Goal: Task Accomplishment & Management: Manage account settings

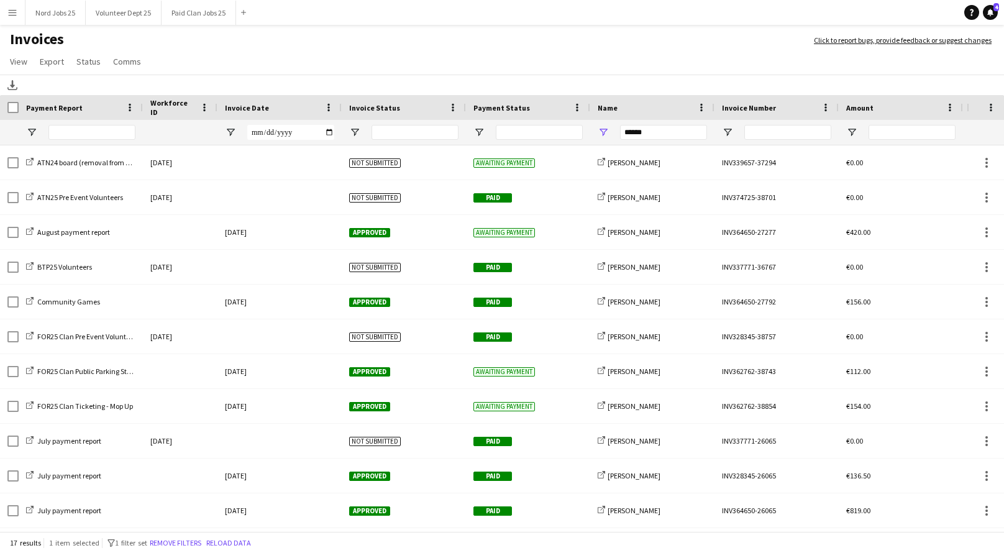
click at [642, 130] on input "******" at bounding box center [663, 132] width 87 height 15
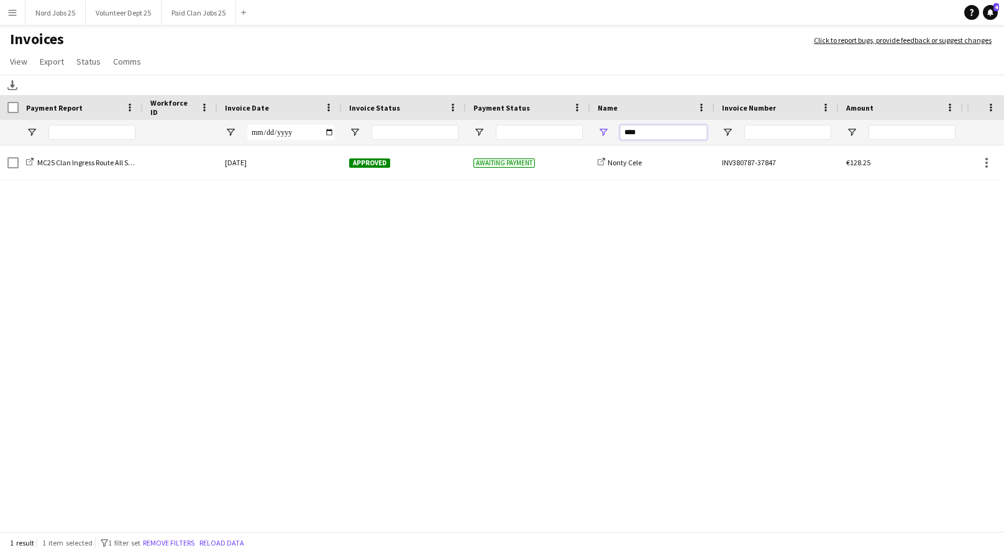
click at [631, 133] on input "****" at bounding box center [663, 132] width 87 height 15
type input "*********"
click at [667, 139] on input "*********" at bounding box center [663, 132] width 87 height 15
click at [626, 133] on input "********" at bounding box center [663, 132] width 87 height 15
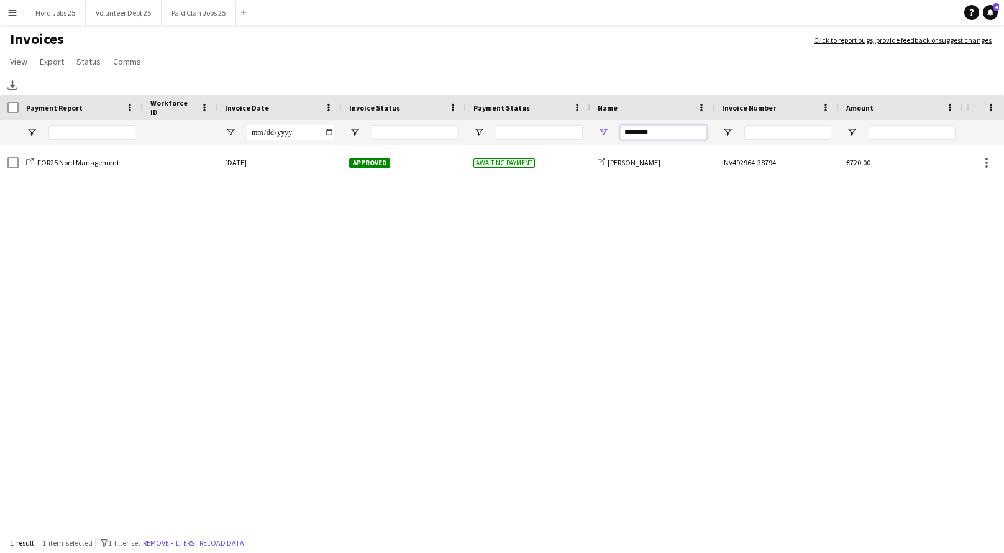
click at [626, 133] on input "********" at bounding box center [663, 132] width 87 height 15
type input "*"
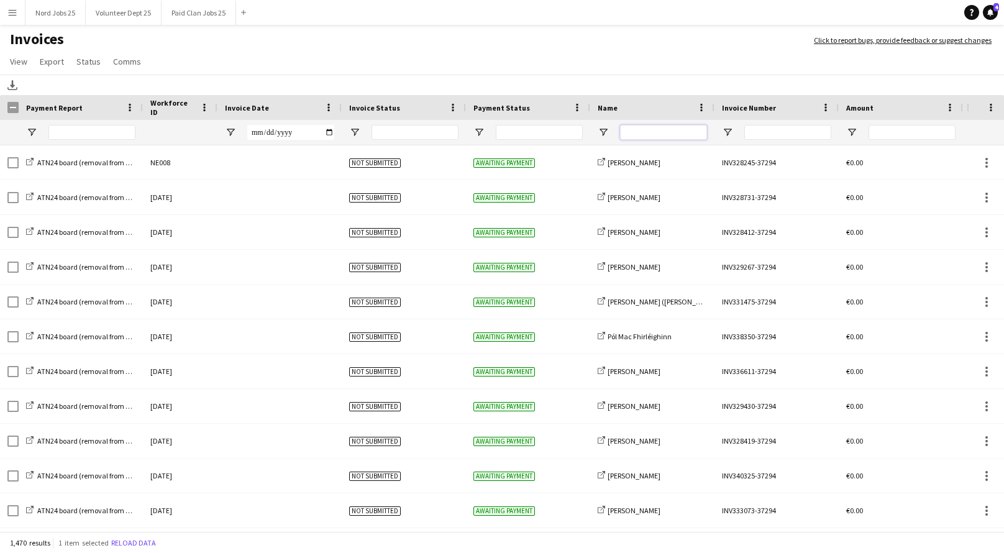
type input "*"
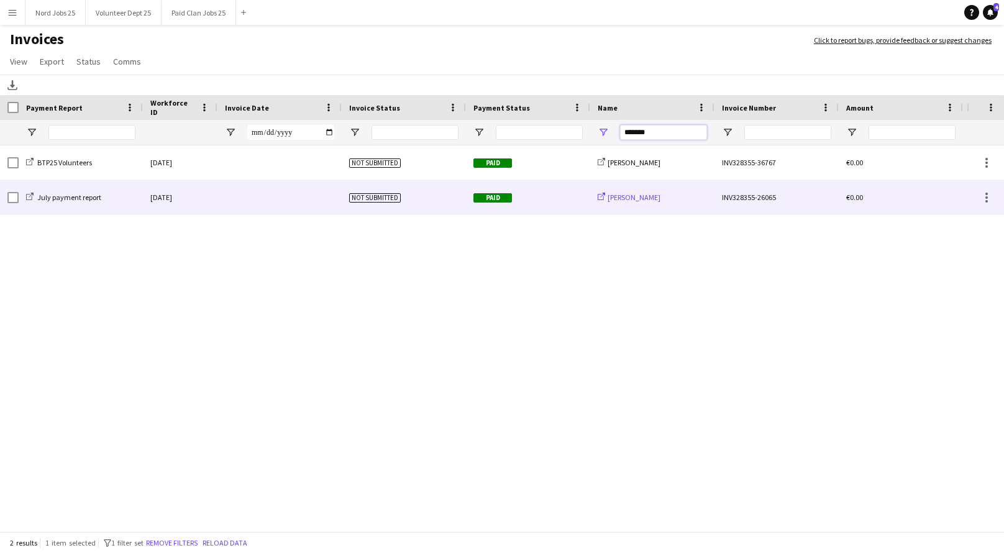
type input "*******"
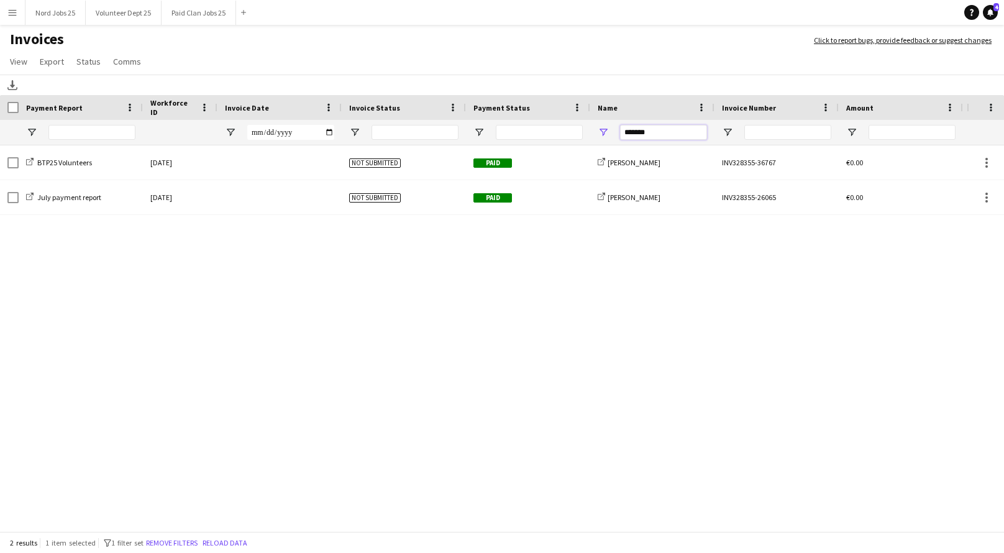
click at [639, 135] on input "*******" at bounding box center [663, 132] width 87 height 15
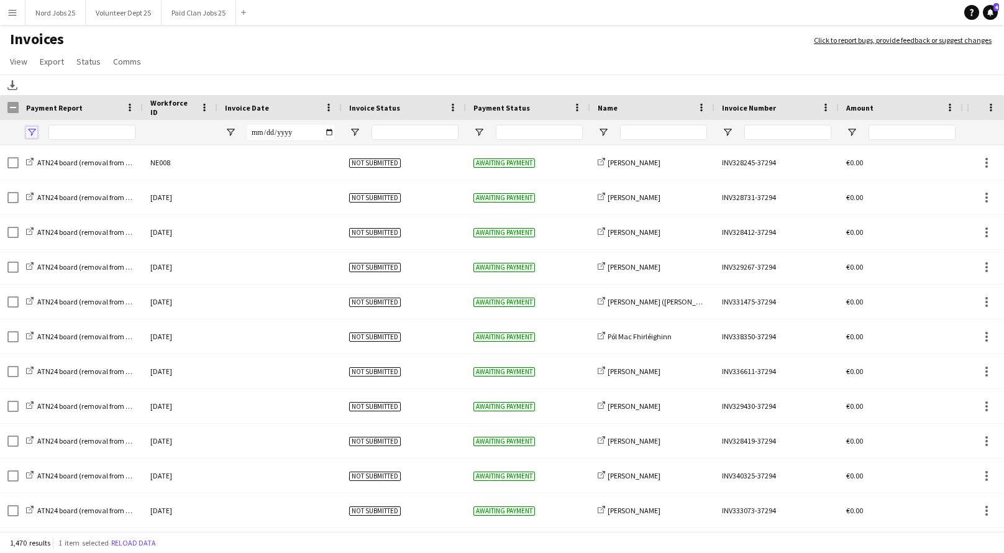
click at [30, 135] on span "Open Filter Menu" at bounding box center [31, 132] width 11 height 11
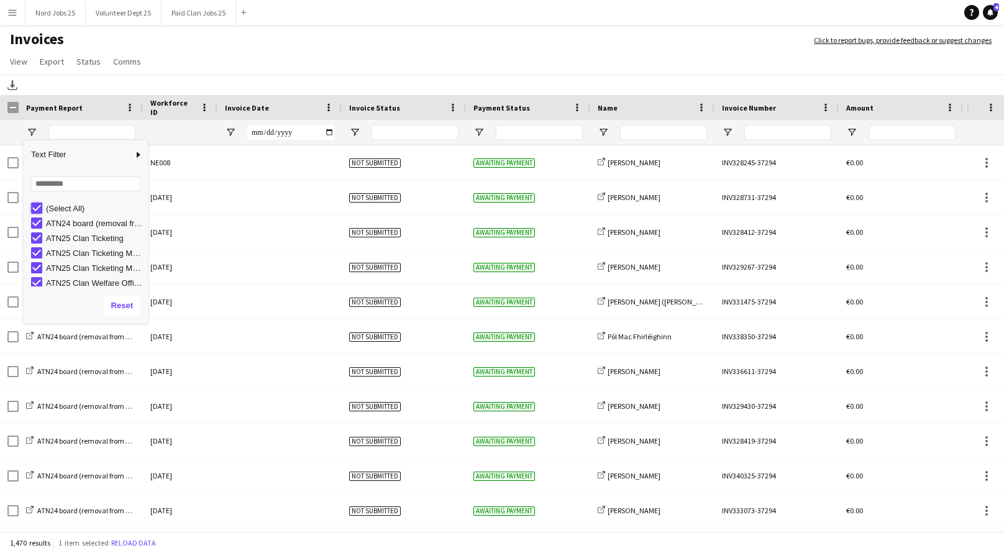
type input "***"
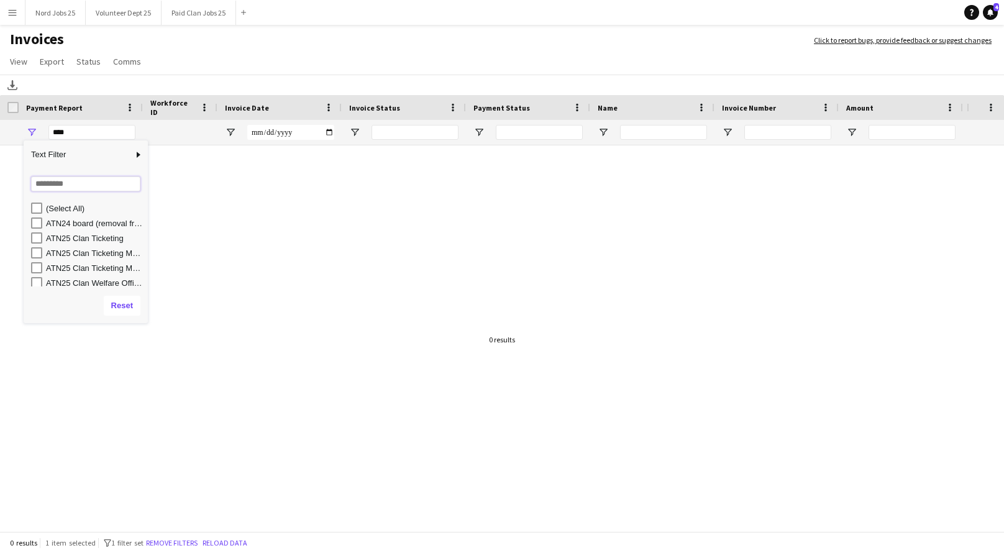
click at [54, 187] on input "Search filter values" at bounding box center [85, 183] width 109 height 15
type input "****"
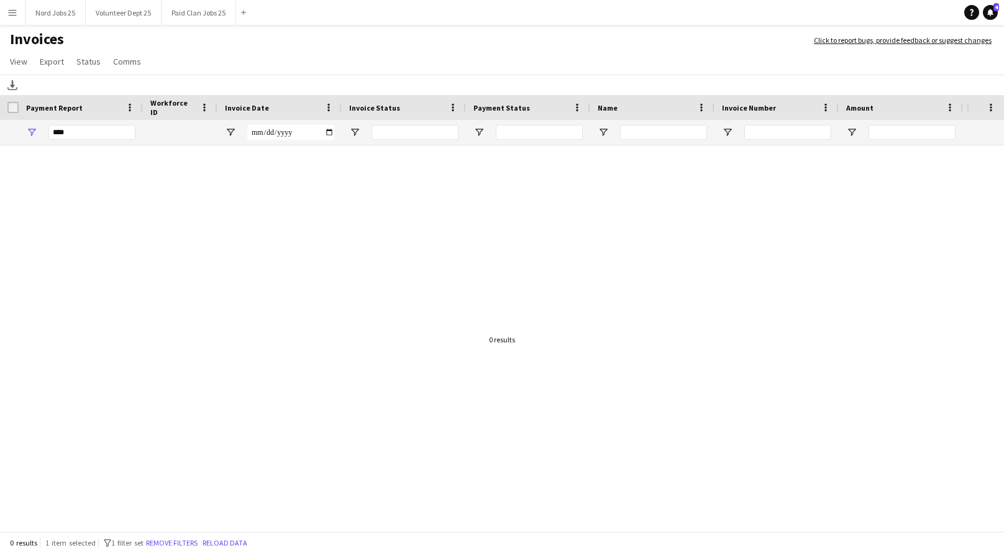
click at [157, 323] on div at bounding box center [483, 339] width 967 height 388
click at [32, 132] on span "Open Filter Menu" at bounding box center [31, 132] width 11 height 11
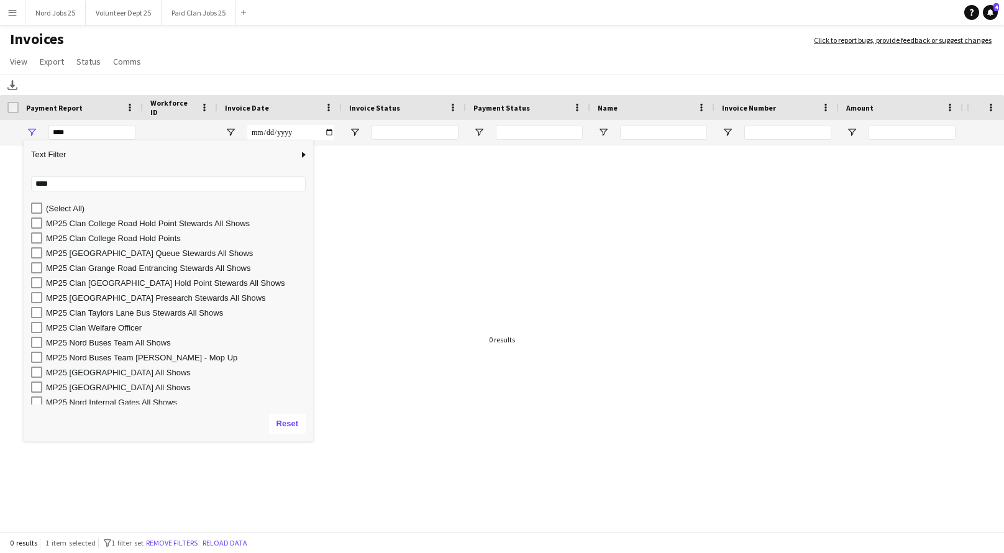
drag, startPoint x: 155, startPoint y: 322, endPoint x: 313, endPoint y: 441, distance: 197.0
click at [313, 441] on div "Column Filter" at bounding box center [311, 439] width 3 height 3
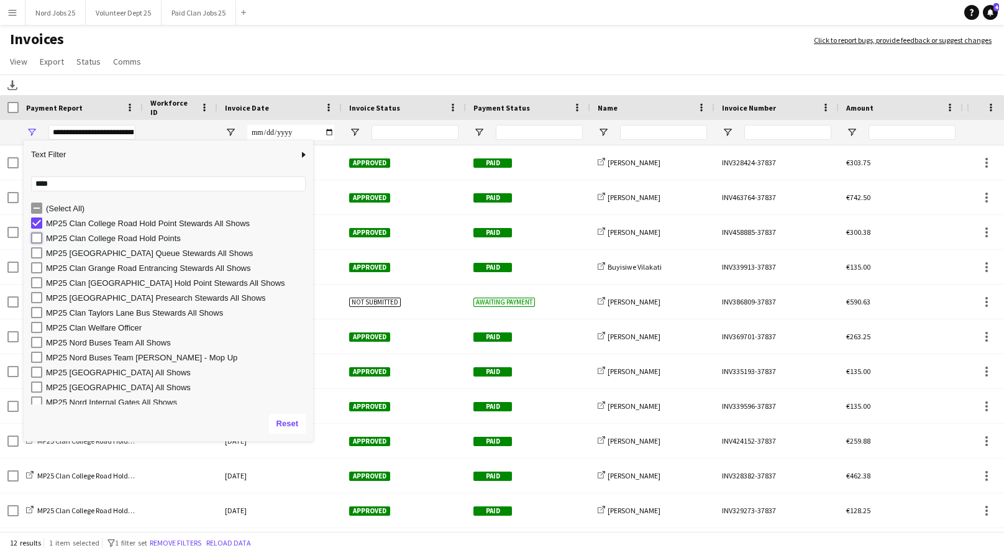
type input "**********"
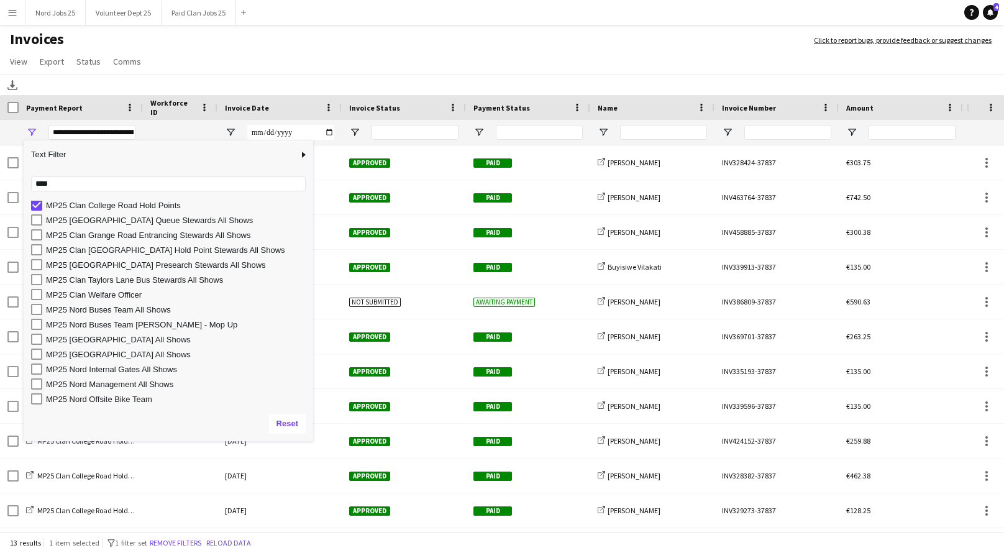
scroll to position [34, 0]
click at [358, 40] on h1 "Invoices" at bounding box center [400, 40] width 801 height 21
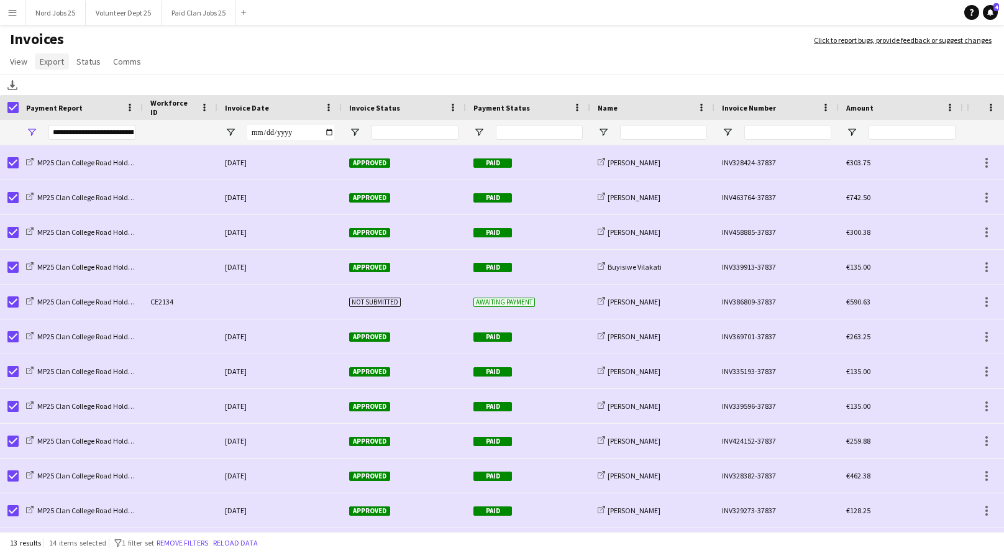
click at [57, 59] on span "Export" at bounding box center [52, 61] width 24 height 11
click at [101, 80] on link "Export as XLSX" at bounding box center [78, 88] width 87 height 26
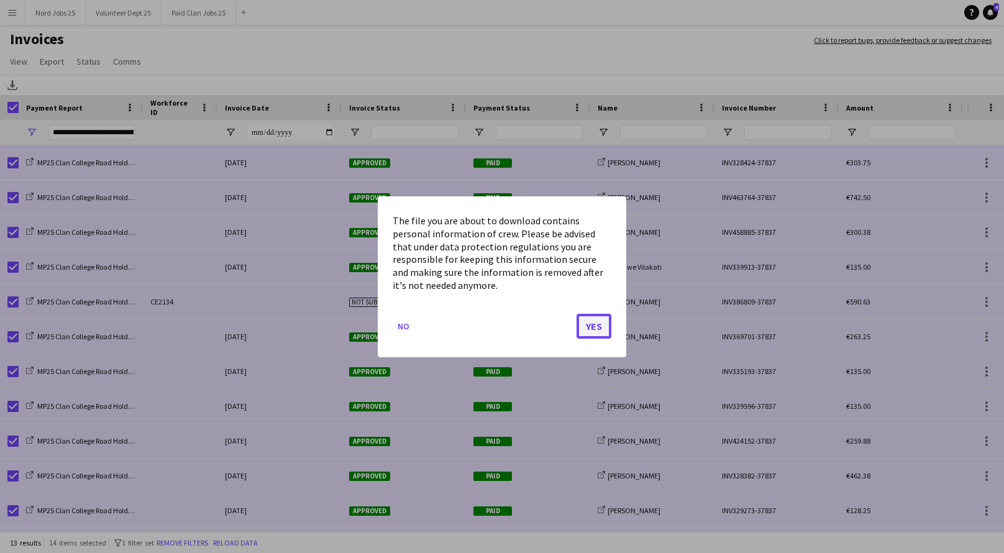
click at [591, 329] on button "Yes" at bounding box center [594, 325] width 35 height 25
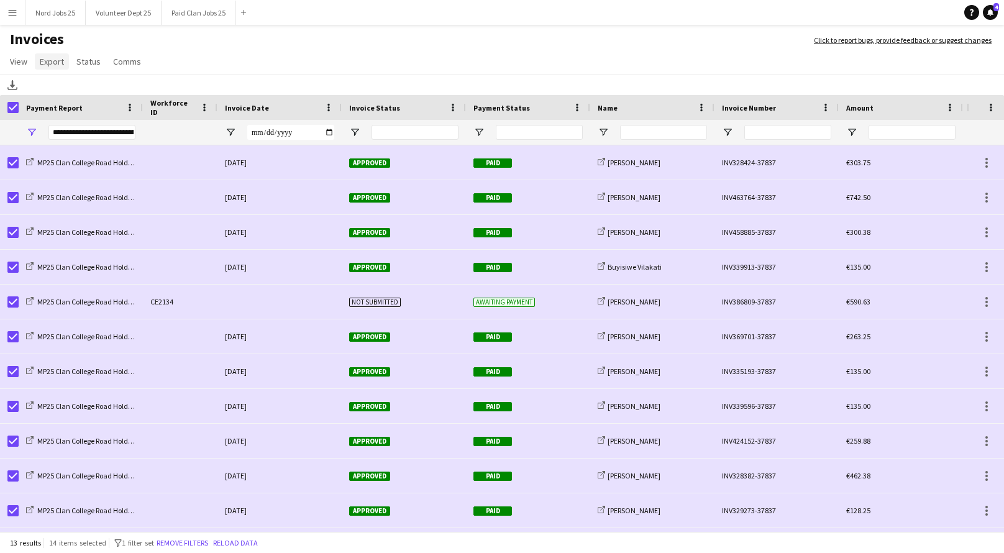
click at [56, 68] on link "Export" at bounding box center [52, 61] width 34 height 16
click at [69, 91] on span "Export as XLSX" at bounding box center [72, 88] width 54 height 11
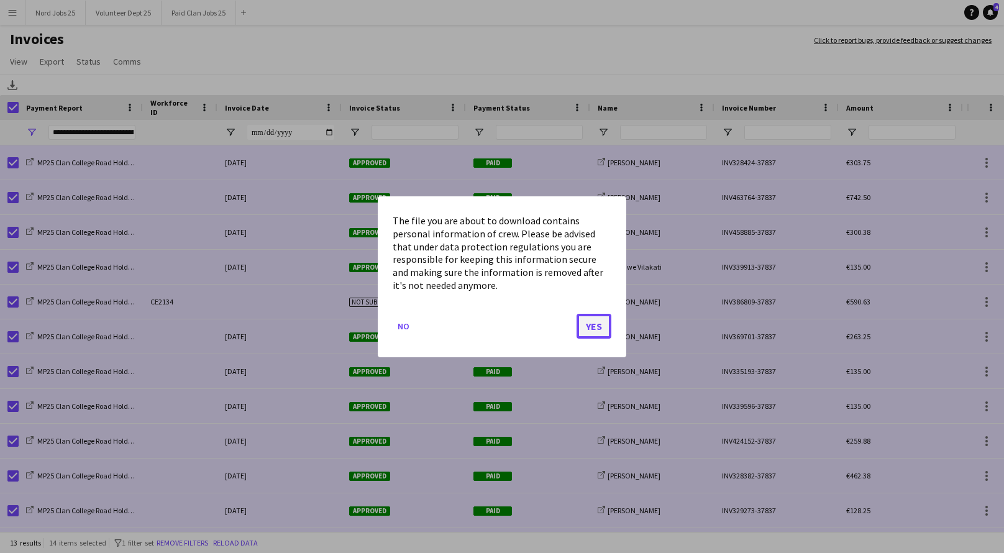
click at [606, 314] on button "Yes" at bounding box center [594, 325] width 35 height 25
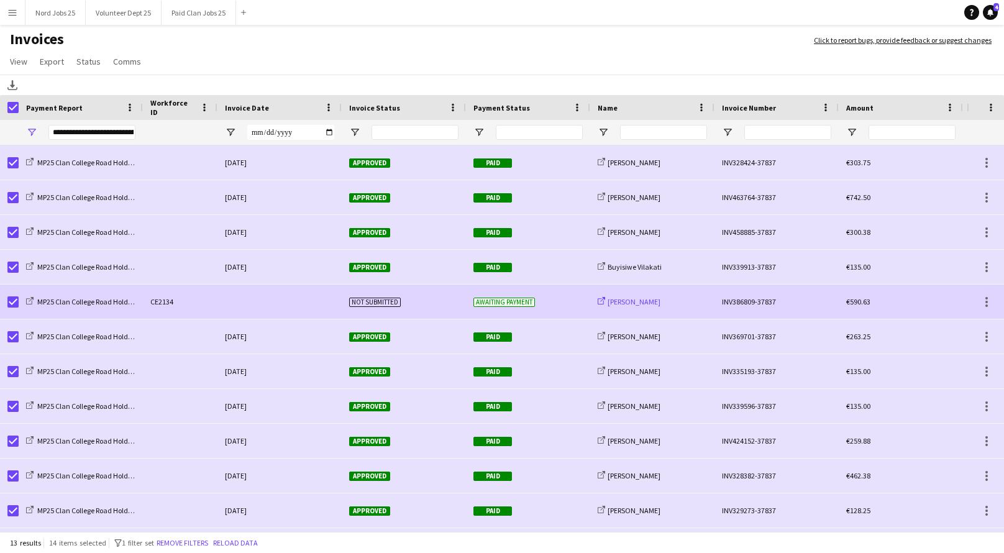
click at [631, 303] on span "Joel Jiji" at bounding box center [634, 301] width 53 height 9
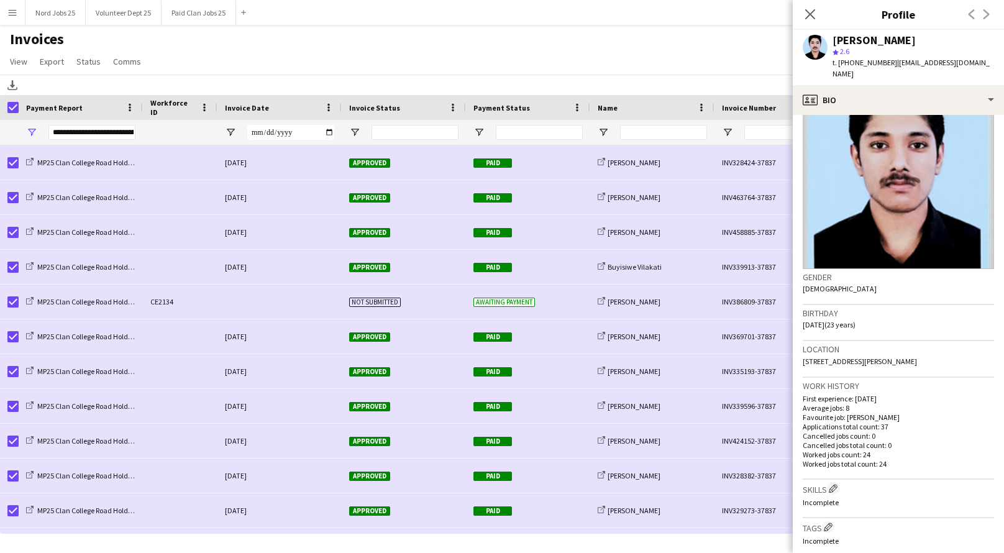
scroll to position [0, 0]
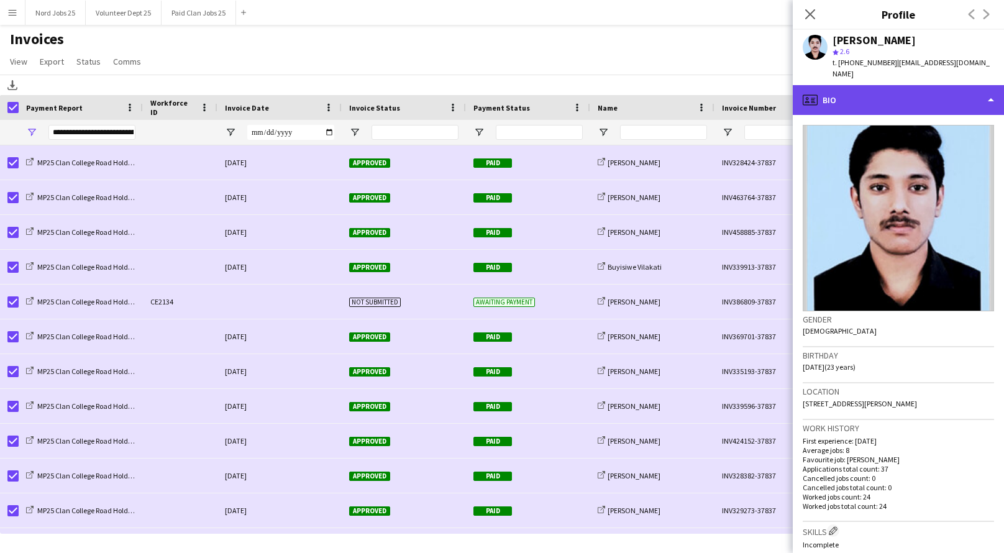
click at [888, 88] on div "profile Bio" at bounding box center [898, 100] width 211 height 30
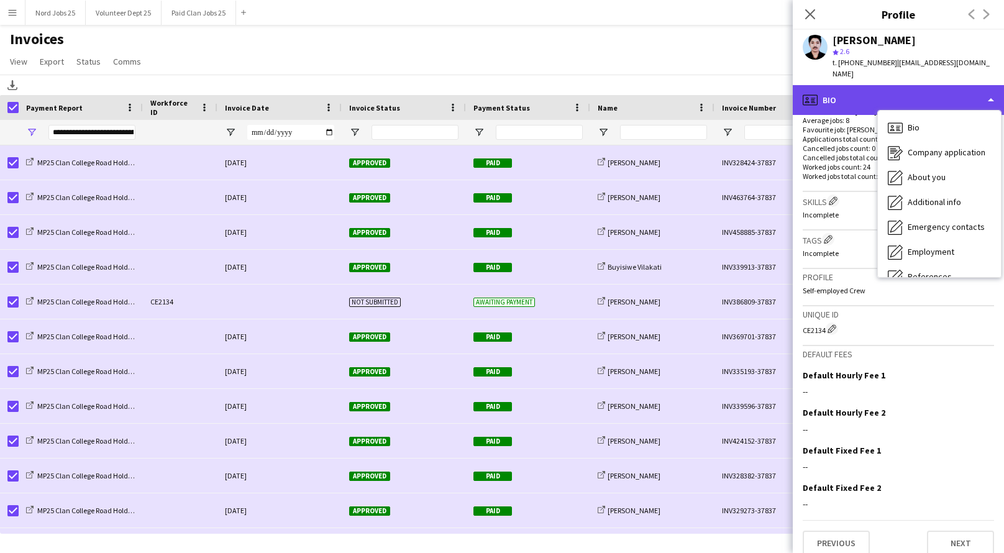
click at [898, 88] on div "profile Bio" at bounding box center [898, 100] width 211 height 30
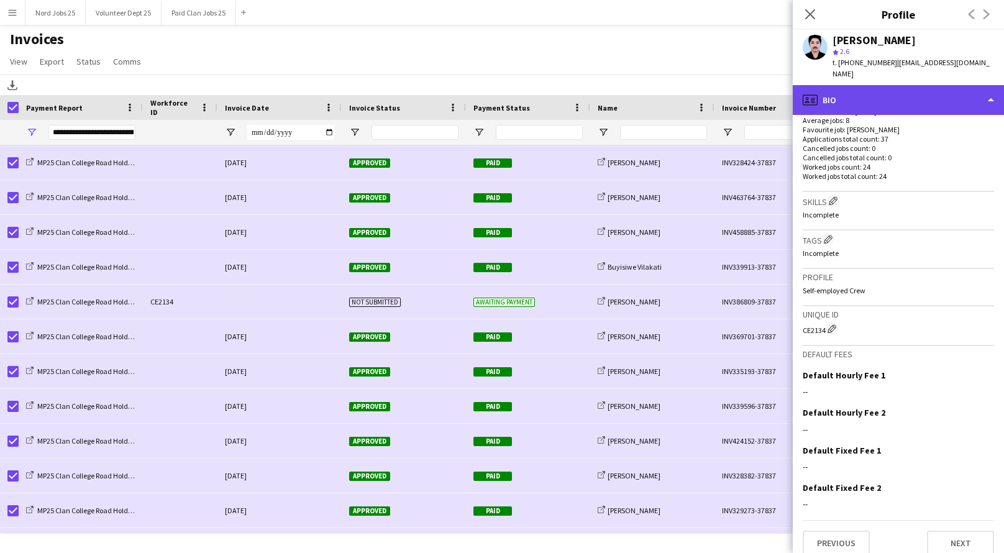
click at [898, 88] on div "profile Bio" at bounding box center [898, 100] width 211 height 30
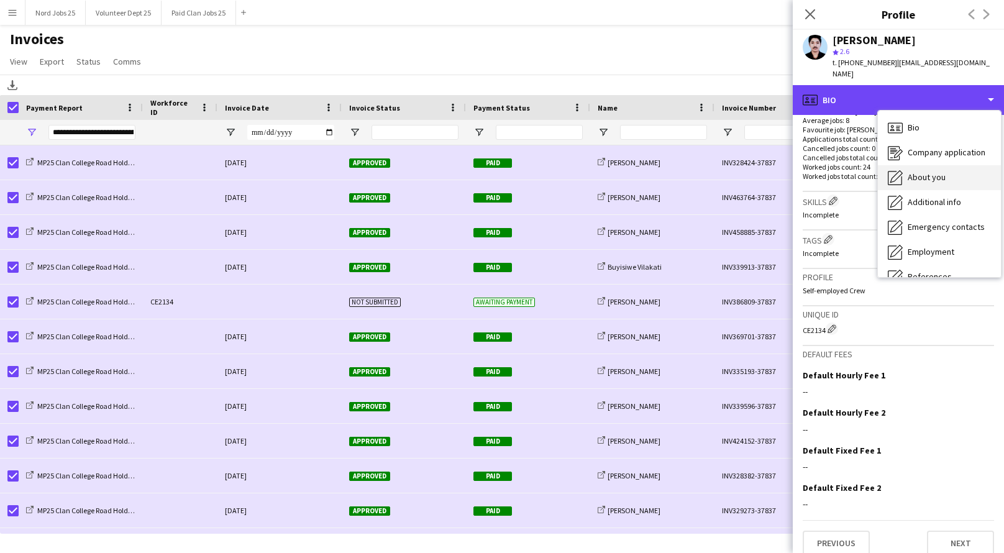
scroll to position [116, 0]
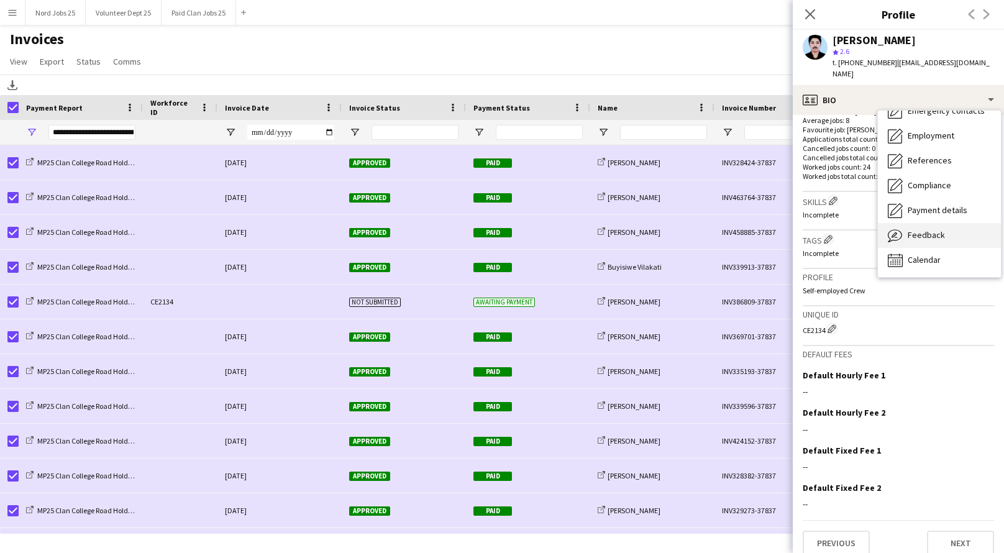
click at [923, 229] on span "Feedback" at bounding box center [926, 234] width 37 height 11
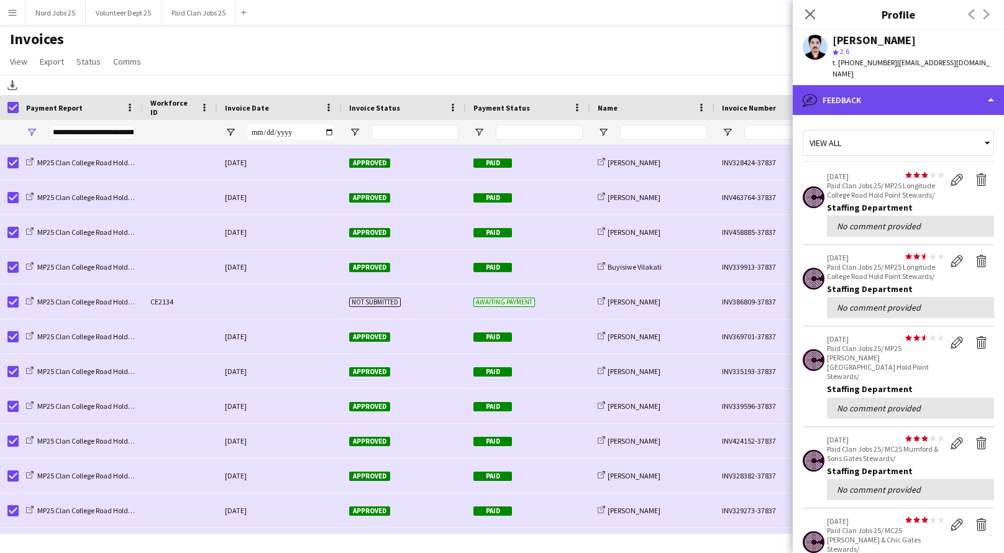
click at [887, 93] on div "bubble-pencil Feedback" at bounding box center [898, 100] width 211 height 30
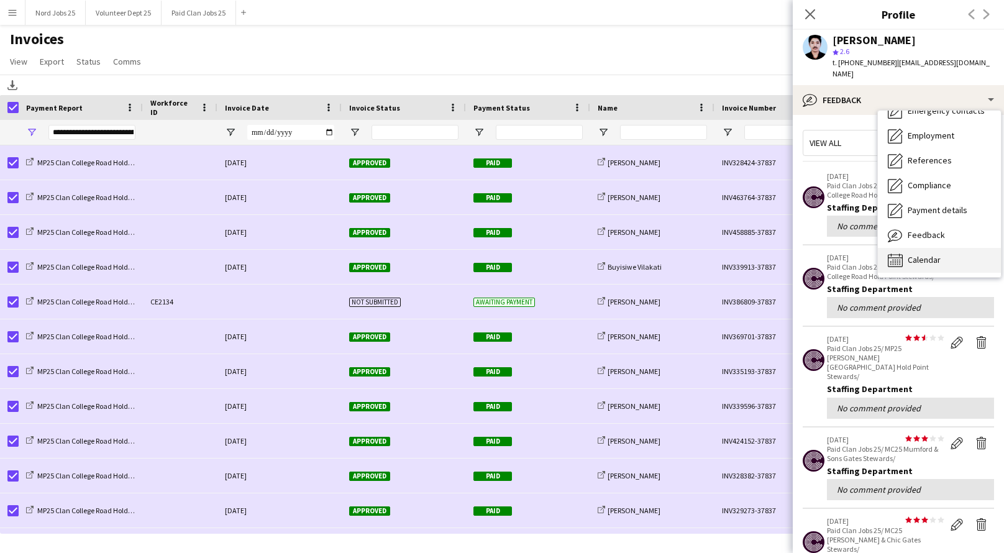
click at [921, 254] on span "Calendar" at bounding box center [924, 259] width 33 height 11
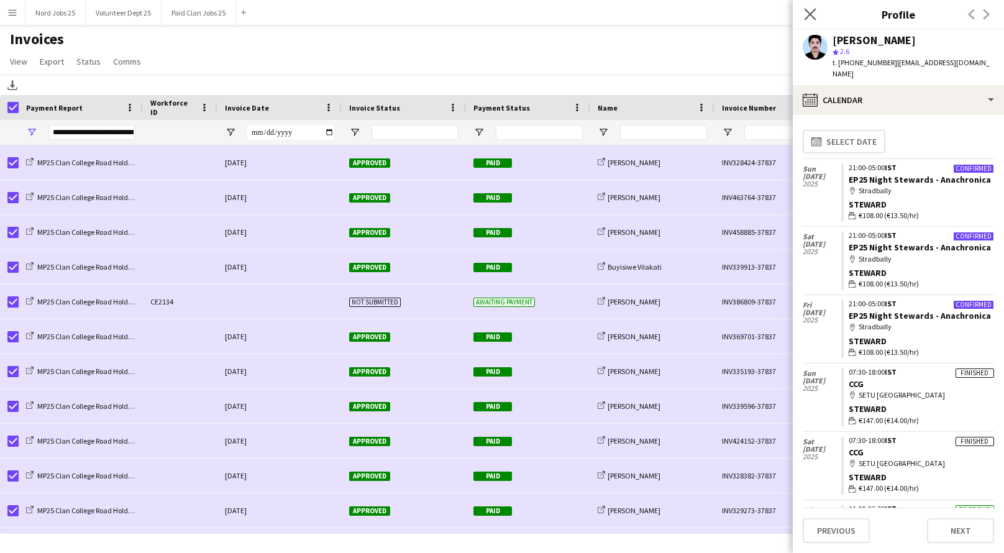
click at [810, 21] on app-icon "Close pop-in" at bounding box center [810, 15] width 18 height 18
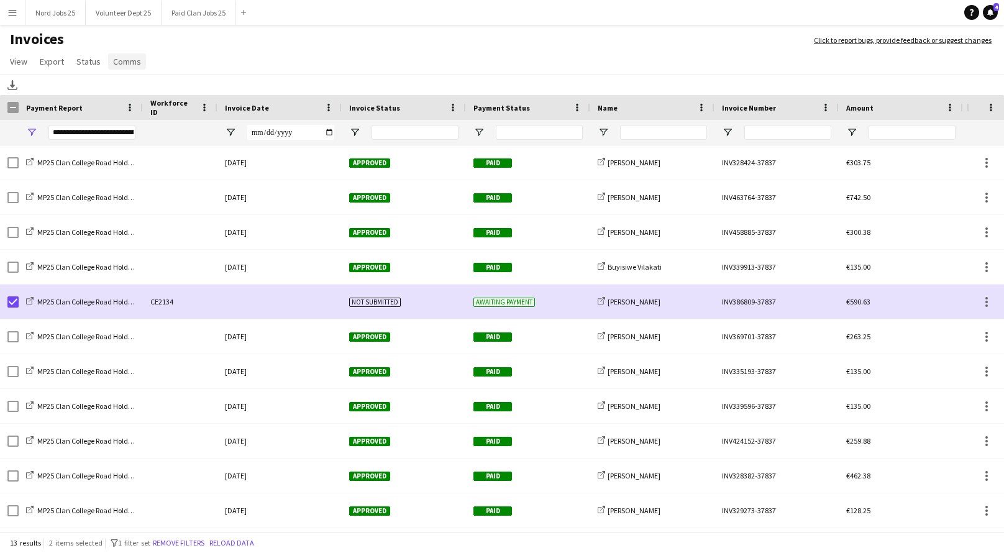
click at [122, 62] on span "Comms" at bounding box center [127, 61] width 28 height 11
click at [164, 88] on span "Send notification" at bounding box center [147, 88] width 63 height 11
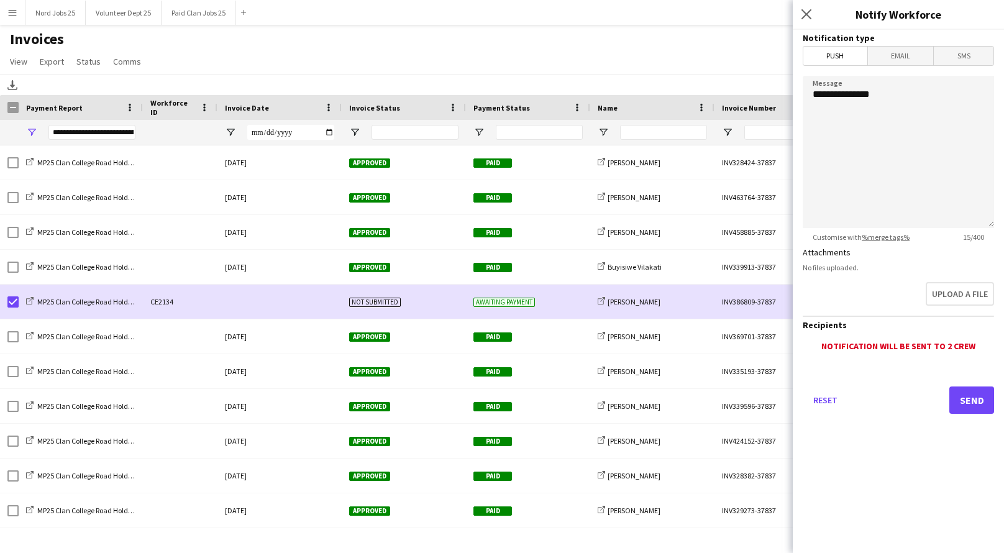
click at [887, 52] on span "Email" at bounding box center [901, 56] width 66 height 19
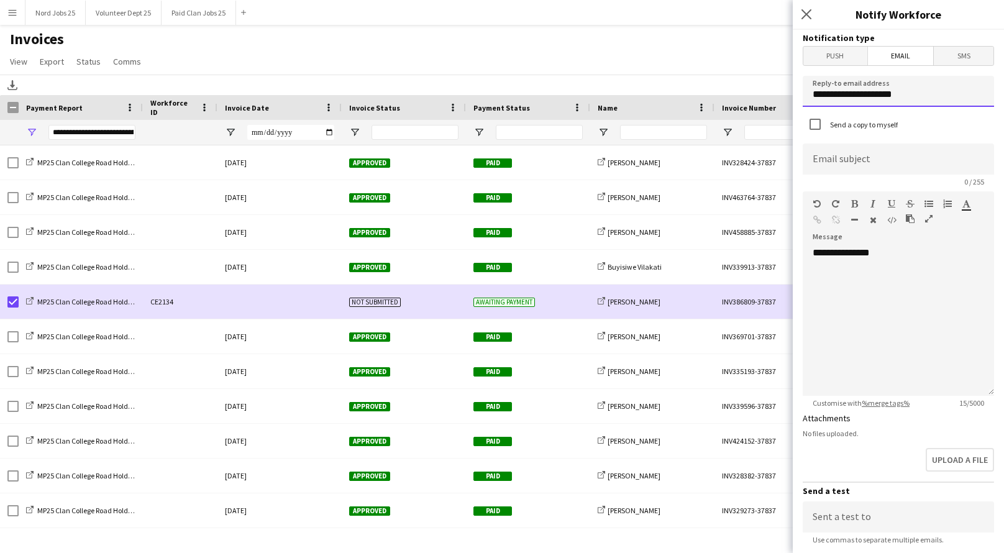
click at [899, 99] on input "**********" at bounding box center [898, 91] width 191 height 31
type input "**********"
click at [870, 153] on input at bounding box center [898, 159] width 191 height 31
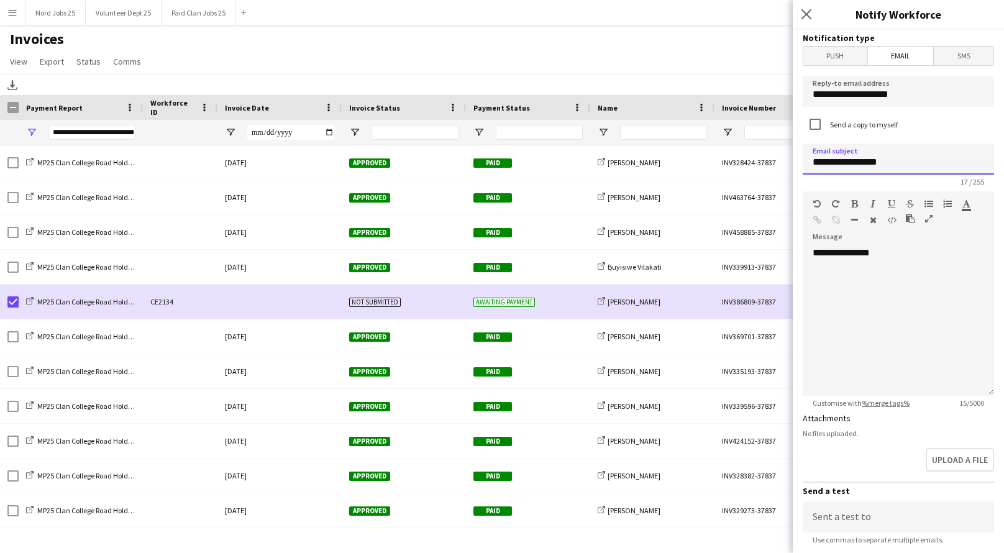
type input "**********"
click at [862, 255] on div "**********" at bounding box center [898, 321] width 191 height 149
click at [891, 314] on div "**********" at bounding box center [898, 321] width 191 height 149
click at [111, 130] on div "**********" at bounding box center [91, 132] width 87 height 15
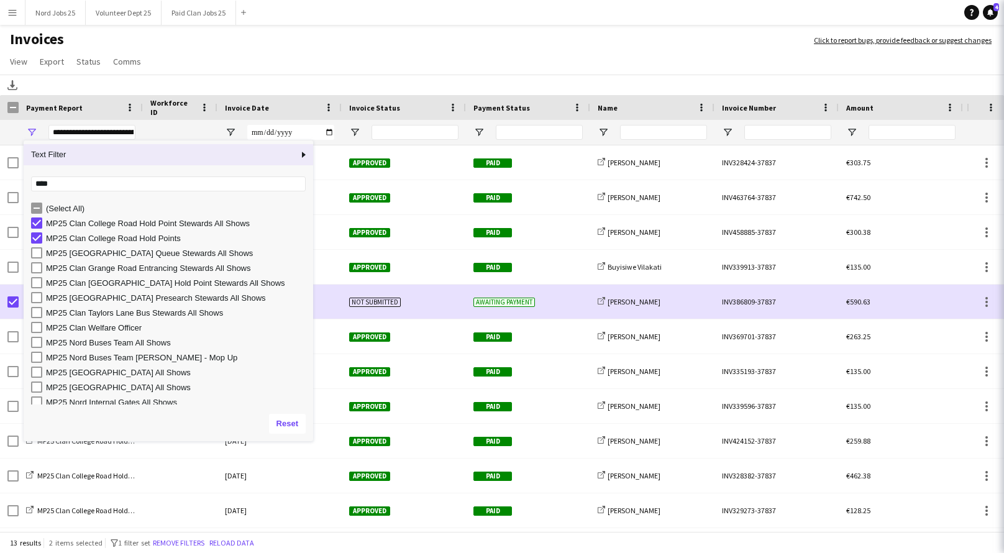
click at [111, 130] on div "**********" at bounding box center [91, 132] width 87 height 15
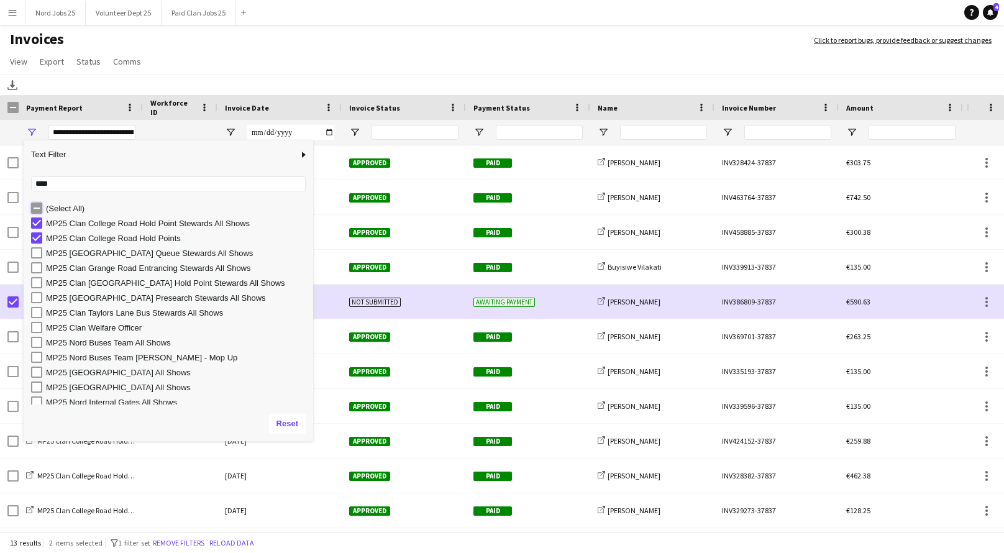
type input "**********"
click at [293, 425] on button "Reset" at bounding box center [287, 424] width 37 height 20
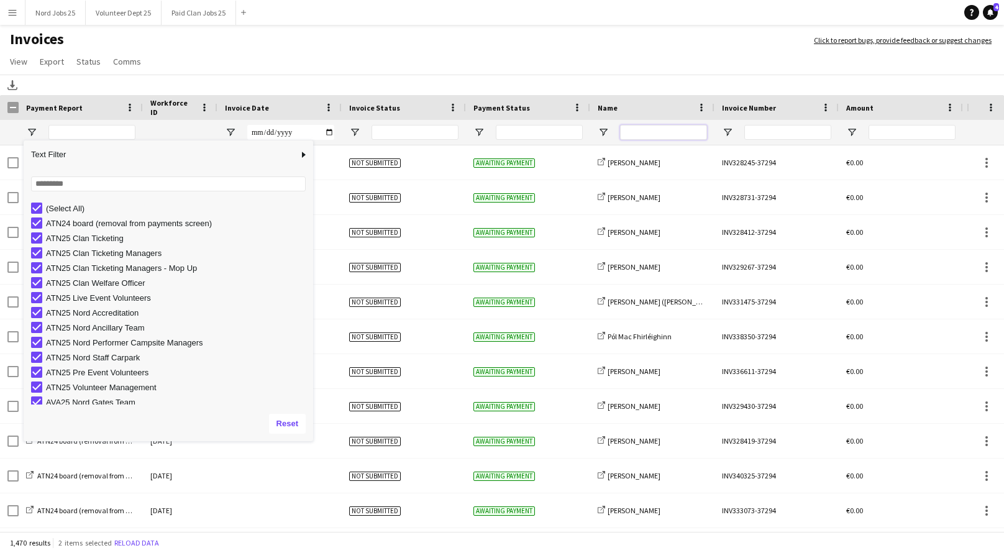
click at [659, 133] on input "Name Filter Input" at bounding box center [663, 132] width 87 height 15
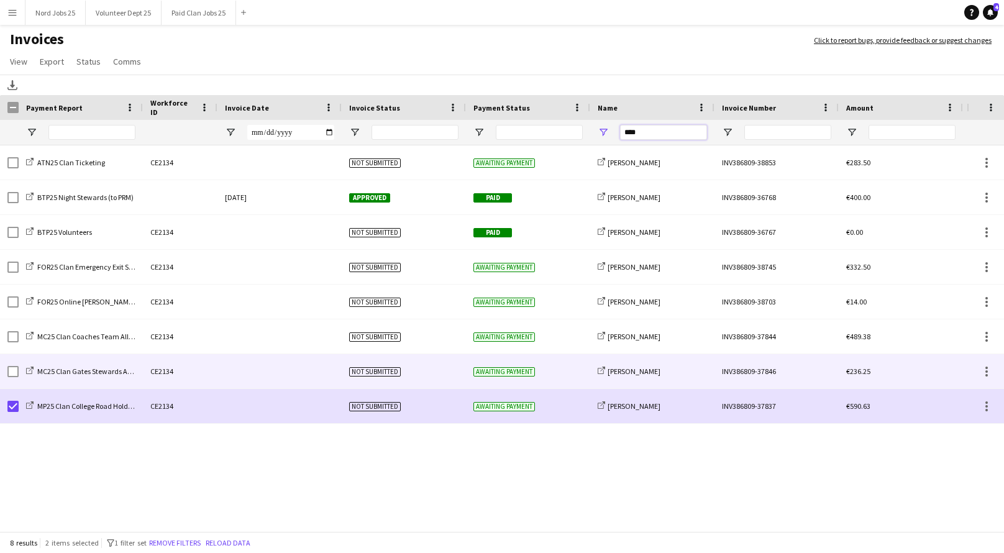
type input "****"
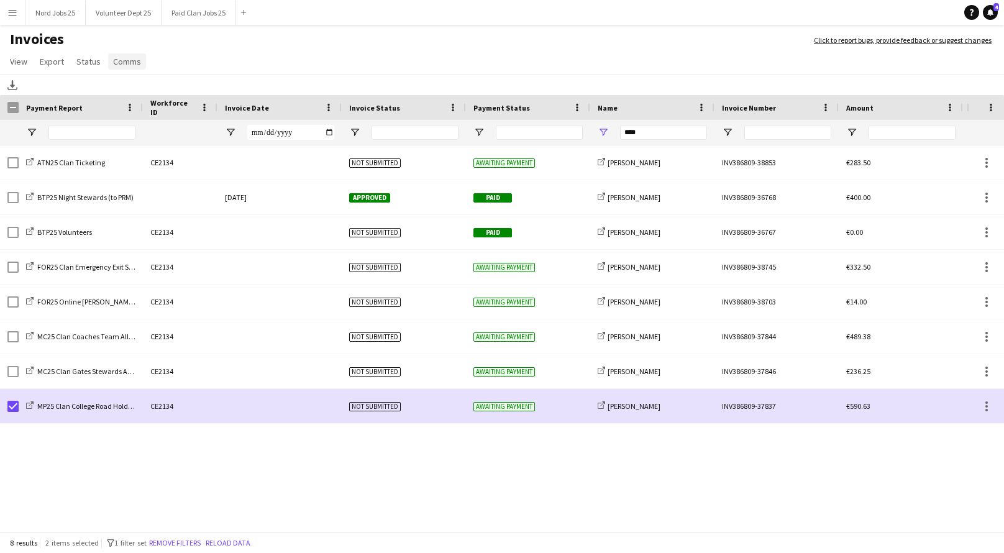
click at [127, 64] on span "Comms" at bounding box center [127, 61] width 28 height 11
click at [153, 90] on span "Send notification" at bounding box center [147, 88] width 63 height 11
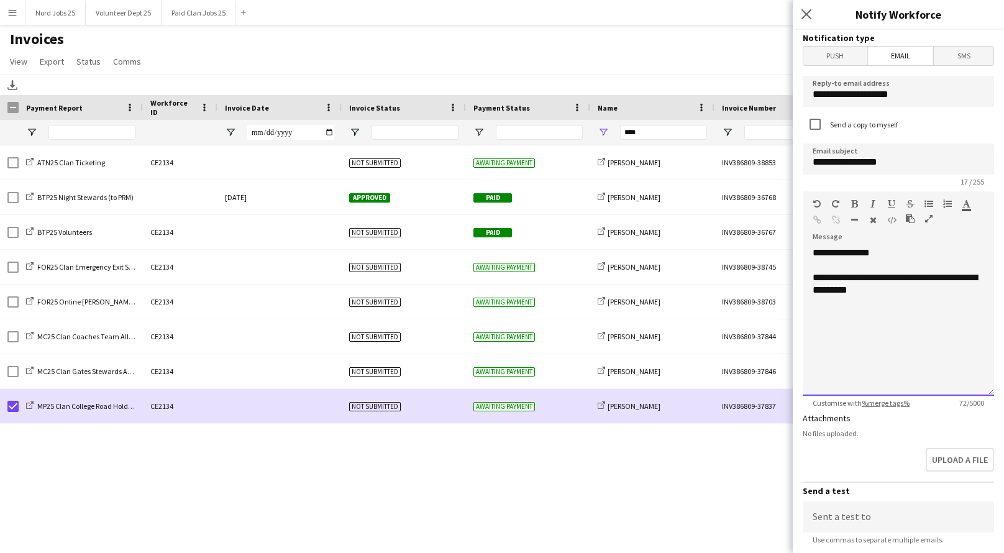
click at [847, 296] on div "**********" at bounding box center [898, 321] width 191 height 149
click at [882, 298] on div "**********" at bounding box center [898, 321] width 191 height 149
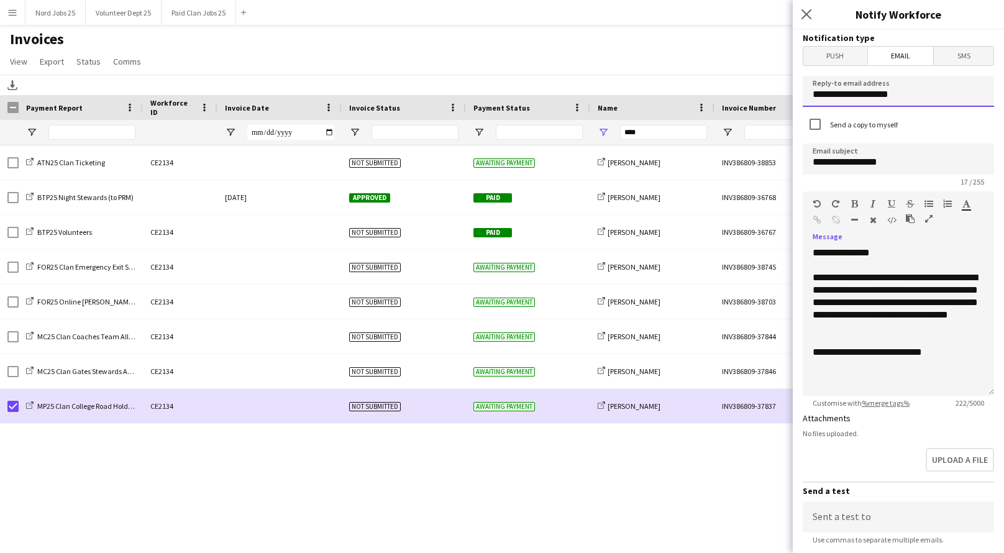
click at [899, 85] on input "**********" at bounding box center [898, 91] width 191 height 31
click at [820, 95] on input "**********" at bounding box center [898, 91] width 191 height 31
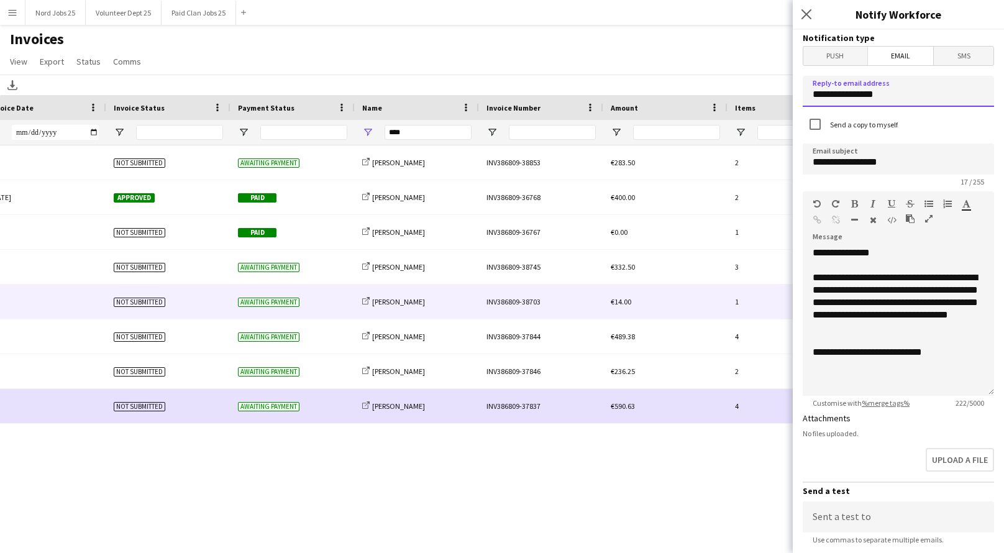
scroll to position [0, 0]
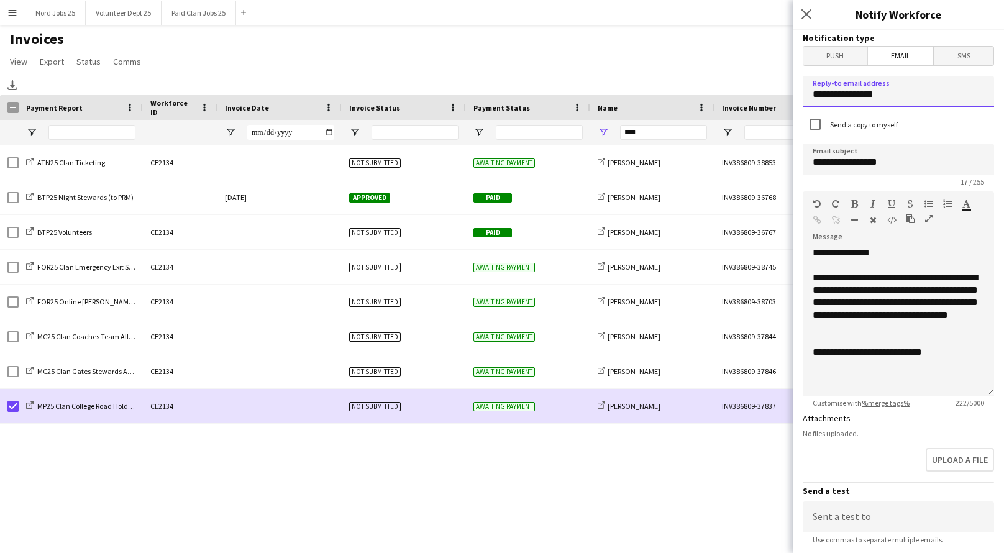
type input "**********"
click at [927, 354] on div "**********" at bounding box center [898, 352] width 171 height 12
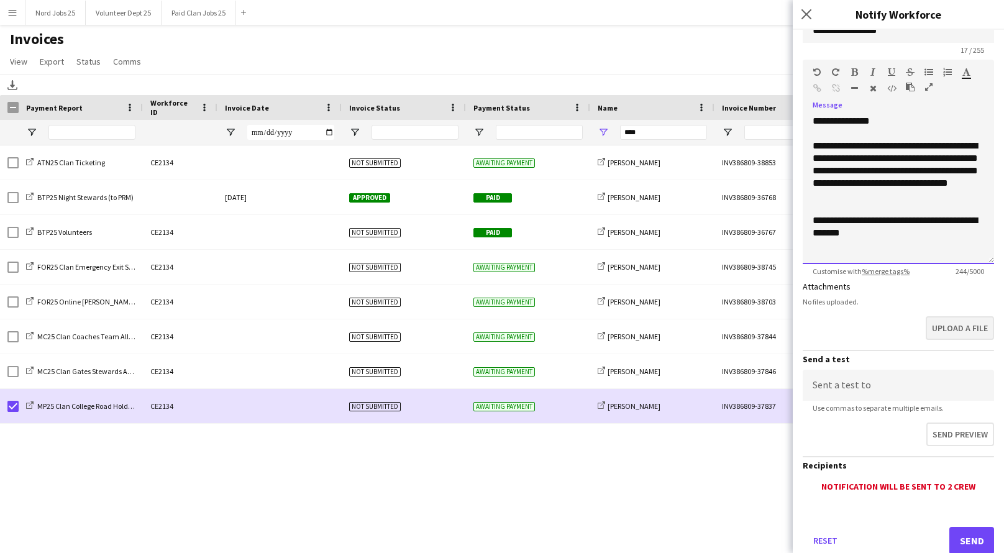
scroll to position [165, 0]
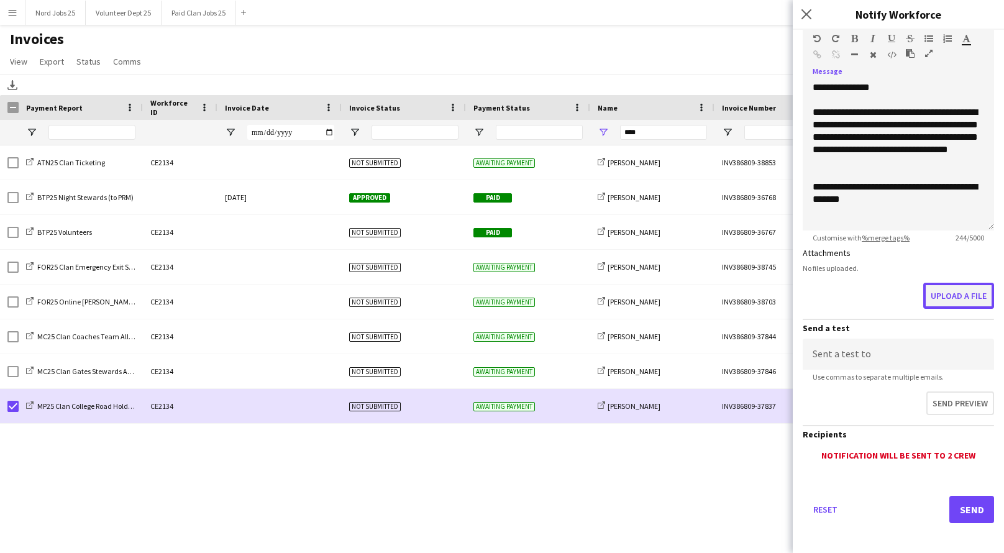
click at [949, 291] on button "Upload a file" at bounding box center [958, 296] width 71 height 26
click at [947, 298] on button "Upload a file" at bounding box center [958, 296] width 71 height 26
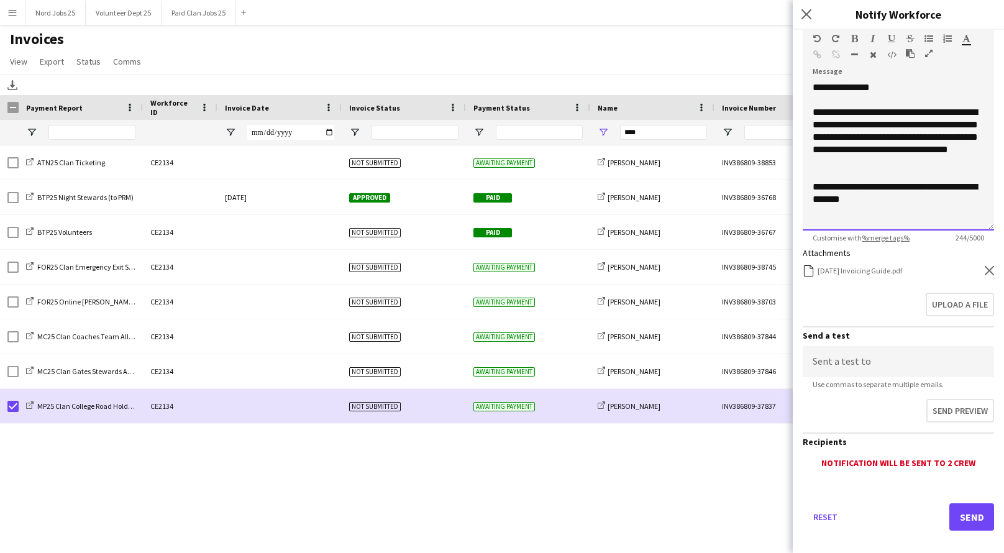
click at [866, 194] on div "**********" at bounding box center [898, 193] width 171 height 25
click at [853, 185] on div "**********" at bounding box center [898, 193] width 171 height 25
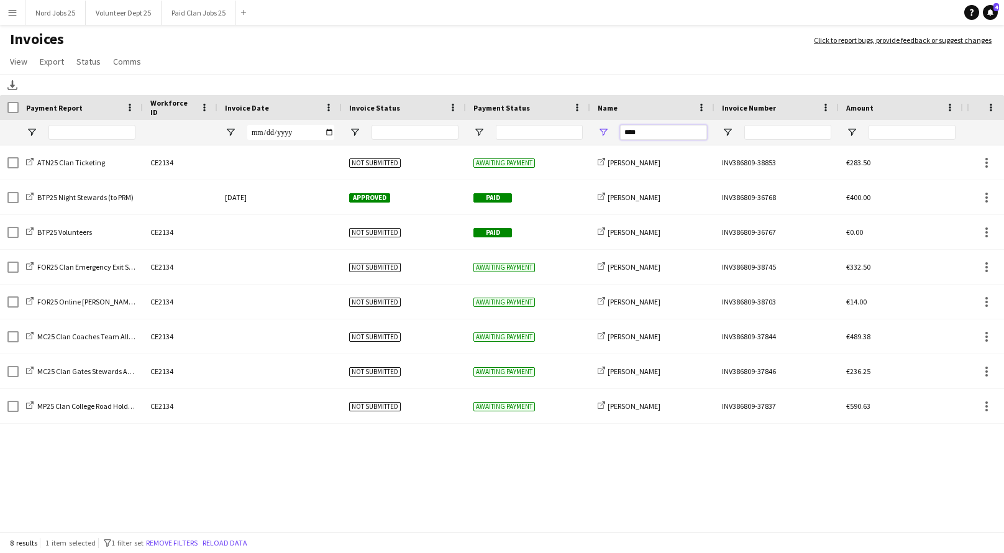
click at [641, 132] on input "****" at bounding box center [663, 132] width 87 height 15
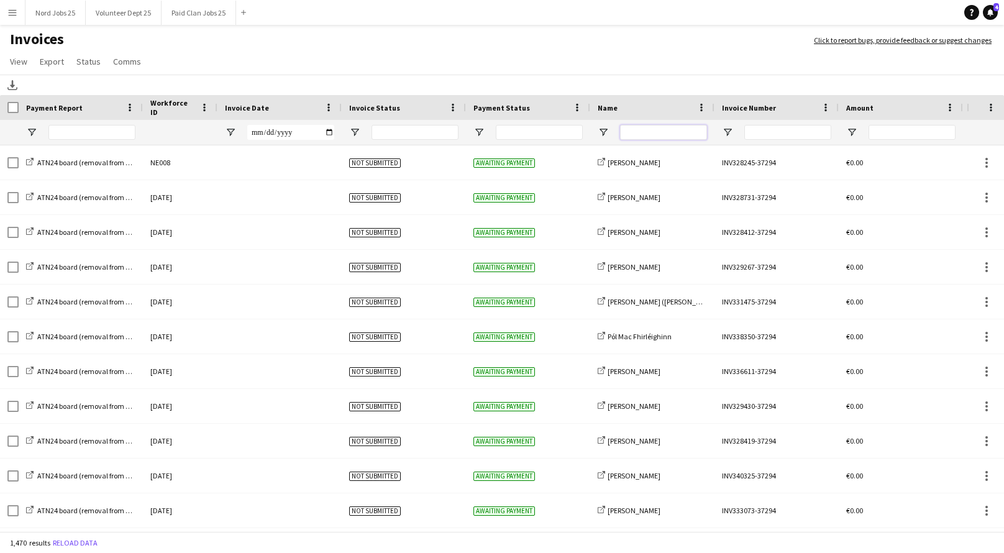
click at [686, 137] on input "Name Filter Input" at bounding box center [663, 132] width 87 height 15
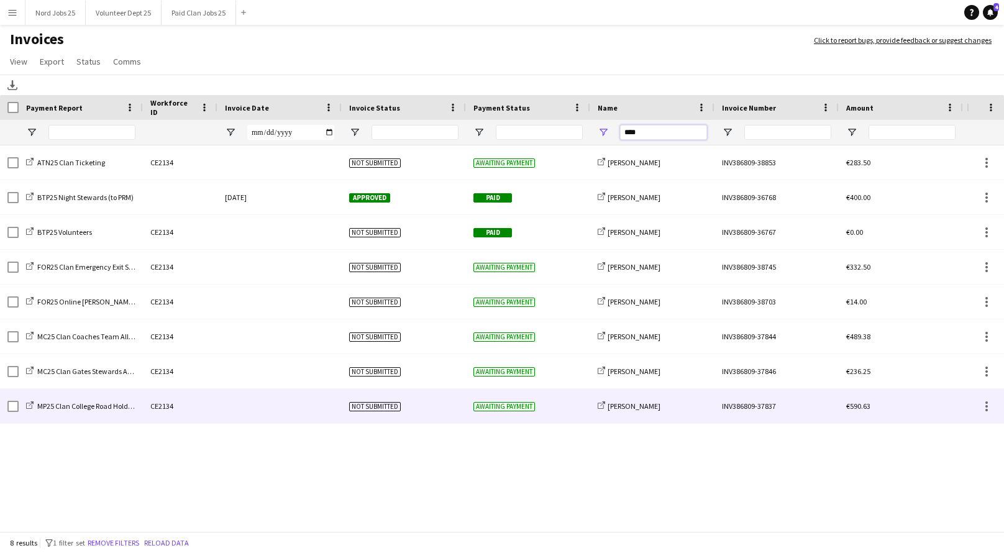
type input "****"
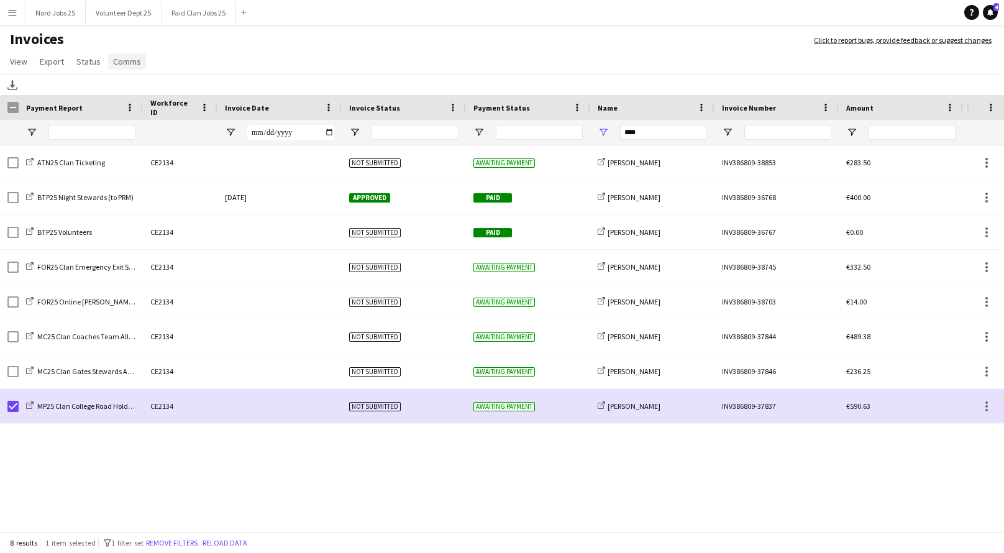
click at [118, 65] on span "Comms" at bounding box center [127, 61] width 28 height 11
click at [147, 90] on span "Send notification" at bounding box center [147, 88] width 63 height 11
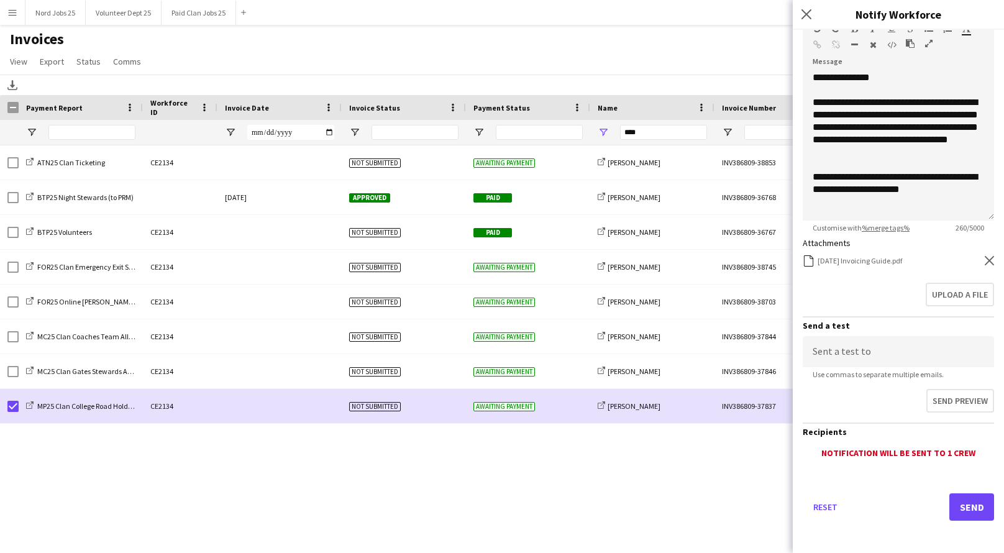
click at [966, 503] on button "Send" at bounding box center [971, 506] width 45 height 27
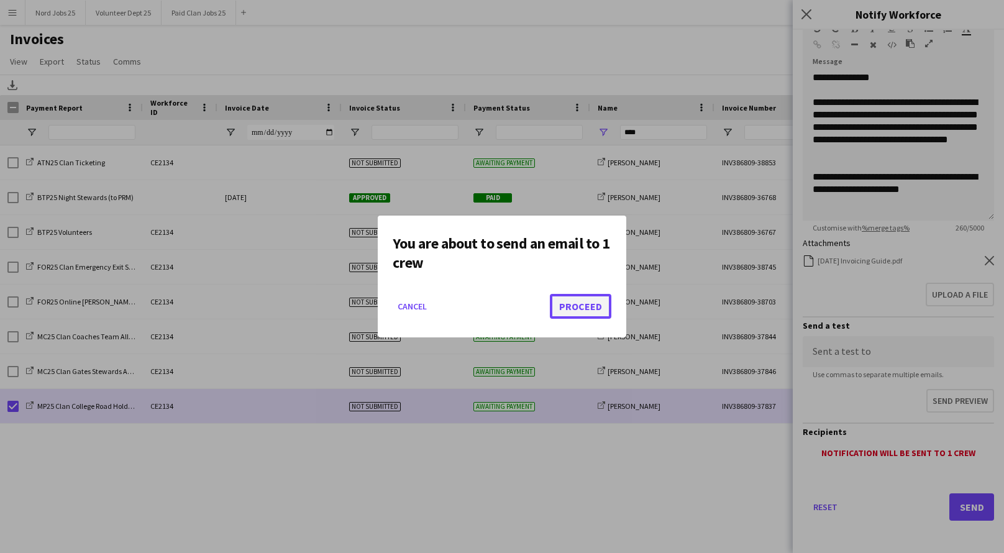
click at [588, 306] on button "Proceed" at bounding box center [581, 306] width 62 height 25
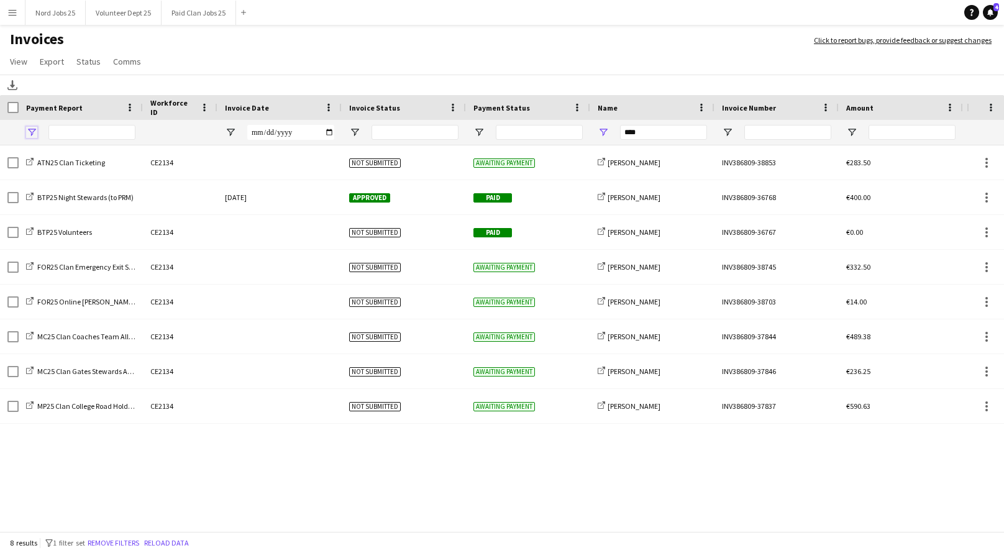
click at [36, 132] on span "Open Filter Menu" at bounding box center [31, 132] width 11 height 11
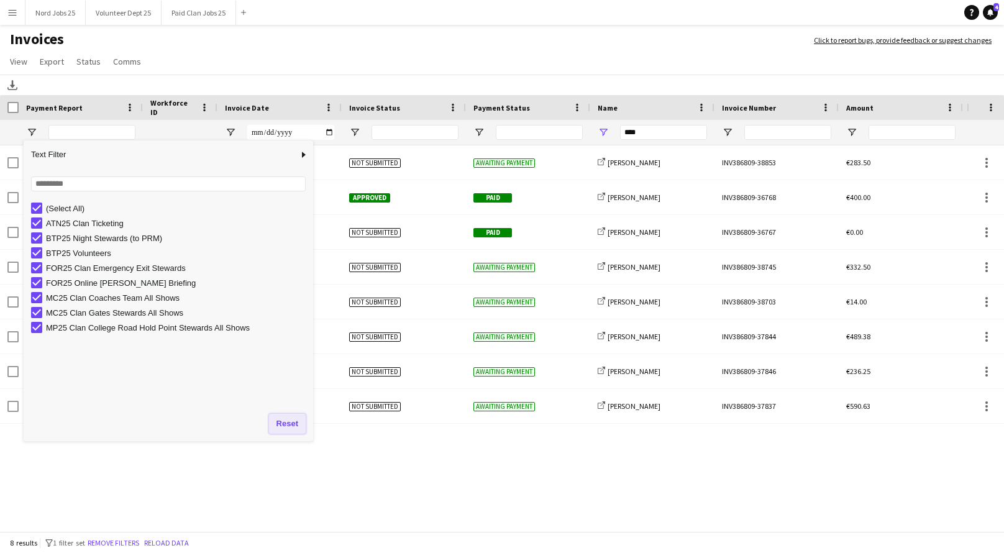
click at [290, 424] on button "Reset" at bounding box center [287, 424] width 37 height 20
click at [632, 131] on input "****" at bounding box center [663, 132] width 87 height 15
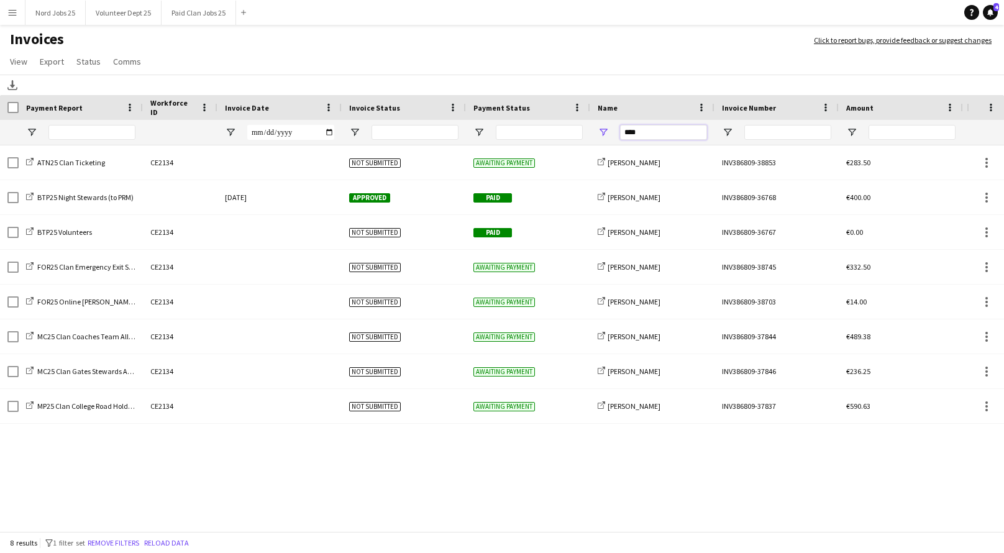
click at [632, 131] on input "****" at bounding box center [663, 132] width 87 height 15
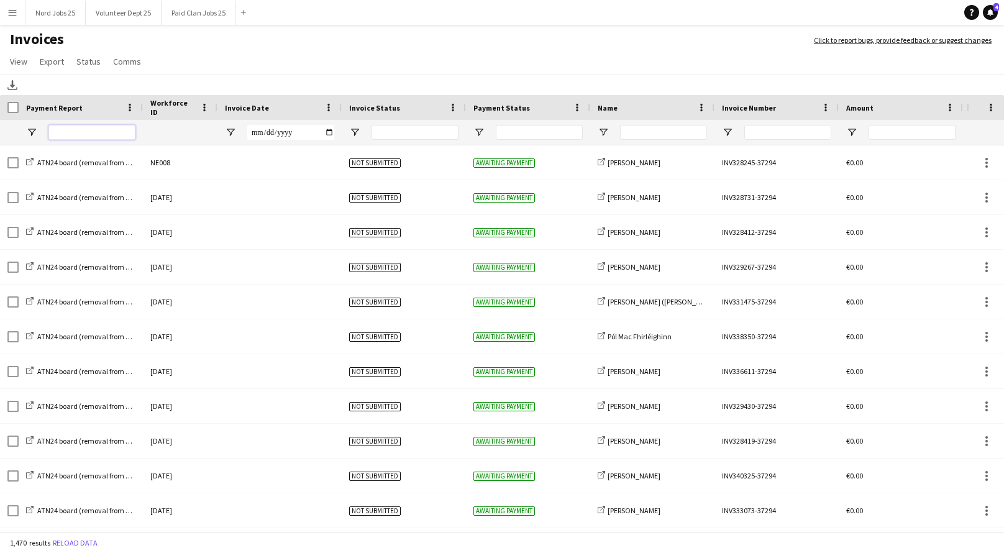
click at [67, 135] on input "Payment Report Filter Input" at bounding box center [91, 132] width 87 height 15
click at [32, 134] on span "Open Filter Menu" at bounding box center [31, 132] width 11 height 11
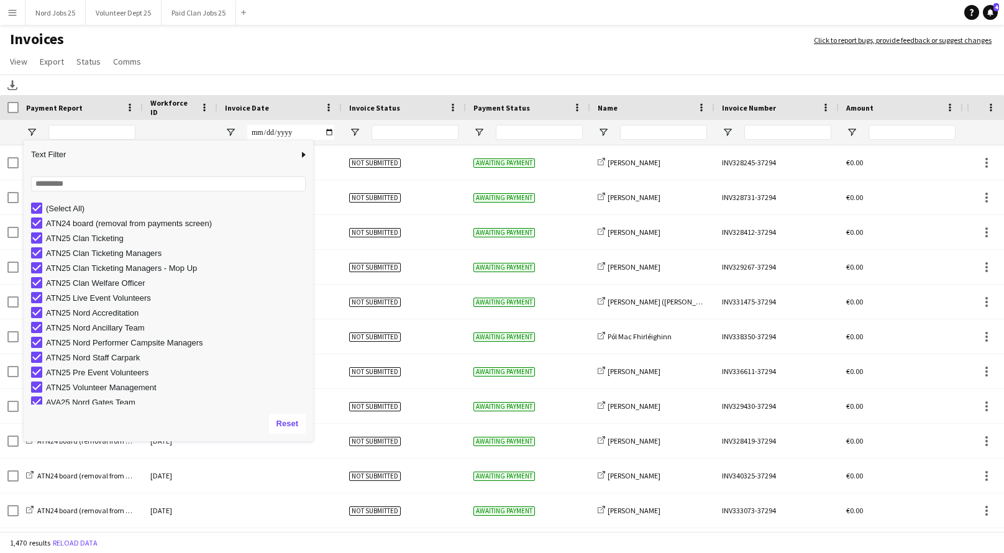
click at [71, 175] on div "Loading... No matches. (Select All) ATN24 board (removal from payments screen) …" at bounding box center [169, 287] width 290 height 237
click at [68, 184] on input "Search filter values" at bounding box center [168, 183] width 275 height 15
click at [29, 204] on div "(Select All)" at bounding box center [169, 208] width 290 height 15
type input "***"
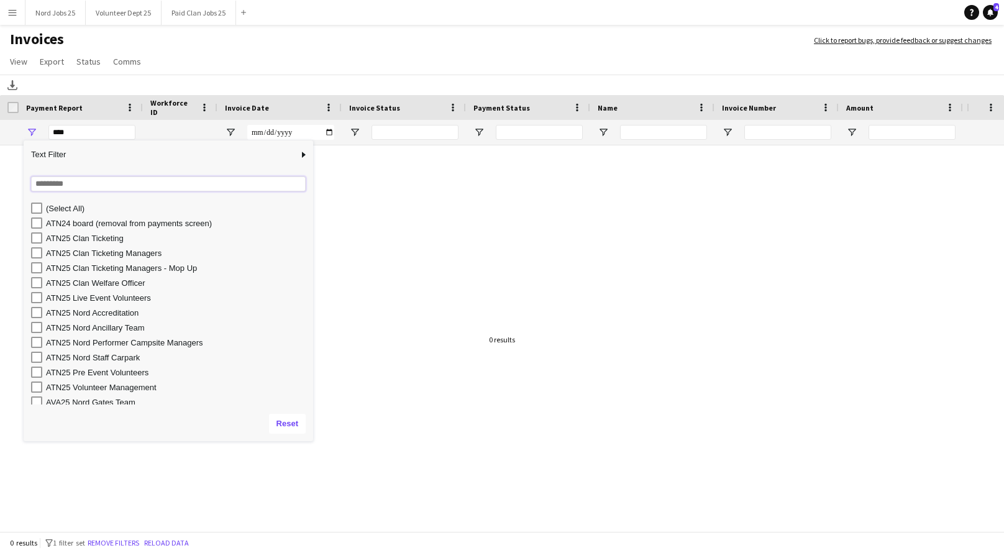
click at [61, 187] on input "Search filter values" at bounding box center [168, 183] width 275 height 15
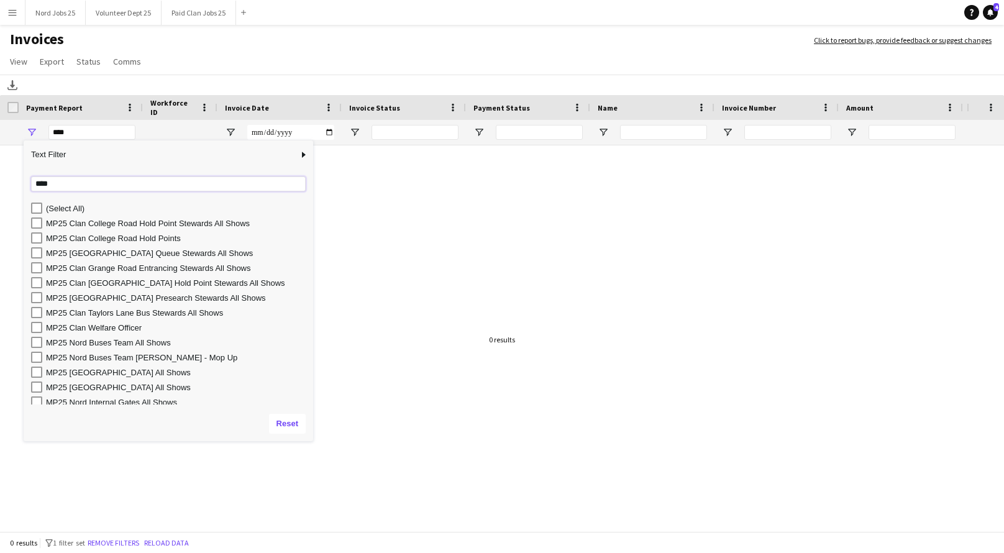
type input "****"
click at [108, 280] on div "MP25 Clan Grange Road Hold Point Stewards All Shows" at bounding box center [177, 282] width 263 height 9
type input "**********"
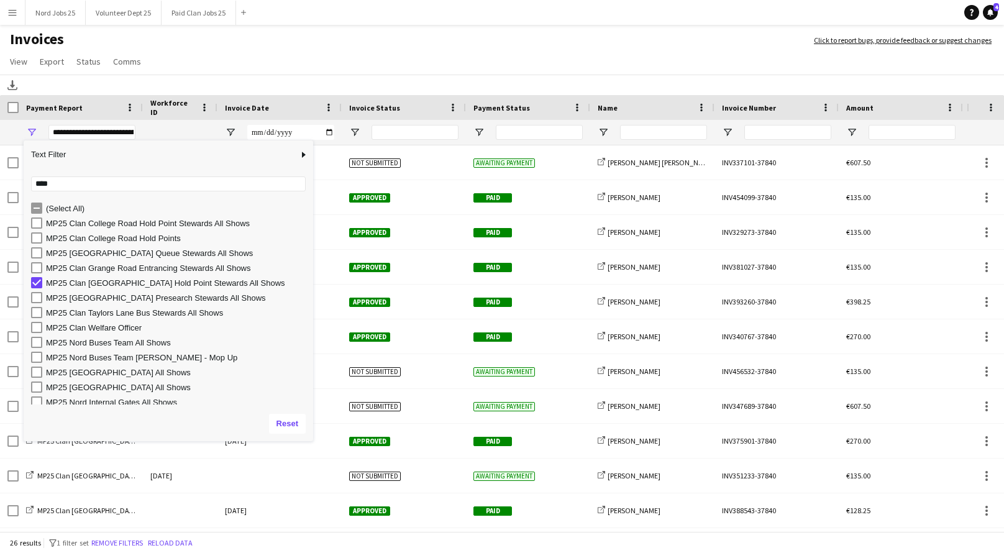
click at [276, 43] on h1 "Invoices" at bounding box center [400, 40] width 801 height 21
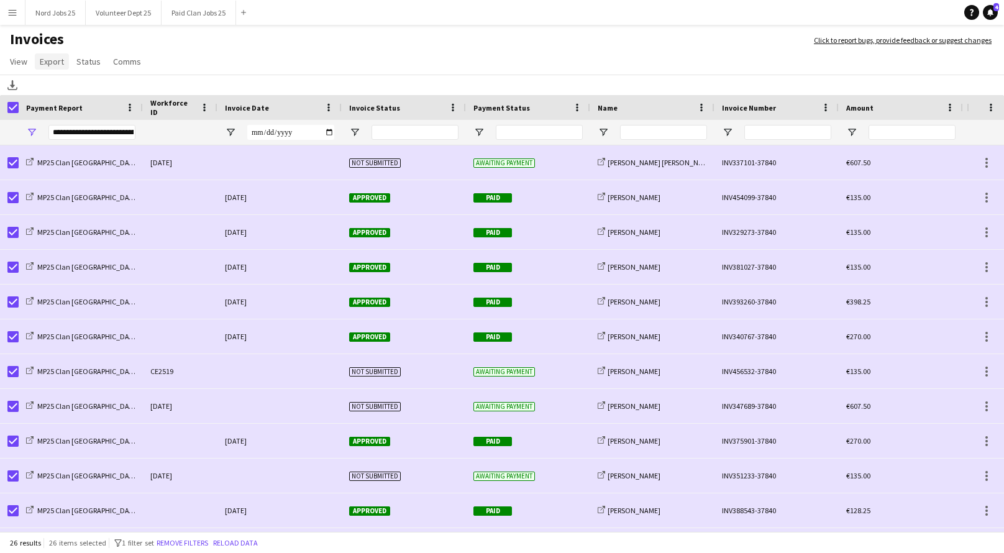
click at [59, 63] on span "Export" at bounding box center [52, 61] width 24 height 11
click at [82, 86] on span "Export as XLSX" at bounding box center [72, 88] width 54 height 11
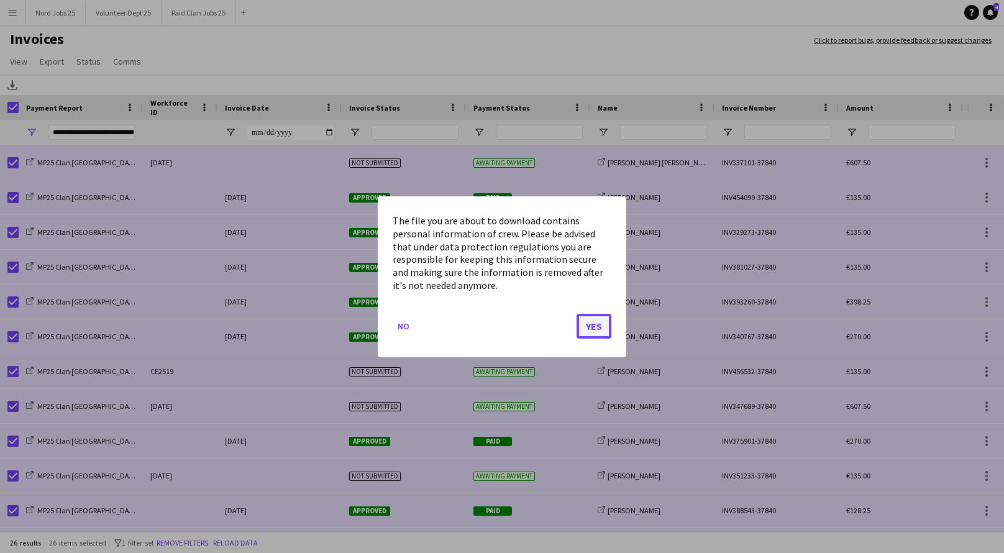
click at [588, 324] on button "Yes" at bounding box center [594, 325] width 35 height 25
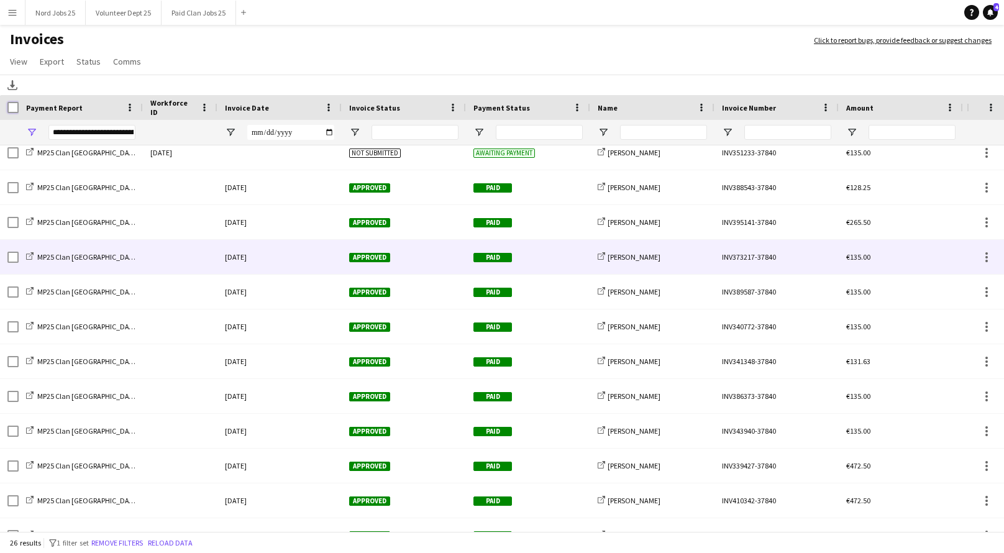
scroll to position [373, 0]
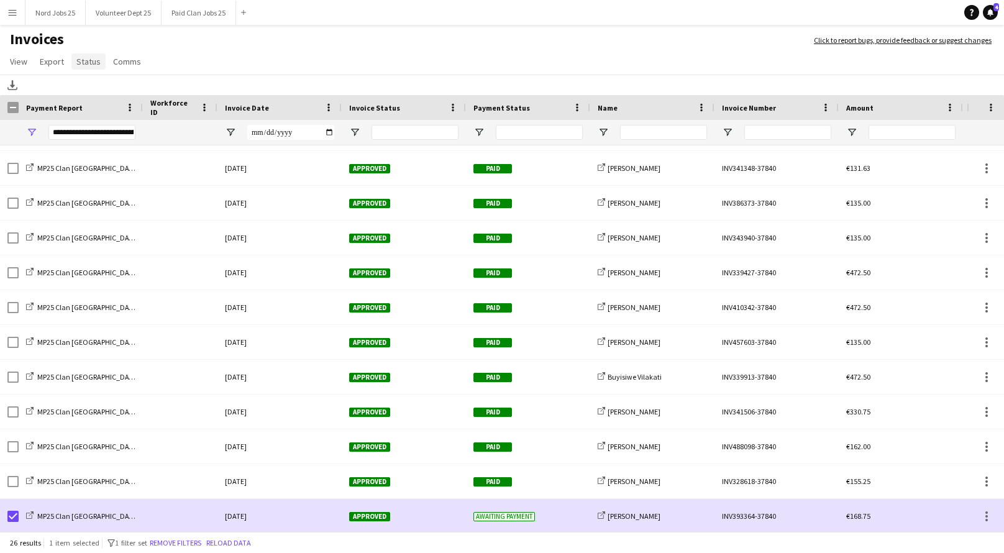
click at [76, 63] on span "Status" at bounding box center [88, 61] width 24 height 11
click at [113, 142] on span "Mark as paid" at bounding box center [104, 140] width 47 height 11
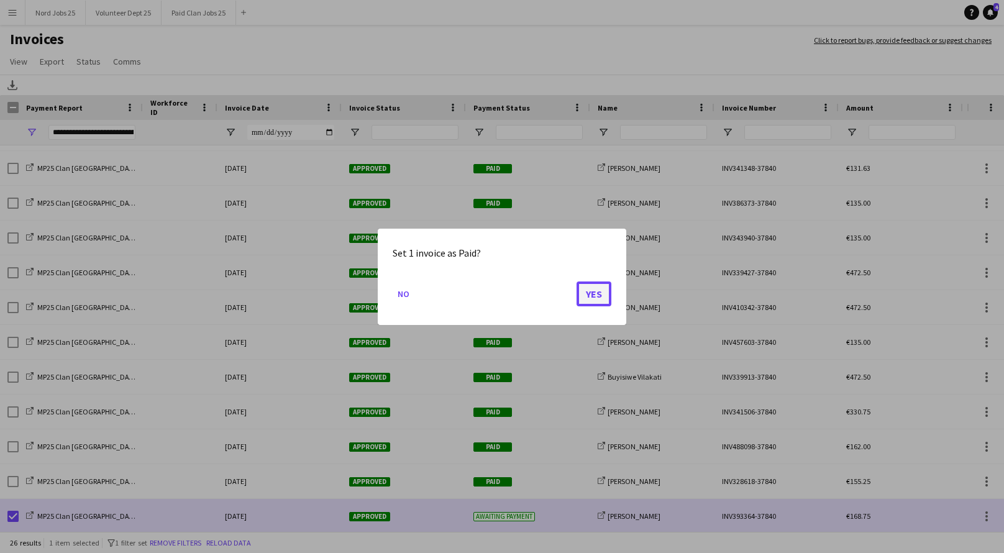
click at [587, 296] on button "Yes" at bounding box center [594, 293] width 35 height 25
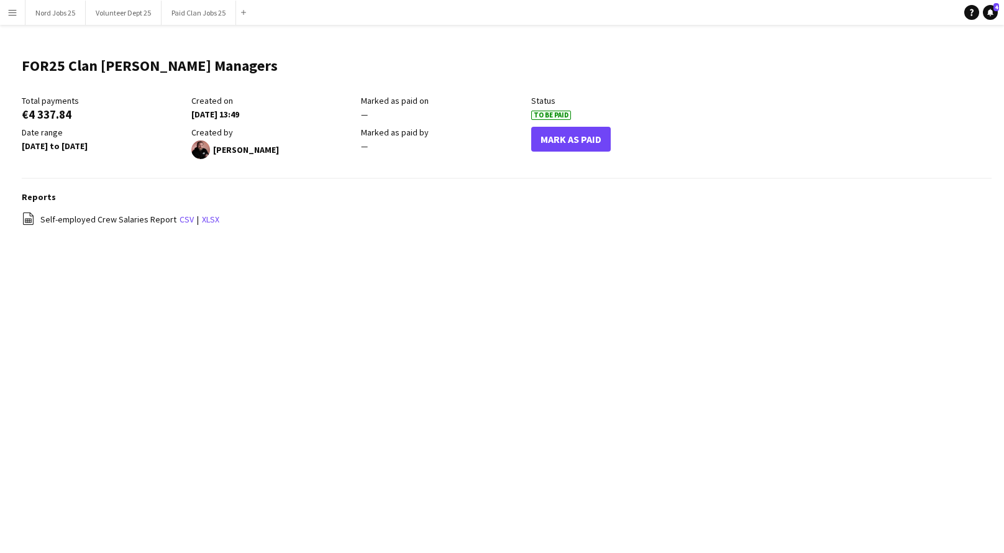
click at [3, 11] on button "Menu" at bounding box center [12, 12] width 25 height 25
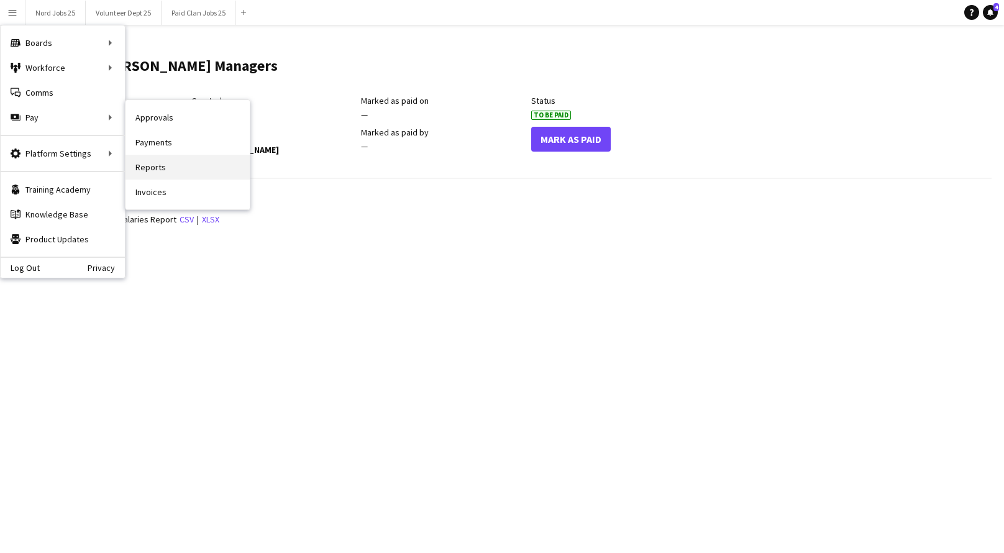
click at [148, 165] on link "Reports" at bounding box center [188, 167] width 124 height 25
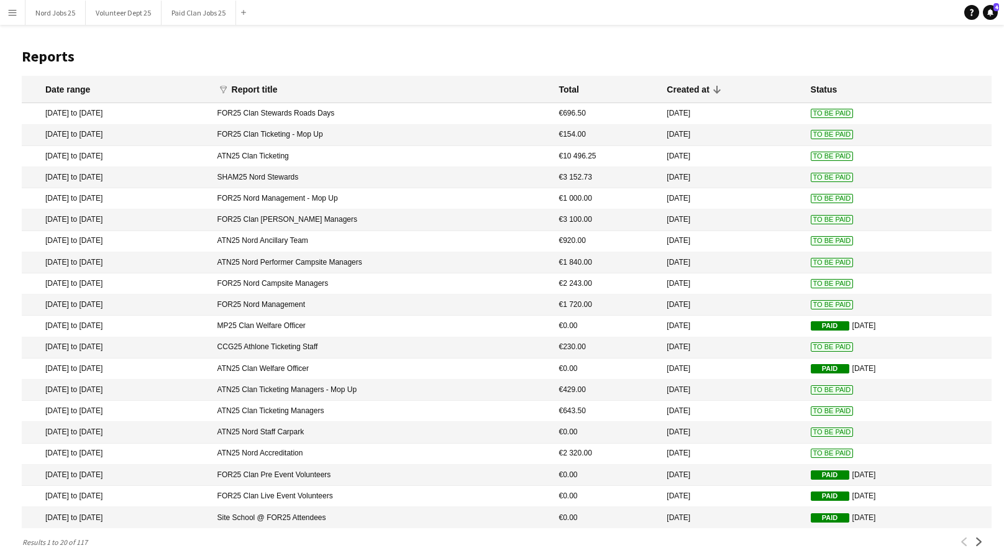
scroll to position [33, 0]
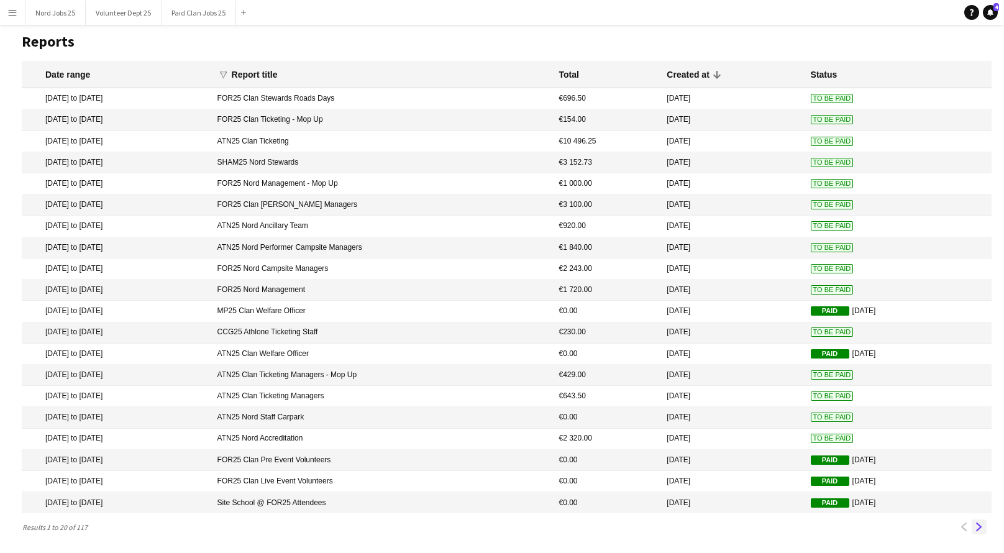
click at [977, 525] on app-icon "Next" at bounding box center [979, 527] width 9 height 9
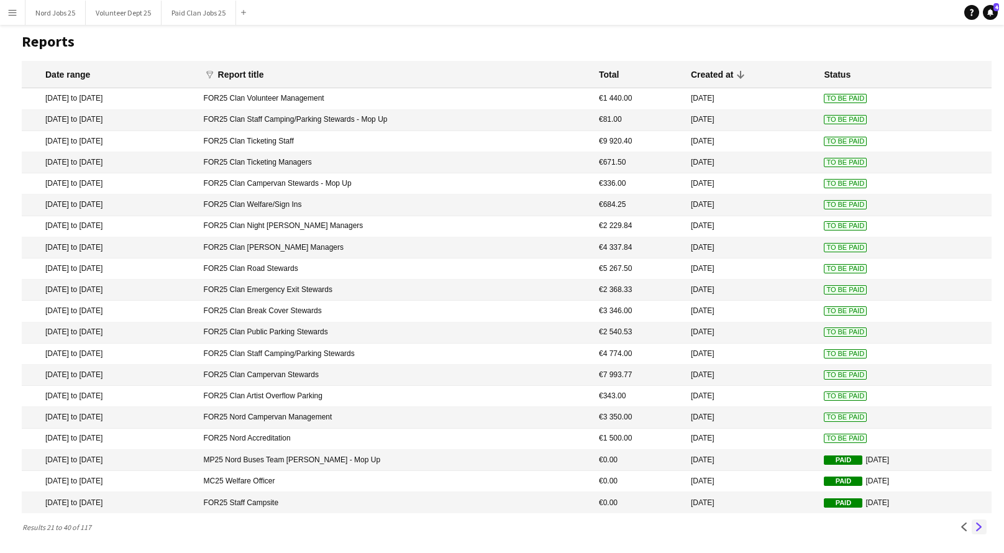
click at [977, 525] on app-icon "Next" at bounding box center [979, 527] width 9 height 9
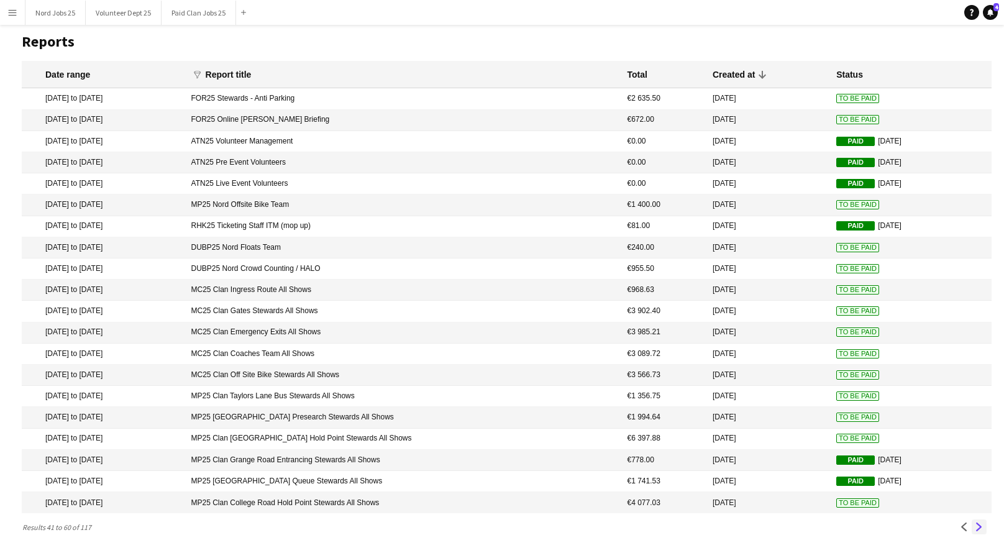
click at [980, 523] on app-icon "Next" at bounding box center [979, 527] width 9 height 9
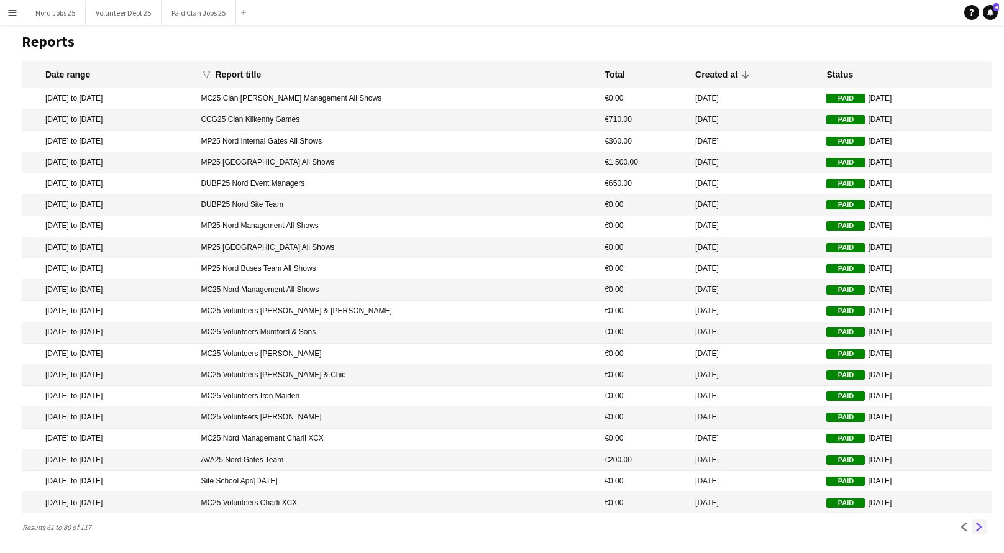
click at [979, 525] on app-icon "Next" at bounding box center [979, 527] width 9 height 9
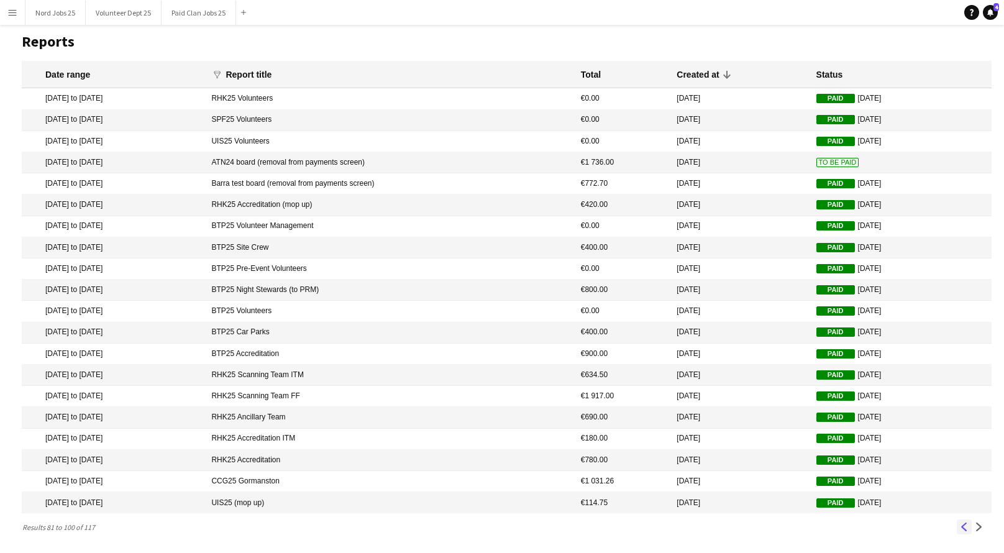
click at [967, 530] on app-icon "Previous" at bounding box center [964, 527] width 9 height 9
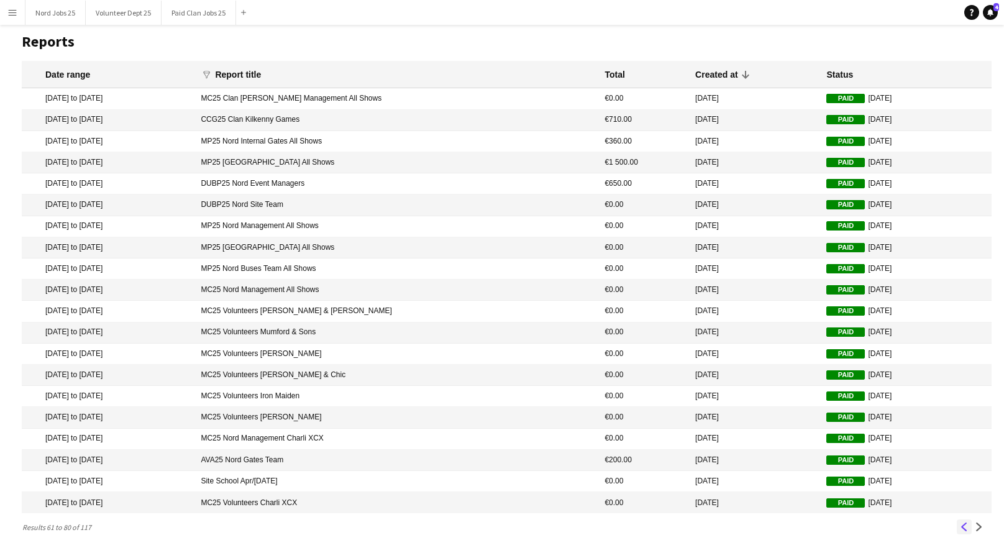
click at [967, 530] on app-icon "Previous" at bounding box center [964, 527] width 9 height 9
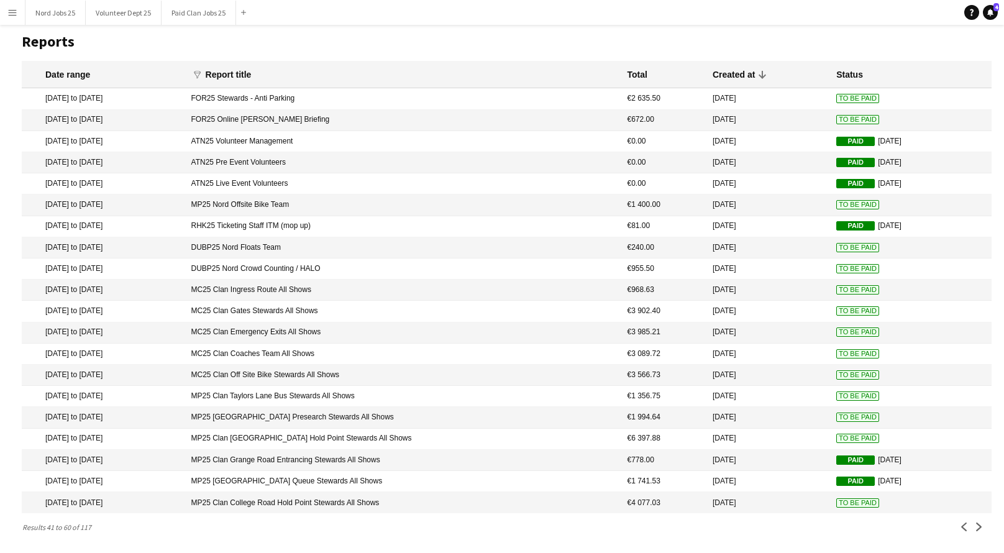
click at [743, 497] on mat-cell "11 Jul 2025" at bounding box center [768, 502] width 124 height 21
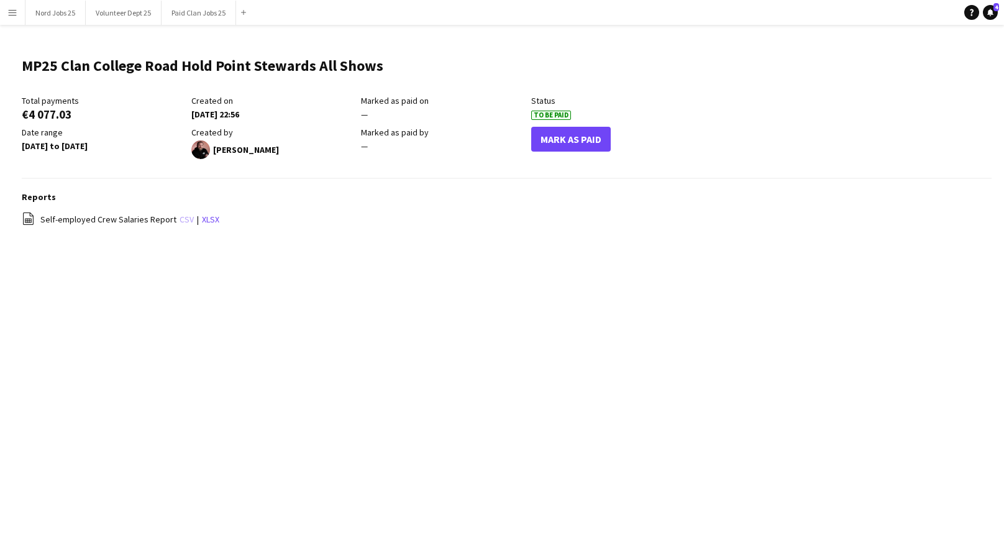
click at [181, 219] on link "csv" at bounding box center [187, 219] width 14 height 11
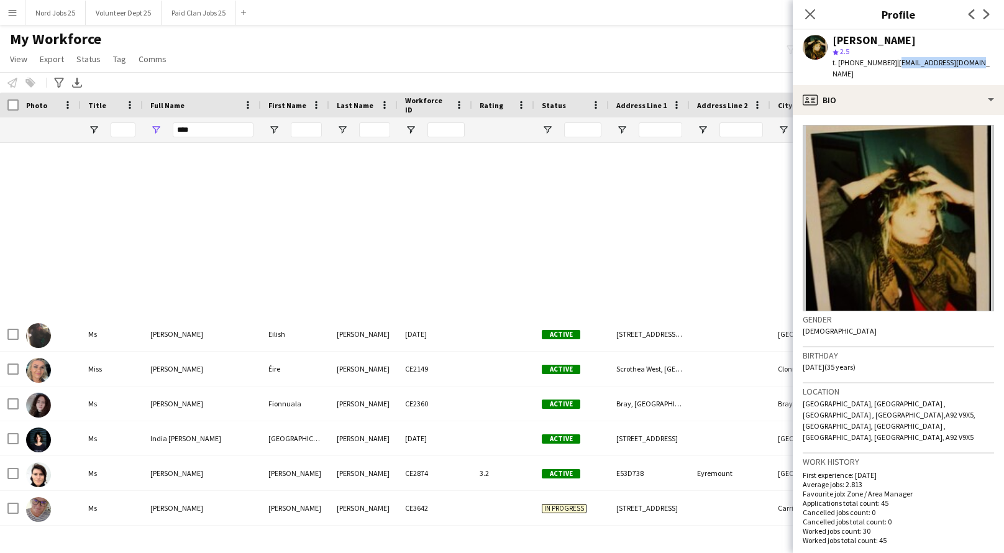
scroll to position [551, 0]
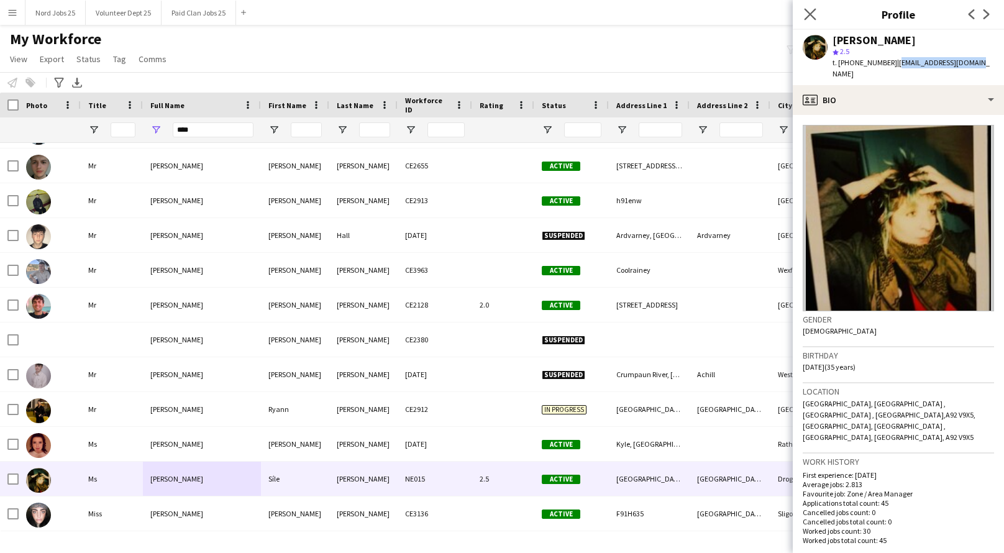
click at [802, 17] on app-icon "Close pop-in" at bounding box center [810, 15] width 18 height 18
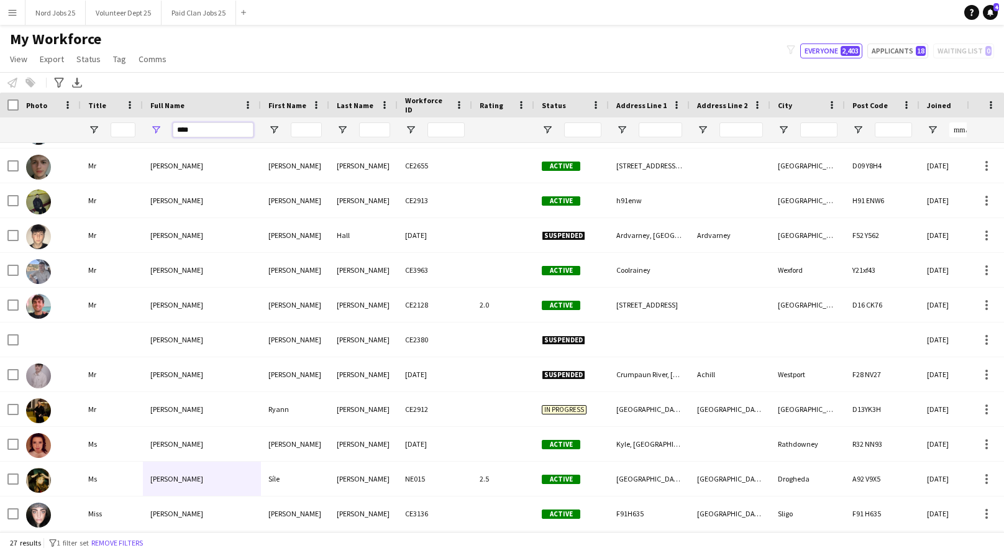
click at [193, 130] on input "****" at bounding box center [213, 129] width 81 height 15
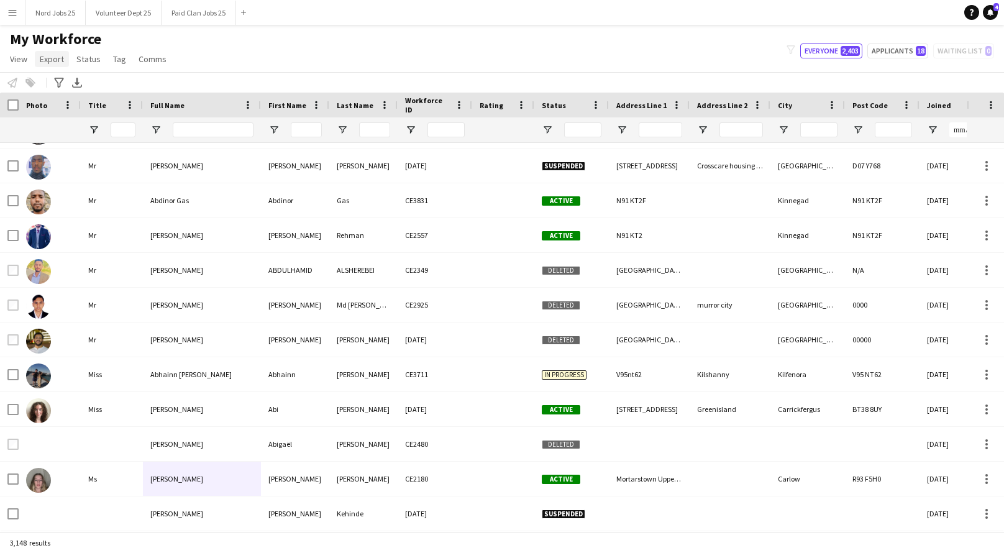
click at [52, 60] on span "Export" at bounding box center [52, 58] width 24 height 11
click at [93, 126] on span "Export as XLSX" at bounding box center [72, 122] width 54 height 11
click at [23, 63] on span "View" at bounding box center [18, 58] width 17 height 11
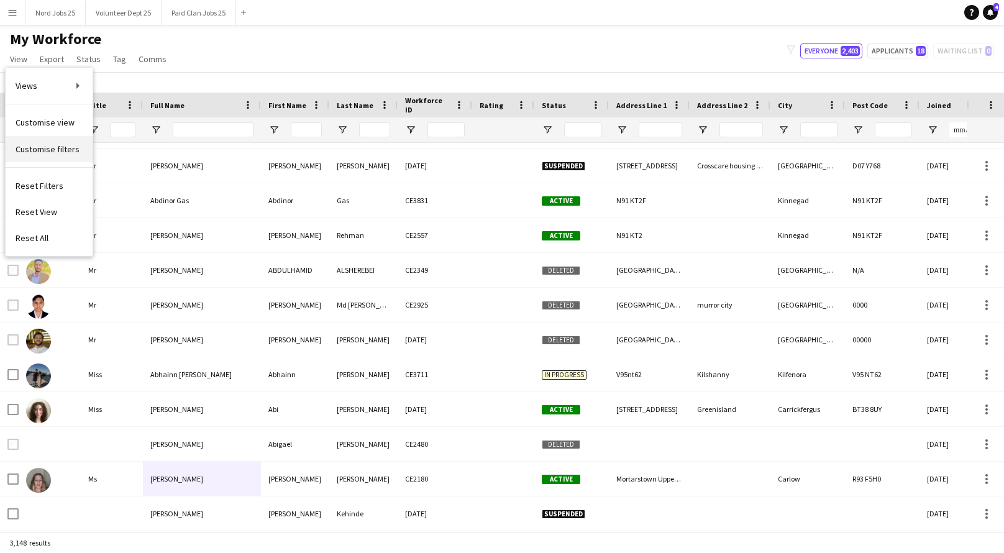
click at [61, 147] on span "Customise filters" at bounding box center [48, 149] width 64 height 11
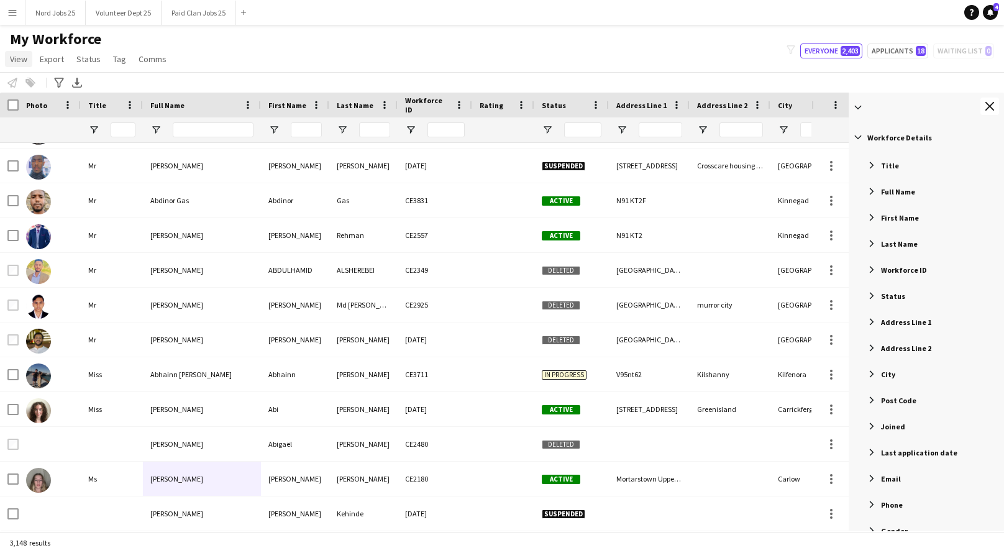
click at [19, 59] on span "View" at bounding box center [18, 58] width 17 height 11
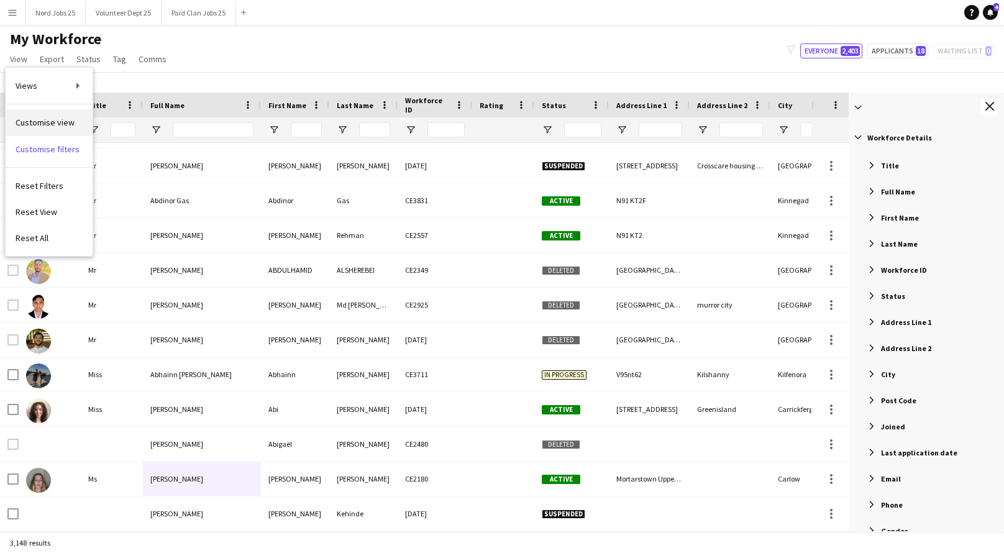
click at [66, 127] on span "Customise view" at bounding box center [45, 122] width 59 height 11
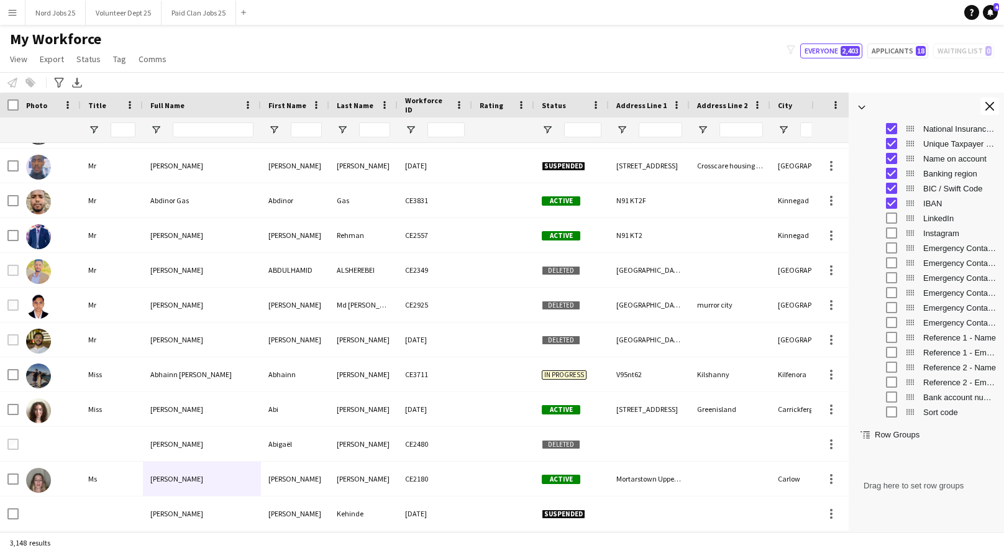
scroll to position [1110, 0]
click at [893, 209] on div "Emergency Contact 1 Number" at bounding box center [936, 216] width 122 height 15
click at [892, 281] on div "Emergency Contact 2 Name" at bounding box center [936, 276] width 122 height 15
click at [895, 329] on div "Reference 2 - Name" at bounding box center [936, 336] width 122 height 15
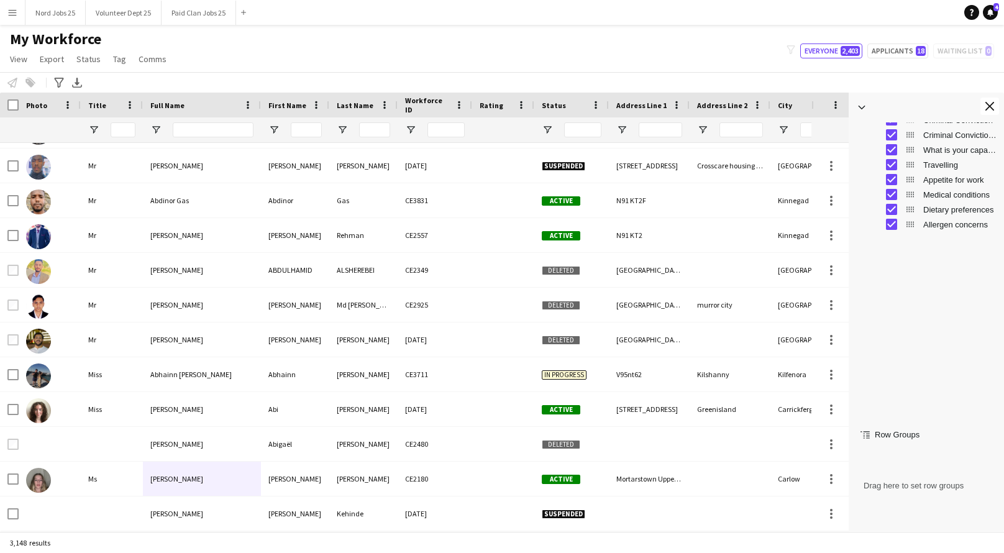
scroll to position [0, 0]
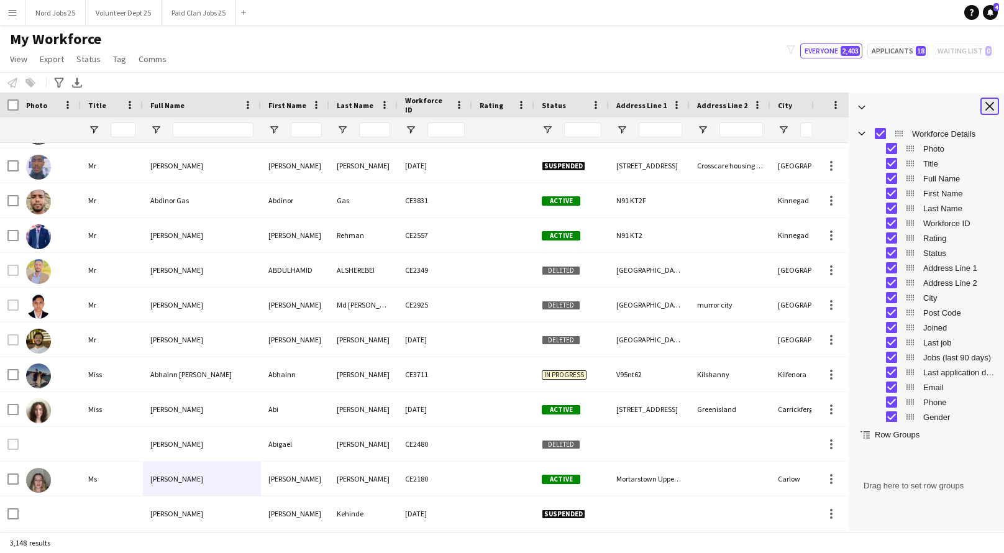
click at [987, 105] on app-icon "Close tool panel" at bounding box center [989, 106] width 9 height 9
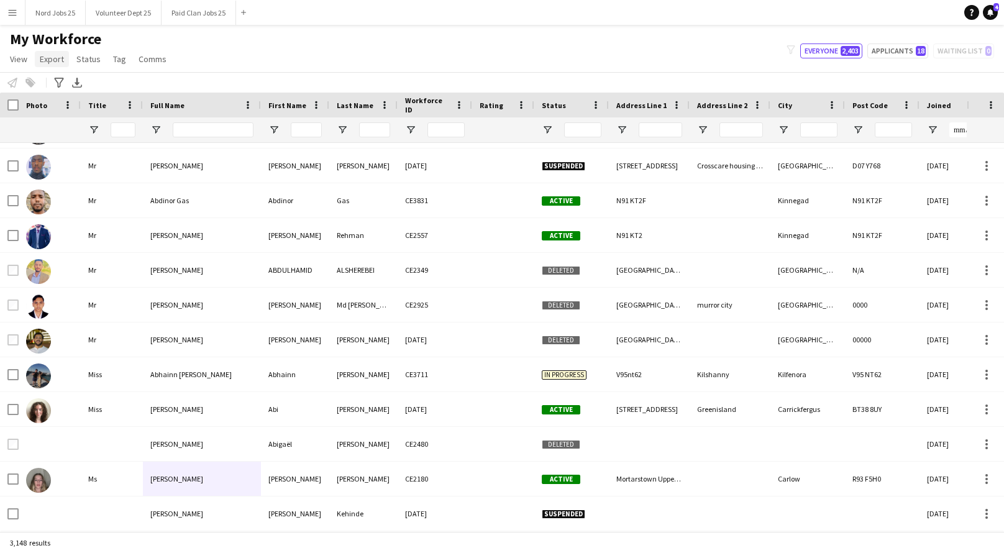
click at [59, 62] on span "Export" at bounding box center [52, 58] width 24 height 11
click at [96, 123] on span "Export as XLSX" at bounding box center [72, 122] width 54 height 11
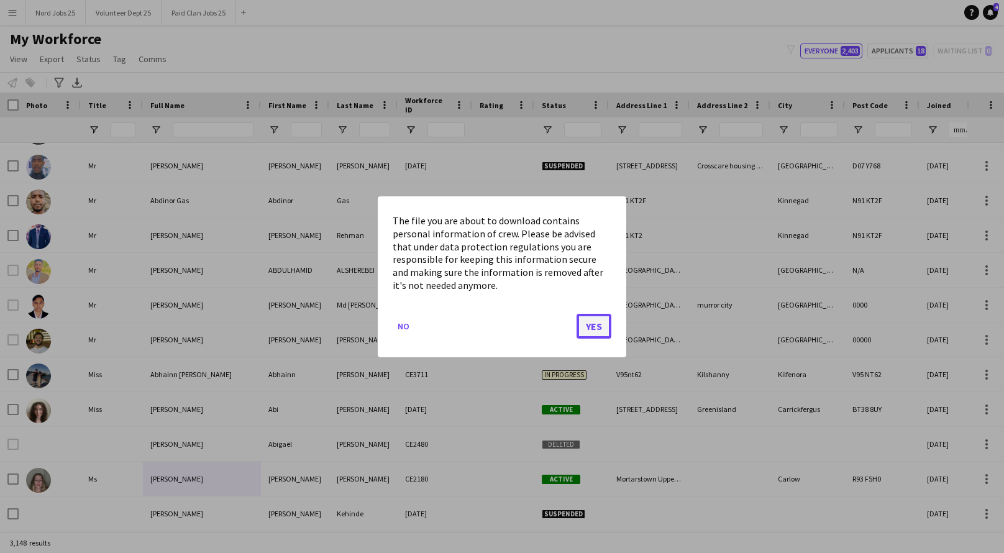
click at [605, 326] on button "Yes" at bounding box center [594, 325] width 35 height 25
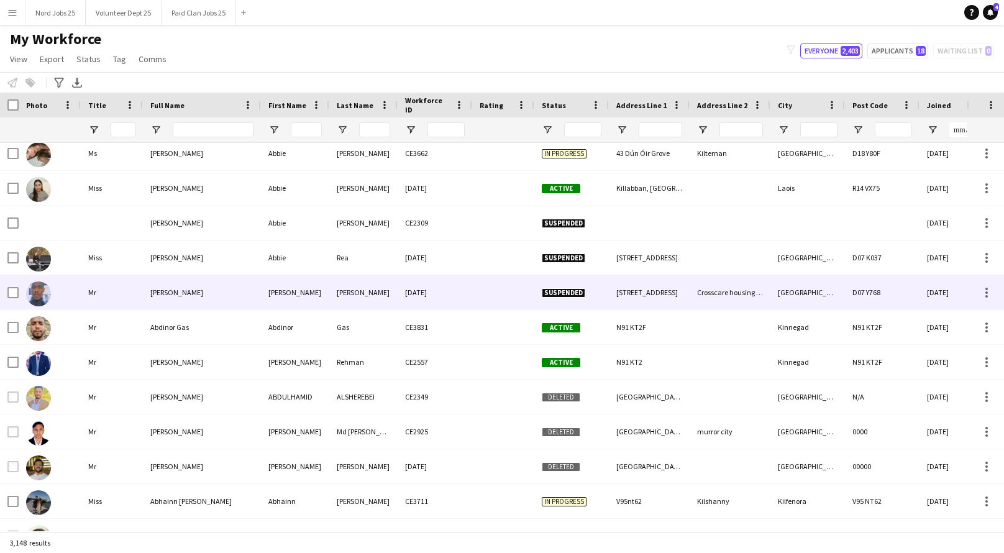
scroll to position [399, 0]
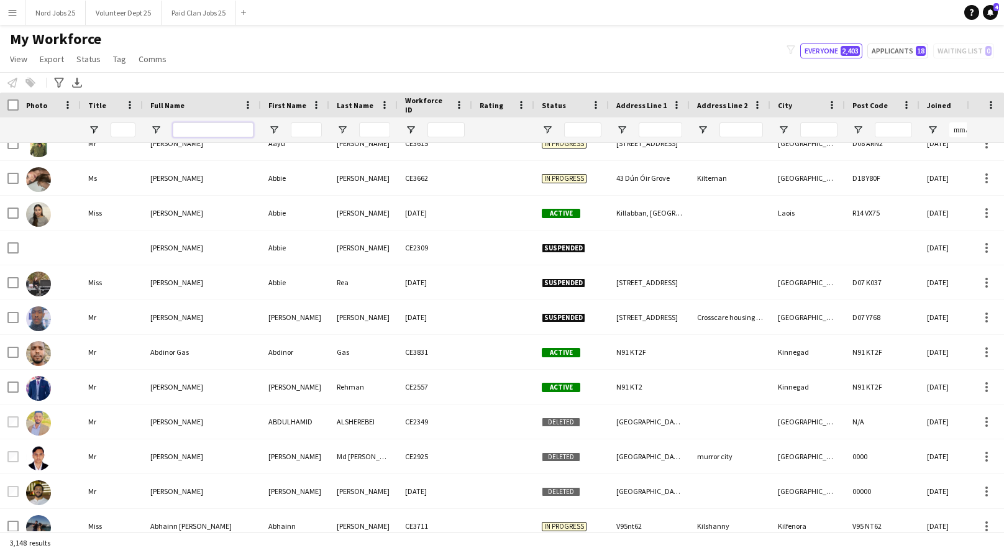
click at [203, 134] on input "Full Name Filter Input" at bounding box center [213, 129] width 81 height 15
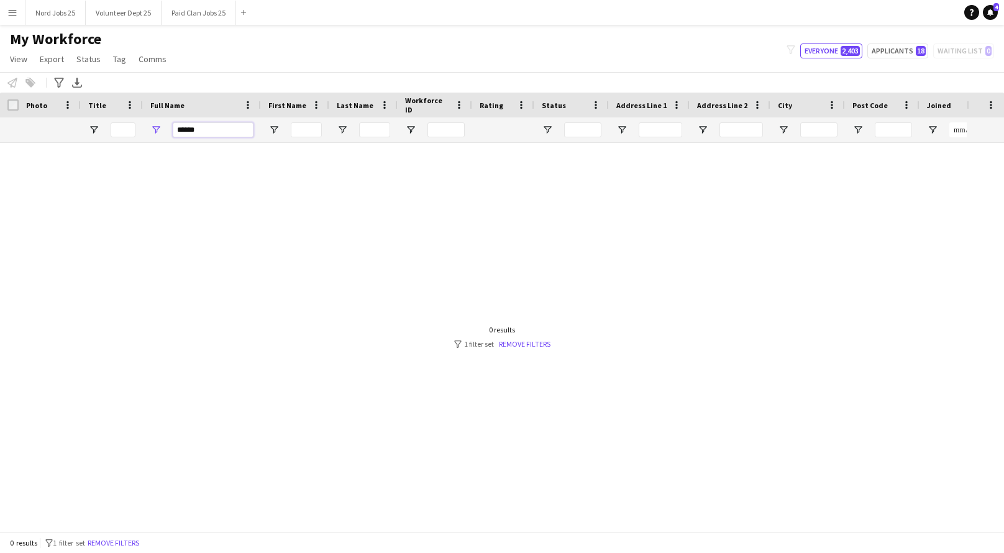
scroll to position [0, 0]
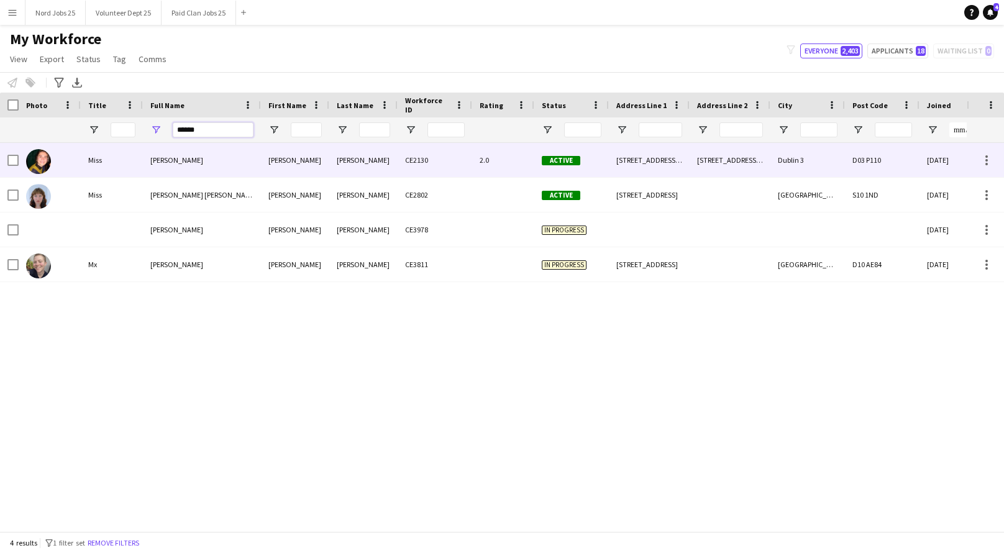
type input "******"
click at [273, 168] on div "Martha" at bounding box center [295, 160] width 68 height 34
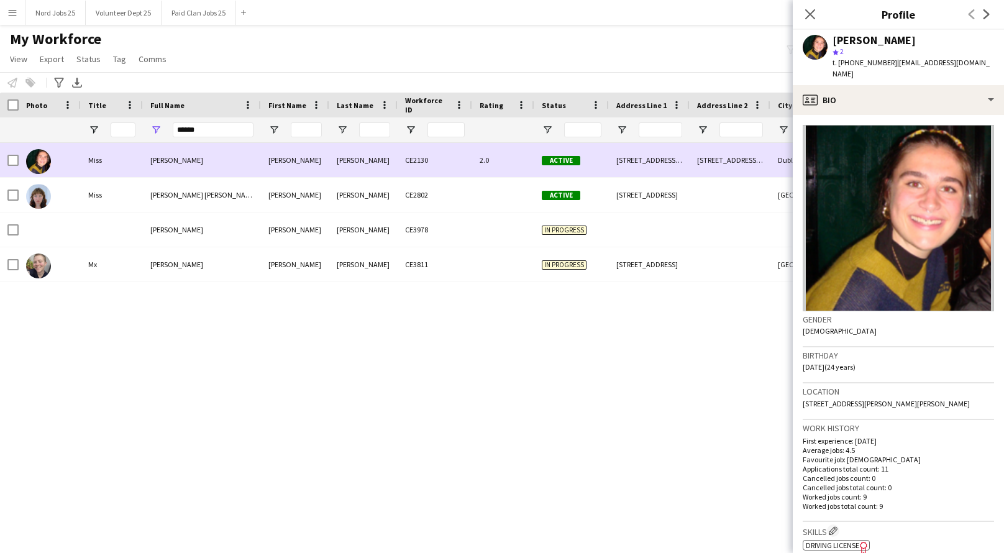
click at [273, 168] on div "Martha" at bounding box center [295, 160] width 68 height 34
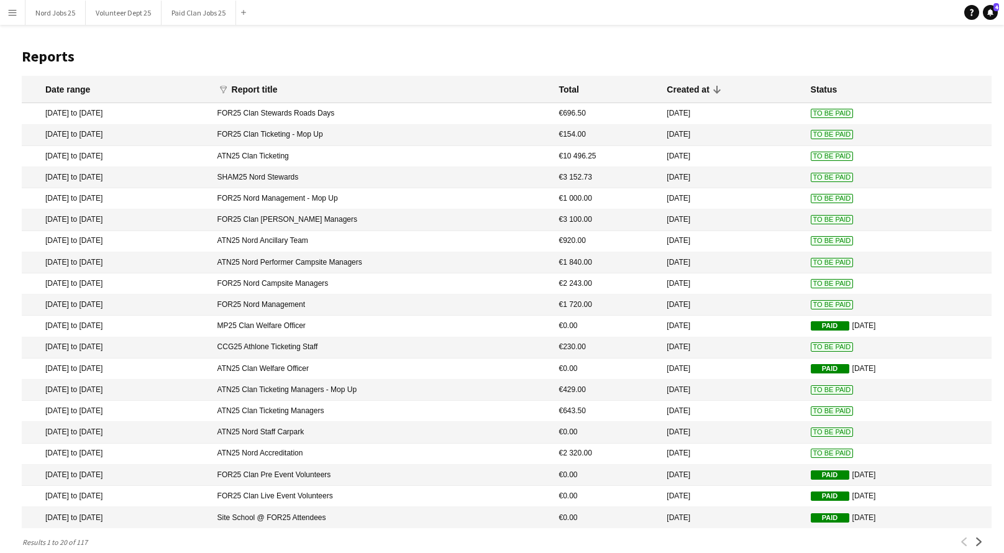
scroll to position [33, 0]
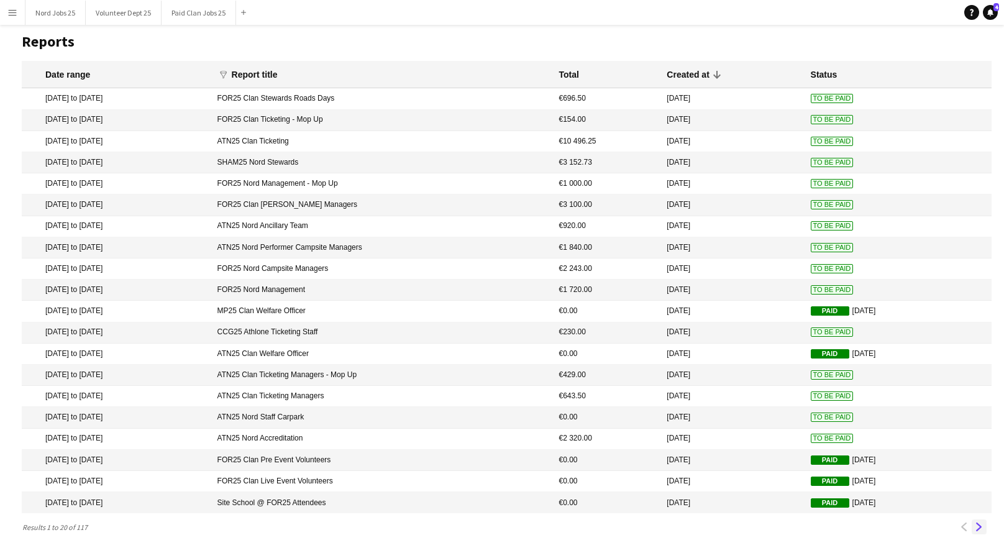
click at [979, 524] on app-icon "Next" at bounding box center [979, 527] width 9 height 9
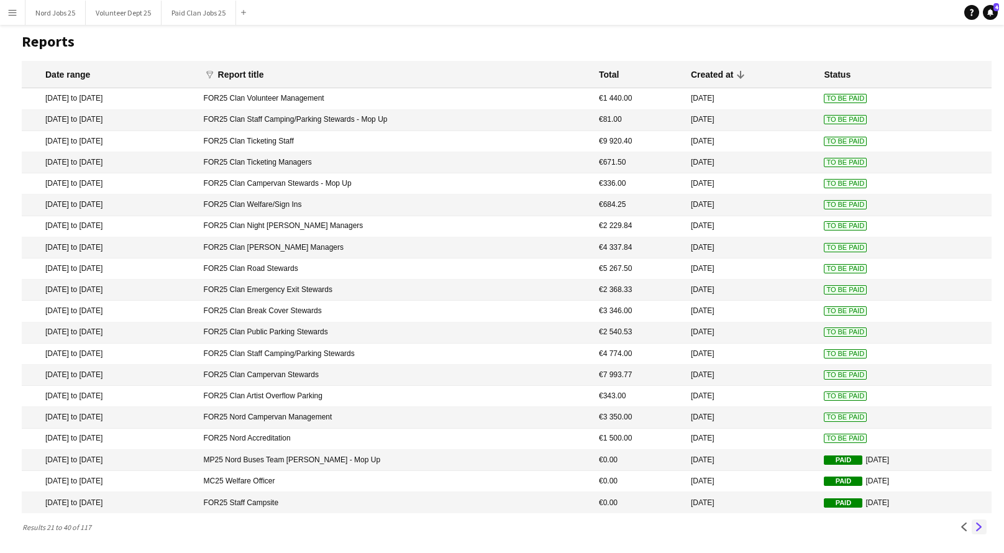
click at [979, 527] on app-icon "Next" at bounding box center [979, 527] width 9 height 9
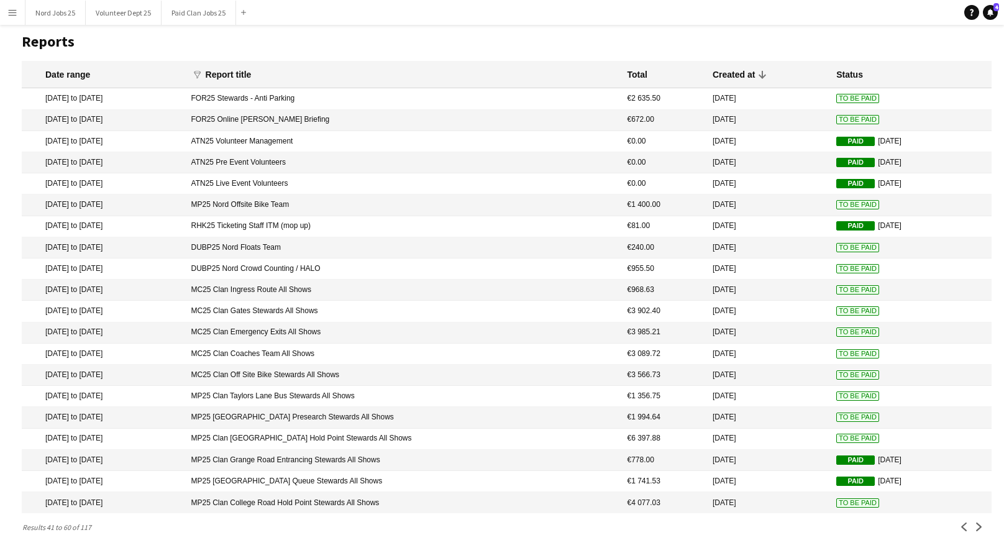
click at [436, 437] on mat-cell "MP25 Clan [GEOGRAPHIC_DATA] Hold Point Stewards All Shows" at bounding box center [403, 439] width 436 height 21
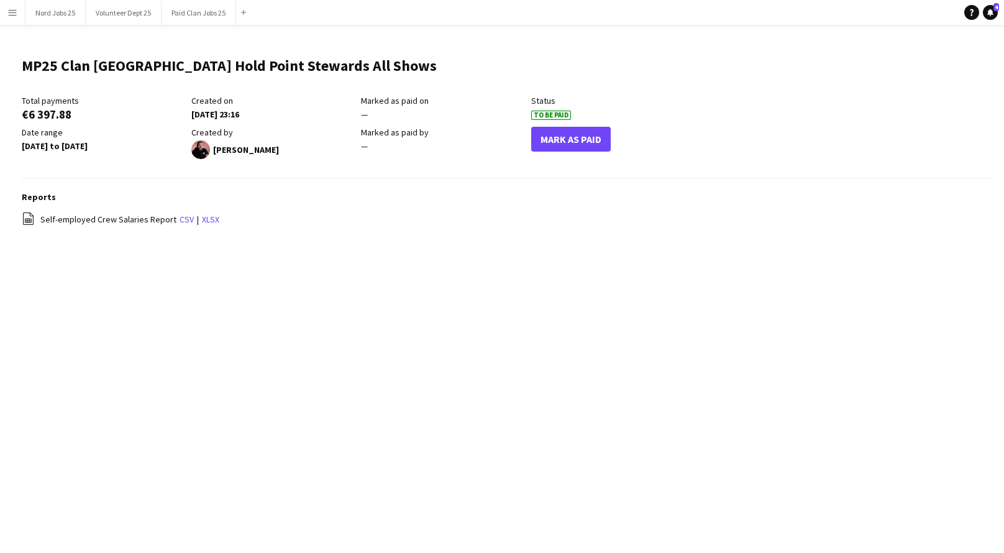
click at [181, 229] on div "Reports file-spreadsheet Self-employed Crew Salaries Report csv | xlsx" at bounding box center [507, 215] width 970 height 48
click at [180, 222] on link "csv" at bounding box center [187, 219] width 14 height 11
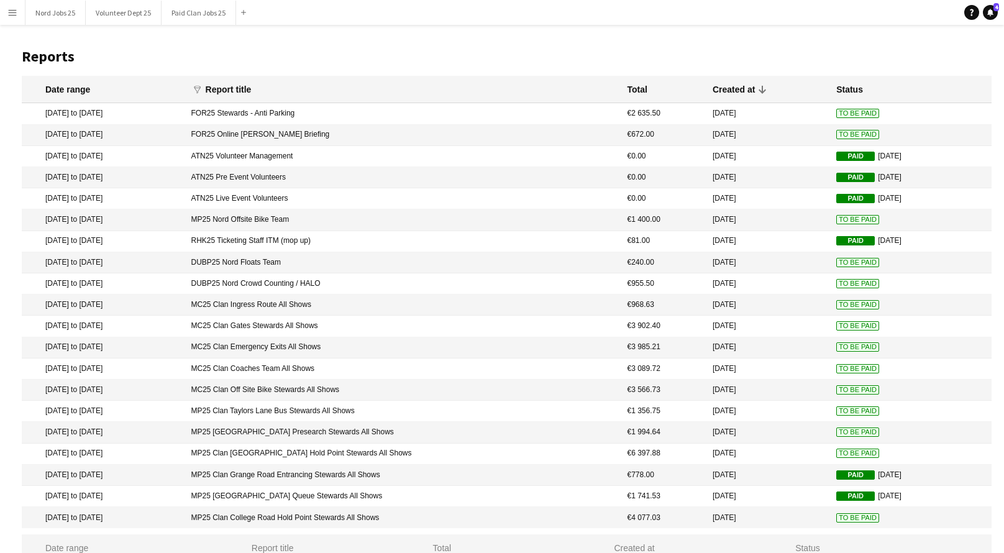
scroll to position [33, 0]
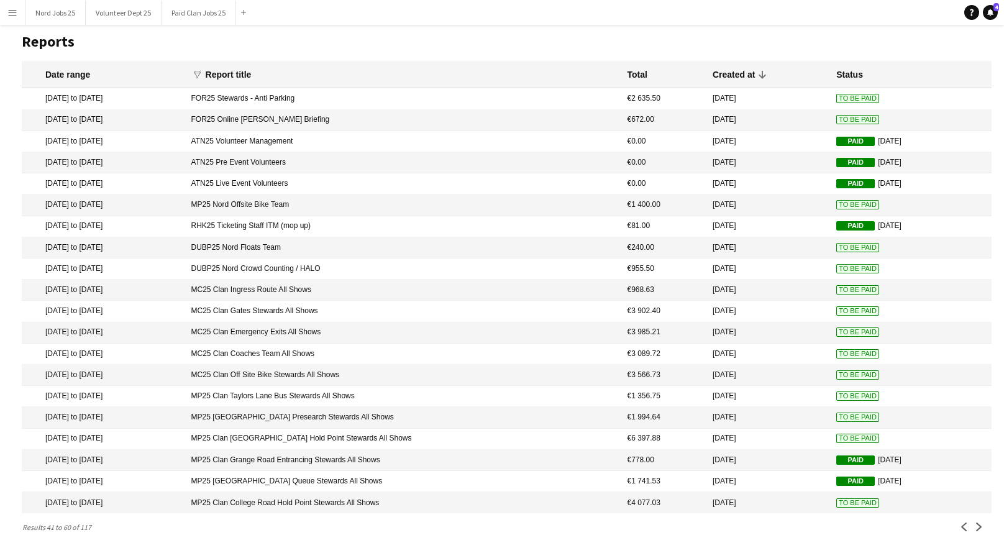
click at [706, 412] on mat-cell "11 Jul 2025" at bounding box center [768, 417] width 124 height 21
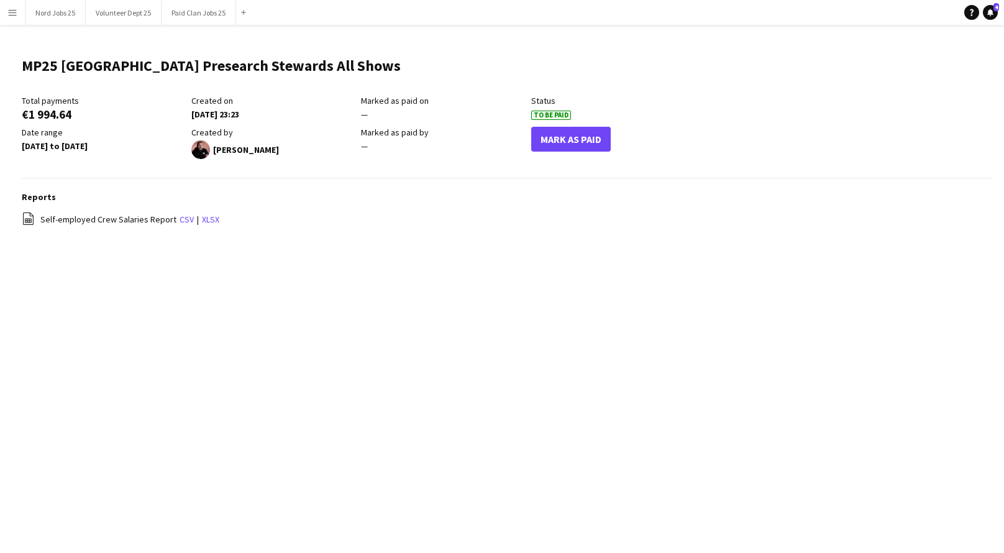
click at [177, 226] on div "file-spreadsheet Self-employed Crew Salaries Report csv | xlsx" at bounding box center [507, 220] width 970 height 16
click at [180, 221] on link "csv" at bounding box center [187, 219] width 14 height 11
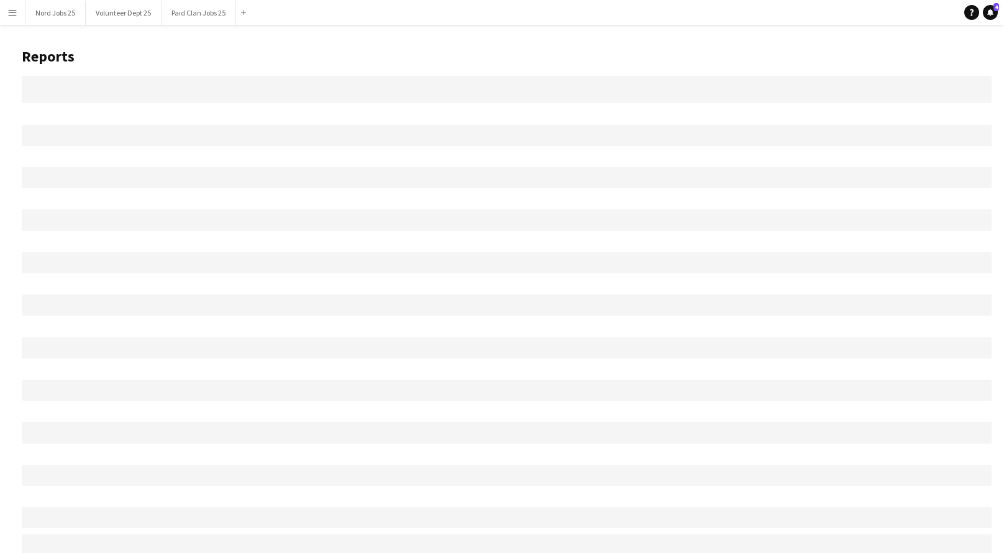
scroll to position [33, 0]
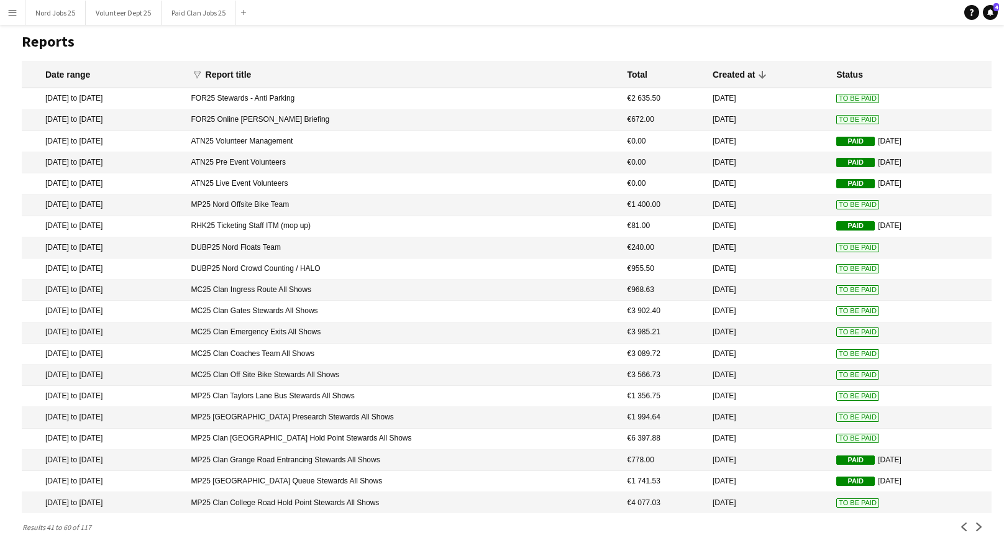
click at [457, 390] on mat-cell "MP25 Clan Taylors Lane Bus Stewards All Shows" at bounding box center [403, 396] width 436 height 21
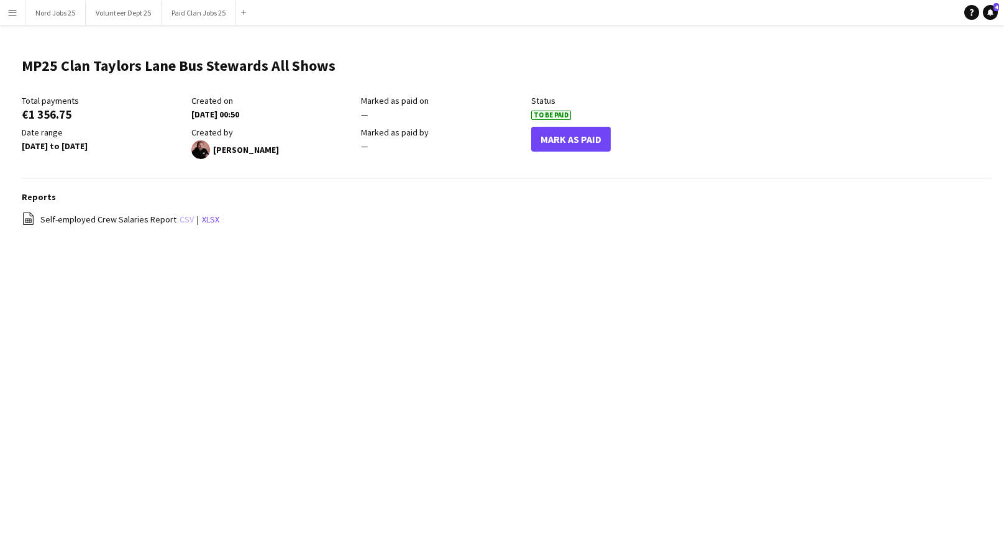
click at [181, 218] on link "csv" at bounding box center [187, 219] width 14 height 11
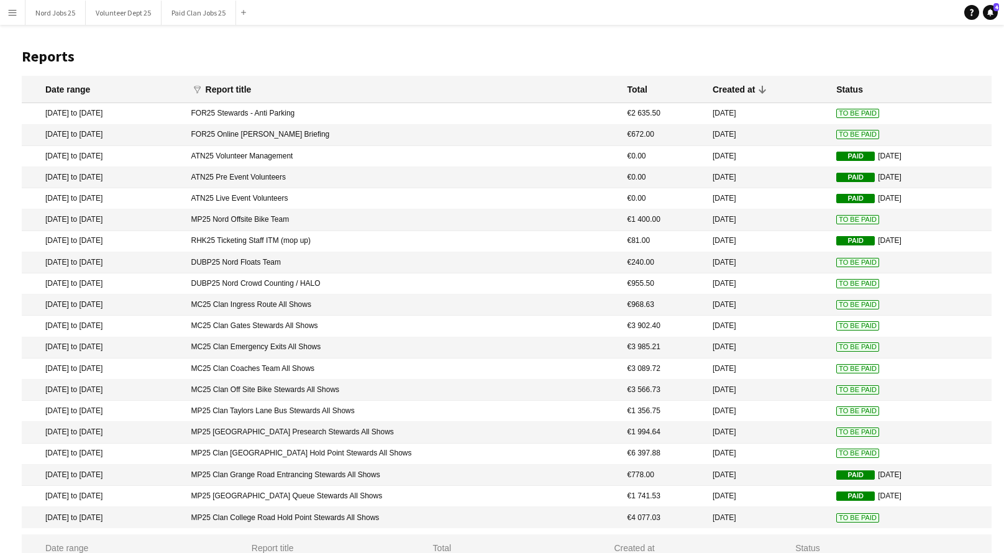
scroll to position [33, 0]
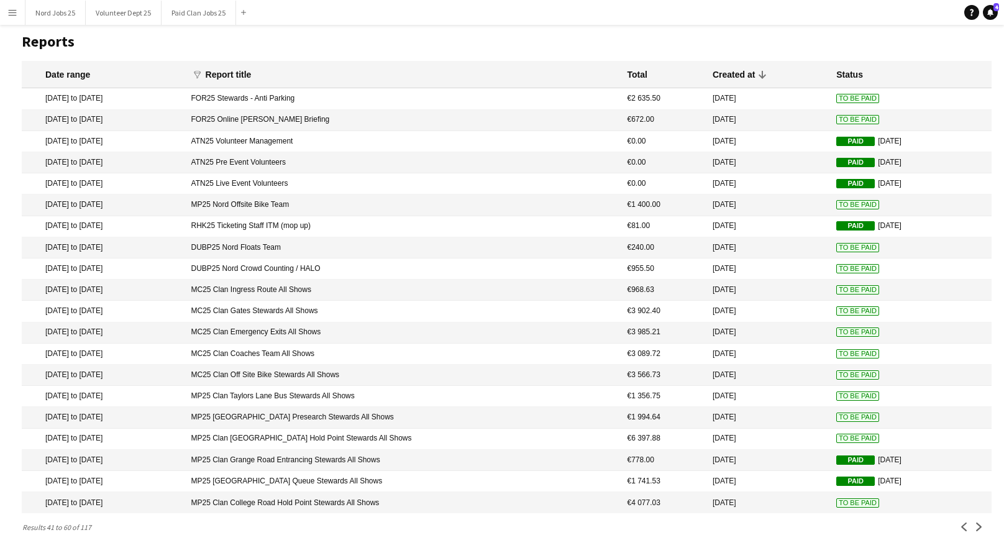
click at [383, 366] on mat-cell "MC25 Clan Off Site Bike Stewards All Shows" at bounding box center [403, 375] width 436 height 21
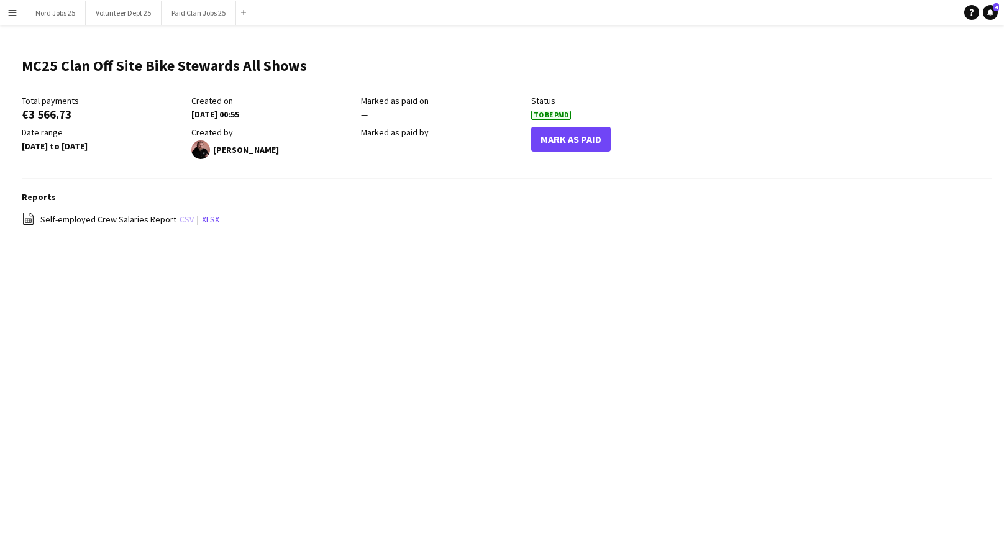
click at [180, 219] on link "csv" at bounding box center [187, 219] width 14 height 11
click at [558, 141] on button "Mark As Paid" at bounding box center [571, 139] width 80 height 25
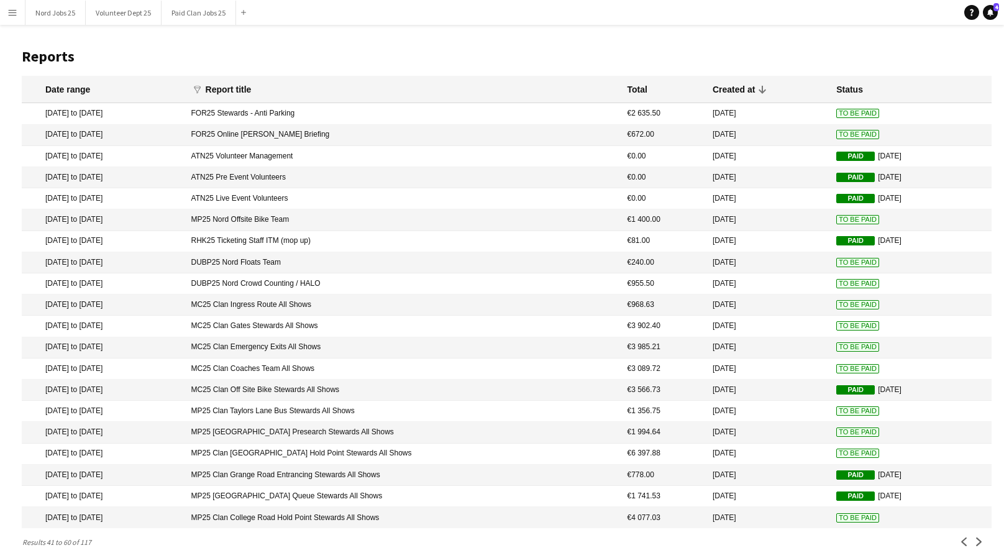
scroll to position [33, 0]
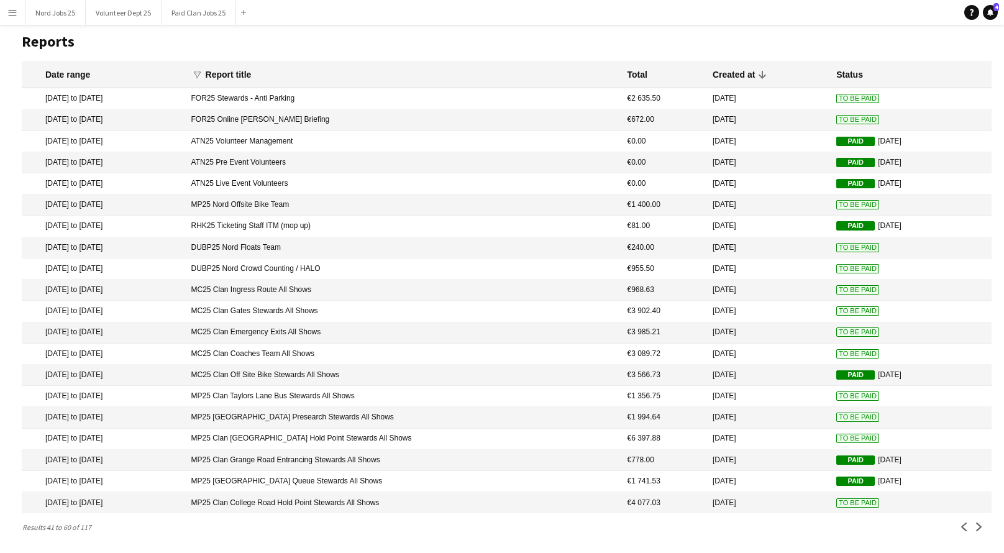
click at [418, 344] on mat-cell "MC25 Clan Coaches Team All Shows" at bounding box center [403, 354] width 436 height 21
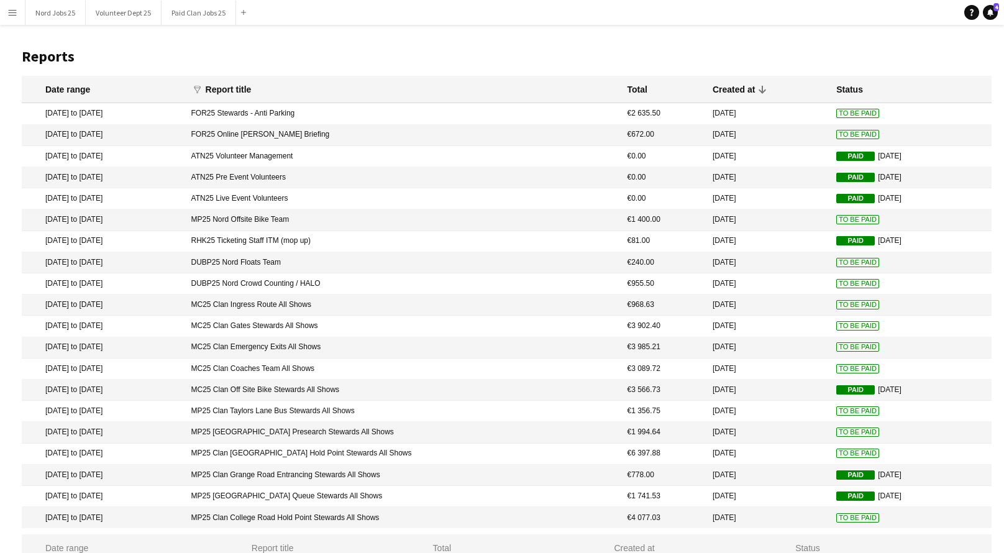
scroll to position [33, 0]
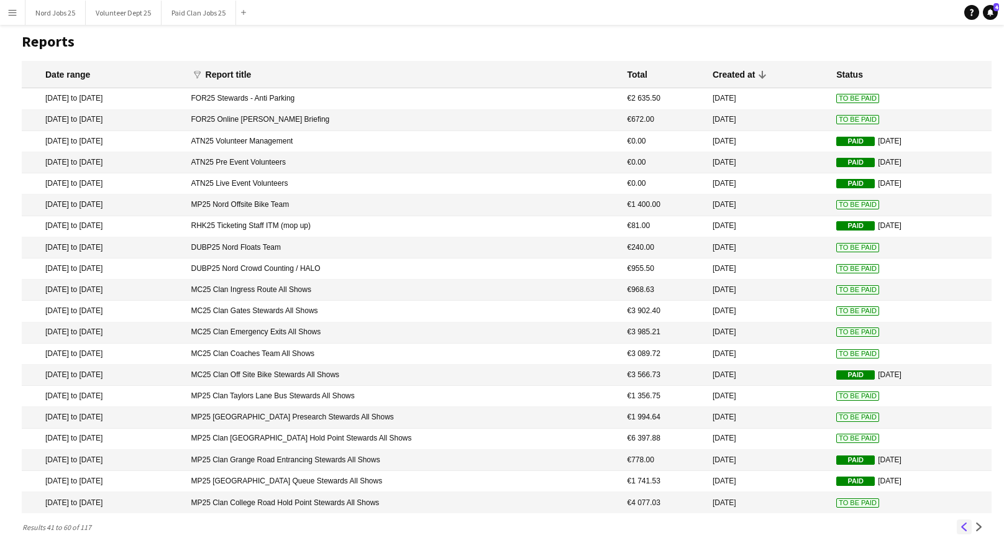
click at [964, 526] on app-icon "Previous" at bounding box center [964, 527] width 9 height 9
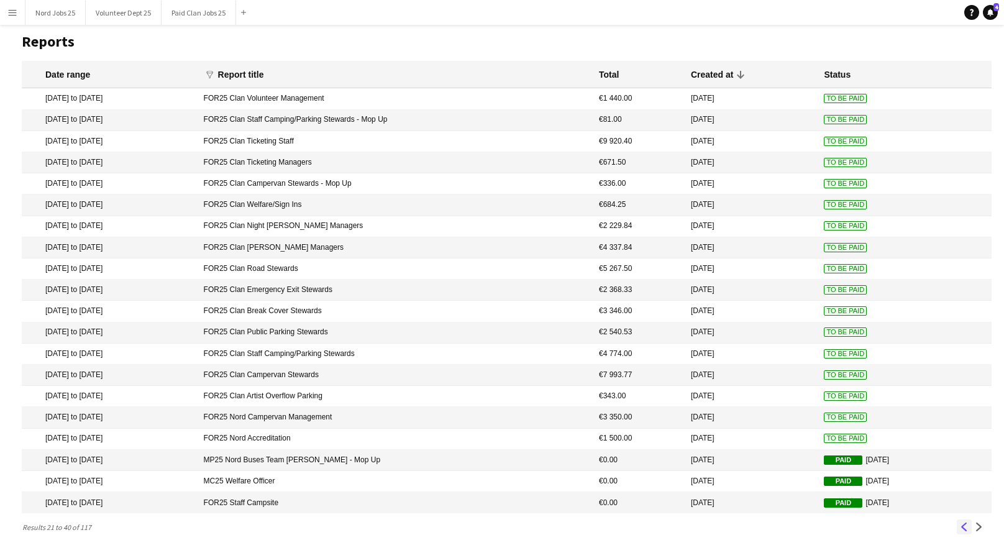
click at [966, 523] on app-icon "Previous" at bounding box center [964, 527] width 9 height 9
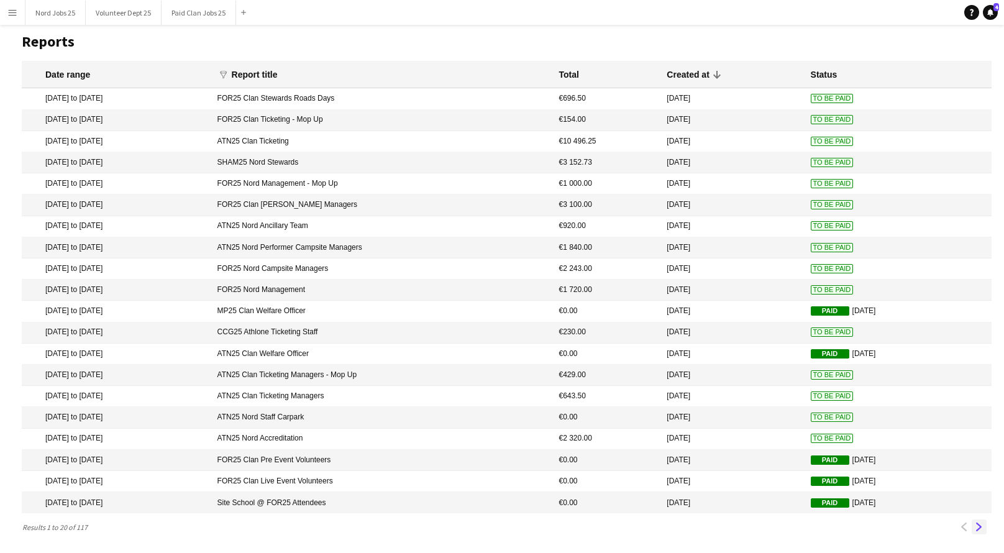
click at [979, 527] on app-icon "Next" at bounding box center [979, 527] width 9 height 9
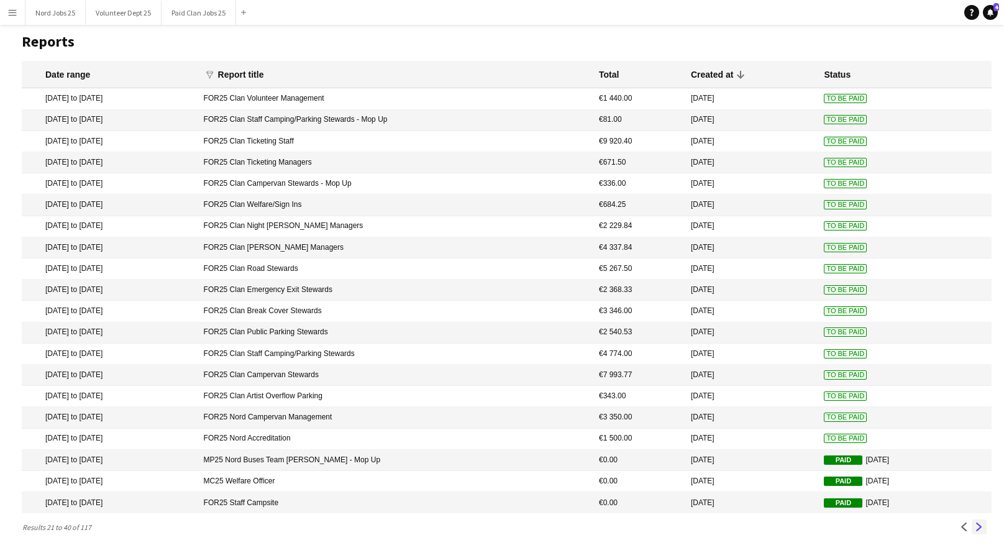
click at [980, 524] on app-icon "Next" at bounding box center [979, 527] width 9 height 9
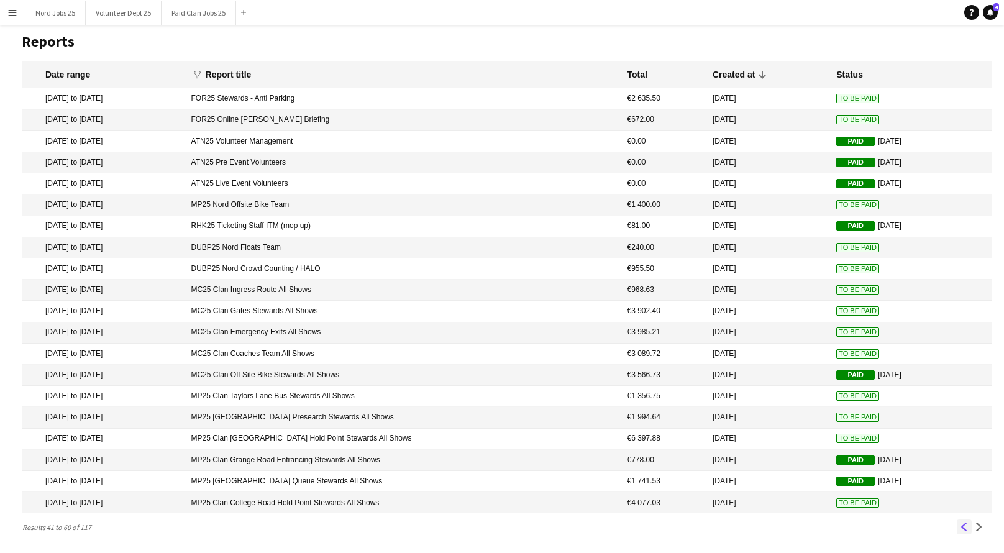
click at [959, 532] on button "Previous" at bounding box center [964, 526] width 15 height 15
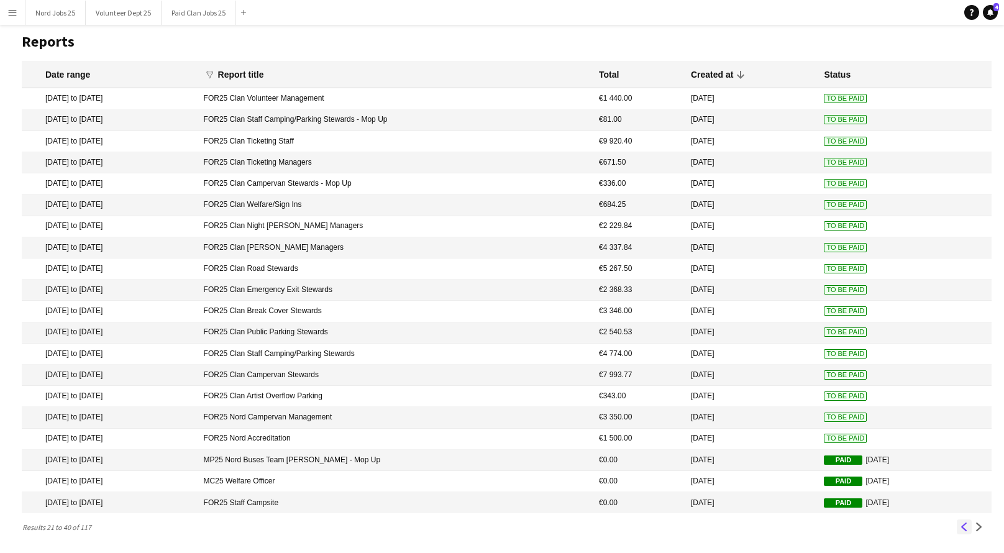
click at [966, 526] on app-icon "Previous" at bounding box center [964, 527] width 9 height 9
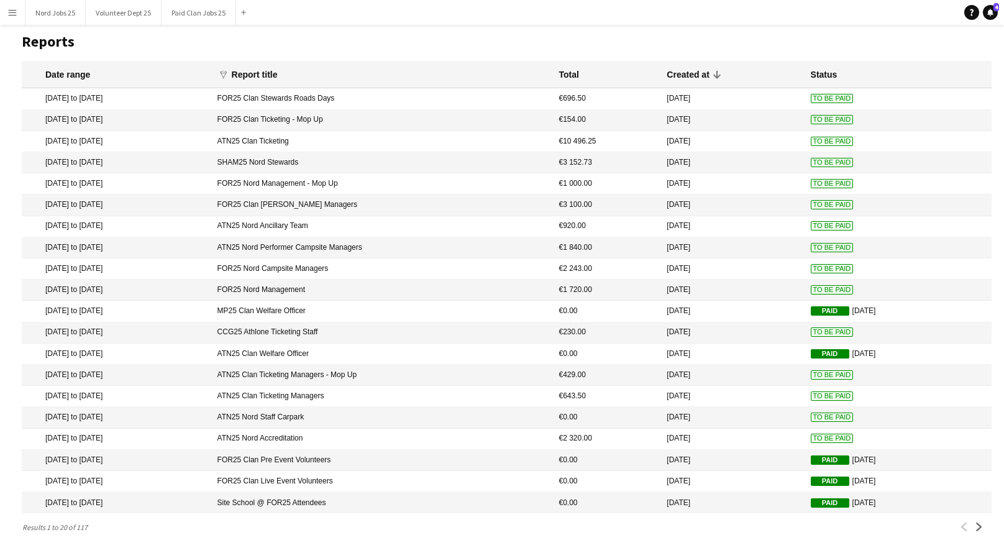
scroll to position [23, 0]
click at [11, 12] on app-icon "Menu" at bounding box center [12, 12] width 10 height 10
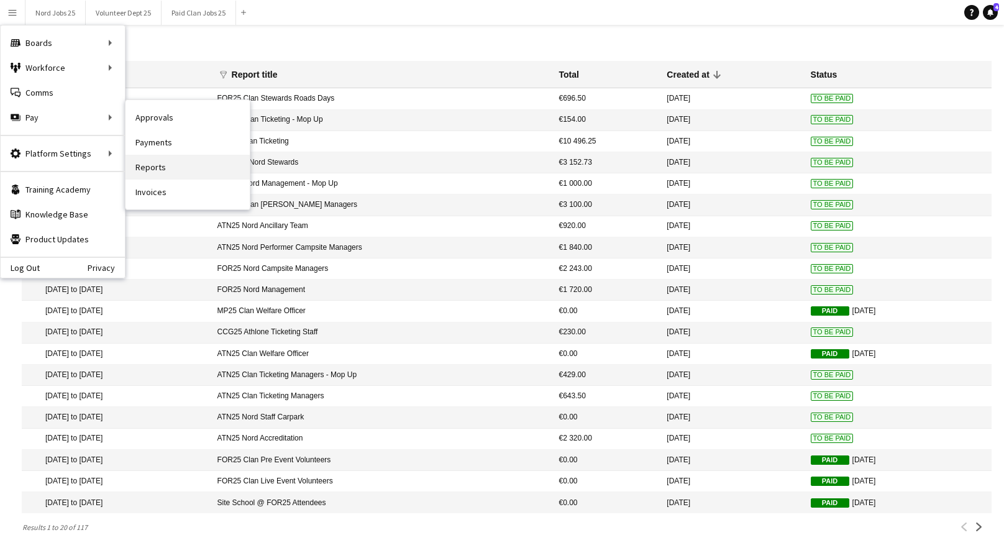
click at [150, 167] on link "Reports" at bounding box center [188, 167] width 124 height 25
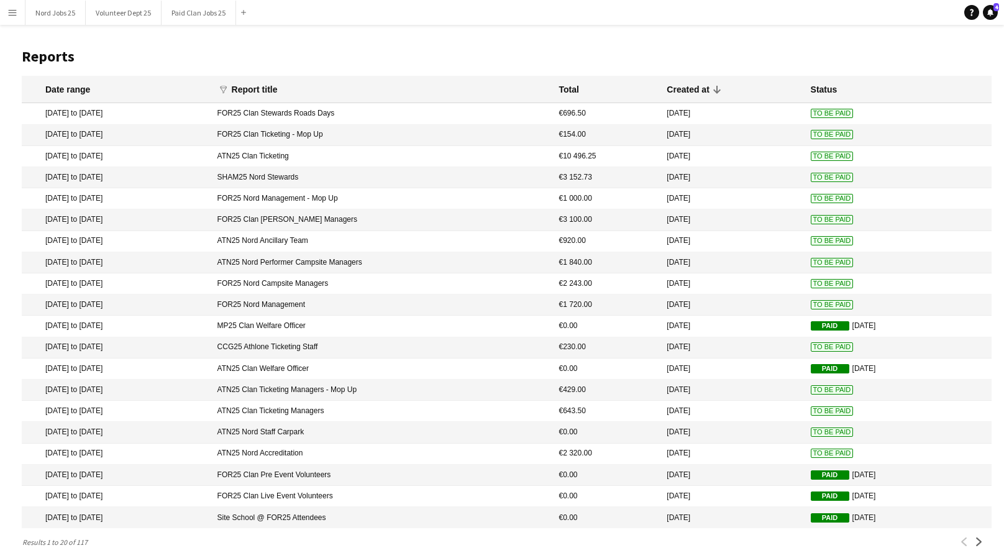
scroll to position [33, 0]
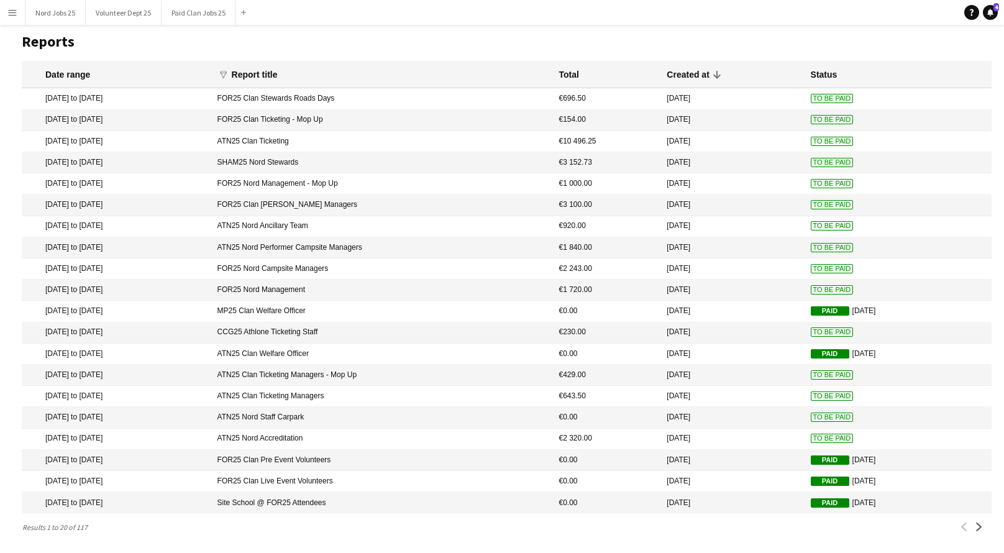
click at [329, 258] on mat-cell "FOR25 Nord Campsite Managers" at bounding box center [382, 268] width 342 height 21
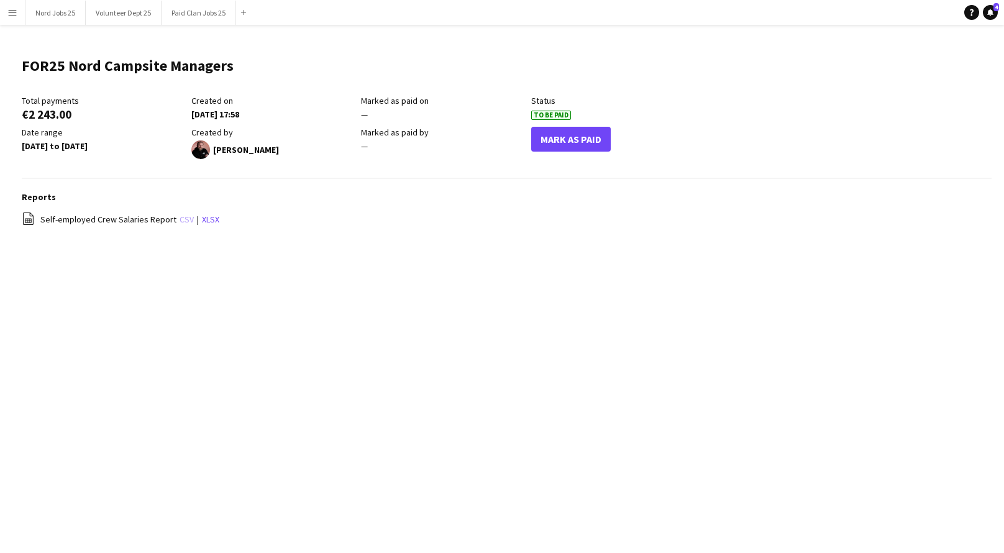
click at [181, 221] on link "csv" at bounding box center [187, 219] width 14 height 11
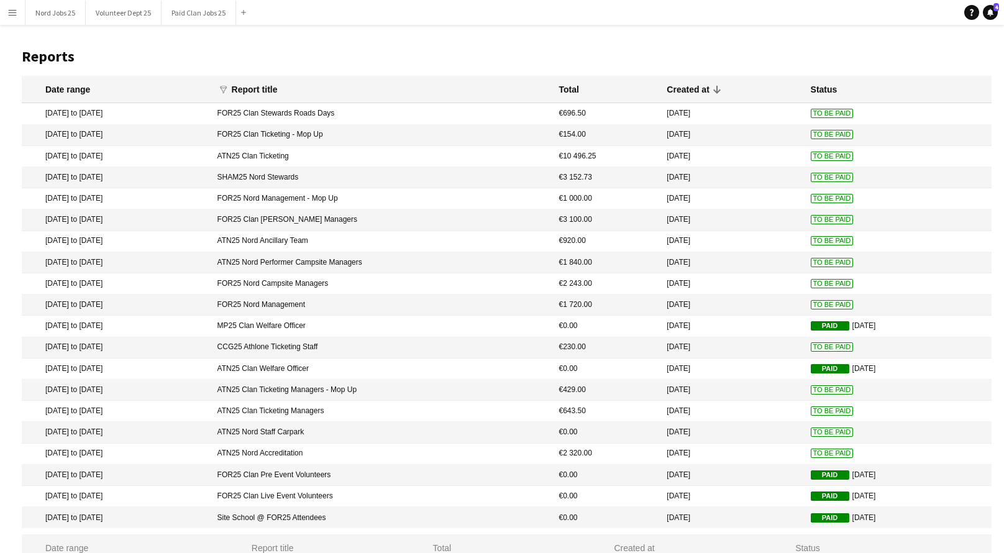
scroll to position [33, 0]
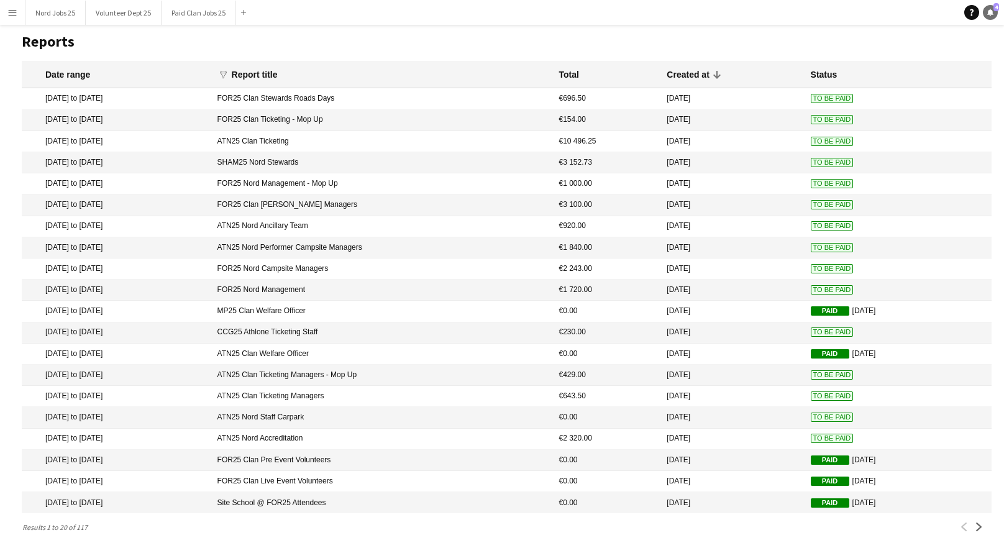
click at [992, 14] on icon at bounding box center [990, 12] width 6 height 6
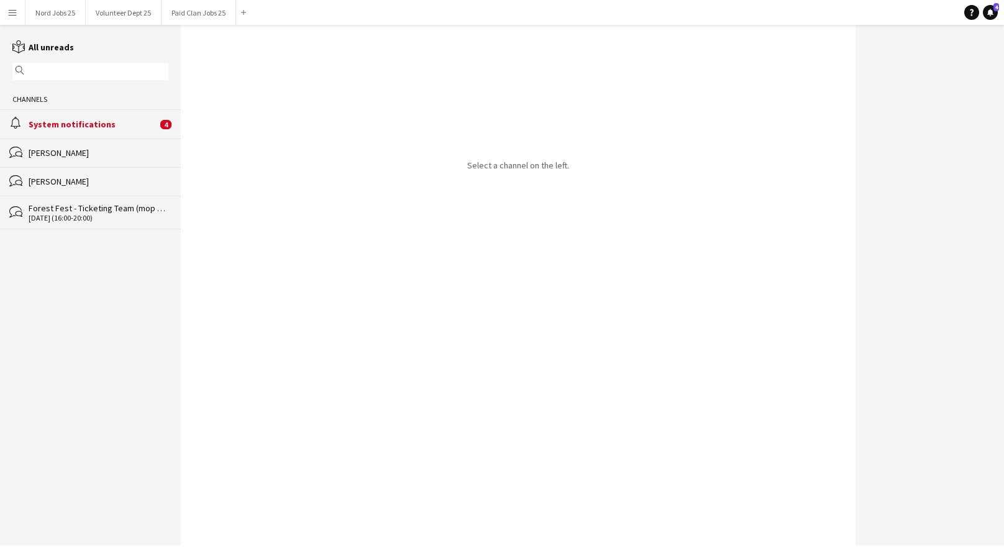
click at [139, 126] on div "System notifications" at bounding box center [93, 124] width 129 height 11
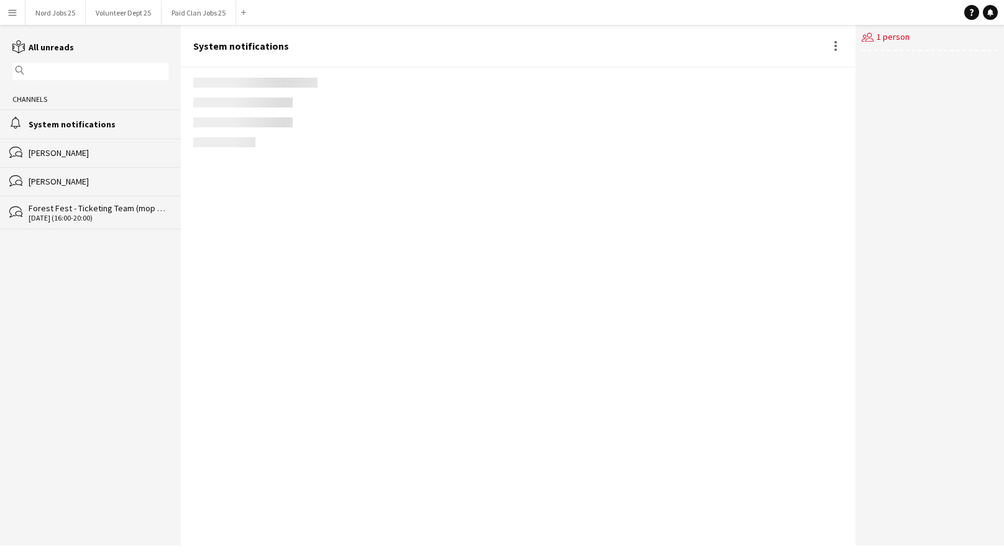
scroll to position [320, 0]
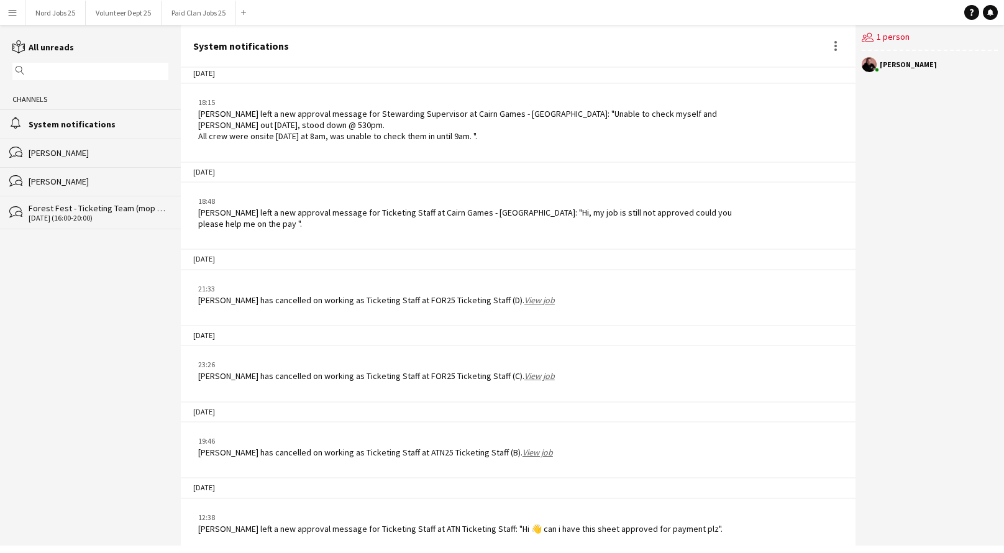
click at [9, 24] on button "Menu" at bounding box center [12, 12] width 25 height 25
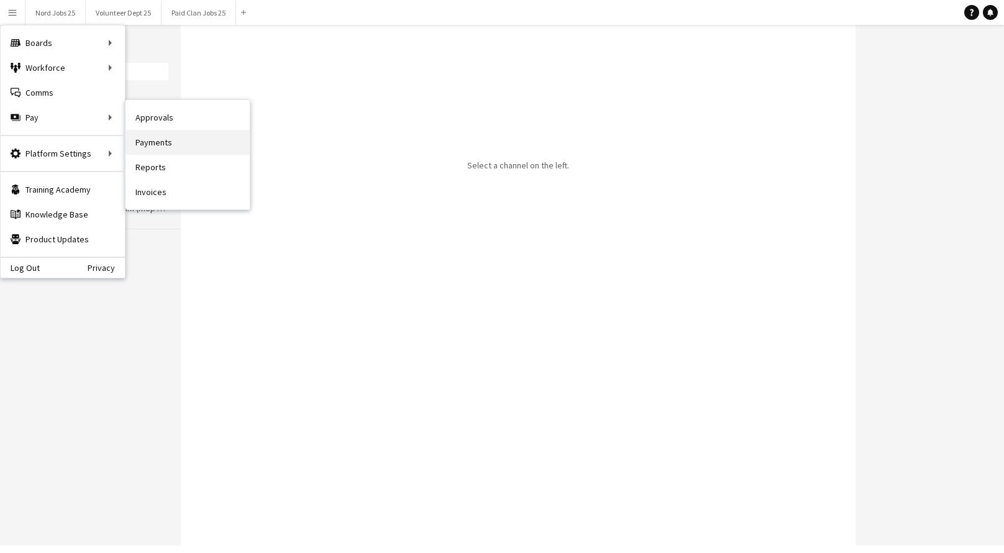
click at [159, 144] on link "Payments" at bounding box center [188, 142] width 124 height 25
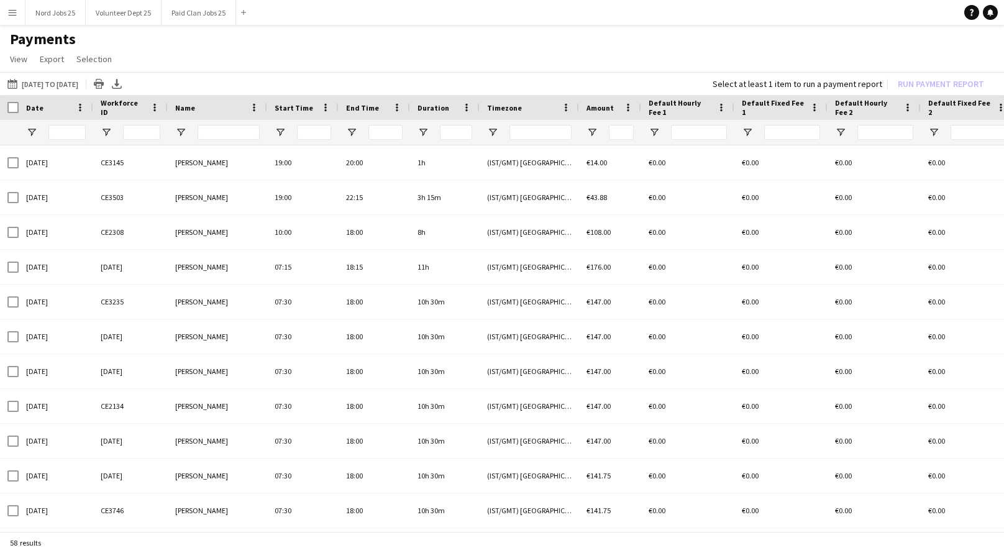
click at [2, 18] on button "Menu" at bounding box center [12, 12] width 25 height 25
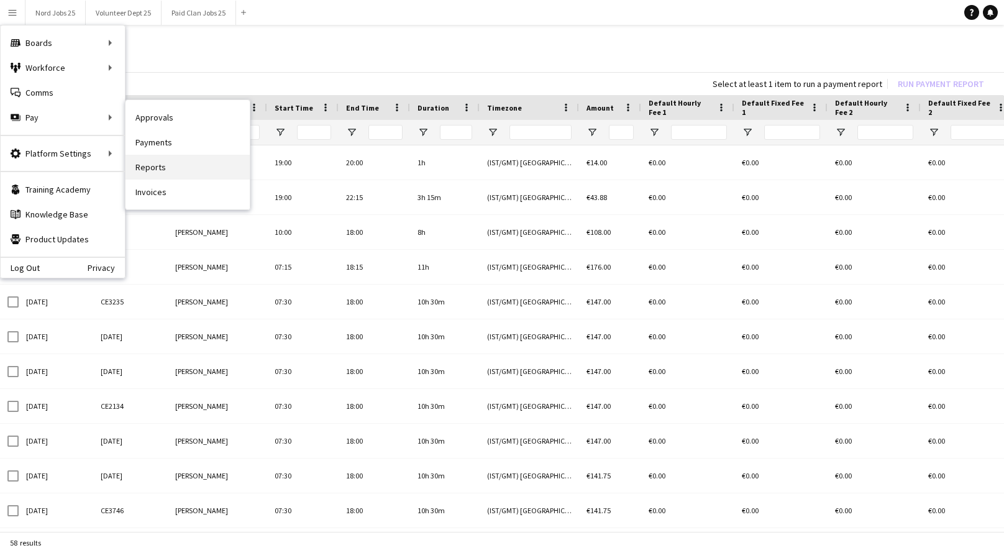
click at [157, 162] on link "Reports" at bounding box center [188, 167] width 124 height 25
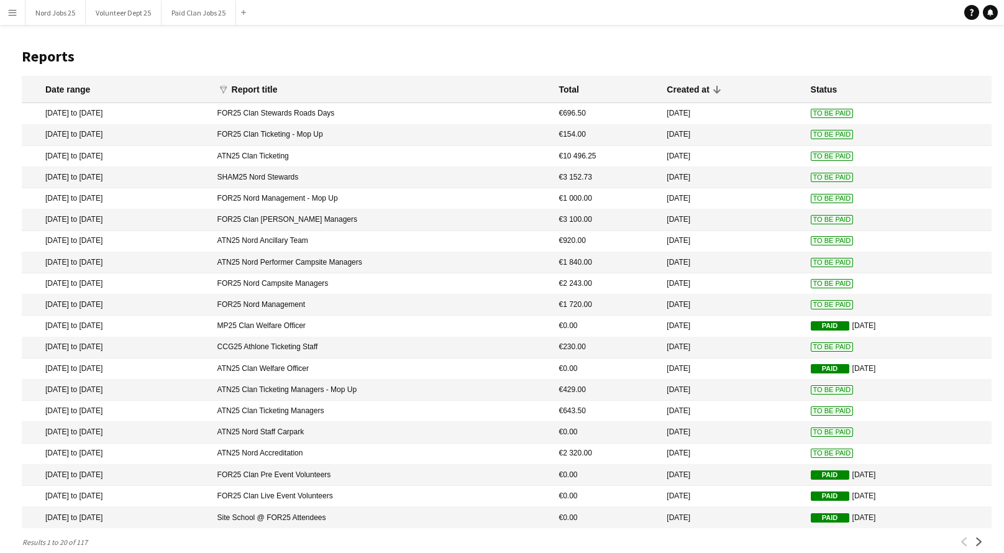
scroll to position [33, 0]
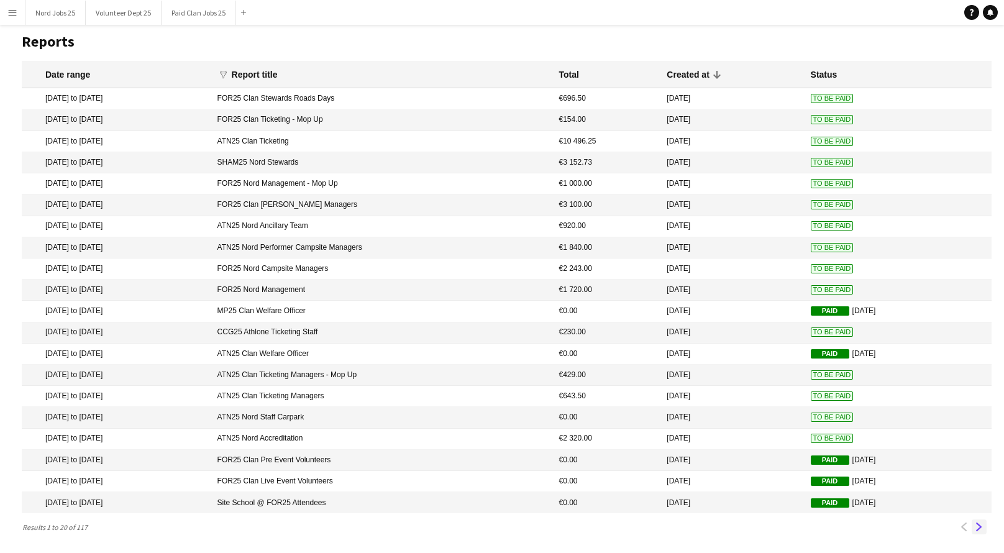
click at [982, 523] on app-icon "Next" at bounding box center [979, 527] width 9 height 9
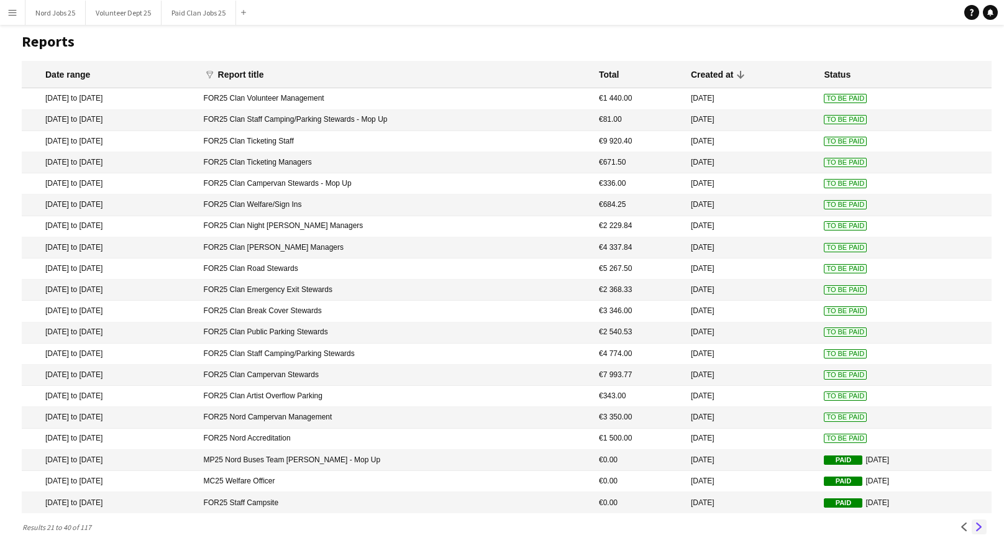
click at [978, 527] on app-icon "Next" at bounding box center [979, 527] width 9 height 9
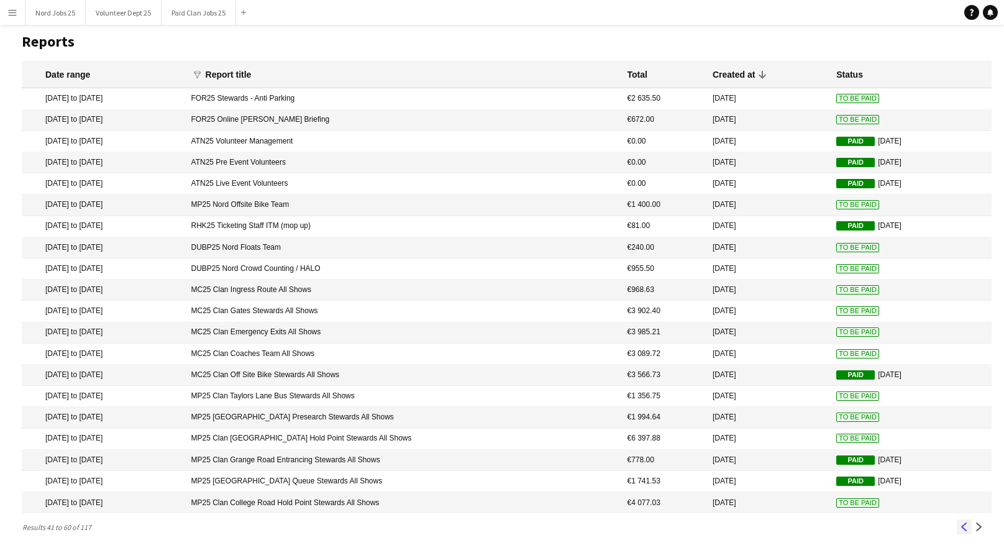
click at [957, 528] on button "Previous" at bounding box center [964, 526] width 15 height 15
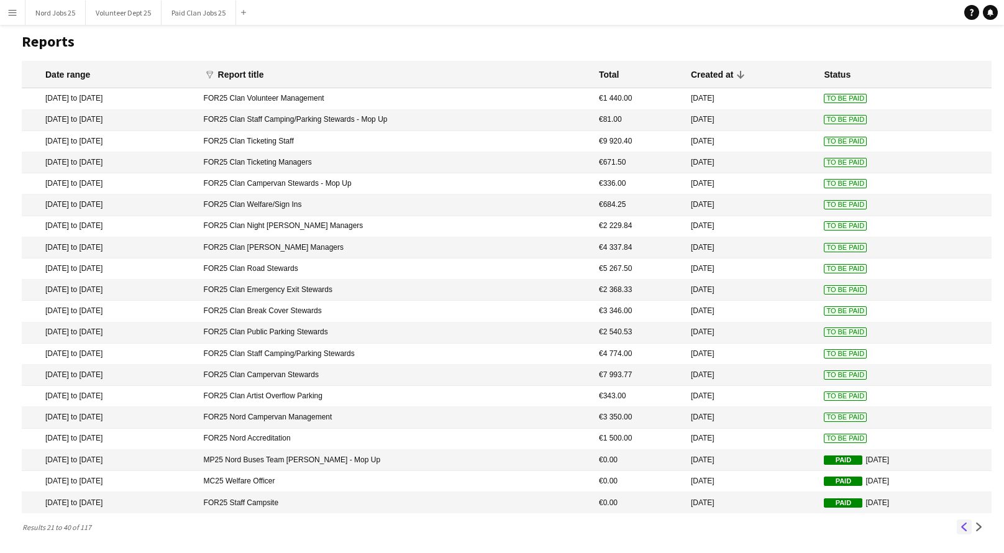
click at [961, 528] on app-icon "Previous" at bounding box center [964, 527] width 9 height 9
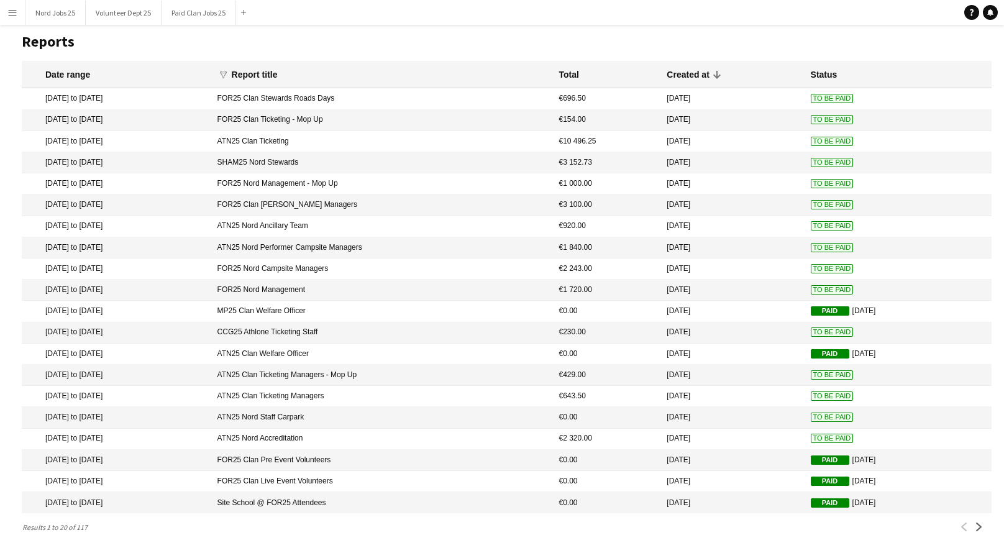
click at [541, 262] on mat-cell "FOR25 Nord Campsite Managers" at bounding box center [382, 268] width 342 height 21
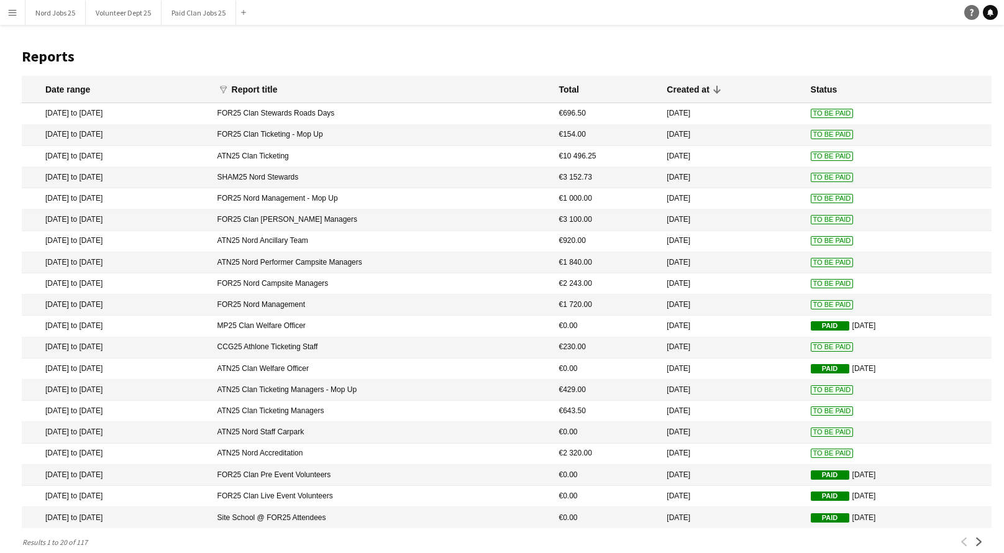
click at [969, 14] on icon "Help" at bounding box center [971, 12] width 7 height 7
click at [784, 21] on app-navbar "Menu Boards Boards Boards All jobs Status Workforce Workforce My Workforce Recr…" at bounding box center [502, 12] width 1004 height 25
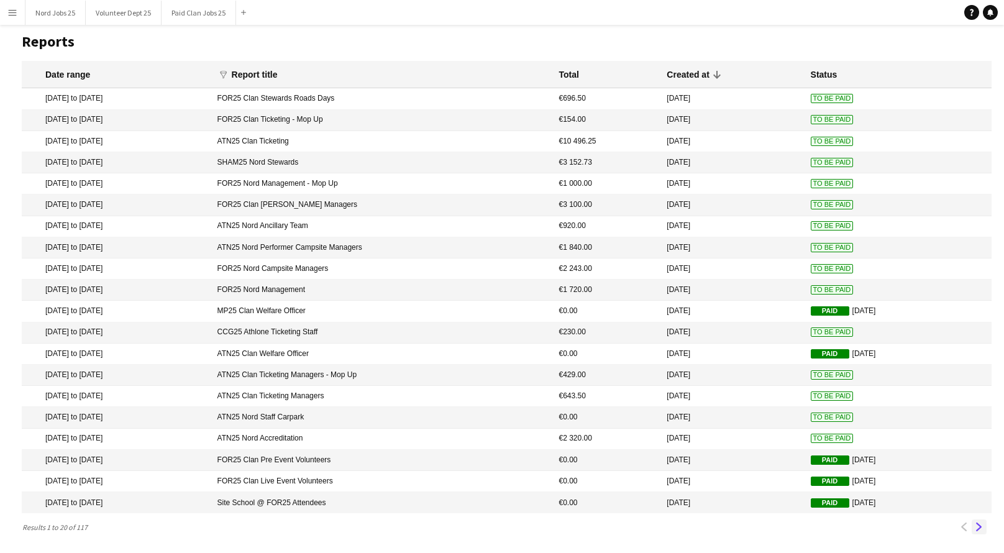
click at [977, 530] on app-icon "Next" at bounding box center [979, 527] width 9 height 9
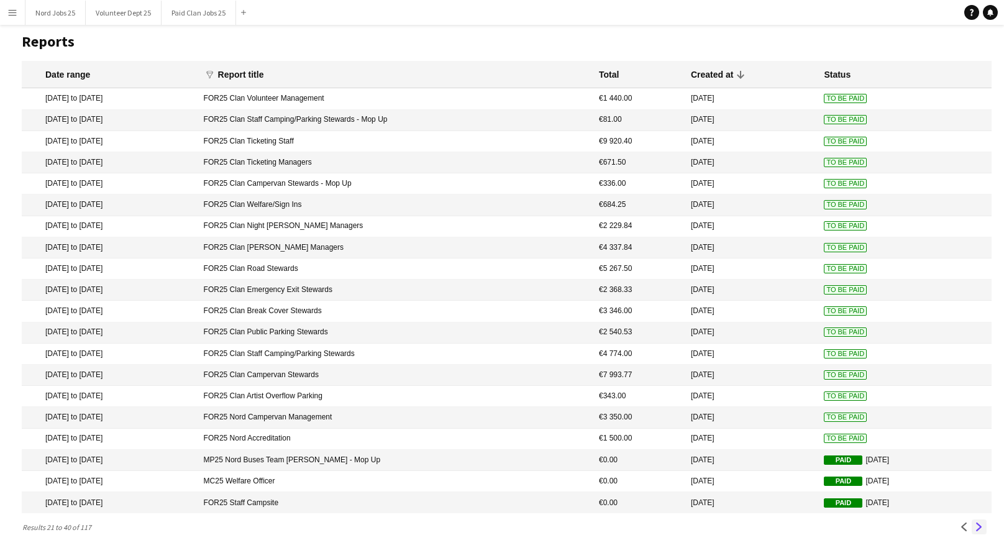
click at [979, 525] on app-icon "Next" at bounding box center [979, 527] width 9 height 9
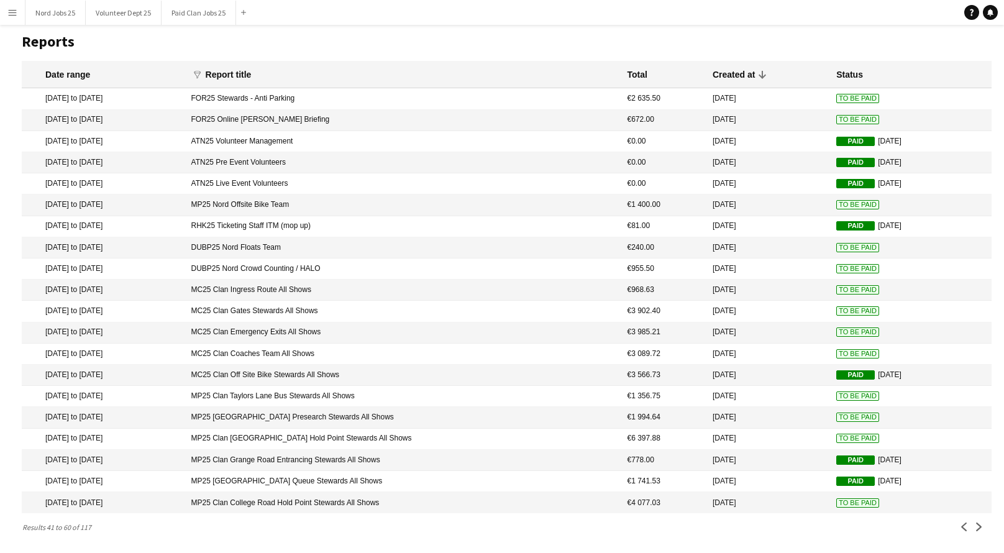
click at [405, 344] on mat-cell "MC25 Clan Coaches Team All Shows" at bounding box center [403, 354] width 436 height 21
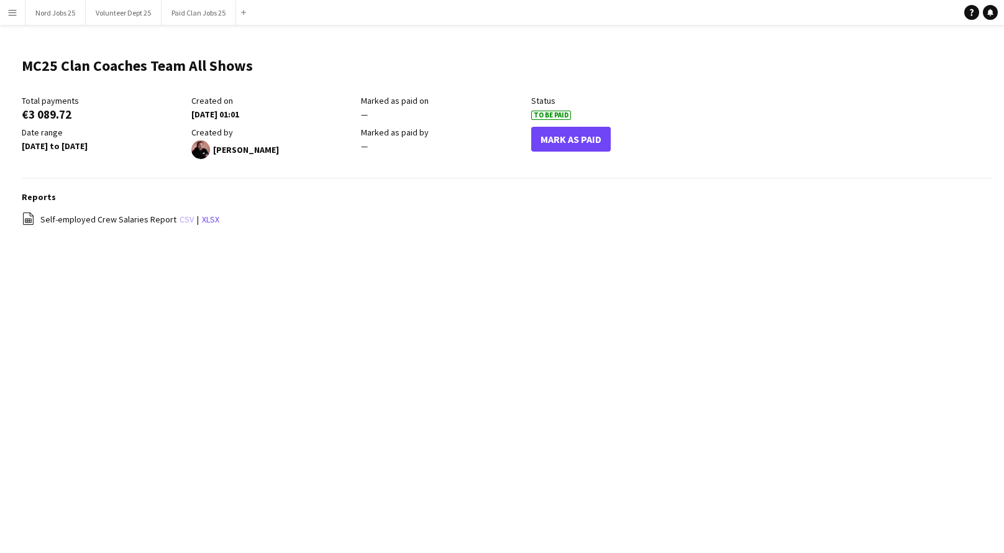
click at [180, 217] on link "csv" at bounding box center [187, 219] width 14 height 11
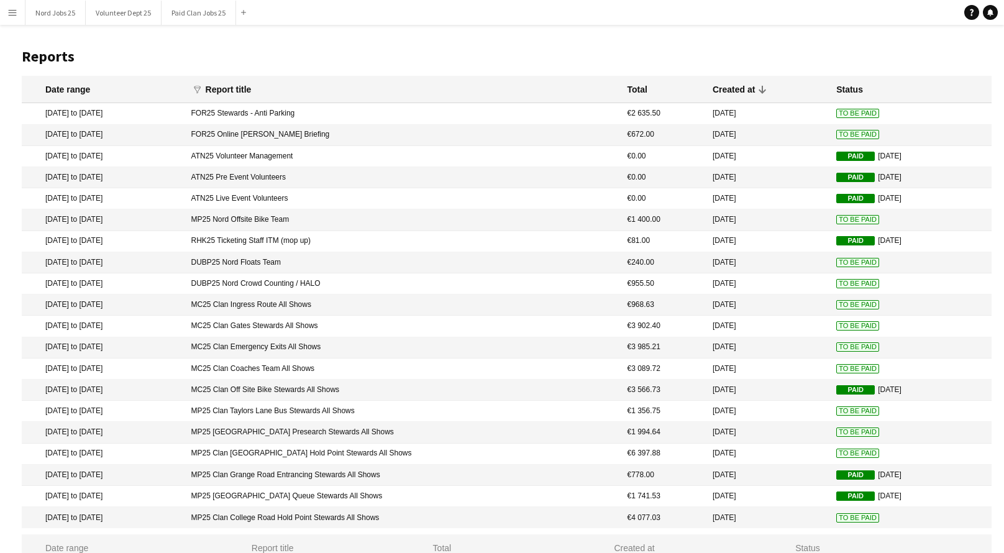
scroll to position [33, 0]
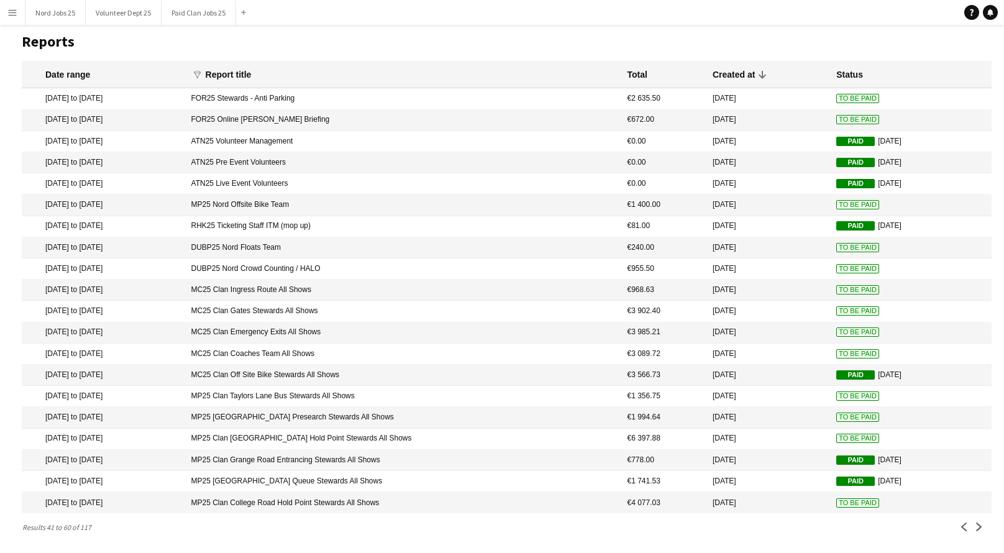
click at [383, 322] on mat-cell "MC25 Clan Emergency Exits All Shows" at bounding box center [403, 332] width 436 height 21
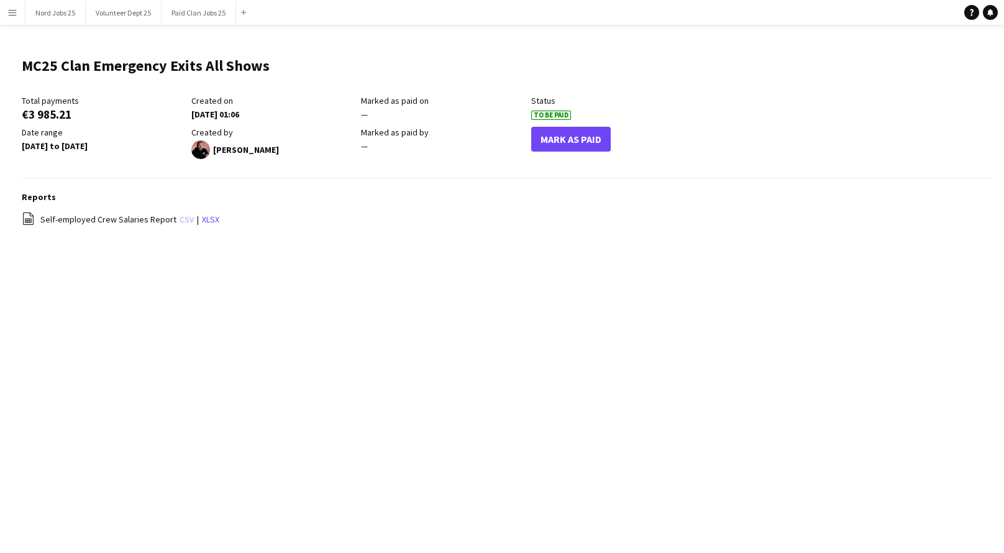
click at [180, 222] on link "csv" at bounding box center [187, 219] width 14 height 11
click at [183, 221] on link "csv" at bounding box center [187, 219] width 14 height 11
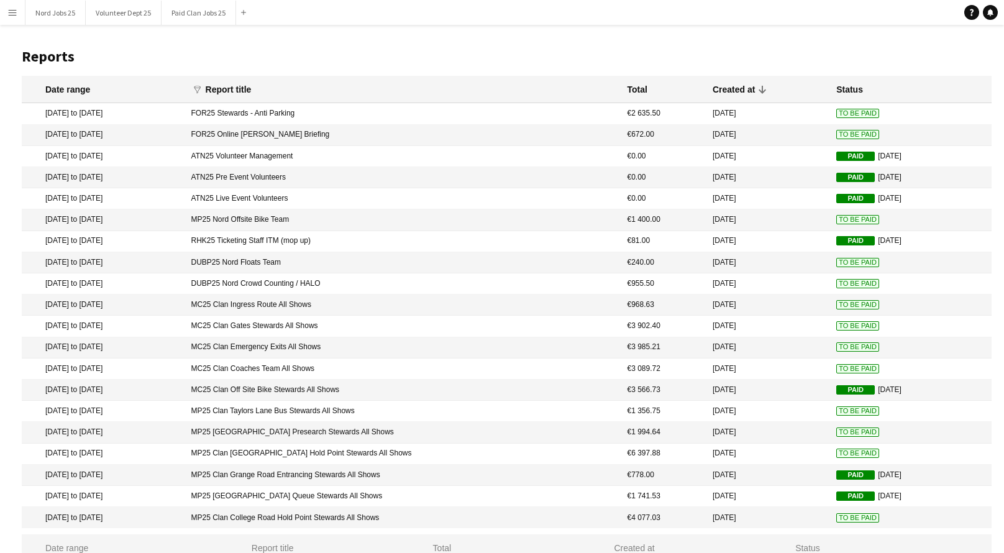
scroll to position [33, 0]
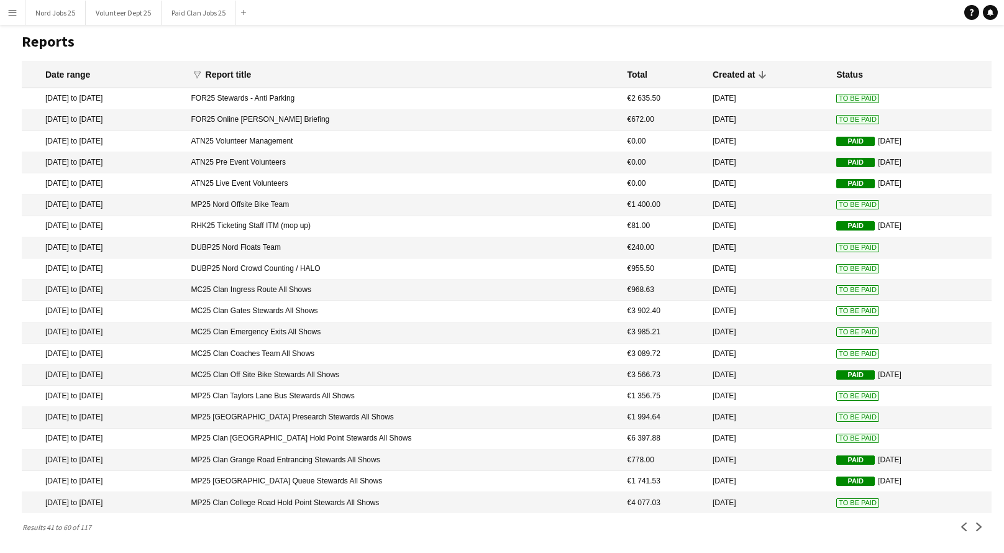
click at [419, 301] on mat-cell "MC25 Clan Gates Stewards All Shows" at bounding box center [403, 311] width 436 height 21
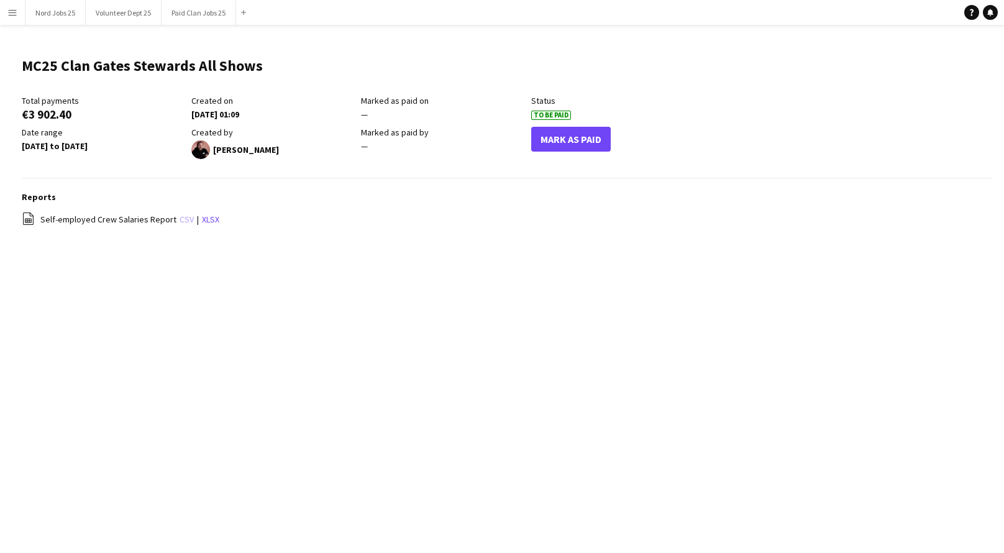
click at [183, 215] on link "csv" at bounding box center [187, 219] width 14 height 11
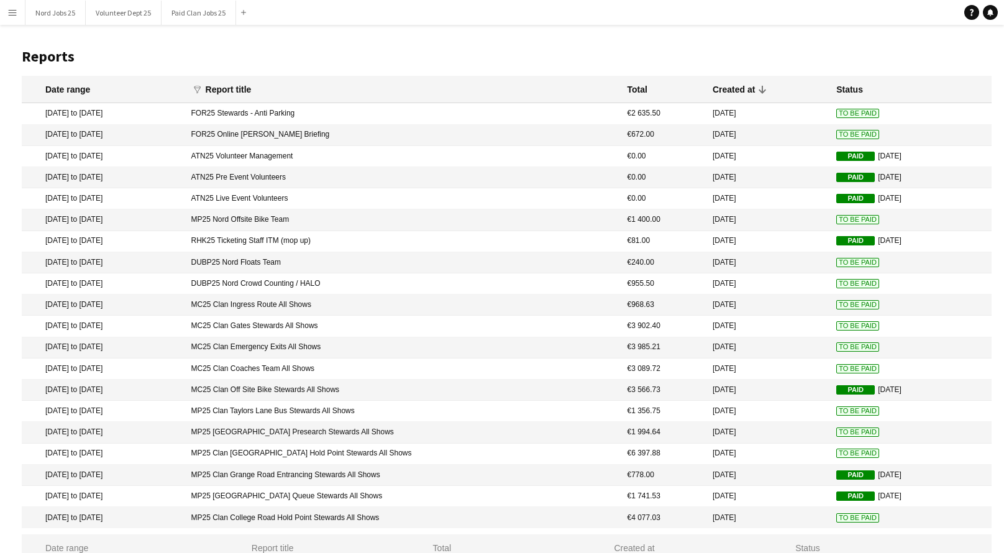
scroll to position [33, 0]
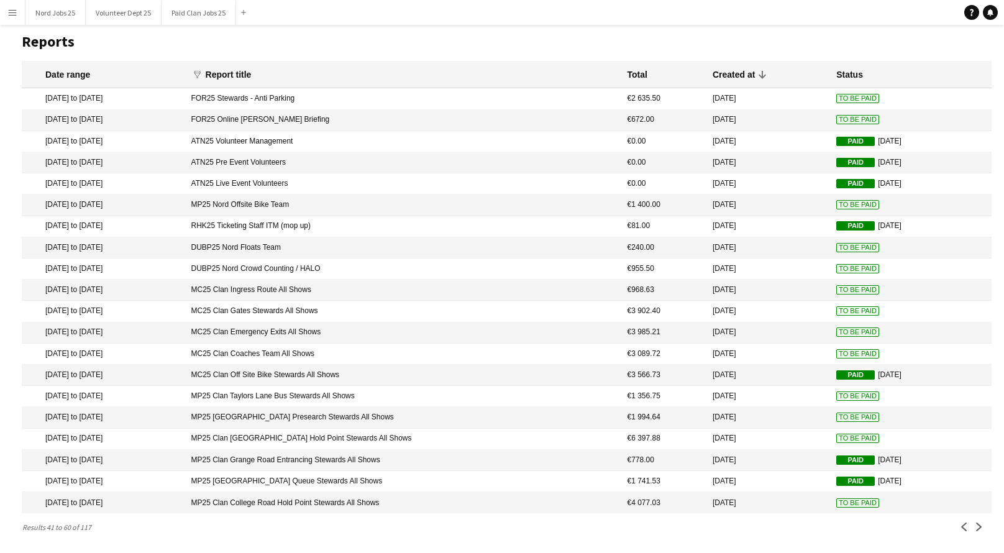
click at [342, 280] on mat-cell "MC25 Clan Ingress Route All Shows" at bounding box center [403, 290] width 436 height 21
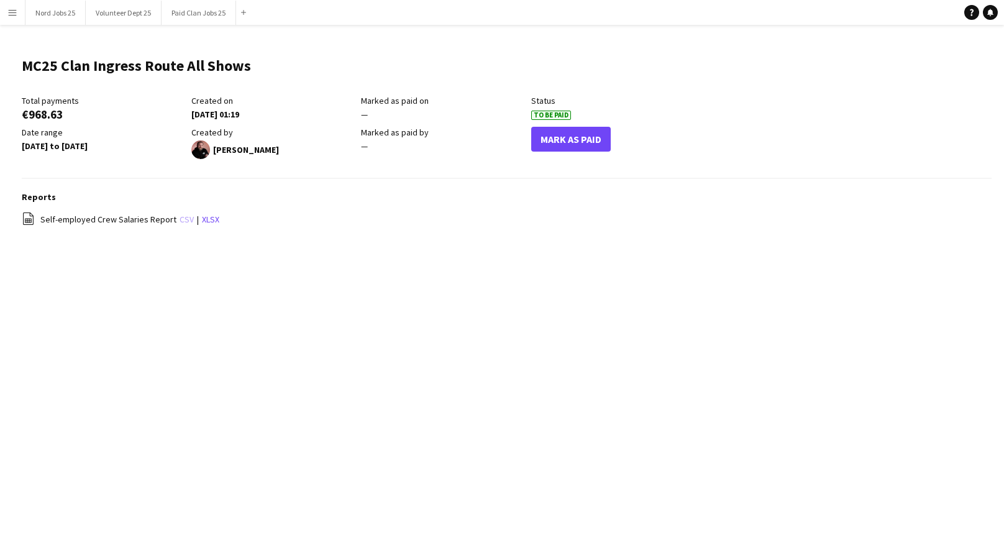
click at [180, 219] on link "csv" at bounding box center [187, 219] width 14 height 11
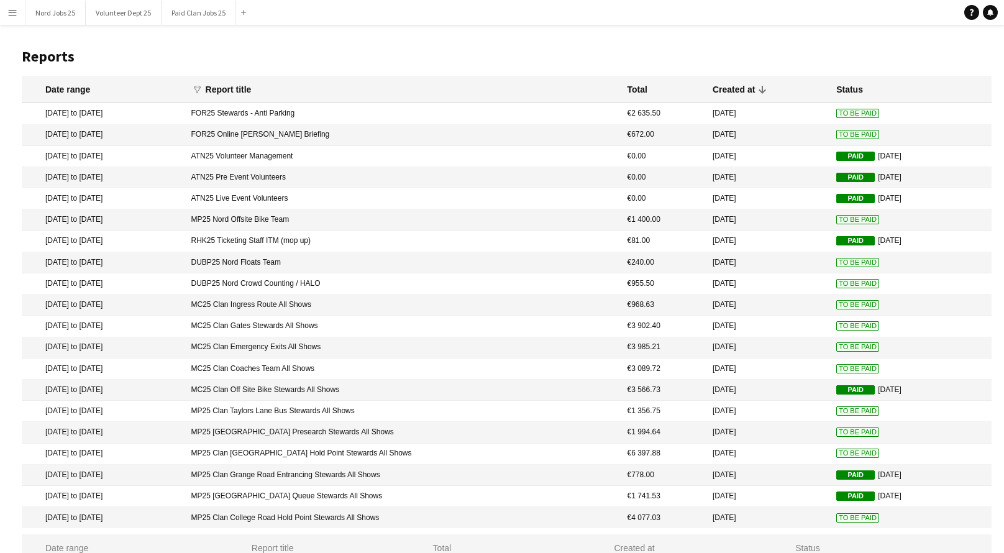
scroll to position [33, 0]
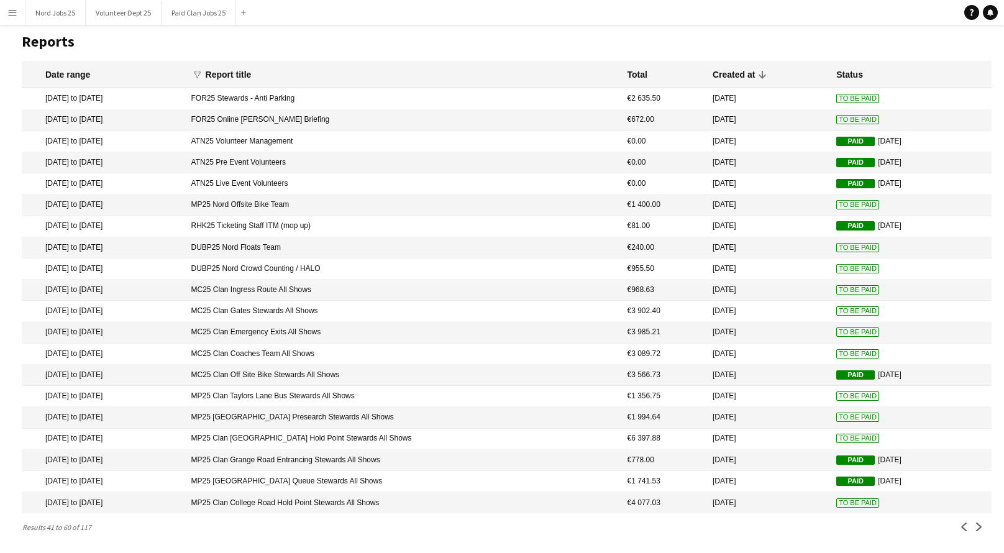
click at [407, 194] on mat-cell "MP25 Nord Offsite Bike Team" at bounding box center [403, 204] width 436 height 21
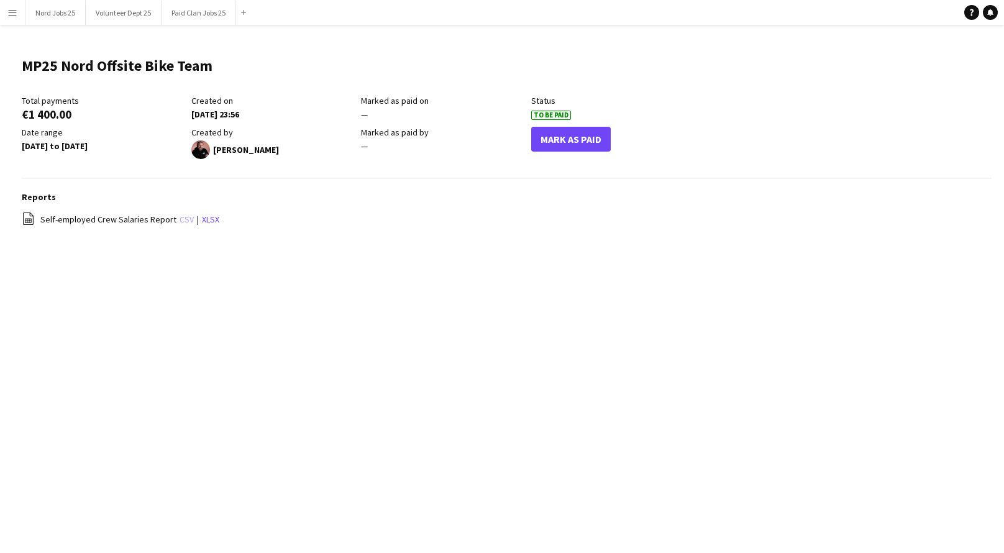
click at [180, 222] on link "csv" at bounding box center [187, 219] width 14 height 11
click at [180, 218] on link "csv" at bounding box center [187, 219] width 14 height 11
click at [577, 139] on button "Mark As Paid" at bounding box center [571, 139] width 80 height 25
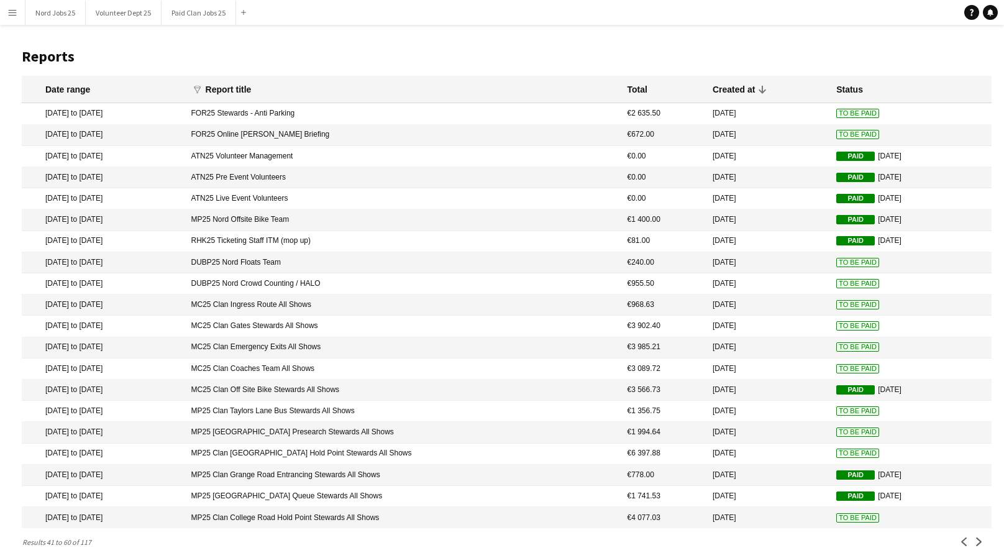
scroll to position [33, 0]
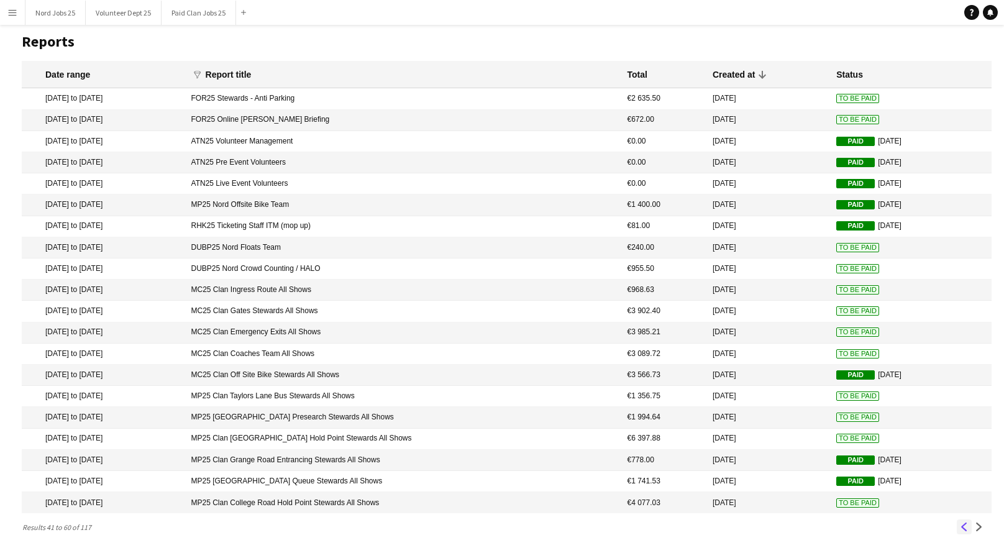
click at [965, 524] on app-icon "Previous" at bounding box center [964, 527] width 9 height 9
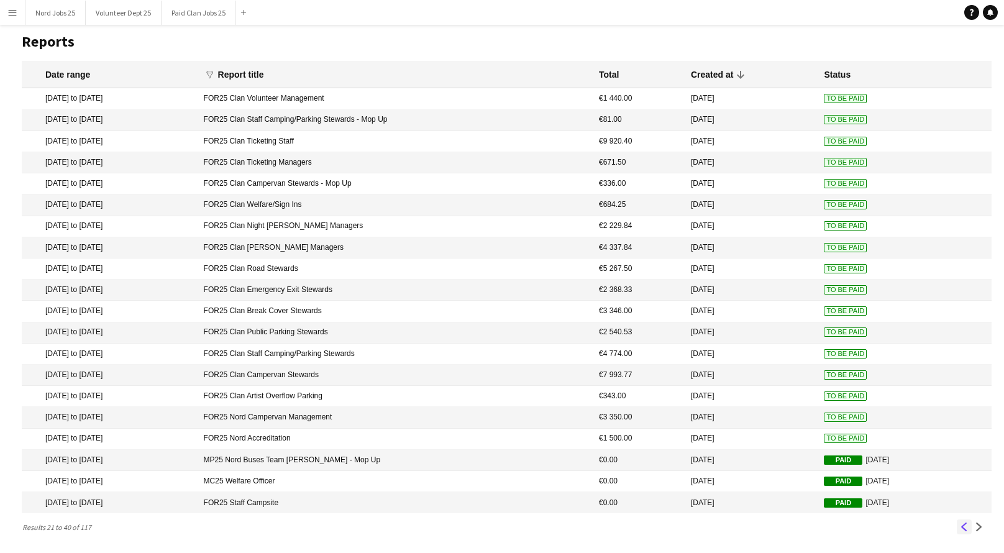
click at [964, 525] on app-icon "Previous" at bounding box center [964, 527] width 9 height 9
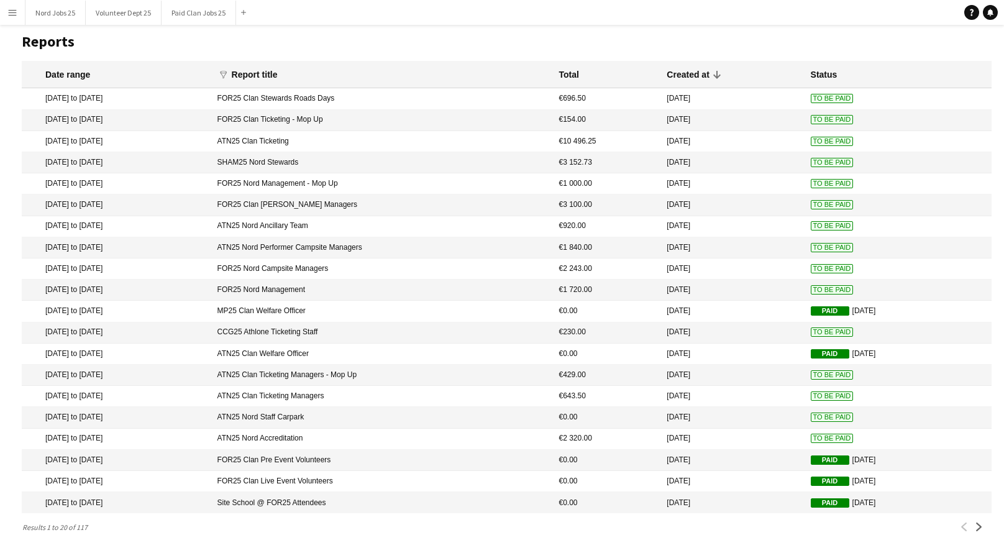
click at [357, 152] on mat-cell "SHAM25 Nord Stewards" at bounding box center [382, 162] width 342 height 21
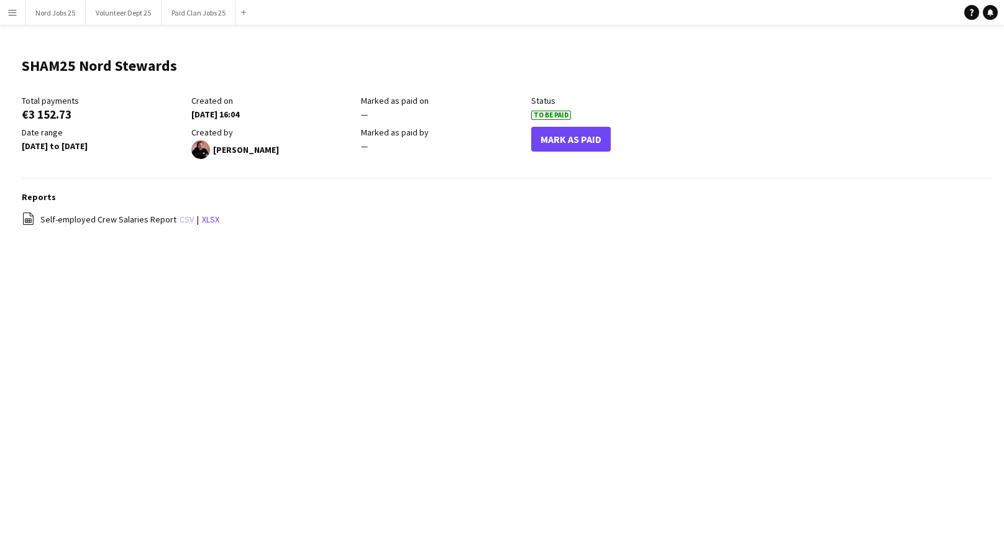
click at [180, 221] on link "csv" at bounding box center [187, 219] width 14 height 11
click at [184, 216] on link "csv" at bounding box center [187, 219] width 14 height 11
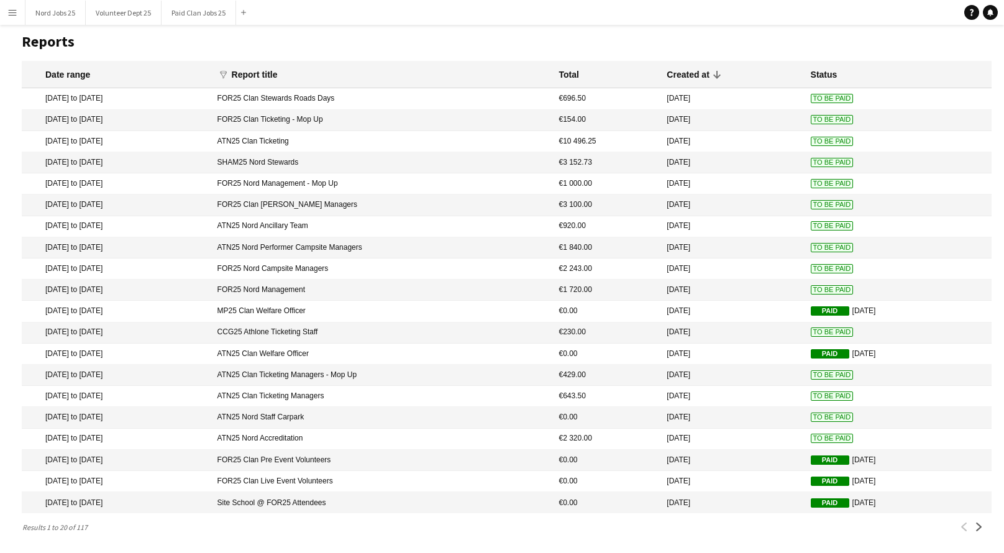
scroll to position [33, 0]
click at [976, 531] on button "Next" at bounding box center [979, 526] width 15 height 15
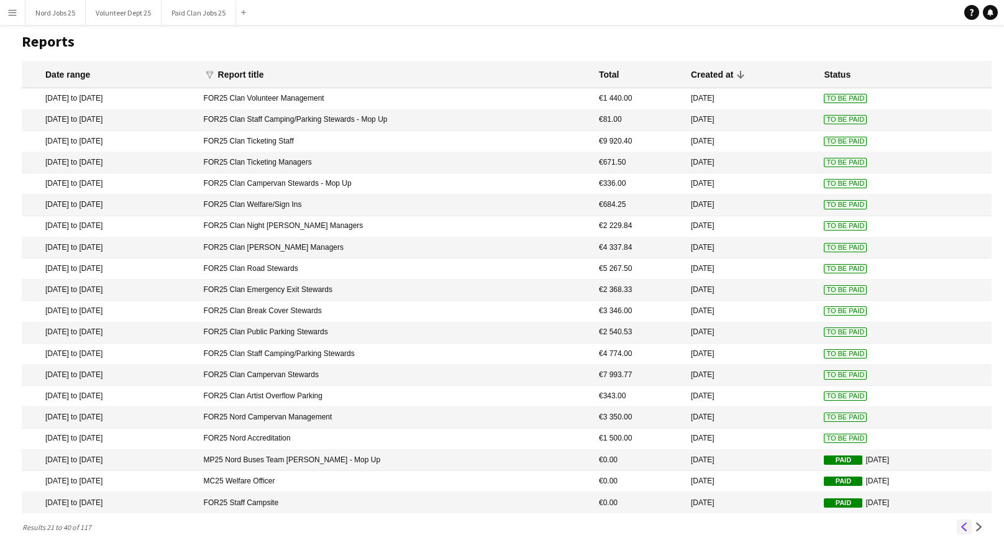
click at [961, 528] on app-icon "Previous" at bounding box center [964, 527] width 9 height 9
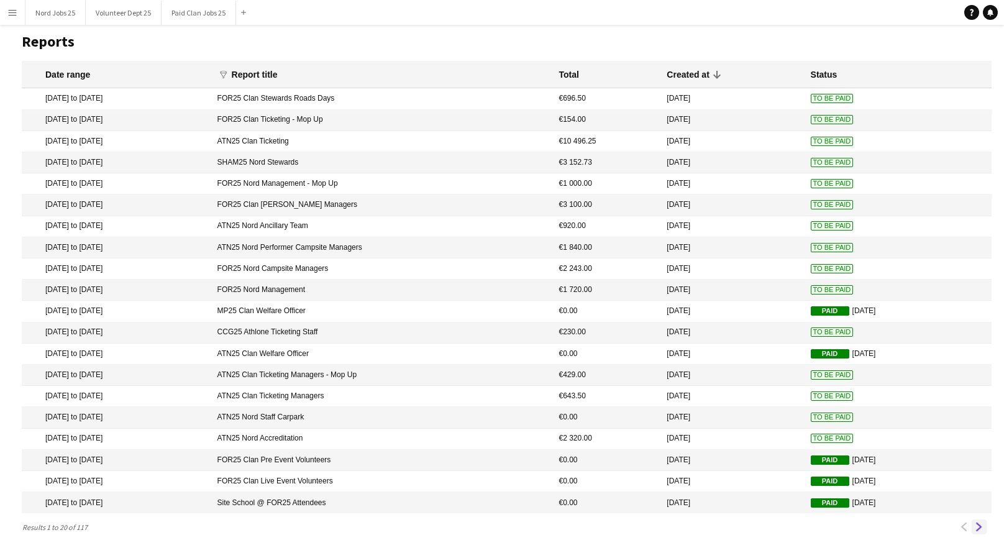
click at [980, 523] on app-icon "Next" at bounding box center [979, 527] width 9 height 9
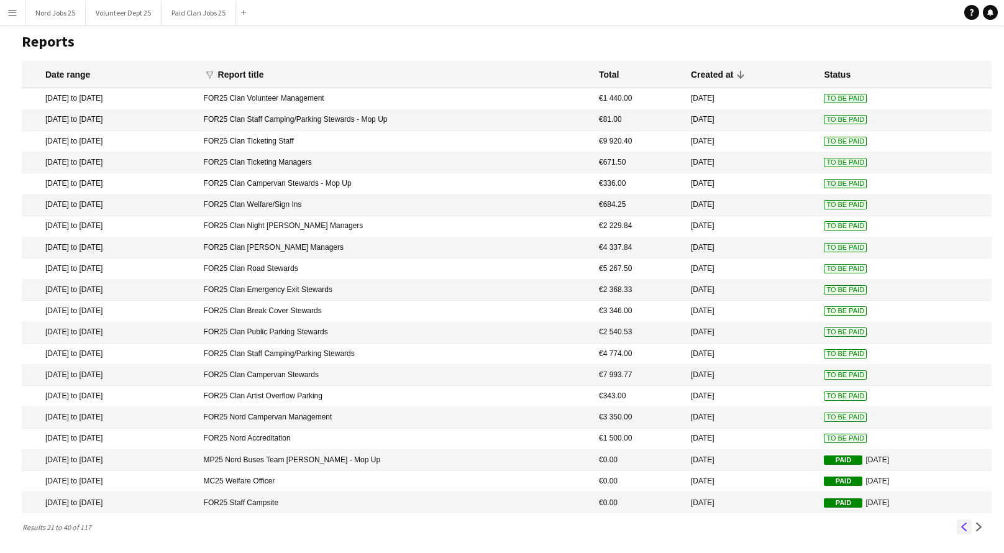
click at [967, 527] on app-icon "Previous" at bounding box center [964, 527] width 9 height 9
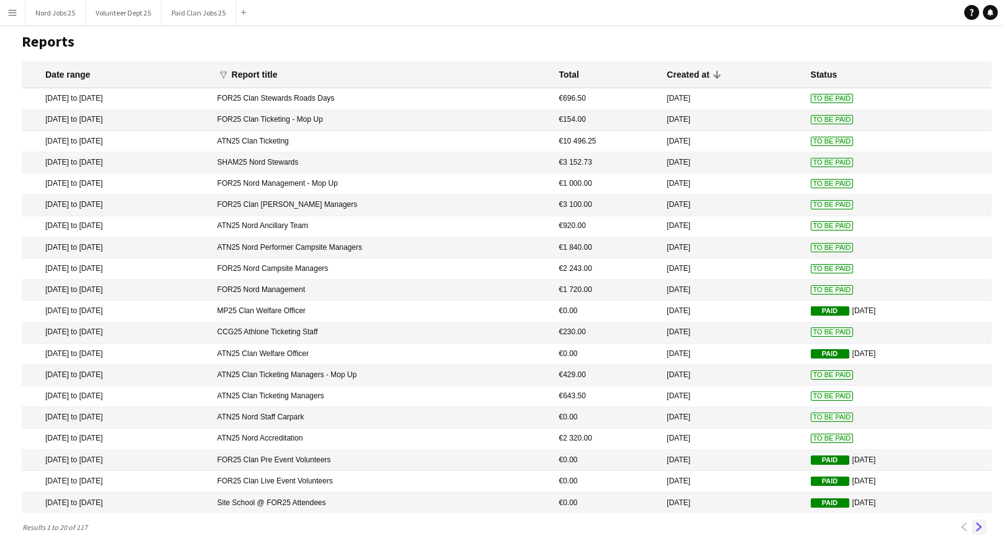
click at [980, 528] on app-icon "Next" at bounding box center [979, 527] width 9 height 9
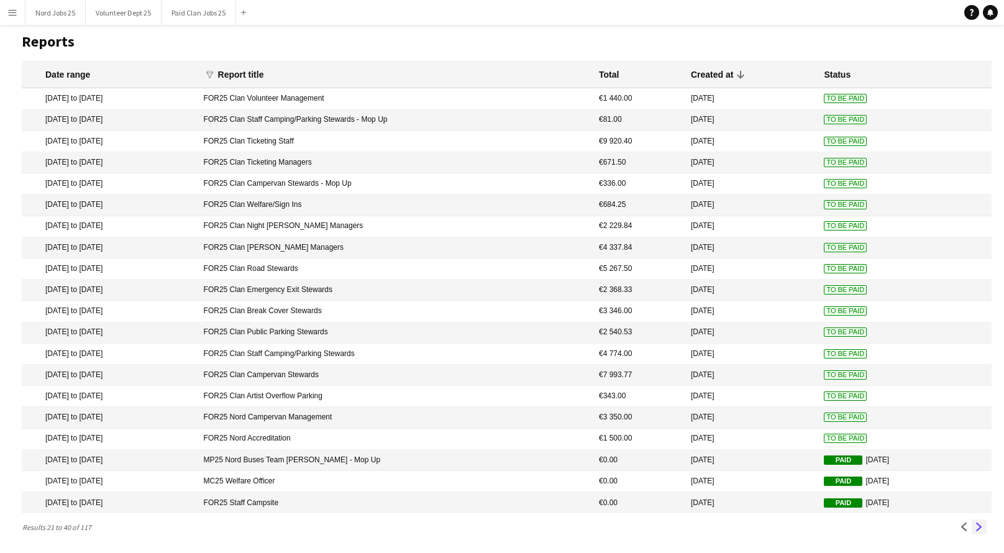
click at [980, 527] on app-icon "Next" at bounding box center [979, 527] width 9 height 9
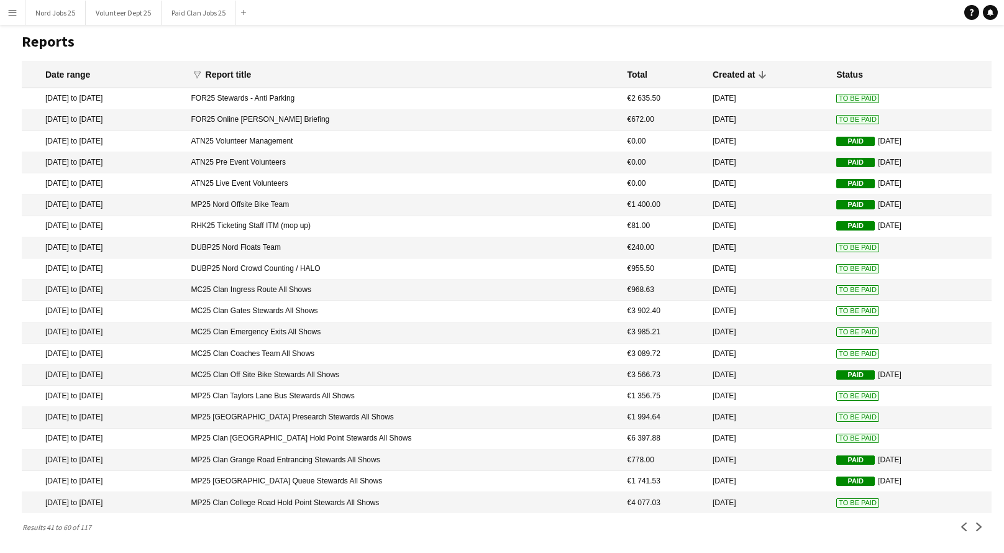
click at [434, 258] on mat-cell "DUBP25 Nord Crowd Counting / HALO" at bounding box center [403, 268] width 436 height 21
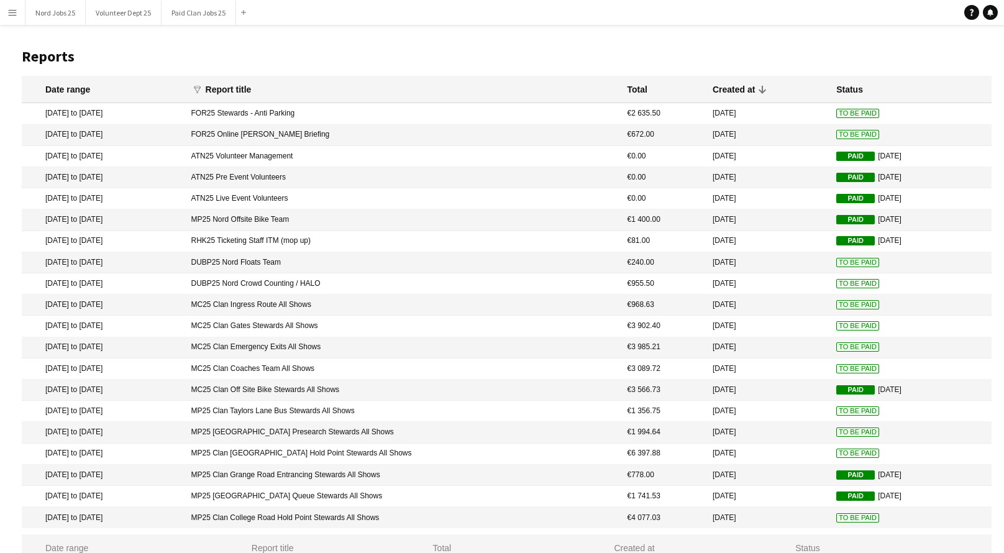
scroll to position [33, 0]
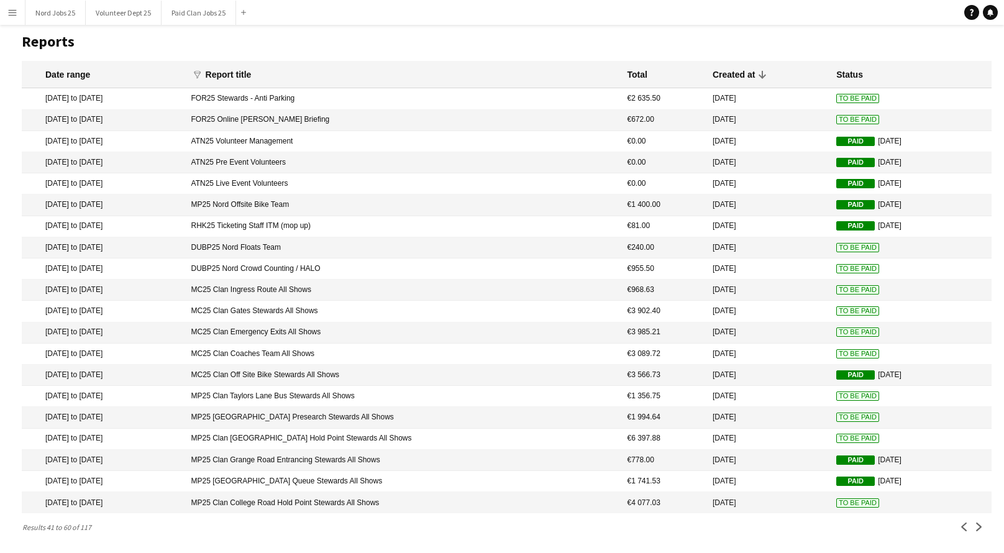
click at [391, 263] on mat-cell "DUBP25 Nord Crowd Counting / HALO" at bounding box center [403, 268] width 436 height 21
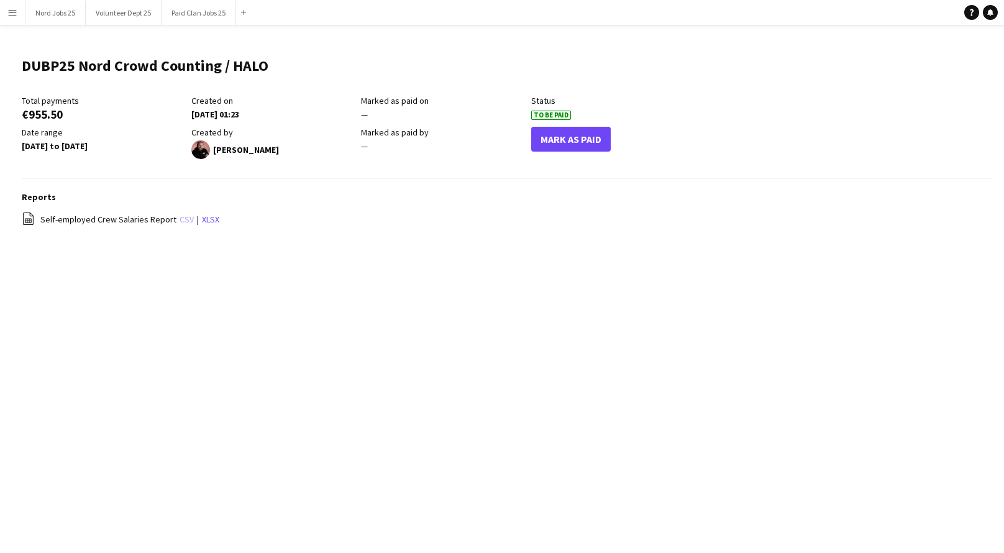
click at [180, 219] on link "csv" at bounding box center [187, 219] width 14 height 11
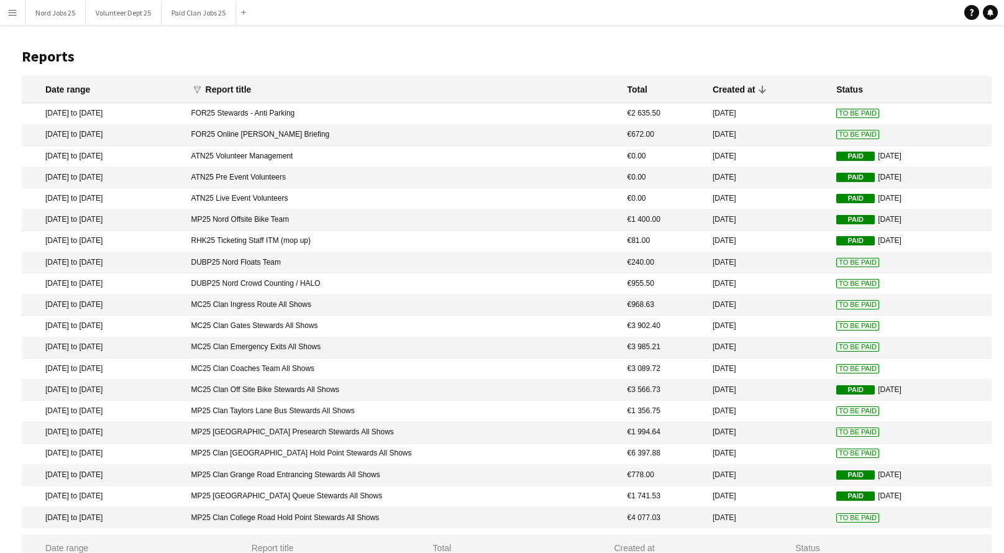
scroll to position [33, 0]
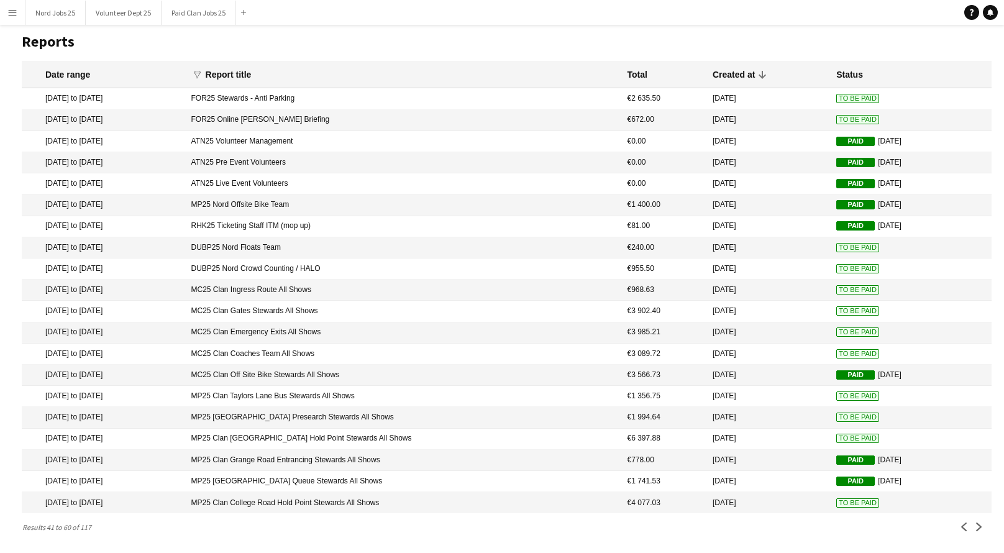
click at [536, 237] on mat-cell "DUBP25 Nord Floats Team" at bounding box center [403, 247] width 436 height 21
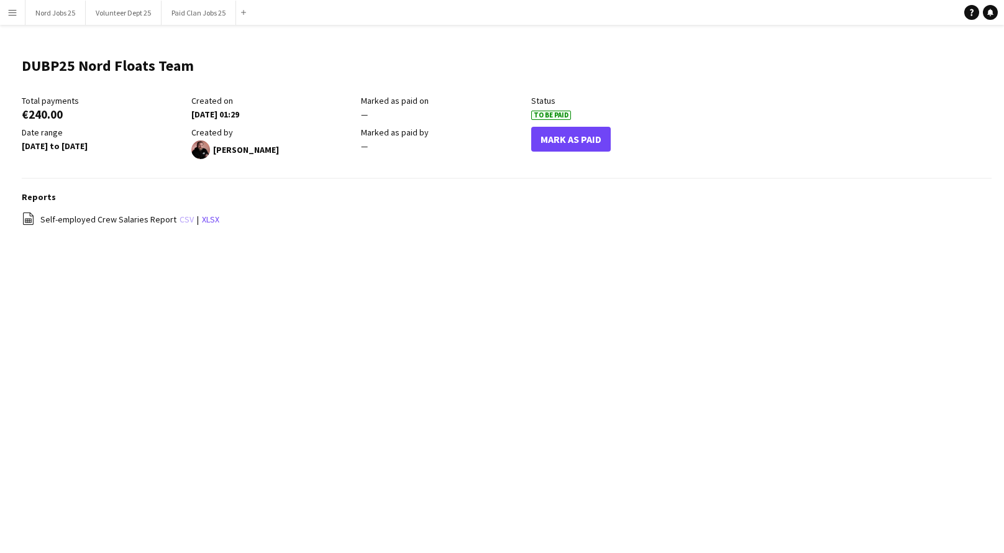
click at [181, 218] on link "csv" at bounding box center [187, 219] width 14 height 11
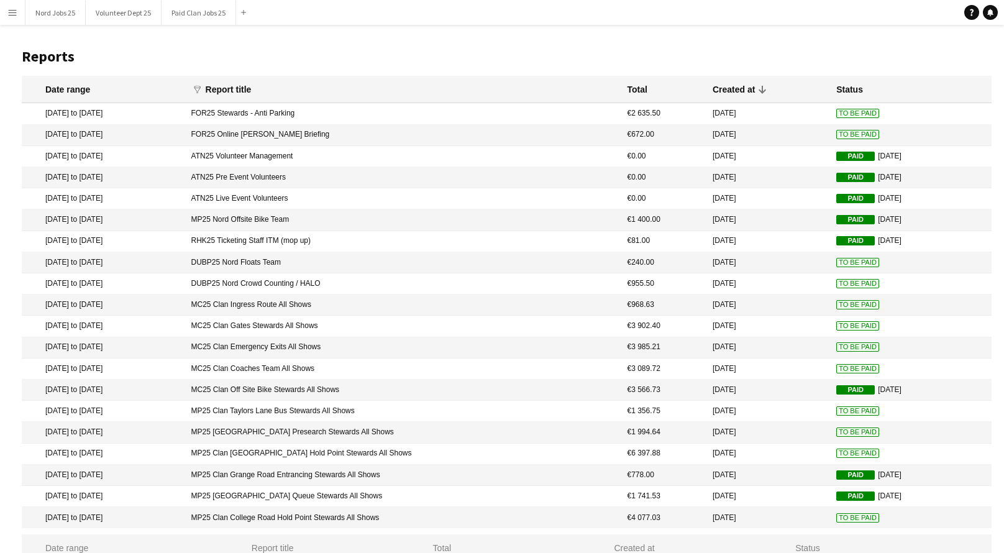
scroll to position [33, 0]
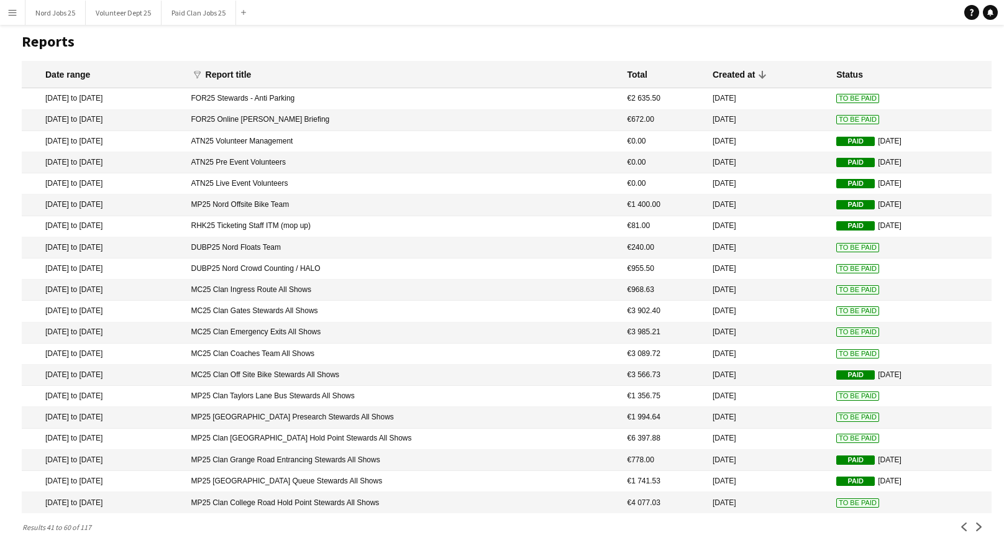
click at [516, 88] on mat-cell "FOR25 Stewards - Anti Parking" at bounding box center [403, 98] width 436 height 21
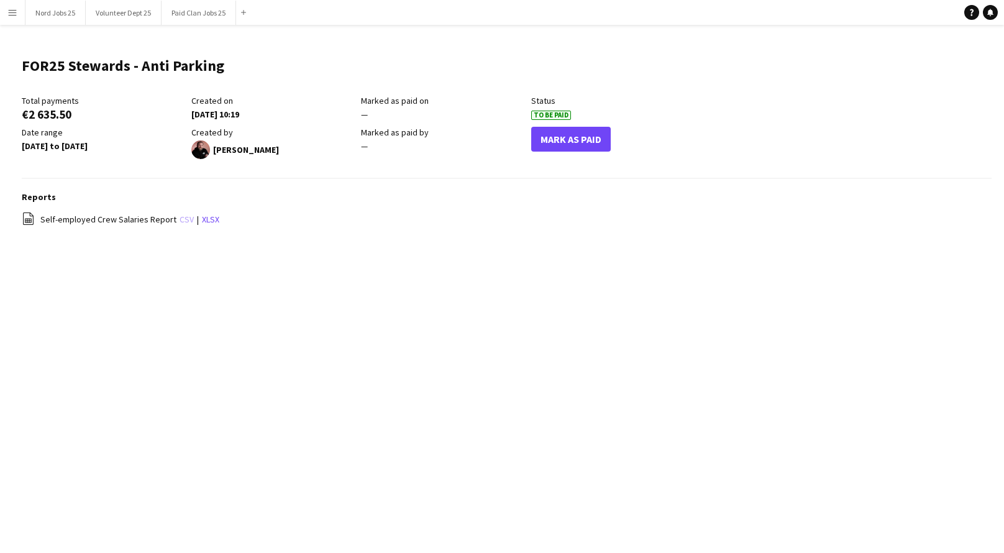
click at [180, 224] on link "csv" at bounding box center [187, 219] width 14 height 11
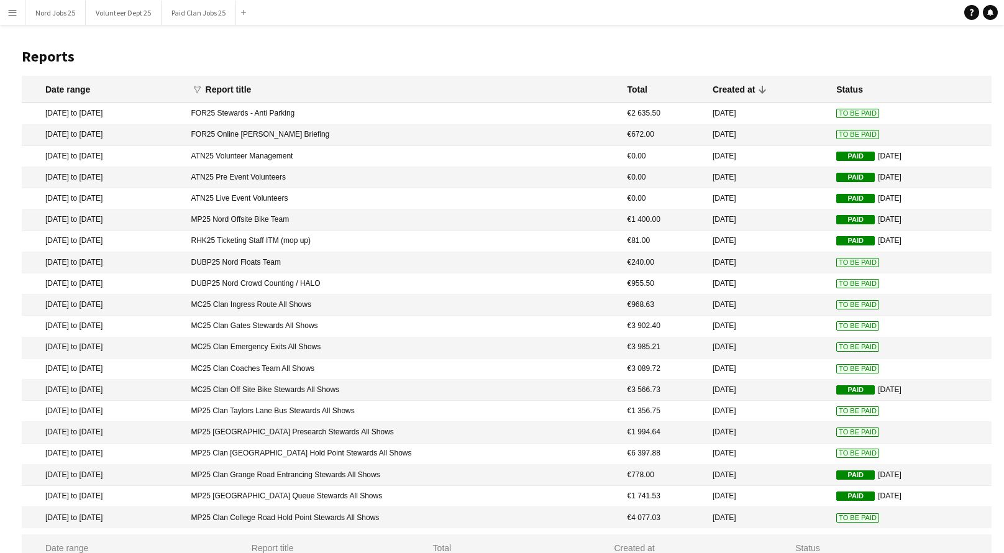
scroll to position [33, 0]
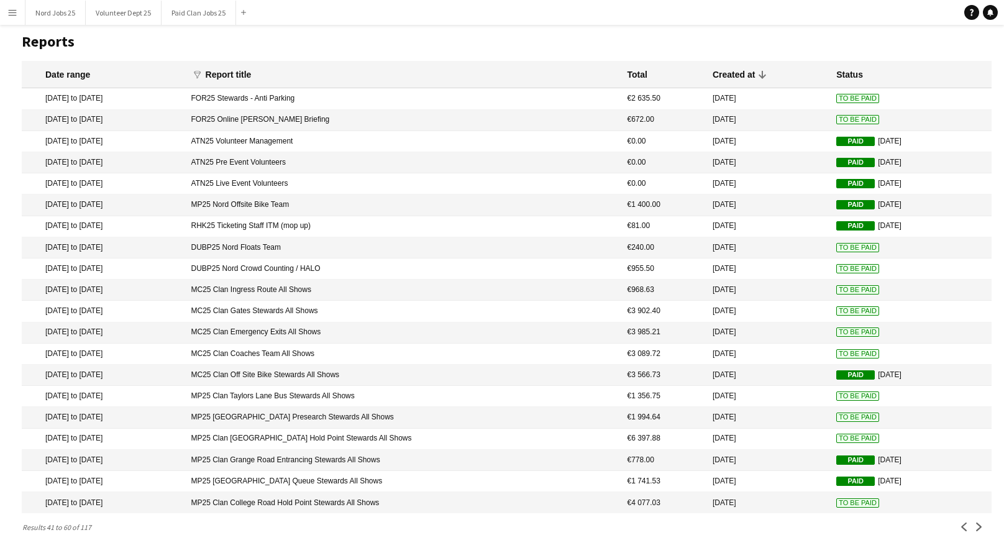
click at [396, 110] on mat-cell "FOR25 Online [PERSON_NAME] Briefing" at bounding box center [403, 120] width 436 height 21
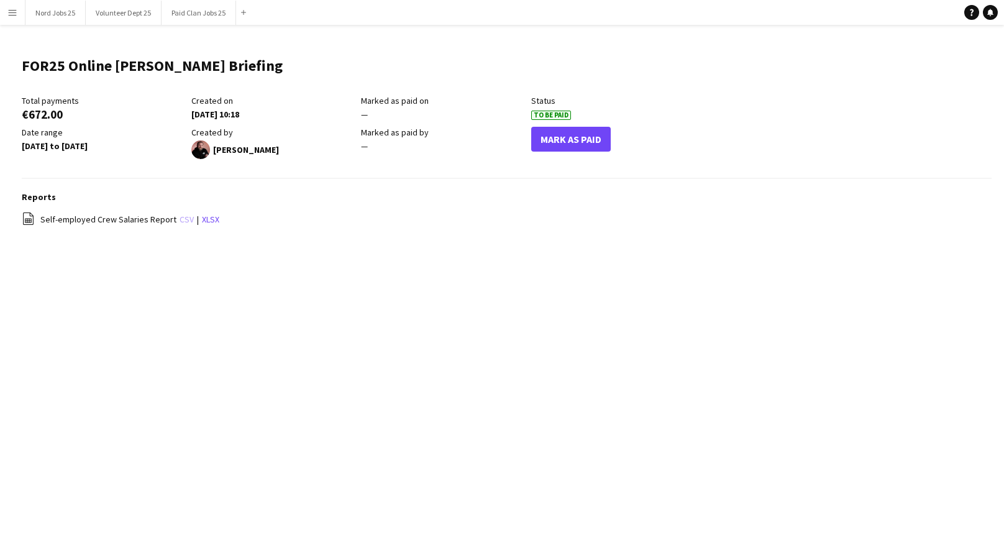
click at [180, 217] on link "csv" at bounding box center [187, 219] width 14 height 11
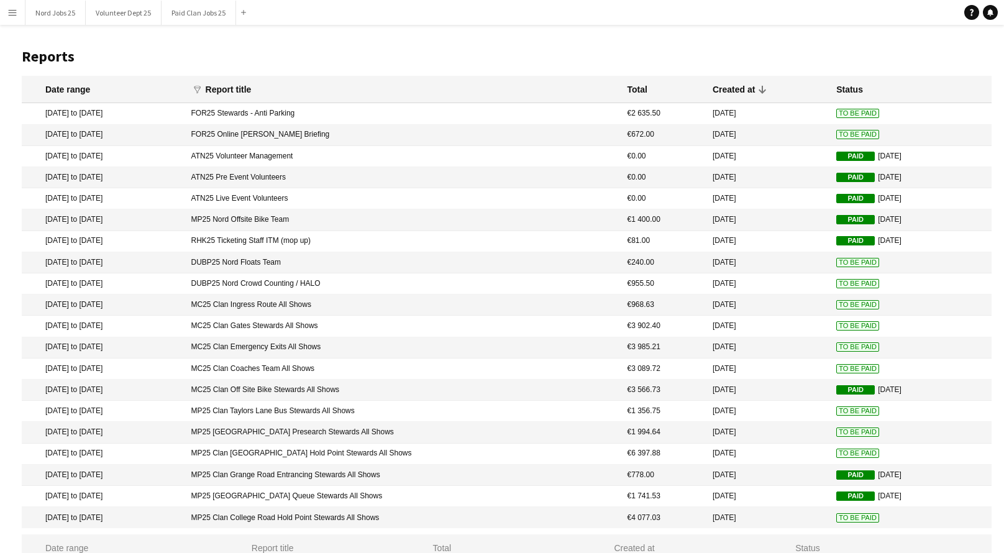
scroll to position [33, 0]
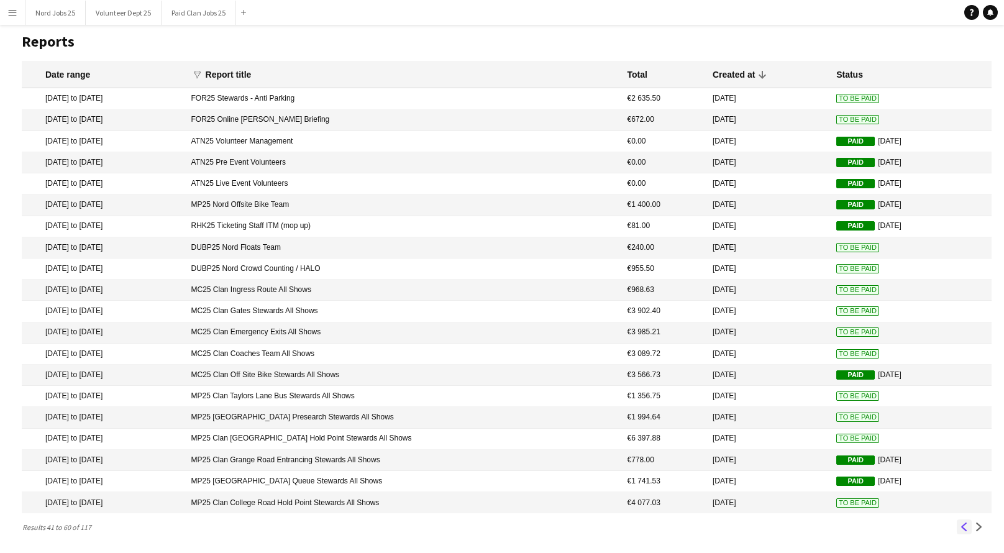
click at [963, 524] on app-icon "Previous" at bounding box center [964, 527] width 9 height 9
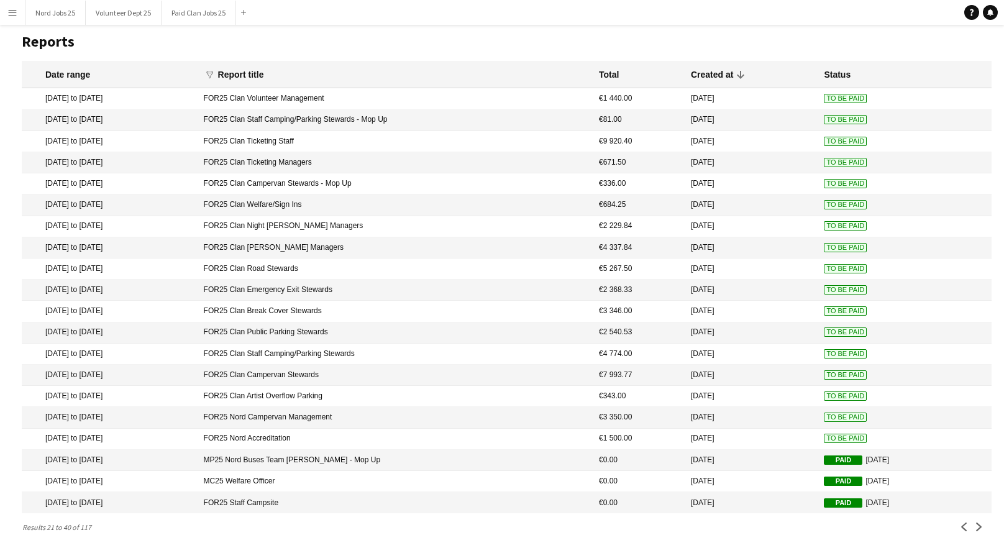
click at [355, 436] on mat-cell "FOR25 Nord Accreditation" at bounding box center [395, 439] width 395 height 21
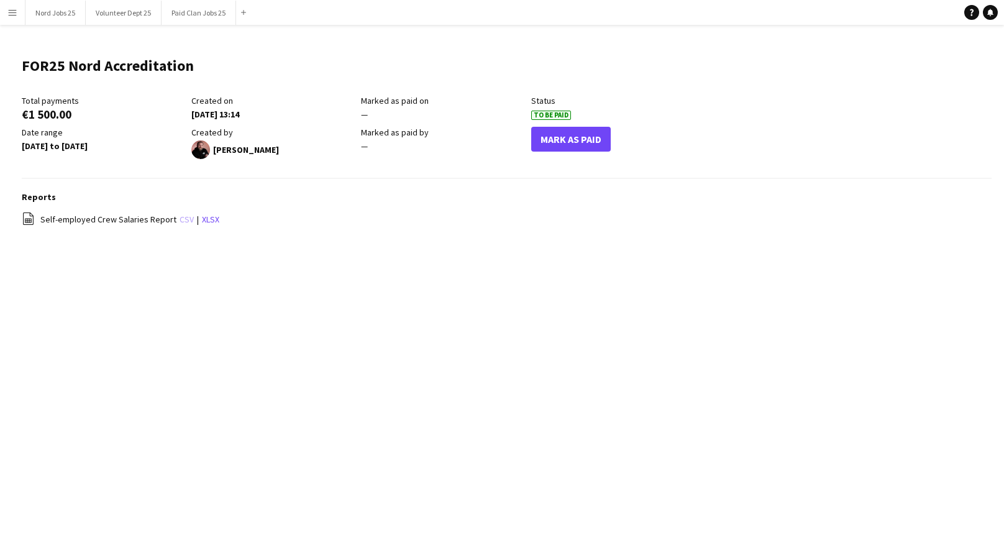
click at [180, 222] on link "csv" at bounding box center [187, 219] width 14 height 11
click at [180, 217] on link "csv" at bounding box center [187, 219] width 14 height 11
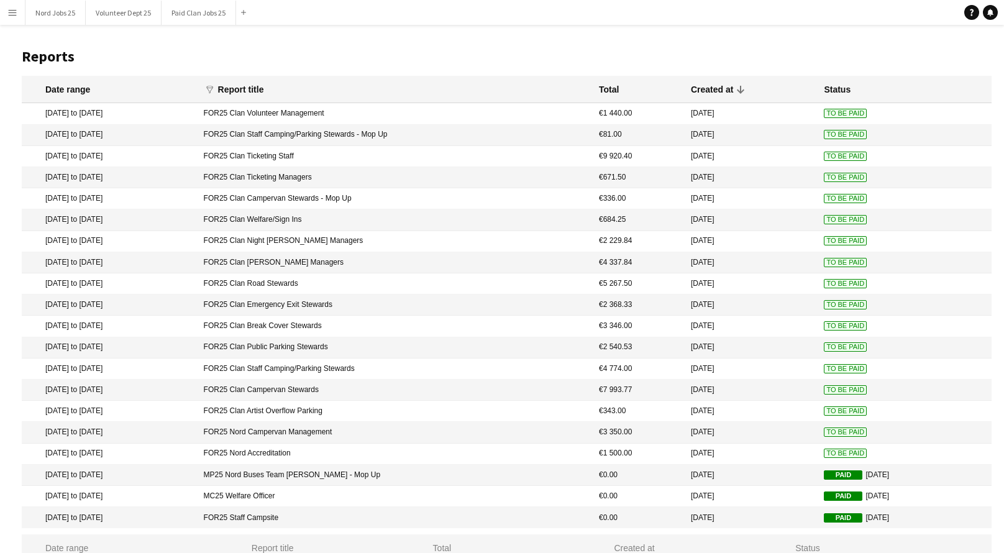
scroll to position [33, 0]
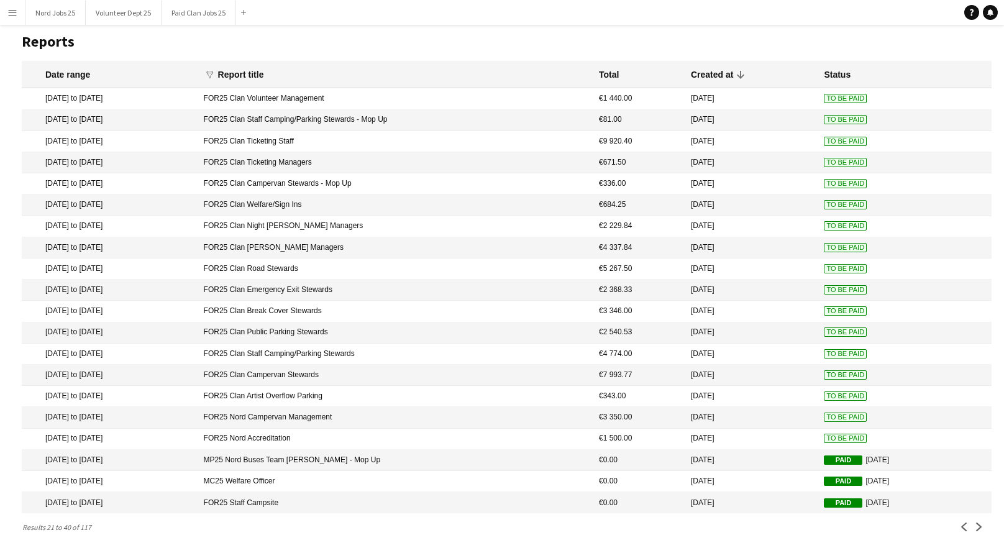
click at [395, 416] on mat-cell "FOR25 Nord Campervan Management" at bounding box center [395, 417] width 395 height 21
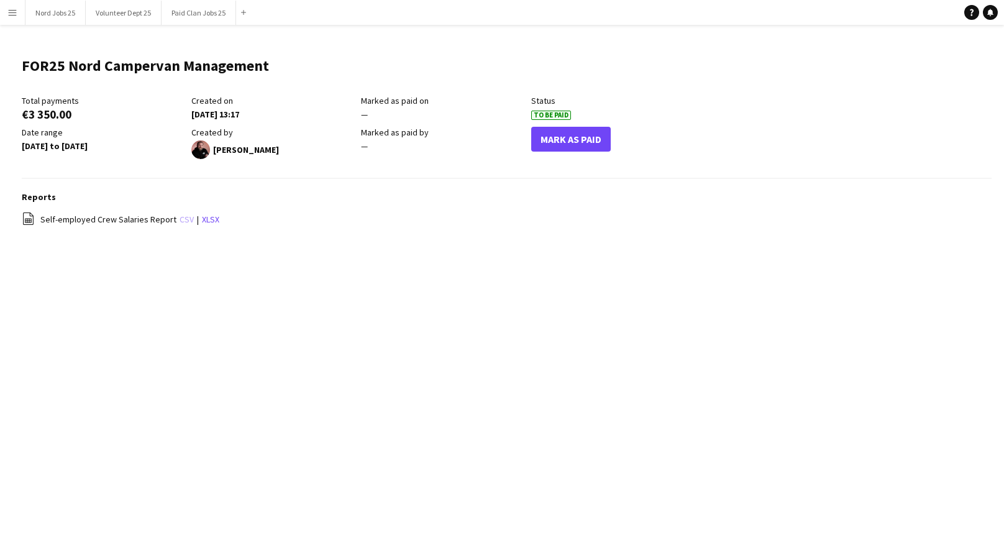
click at [180, 219] on link "csv" at bounding box center [187, 219] width 14 height 11
click at [180, 217] on link "csv" at bounding box center [187, 219] width 14 height 11
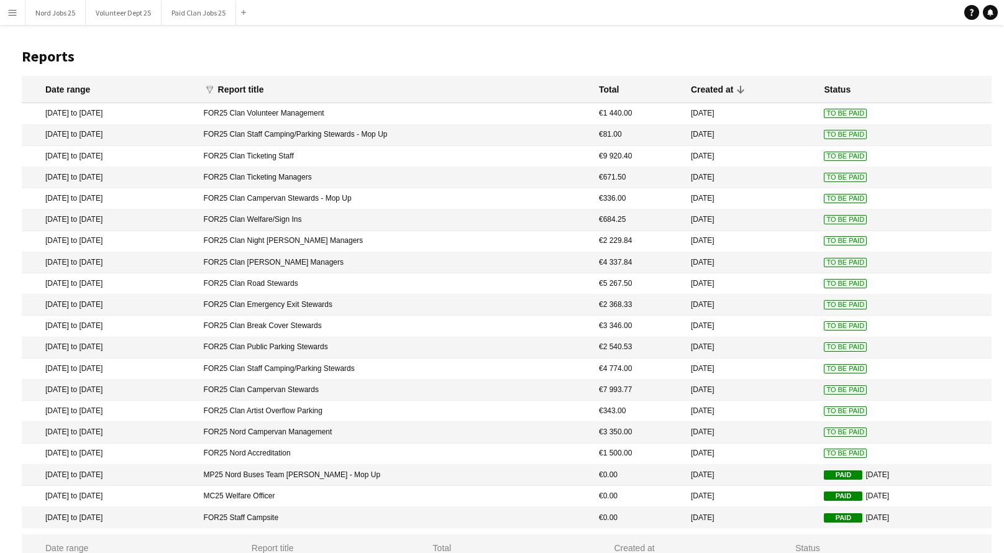
scroll to position [33, 0]
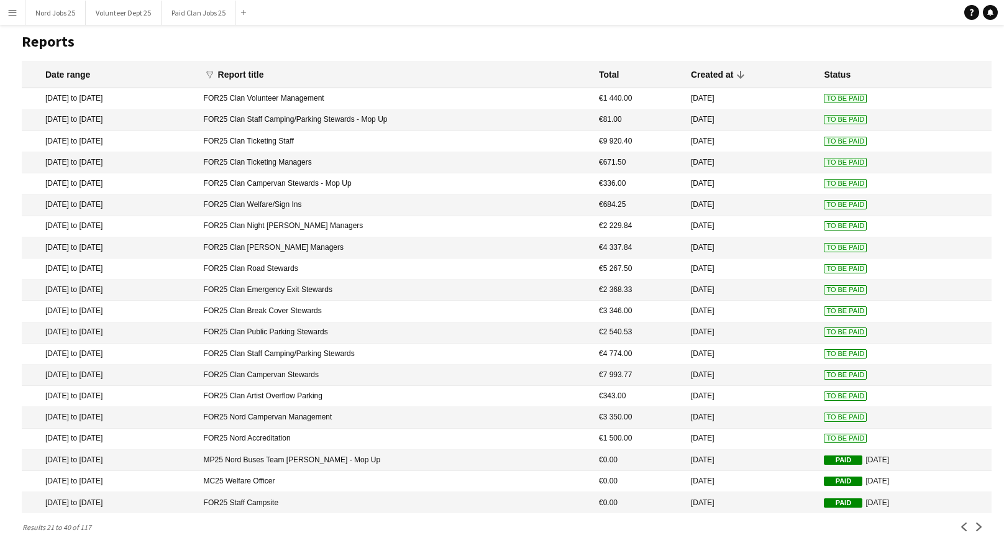
click at [367, 393] on mat-cell "FOR25 Clan Artist Overflow Parking" at bounding box center [395, 396] width 395 height 21
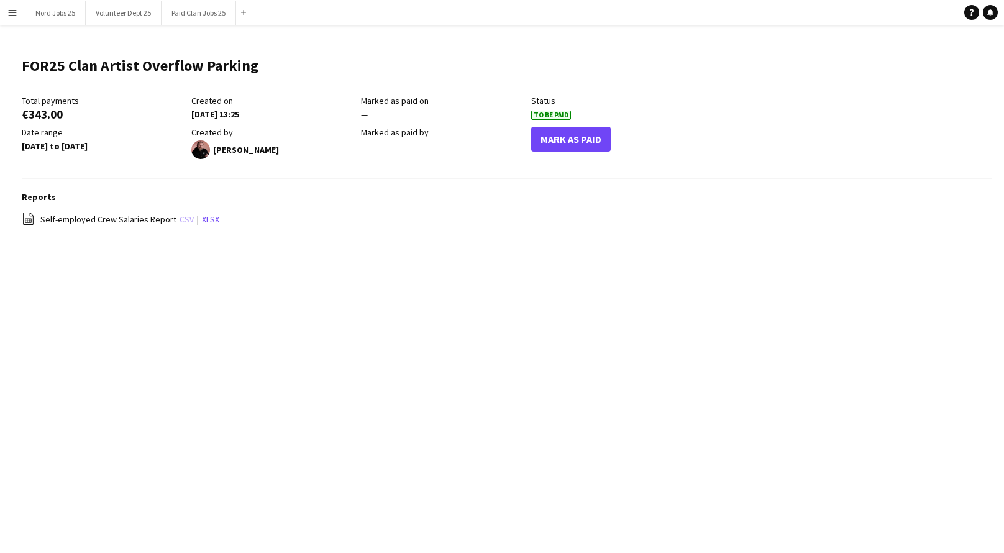
click at [182, 221] on link "csv" at bounding box center [187, 219] width 14 height 11
click at [184, 224] on link "csv" at bounding box center [187, 219] width 14 height 11
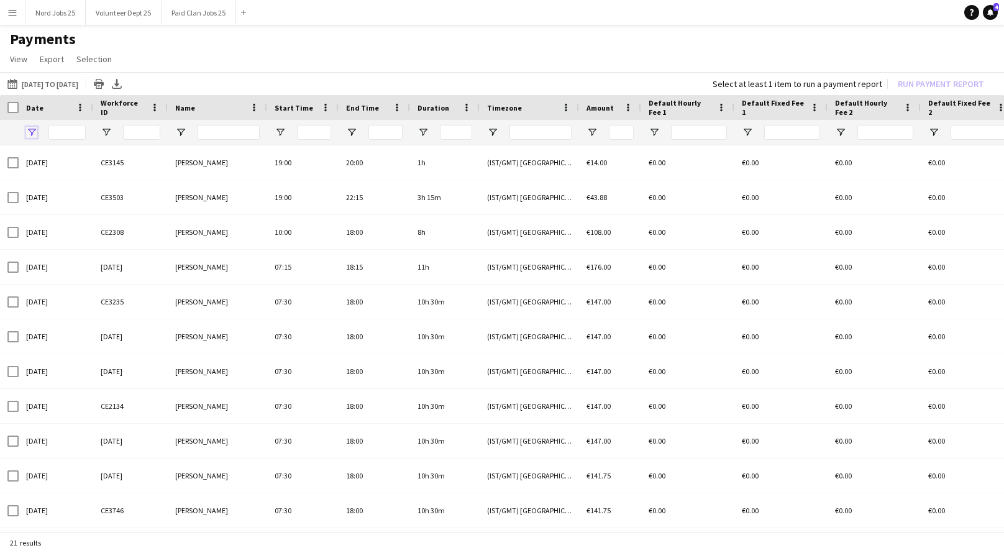
click at [33, 127] on span "Open Filter Menu" at bounding box center [31, 132] width 11 height 11
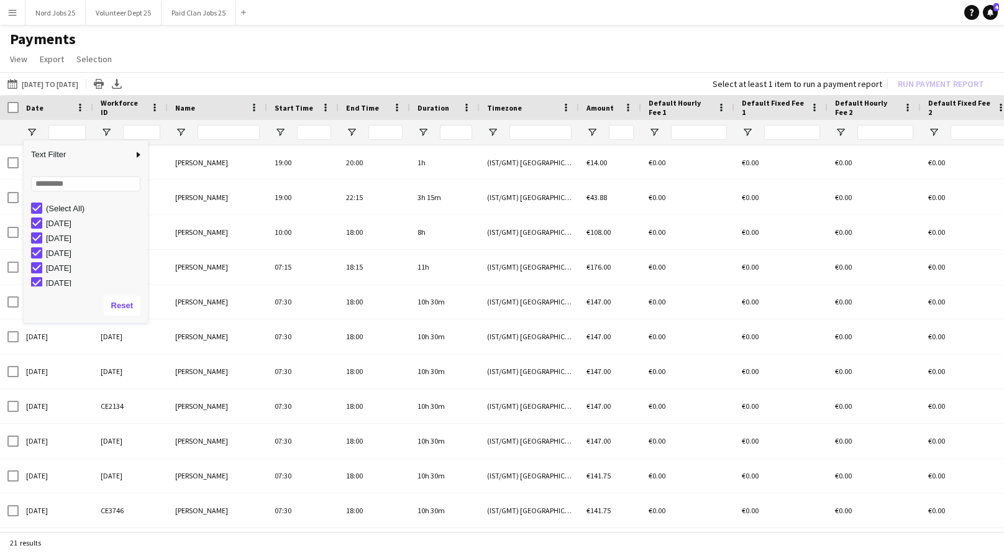
click at [15, 16] on app-icon "Menu" at bounding box center [12, 12] width 10 height 10
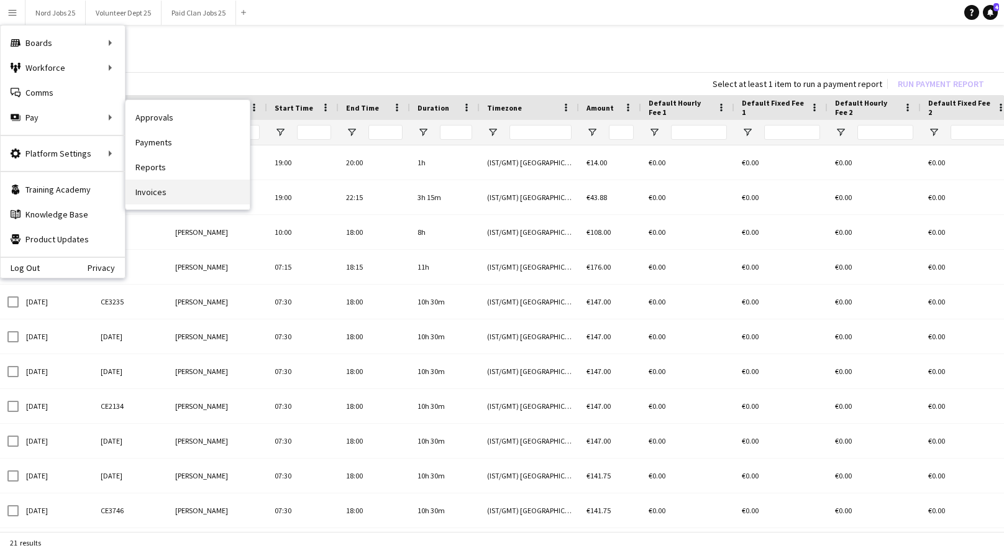
click at [159, 196] on link "Invoices" at bounding box center [188, 192] width 124 height 25
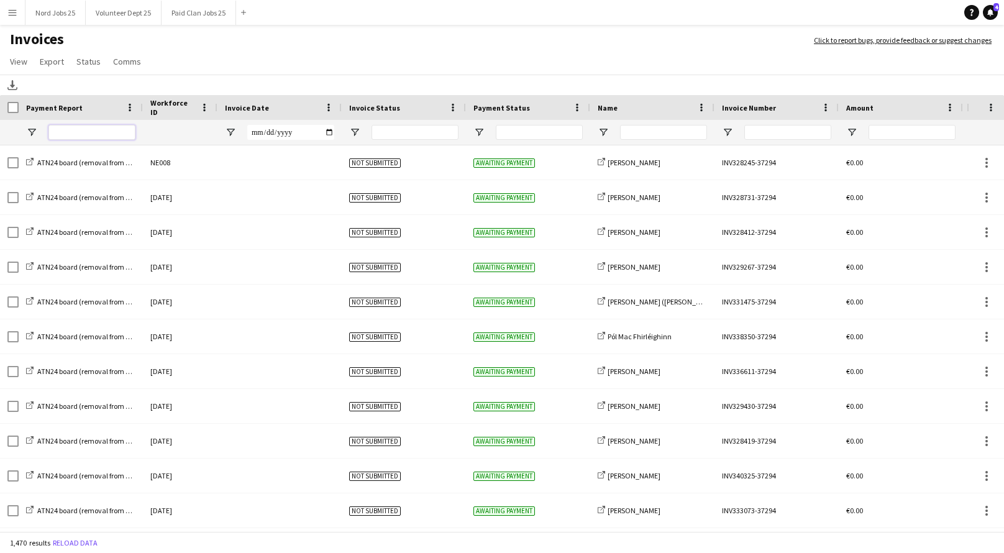
click at [59, 132] on input "Payment Report Filter Input" at bounding box center [91, 132] width 87 height 15
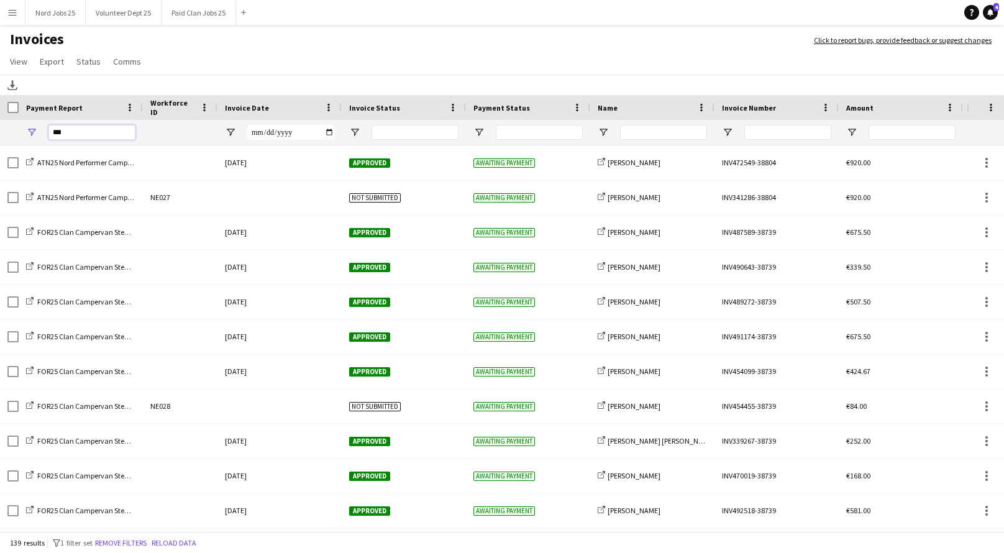
type input "****"
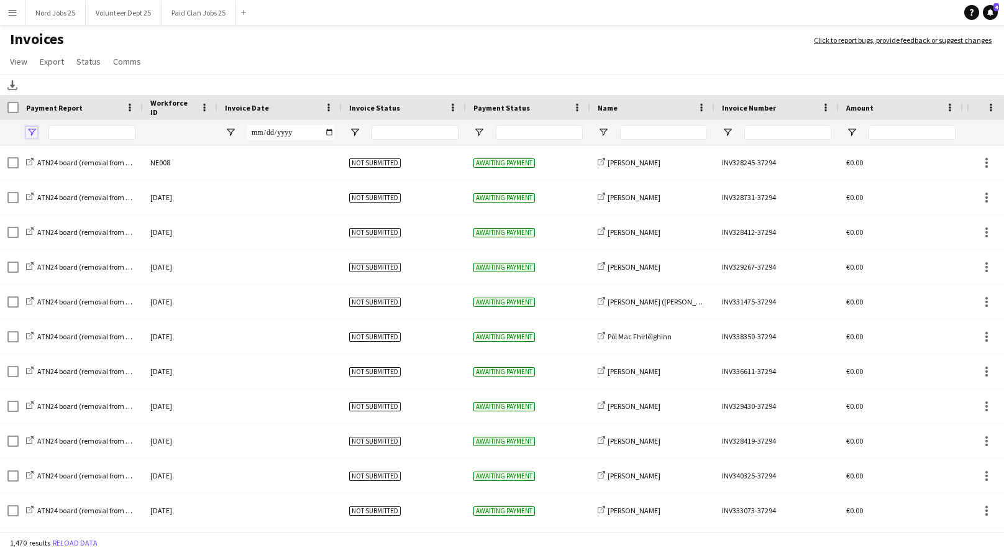
click at [34, 133] on span "Open Filter Menu" at bounding box center [31, 132] width 11 height 11
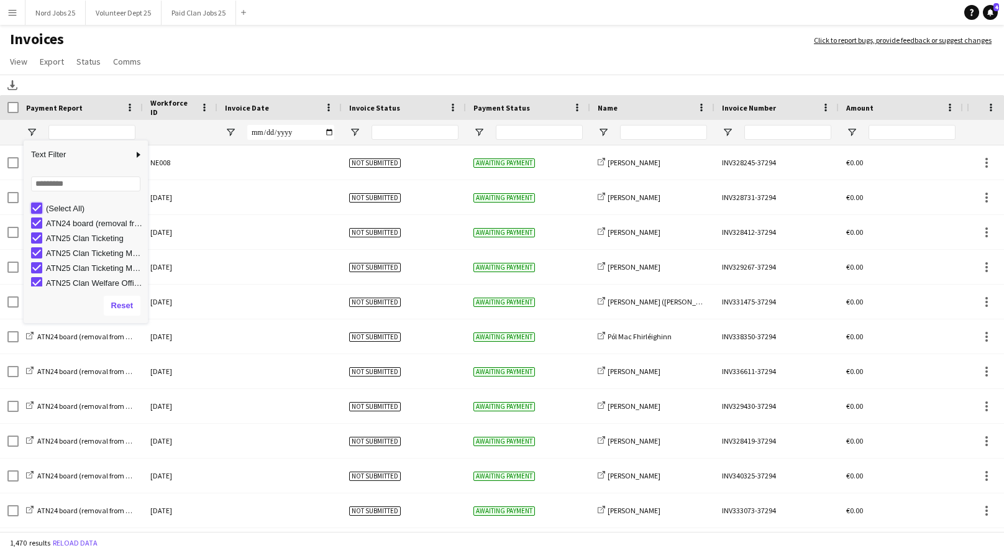
type input "***"
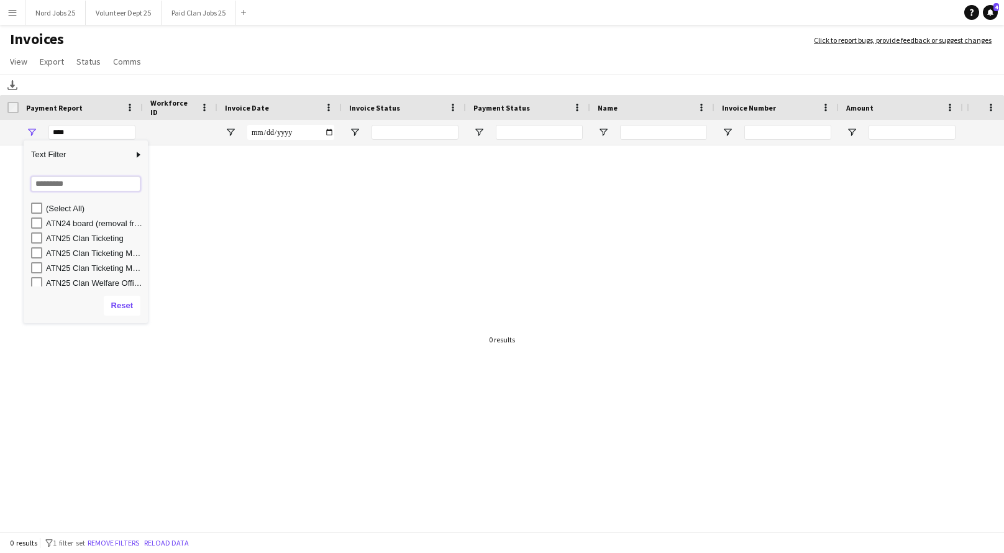
click at [64, 181] on input "Search filter values" at bounding box center [85, 183] width 109 height 15
type input "****"
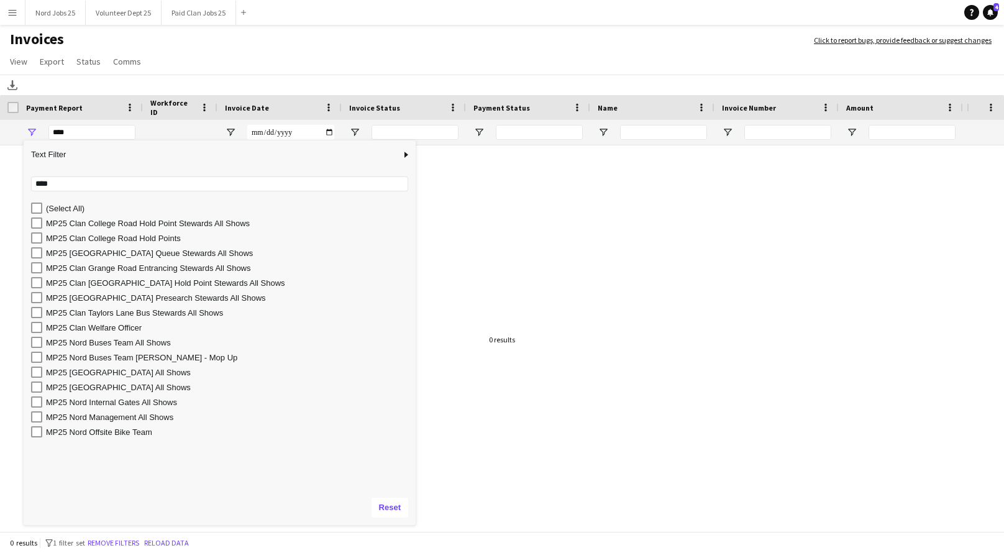
drag, startPoint x: 154, startPoint y: 321, endPoint x: 415, endPoint y: 524, distance: 330.3
click at [415, 524] on div "Column Filter" at bounding box center [414, 523] width 3 height 3
click at [144, 298] on div "MP25 [GEOGRAPHIC_DATA] Presearch Stewards All Shows" at bounding box center [229, 297] width 366 height 9
type input "**********"
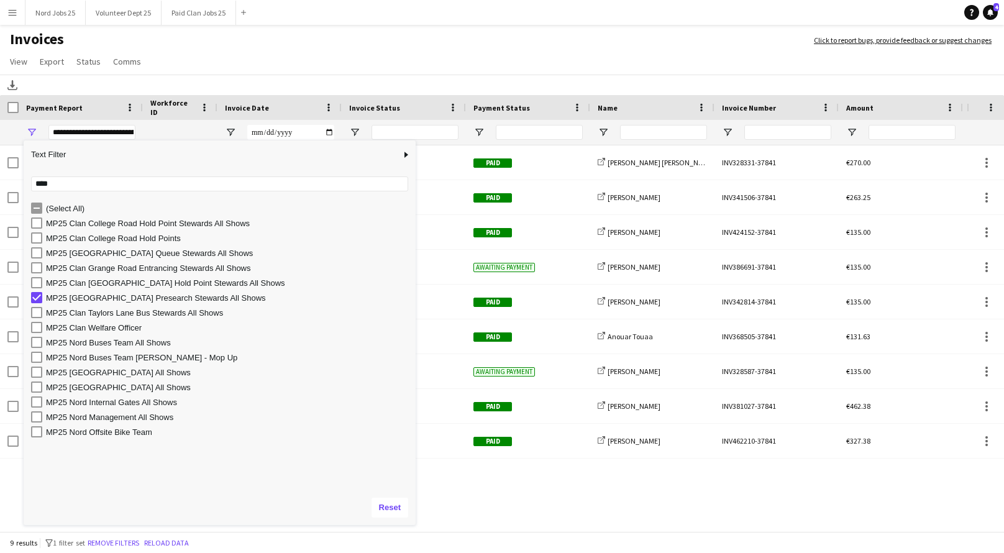
click at [357, 66] on app-page-menu "View Customise view Customise filters Reset Filters Reset View Reset All Export…" at bounding box center [502, 63] width 1004 height 24
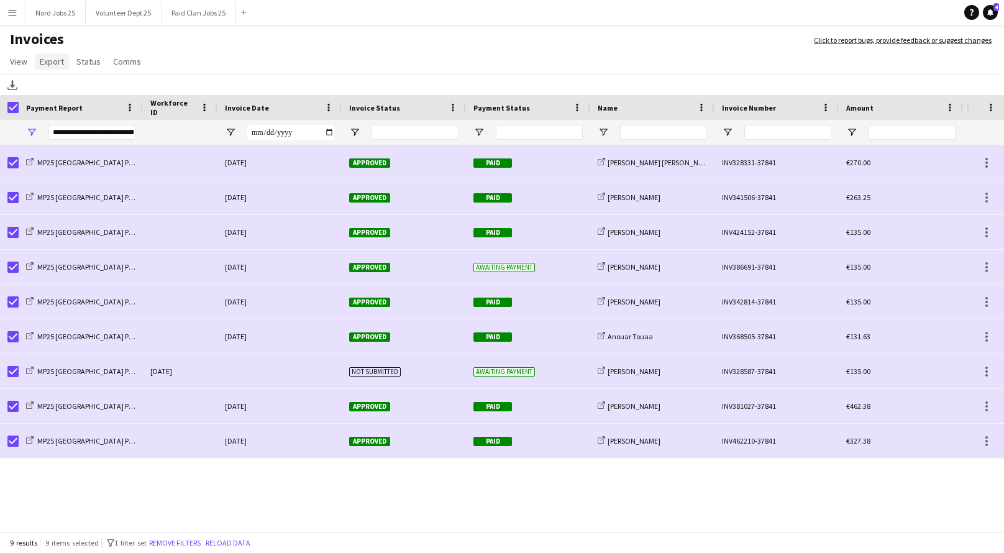
click at [52, 62] on span "Export" at bounding box center [52, 61] width 24 height 11
click at [84, 86] on span "Export as XLSX" at bounding box center [72, 88] width 54 height 11
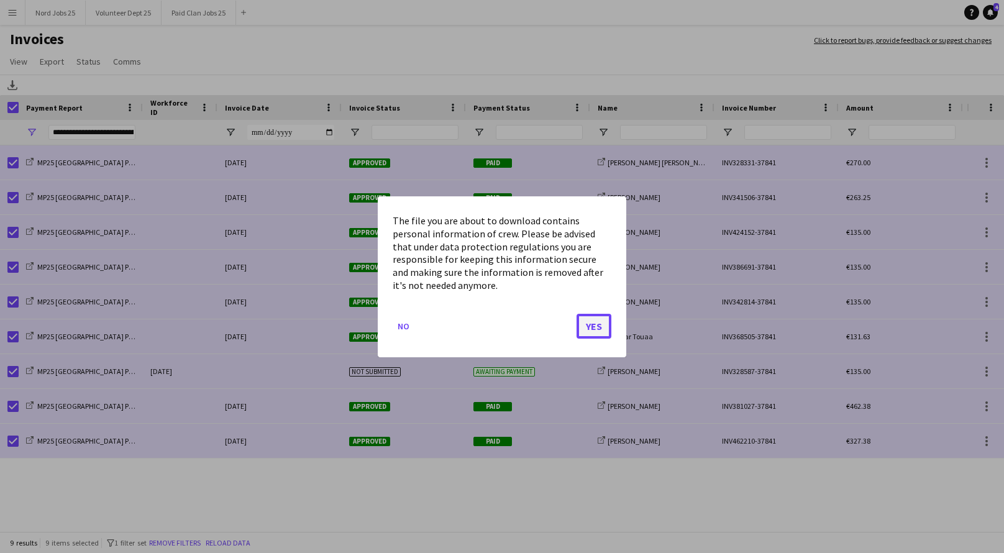
click at [588, 316] on button "Yes" at bounding box center [594, 325] width 35 height 25
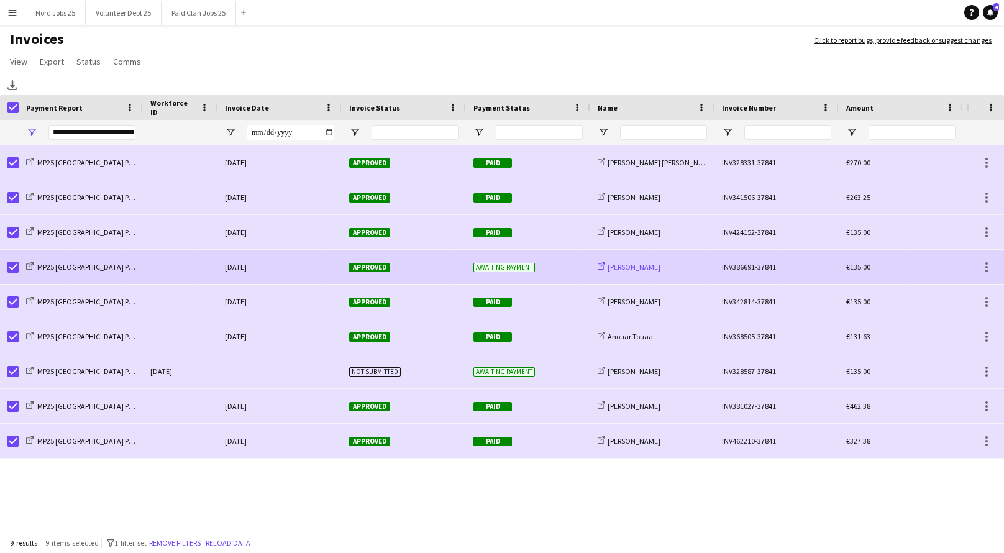
click at [644, 268] on span "[PERSON_NAME]" at bounding box center [634, 266] width 53 height 9
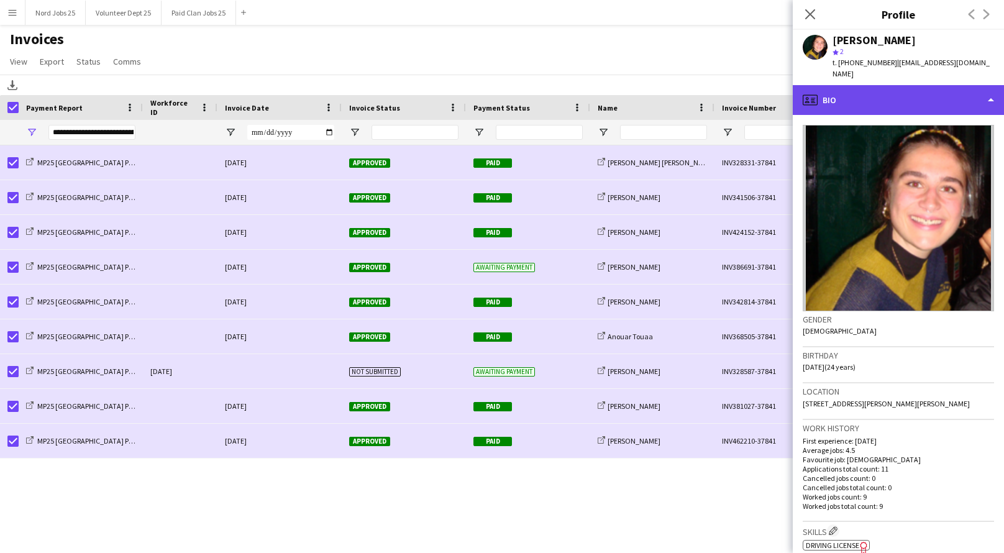
click at [895, 85] on div "profile Bio" at bounding box center [898, 100] width 211 height 30
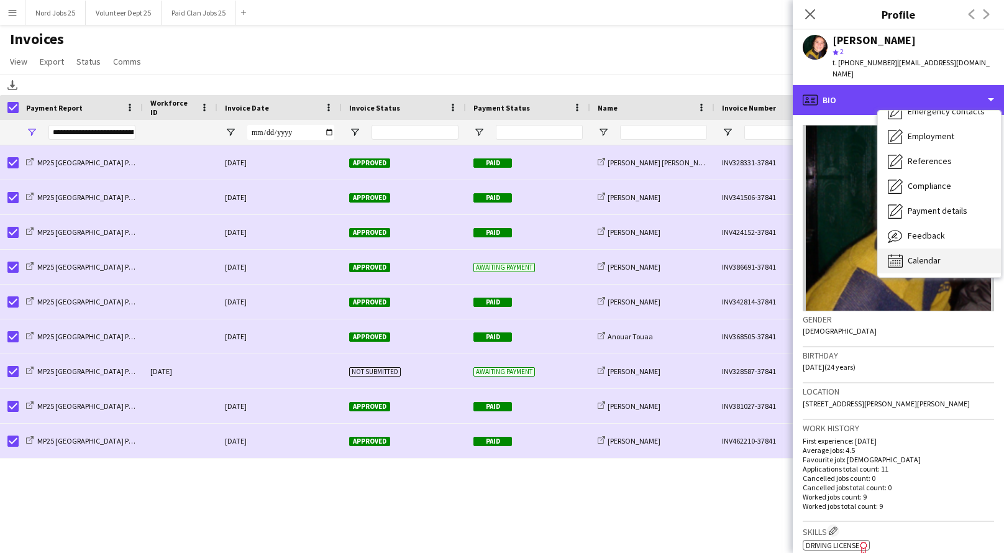
scroll to position [116, 0]
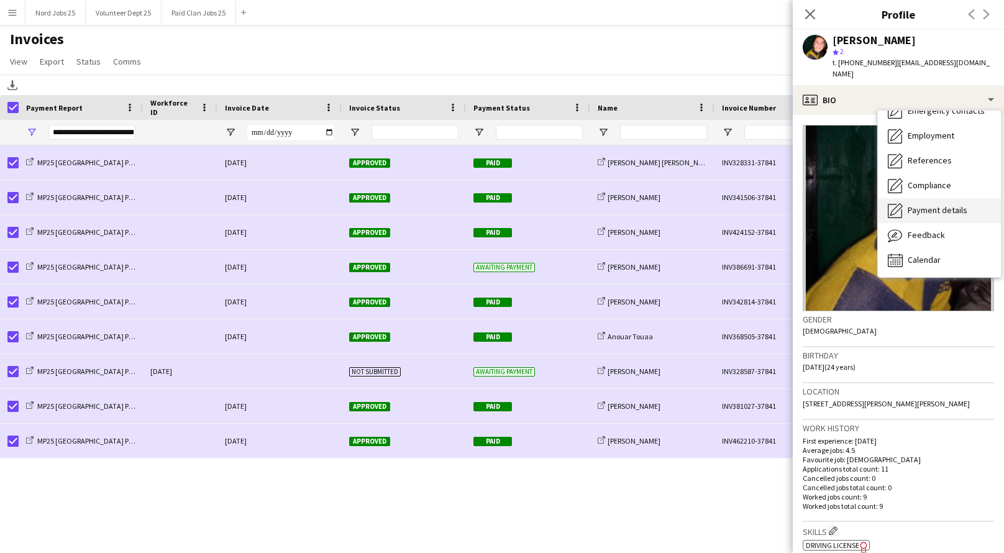
click at [923, 209] on div "Payment details Payment details" at bounding box center [939, 210] width 123 height 25
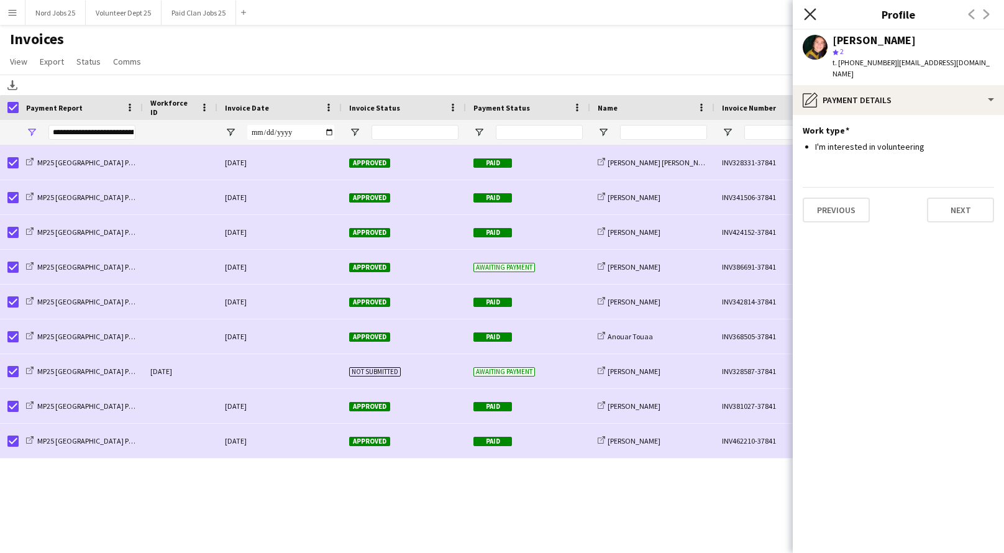
click at [813, 11] on icon at bounding box center [810, 14] width 12 height 12
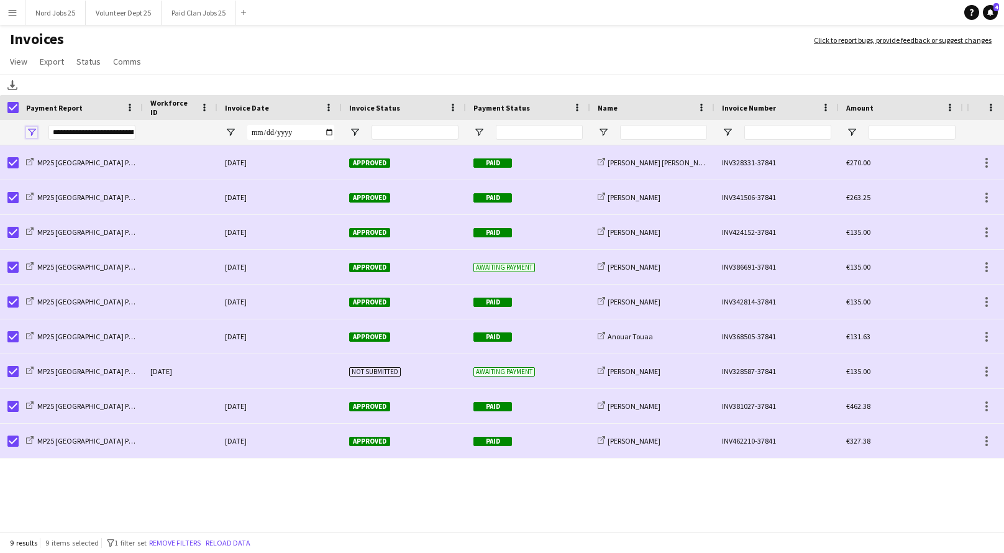
click at [32, 132] on span "Open Filter Menu" at bounding box center [31, 132] width 11 height 11
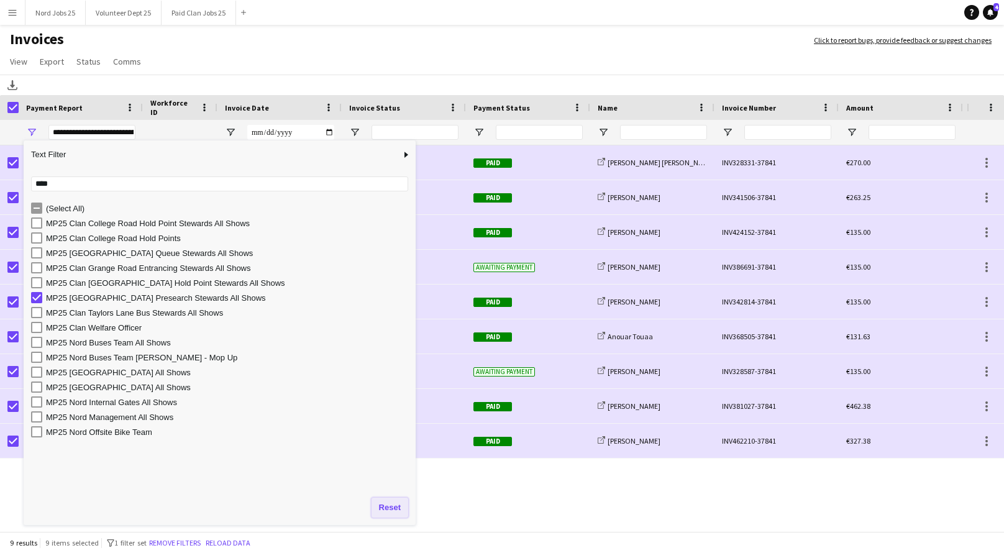
click at [397, 507] on button "Reset" at bounding box center [390, 508] width 37 height 20
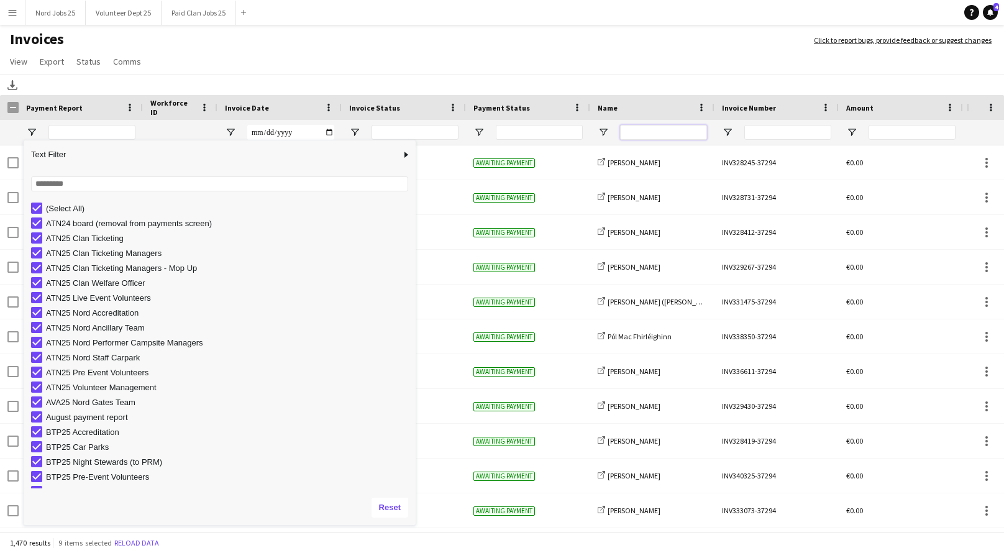
click at [641, 134] on input "Name Filter Input" at bounding box center [663, 132] width 87 height 15
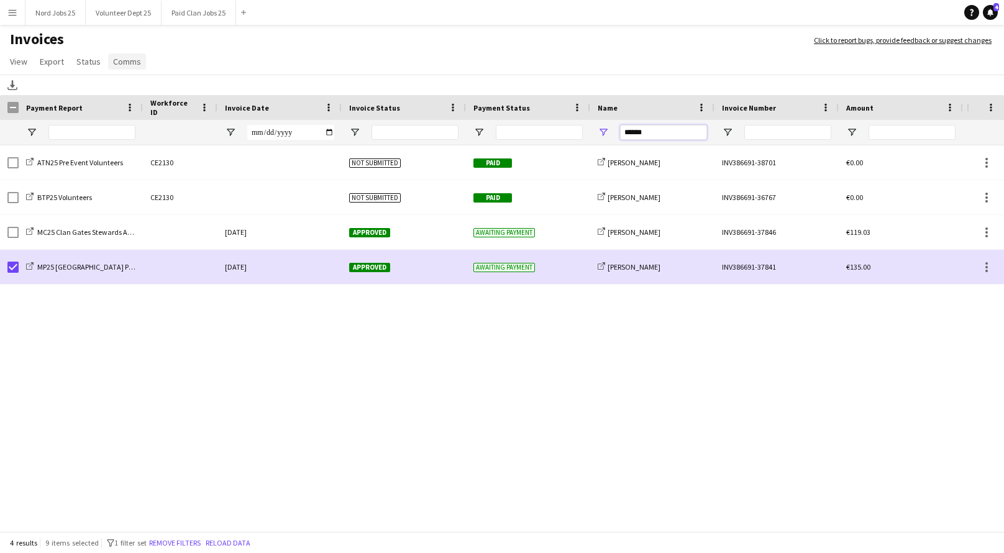
type input "******"
click at [113, 60] on span "Comms" at bounding box center [127, 61] width 28 height 11
click at [135, 86] on span "Send notification" at bounding box center [147, 88] width 63 height 11
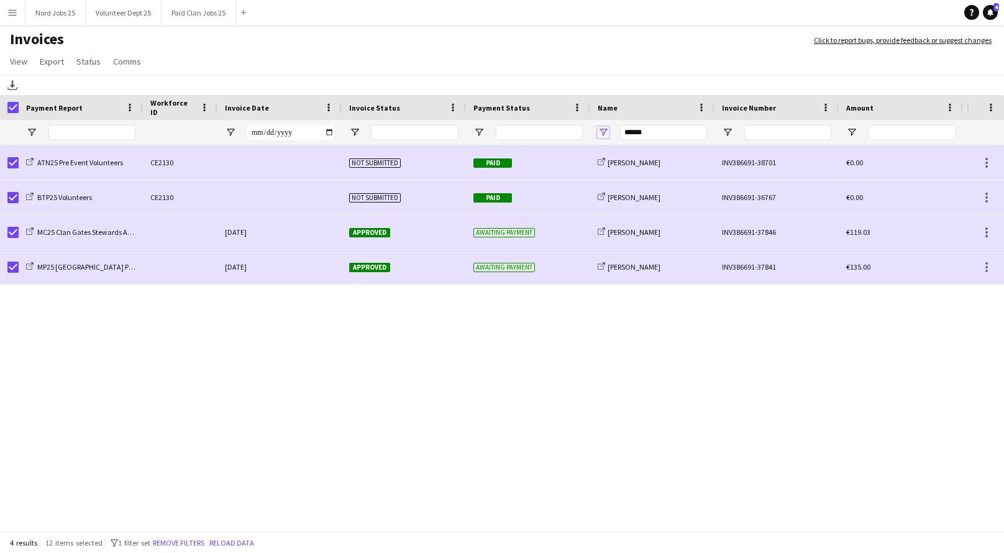
click at [604, 131] on span "Open Filter Menu" at bounding box center [603, 132] width 11 height 11
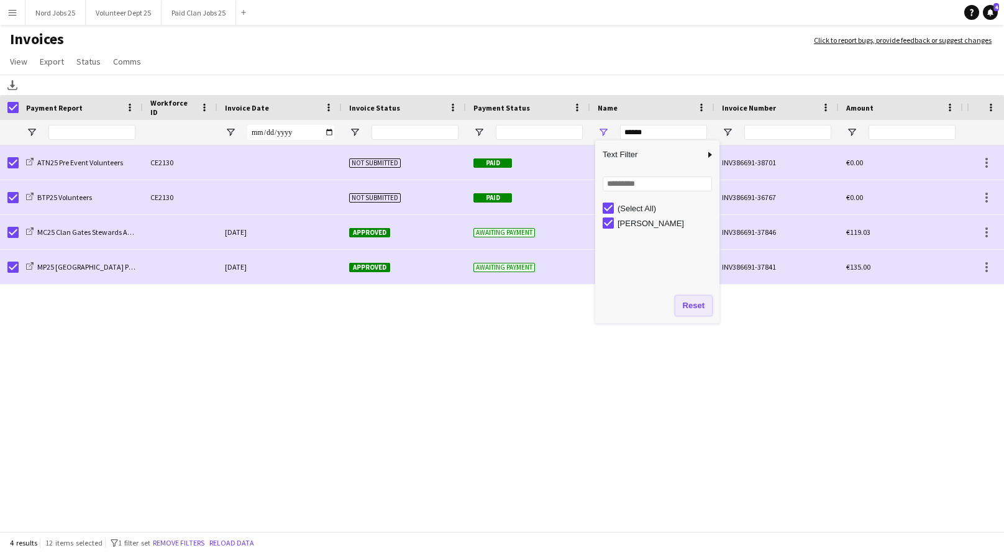
click at [700, 300] on button "Reset" at bounding box center [693, 306] width 37 height 20
type input "***"
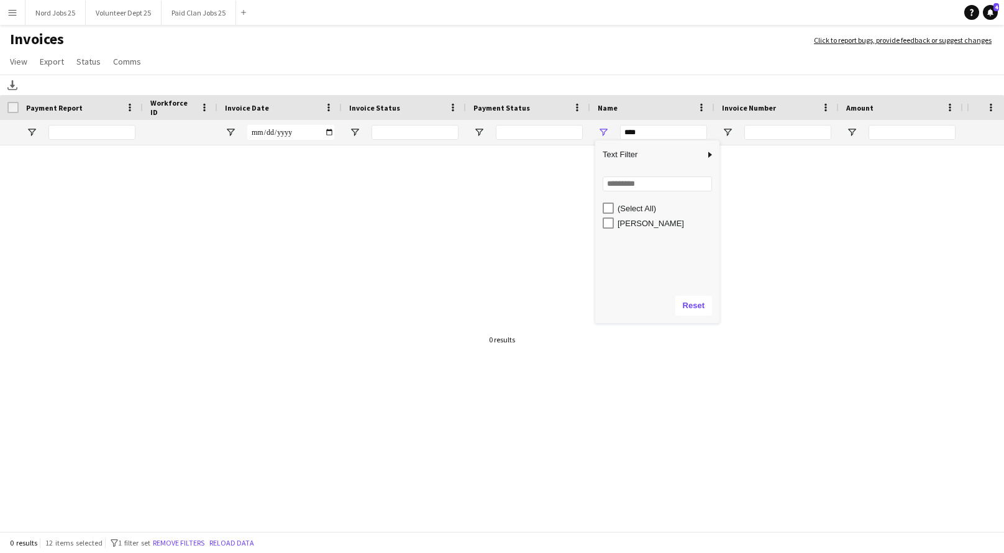
click at [439, 206] on div at bounding box center [483, 339] width 967 height 388
click at [603, 130] on span "Open Filter Menu" at bounding box center [603, 132] width 11 height 11
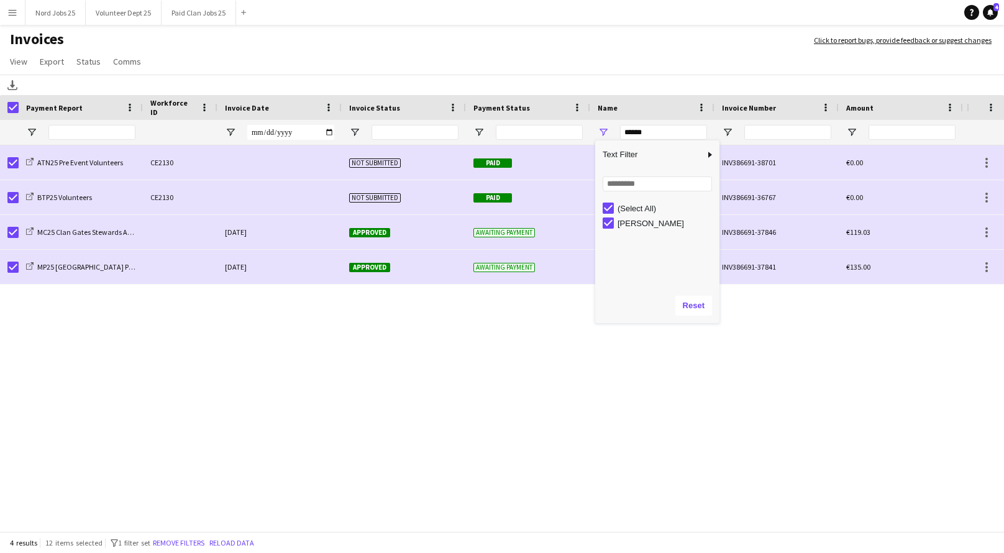
click at [413, 296] on div "ATN25 Pre Event Volunteers CE2130 Not submitted Paid share-external-link-1 [PER…" at bounding box center [483, 339] width 967 height 388
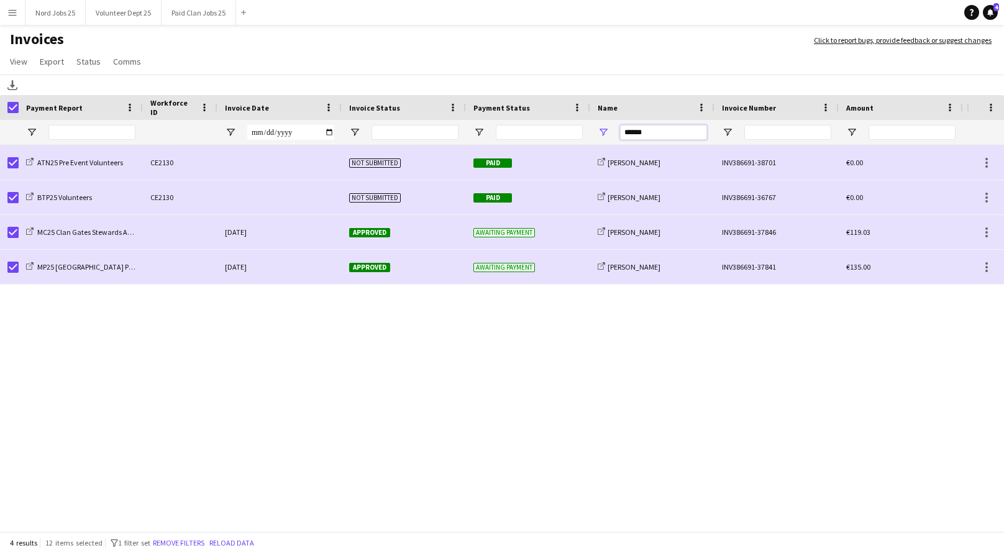
click at [647, 135] on input "******" at bounding box center [663, 132] width 87 height 15
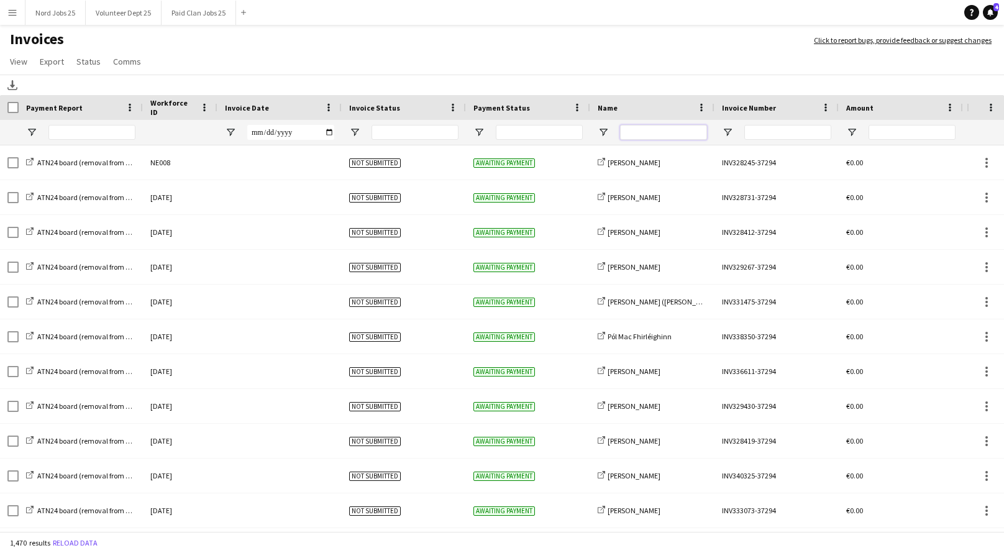
click at [682, 130] on input "Name Filter Input" at bounding box center [663, 132] width 87 height 15
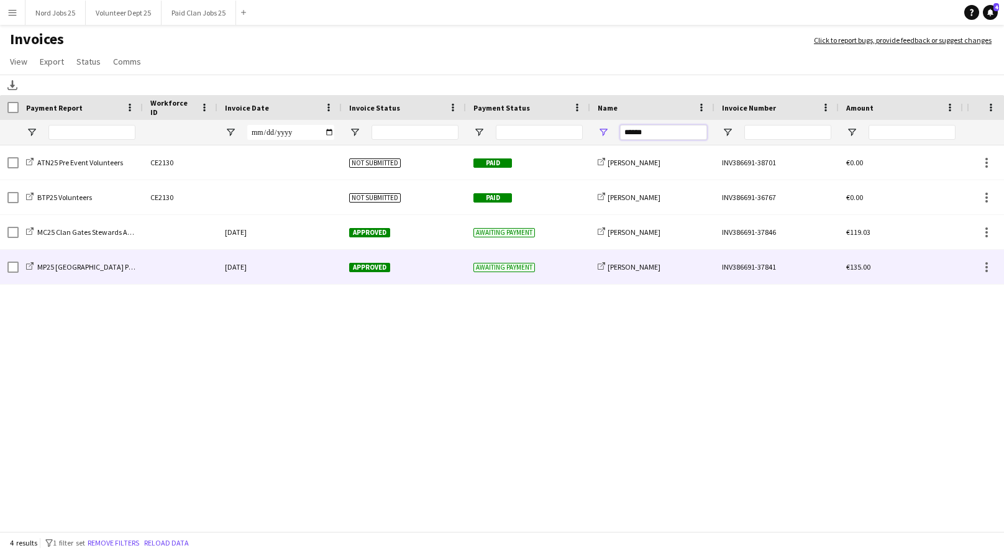
type input "******"
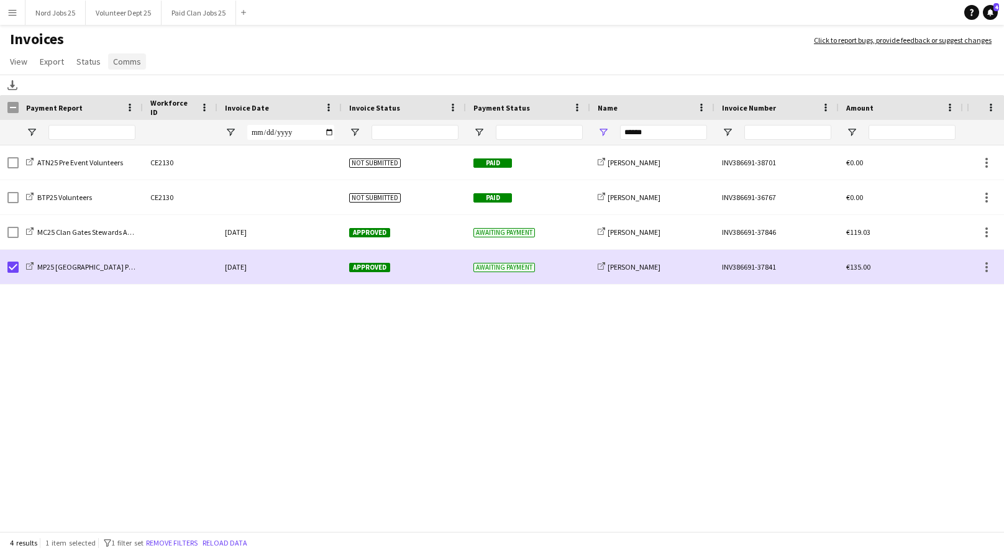
click at [123, 64] on span "Comms" at bounding box center [127, 61] width 28 height 11
click at [155, 84] on span "Send notification" at bounding box center [147, 88] width 63 height 11
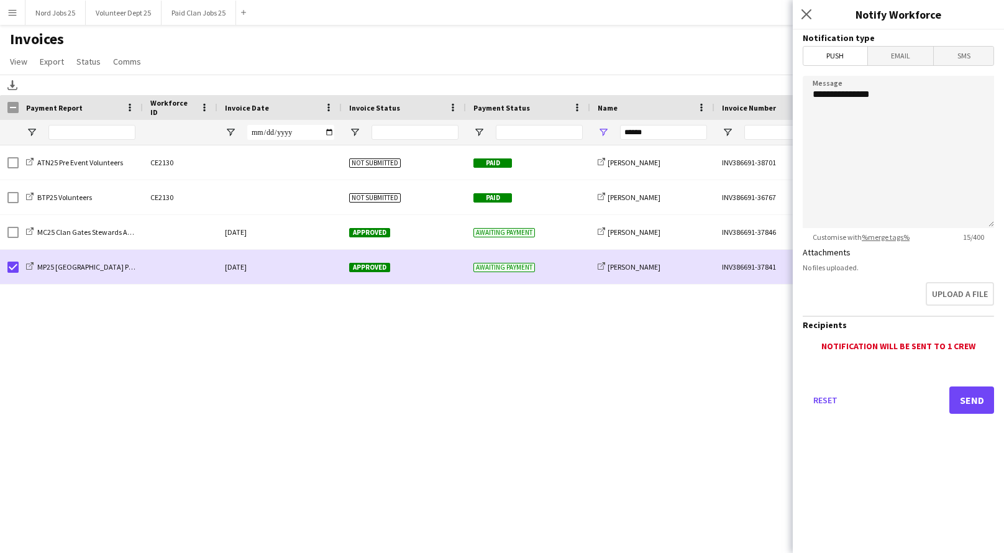
click at [894, 61] on span "Email" at bounding box center [901, 56] width 66 height 19
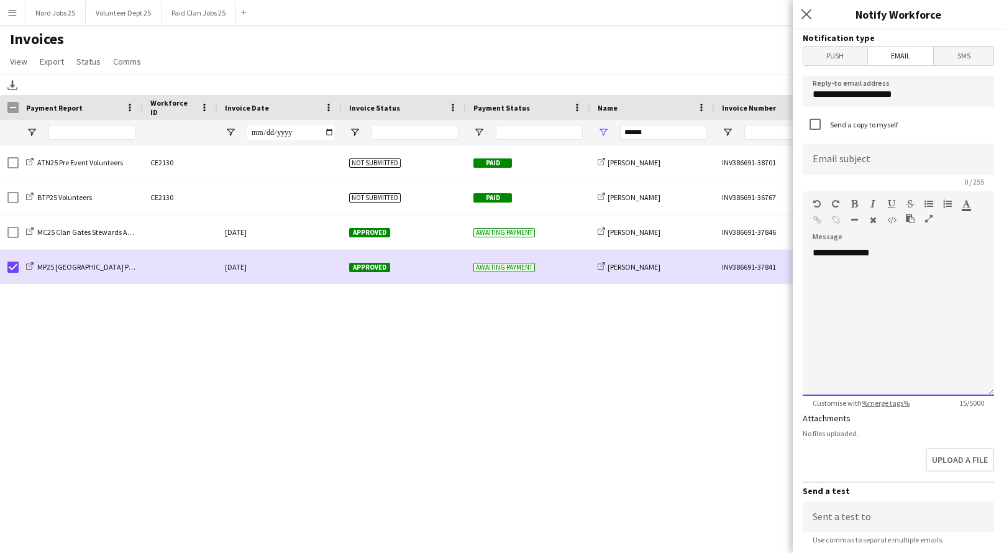
click at [908, 296] on div "**********" at bounding box center [898, 321] width 191 height 149
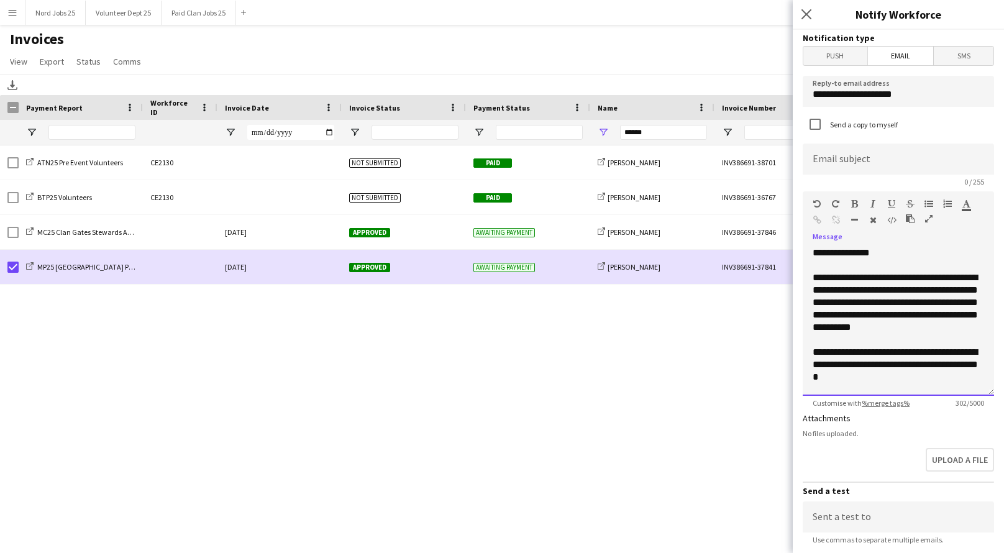
click at [847, 276] on div "**********" at bounding box center [898, 303] width 171 height 62
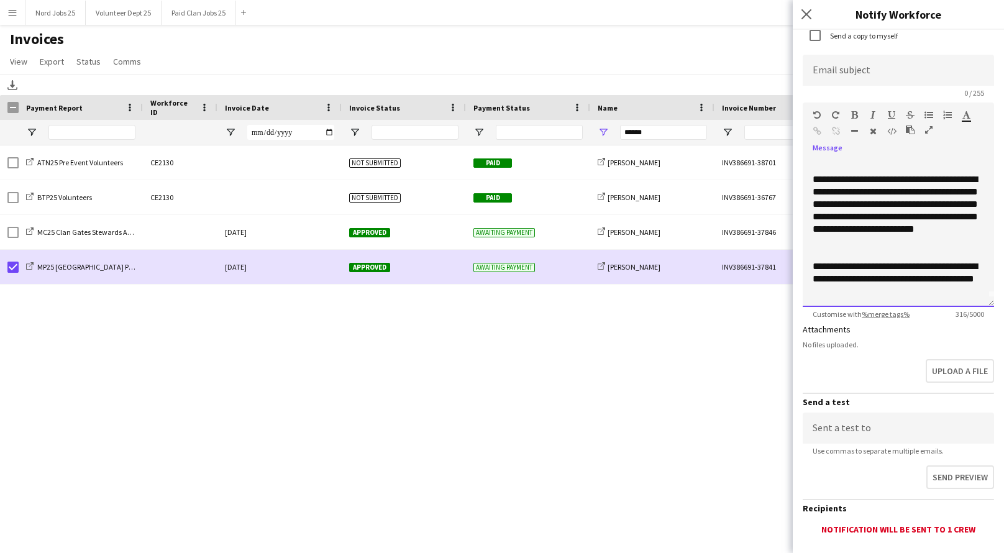
scroll to position [0, 0]
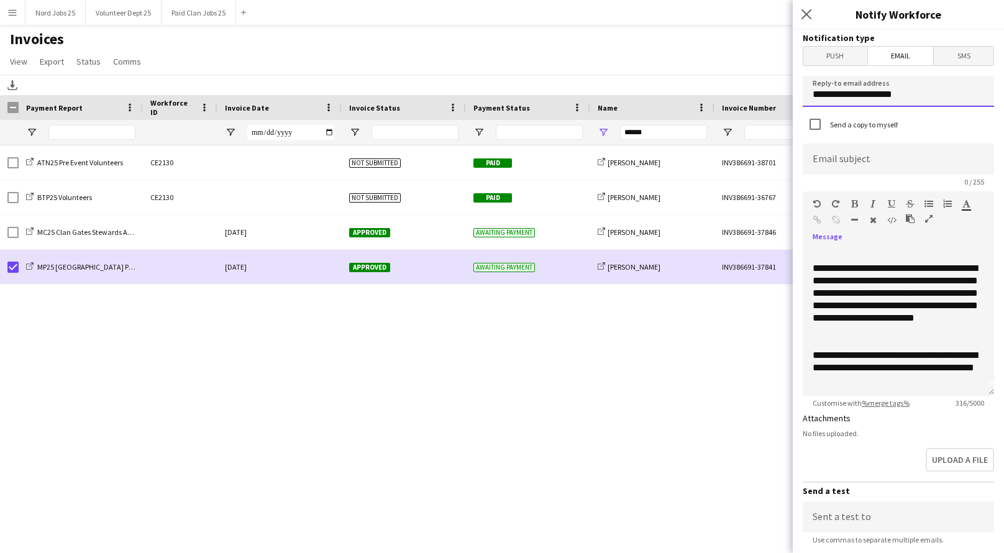
click at [849, 103] on input "**********" at bounding box center [898, 91] width 191 height 31
type input "**********"
click at [846, 170] on input at bounding box center [898, 159] width 191 height 31
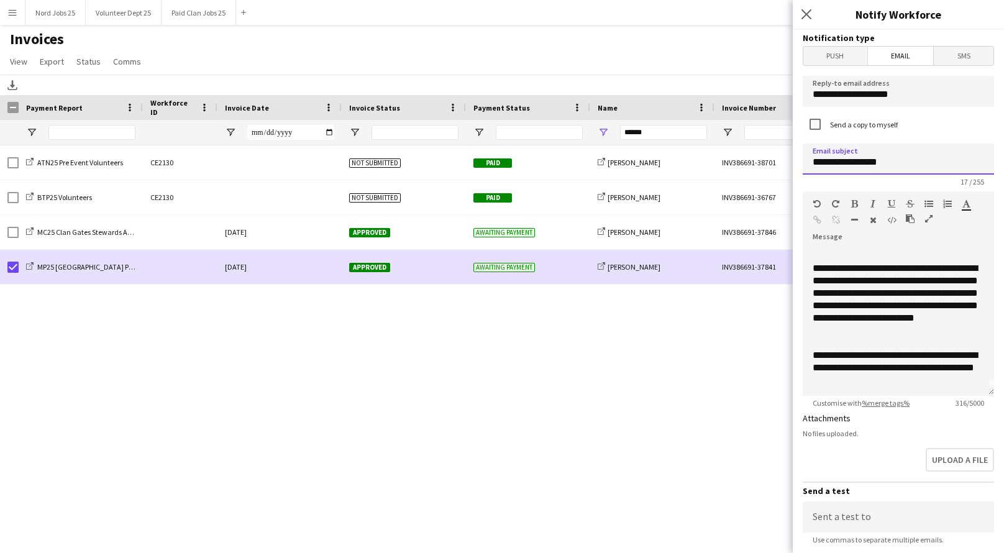
scroll to position [165, 0]
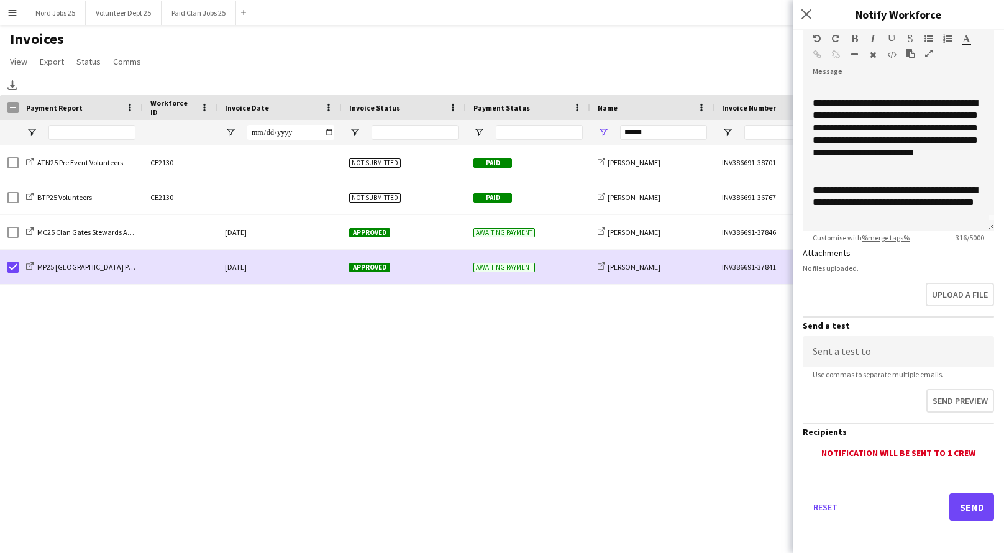
type input "**********"
click at [962, 502] on button "Send" at bounding box center [971, 506] width 45 height 27
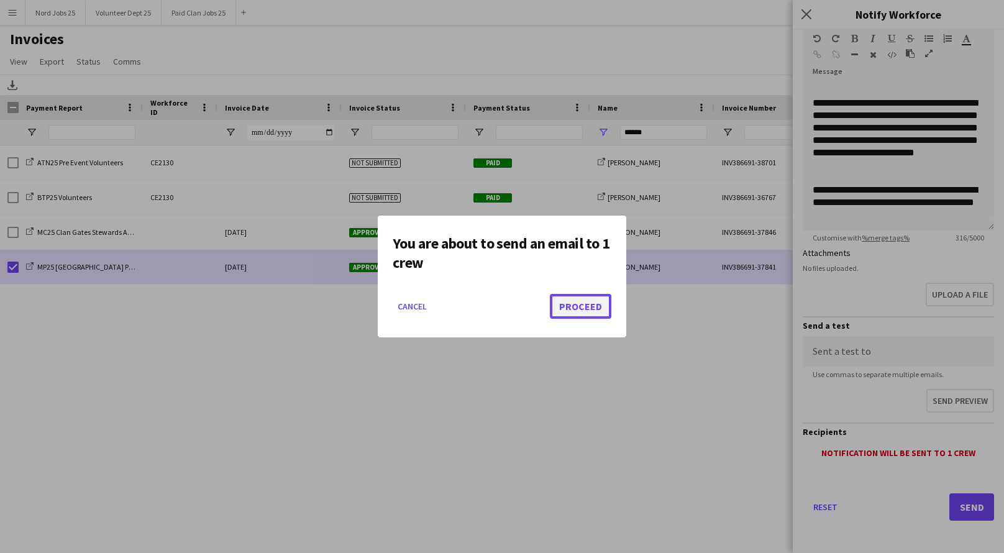
click at [582, 311] on button "Proceed" at bounding box center [581, 306] width 62 height 25
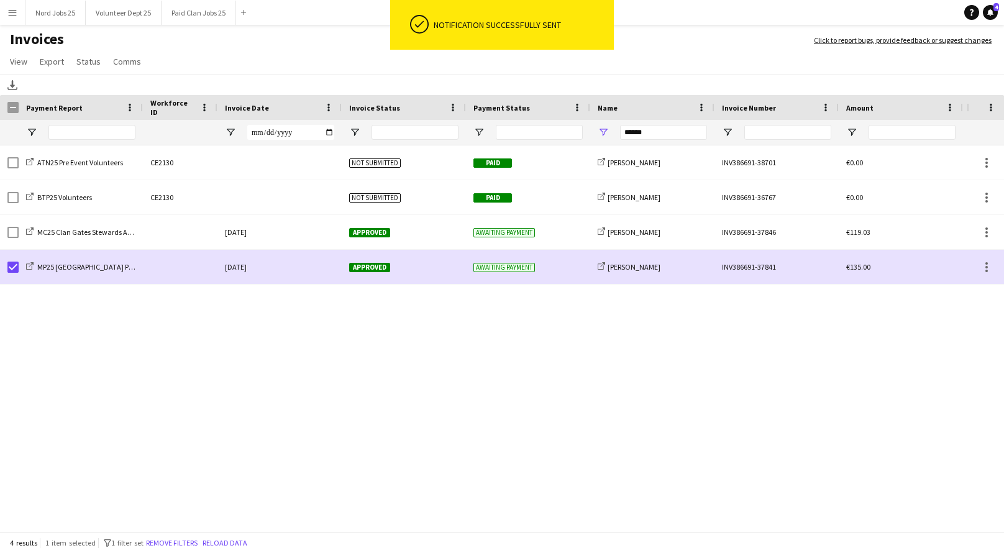
click at [490, 355] on div "ATN25 Pre Event Volunteers CE2130 Not submitted Paid share-external-link-1 [PER…" at bounding box center [483, 339] width 967 height 388
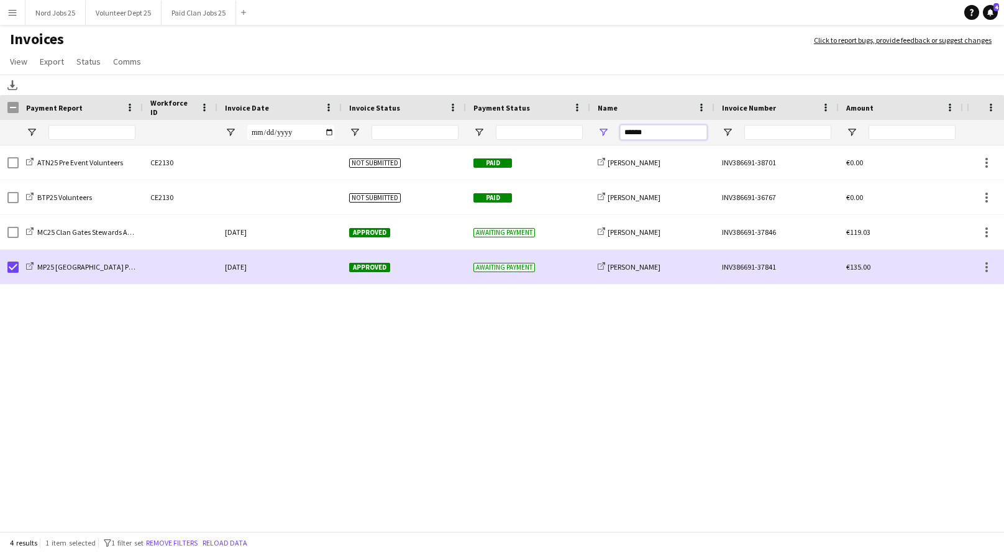
click at [632, 131] on input "******" at bounding box center [663, 132] width 87 height 15
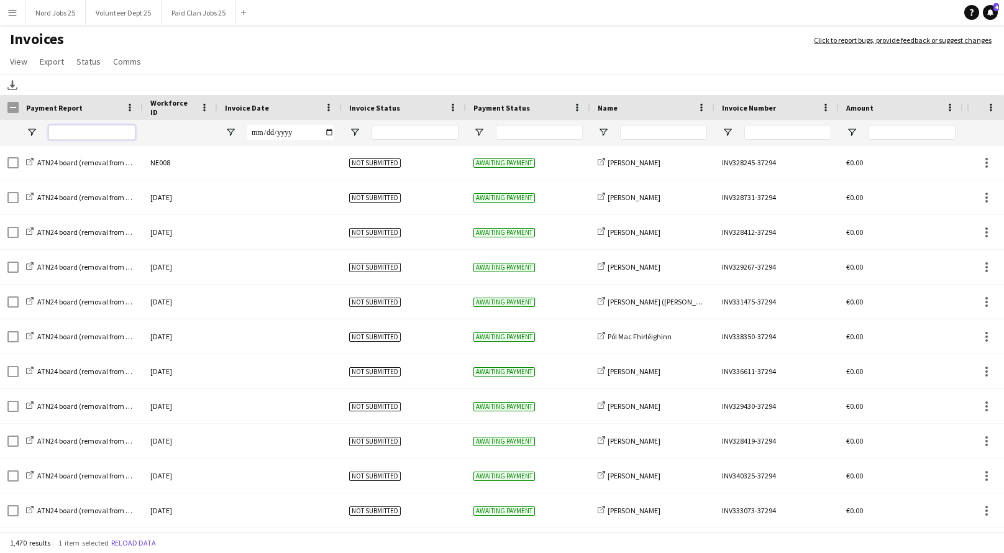
click at [67, 137] on input "Payment Report Filter Input" at bounding box center [91, 132] width 87 height 15
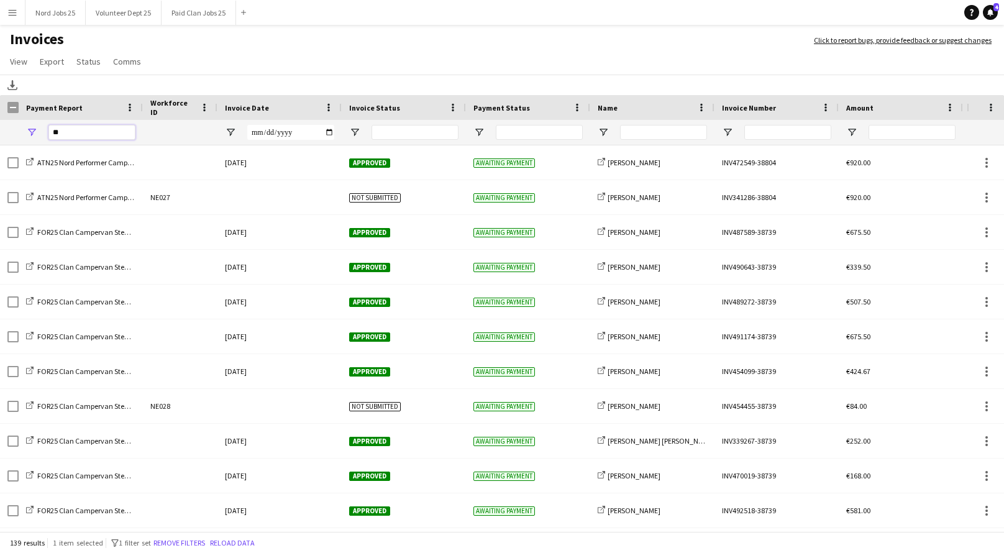
type input "*"
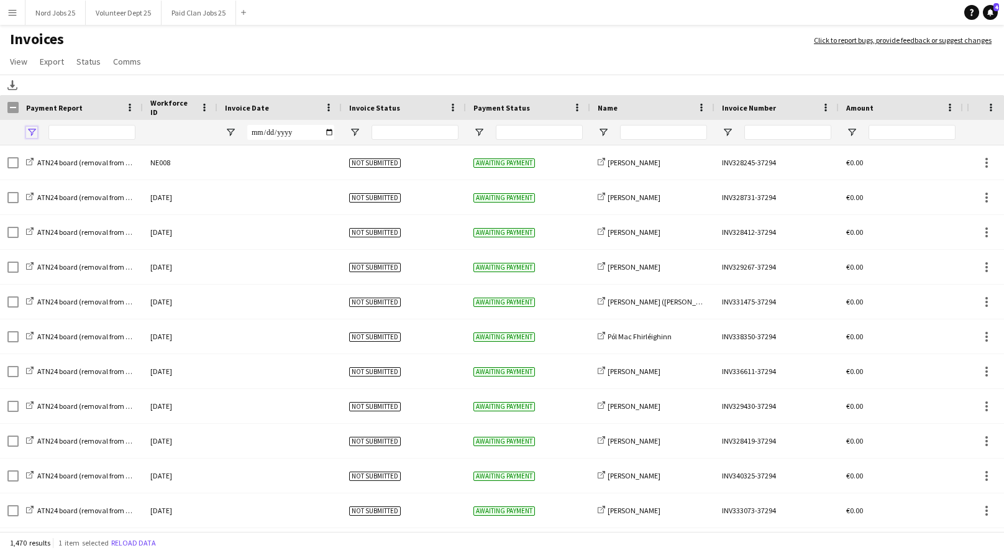
click at [30, 131] on span "Open Filter Menu" at bounding box center [31, 132] width 11 height 11
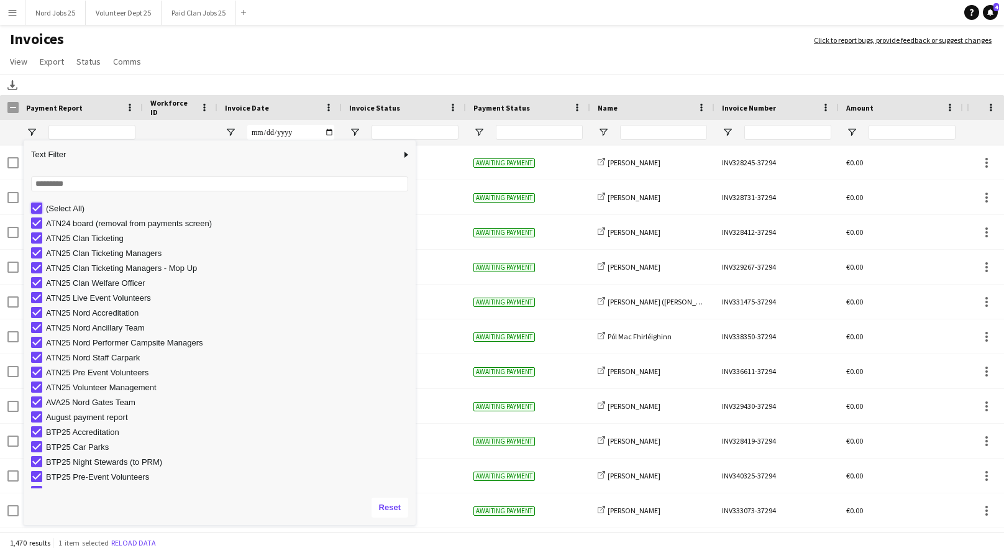
type input "***"
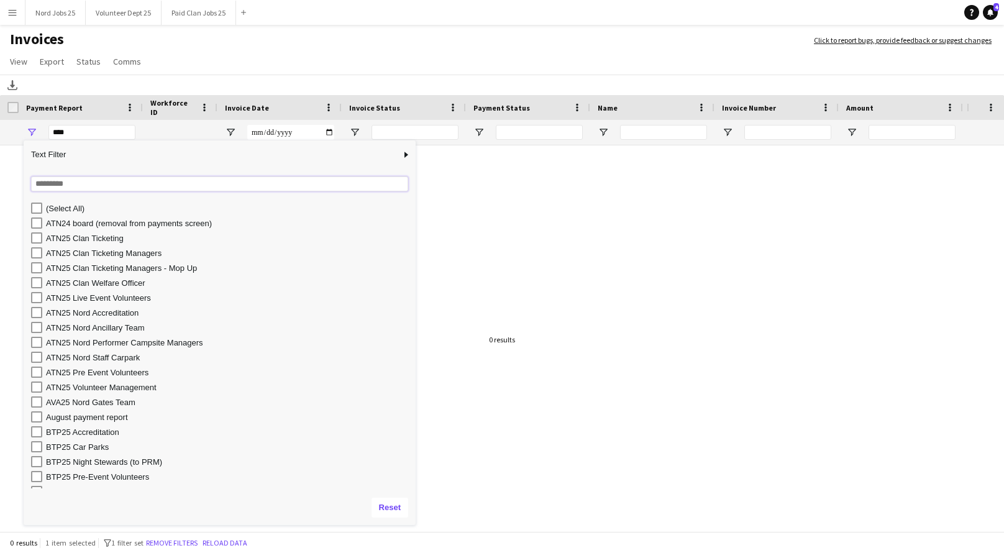
click at [73, 185] on input "Search filter values" at bounding box center [219, 183] width 377 height 15
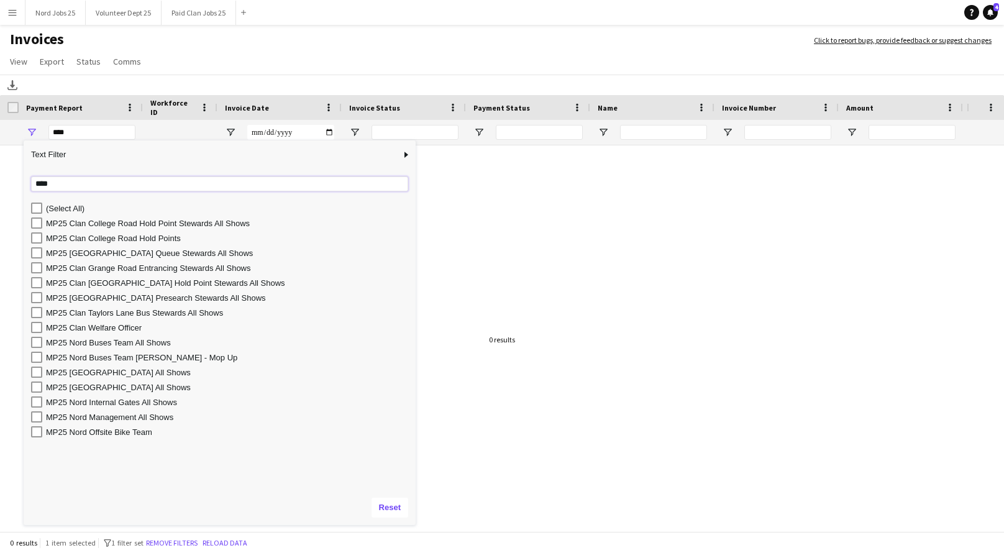
type input "****"
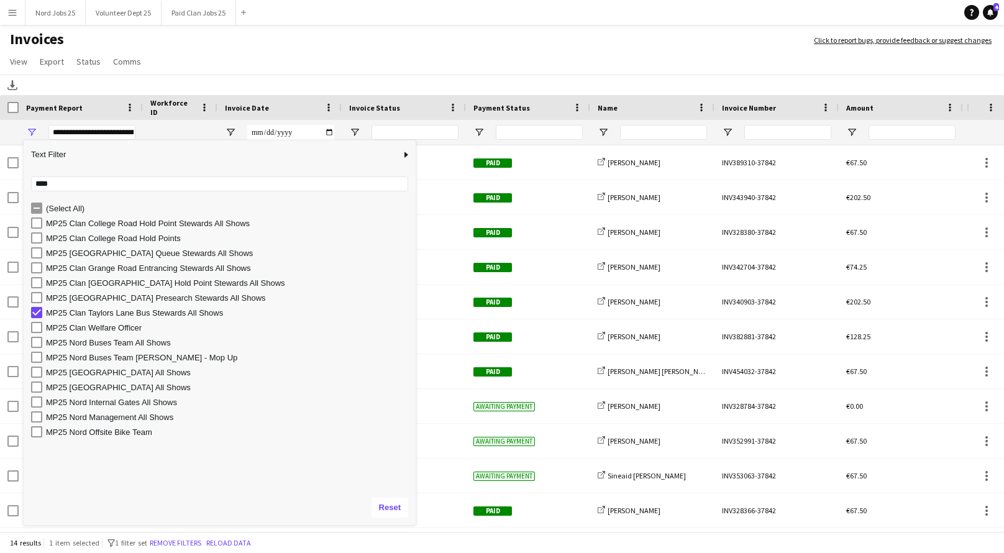
click at [369, 60] on app-page-menu "View Customise view Customise filters Reset Filters Reset View Reset All Export…" at bounding box center [502, 63] width 1004 height 24
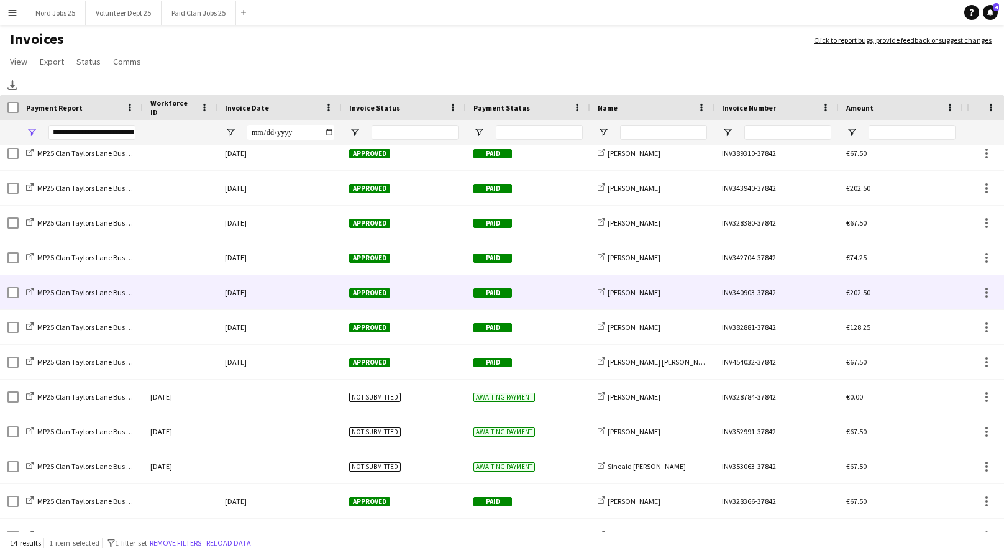
scroll to position [0, 0]
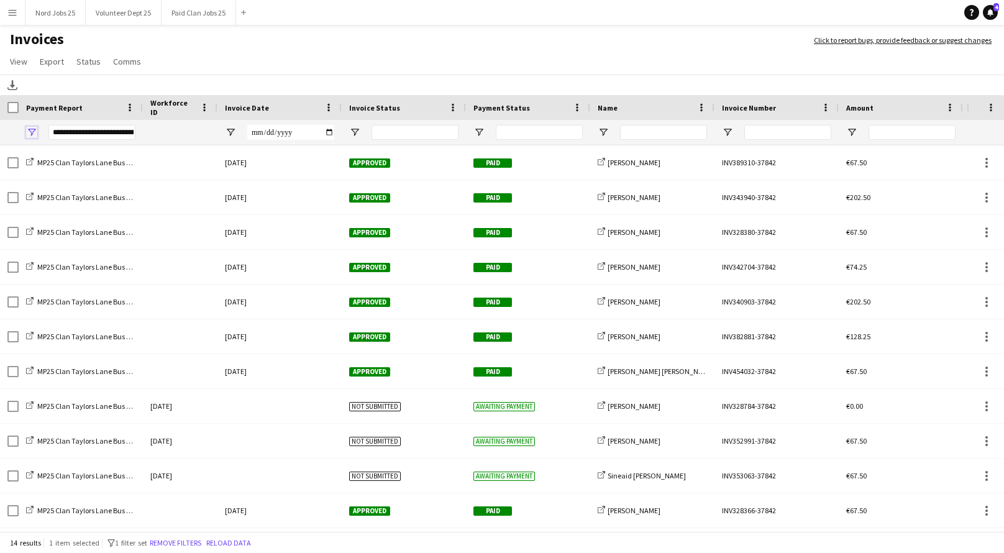
click at [31, 133] on span "Open Filter Menu" at bounding box center [31, 132] width 11 height 11
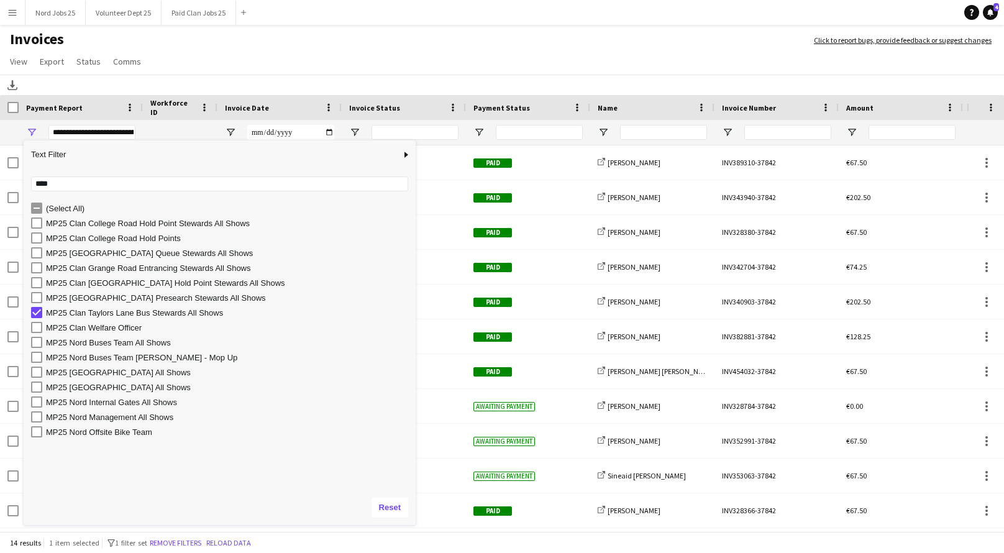
type input "***"
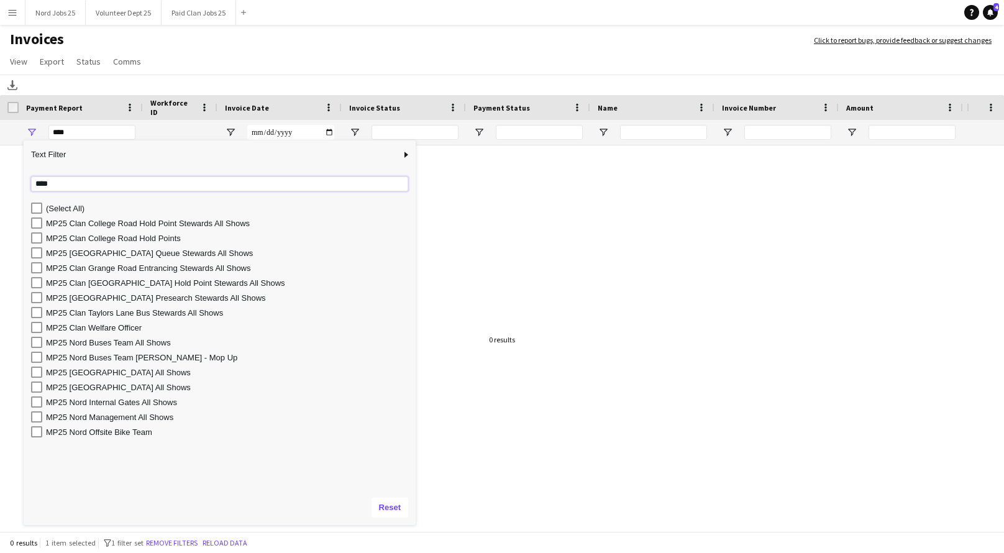
click at [46, 182] on input "****" at bounding box center [219, 183] width 377 height 15
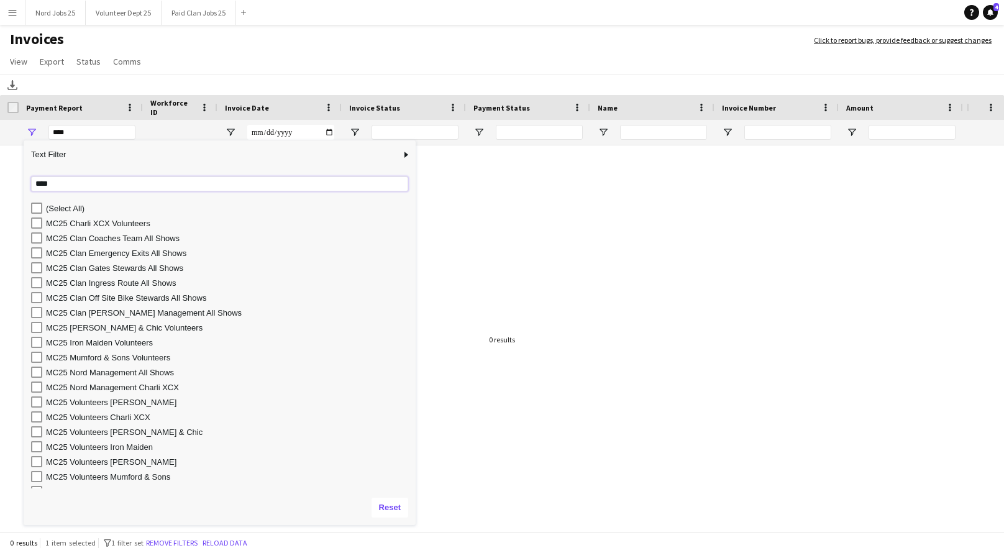
type input "****"
type input "**********"
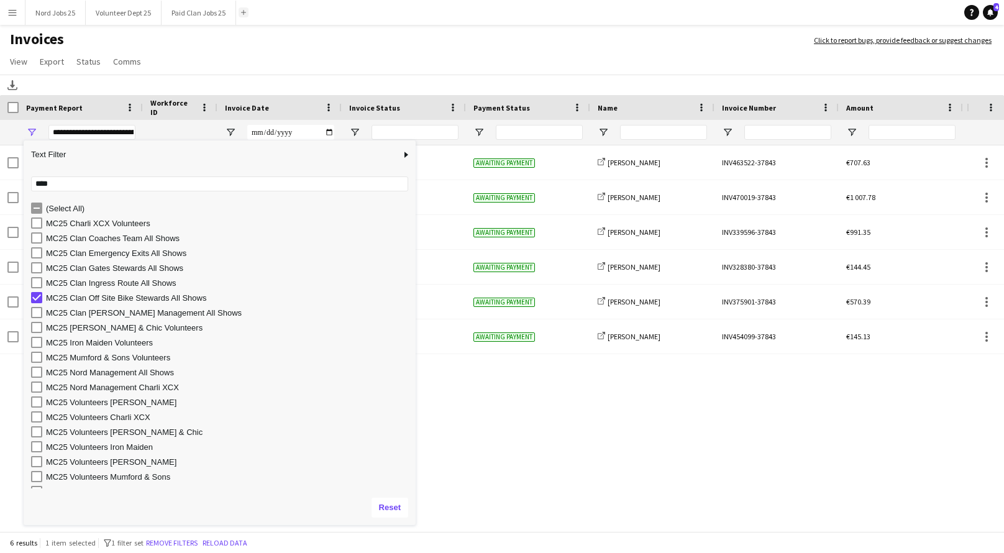
click at [247, 9] on button "Add" at bounding box center [244, 12] width 10 height 10
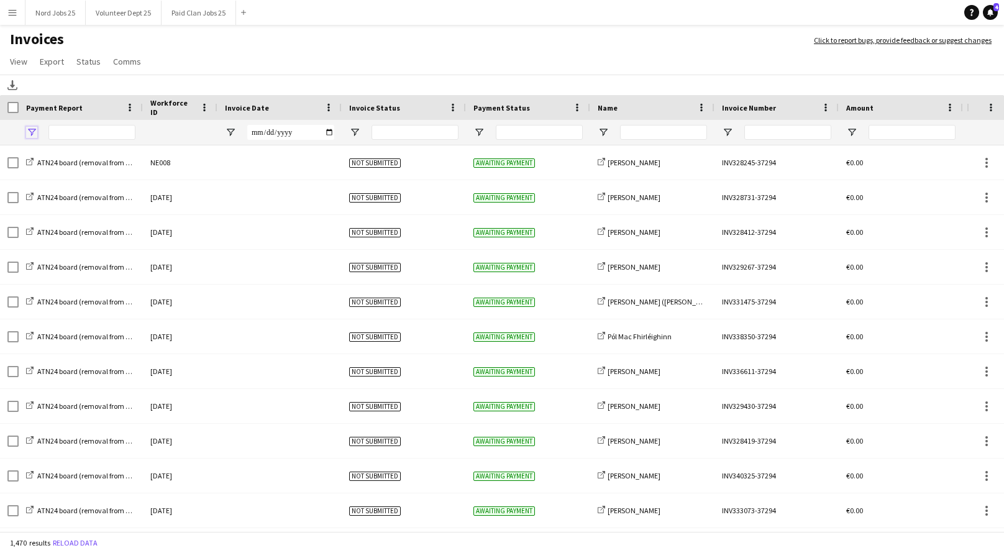
click at [35, 129] on span "Open Filter Menu" at bounding box center [31, 132] width 11 height 11
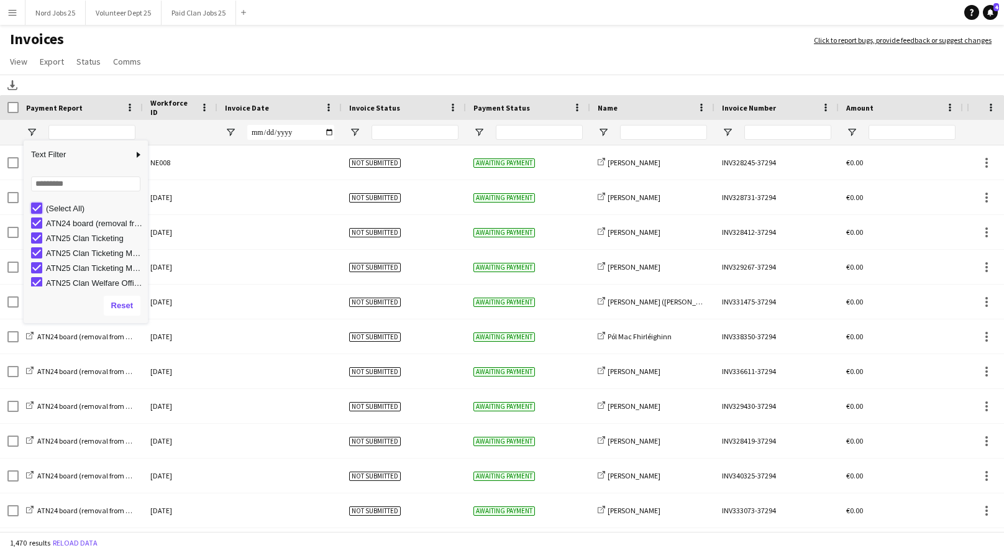
type input "***"
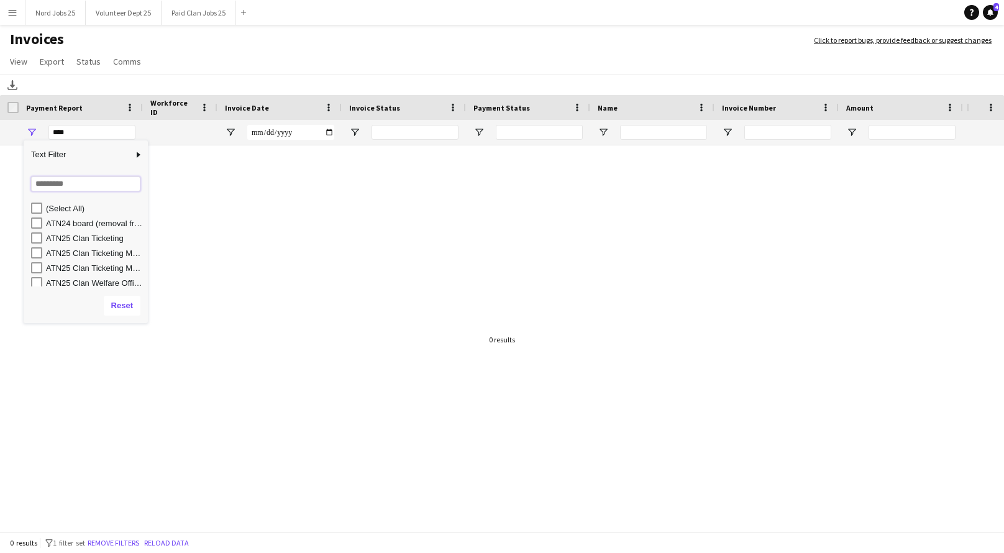
click at [67, 184] on input "Search filter values" at bounding box center [85, 183] width 109 height 15
type input "****"
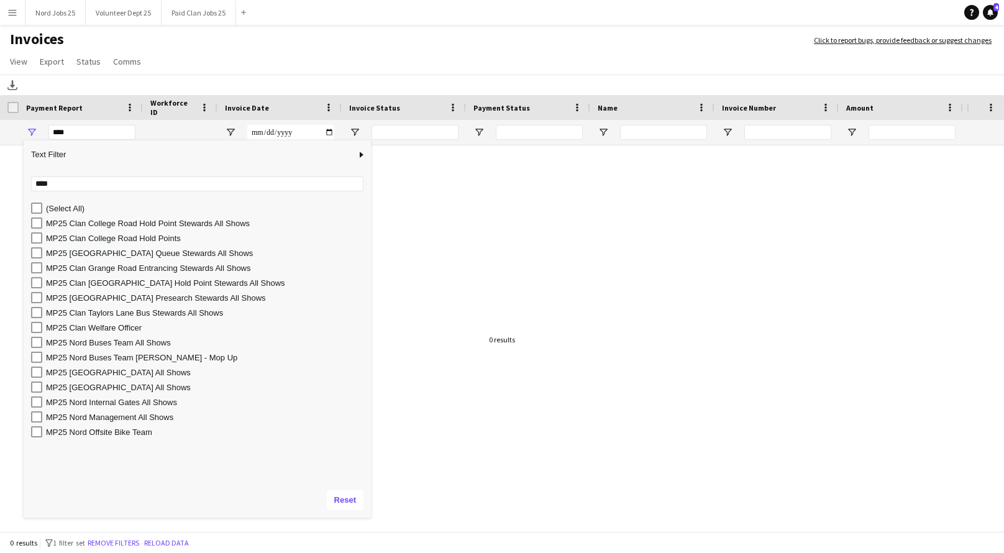
drag, startPoint x: 155, startPoint y: 321, endPoint x: 371, endPoint y: 516, distance: 290.8
click at [371, 516] on div "Drag here to set row groups Drag here to set column labels Payment Report Workf…" at bounding box center [502, 314] width 1004 height 439
click at [44, 187] on input "****" at bounding box center [197, 183] width 333 height 15
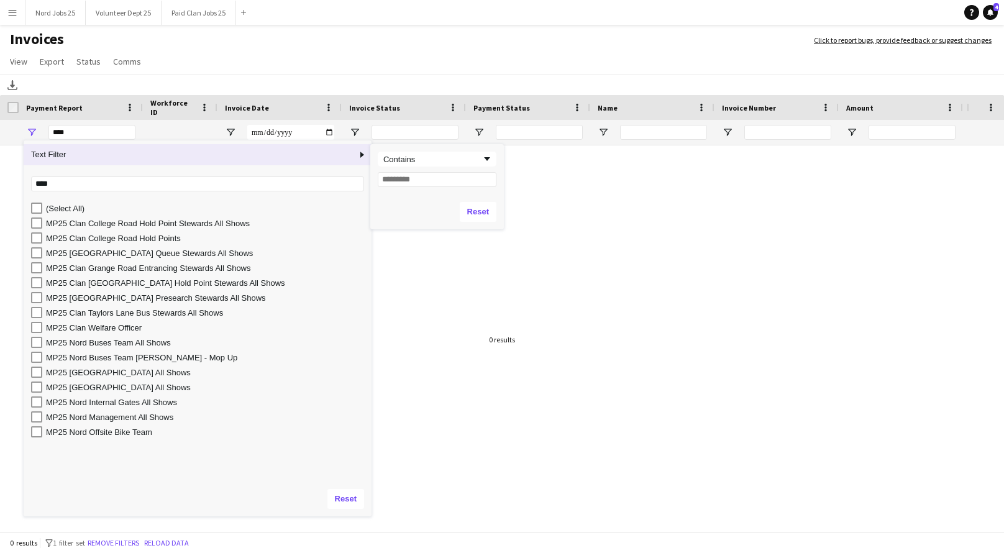
type input "*"
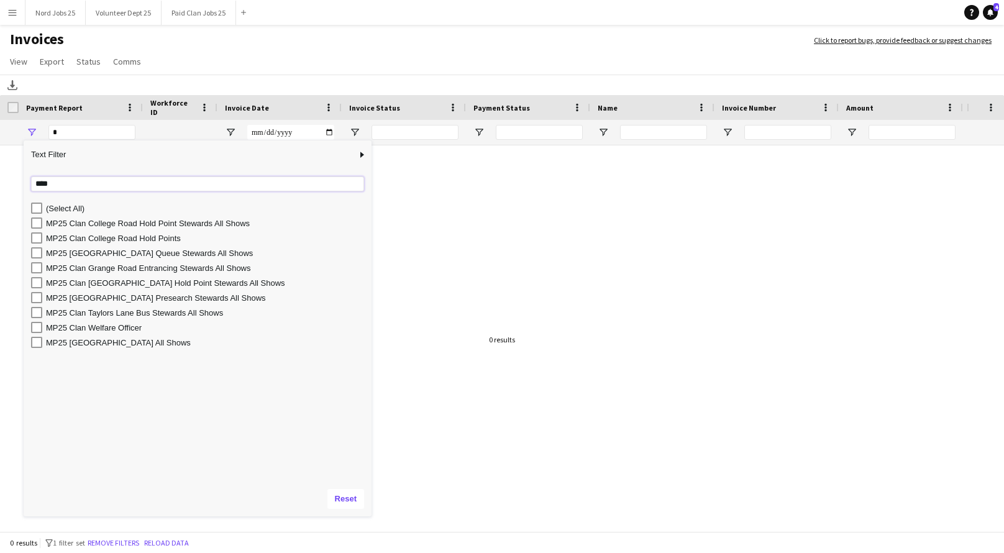
click at [45, 187] on input "****" at bounding box center [197, 183] width 333 height 15
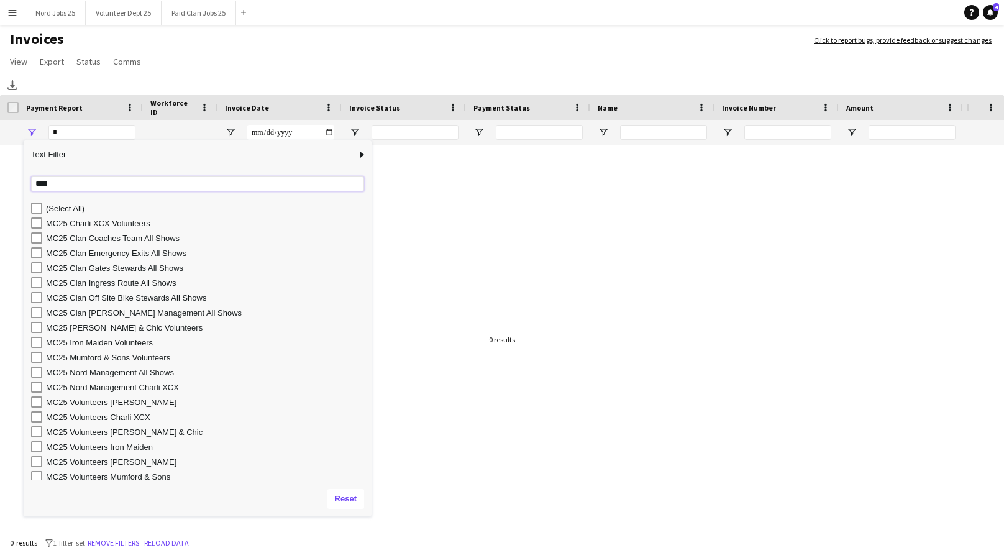
type input "****"
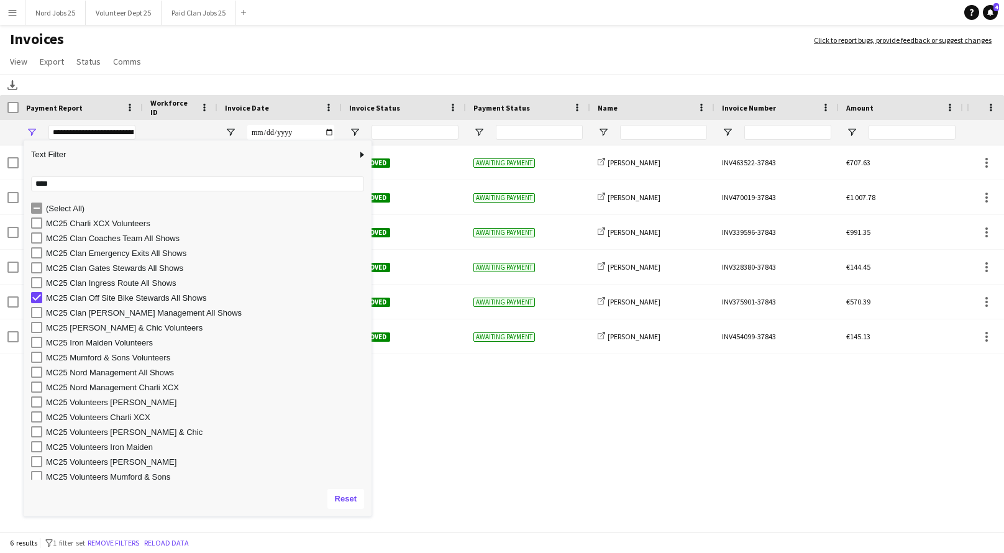
click at [191, 58] on app-page-menu "View Customise view Customise filters Reset Filters Reset View Reset All Export…" at bounding box center [502, 63] width 1004 height 24
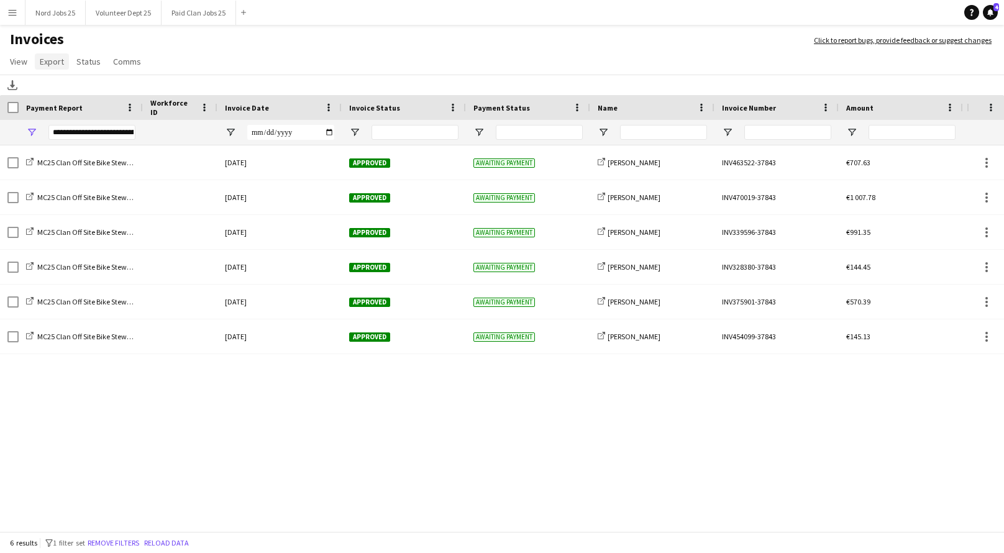
click at [61, 63] on span "Export" at bounding box center [52, 61] width 24 height 11
click at [74, 84] on span "Export as XLSX" at bounding box center [72, 88] width 54 height 11
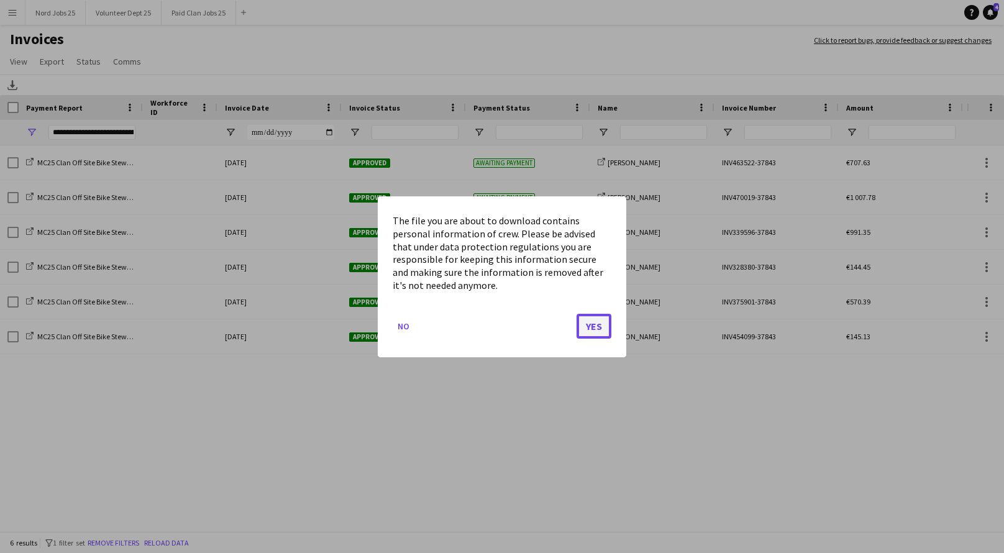
click at [590, 328] on button "Yes" at bounding box center [594, 325] width 35 height 25
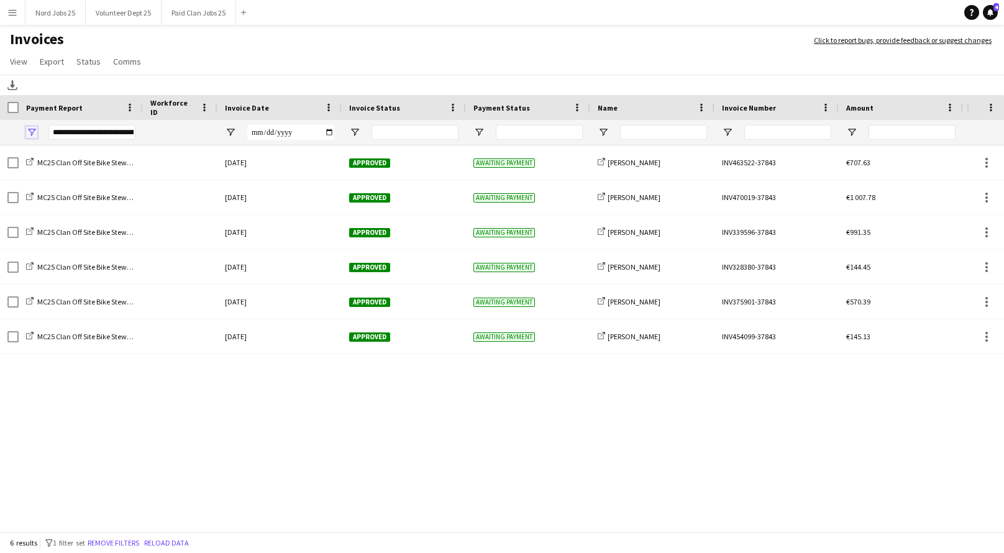
click at [34, 133] on span "Open Filter Menu" at bounding box center [31, 132] width 11 height 11
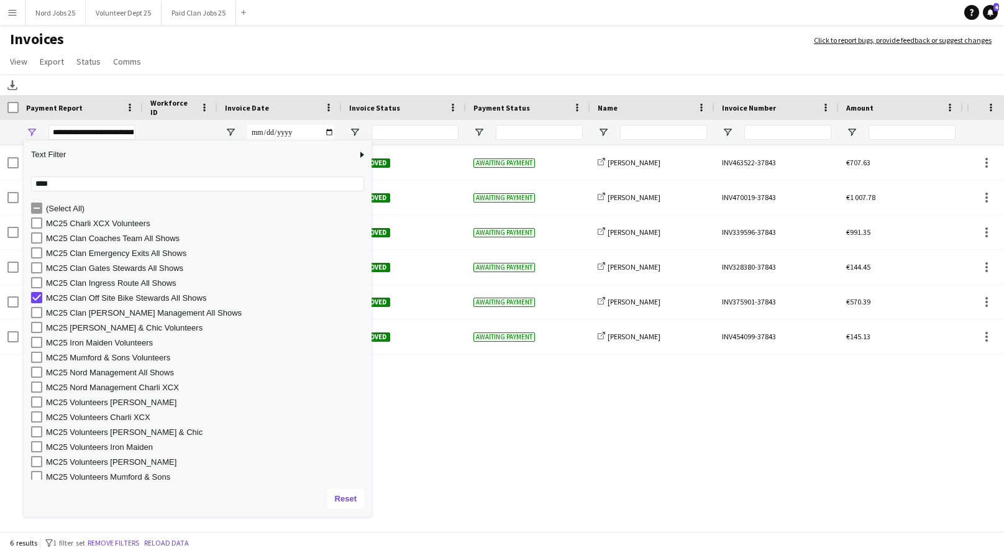
click at [317, 48] on h1 "Invoices" at bounding box center [400, 40] width 801 height 21
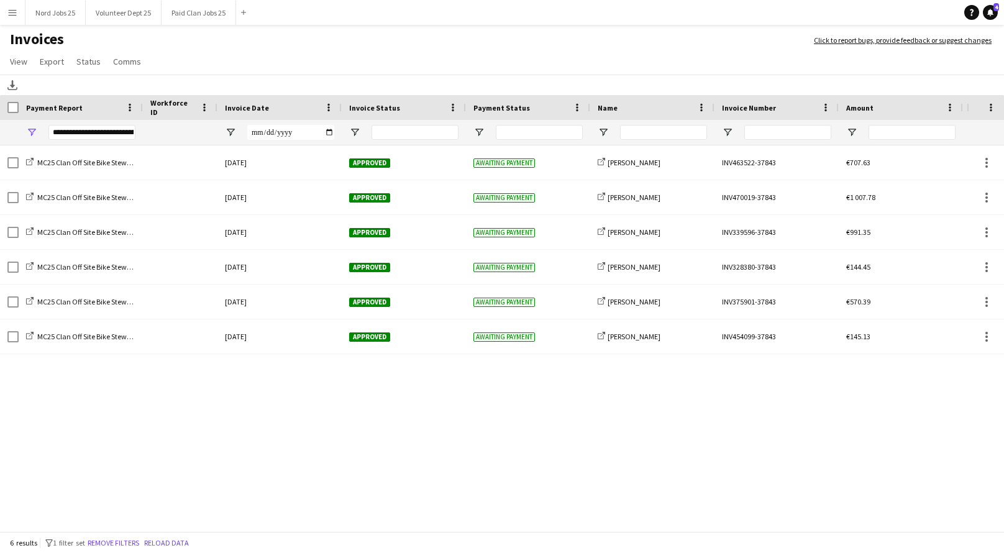
click at [114, 132] on div "**********" at bounding box center [91, 132] width 87 height 15
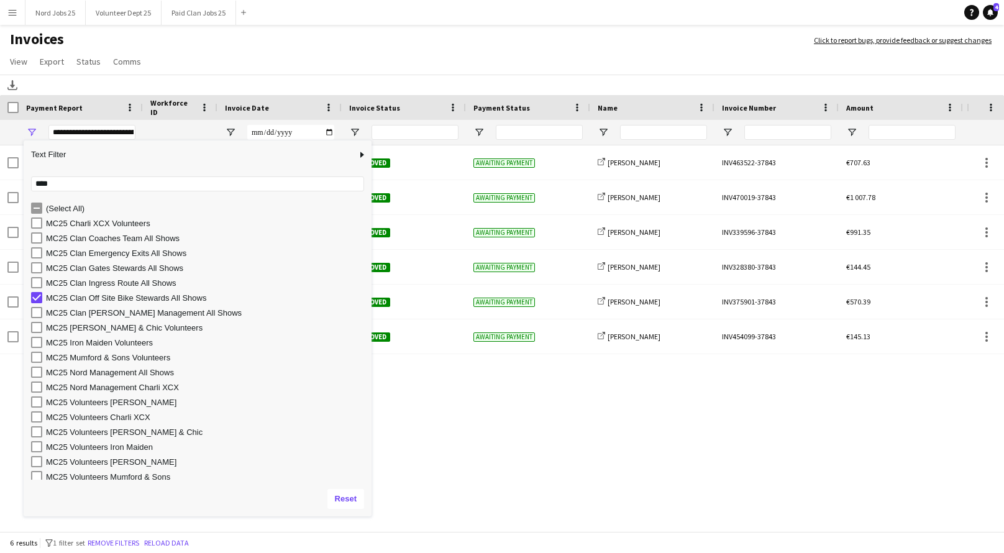
click at [102, 298] on div "MC25 Clan Off Site Bike Stewards All Shows" at bounding box center [207, 297] width 322 height 9
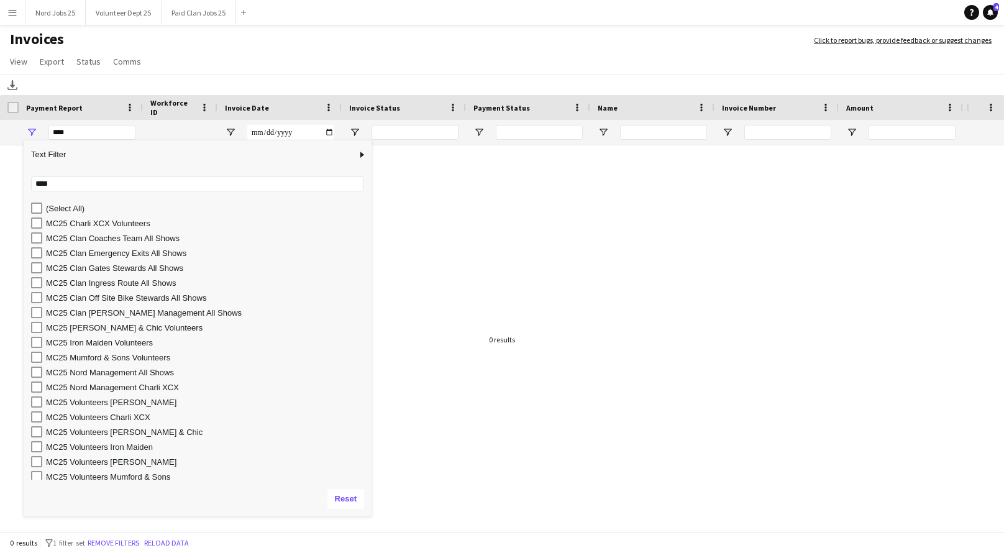
click at [109, 242] on div "MC25 Clan Coaches Team All Shows" at bounding box center [207, 238] width 322 height 9
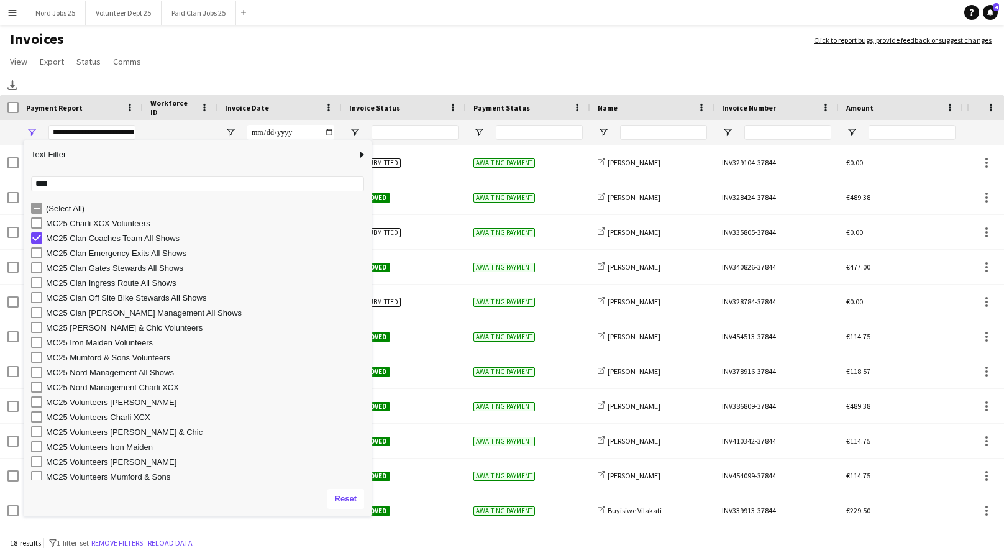
click at [321, 65] on app-page-menu "View Customise view Customise filters Reset Filters Reset View Reset All Export…" at bounding box center [502, 63] width 1004 height 24
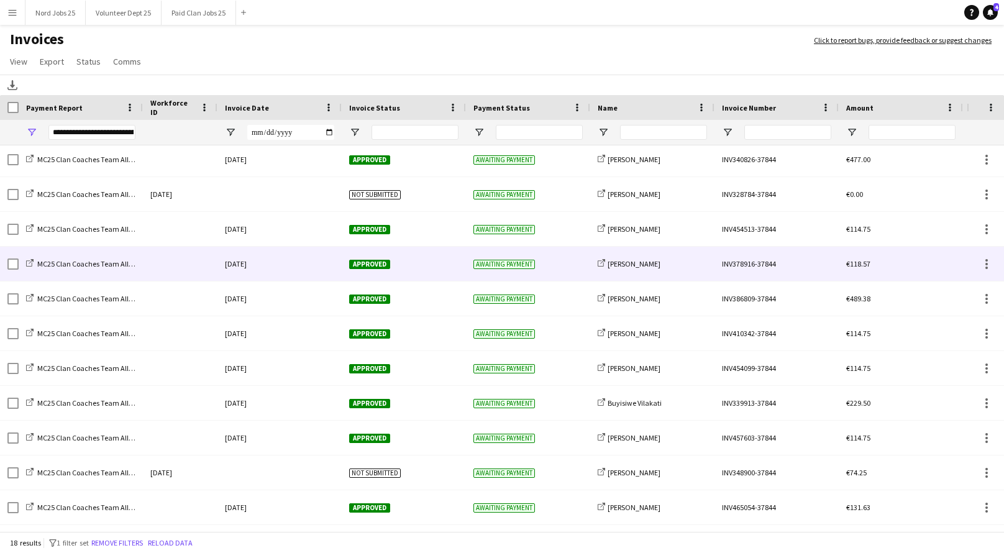
scroll to position [121, 0]
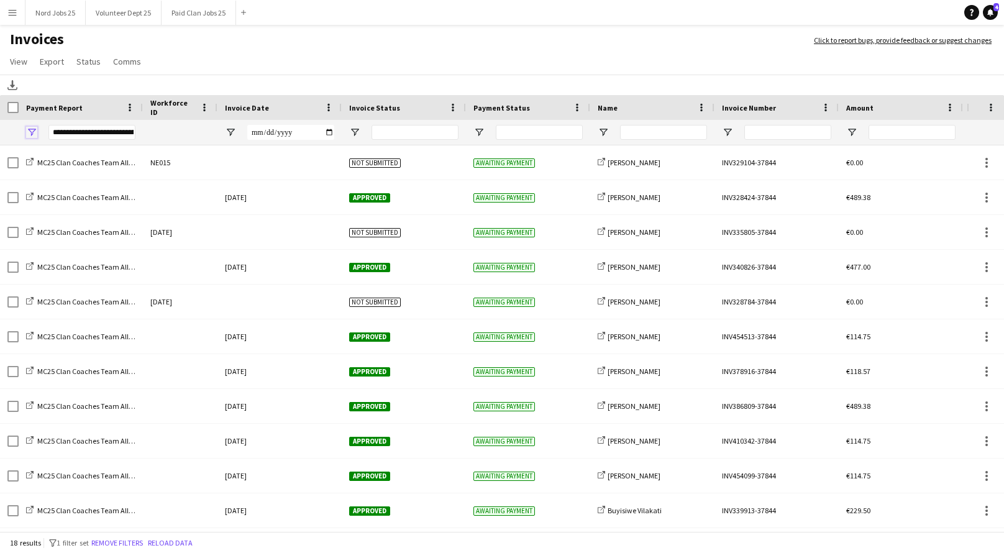
click at [33, 131] on span "Open Filter Menu" at bounding box center [31, 132] width 11 height 11
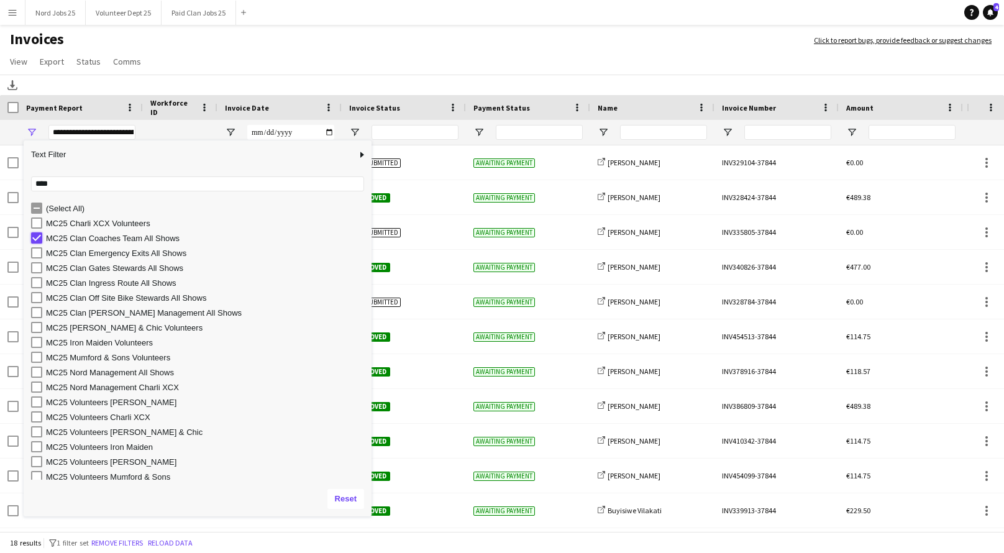
type input "***"
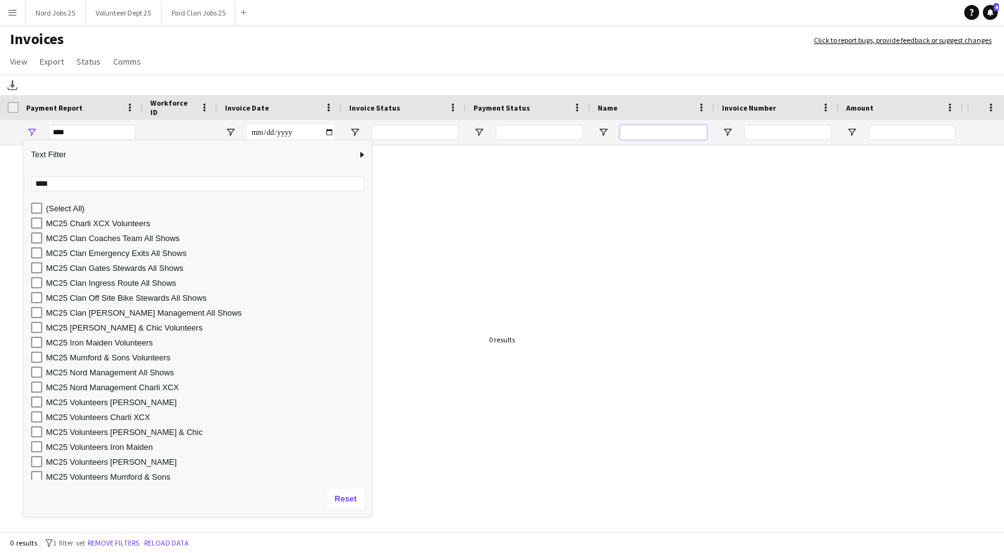
click at [655, 127] on input "Name Filter Input" at bounding box center [663, 132] width 87 height 15
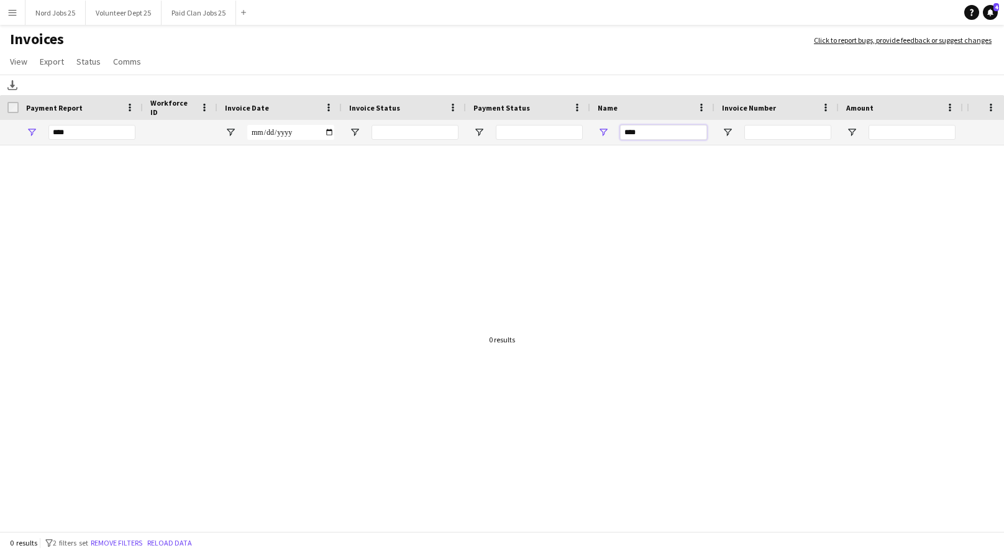
type input "****"
click at [32, 133] on span "Open Filter Menu" at bounding box center [31, 132] width 11 height 11
click at [93, 186] on input "****" at bounding box center [79, 183] width 96 height 15
click at [606, 134] on span "Open Filter Menu" at bounding box center [603, 132] width 11 height 11
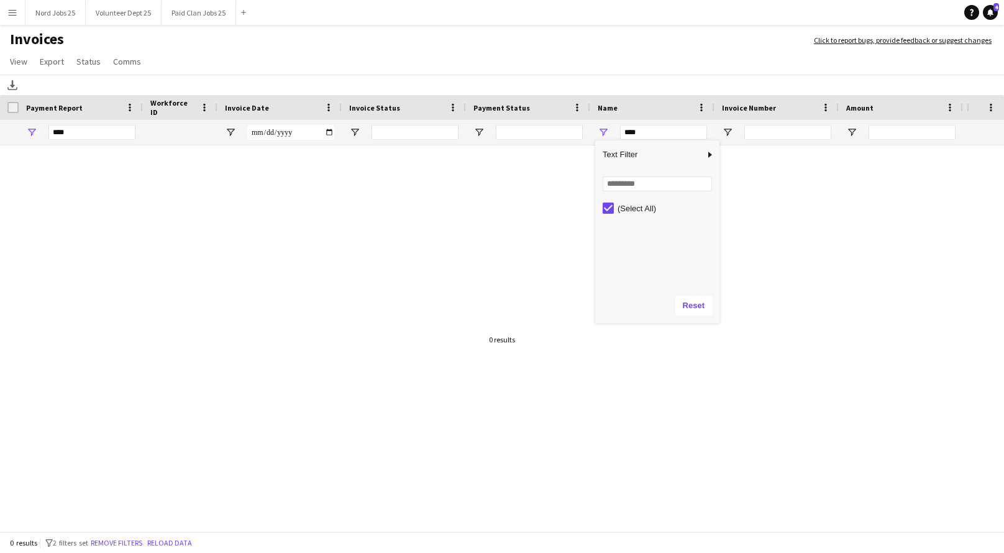
click at [611, 199] on div "(Select All)" at bounding box center [657, 243] width 124 height 89
type input "***"
click at [703, 298] on button "Reset" at bounding box center [693, 306] width 37 height 20
click at [692, 299] on button "Reset" at bounding box center [693, 306] width 37 height 20
click at [629, 135] on input "****" at bounding box center [663, 132] width 87 height 15
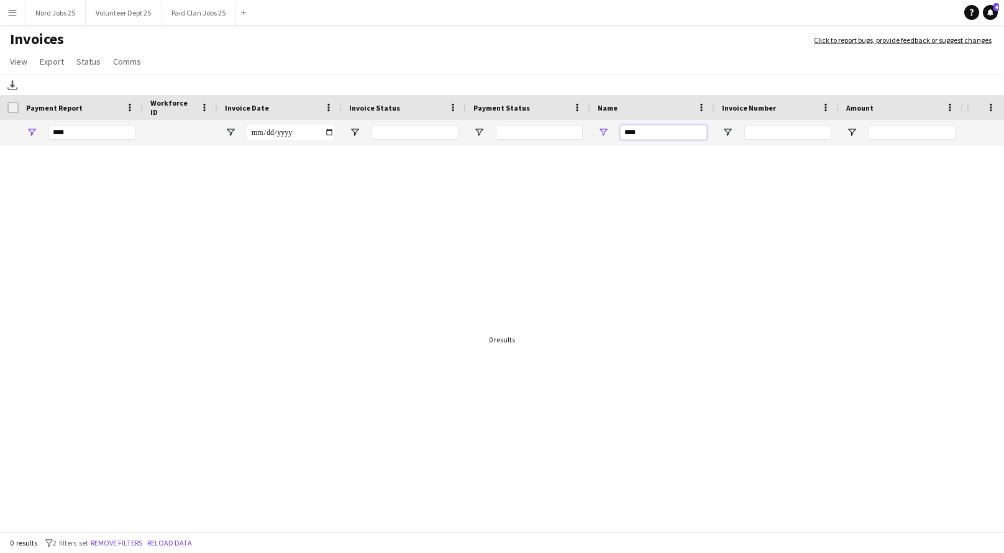
click at [629, 135] on input "****" at bounding box center [663, 132] width 87 height 15
click at [29, 133] on span "Open Filter Menu" at bounding box center [31, 132] width 11 height 11
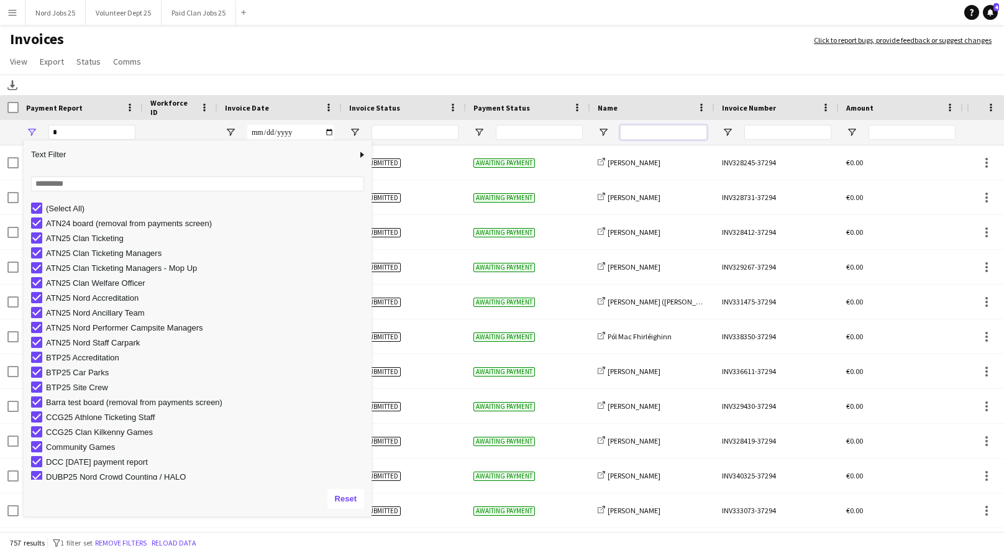
click at [637, 130] on input "Name Filter Input" at bounding box center [663, 132] width 87 height 15
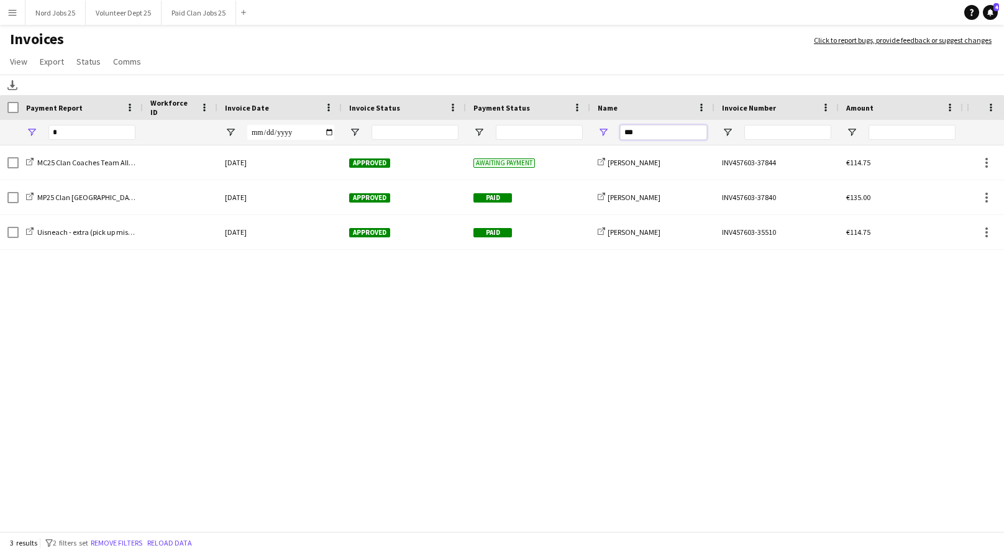
type input "***"
click at [30, 133] on span "Open Filter Menu" at bounding box center [31, 132] width 11 height 11
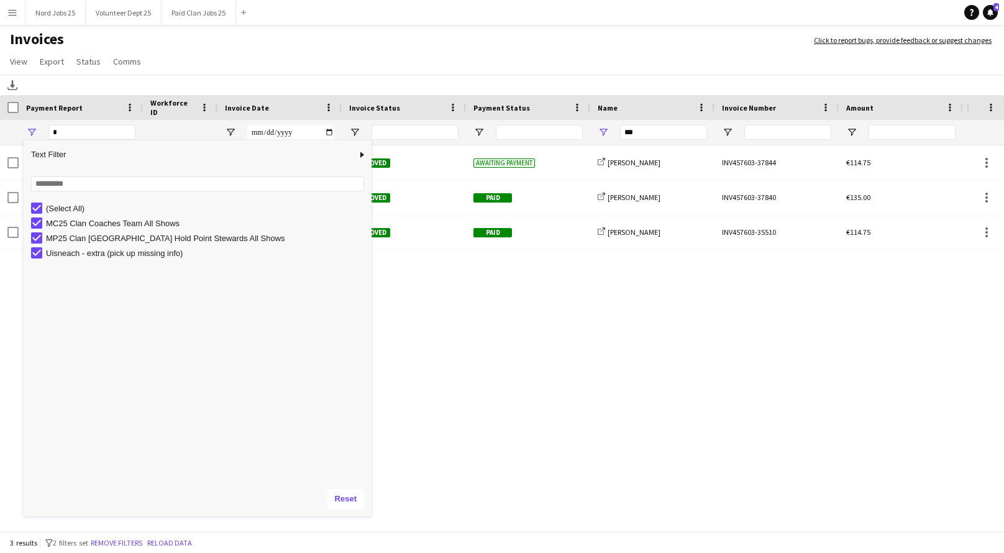
click at [425, 23] on app-navbar "Menu Boards Boards Boards All jobs Status Workforce Workforce My Workforce Recr…" at bounding box center [502, 12] width 1004 height 25
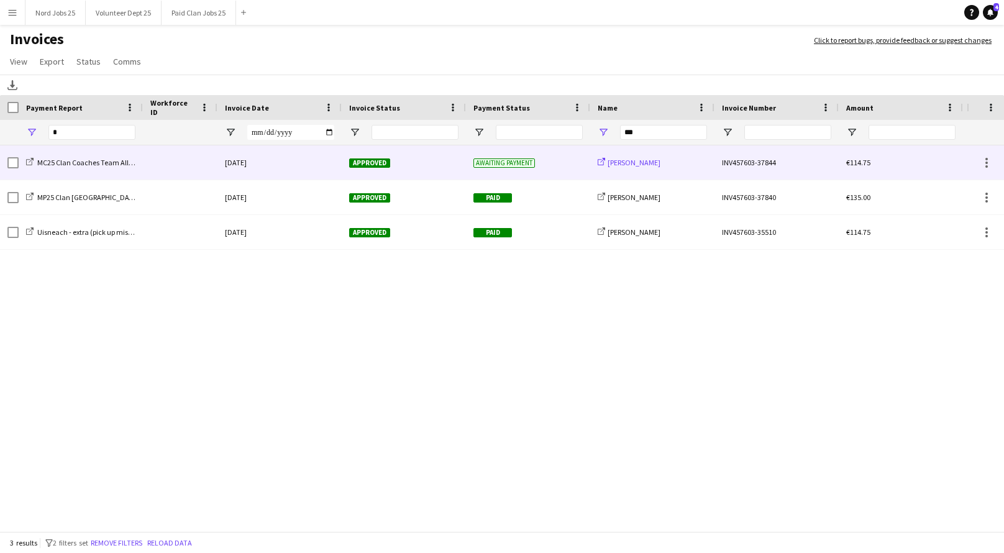
click at [660, 163] on span "[PERSON_NAME]" at bounding box center [634, 162] width 53 height 9
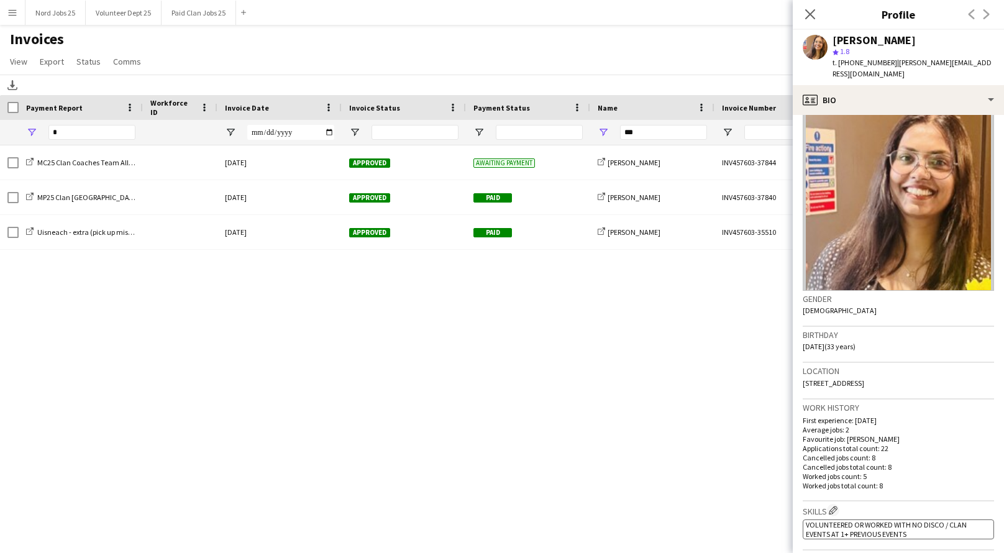
scroll to position [0, 0]
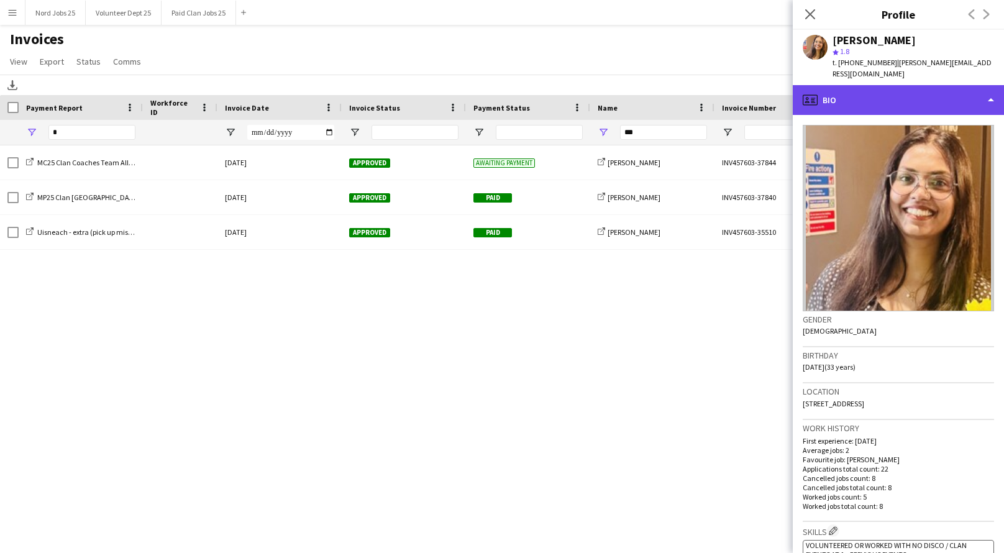
click at [924, 97] on div "profile Bio" at bounding box center [898, 100] width 211 height 30
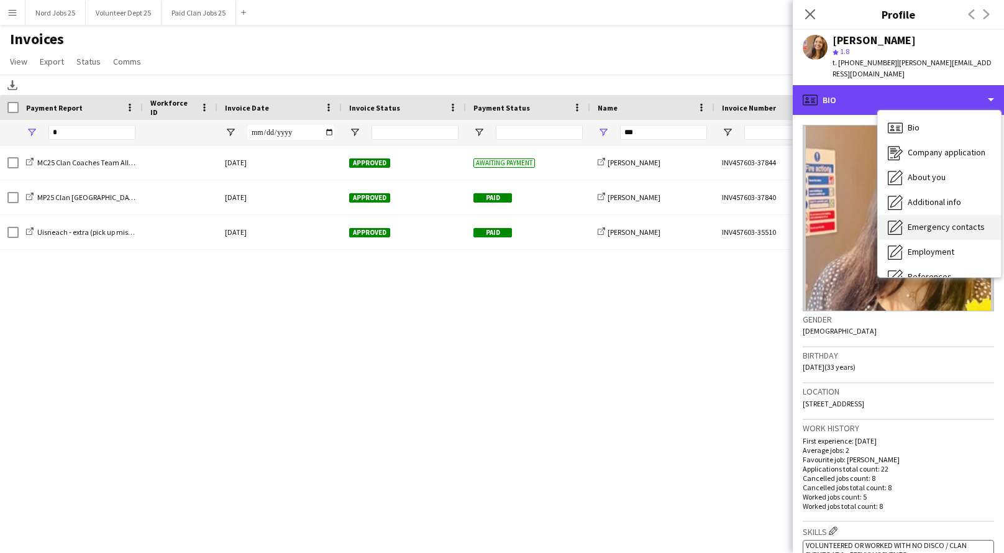
scroll to position [116, 0]
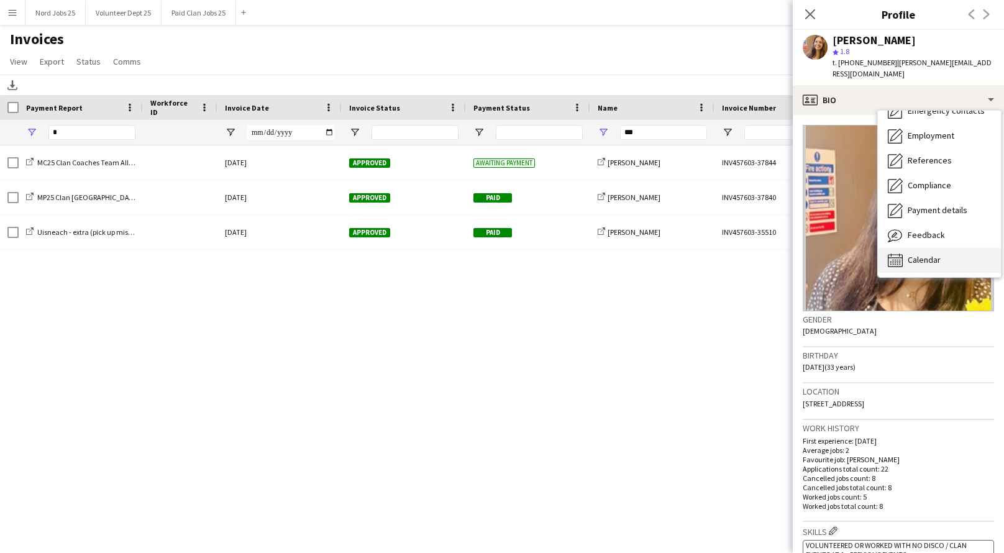
click at [922, 254] on span "Calendar" at bounding box center [924, 259] width 33 height 11
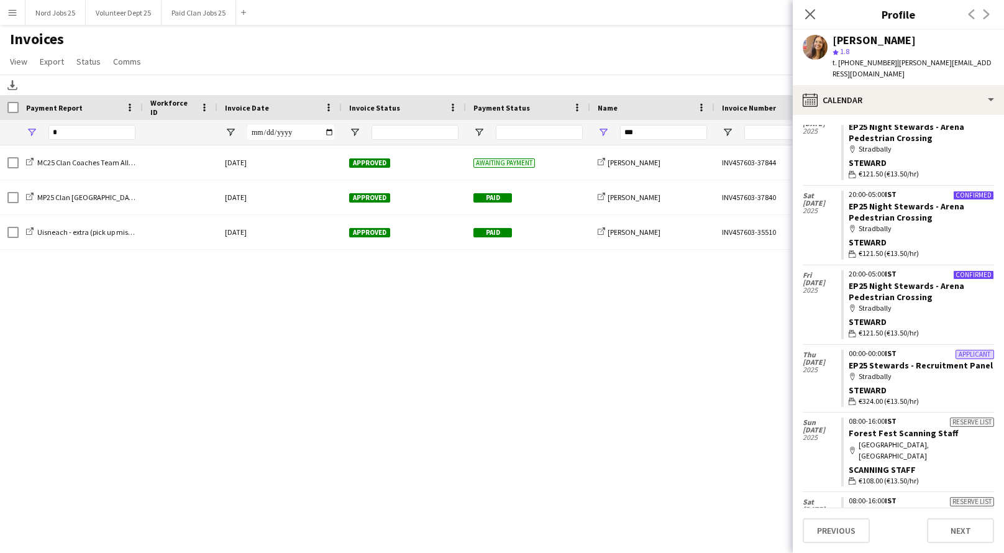
scroll to position [0, 0]
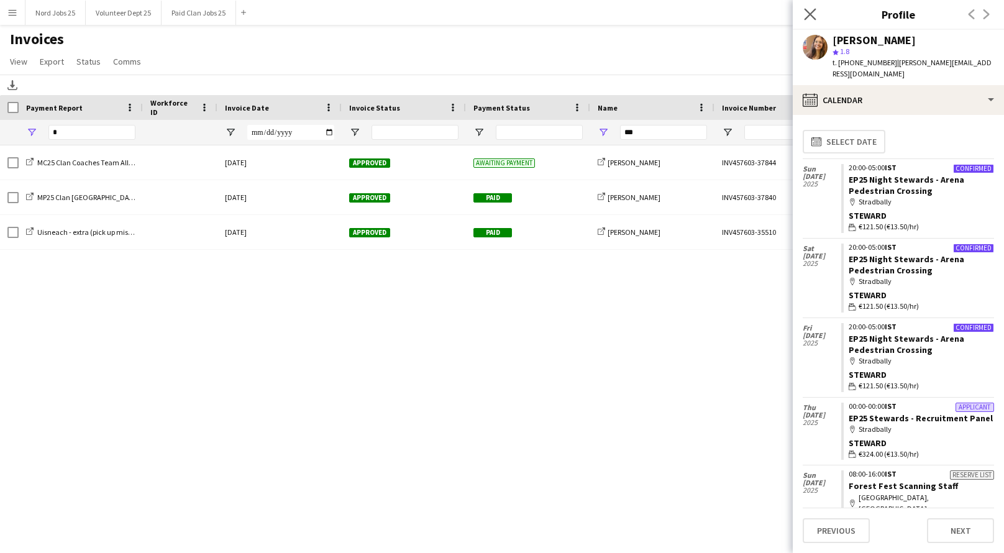
click at [812, 20] on icon "Close pop-in" at bounding box center [810, 14] width 12 height 12
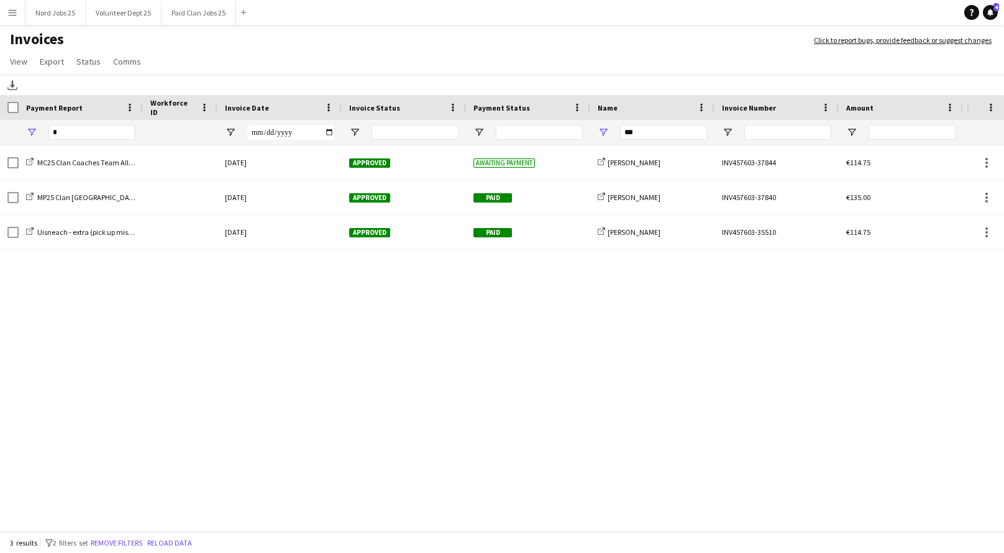
click at [539, 348] on div "MC25 Clan Coaches Team All Shows 12-July-2025 Approved Awaiting payment share-e…" at bounding box center [483, 339] width 967 height 388
click at [846, 390] on div "MC25 Clan Coaches Team All Shows 12-July-2025 Approved Awaiting payment share-e…" at bounding box center [483, 339] width 967 height 388
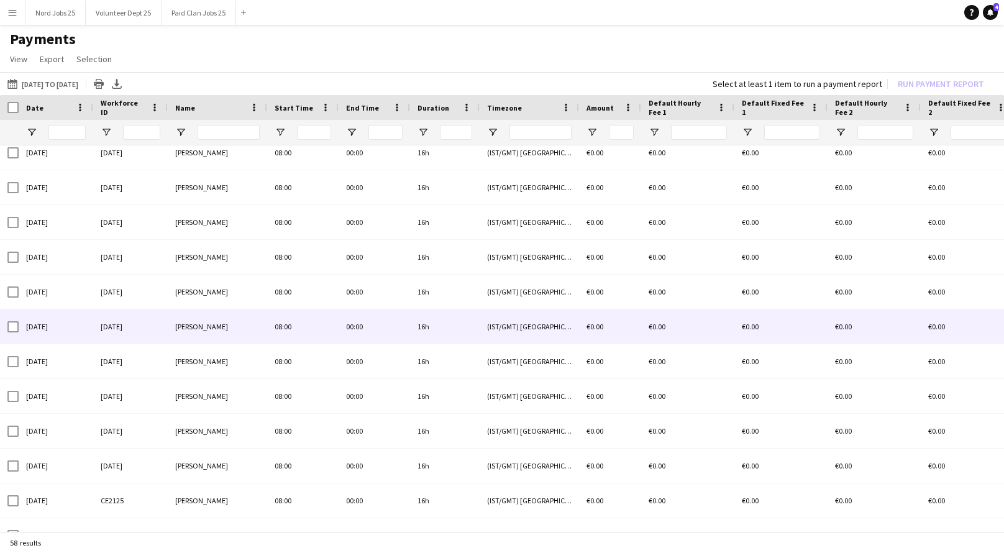
scroll to position [792, 0]
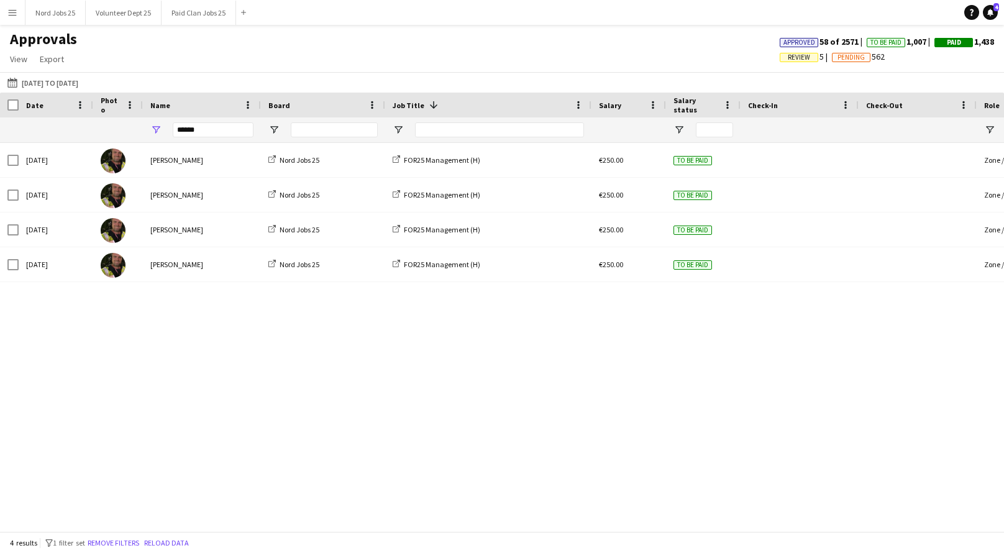
click at [797, 345] on div "[DATE] [PERSON_NAME] Nord Jobs 25 FOR25 Management (H) €250.00 To be paid Zone …" at bounding box center [502, 337] width 1004 height 388
click at [195, 131] on input "******" at bounding box center [213, 129] width 81 height 15
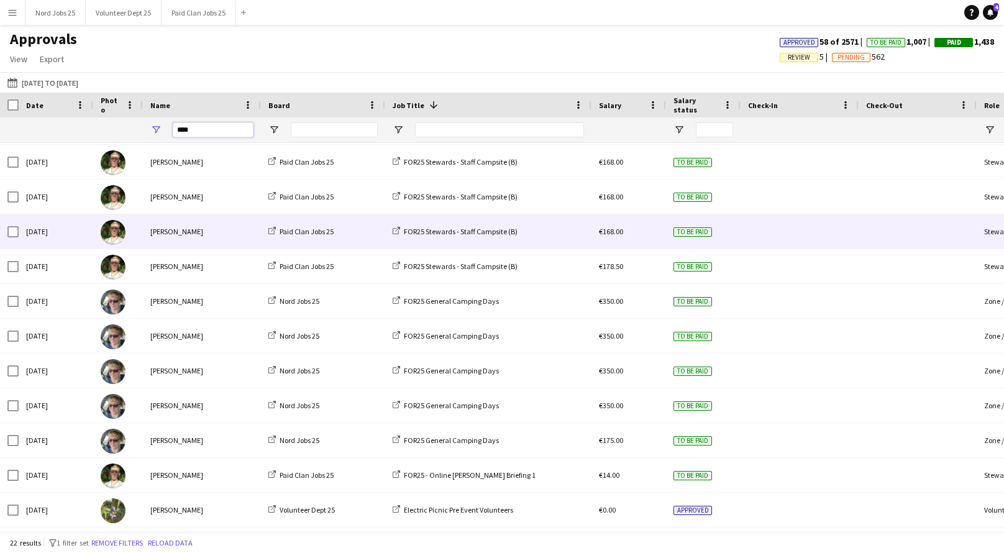
scroll to position [339, 0]
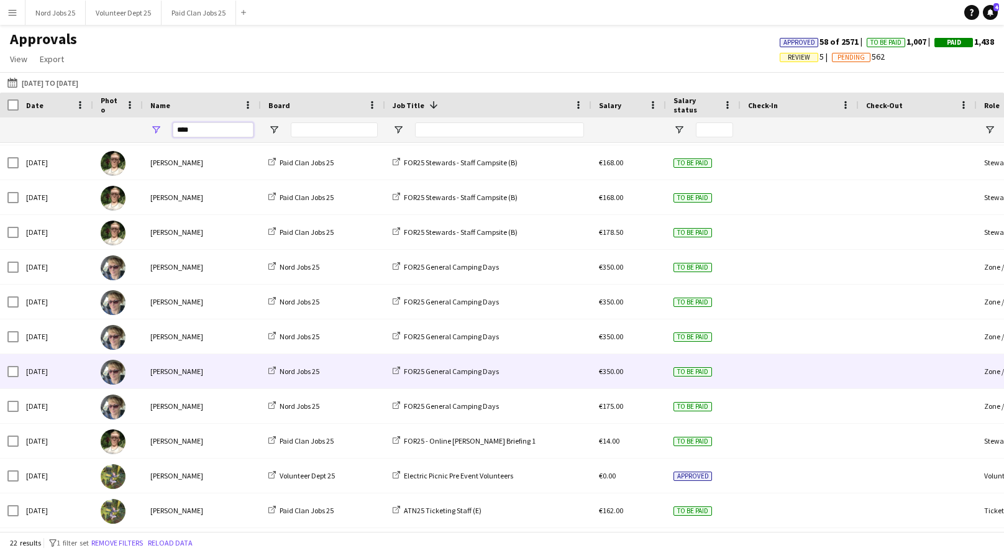
type input "****"
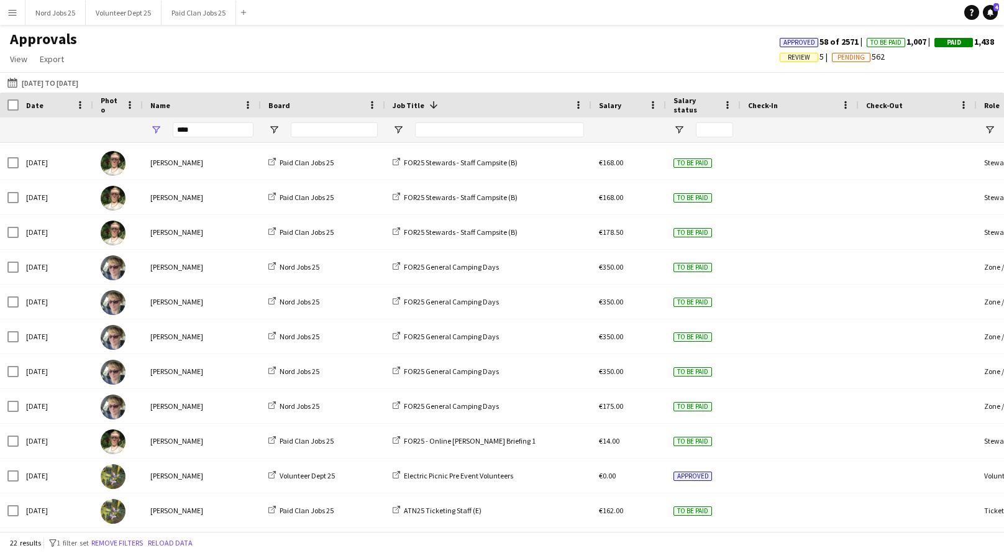
click at [12, 16] on app-icon "Menu" at bounding box center [12, 12] width 10 height 10
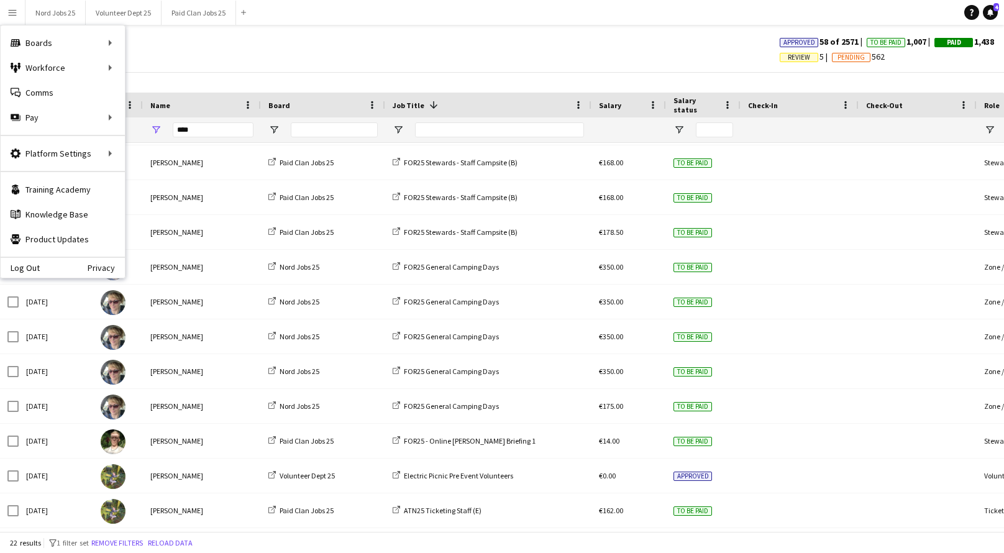
click at [213, 58] on div "Approvals View Customise view Customise filters Reset Filters Reset View Reset …" at bounding box center [502, 51] width 1004 height 42
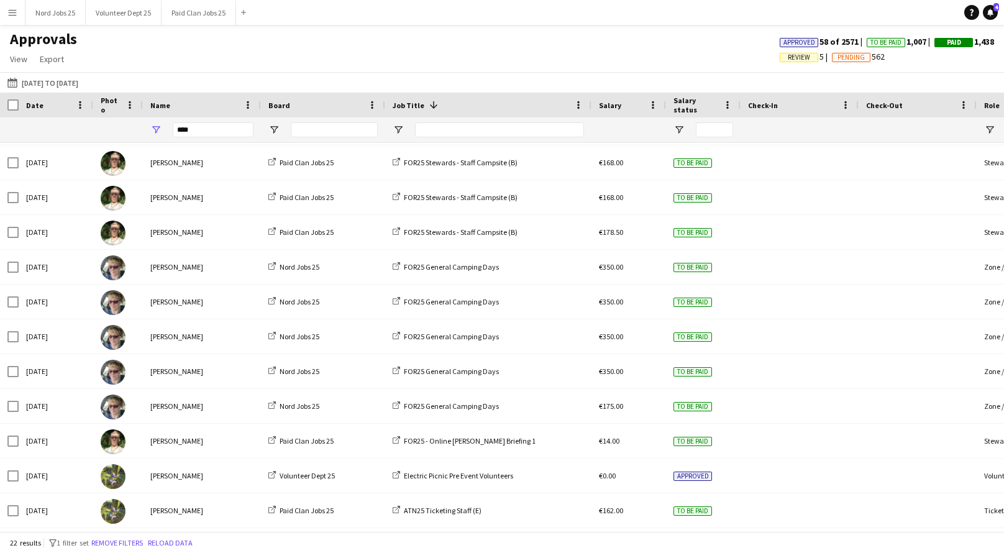
click at [16, 22] on button "Menu" at bounding box center [12, 12] width 25 height 25
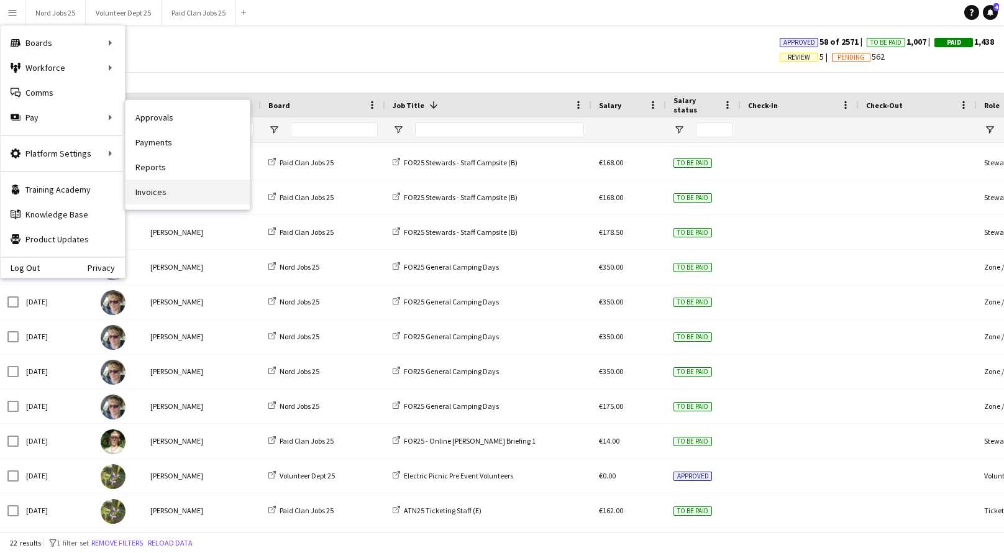
click at [169, 189] on link "Invoices" at bounding box center [188, 192] width 124 height 25
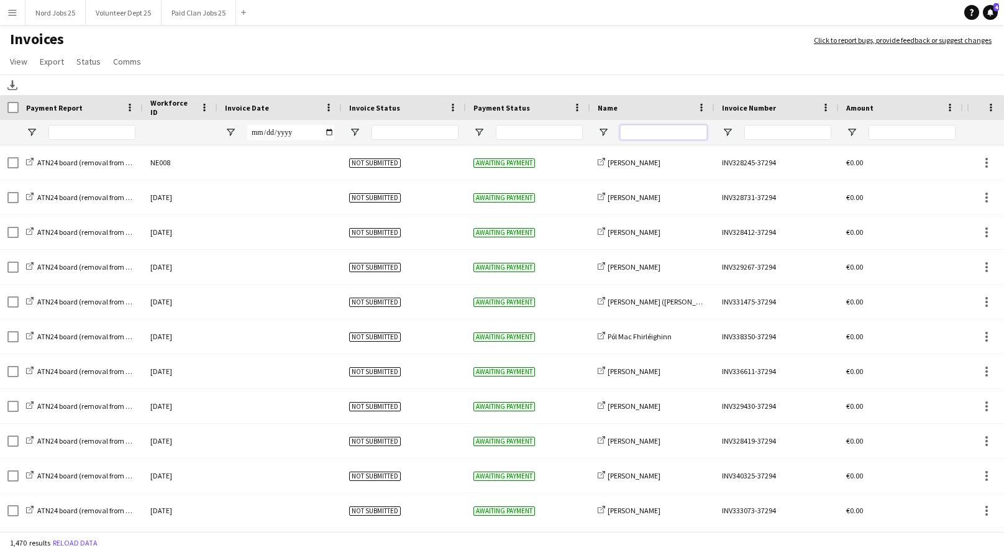
click at [672, 132] on input "Name Filter Input" at bounding box center [663, 132] width 87 height 15
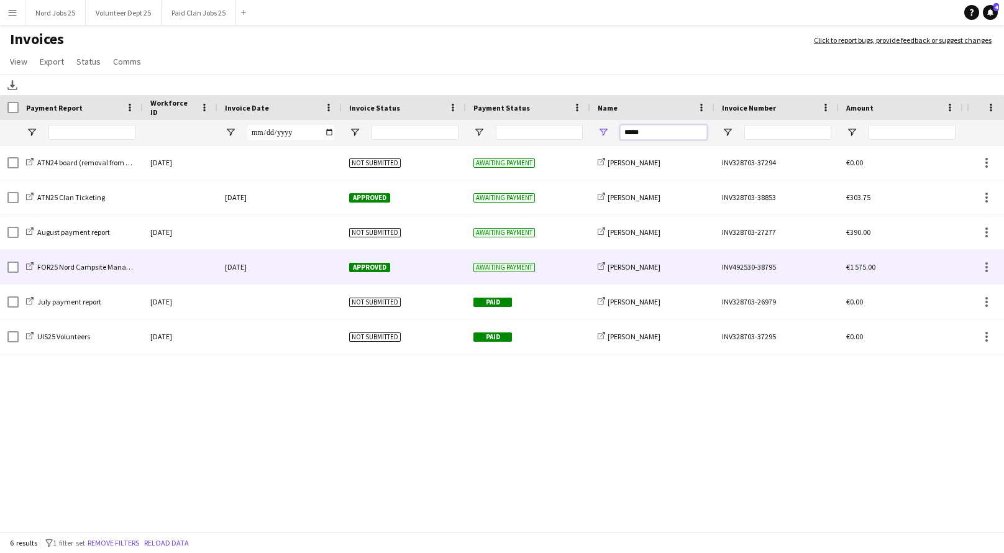
type input "*****"
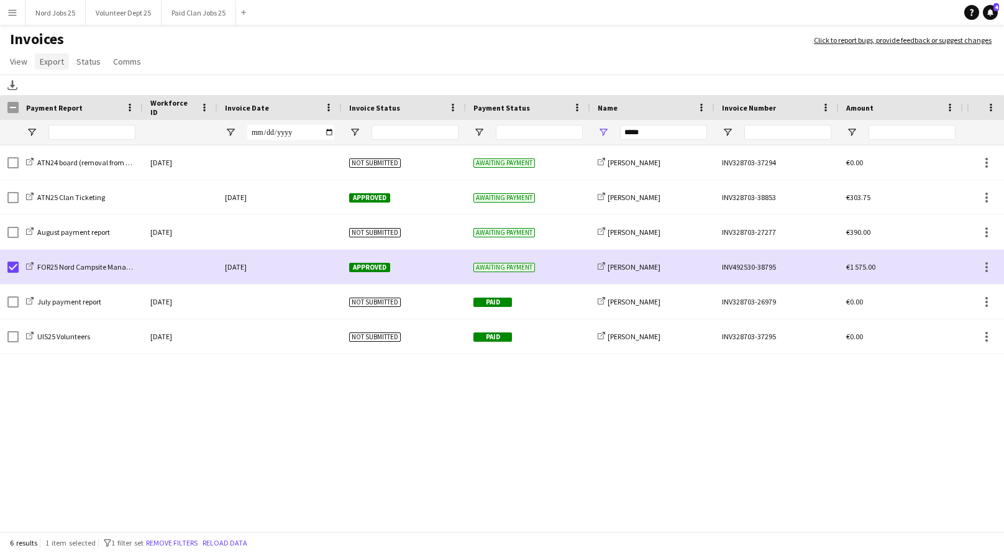
click at [56, 66] on span "Export" at bounding box center [52, 61] width 24 height 11
click at [89, 90] on span "Export as XLSX" at bounding box center [72, 88] width 54 height 11
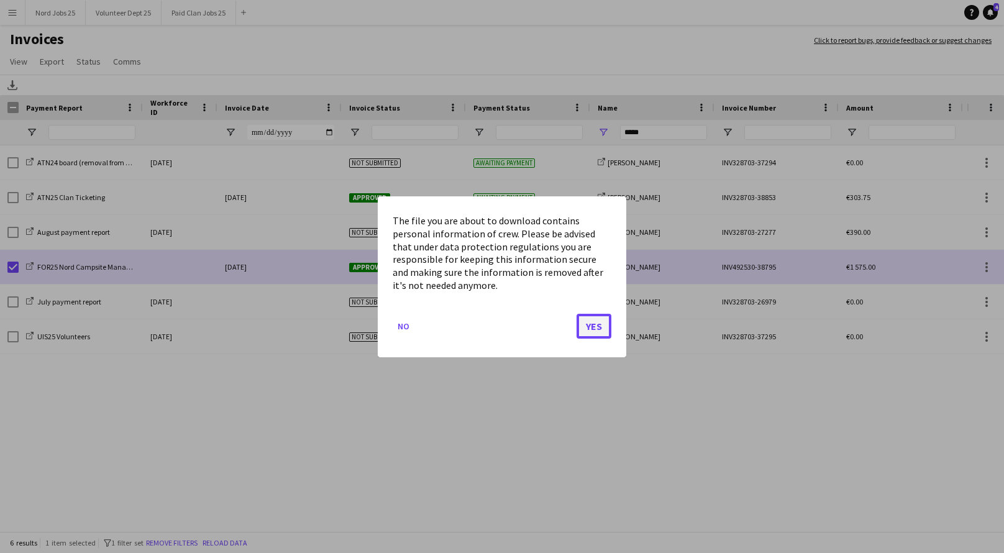
click at [596, 321] on button "Yes" at bounding box center [594, 325] width 35 height 25
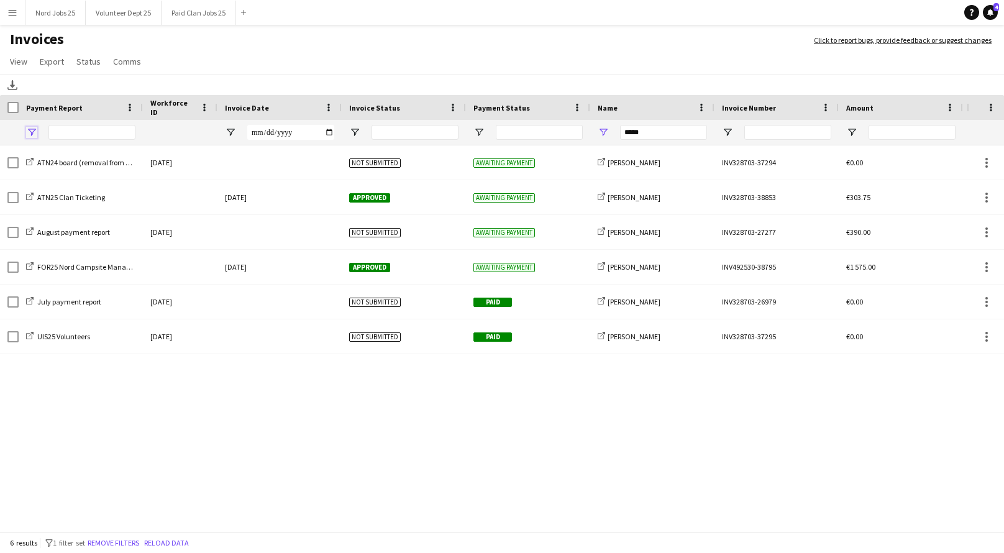
click at [35, 132] on span "Open Filter Menu" at bounding box center [31, 132] width 11 height 11
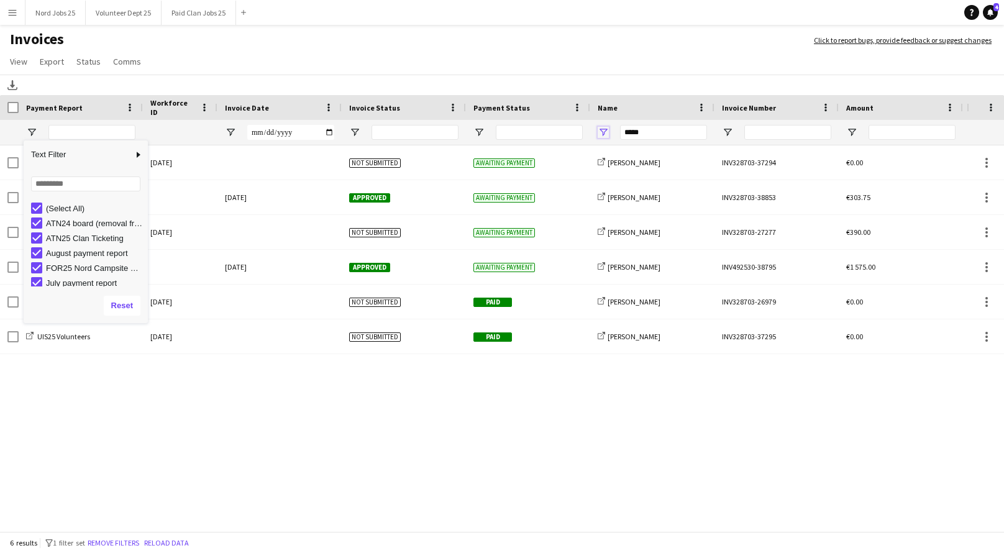
click at [598, 132] on span "Open Filter Menu" at bounding box center [603, 132] width 11 height 11
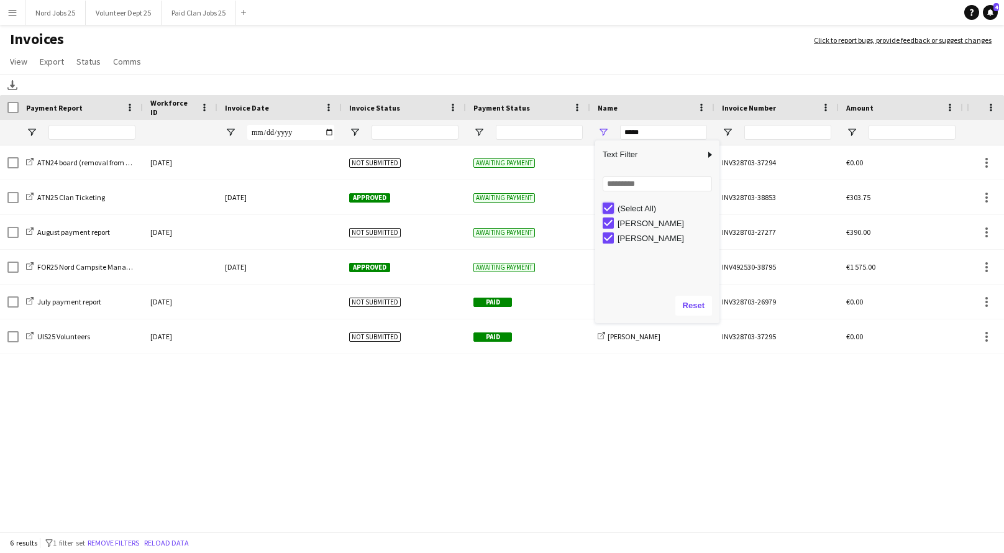
type input "***"
click at [704, 296] on button "Reset" at bounding box center [693, 306] width 37 height 20
click at [703, 301] on button "Reset" at bounding box center [693, 306] width 37 height 20
click at [633, 135] on input "*****" at bounding box center [663, 132] width 87 height 15
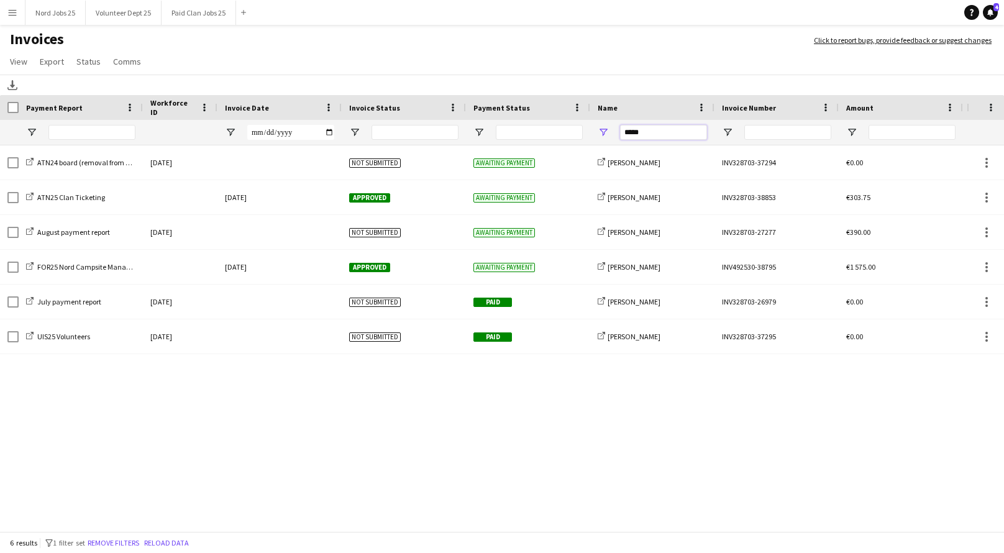
click at [633, 135] on input "*****" at bounding box center [663, 132] width 87 height 15
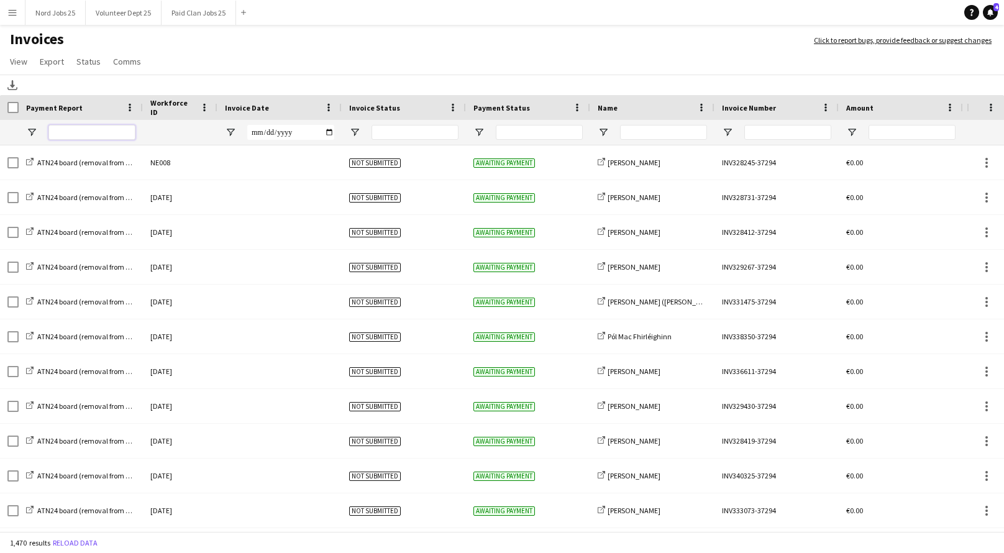
click at [96, 138] on input "Payment Report Filter Input" at bounding box center [91, 132] width 87 height 15
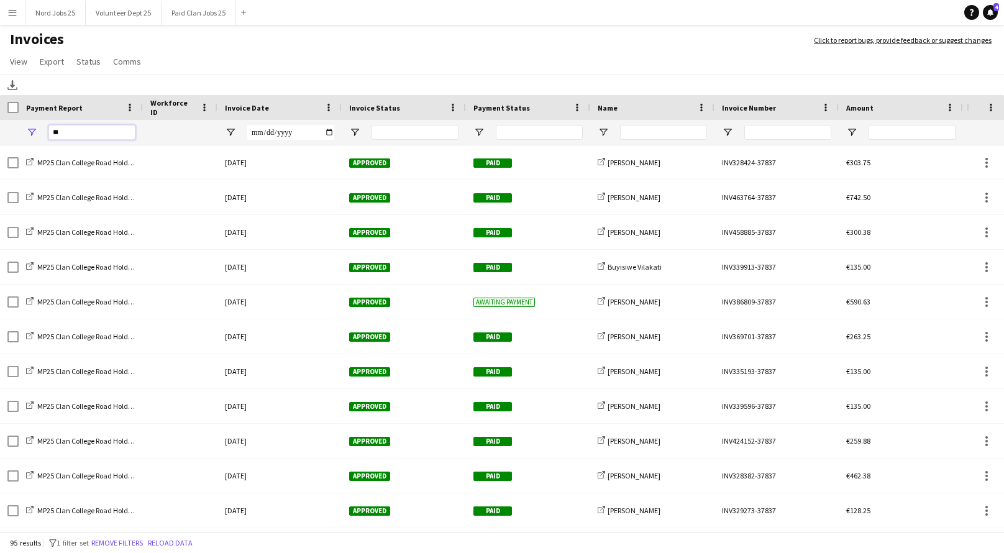
type input "*"
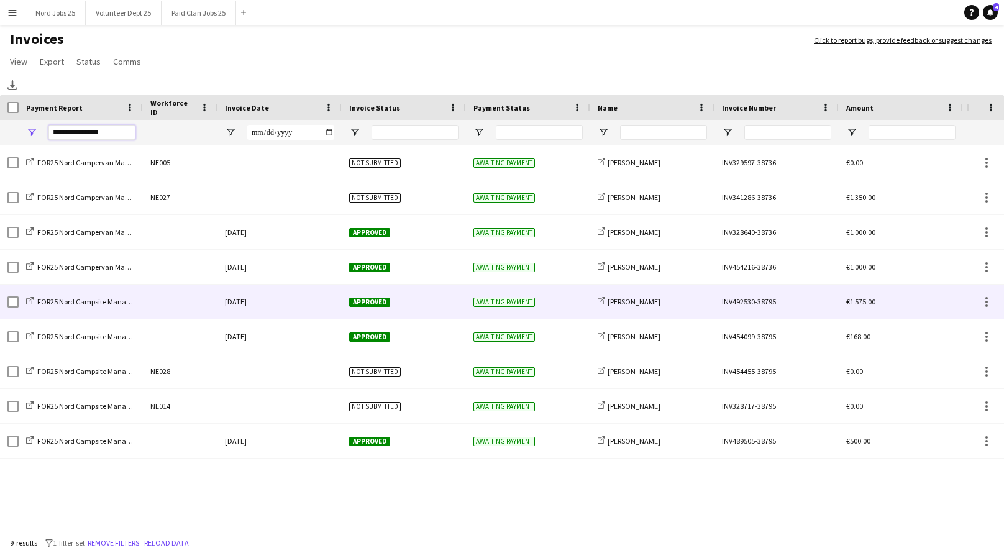
type input "**********"
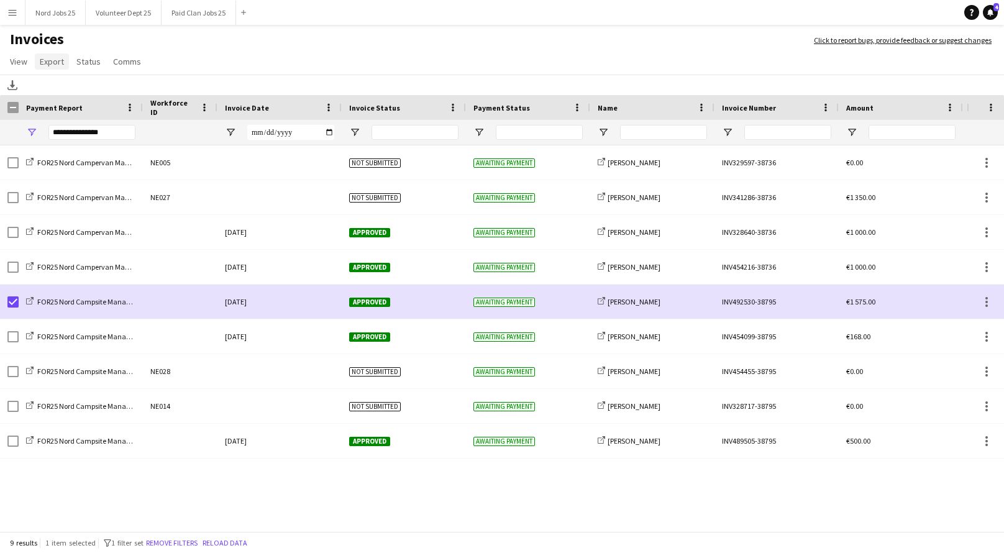
click at [64, 65] on link "Export" at bounding box center [52, 61] width 34 height 16
click at [104, 88] on link "Export as XLSX" at bounding box center [78, 88] width 87 height 26
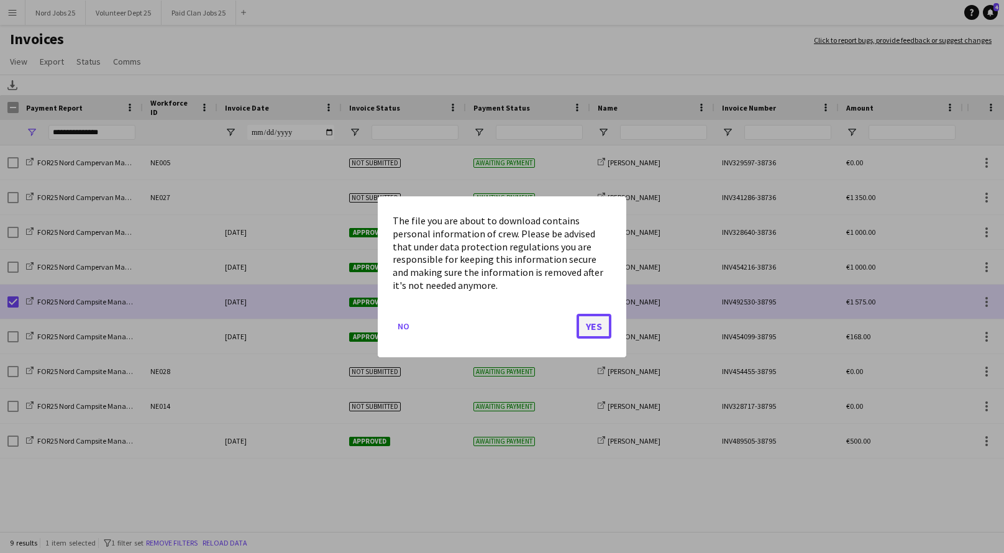
click at [593, 326] on button "Yes" at bounding box center [594, 325] width 35 height 25
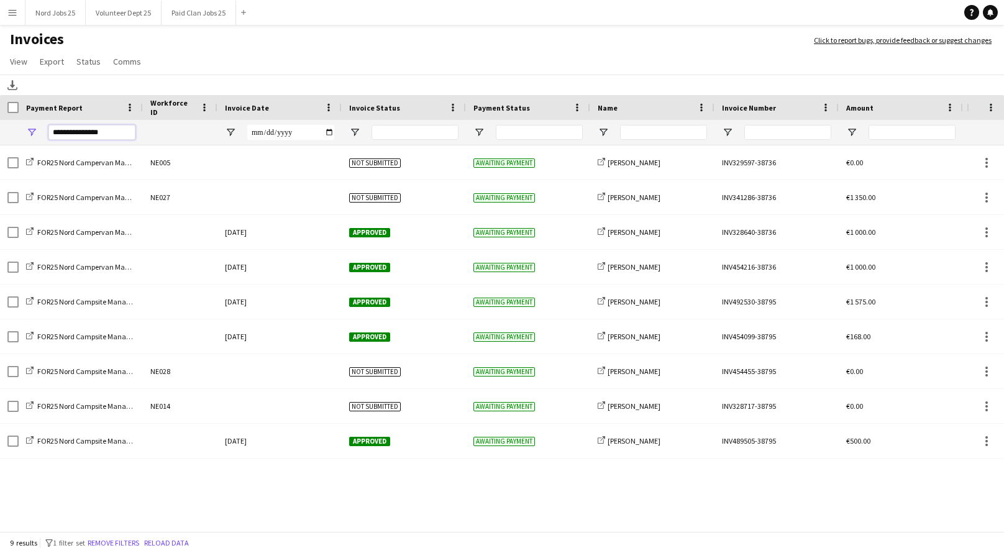
click at [73, 135] on input "**********" at bounding box center [91, 132] width 87 height 15
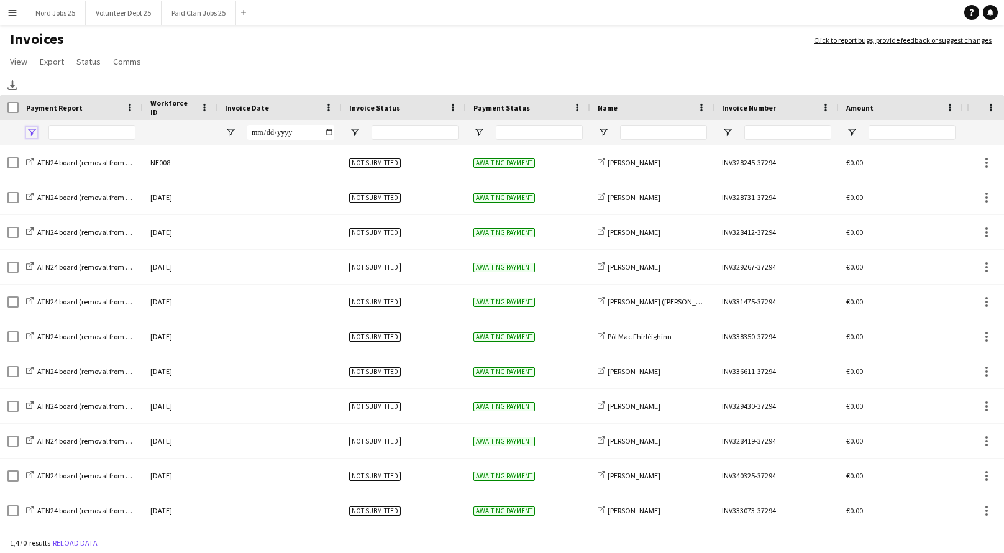
click at [34, 137] on span "Open Filter Menu" at bounding box center [31, 132] width 11 height 11
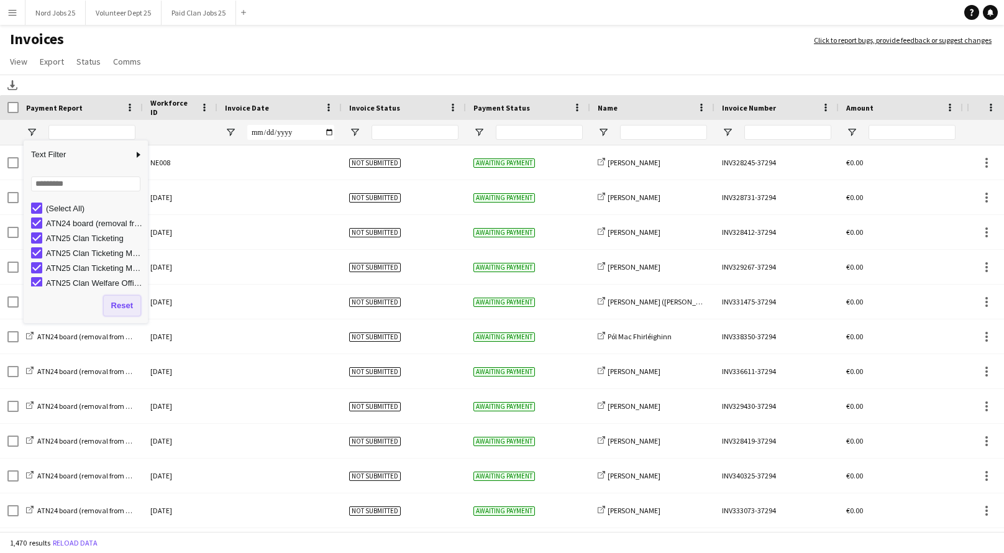
click at [133, 300] on button "Reset" at bounding box center [122, 306] width 37 height 20
click at [167, 58] on app-page-menu "View Customise view Customise filters Reset Filters Reset View Reset All Export…" at bounding box center [502, 63] width 1004 height 24
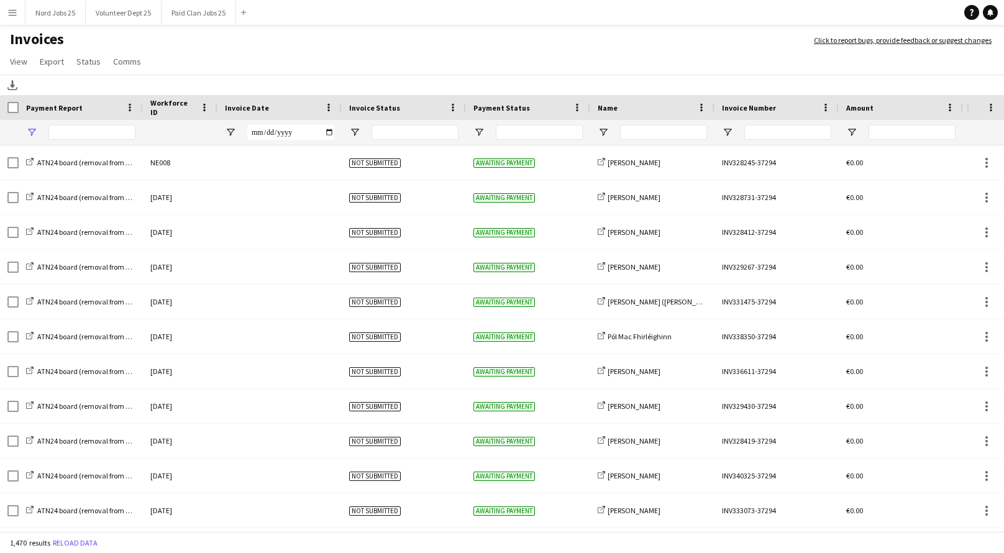
click at [31, 134] on span "Open Filter Menu" at bounding box center [31, 132] width 11 height 11
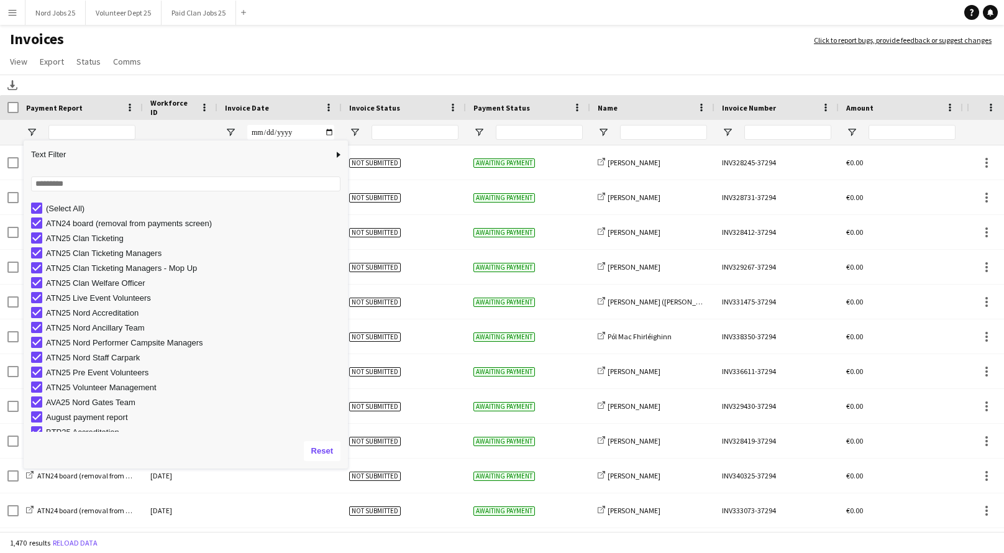
drag, startPoint x: 155, startPoint y: 322, endPoint x: 349, endPoint y: 467, distance: 241.1
click at [349, 467] on div "Drag here to set row groups Drag here to set column labels Payment Report Workf…" at bounding box center [502, 314] width 1004 height 439
type input "***"
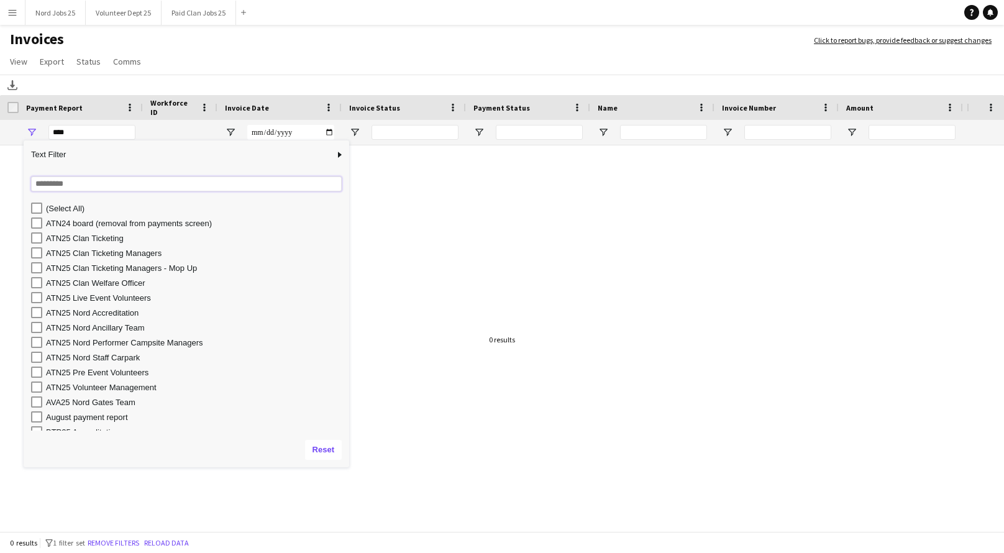
click at [76, 186] on input "Search filter values" at bounding box center [186, 183] width 311 height 15
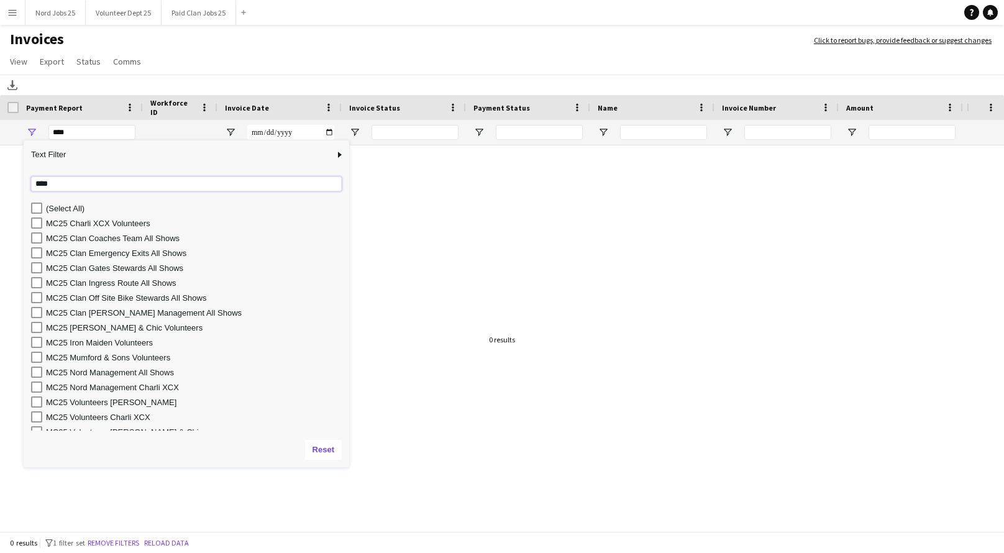
type input "****"
click at [132, 237] on div "MC25 Clan Coaches Team All Shows" at bounding box center [195, 238] width 299 height 9
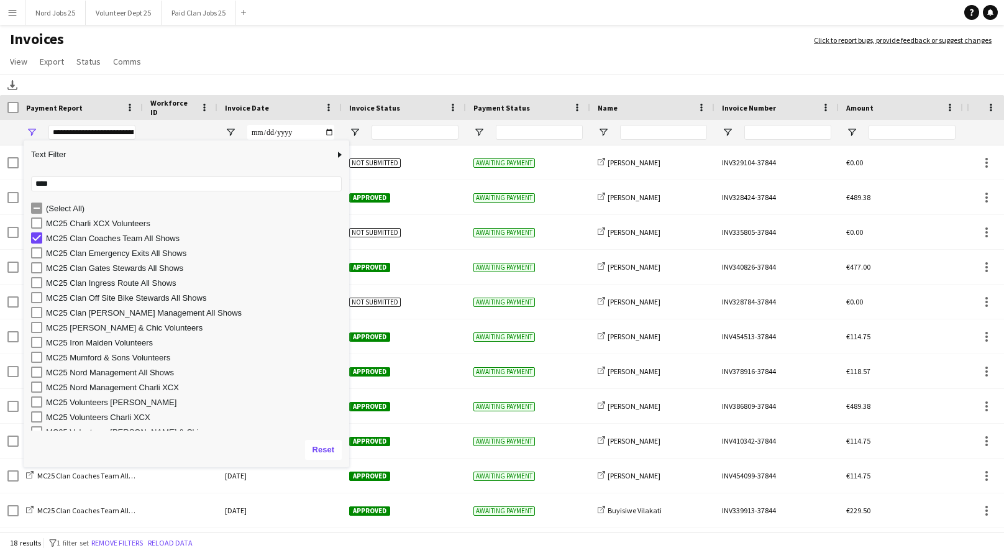
click at [281, 49] on h1 "Invoices" at bounding box center [400, 40] width 801 height 21
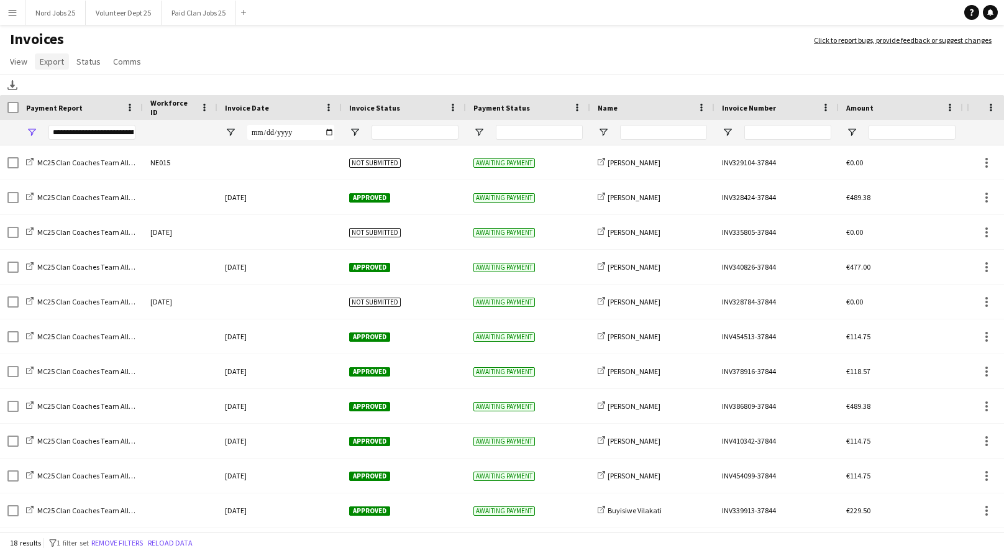
click at [53, 65] on span "Export" at bounding box center [52, 61] width 24 height 11
click at [92, 93] on span "Export as XLSX" at bounding box center [72, 88] width 54 height 11
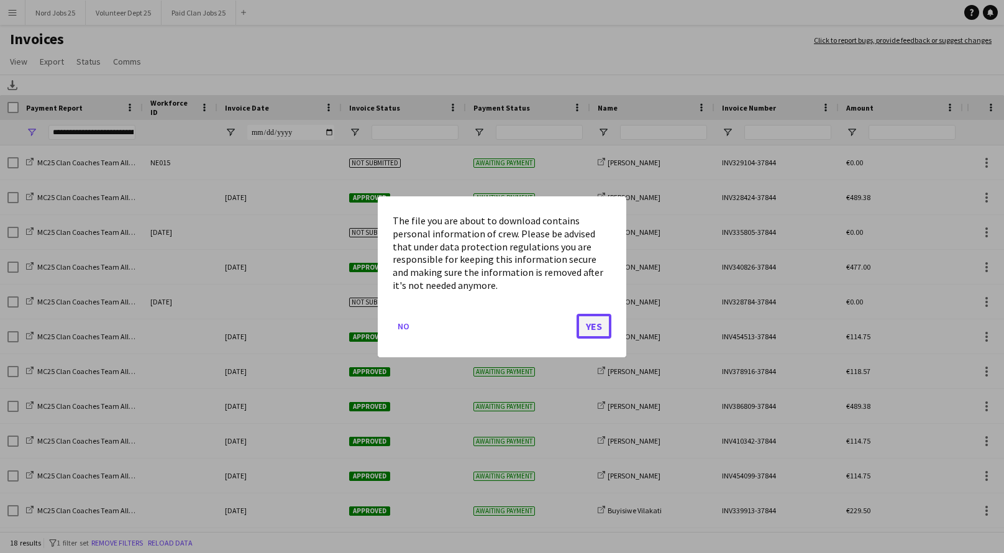
click at [600, 322] on button "Yes" at bounding box center [594, 325] width 35 height 25
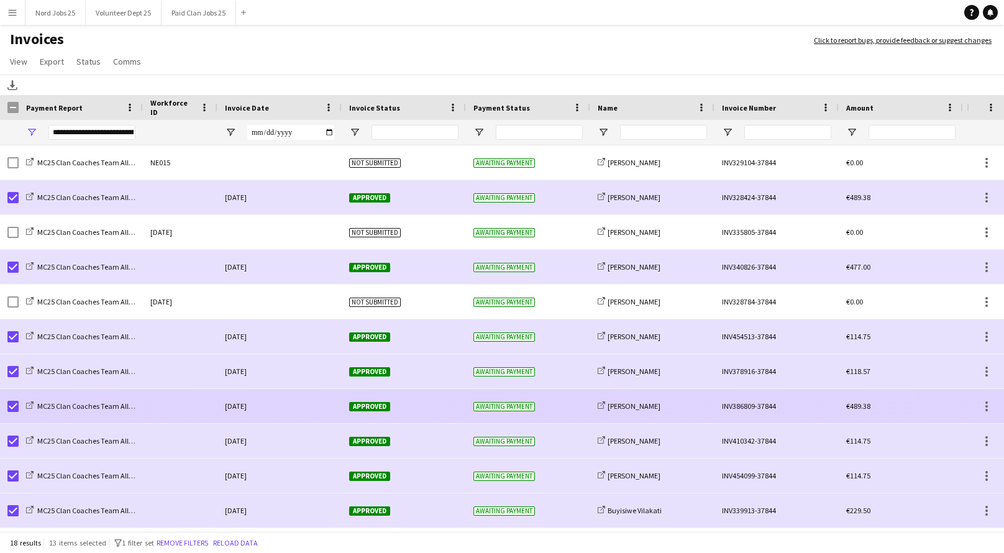
scroll to position [238, 0]
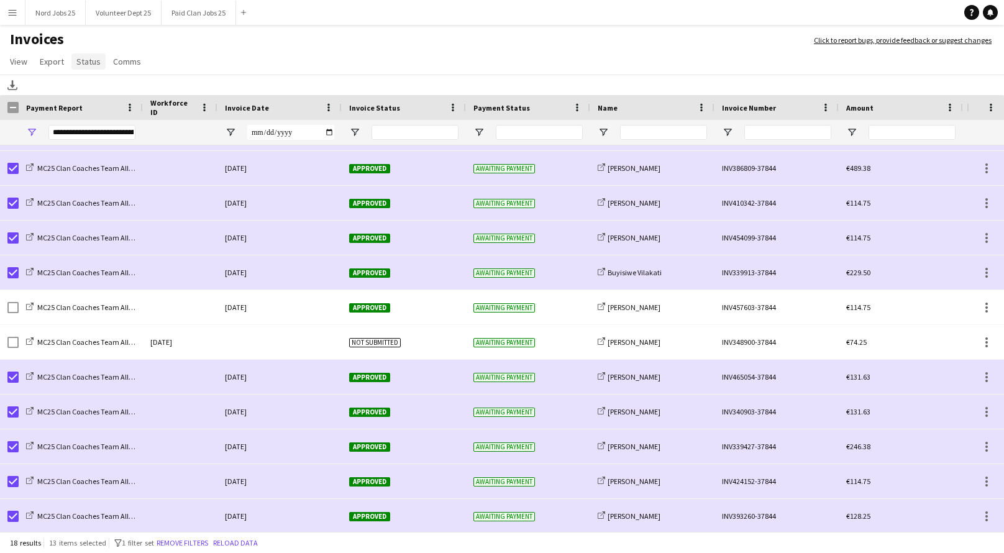
click at [85, 65] on span "Status" at bounding box center [88, 61] width 24 height 11
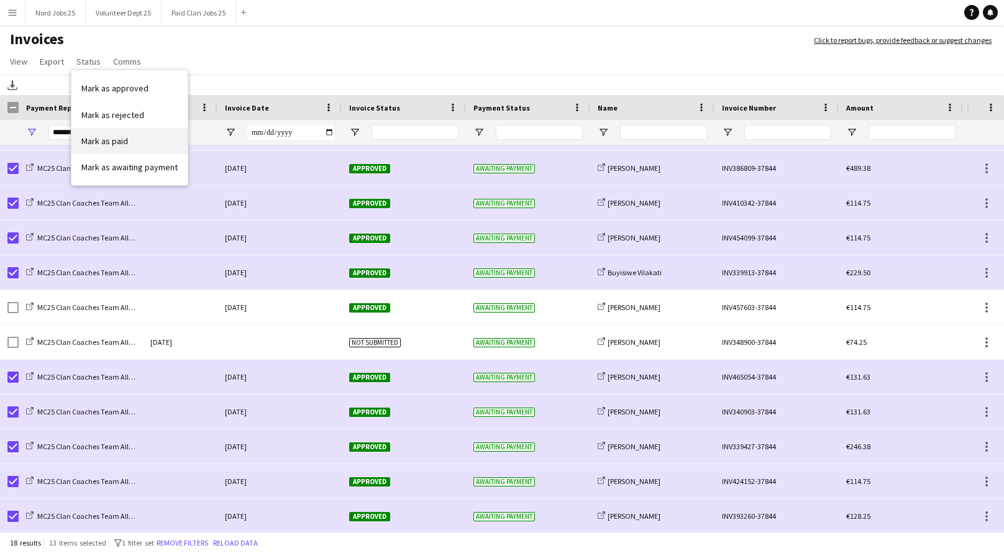
click at [122, 135] on span "Mark as paid" at bounding box center [104, 140] width 47 height 11
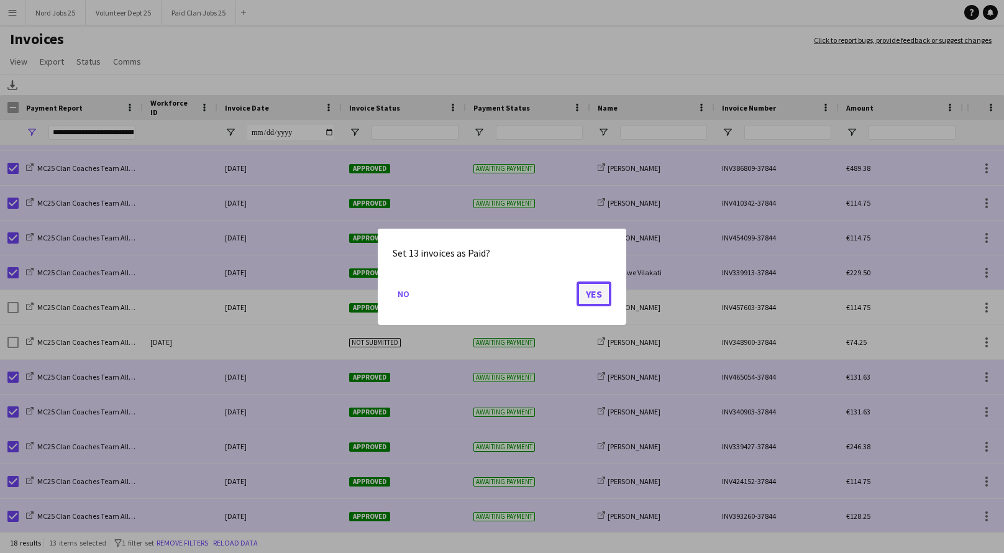
click at [591, 288] on button "Yes" at bounding box center [594, 293] width 35 height 25
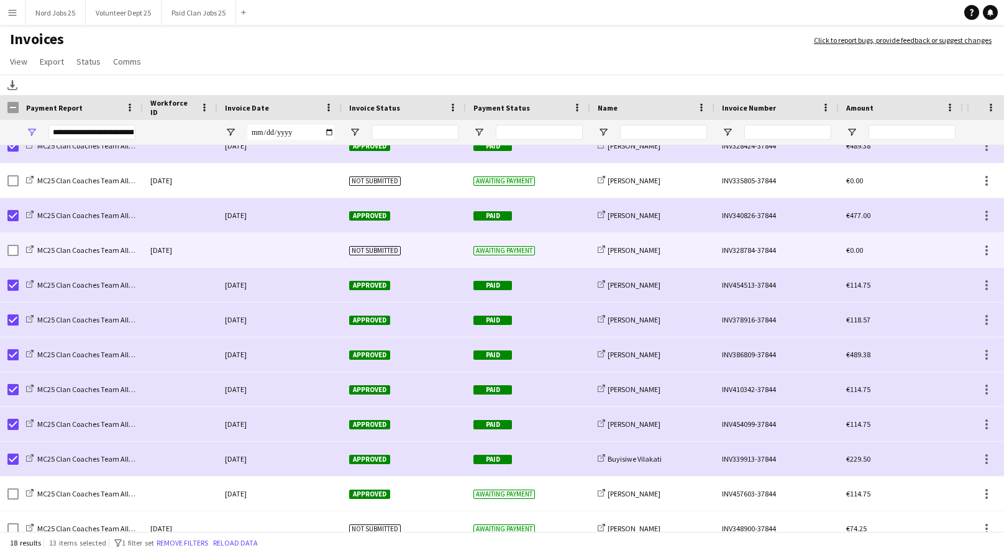
scroll to position [106, 0]
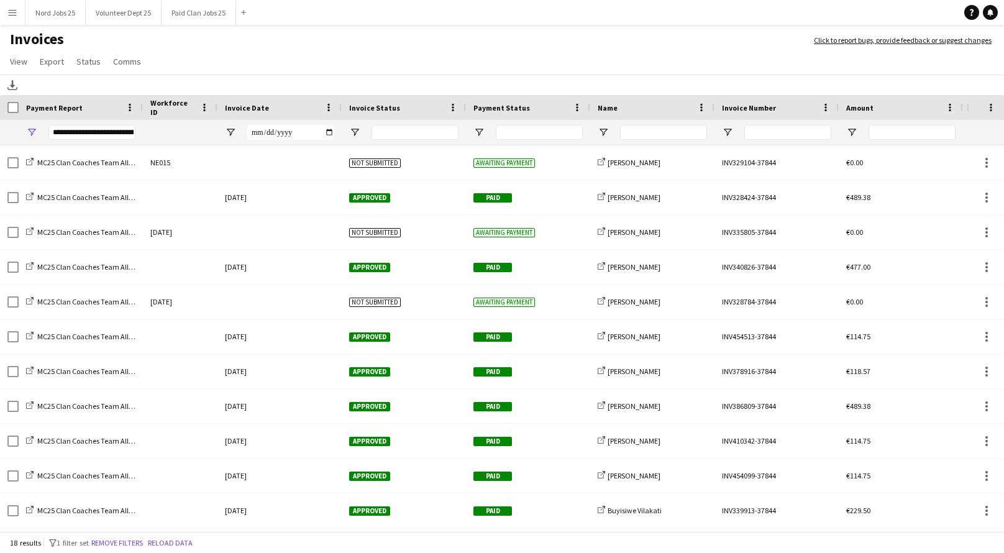
click at [80, 137] on div "**********" at bounding box center [91, 132] width 87 height 15
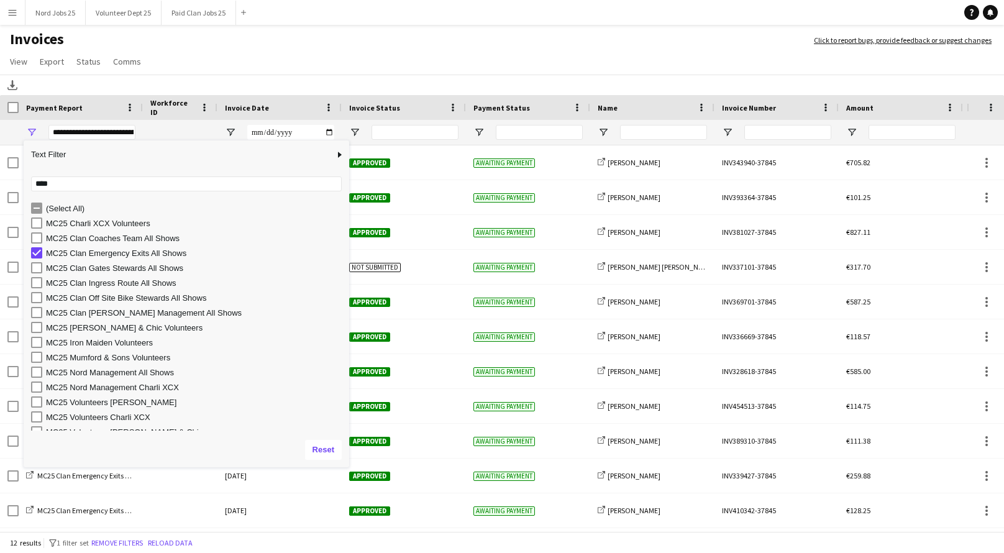
click at [232, 60] on app-page-menu "View Customise view Customise filters Reset Filters Reset View Reset All Export…" at bounding box center [502, 63] width 1004 height 24
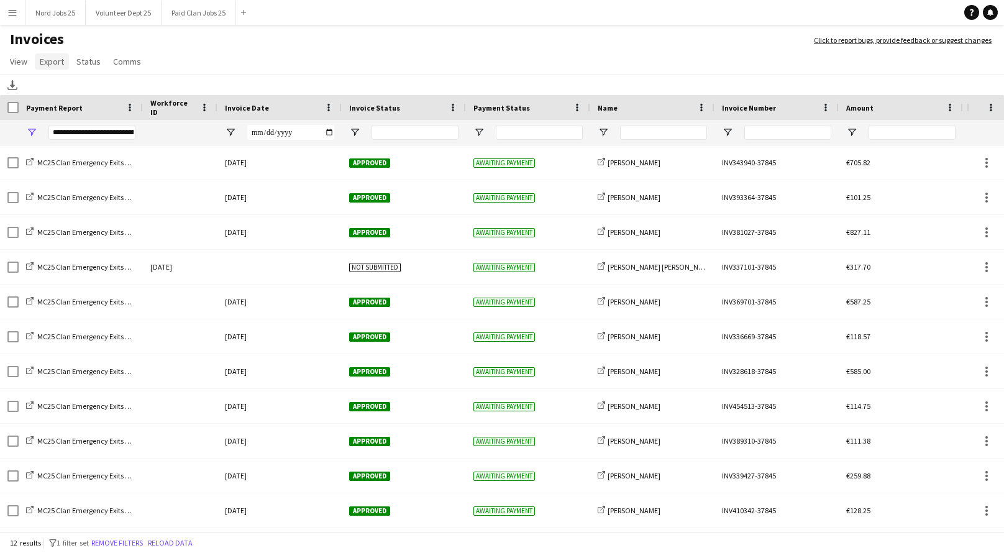
click at [53, 63] on span "Export" at bounding box center [52, 61] width 24 height 11
click at [69, 86] on span "Export as XLSX" at bounding box center [72, 88] width 54 height 11
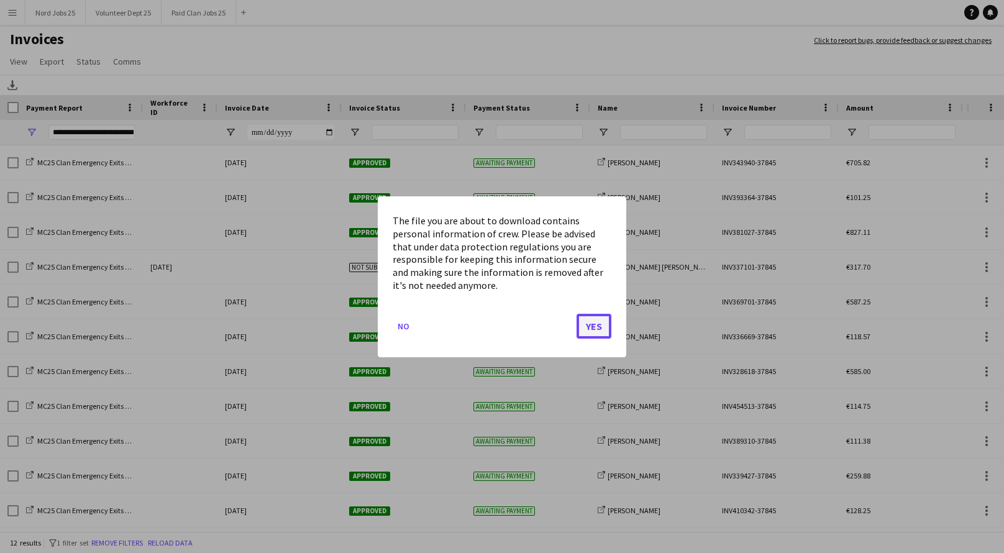
click at [587, 319] on button "Yes" at bounding box center [594, 325] width 35 height 25
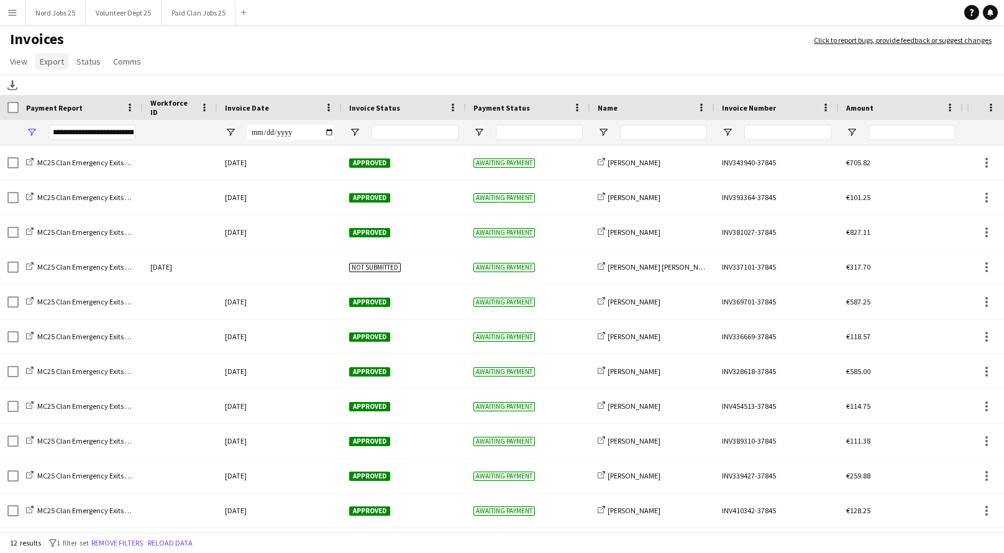
click at [57, 60] on span "Export" at bounding box center [52, 61] width 24 height 11
click at [104, 86] on link "Export as XLSX" at bounding box center [78, 88] width 87 height 26
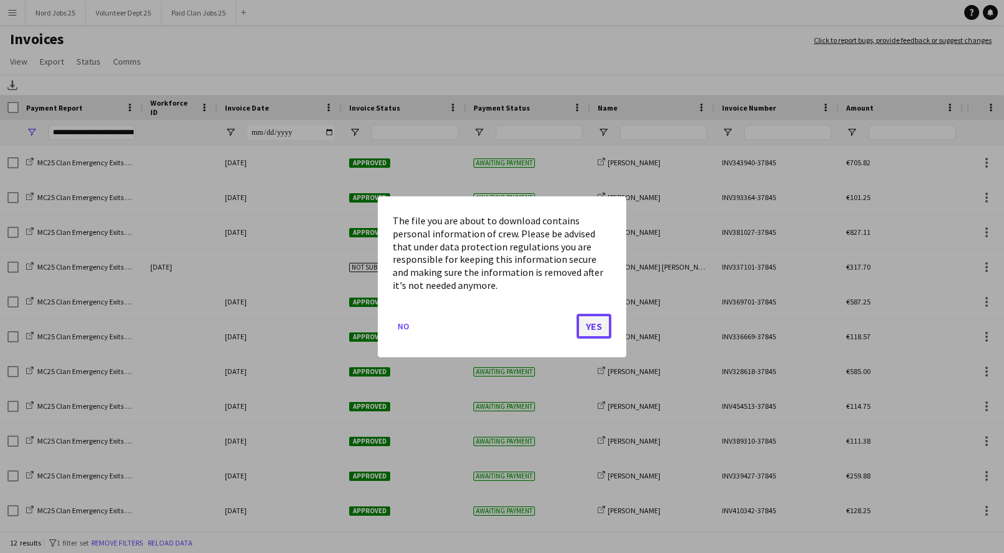
click at [598, 328] on button "Yes" at bounding box center [594, 325] width 35 height 25
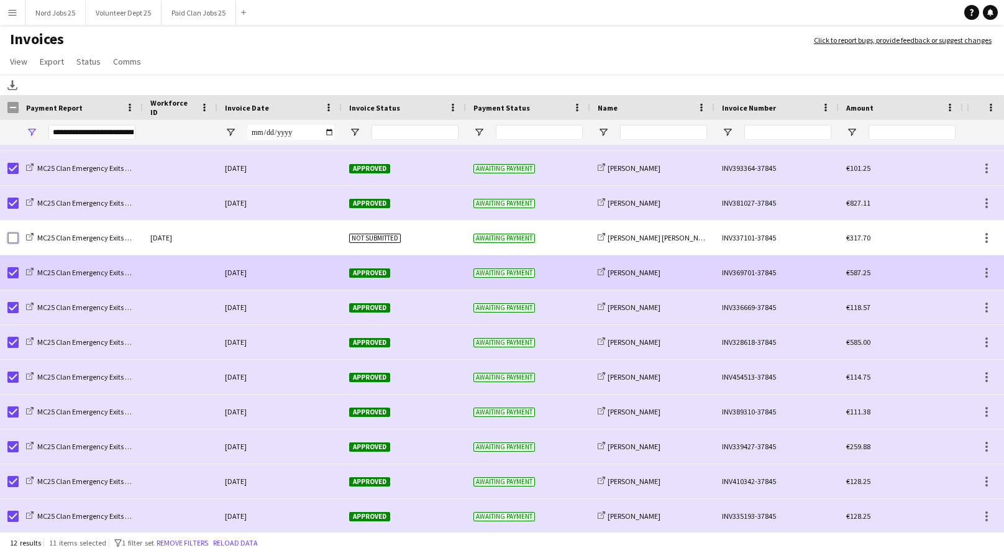
scroll to position [0, 0]
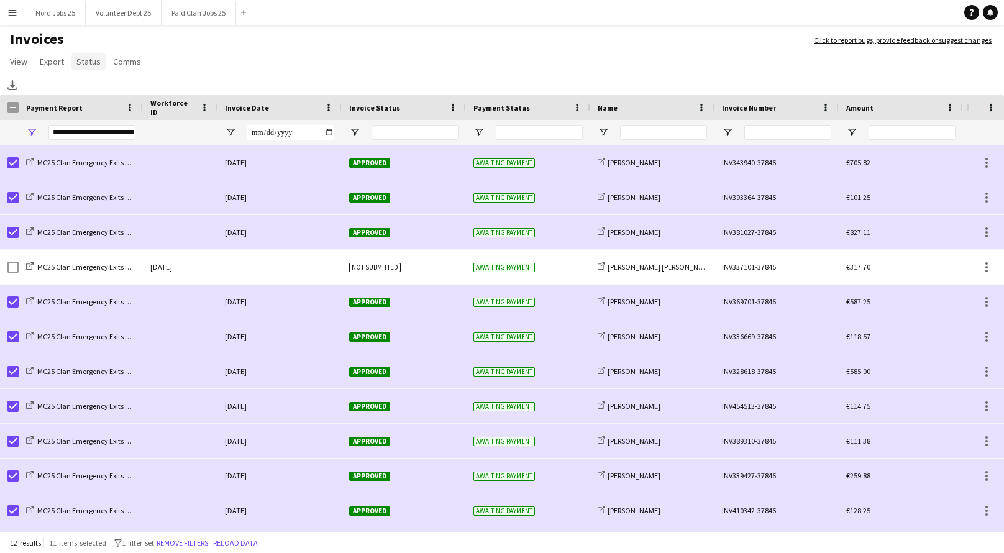
click at [84, 55] on link "Status" at bounding box center [88, 61] width 34 height 16
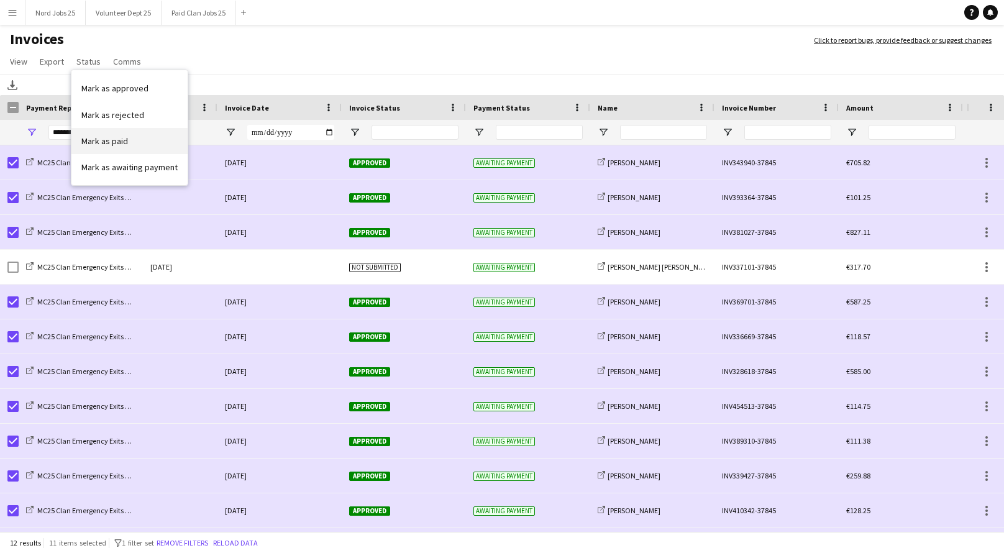
click at [116, 137] on span "Mark as paid" at bounding box center [104, 140] width 47 height 11
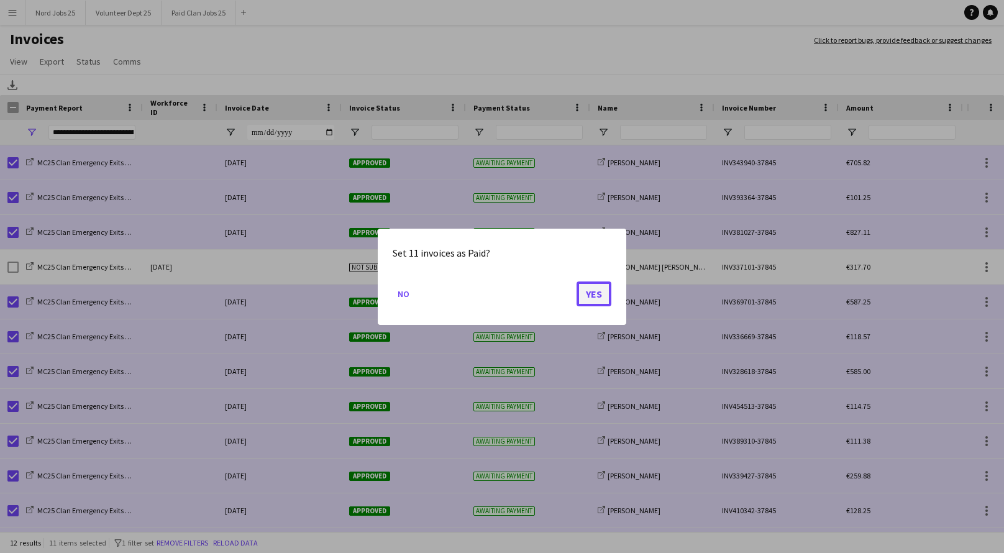
click at [598, 289] on button "Yes" at bounding box center [594, 293] width 35 height 25
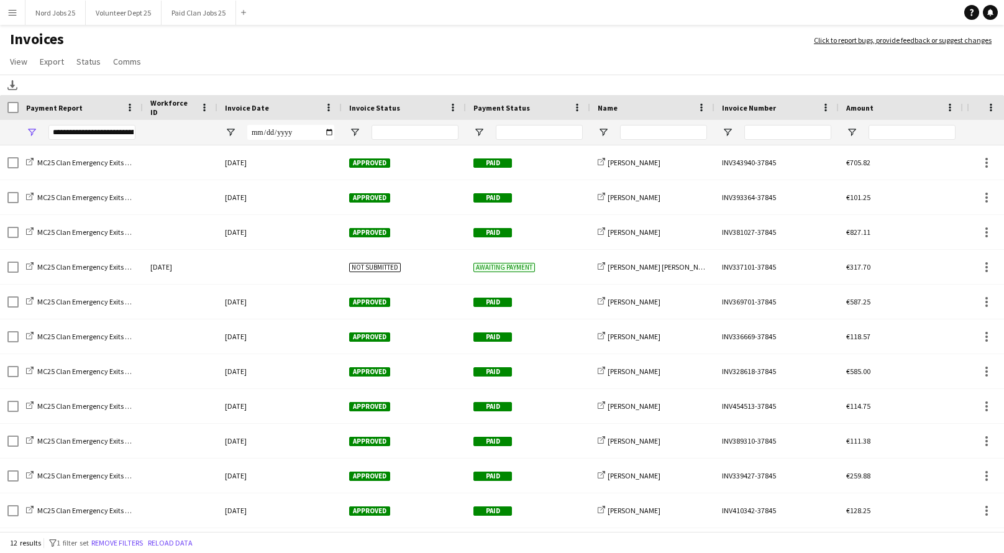
click at [93, 134] on div "**********" at bounding box center [91, 132] width 87 height 15
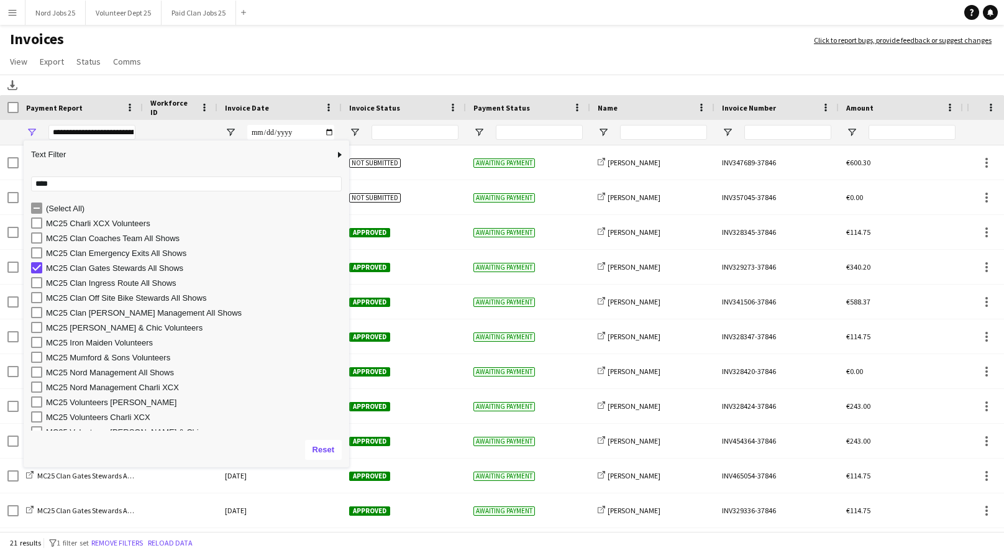
click at [242, 56] on app-page-menu "View Customise view Customise filters Reset Filters Reset View Reset All Export…" at bounding box center [502, 63] width 1004 height 24
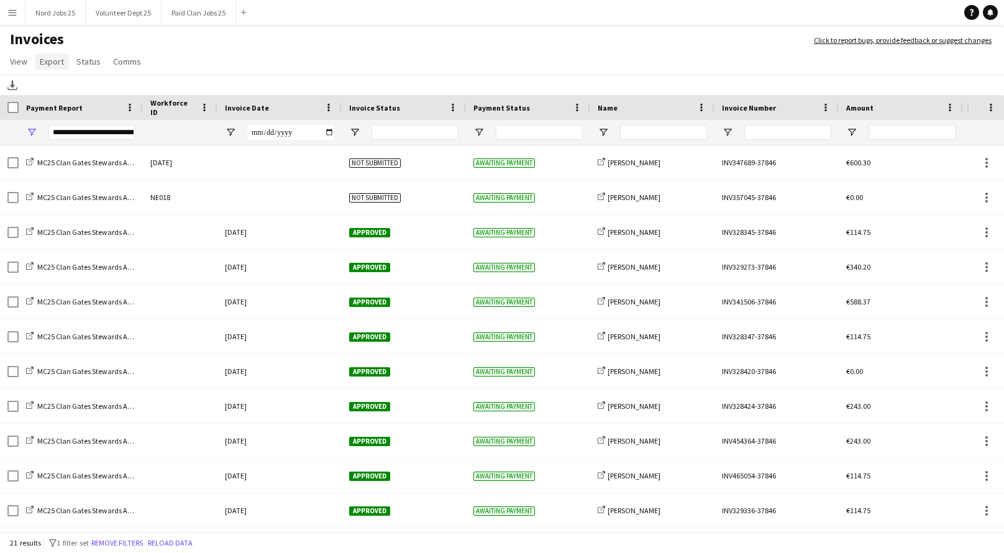
click at [54, 63] on span "Export" at bounding box center [52, 61] width 24 height 11
click at [107, 85] on link "Export as XLSX" at bounding box center [78, 88] width 87 height 26
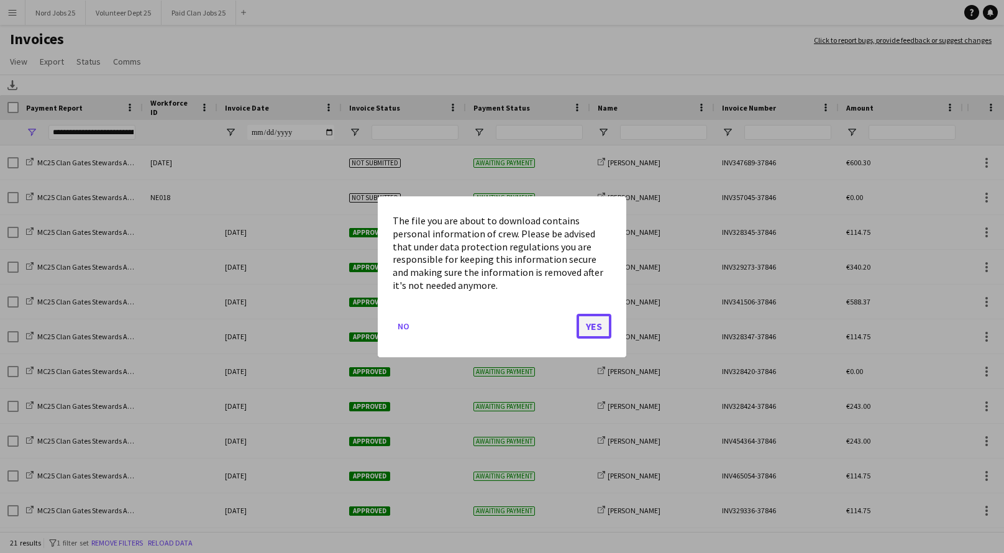
click at [586, 324] on button "Yes" at bounding box center [594, 325] width 35 height 25
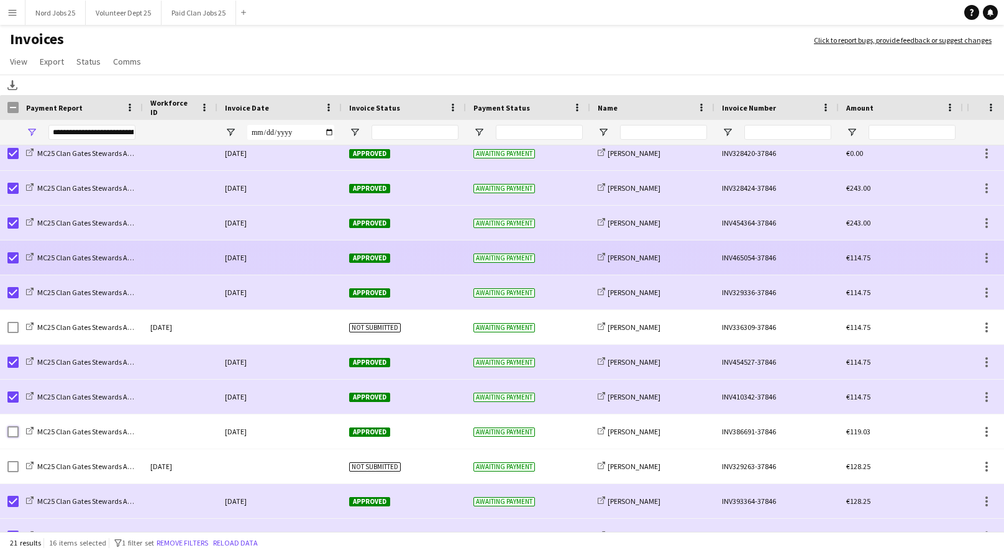
scroll to position [215, 0]
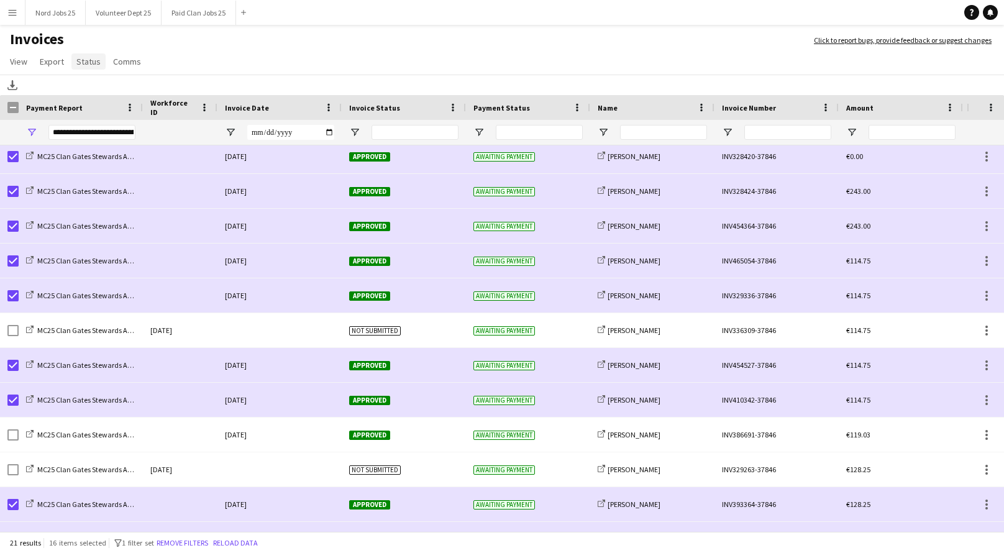
click at [95, 65] on span "Status" at bounding box center [88, 61] width 24 height 11
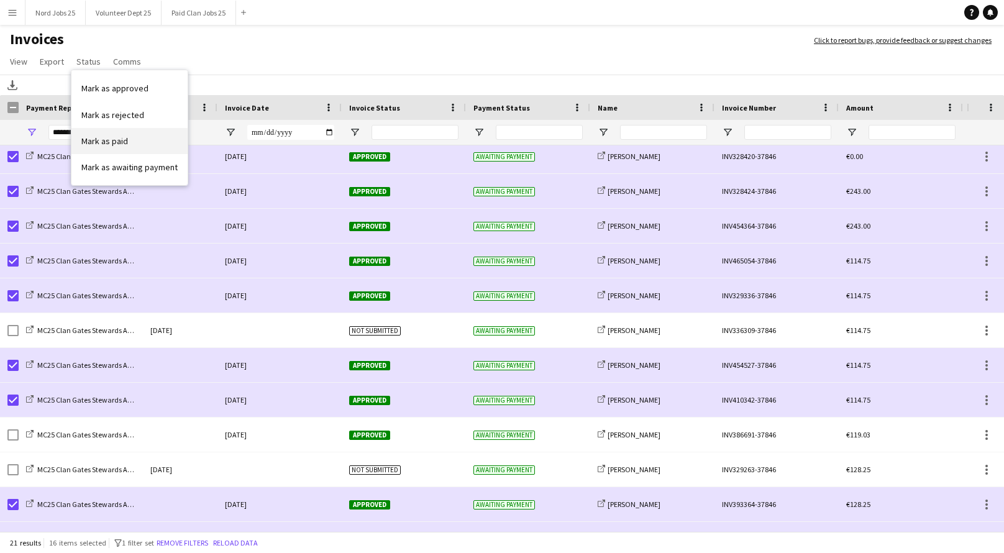
click at [127, 140] on link "Mark as paid" at bounding box center [129, 141] width 116 height 26
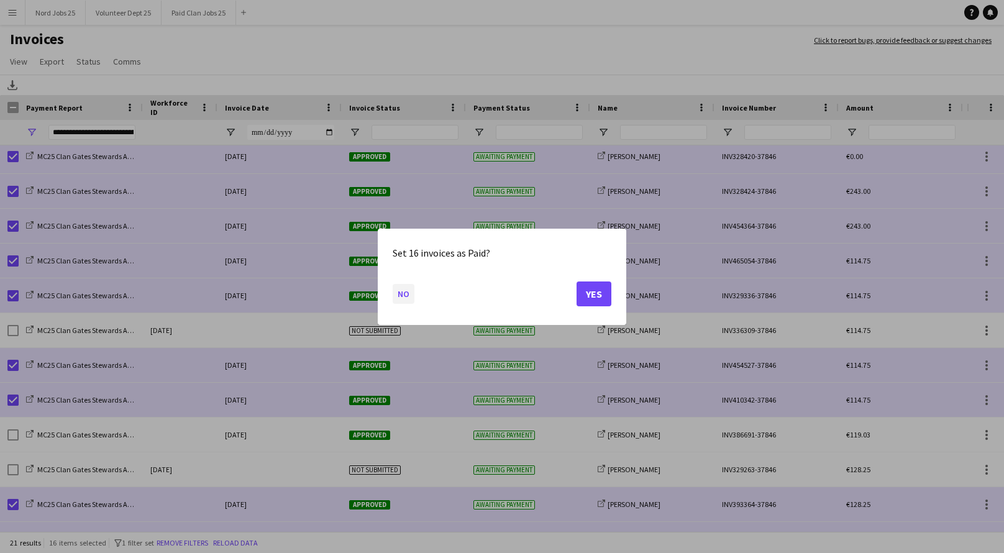
click at [409, 291] on button "No" at bounding box center [404, 293] width 22 height 20
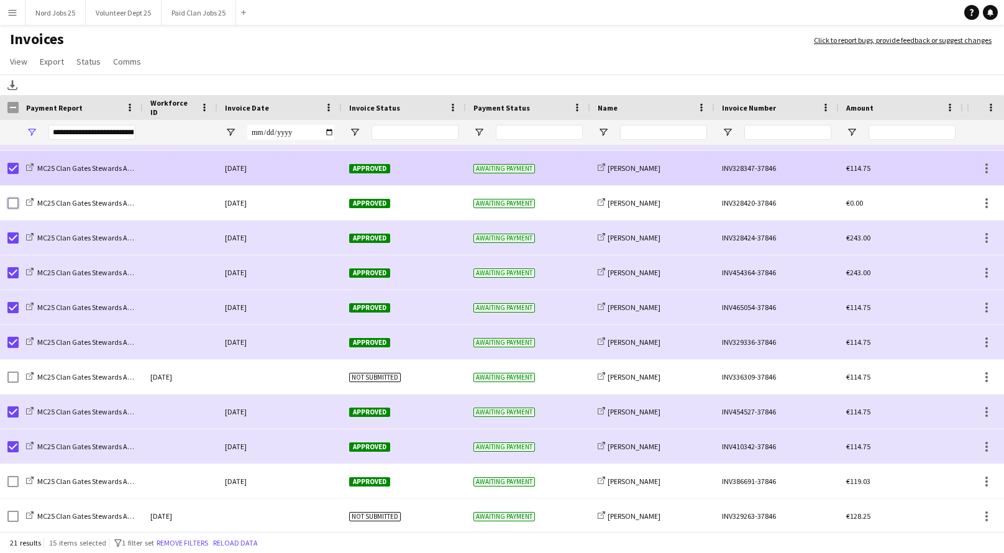
scroll to position [132, 0]
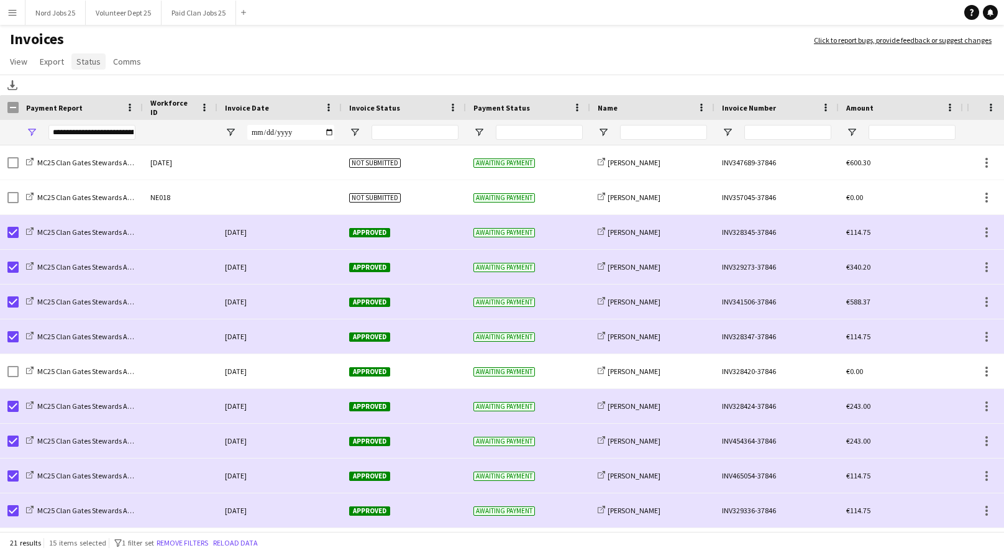
click at [96, 63] on span "Status" at bounding box center [88, 61] width 24 height 11
click at [132, 137] on link "Mark as paid" at bounding box center [129, 141] width 116 height 26
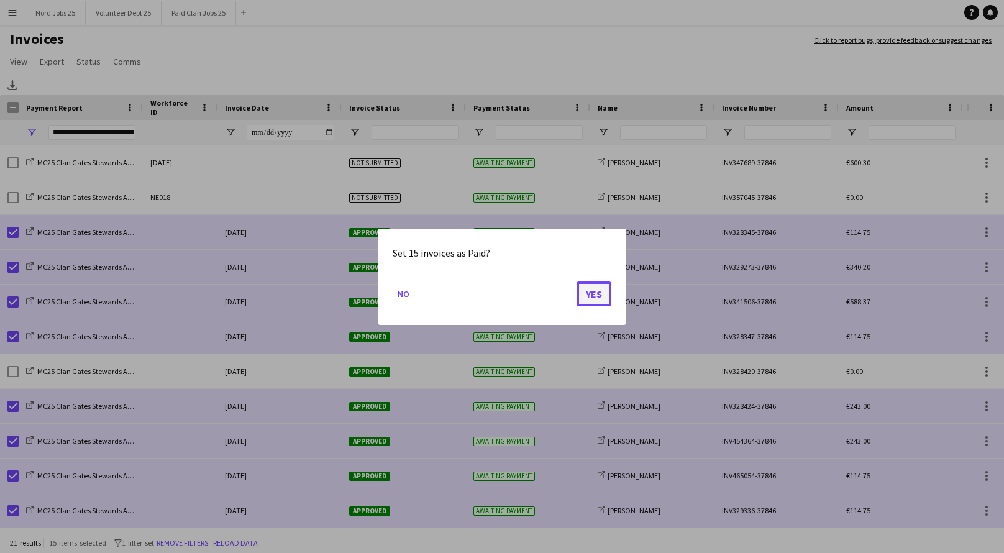
click at [591, 289] on button "Yes" at bounding box center [594, 293] width 35 height 25
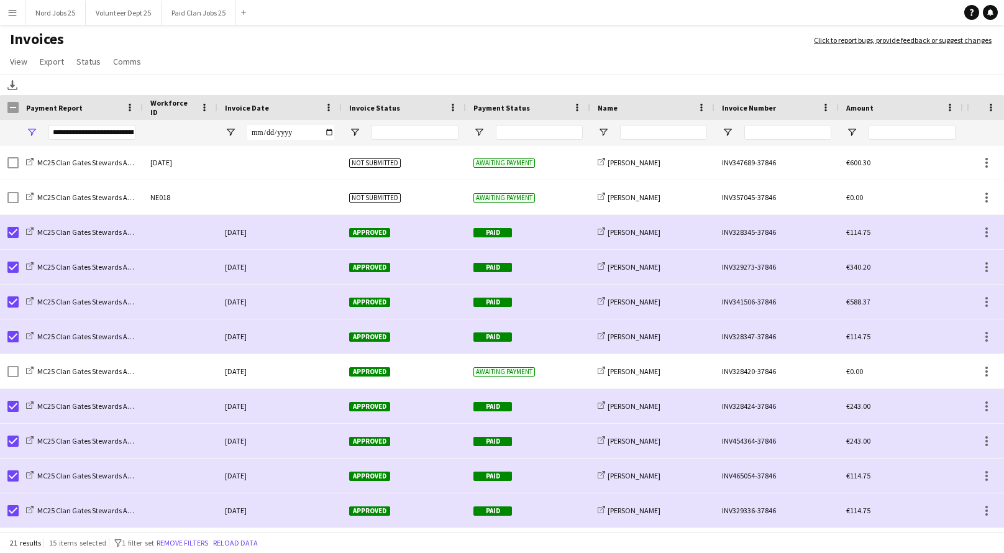
click at [482, 48] on h1 "Invoices" at bounding box center [400, 40] width 801 height 21
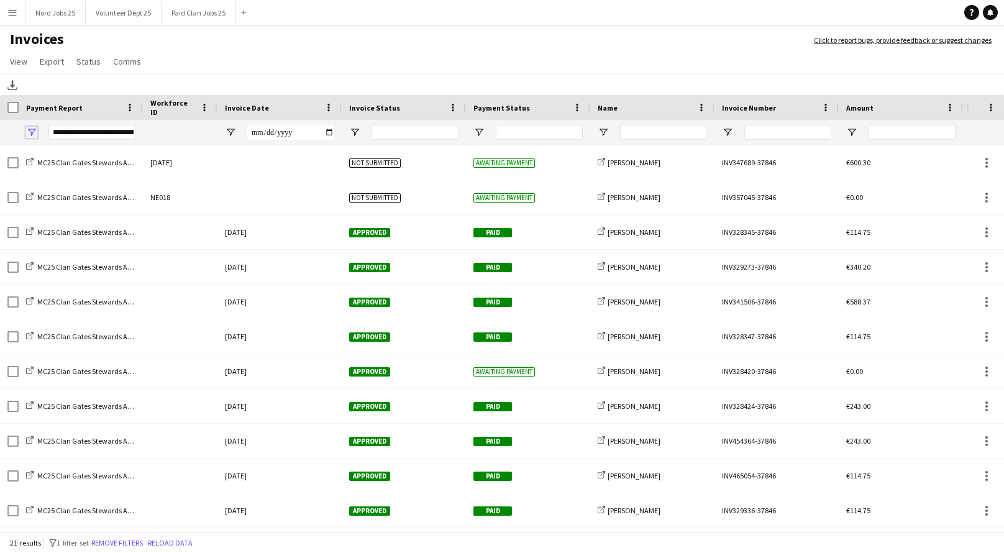
click at [34, 132] on span "Open Filter Menu" at bounding box center [31, 132] width 11 height 11
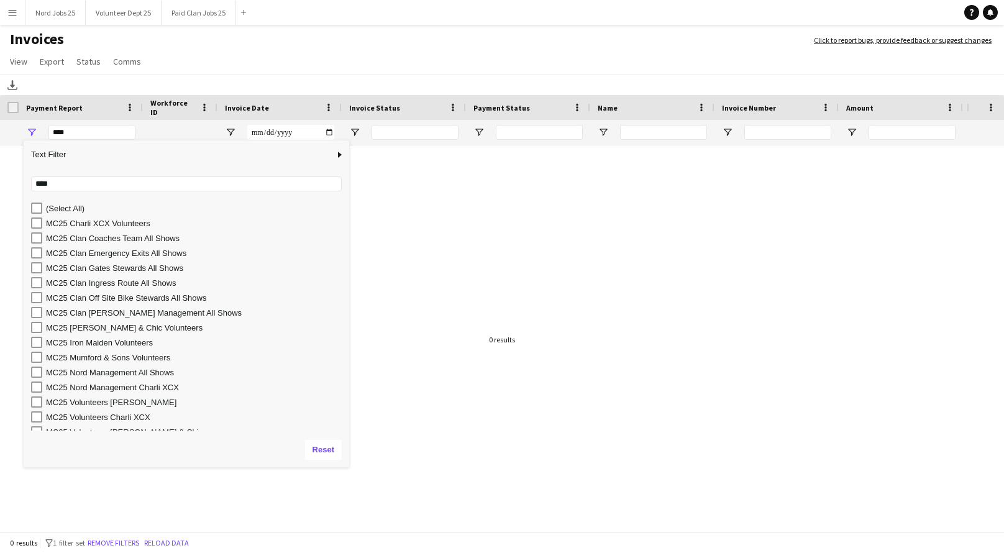
type input "**********"
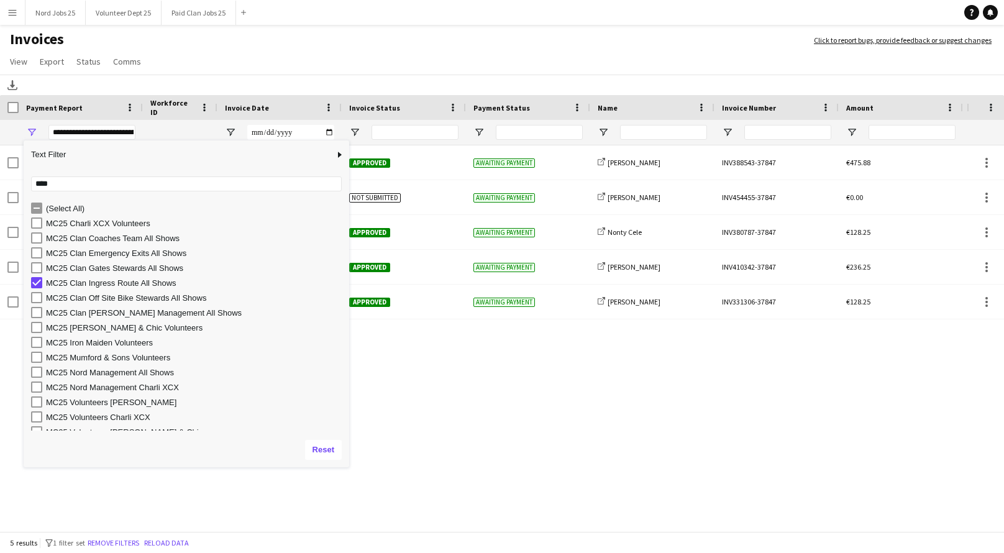
click at [232, 53] on app-page-menu "View Customise view Customise filters Reset Filters Reset View Reset All Export…" at bounding box center [502, 63] width 1004 height 24
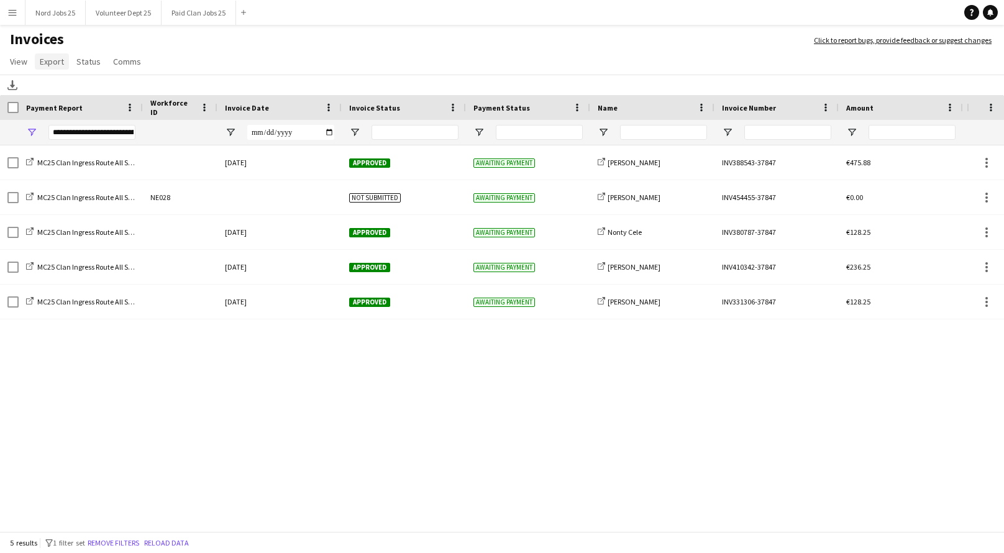
click at [57, 66] on span "Export" at bounding box center [52, 61] width 24 height 11
click at [86, 91] on span "Export as XLSX" at bounding box center [72, 88] width 54 height 11
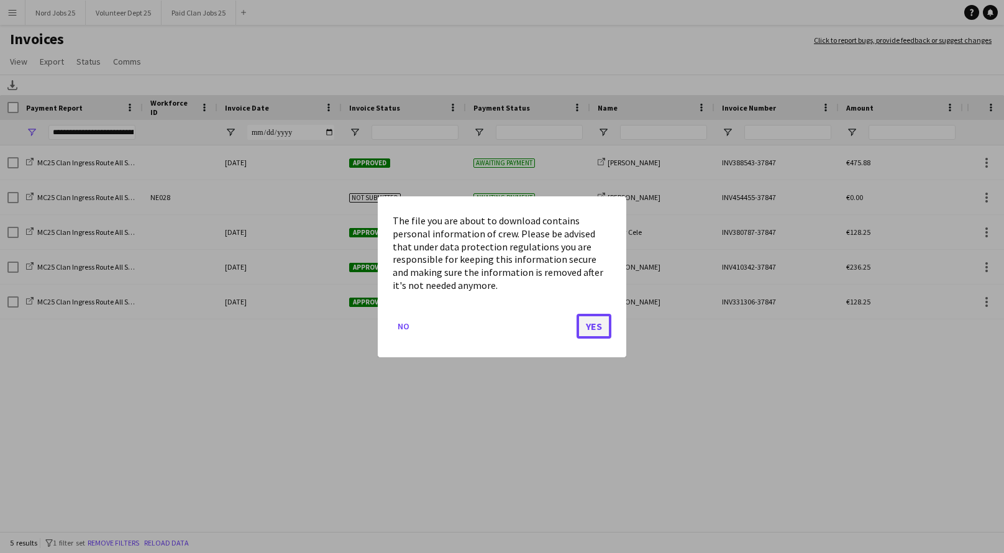
click at [597, 317] on button "Yes" at bounding box center [594, 325] width 35 height 25
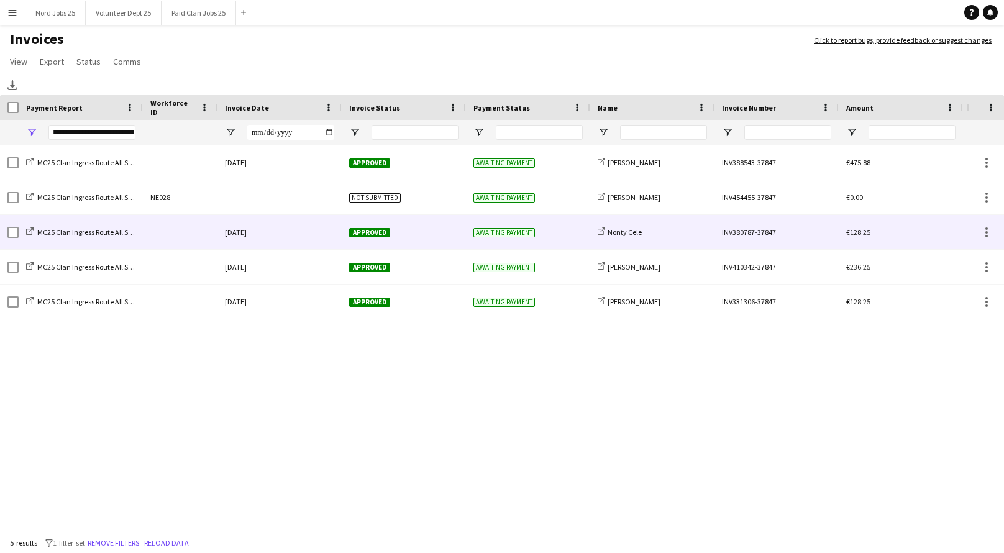
click at [327, 235] on div "12-July-2025" at bounding box center [279, 232] width 124 height 34
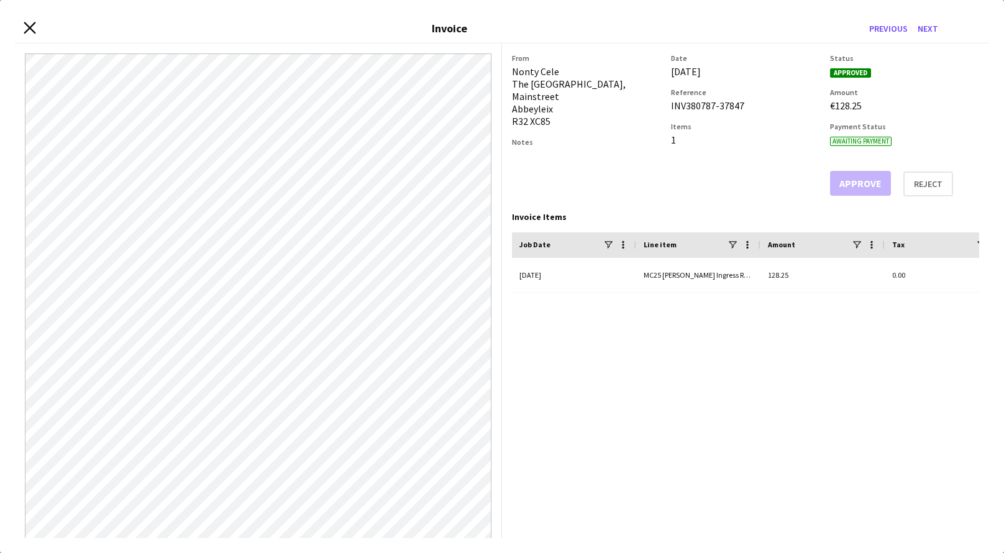
click at [34, 24] on icon "Close invoice dialog" at bounding box center [30, 28] width 12 height 12
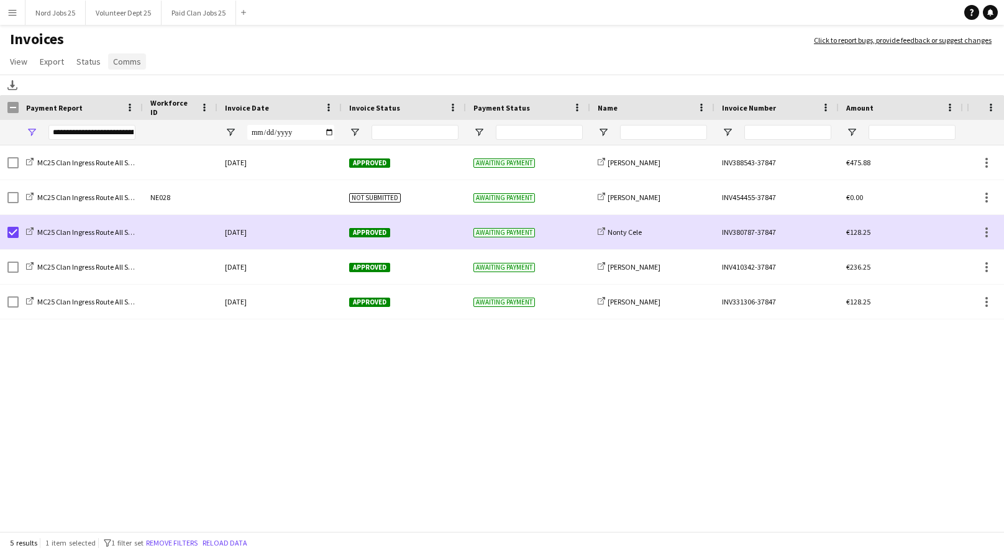
click at [121, 65] on span "Comms" at bounding box center [127, 61] width 28 height 11
click at [147, 91] on span "Send notification" at bounding box center [147, 88] width 63 height 11
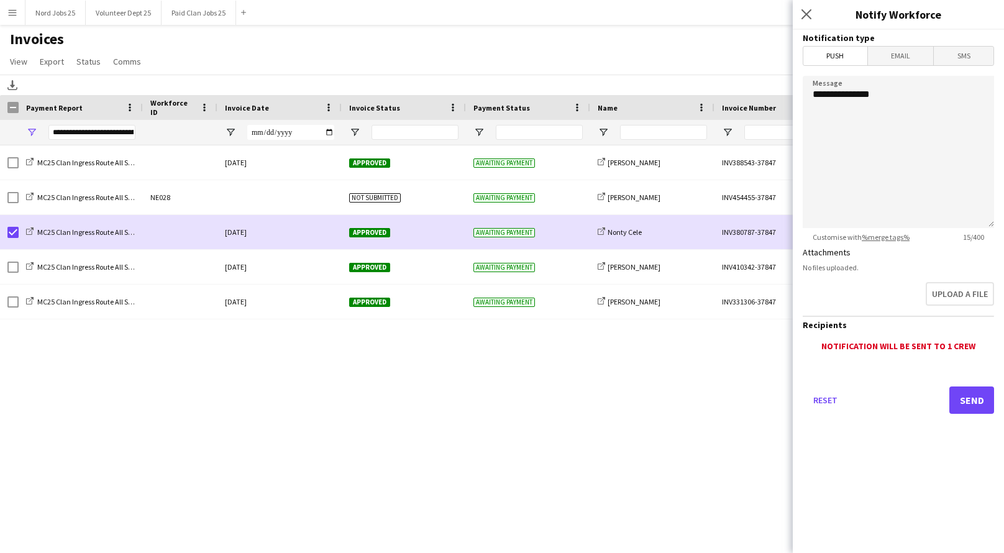
click at [902, 52] on span "Email" at bounding box center [901, 56] width 66 height 19
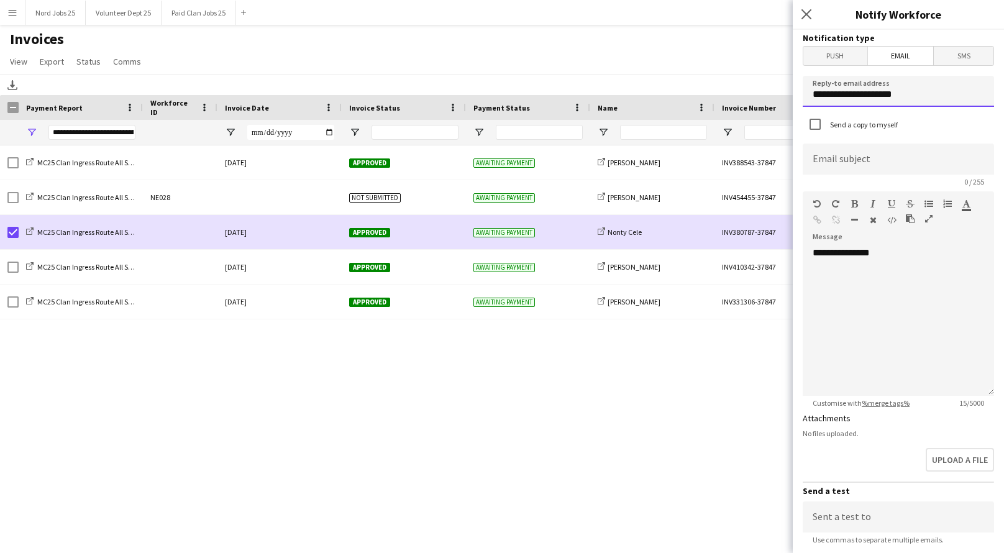
click at [850, 100] on input "**********" at bounding box center [898, 91] width 191 height 31
type input "**********"
click at [848, 156] on input at bounding box center [898, 159] width 191 height 31
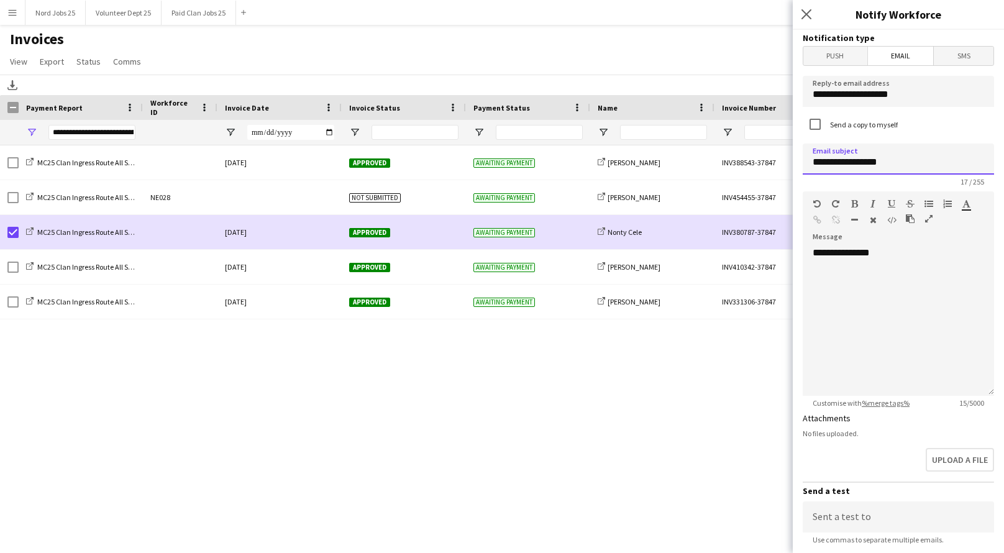
type input "**********"
click at [859, 252] on div "**********" at bounding box center [898, 321] width 191 height 149
click at [887, 293] on div "**********" at bounding box center [898, 321] width 191 height 149
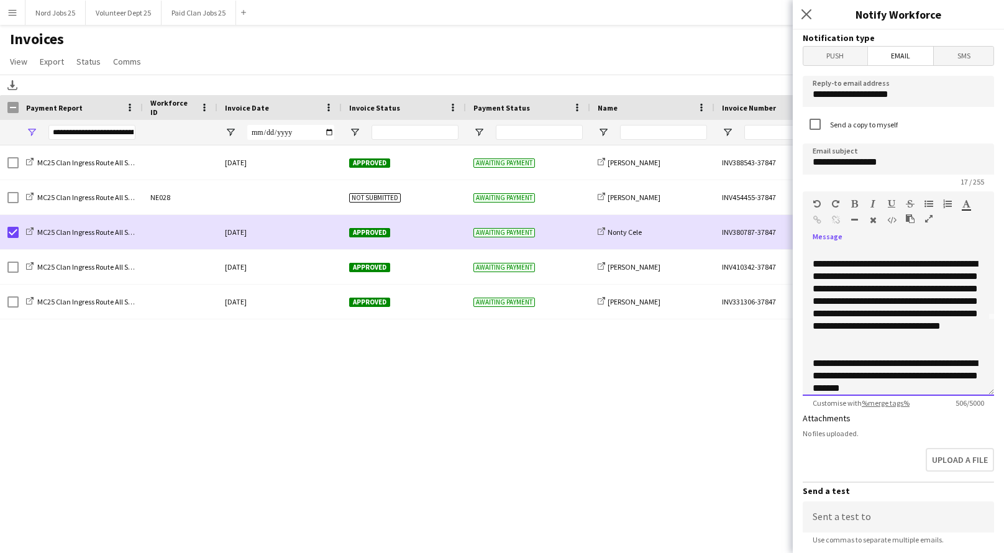
scroll to position [88, 0]
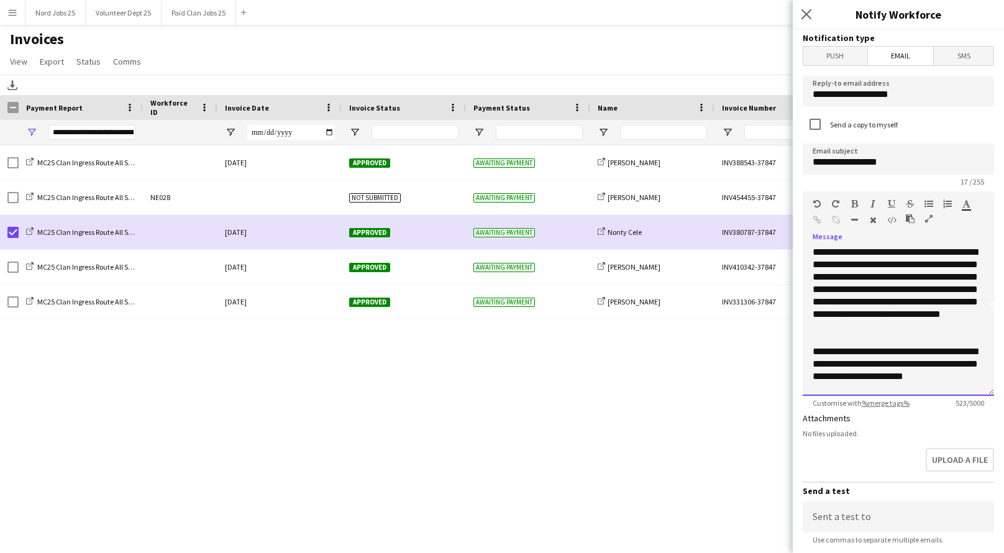
click at [980, 276] on div "**********" at bounding box center [898, 289] width 171 height 87
click at [894, 290] on div "**********" at bounding box center [898, 289] width 171 height 87
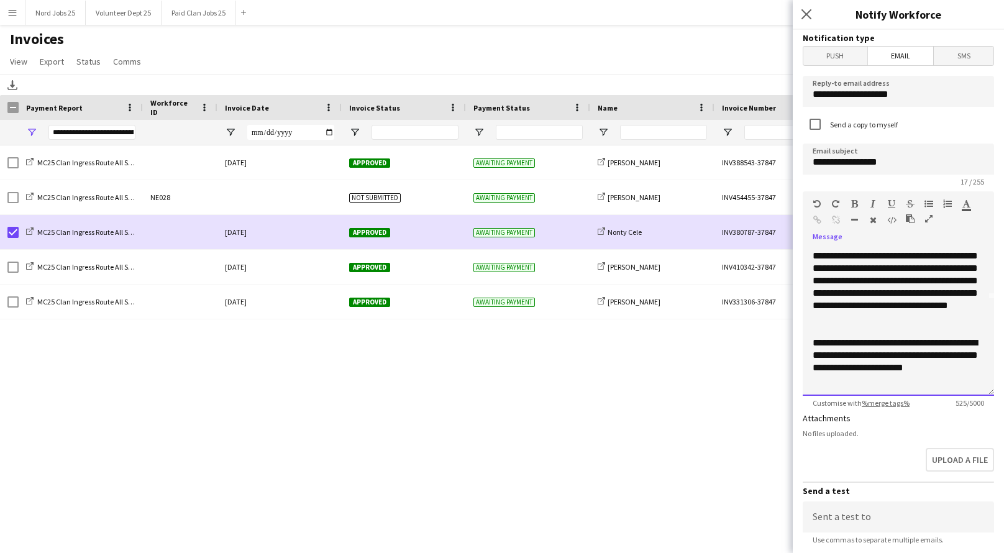
click at [860, 316] on div "**********" at bounding box center [898, 280] width 171 height 87
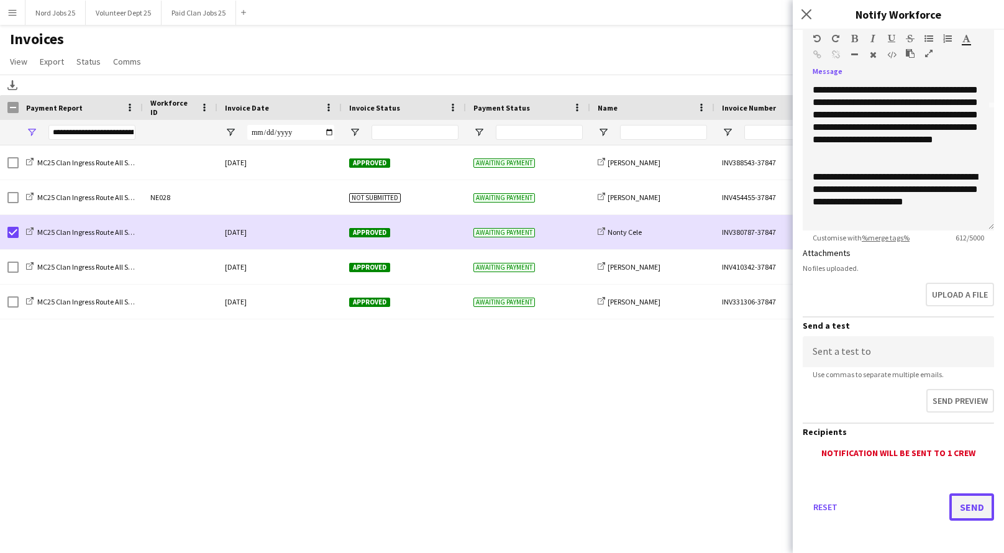
click at [967, 505] on button "Send" at bounding box center [971, 506] width 45 height 27
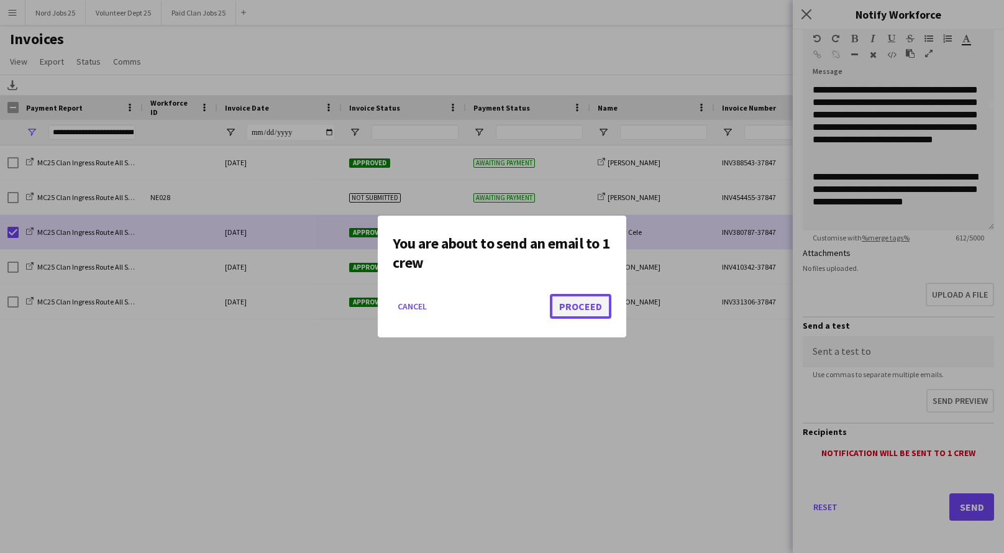
click at [567, 301] on button "Proceed" at bounding box center [581, 306] width 62 height 25
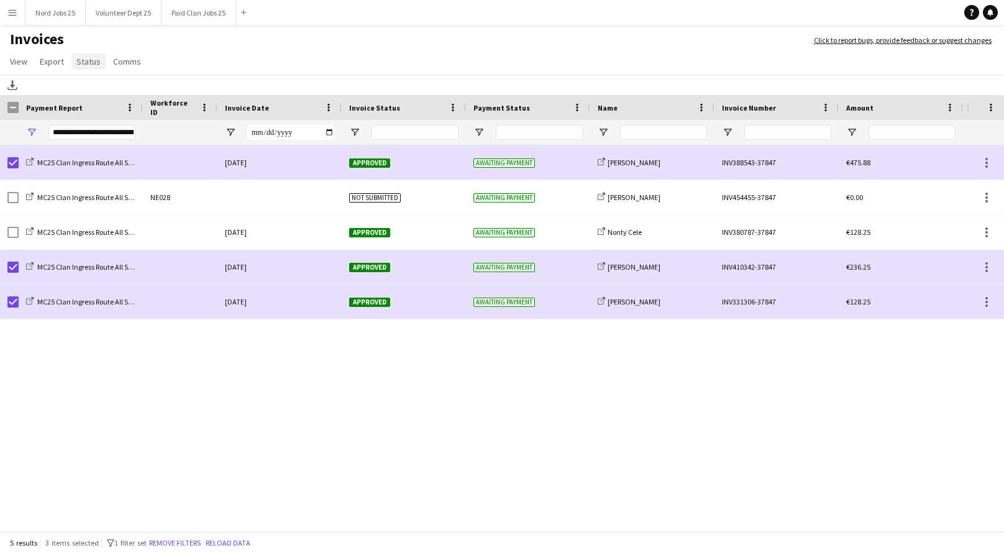
click at [94, 66] on span "Status" at bounding box center [88, 61] width 24 height 11
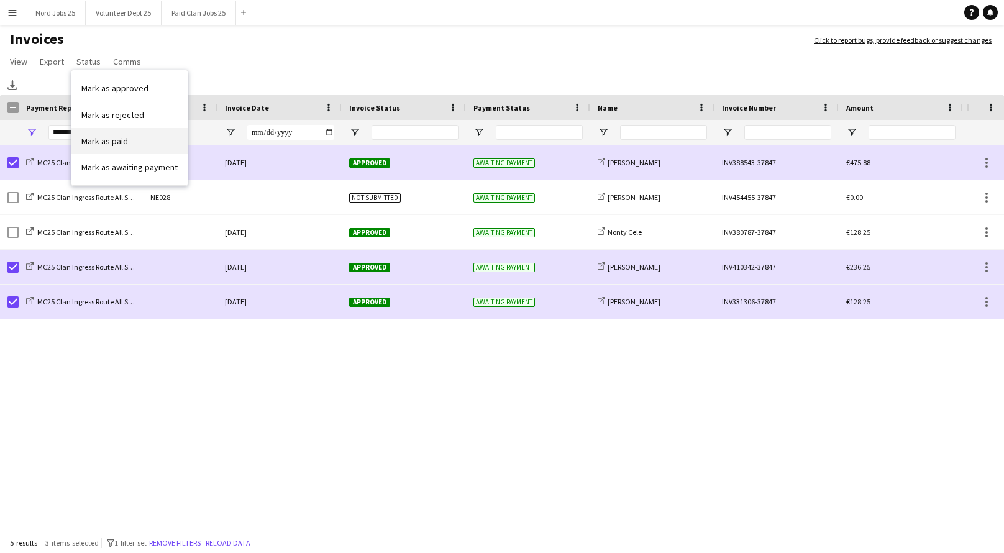
click at [122, 138] on span "Mark as paid" at bounding box center [104, 140] width 47 height 11
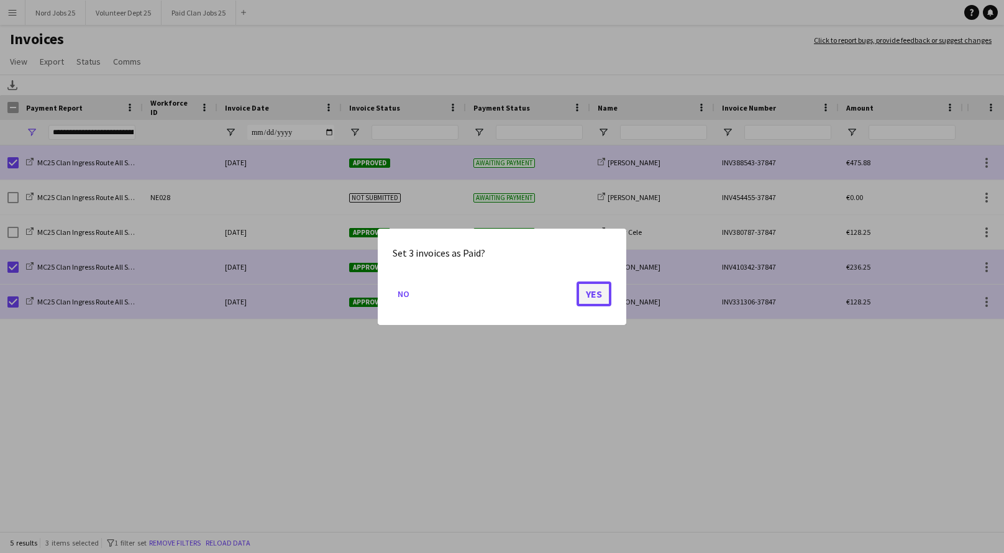
click at [598, 291] on button "Yes" at bounding box center [594, 293] width 35 height 25
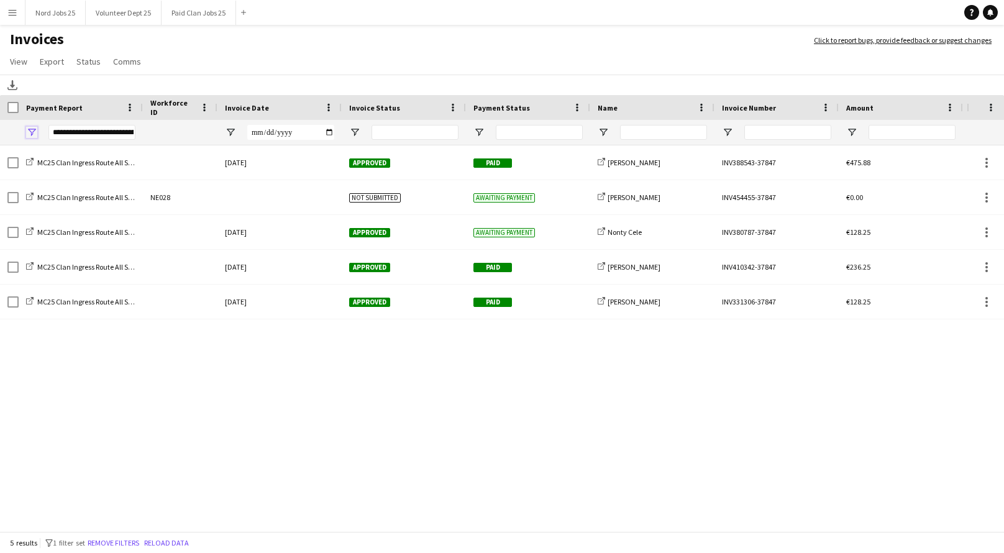
click at [32, 132] on span "Open Filter Menu" at bounding box center [31, 132] width 11 height 11
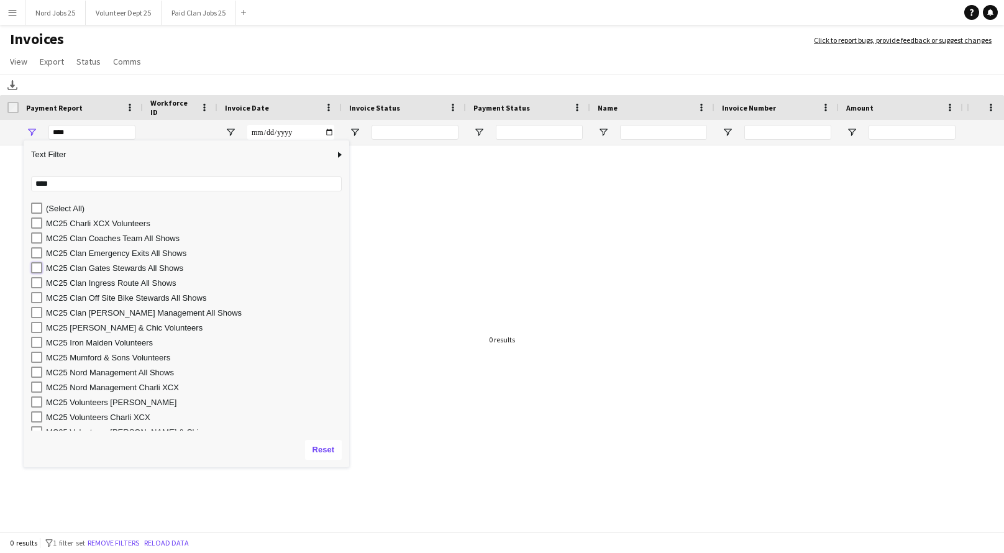
type input "**********"
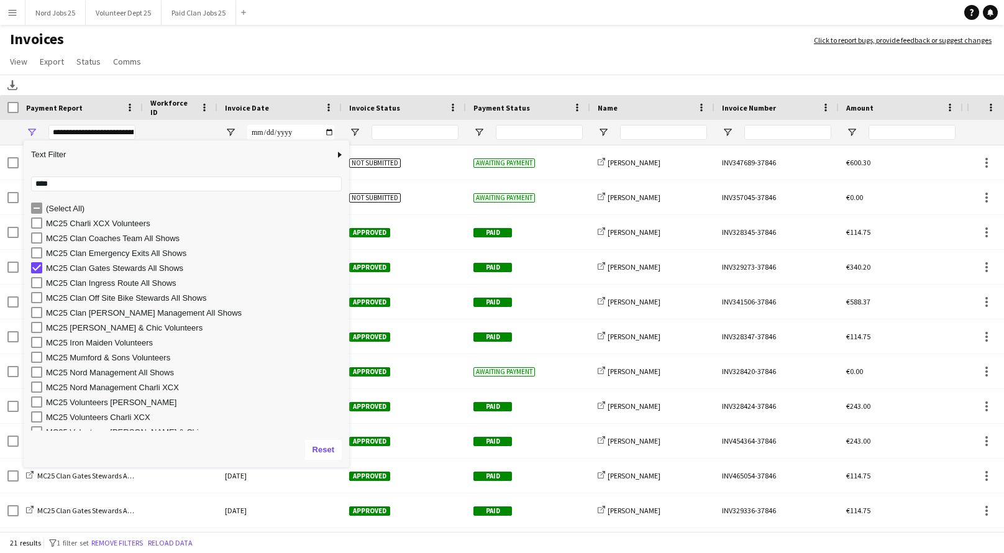
click at [263, 52] on app-page-menu "View Customise view Customise filters Reset Filters Reset View Reset All Export…" at bounding box center [502, 63] width 1004 height 24
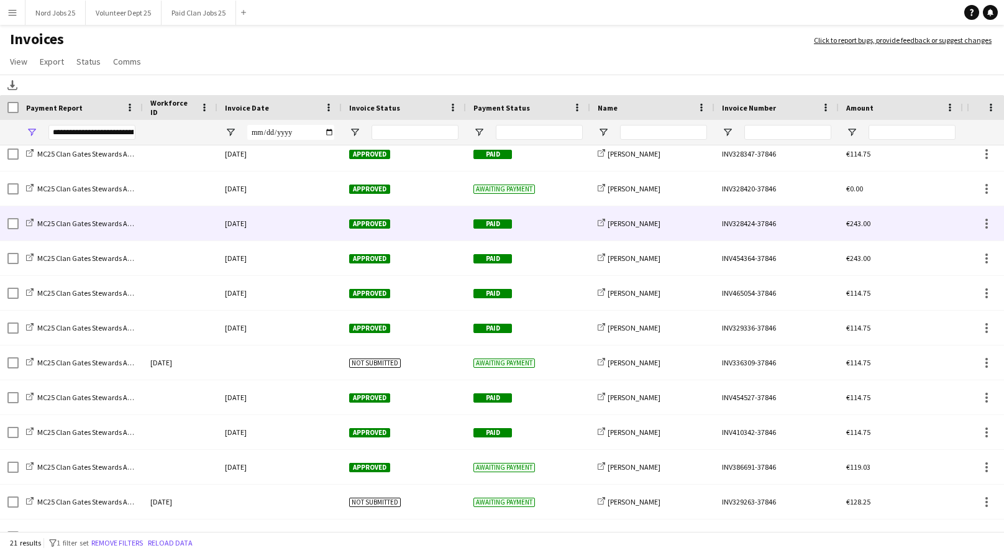
scroll to position [185, 0]
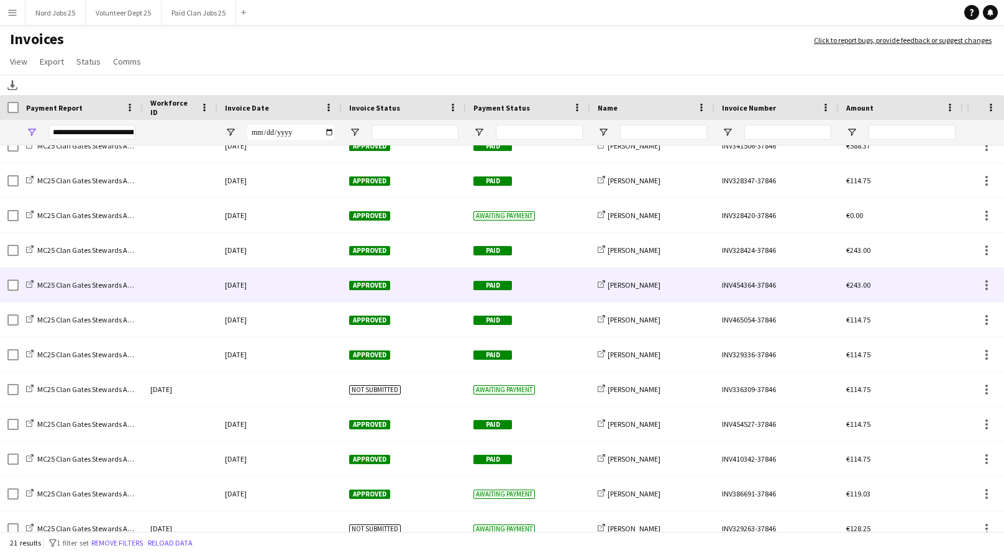
click at [283, 278] on div "12-July-2025" at bounding box center [279, 285] width 124 height 34
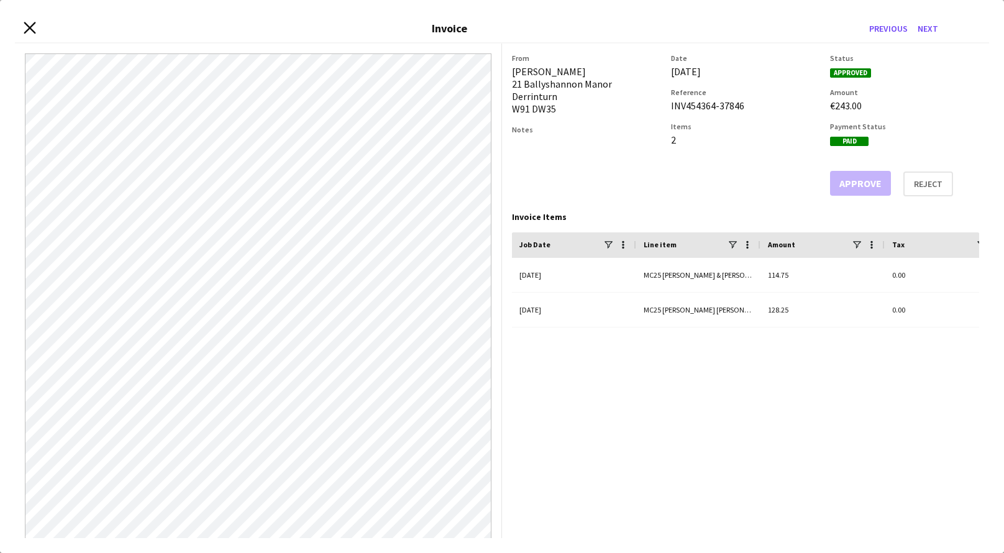
click at [25, 32] on icon at bounding box center [30, 28] width 12 height 12
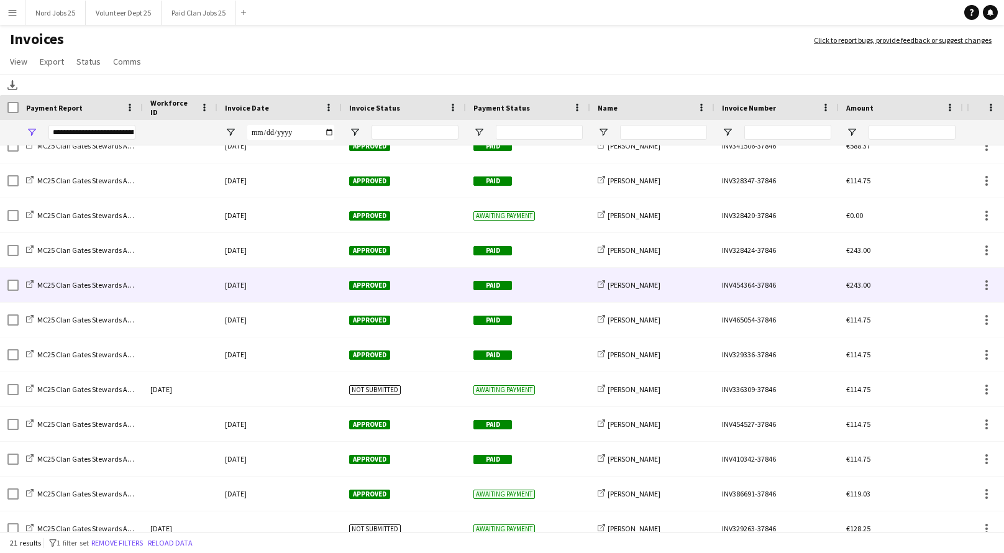
click at [193, 293] on div at bounding box center [180, 285] width 75 height 34
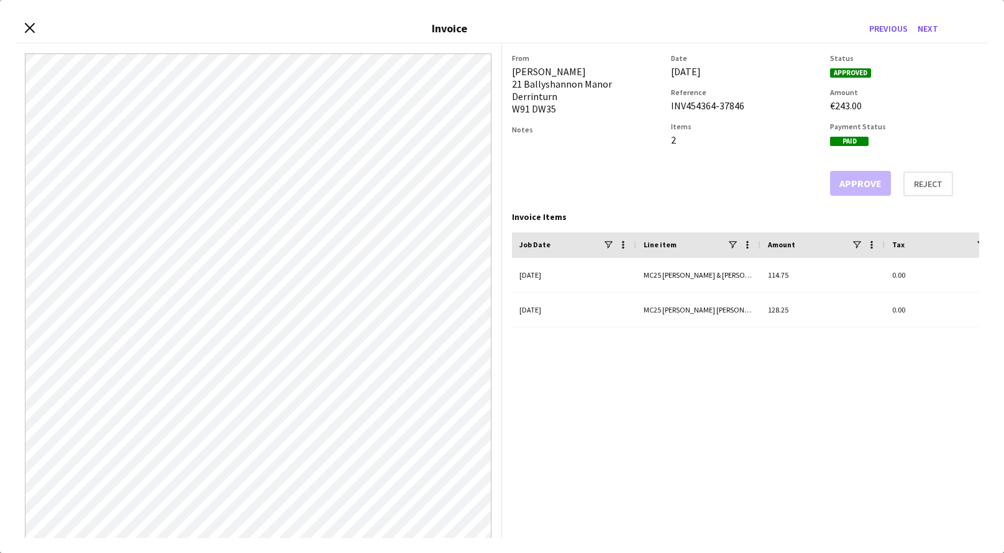
click at [35, 29] on div "Close invoice dialog Invoice Previous Next" at bounding box center [502, 29] width 974 height 29
click at [29, 29] on icon "Close invoice dialog" at bounding box center [30, 28] width 12 height 12
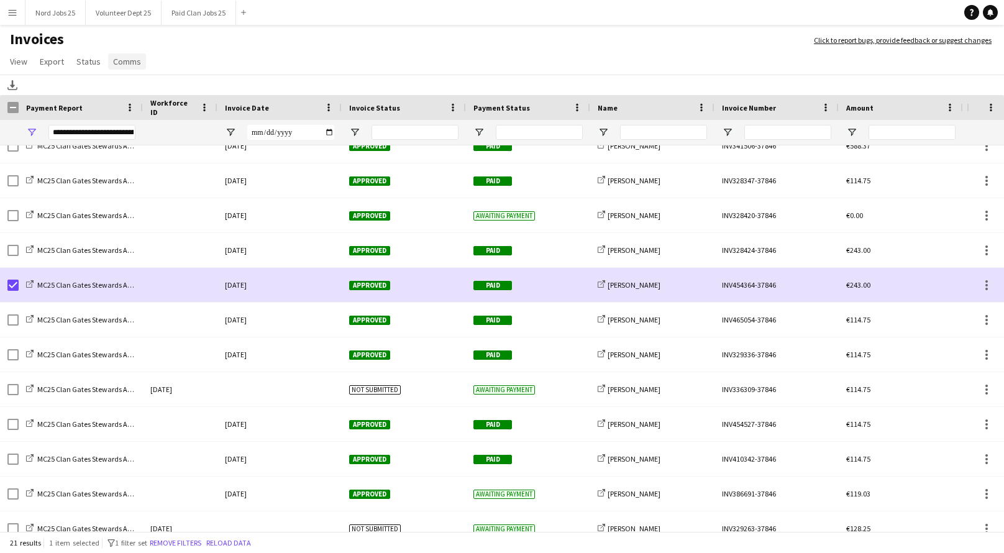
click at [117, 59] on span "Comms" at bounding box center [127, 61] width 28 height 11
click at [134, 83] on span "Send notification" at bounding box center [147, 88] width 63 height 11
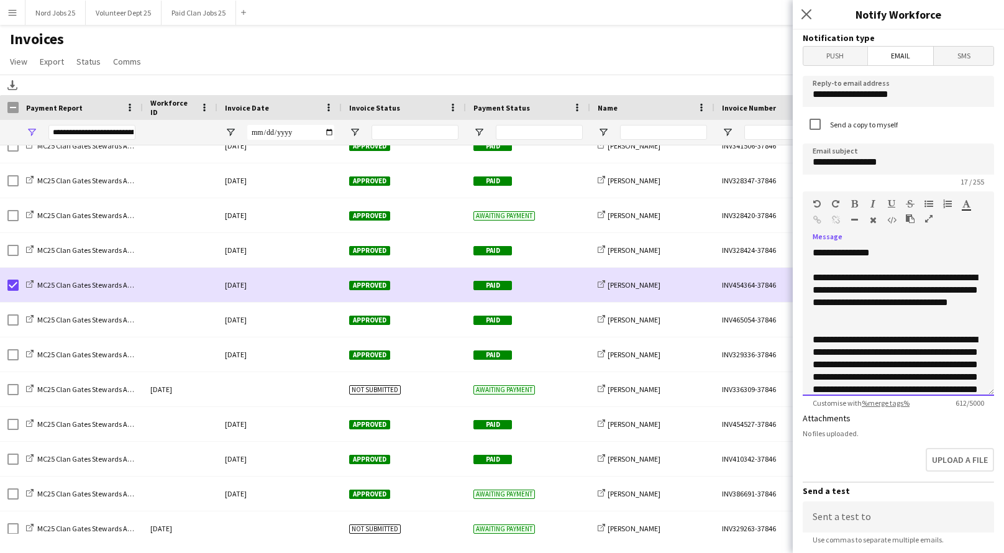
click at [860, 280] on div "**********" at bounding box center [898, 297] width 171 height 50
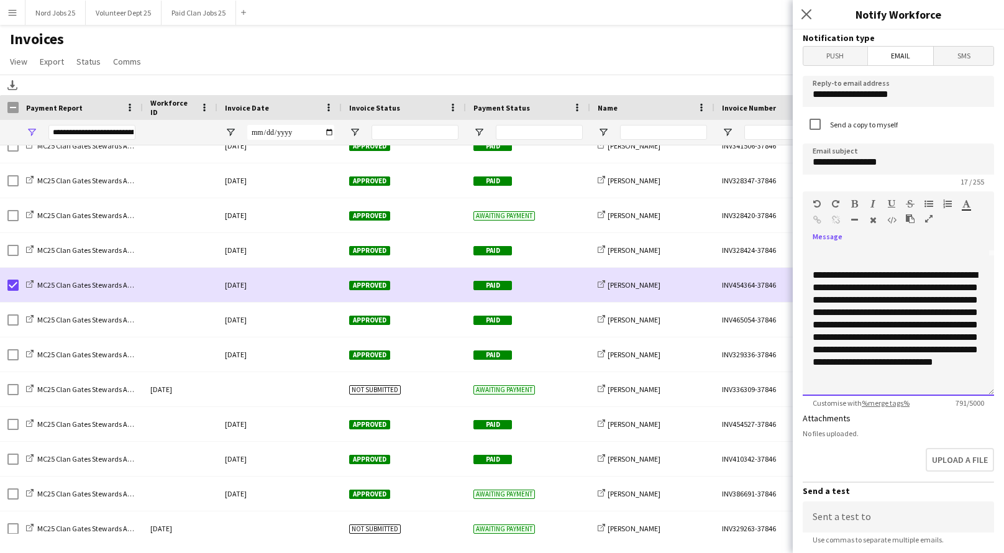
scroll to position [142, 0]
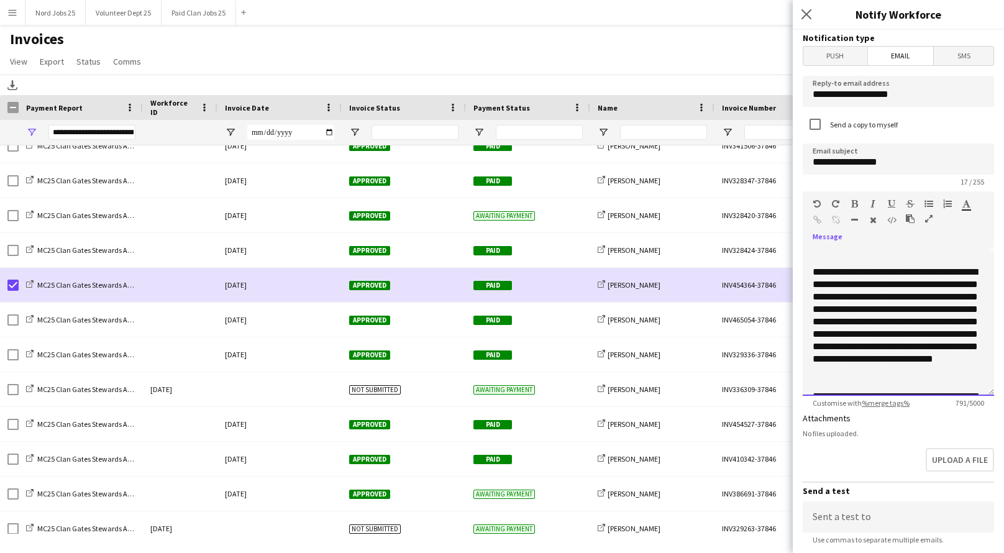
click at [892, 295] on div "**********" at bounding box center [898, 322] width 171 height 112
click at [950, 298] on div "**********" at bounding box center [898, 322] width 171 height 112
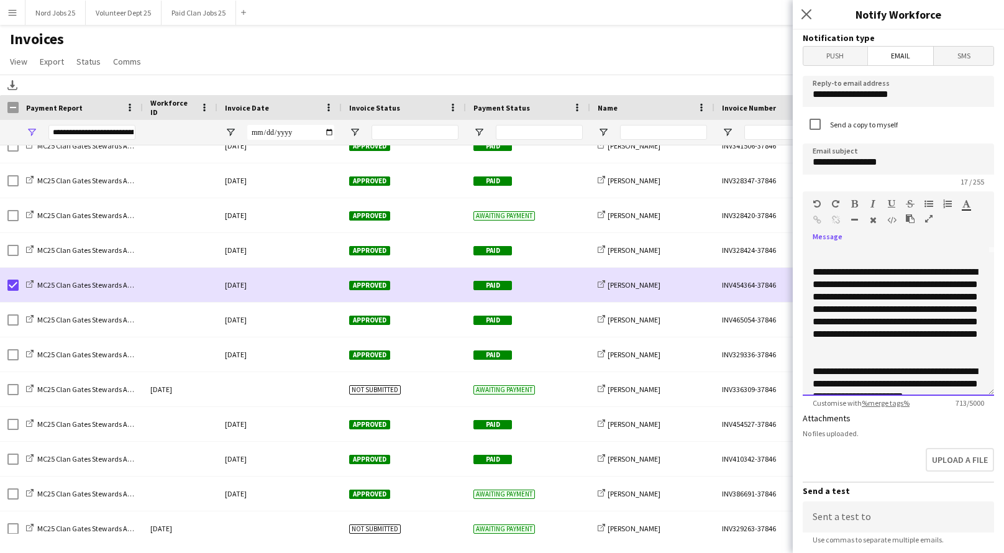
scroll to position [171, 0]
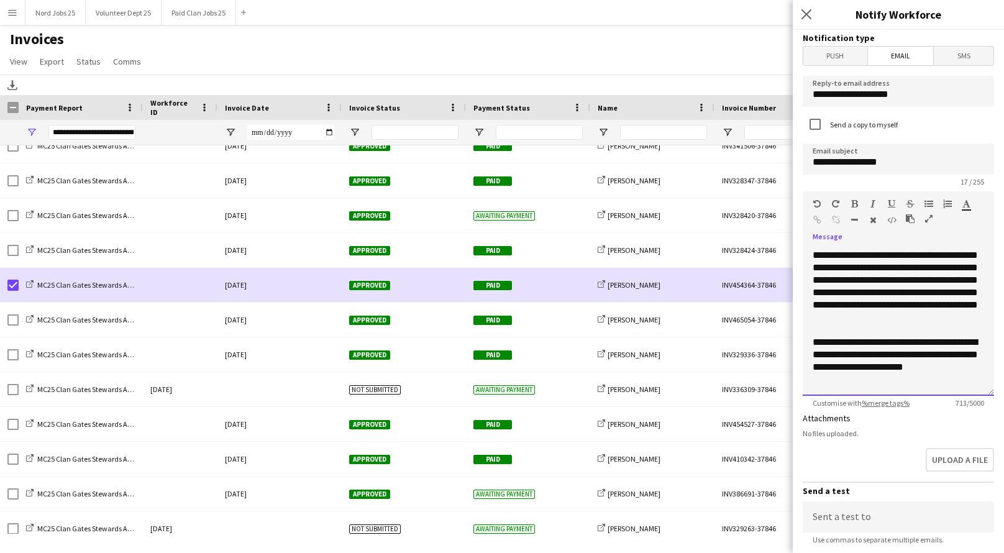
click at [836, 384] on div "**********" at bounding box center [898, 361] width 171 height 50
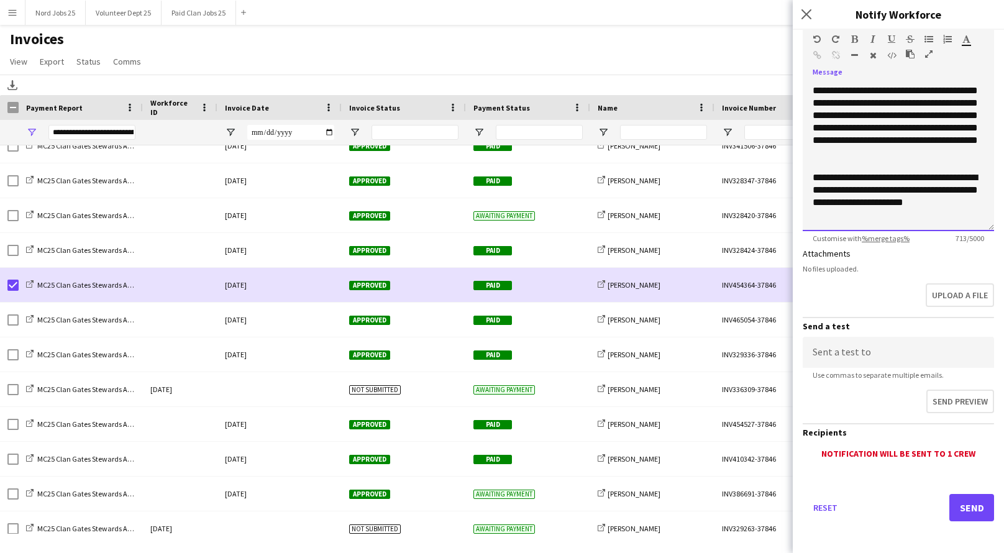
scroll to position [165, 0]
click at [982, 508] on button "Send" at bounding box center [971, 506] width 45 height 27
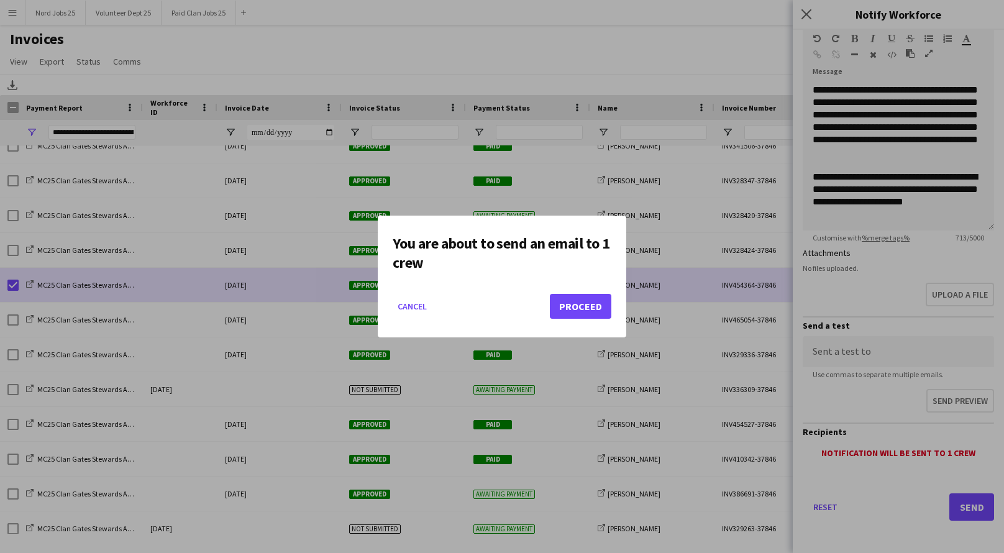
click at [583, 303] on button "Proceed" at bounding box center [581, 306] width 62 height 25
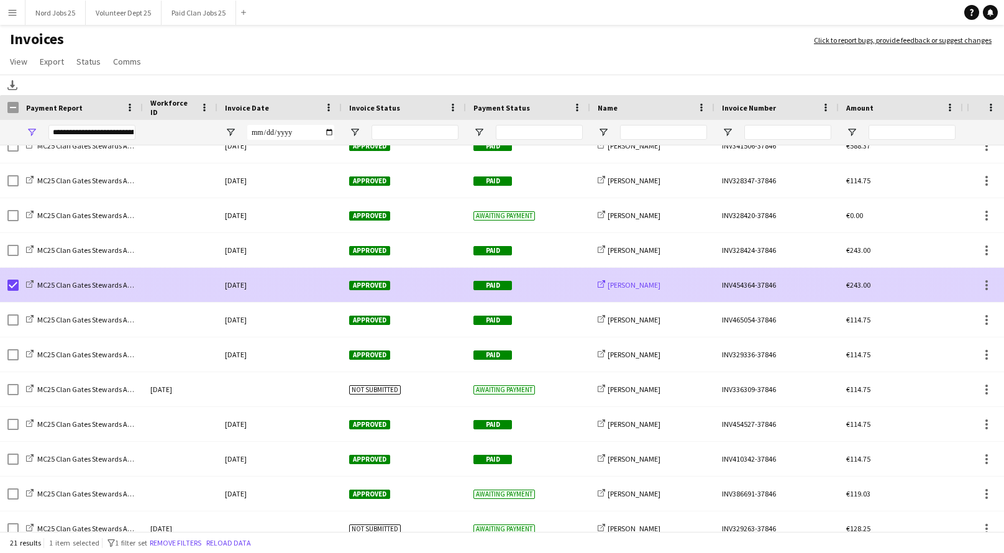
drag, startPoint x: 664, startPoint y: 285, endPoint x: 606, endPoint y: 288, distance: 57.2
click at [606, 288] on div "share-external-link-1 Niamh Hegarty" at bounding box center [652, 285] width 124 height 34
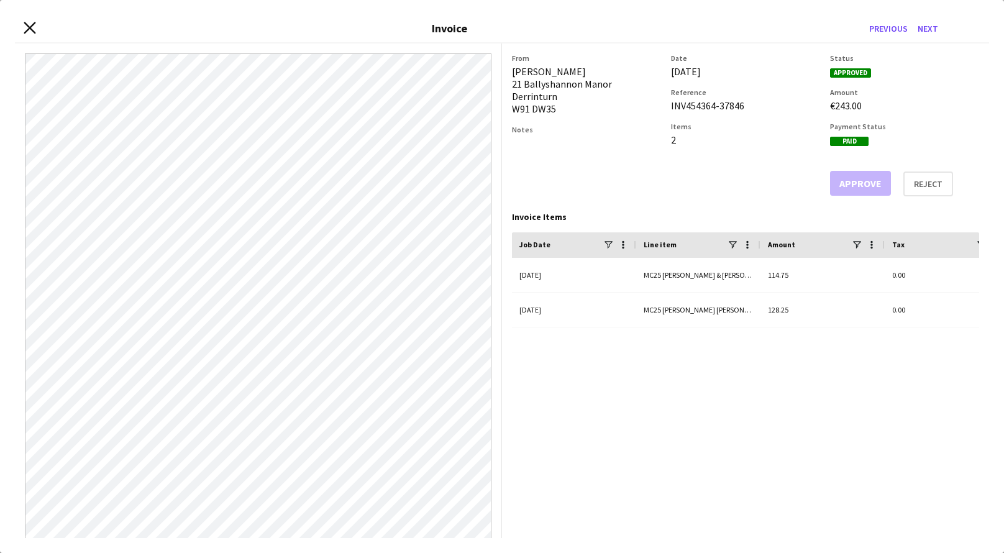
click at [32, 23] on icon "Close invoice dialog" at bounding box center [30, 28] width 12 height 12
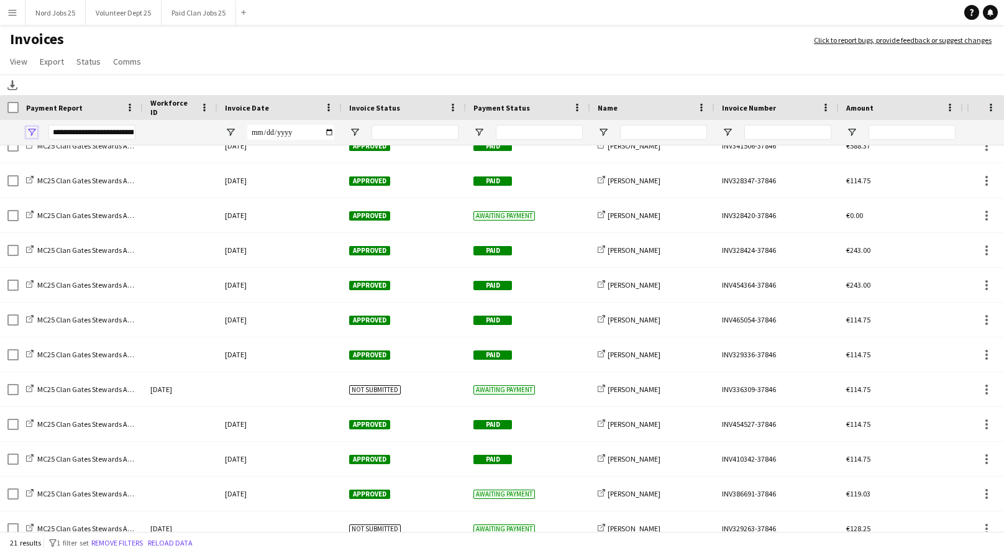
click at [34, 131] on span "Open Filter Menu" at bounding box center [31, 132] width 11 height 11
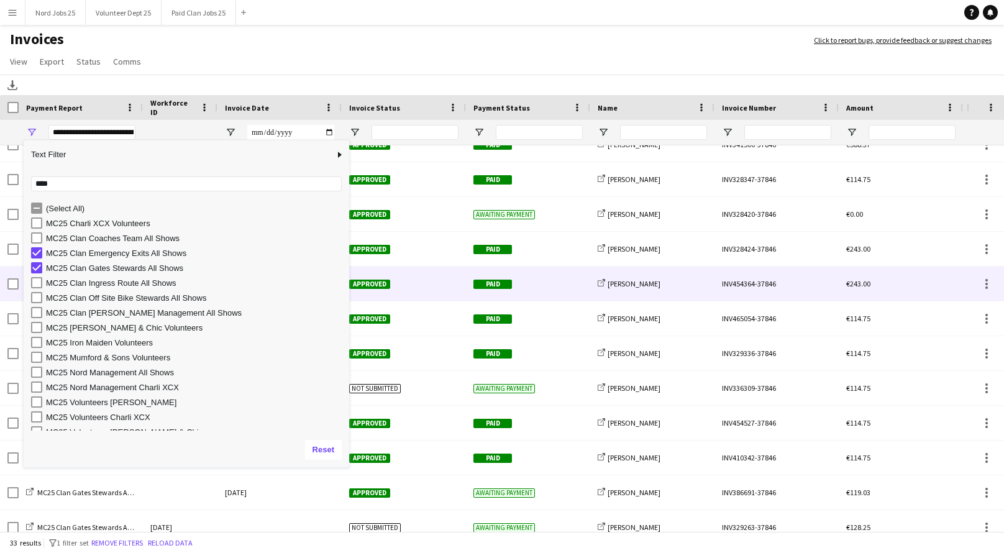
scroll to position [571, 0]
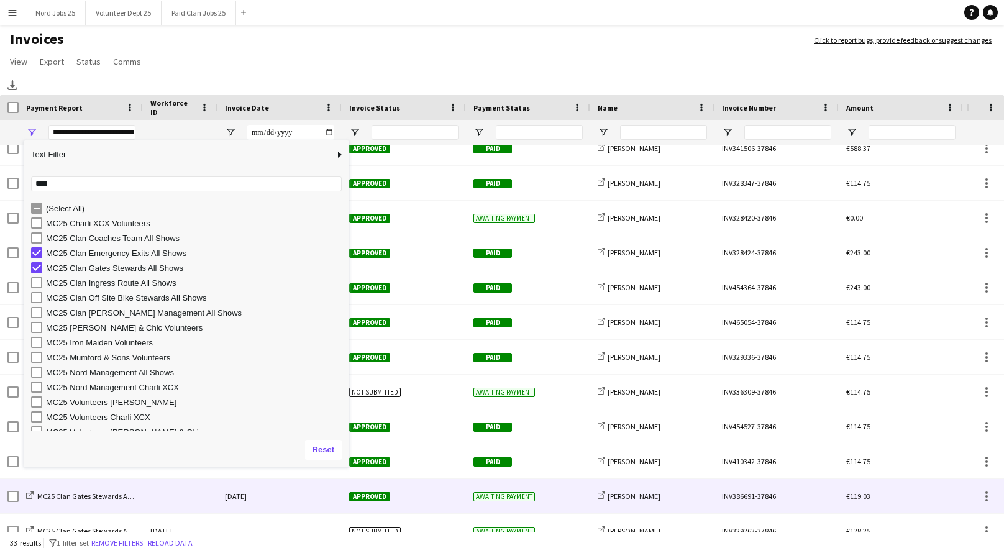
click at [547, 486] on div "Awaiting payment" at bounding box center [528, 496] width 124 height 34
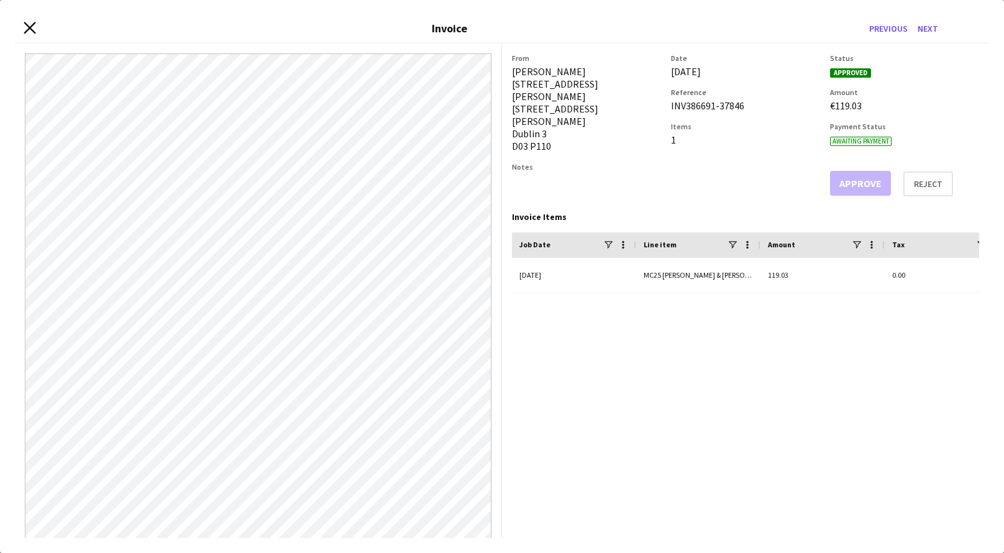
click at [30, 29] on icon "Close invoice dialog" at bounding box center [30, 28] width 12 height 12
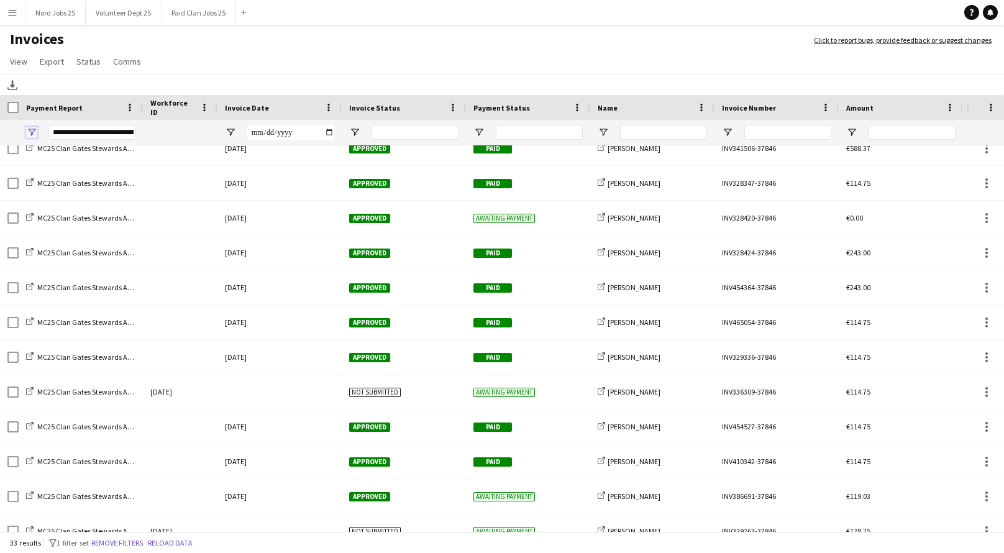
click at [37, 135] on span "Open Filter Menu" at bounding box center [31, 132] width 11 height 11
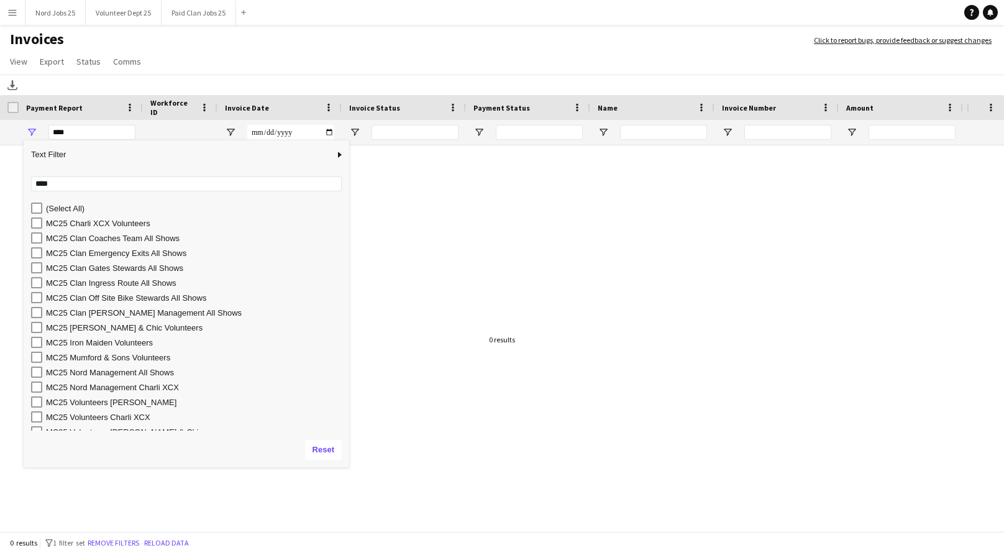
scroll to position [0, 0]
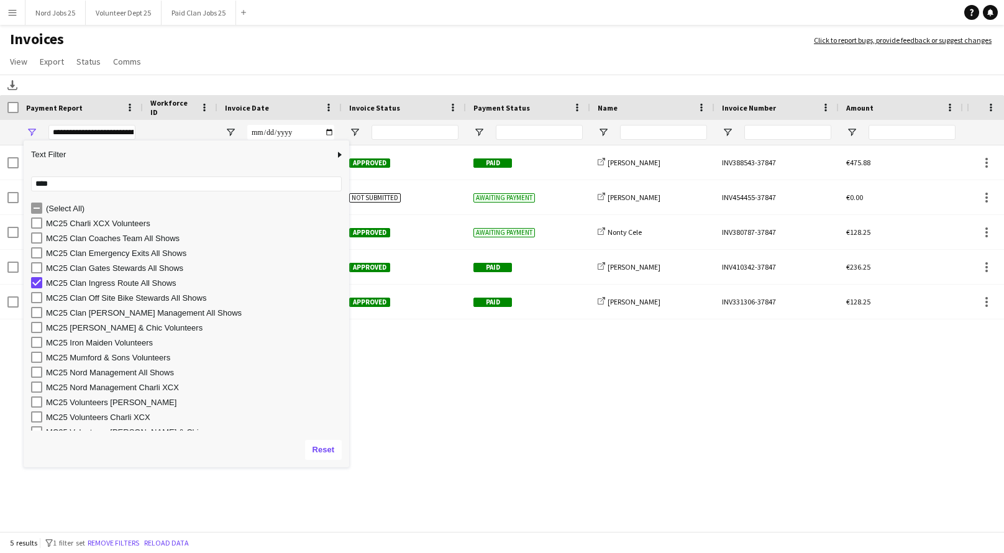
click at [264, 55] on app-page-menu "View Customise view Customise filters Reset Filters Reset View Reset All Export…" at bounding box center [502, 63] width 1004 height 24
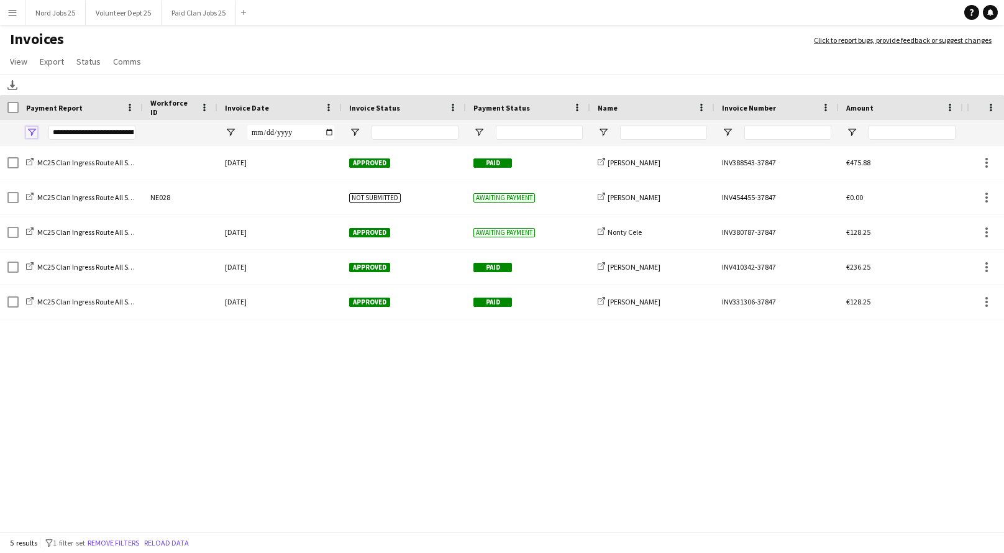
click at [34, 131] on span "Open Filter Menu" at bounding box center [31, 132] width 11 height 11
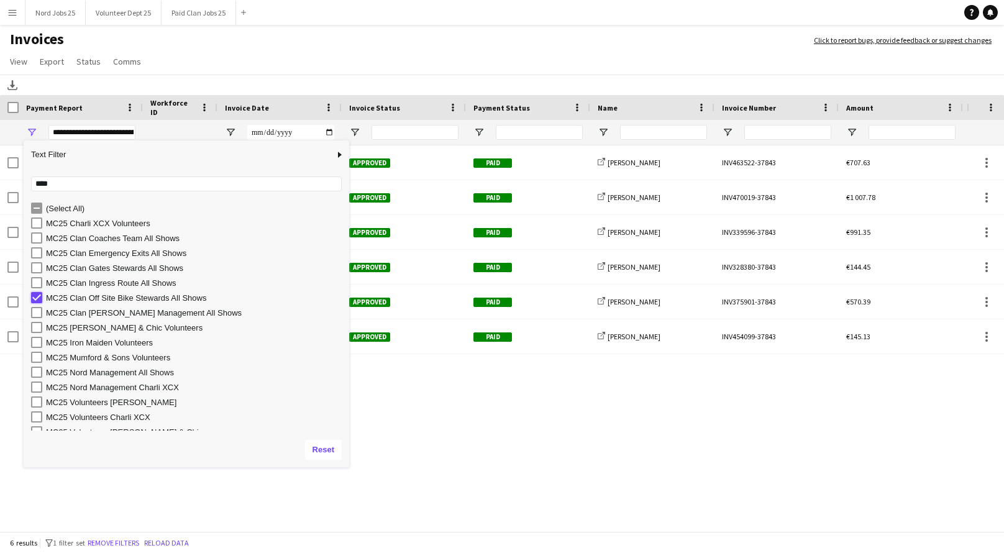
type input "***"
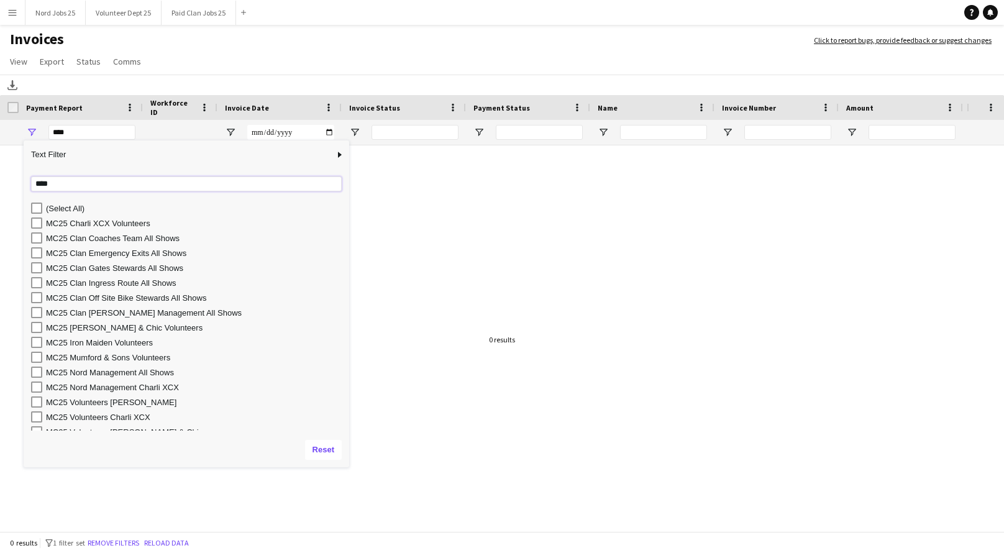
click at [48, 183] on input "****" at bounding box center [186, 183] width 311 height 15
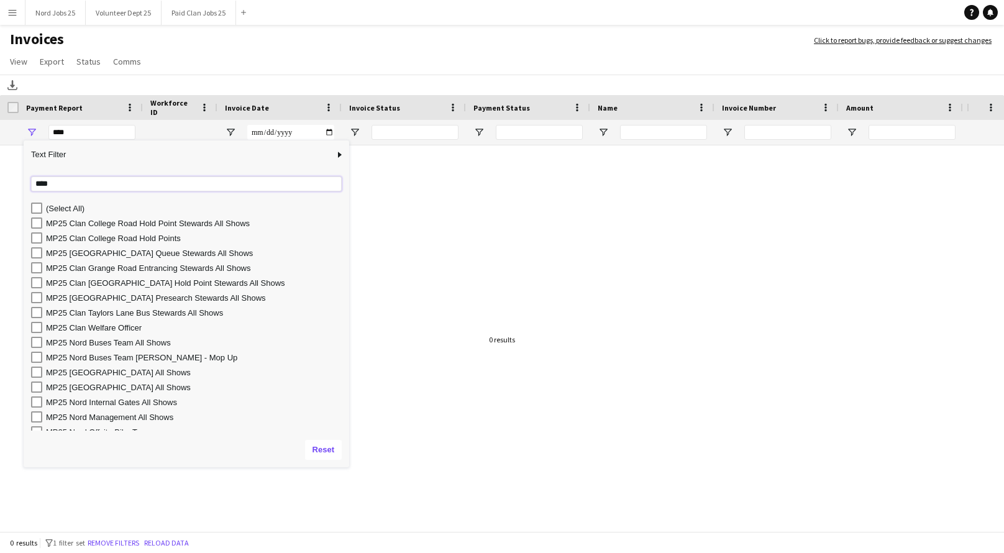
scroll to position [8, 0]
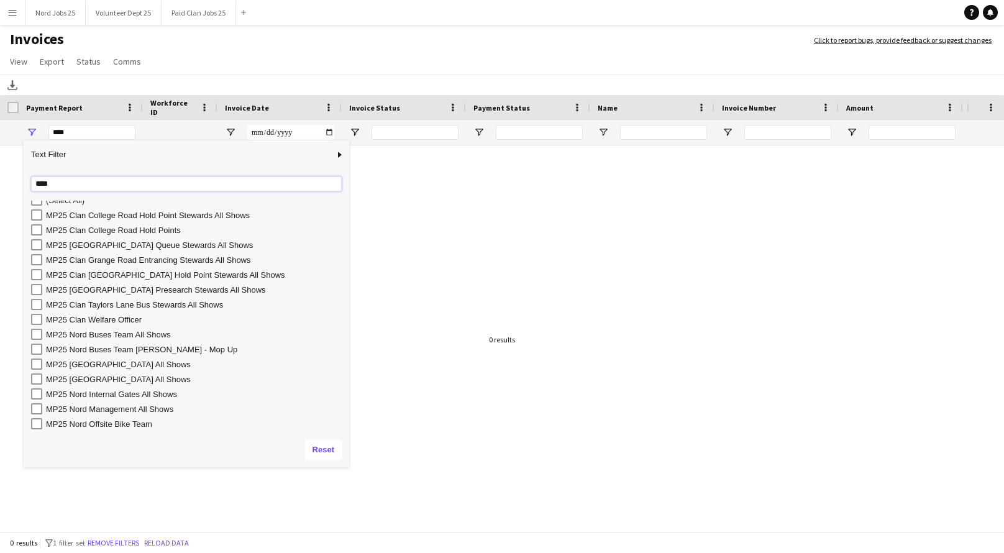
type input "****"
click at [110, 421] on div "MP25 Nord Offsite Bike Team" at bounding box center [195, 423] width 299 height 9
type input "**********"
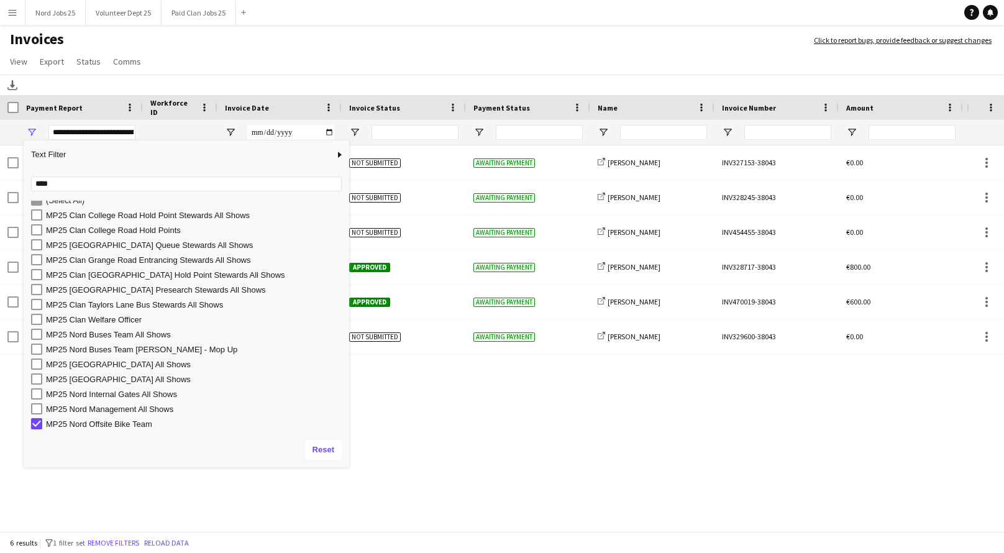
click at [271, 47] on h1 "Invoices" at bounding box center [400, 40] width 801 height 21
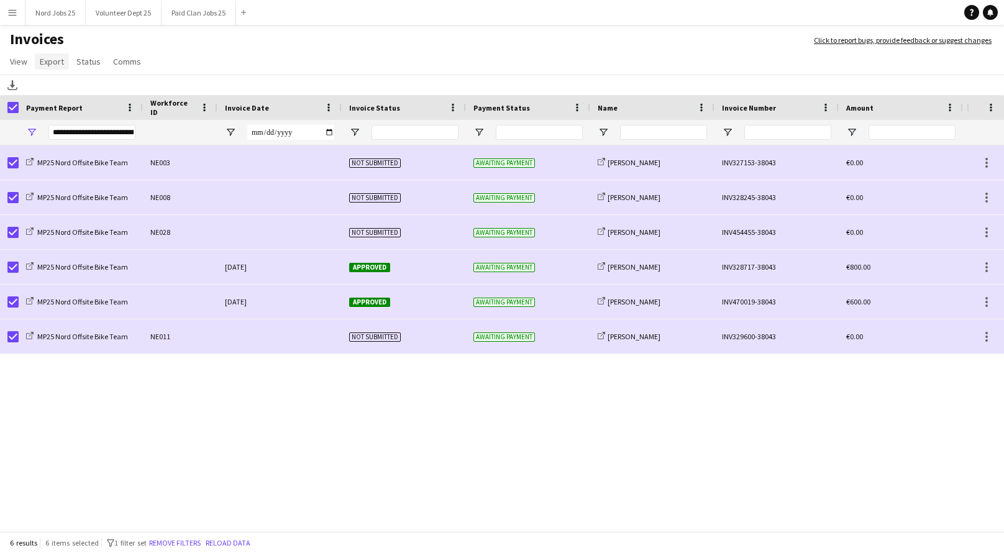
click at [51, 65] on span "Export" at bounding box center [52, 61] width 24 height 11
click at [93, 94] on link "Export as XLSX" at bounding box center [78, 88] width 87 height 26
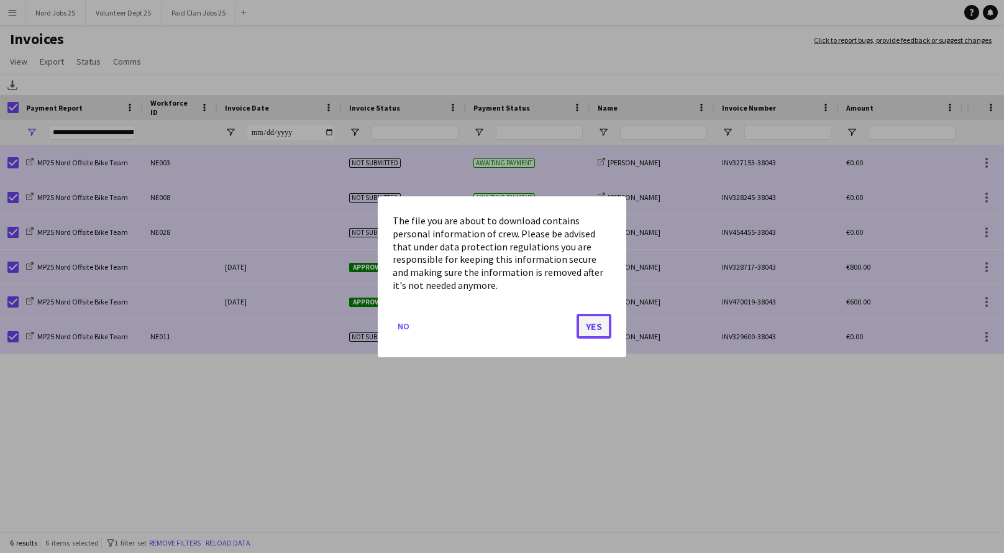
click at [598, 317] on button "Yes" at bounding box center [594, 325] width 35 height 25
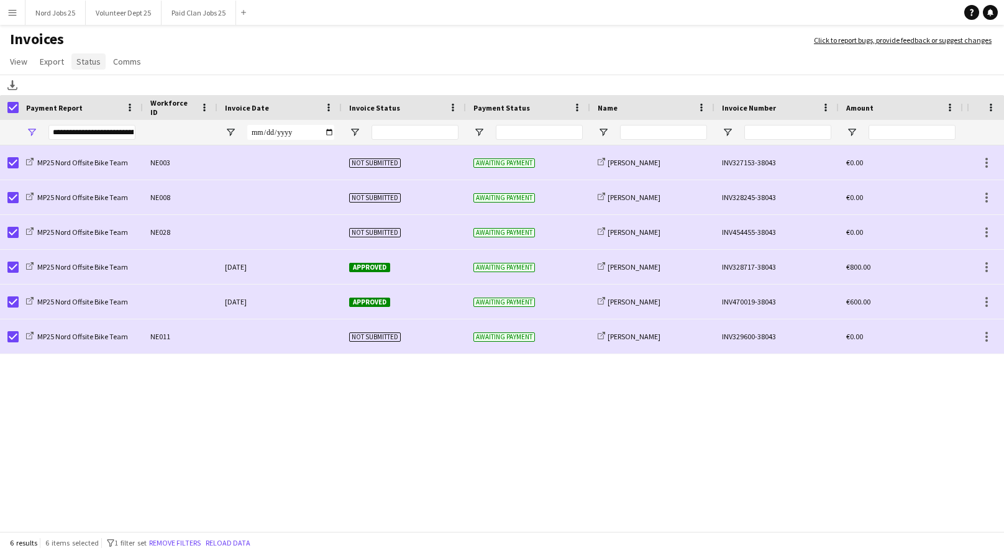
click at [88, 64] on span "Status" at bounding box center [88, 61] width 24 height 11
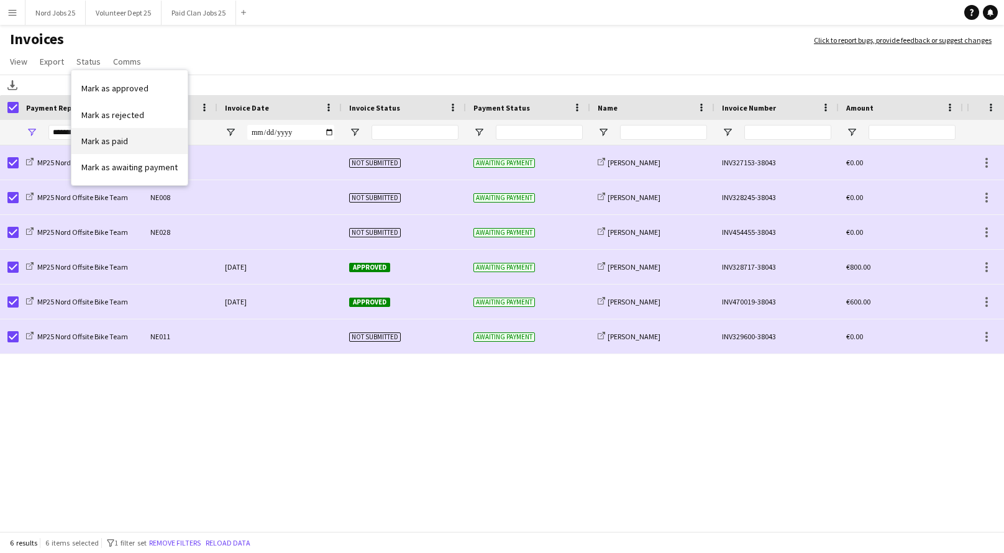
click at [122, 135] on span "Mark as paid" at bounding box center [104, 140] width 47 height 11
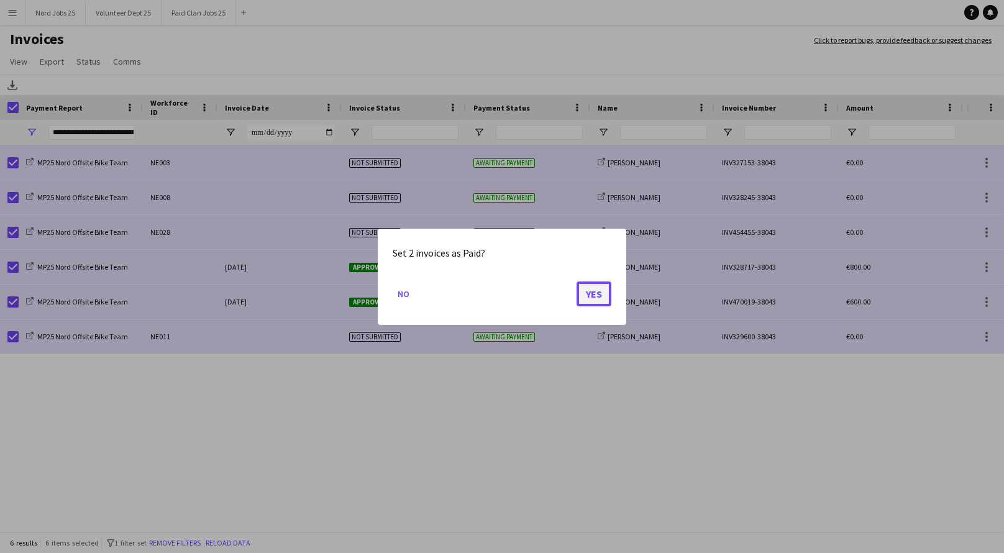
click at [588, 292] on button "Yes" at bounding box center [594, 293] width 35 height 25
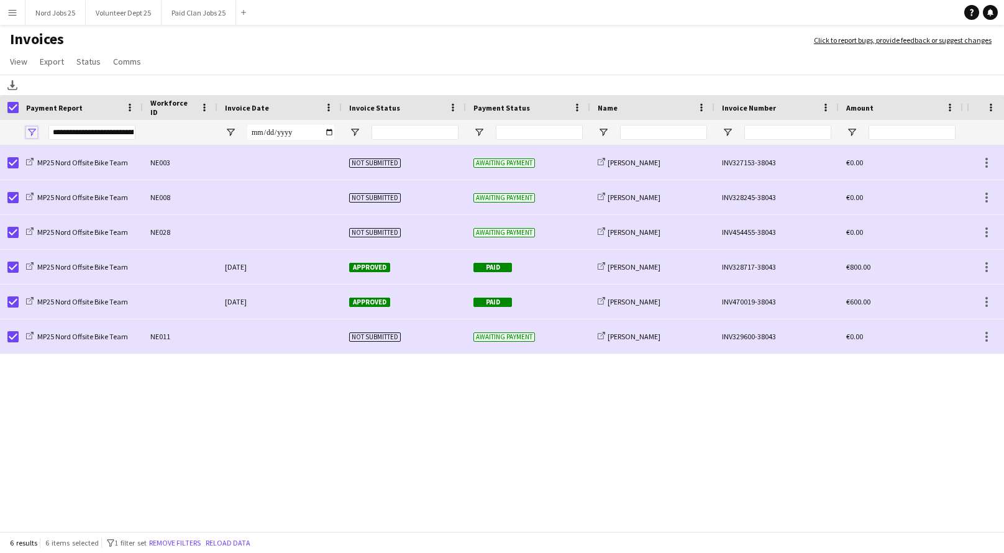
click at [31, 133] on span "Open Filter Menu" at bounding box center [31, 132] width 11 height 11
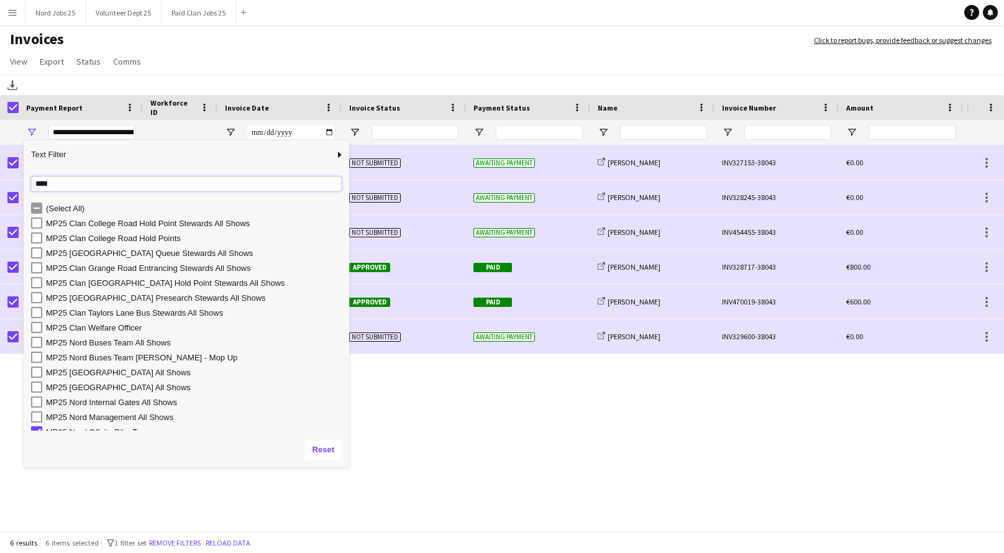
click at [48, 184] on input "****" at bounding box center [186, 183] width 311 height 15
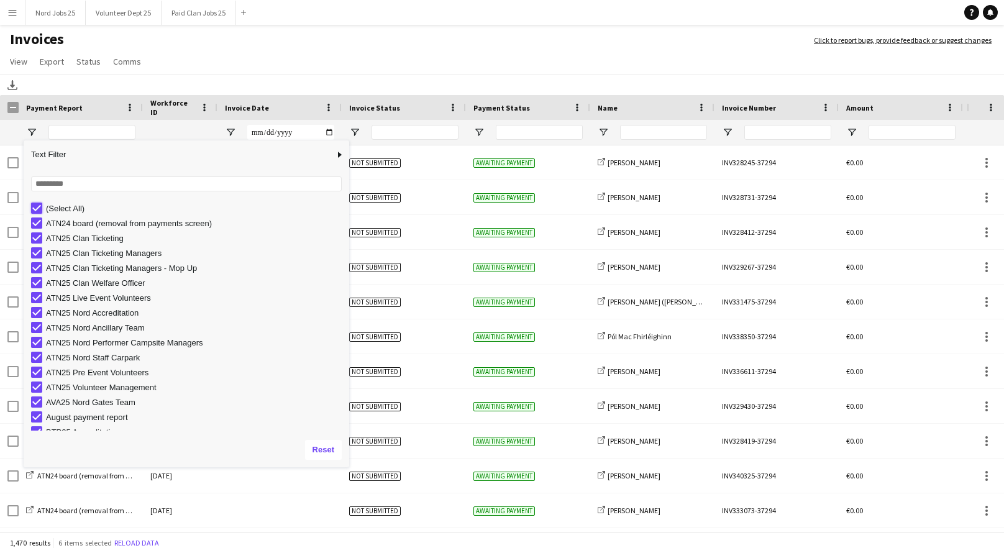
type input "***"
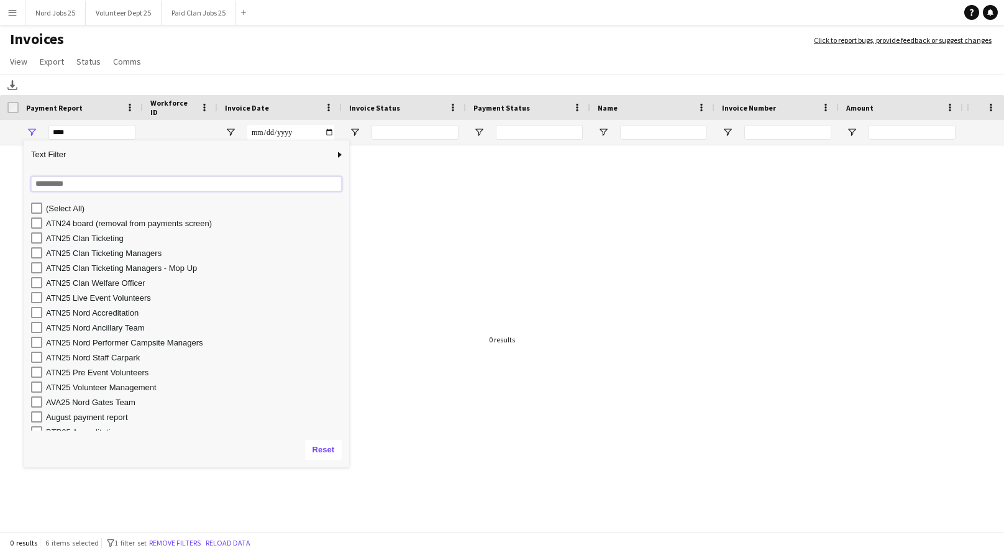
click at [70, 183] on input "Search filter values" at bounding box center [186, 183] width 311 height 15
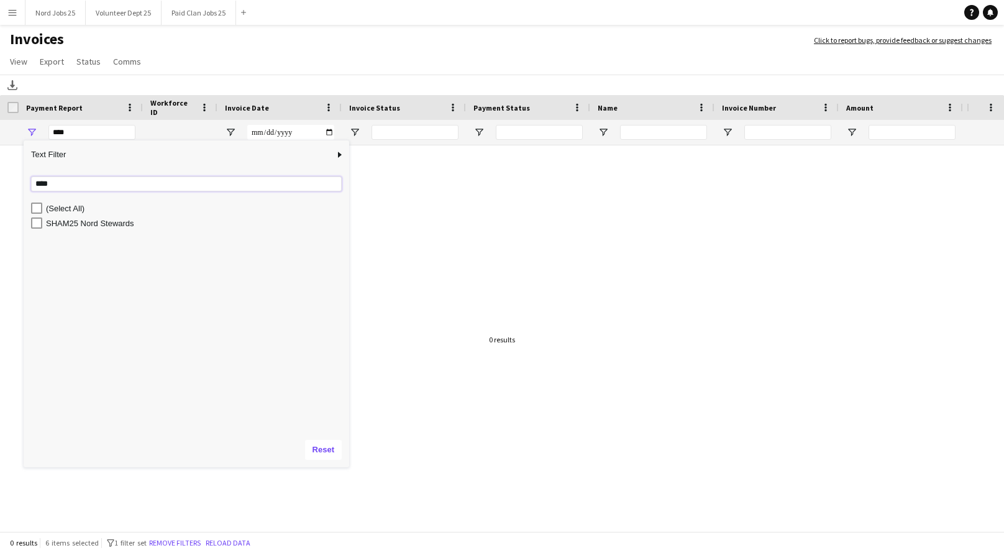
type input "****"
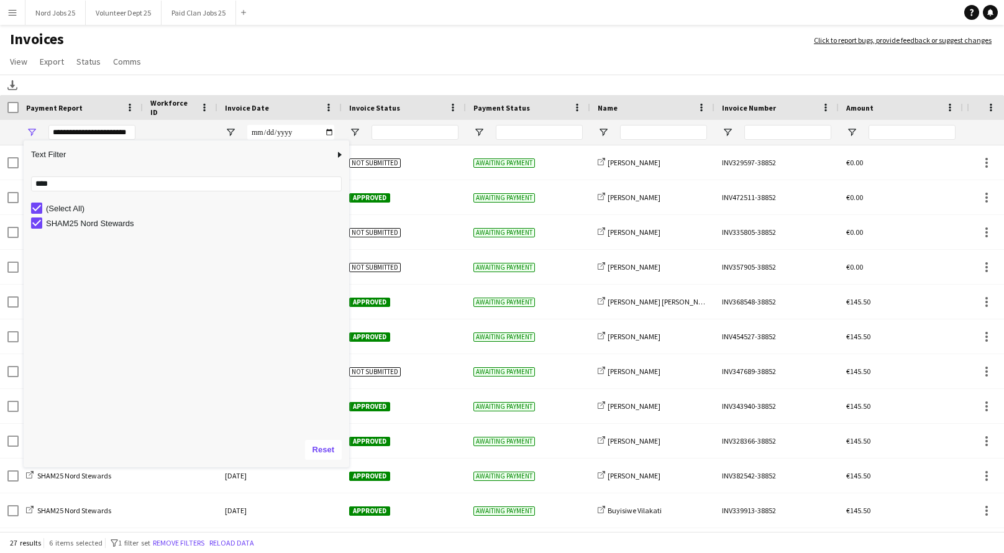
click at [297, 43] on h1 "Invoices" at bounding box center [400, 40] width 801 height 21
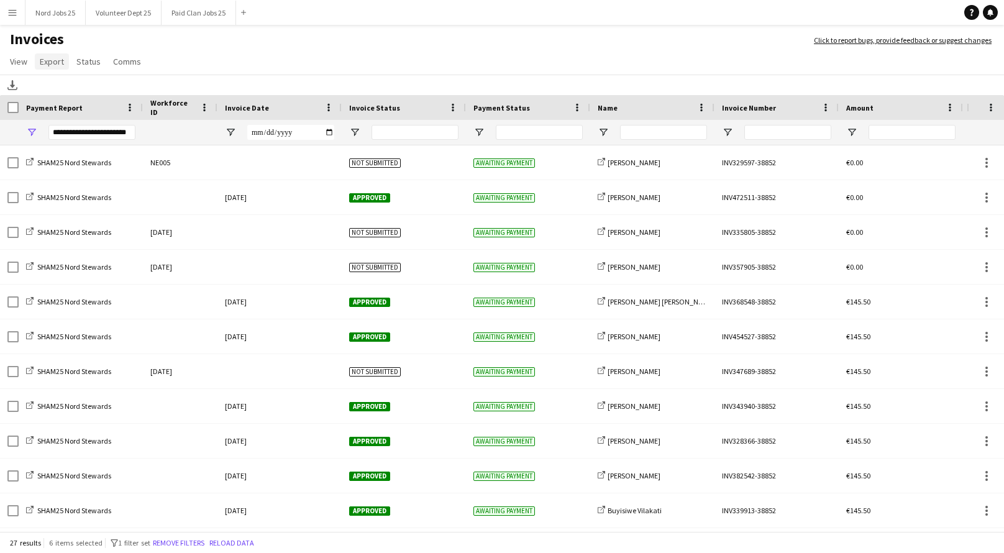
click at [55, 65] on span "Export" at bounding box center [52, 61] width 24 height 11
click at [88, 88] on span "Export as XLSX" at bounding box center [72, 88] width 54 height 11
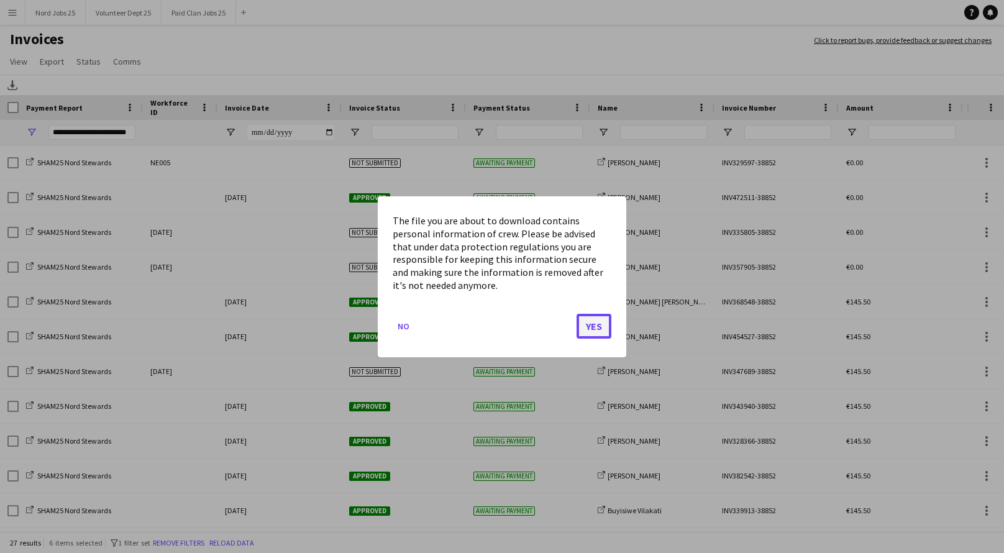
click at [592, 332] on button "Yes" at bounding box center [594, 325] width 35 height 25
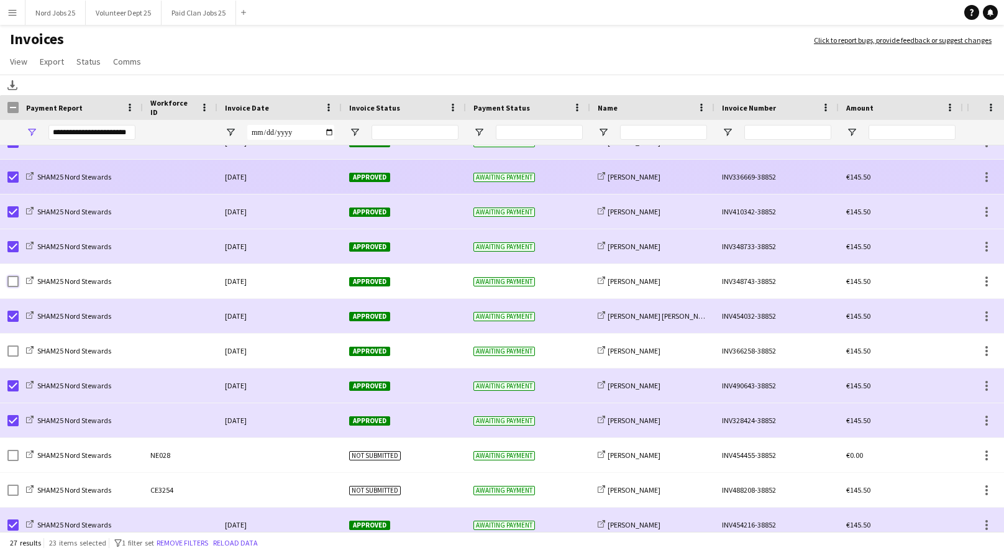
scroll to position [402, 0]
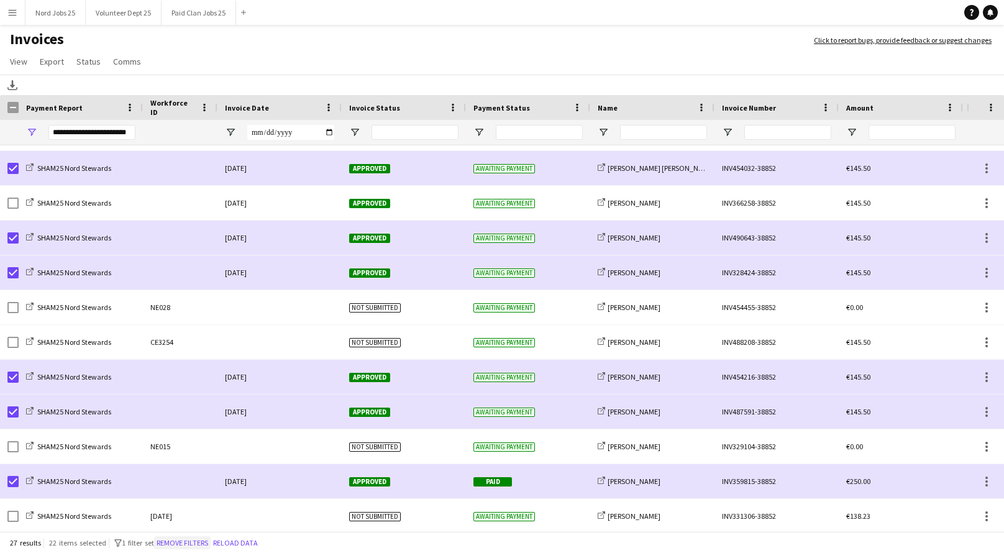
click at [208, 544] on button "Remove filters" at bounding box center [182, 543] width 57 height 14
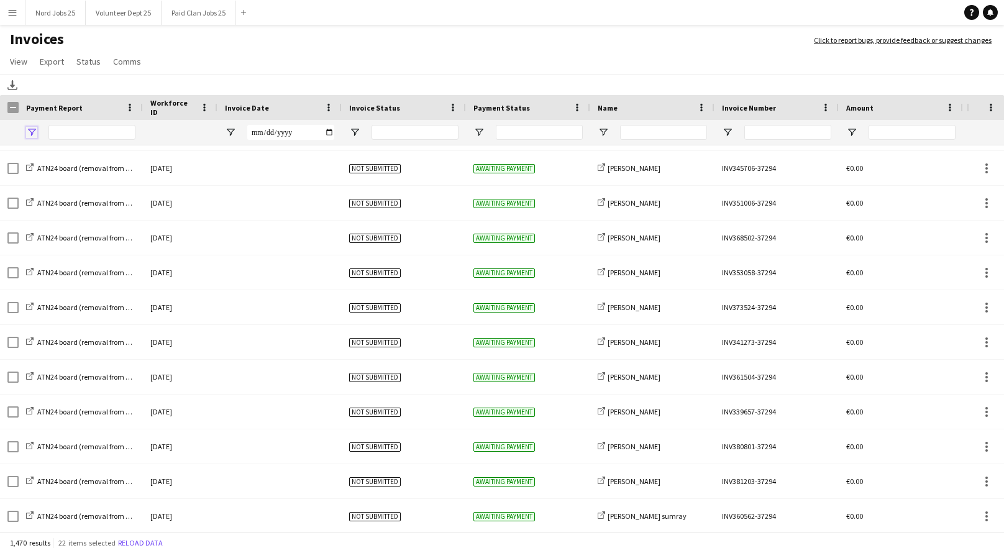
click at [31, 132] on span "Open Filter Menu" at bounding box center [31, 132] width 11 height 11
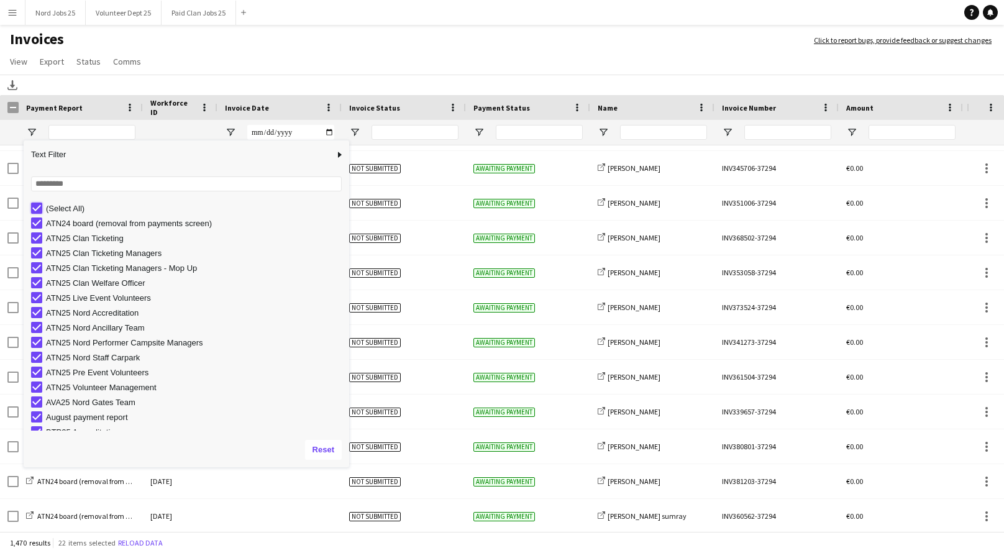
type input "***"
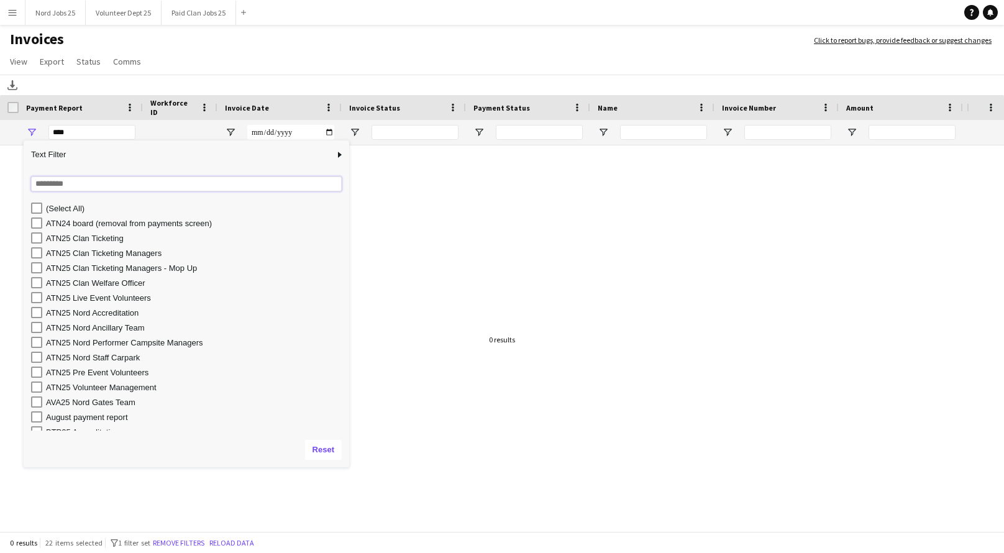
click at [60, 185] on input "Search filter values" at bounding box center [186, 183] width 311 height 15
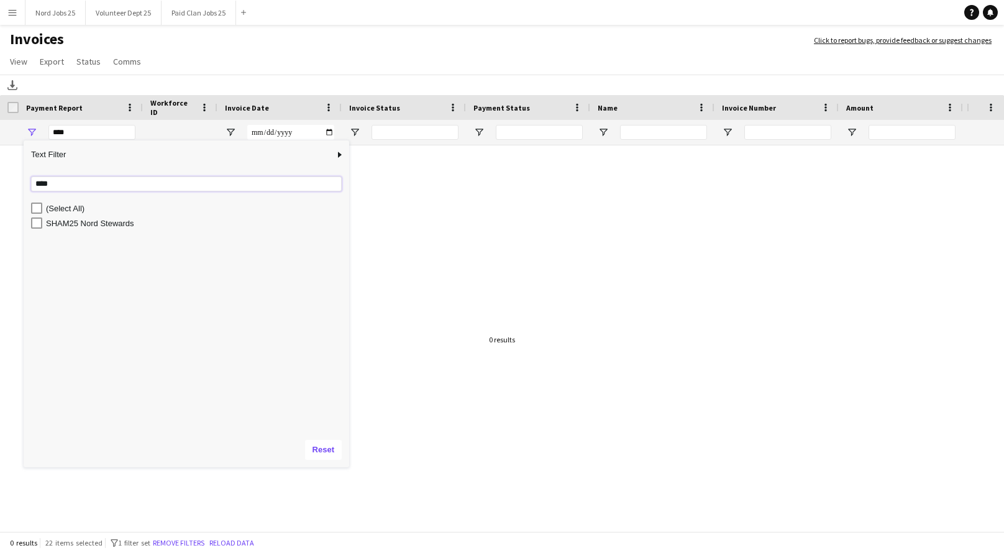
type input "****"
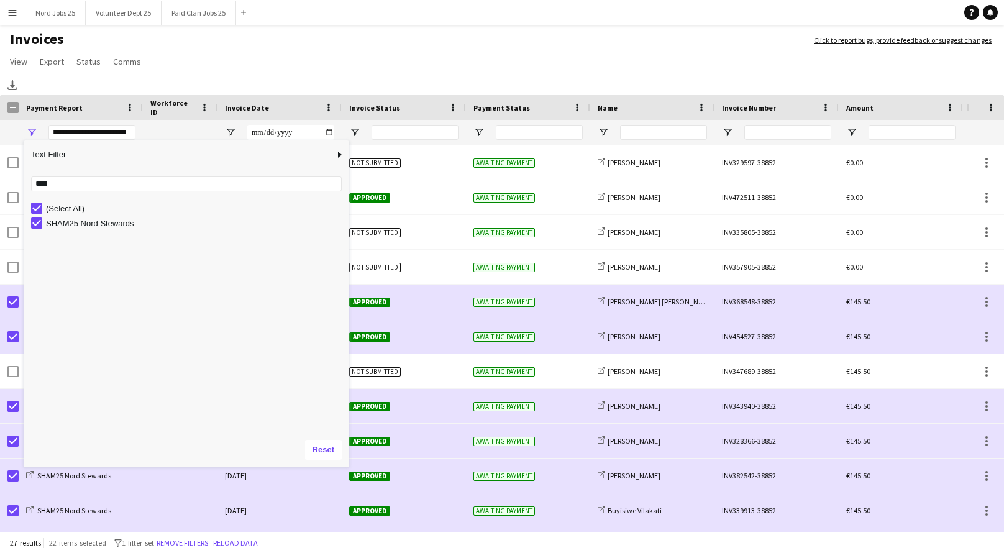
click at [240, 62] on app-page-menu "View Customise view Customise filters Reset Filters Reset View Reset All Export…" at bounding box center [502, 63] width 1004 height 24
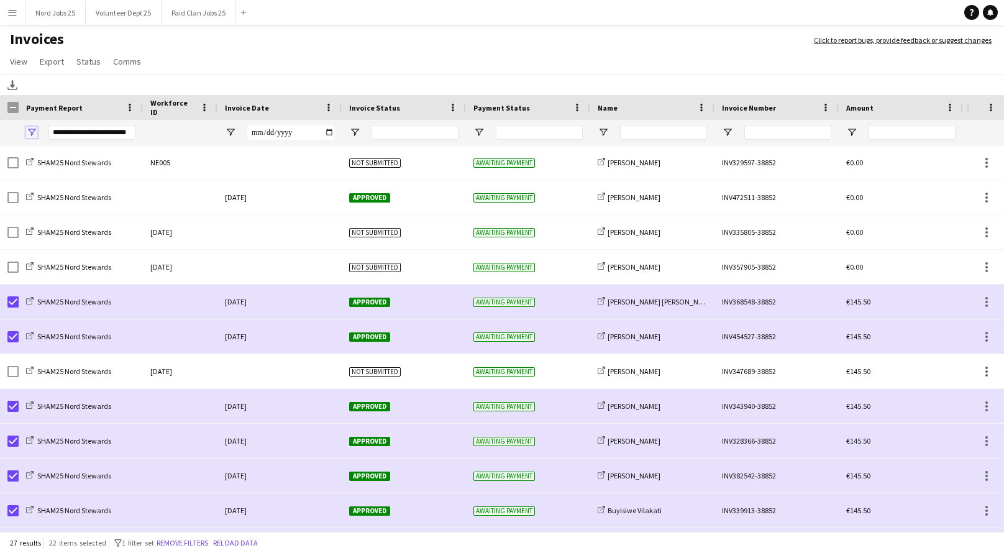
click at [28, 132] on span "Open Filter Menu" at bounding box center [31, 132] width 11 height 11
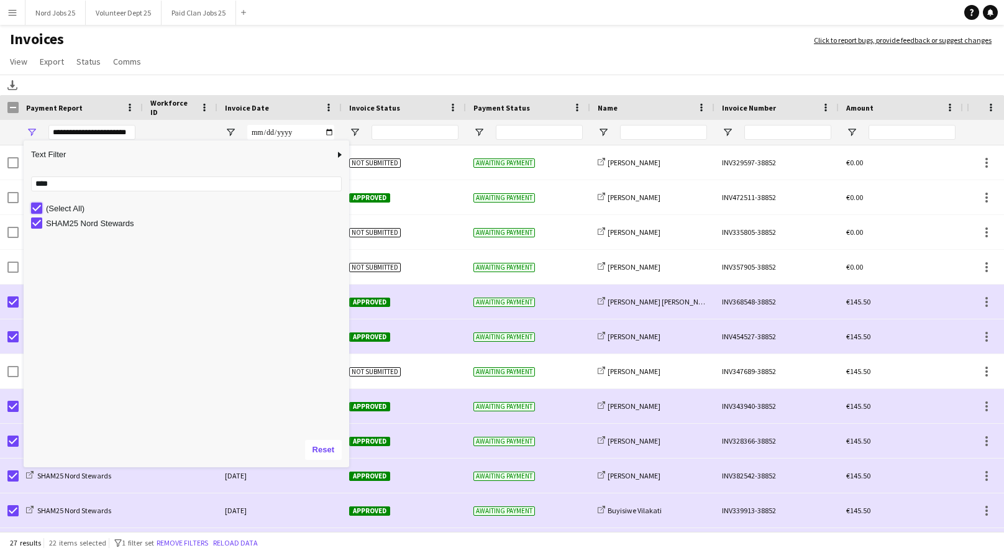
type input "***"
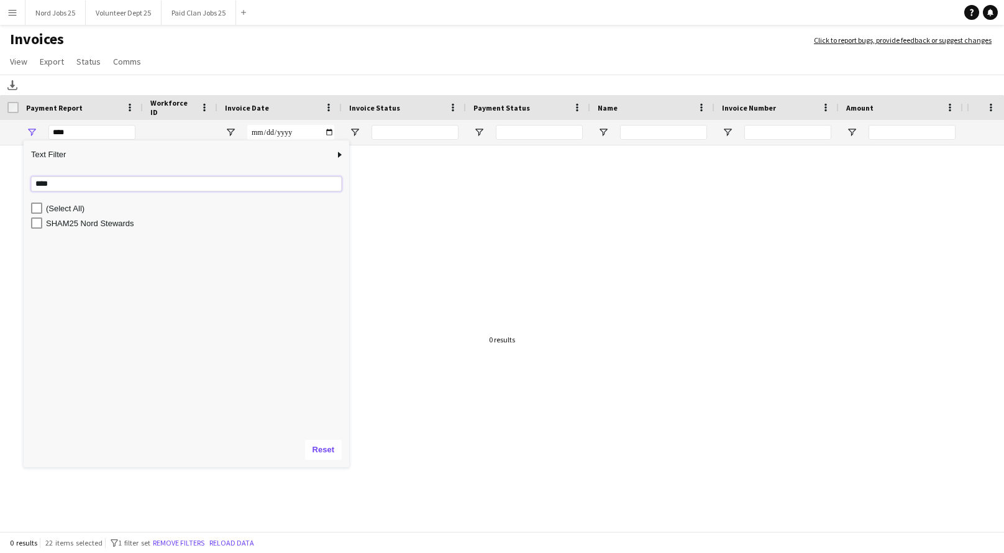
click at [46, 184] on input "****" at bounding box center [186, 183] width 311 height 15
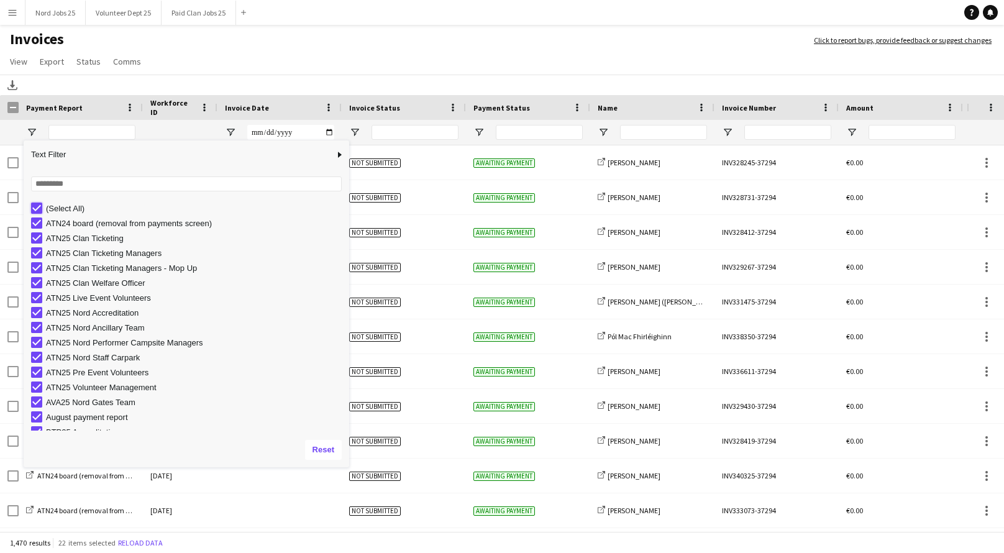
type input "***"
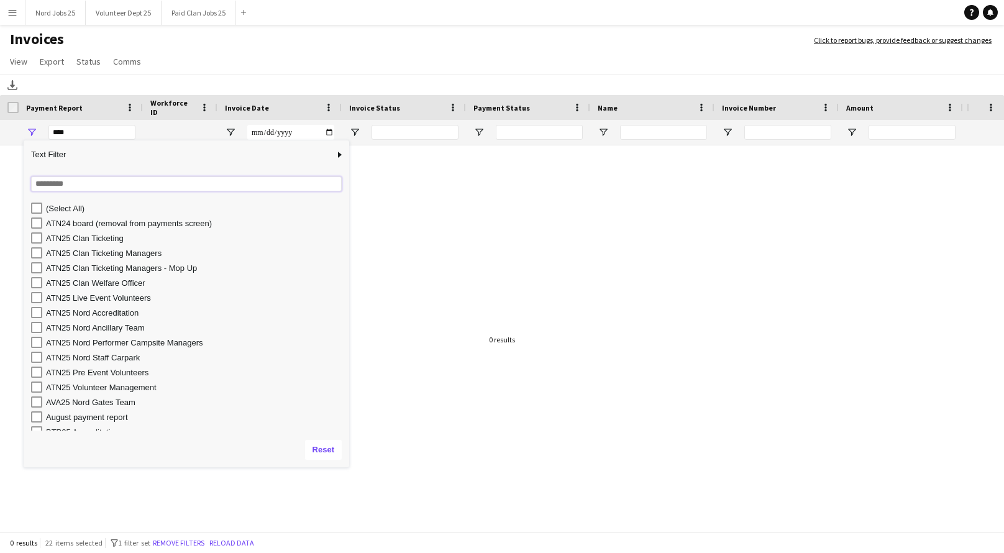
click at [63, 187] on input "Search filter values" at bounding box center [186, 183] width 311 height 15
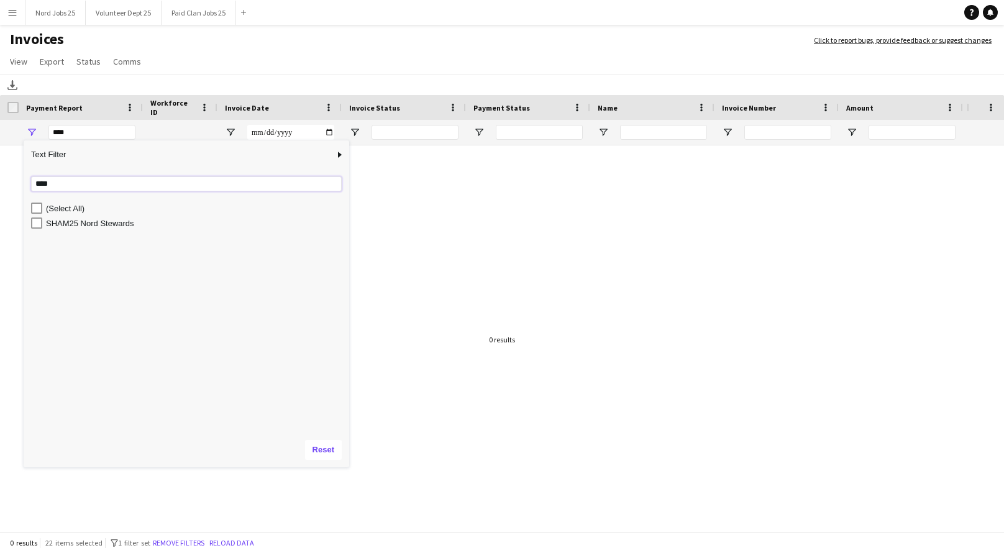
type input "****"
click at [60, 227] on div "SHAM25 Nord Stewards" at bounding box center [195, 223] width 299 height 9
type input "**********"
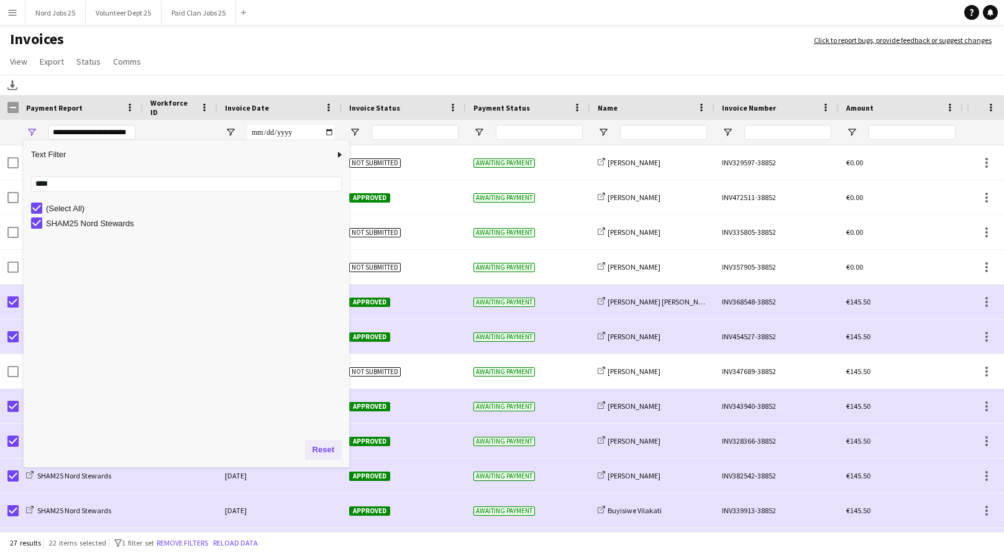
click at [336, 449] on button "Reset" at bounding box center [323, 450] width 37 height 20
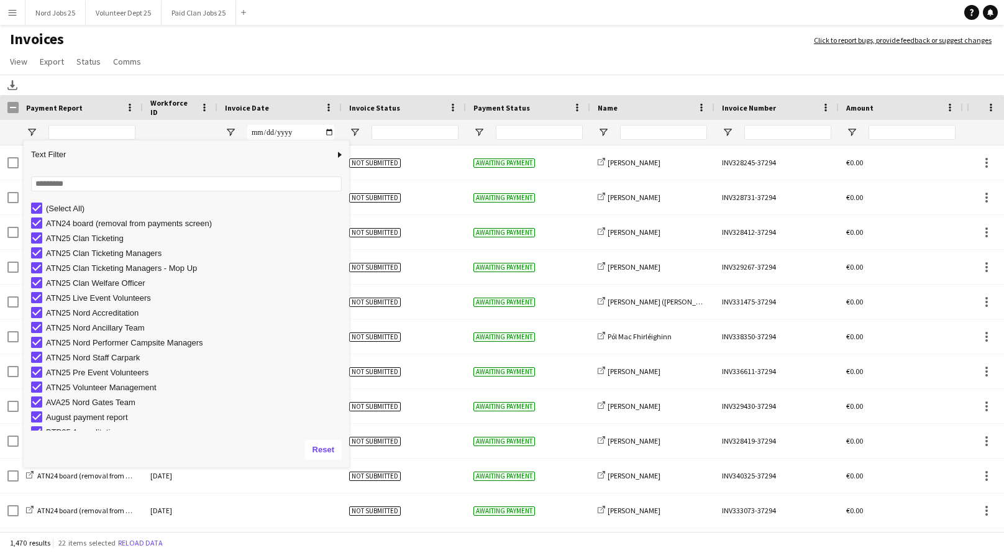
click at [40, 216] on div "ATN24 board (removal from payments screen)" at bounding box center [190, 223] width 318 height 15
type input "***"
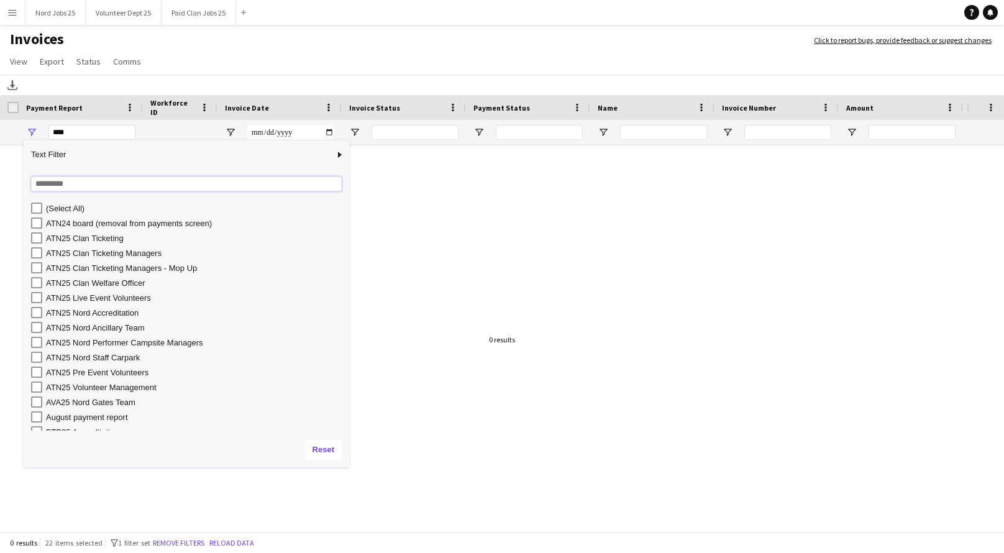
click at [56, 186] on input "Search filter values" at bounding box center [186, 183] width 311 height 15
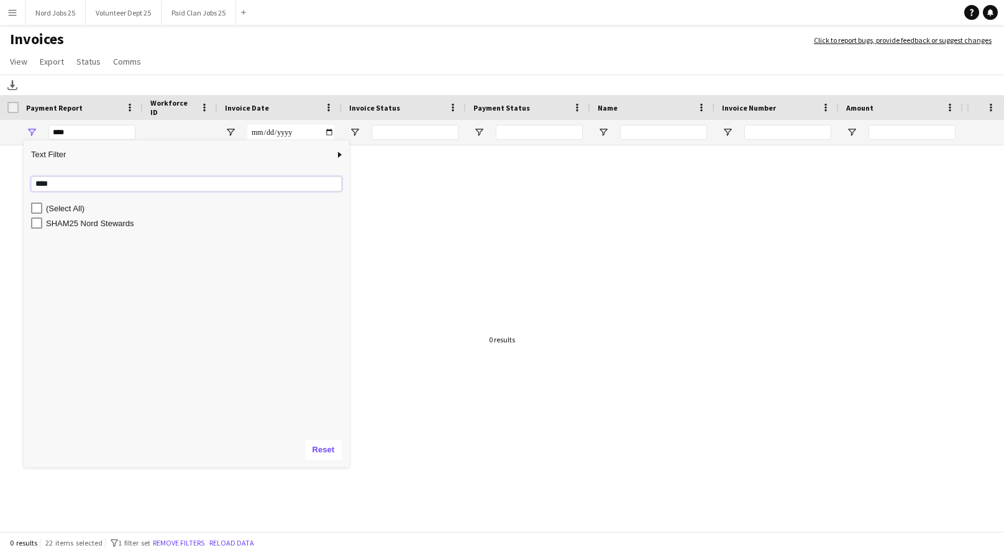
type input "****"
type input "**********"
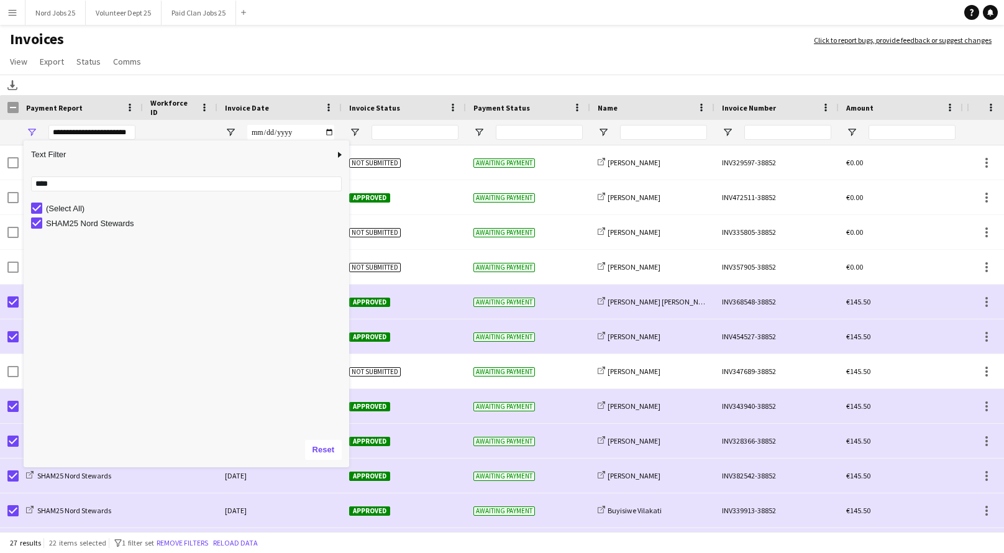
click at [304, 34] on h1 "Invoices" at bounding box center [400, 40] width 801 height 21
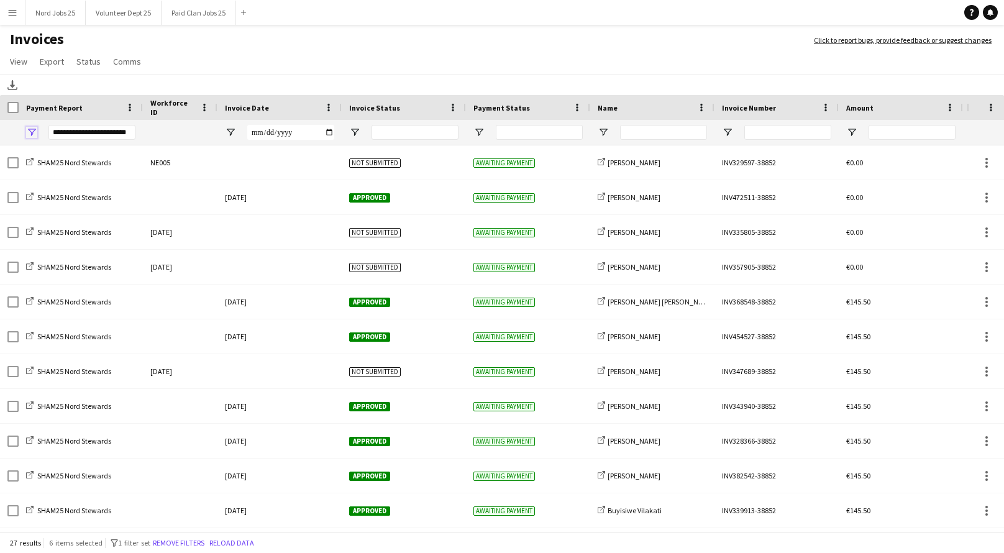
click at [32, 133] on span "Open Filter Menu" at bounding box center [31, 132] width 11 height 11
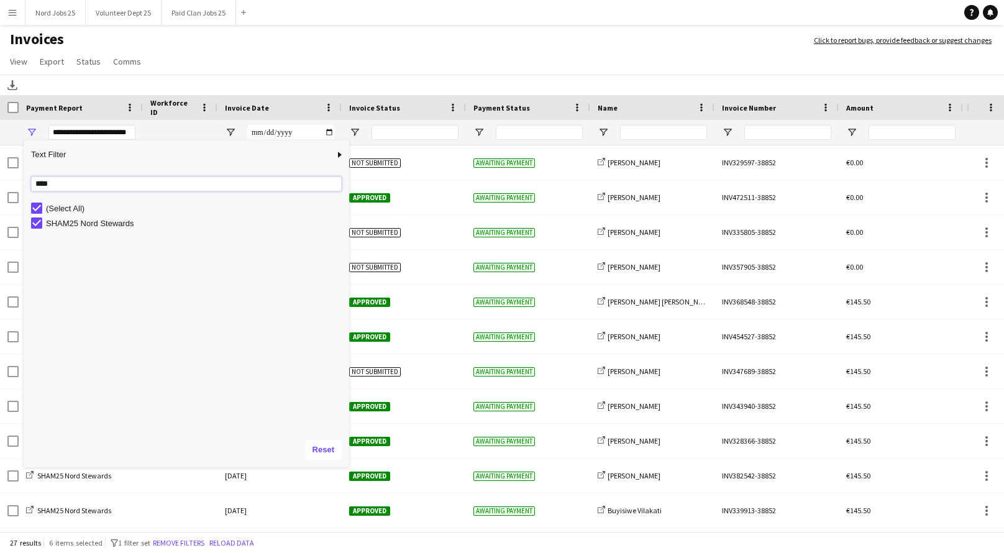
click at [48, 184] on input "****" at bounding box center [186, 183] width 311 height 15
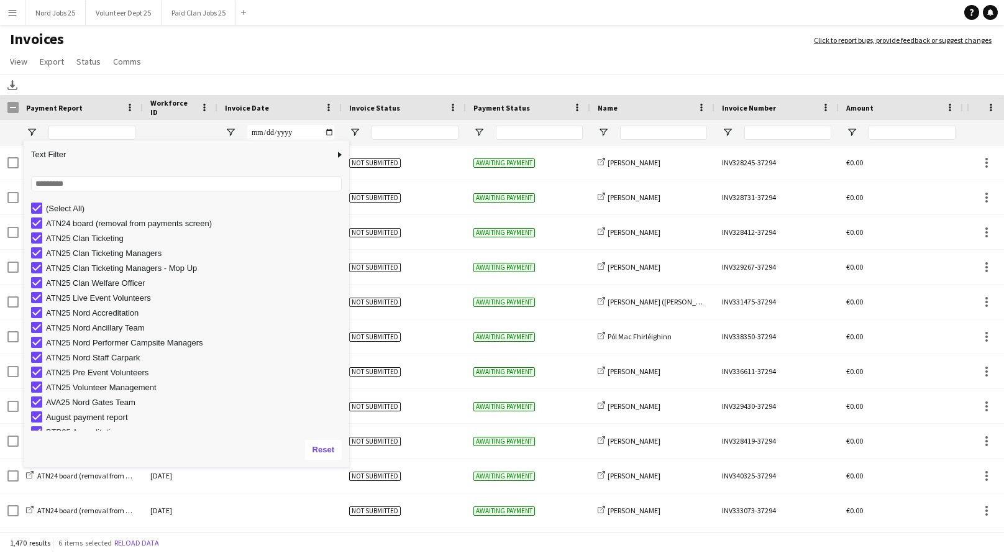
click at [193, 48] on h1 "Invoices" at bounding box center [400, 40] width 801 height 21
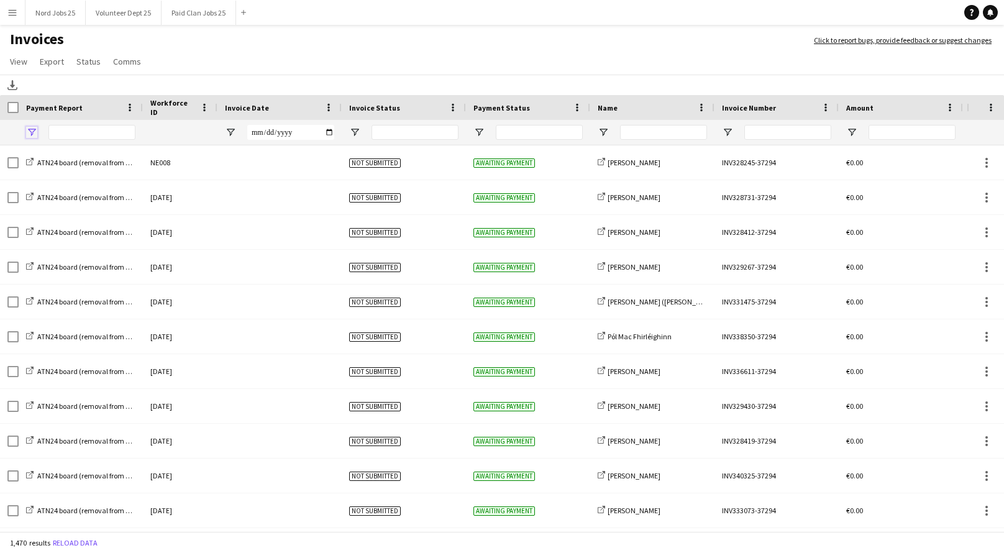
click at [30, 131] on span "Open Filter Menu" at bounding box center [31, 132] width 11 height 11
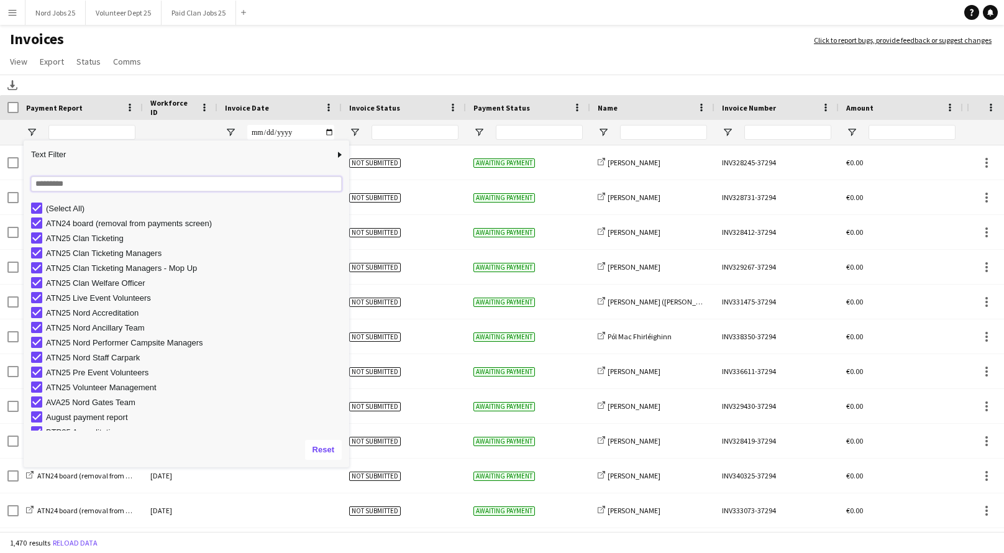
click at [65, 186] on input "Search filter values" at bounding box center [186, 183] width 311 height 15
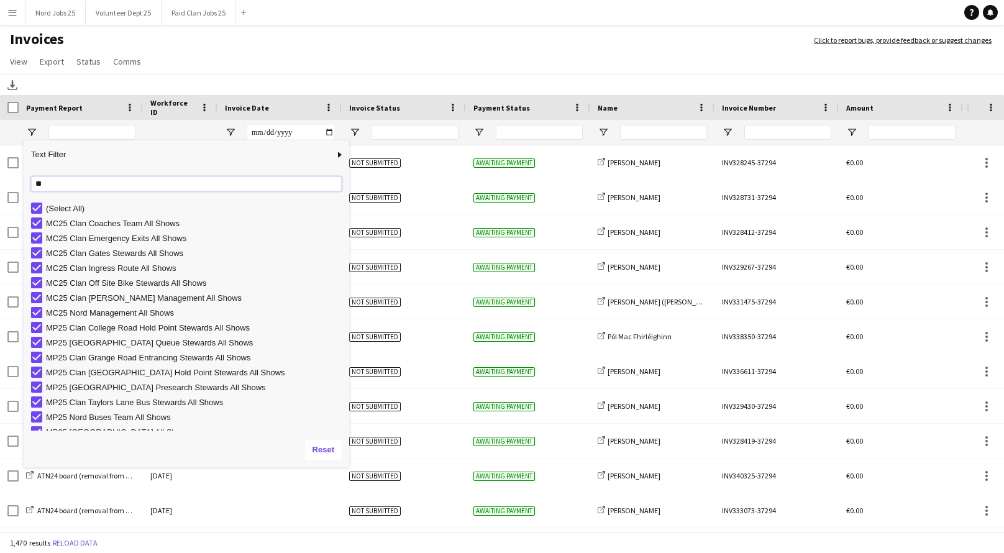
type input "*"
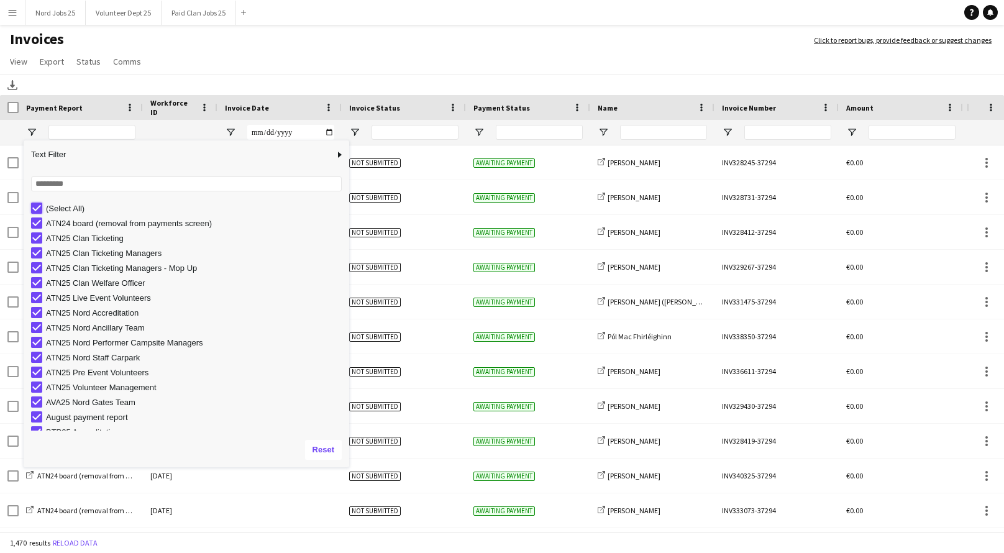
type input "***"
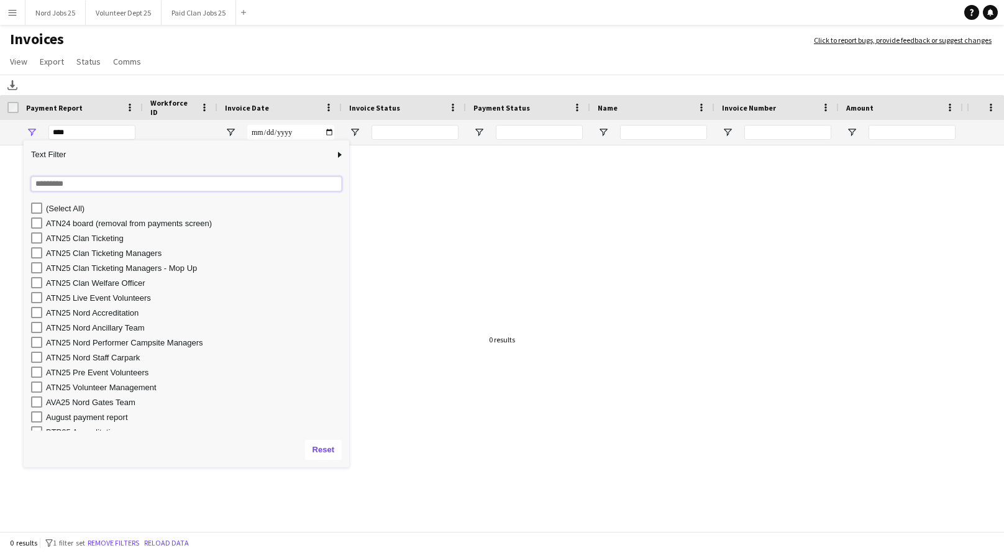
click at [56, 185] on input "Search filter values" at bounding box center [186, 183] width 311 height 15
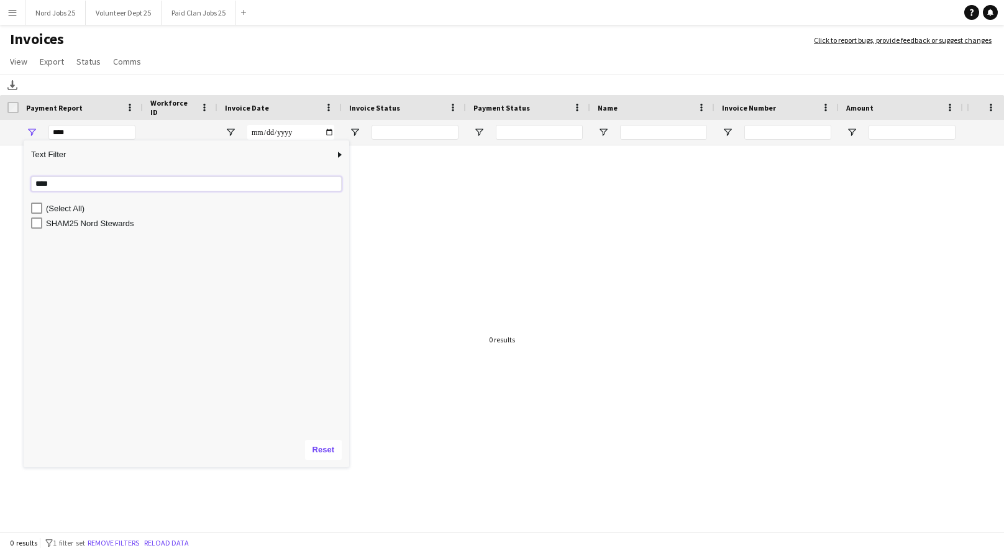
type input "****"
type input "**********"
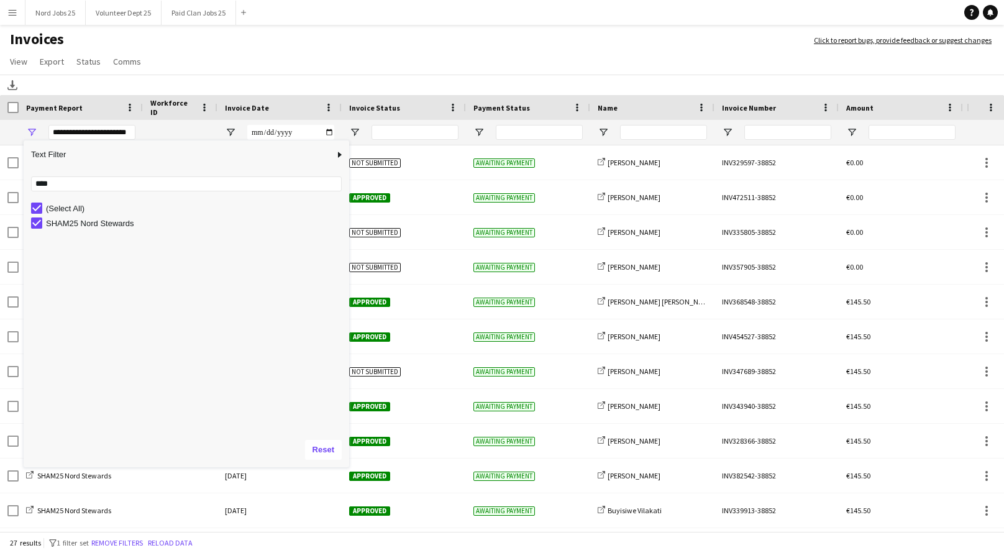
click at [263, 55] on app-page-menu "View Customise view Customise filters Reset Filters Reset View Reset All Export…" at bounding box center [502, 63] width 1004 height 24
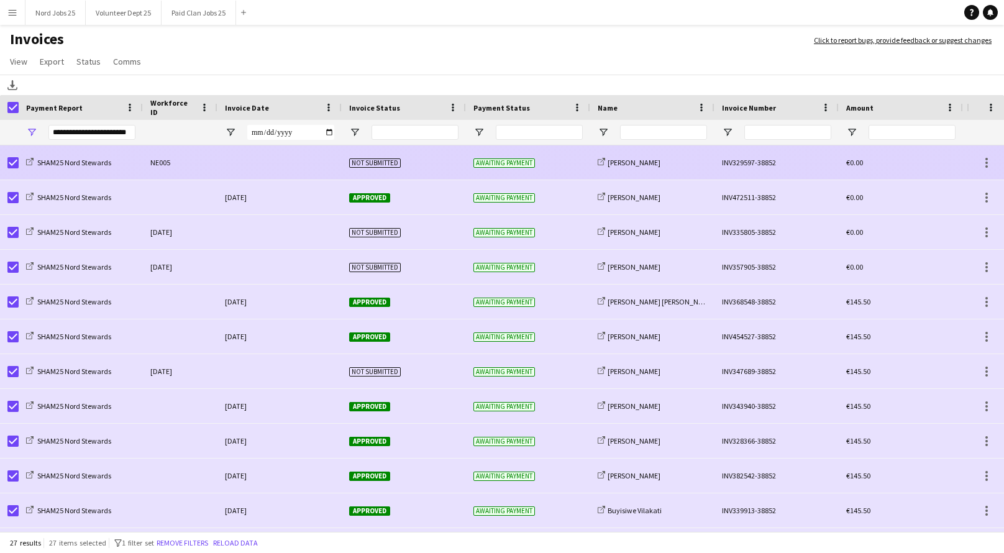
click at [9, 156] on div at bounding box center [12, 162] width 11 height 35
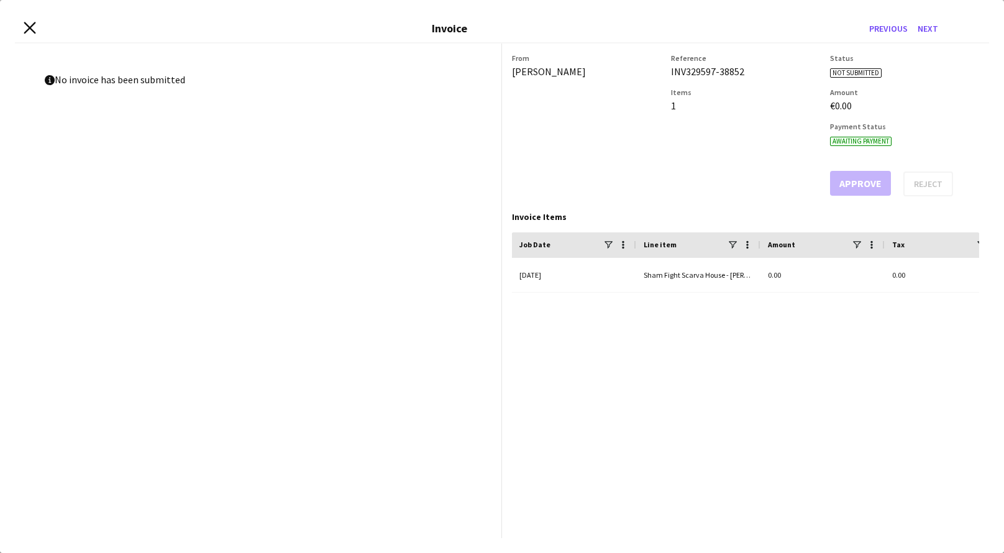
click at [25, 28] on icon "Close invoice dialog" at bounding box center [30, 28] width 12 height 12
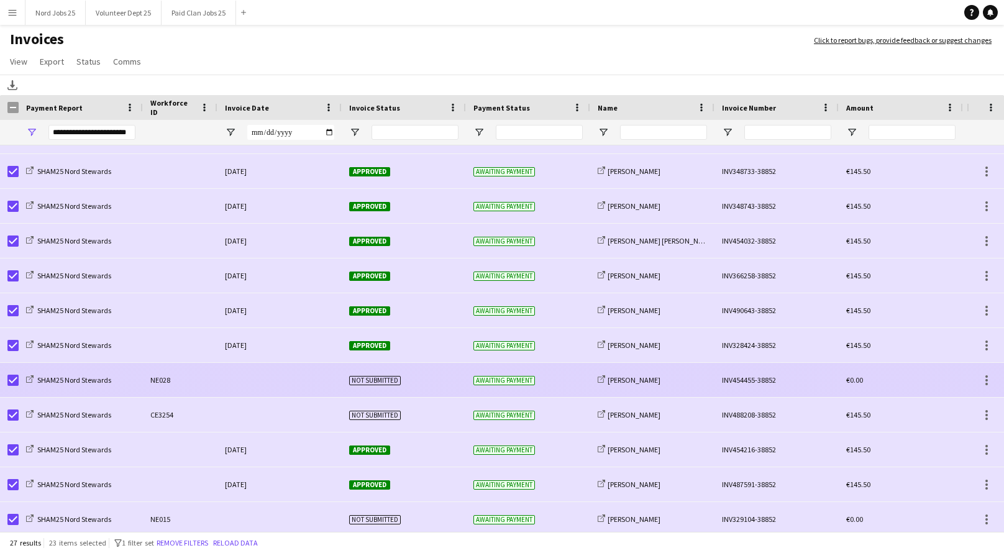
scroll to position [551, 0]
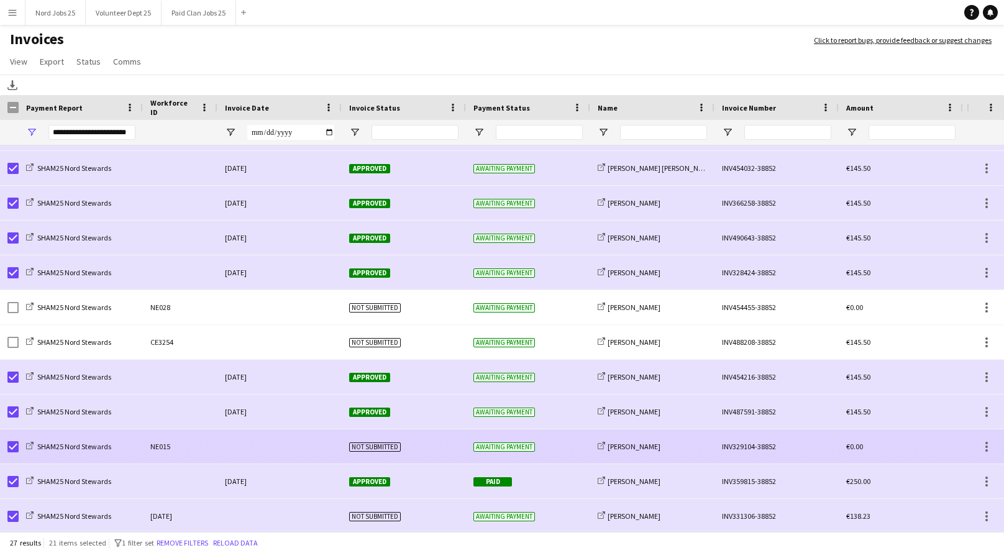
click at [19, 445] on div "SHAM25 Nord Stewards" at bounding box center [81, 446] width 124 height 34
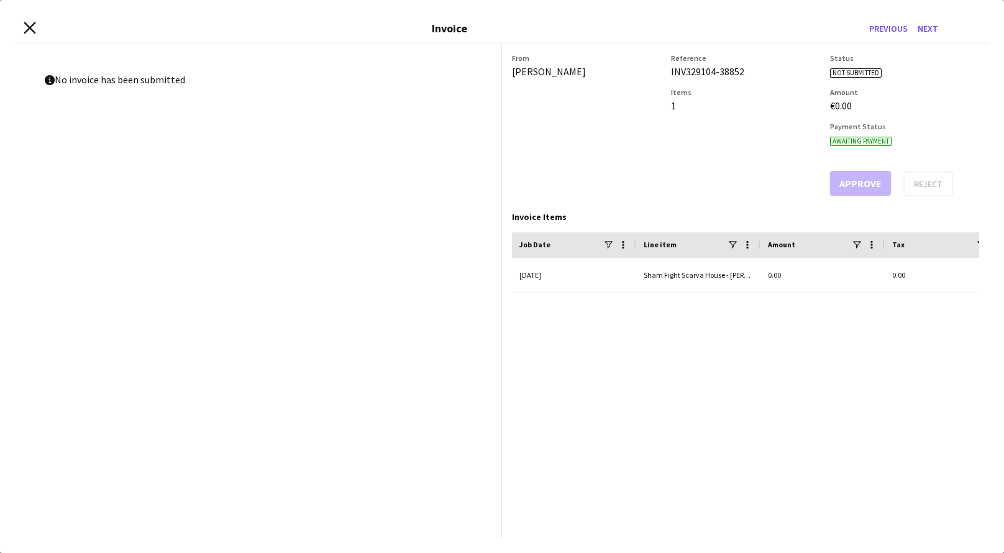
click at [26, 29] on icon "Close invoice dialog" at bounding box center [30, 28] width 12 height 12
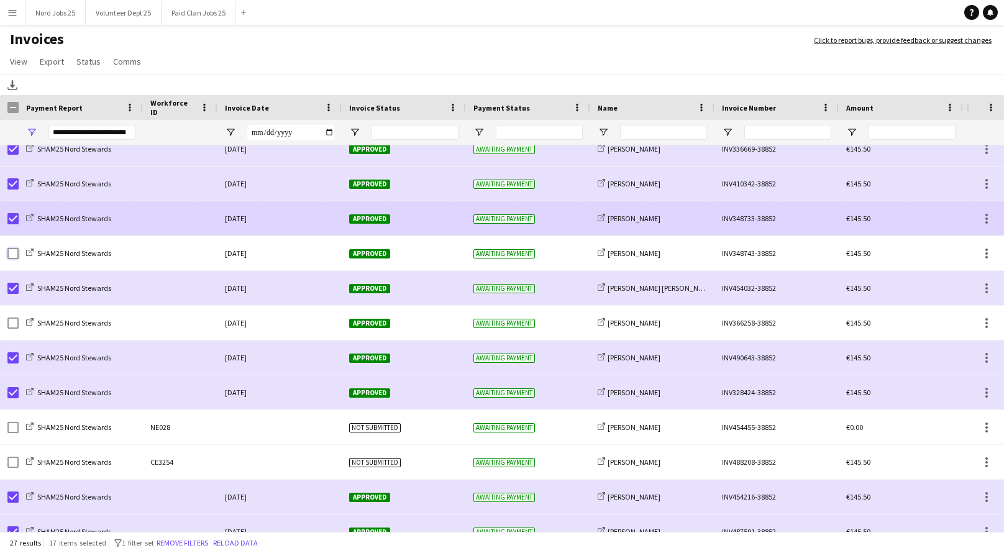
scroll to position [389, 0]
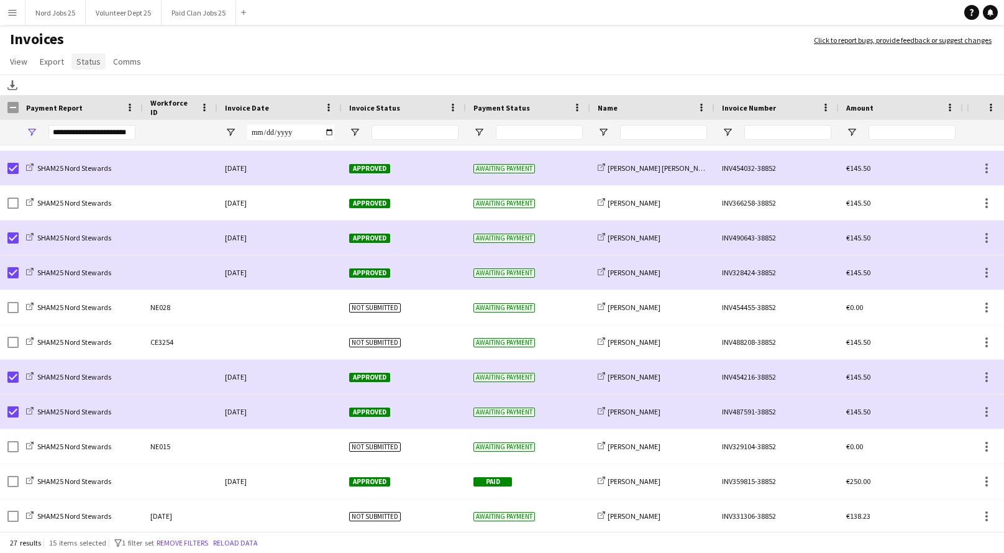
click at [91, 70] on link "Status" at bounding box center [88, 61] width 34 height 16
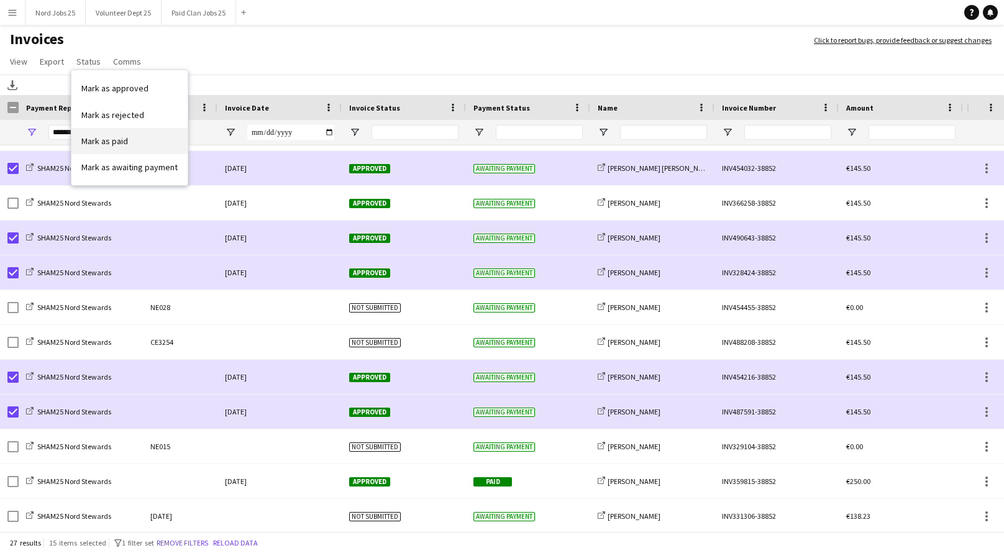
click at [121, 138] on span "Mark as paid" at bounding box center [104, 140] width 47 height 11
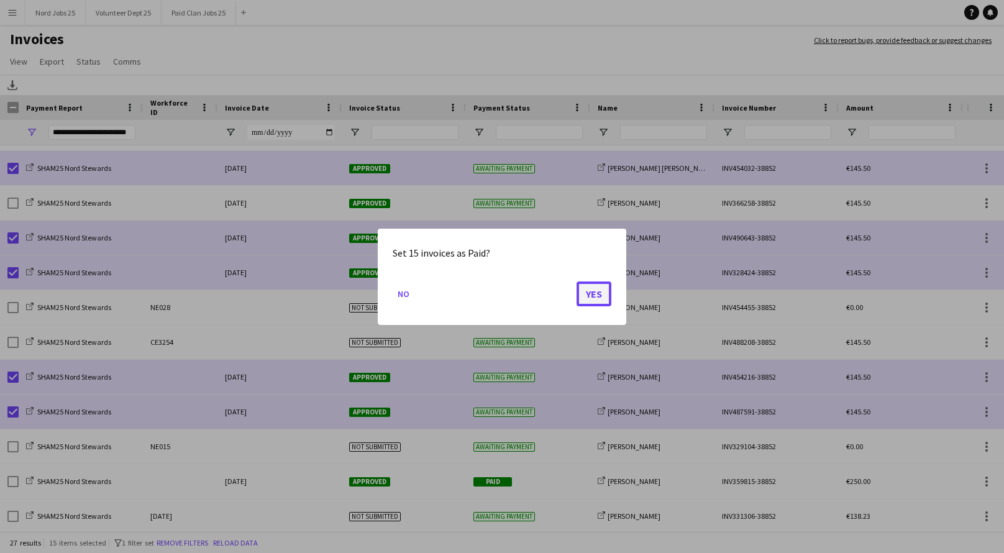
click at [600, 296] on button "Yes" at bounding box center [594, 293] width 35 height 25
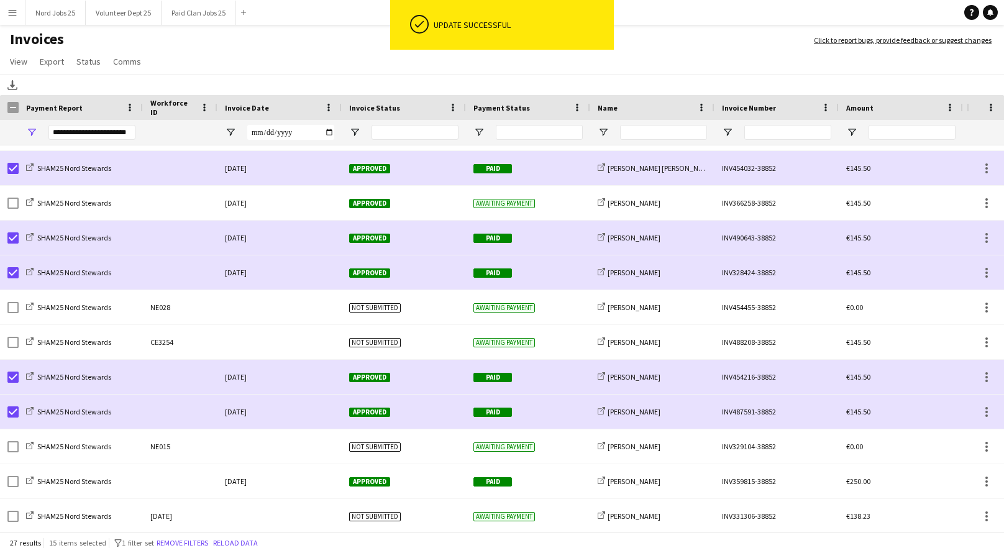
click at [19, 112] on div "Payment Report" at bounding box center [81, 107] width 124 height 25
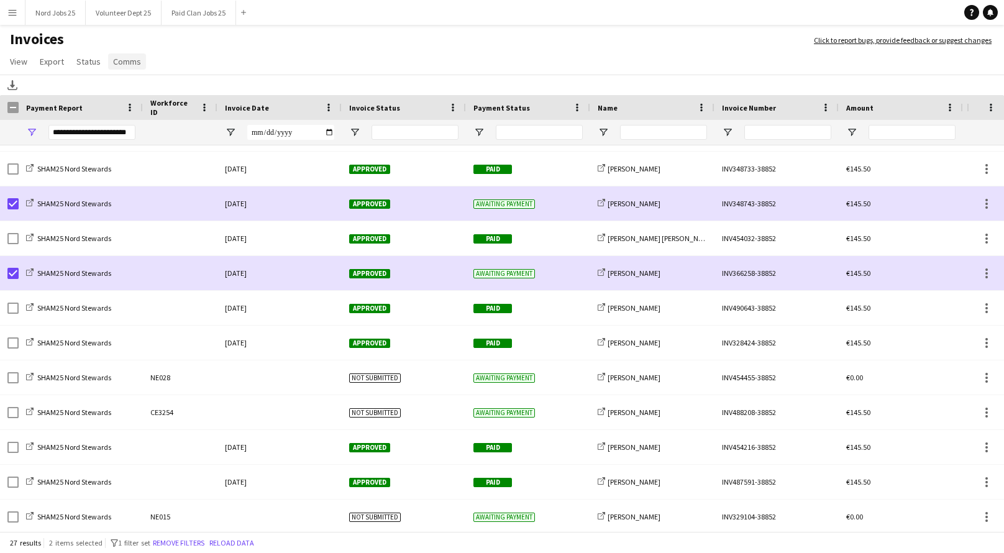
click at [133, 64] on span "Comms" at bounding box center [127, 61] width 28 height 11
click at [175, 88] on span "Send notification" at bounding box center [147, 88] width 63 height 11
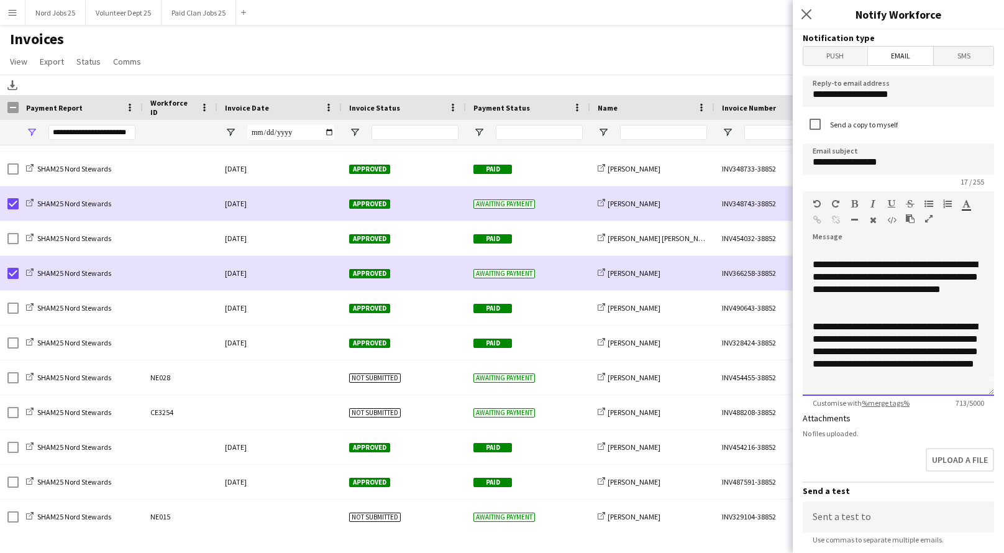
click at [912, 270] on div "**********" at bounding box center [898, 283] width 171 height 50
click at [913, 265] on div "**********" at bounding box center [898, 283] width 171 height 50
click at [873, 323] on div "**********" at bounding box center [898, 352] width 171 height 62
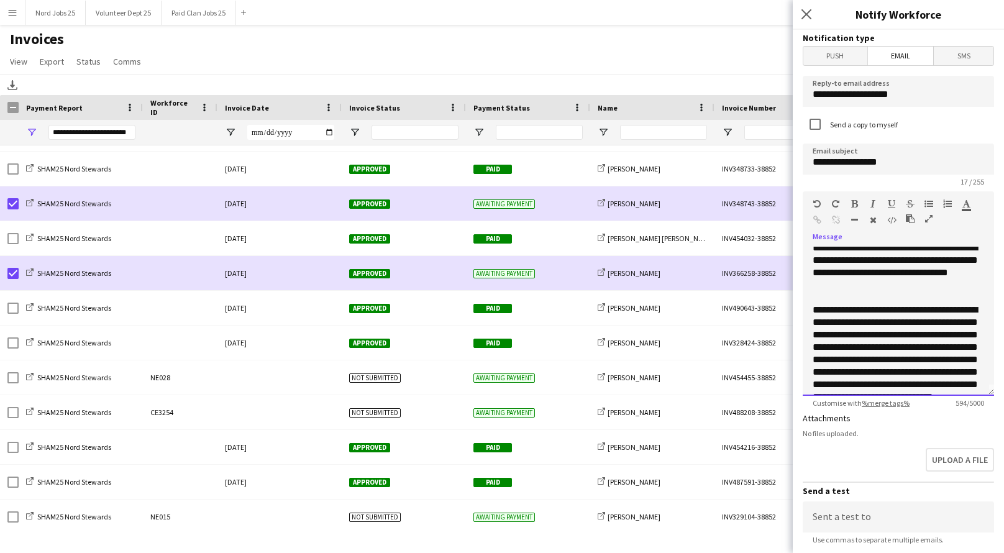
scroll to position [0, 0]
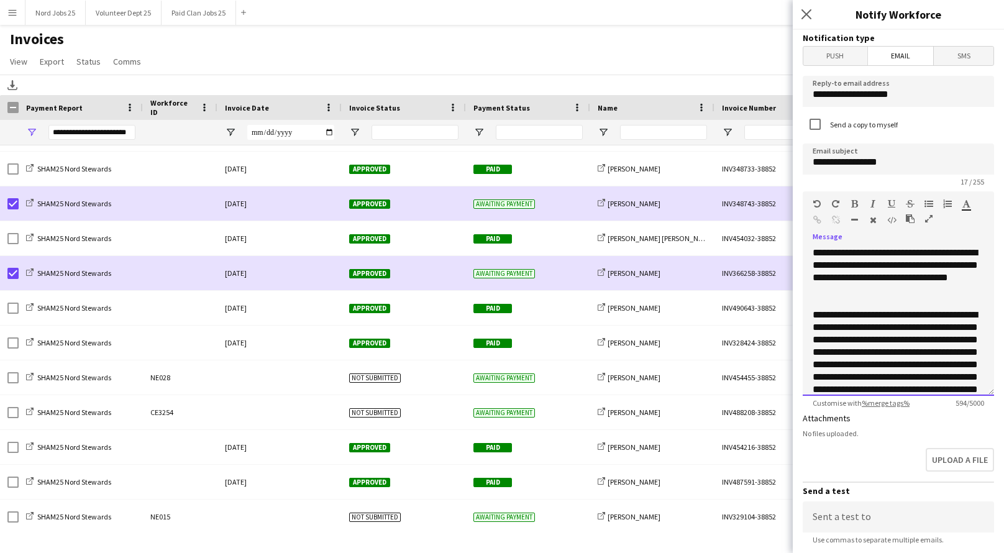
click at [881, 272] on div "**********" at bounding box center [898, 272] width 171 height 50
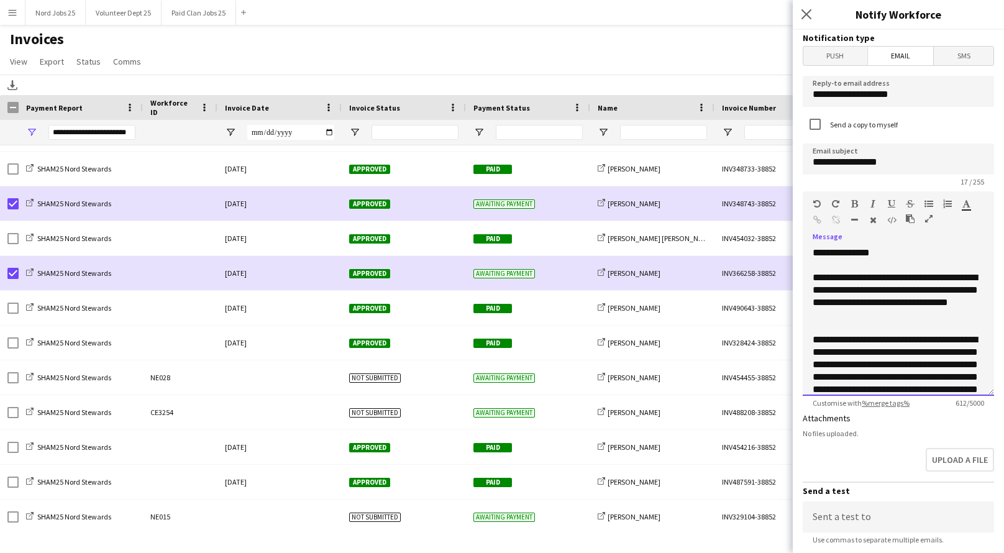
click at [929, 275] on div "**********" at bounding box center [898, 297] width 171 height 50
click at [892, 286] on div "**********" at bounding box center [898, 297] width 171 height 50
click at [872, 295] on div "**********" at bounding box center [898, 297] width 171 height 50
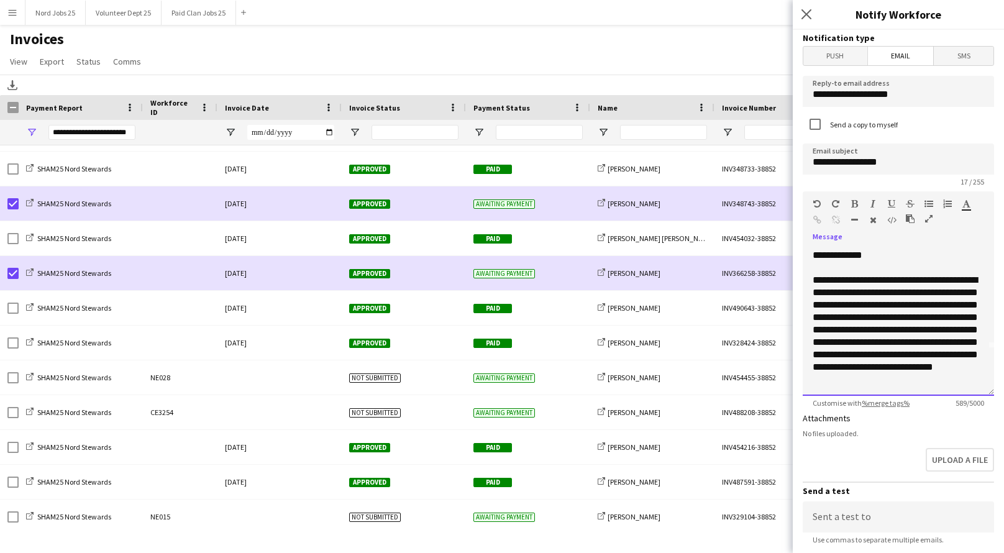
scroll to position [49, 0]
click at [880, 302] on div "**********" at bounding box center [898, 328] width 171 height 112
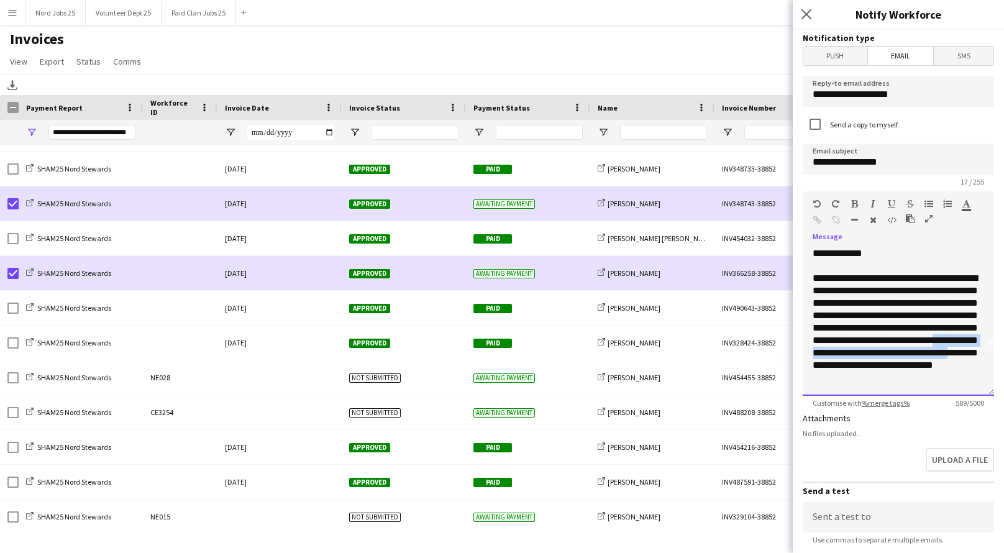
drag, startPoint x: 874, startPoint y: 352, endPoint x: 906, endPoint y: 358, distance: 32.9
click at [906, 358] on div "**********" at bounding box center [898, 328] width 171 height 112
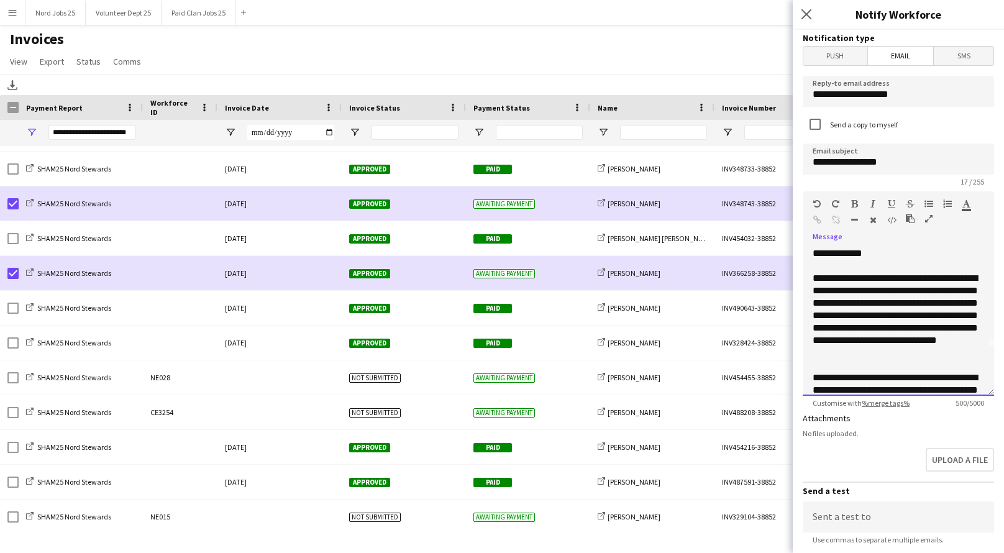
scroll to position [84, 0]
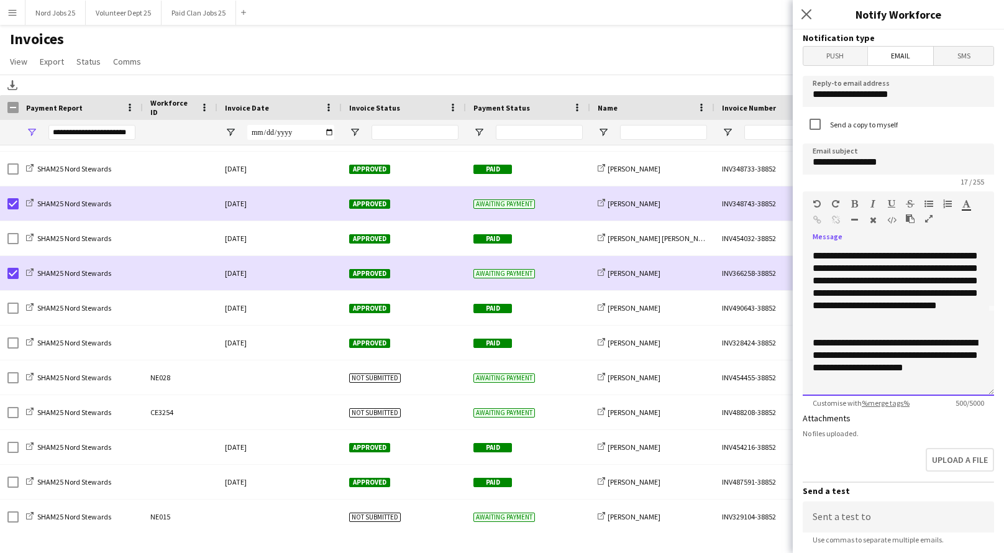
click at [826, 358] on div "**********" at bounding box center [898, 362] width 171 height 50
click at [837, 381] on div "**********" at bounding box center [898, 362] width 171 height 50
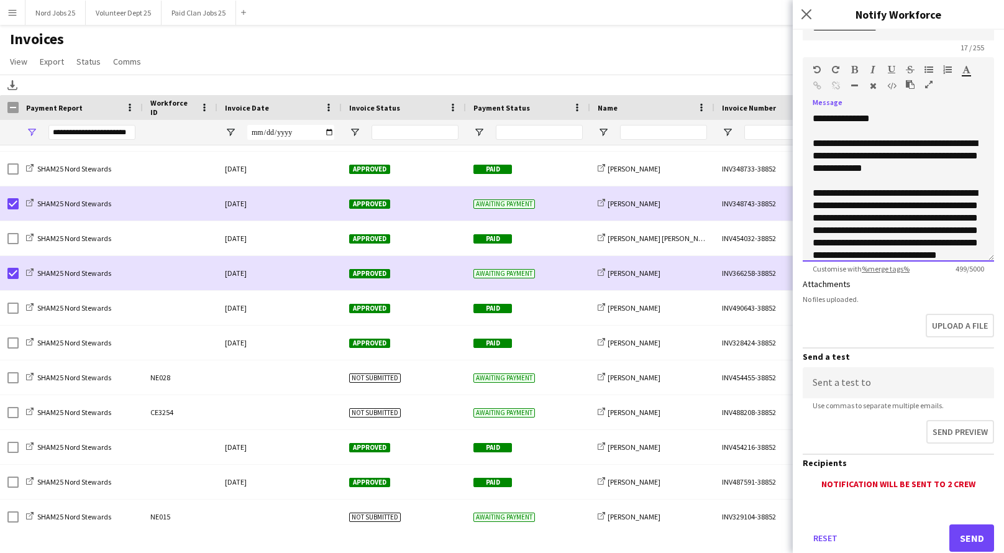
scroll to position [165, 0]
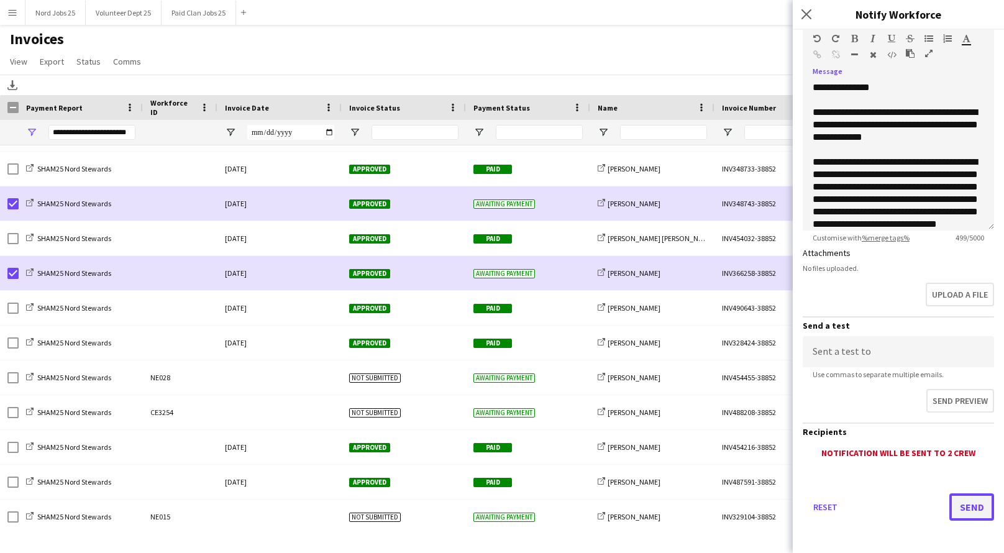
click at [961, 498] on button "Send" at bounding box center [971, 506] width 45 height 27
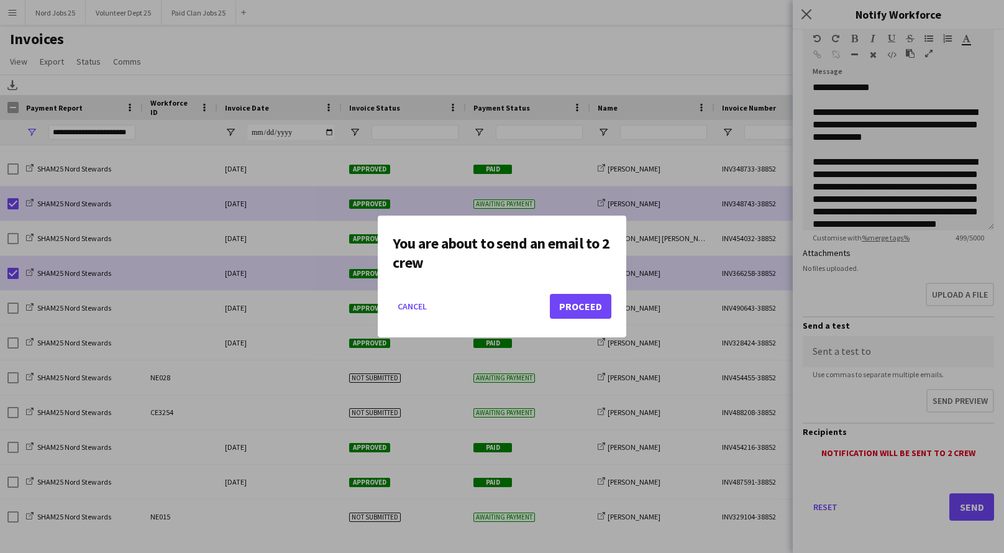
click at [570, 304] on button "Proceed" at bounding box center [581, 306] width 62 height 25
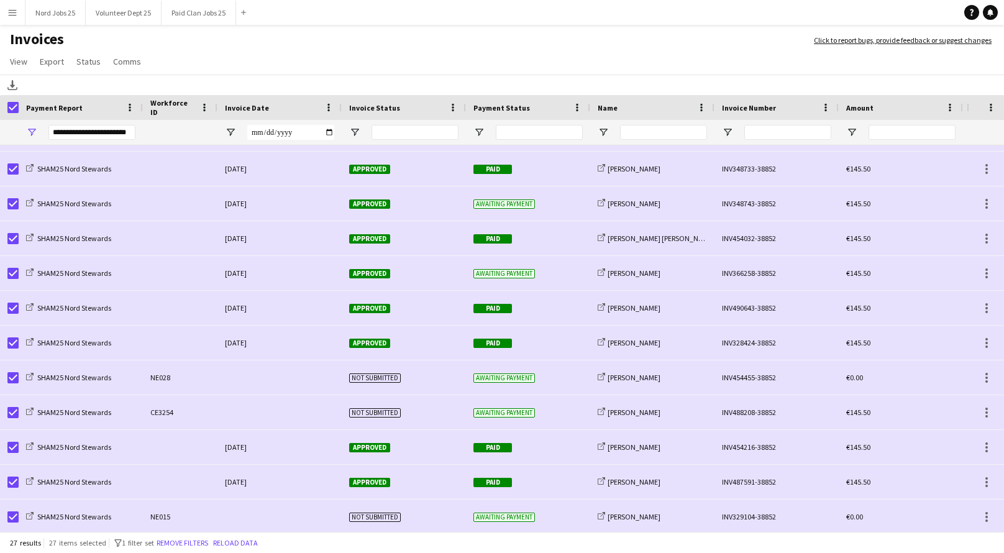
click at [65, 134] on div "**********" at bounding box center [91, 132] width 87 height 15
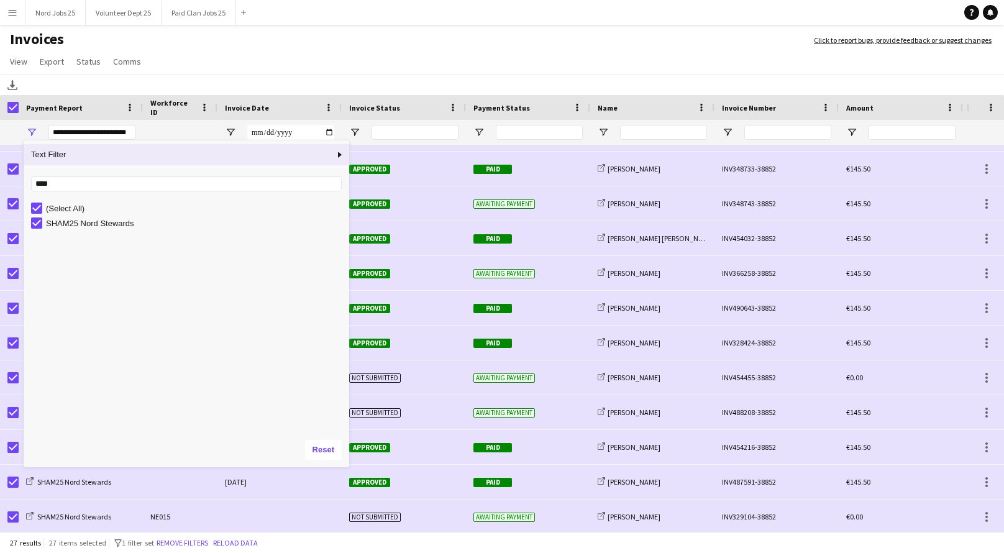
click at [65, 134] on div "**********" at bounding box center [91, 132] width 87 height 15
click at [80, 134] on div "**********" at bounding box center [91, 132] width 87 height 15
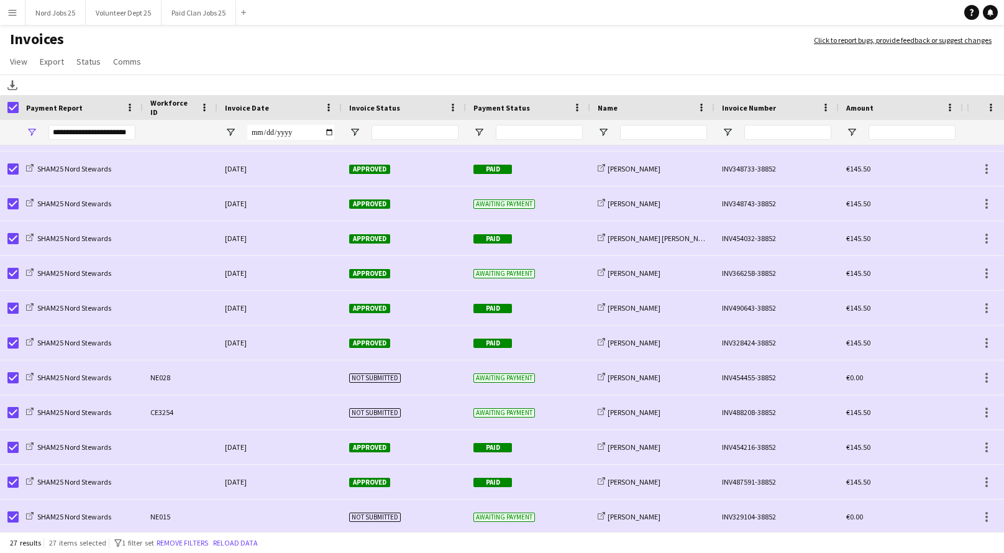
click at [92, 133] on div "**********" at bounding box center [91, 132] width 87 height 15
click at [157, 131] on div at bounding box center [180, 132] width 60 height 25
click at [129, 133] on div "**********" at bounding box center [91, 132] width 87 height 15
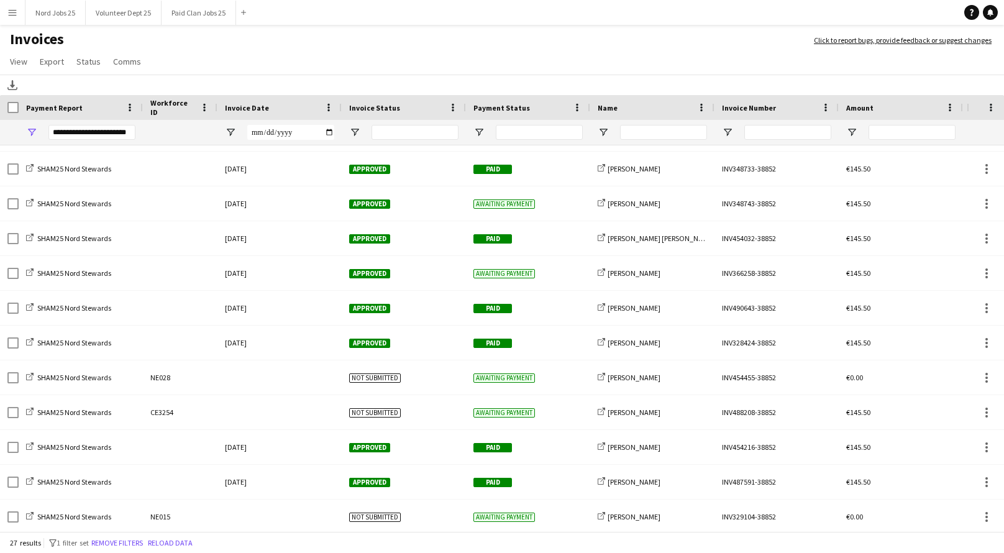
click at [68, 132] on div "**********" at bounding box center [91, 132] width 87 height 15
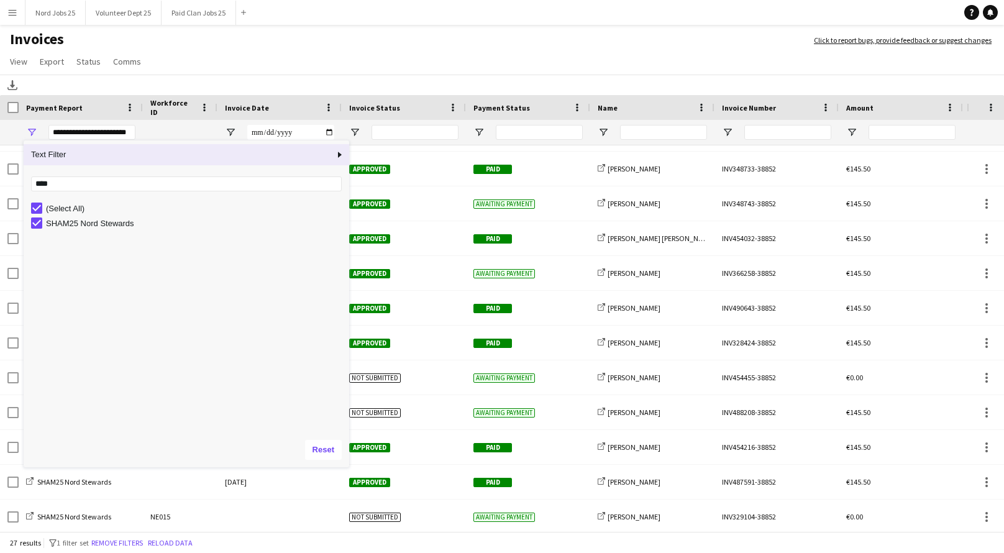
click at [62, 134] on div "**********" at bounding box center [91, 132] width 87 height 15
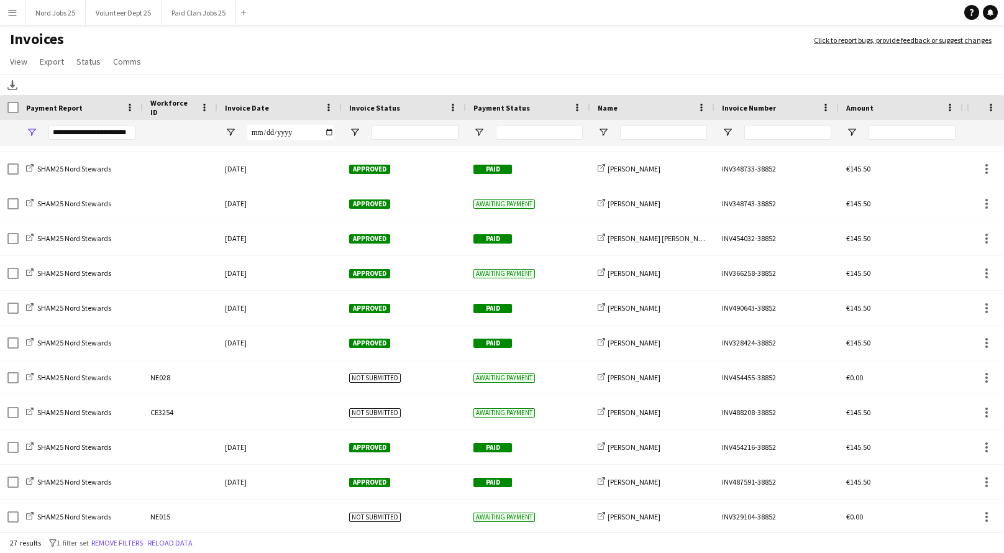
click at [62, 134] on div "**********" at bounding box center [91, 132] width 87 height 15
click at [102, 135] on div "**********" at bounding box center [91, 132] width 87 height 15
click at [34, 132] on span "Open Filter Menu" at bounding box center [31, 132] width 11 height 11
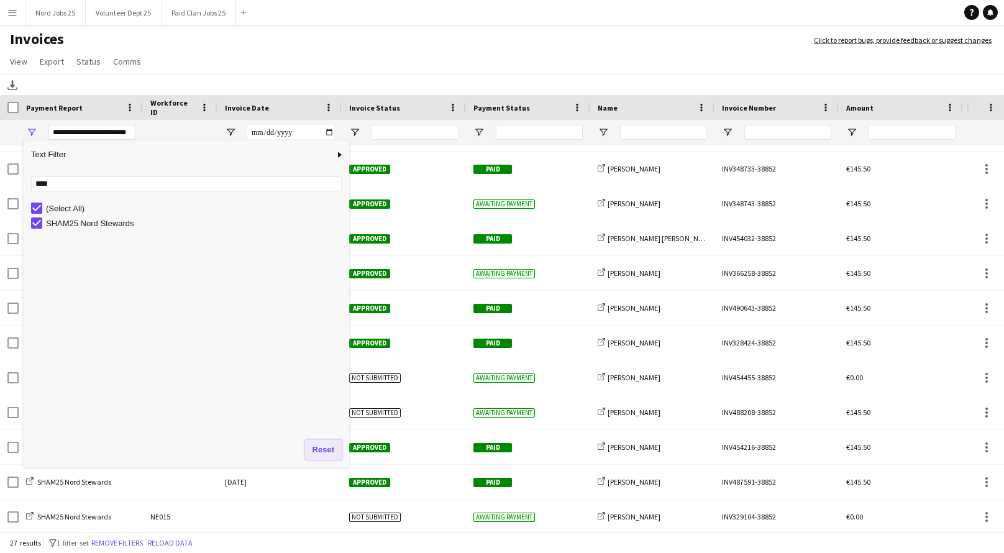
click at [325, 445] on button "Reset" at bounding box center [323, 450] width 37 height 20
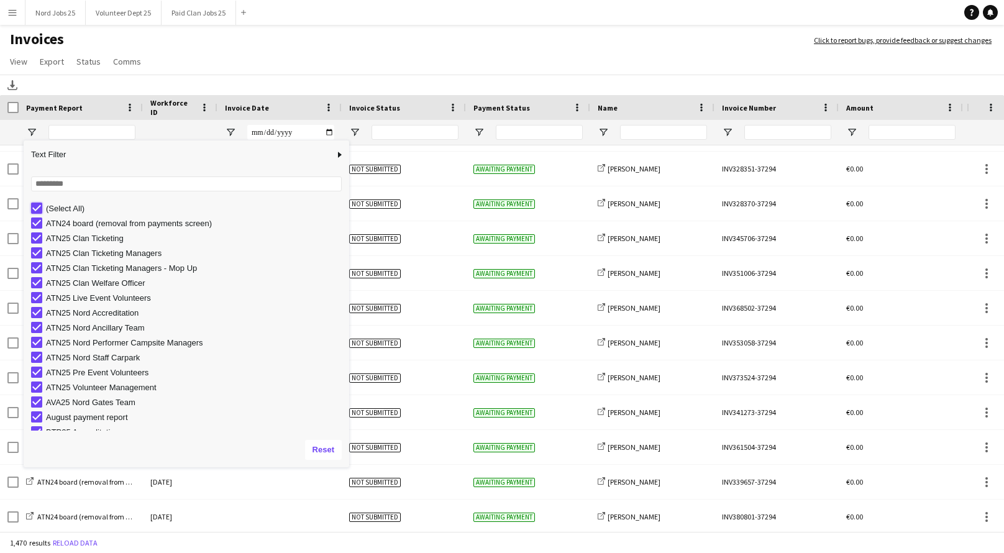
type input "***"
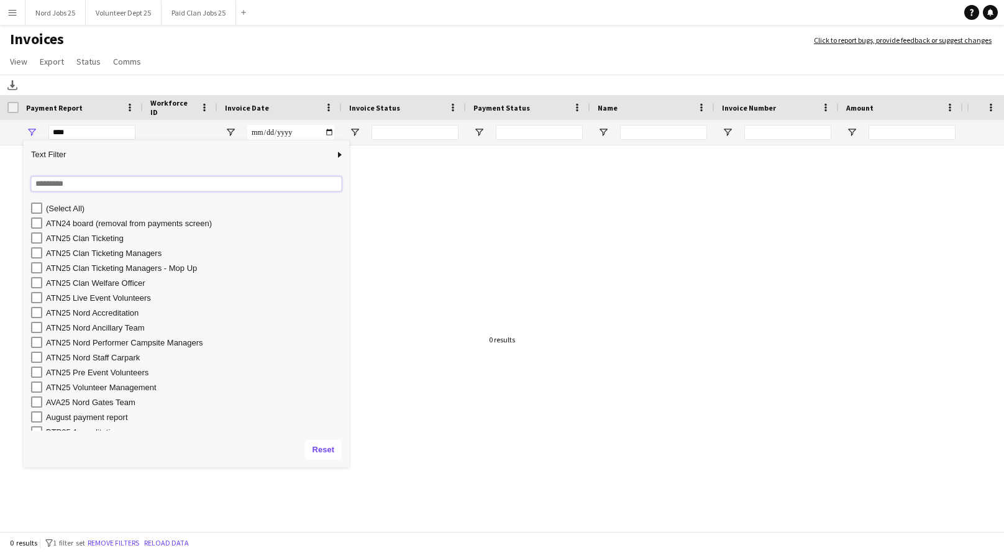
click at [74, 185] on input "Search filter values" at bounding box center [186, 183] width 311 height 15
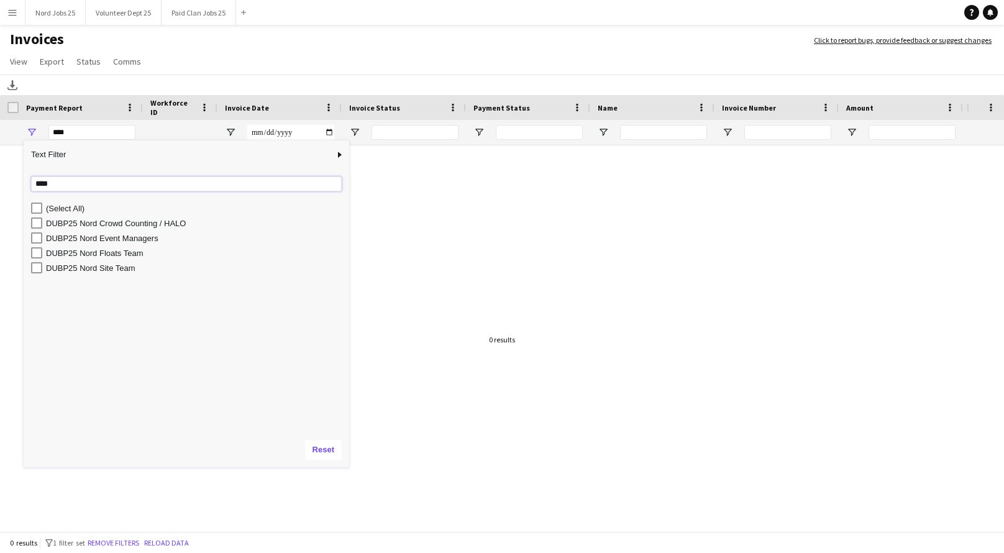
type input "****"
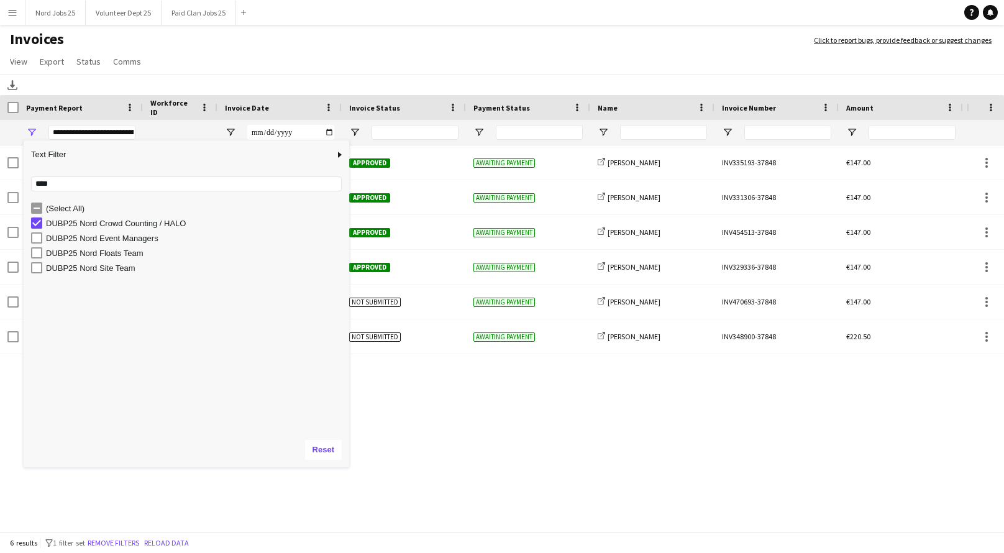
click at [296, 36] on h1 "Invoices" at bounding box center [400, 40] width 801 height 21
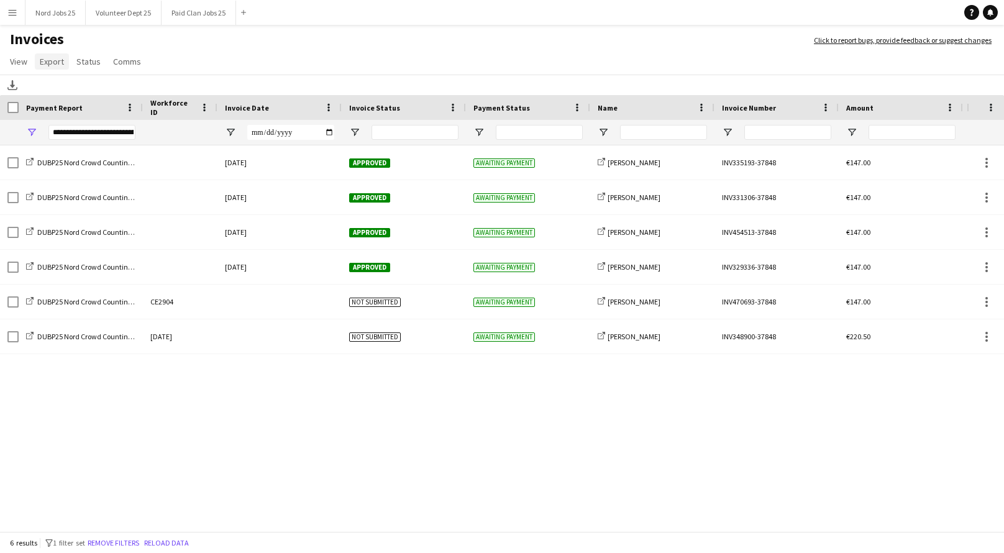
click at [50, 58] on span "Export" at bounding box center [52, 61] width 24 height 11
click at [65, 90] on span "Export as XLSX" at bounding box center [72, 88] width 54 height 11
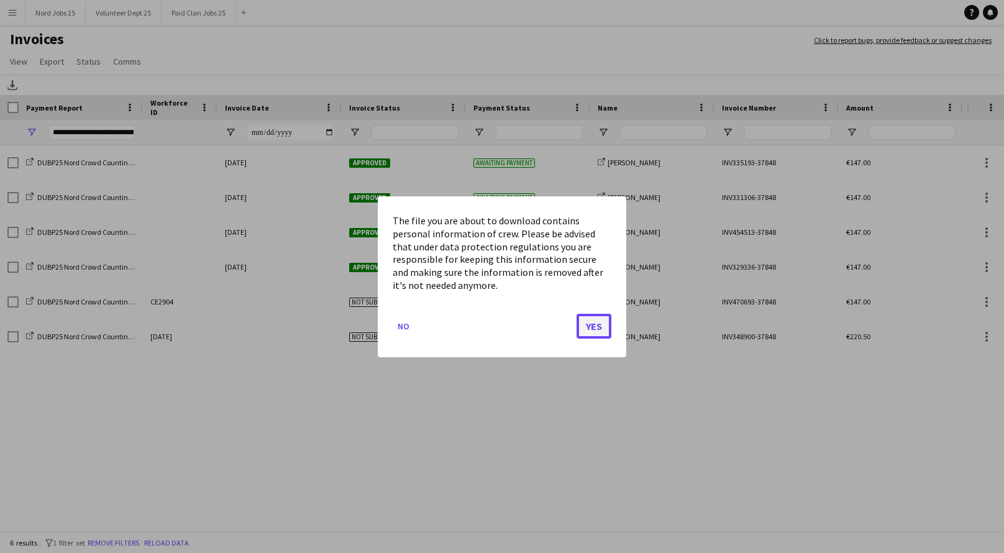
click at [601, 332] on button "Yes" at bounding box center [594, 325] width 35 height 25
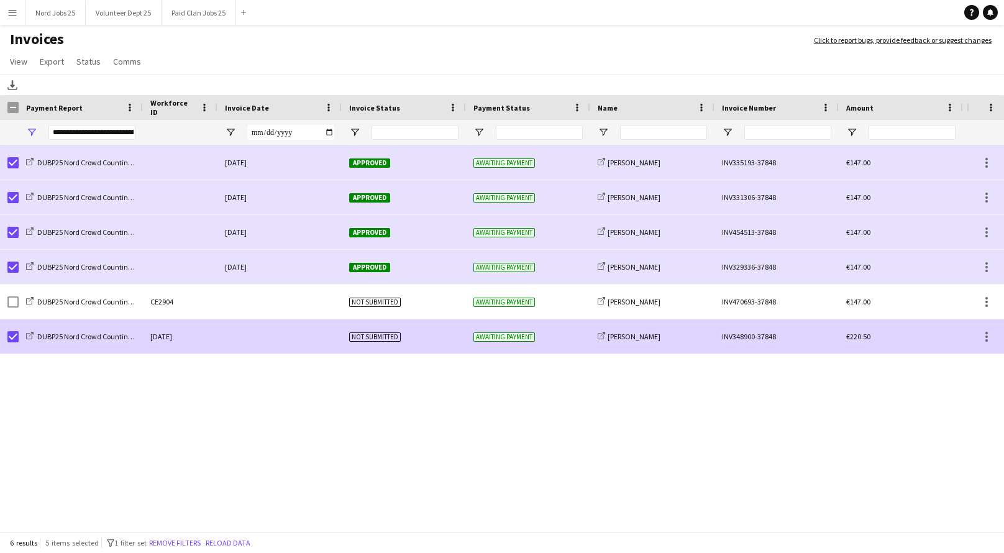
click at [12, 344] on div at bounding box center [12, 336] width 11 height 35
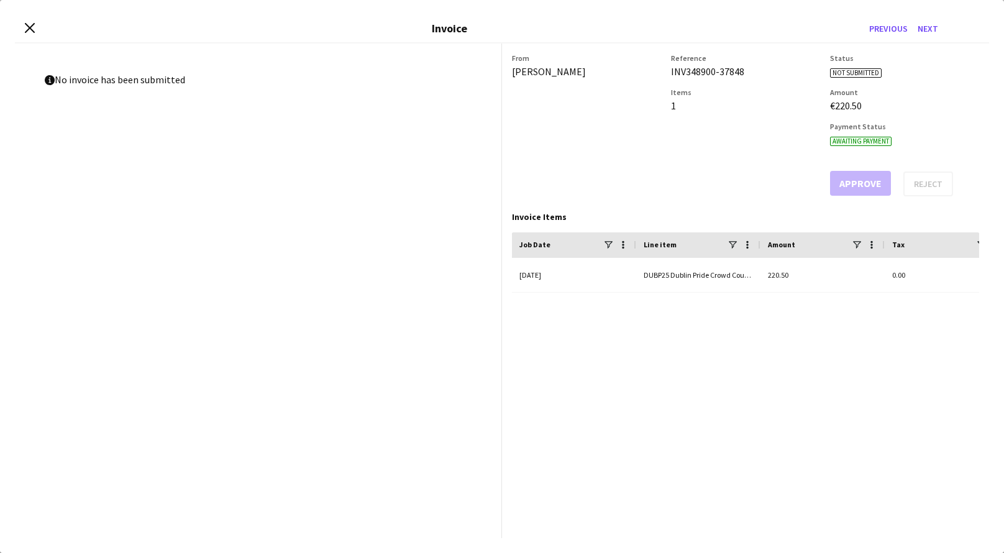
click at [26, 20] on div "Close invoice dialog Invoice Previous Next" at bounding box center [502, 29] width 974 height 29
click at [29, 26] on icon at bounding box center [30, 28] width 12 height 12
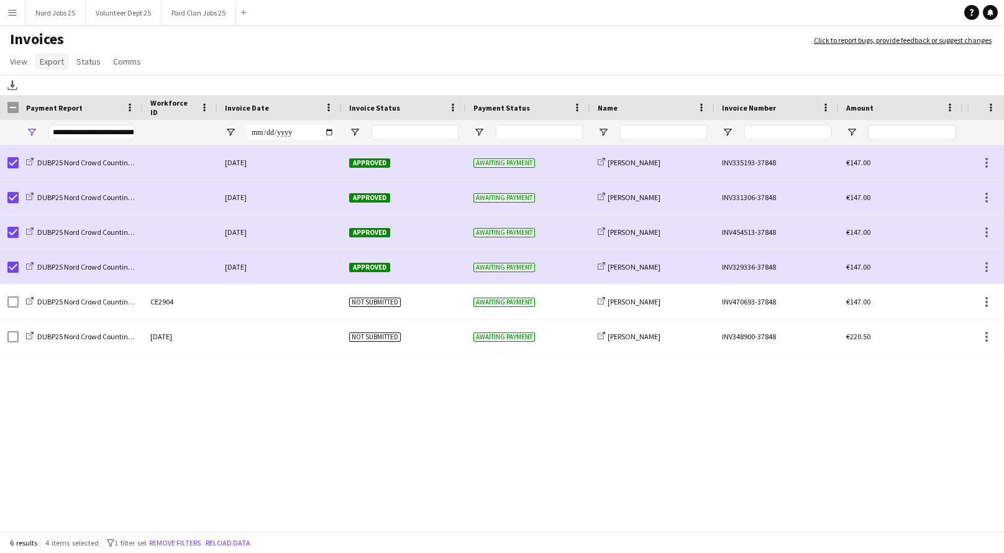
click at [57, 60] on span "Export" at bounding box center [52, 61] width 24 height 11
click at [93, 63] on span "Status" at bounding box center [88, 61] width 24 height 11
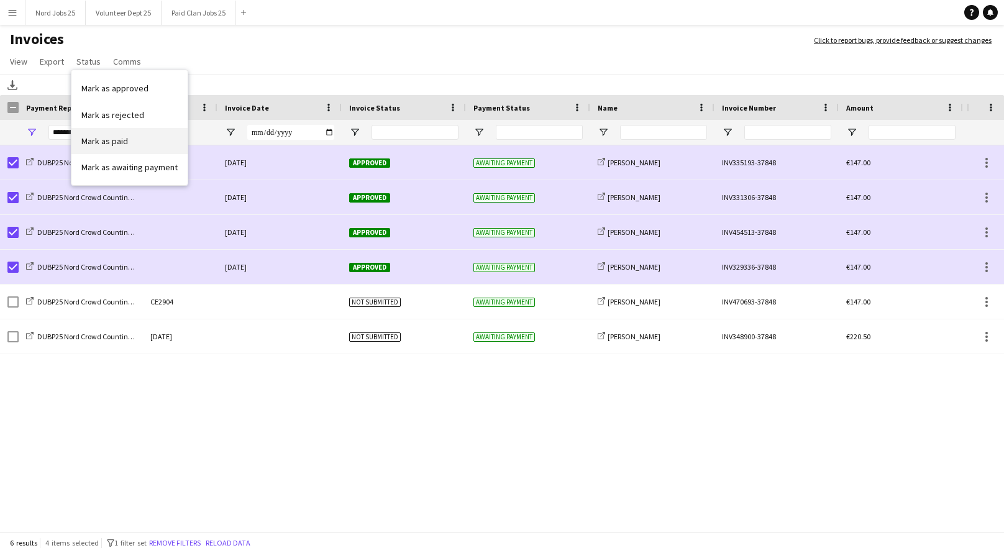
click at [113, 142] on span "Mark as paid" at bounding box center [104, 140] width 47 height 11
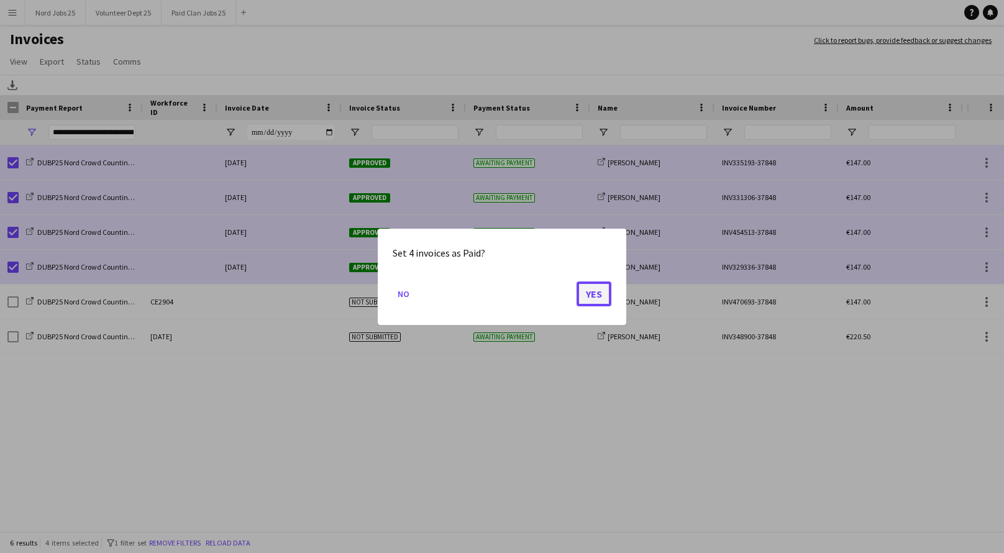
click at [598, 295] on button "Yes" at bounding box center [594, 293] width 35 height 25
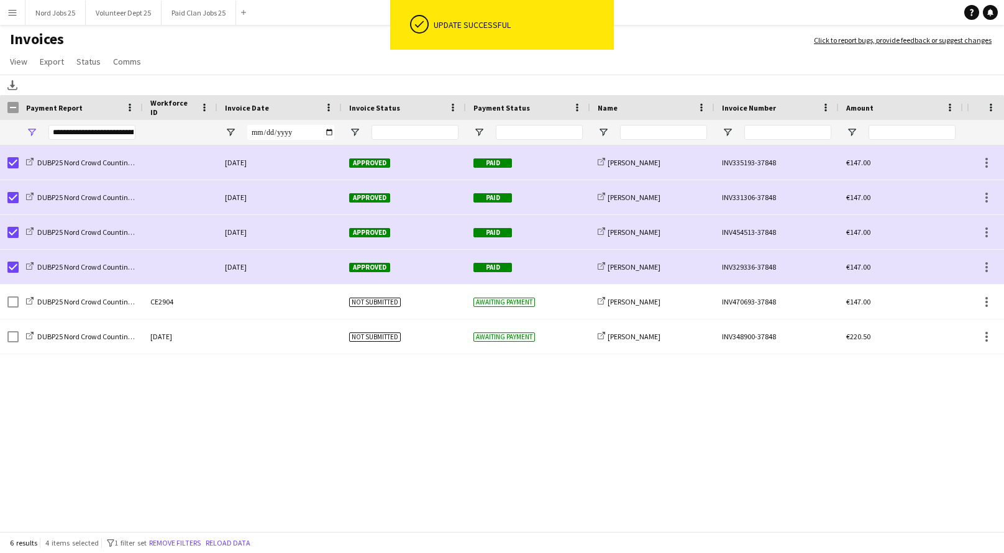
click at [327, 45] on h1 "Invoices" at bounding box center [400, 40] width 801 height 21
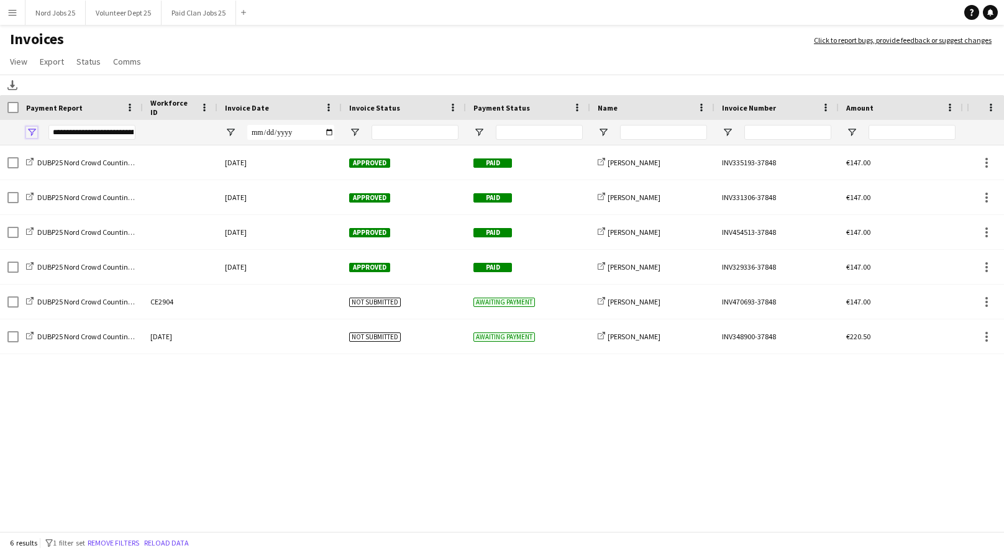
click at [33, 130] on span "Open Filter Menu" at bounding box center [31, 132] width 11 height 11
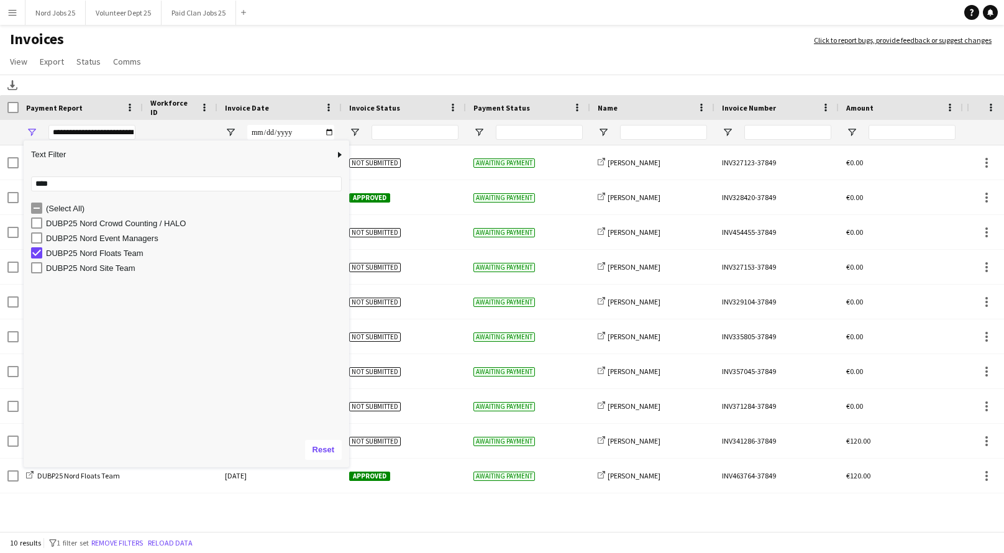
click at [225, 49] on h1 "Invoices" at bounding box center [400, 40] width 801 height 21
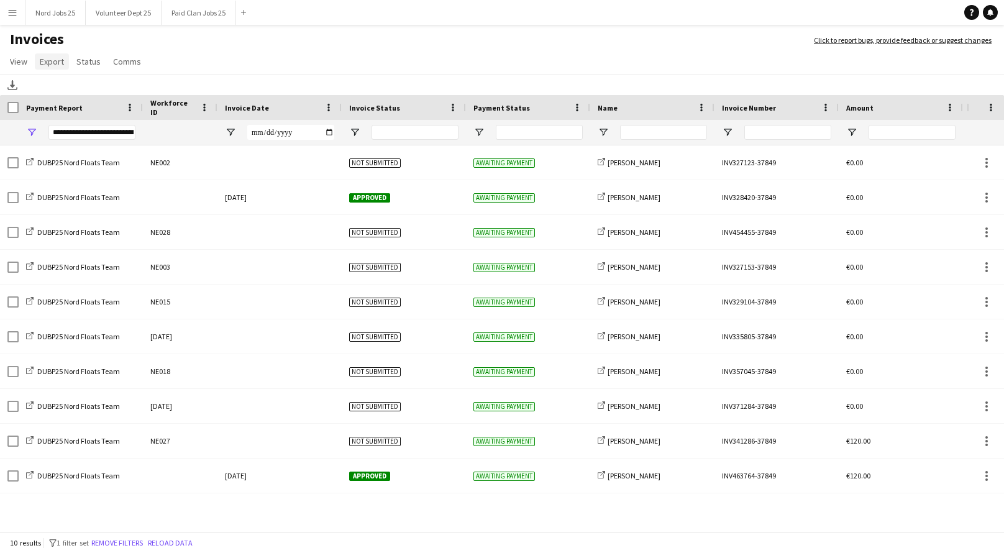
click at [48, 62] on span "Export" at bounding box center [52, 61] width 24 height 11
click at [103, 88] on link "Export as XLSX" at bounding box center [78, 88] width 87 height 26
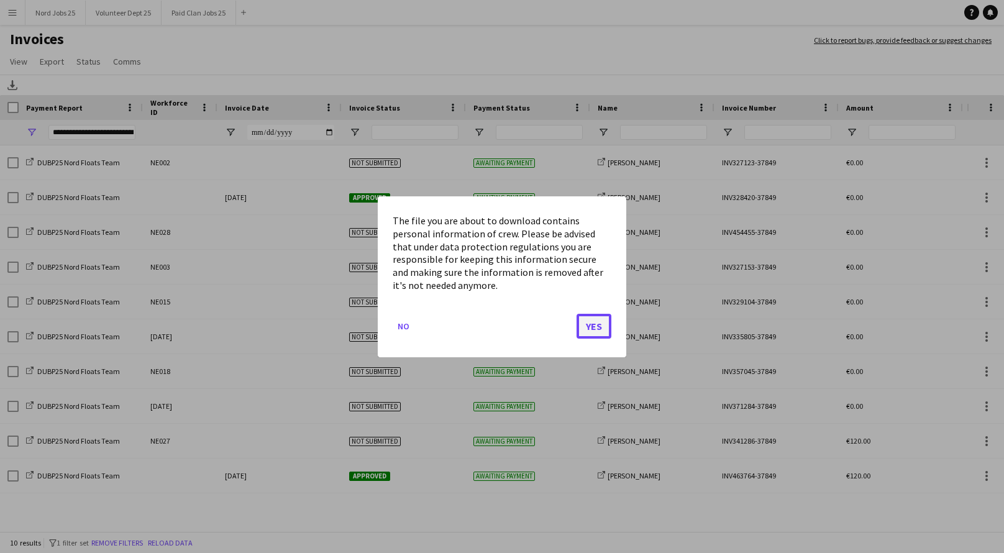
click at [601, 326] on button "Yes" at bounding box center [594, 325] width 35 height 25
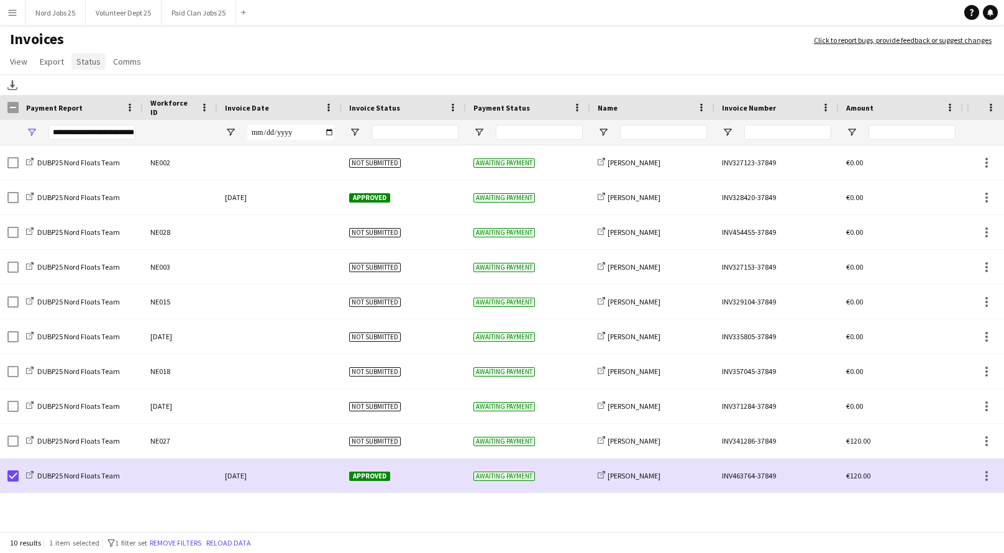
click at [80, 65] on span "Status" at bounding box center [88, 61] width 24 height 11
click at [99, 139] on span "Mark as paid" at bounding box center [104, 140] width 47 height 11
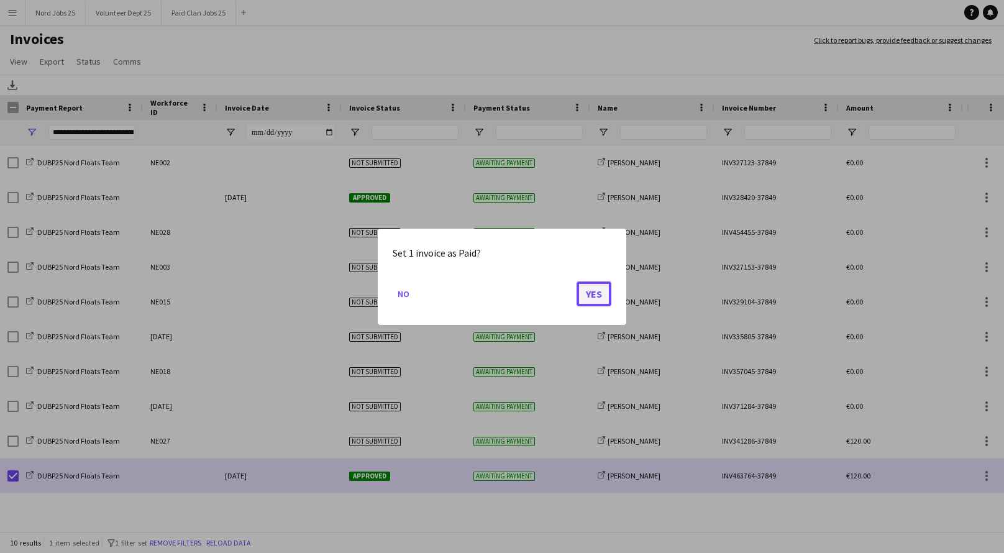
click at [591, 283] on button "Yes" at bounding box center [594, 293] width 35 height 25
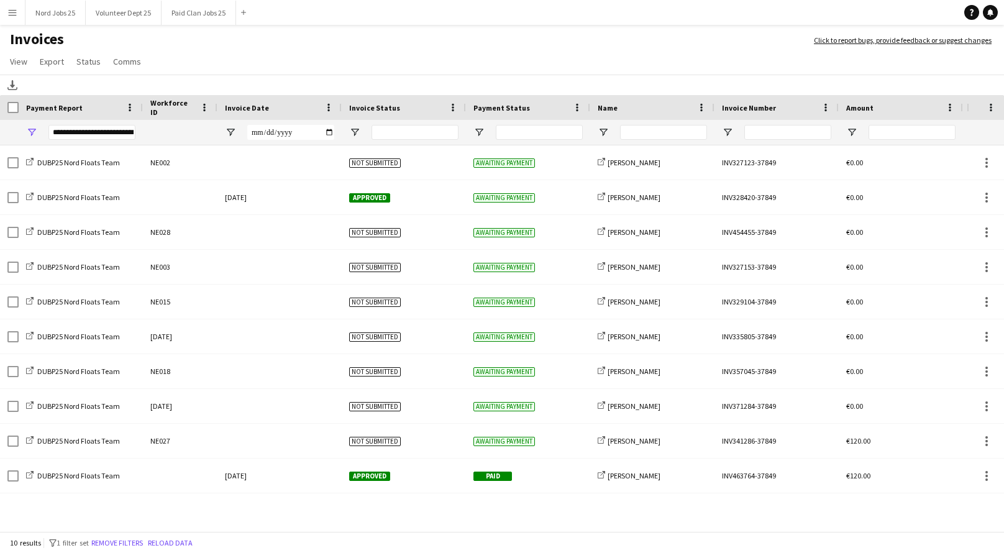
click at [39, 131] on div "**********" at bounding box center [81, 132] width 124 height 25
click at [31, 130] on span "Open Filter Menu" at bounding box center [31, 132] width 11 height 11
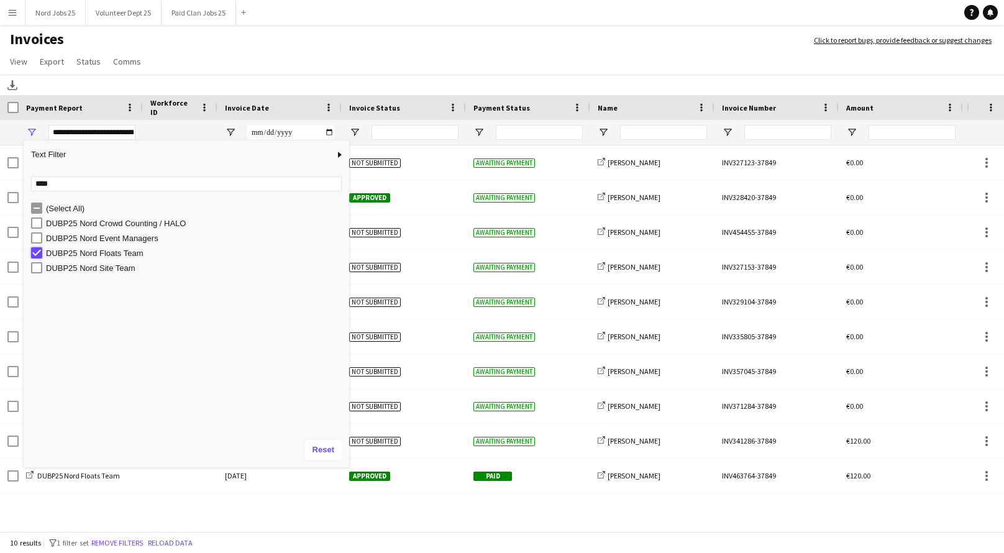
type input "***"
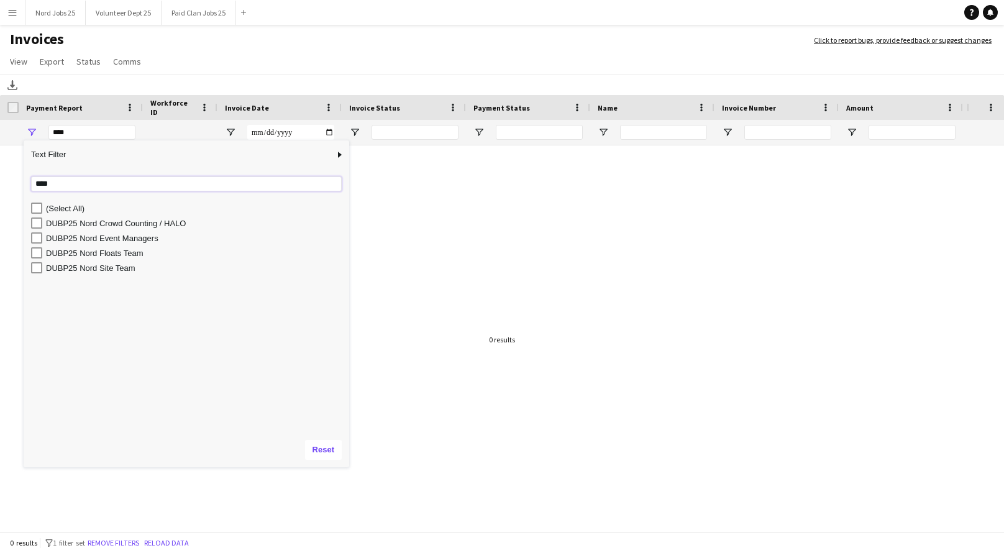
click at [58, 185] on input "****" at bounding box center [186, 183] width 311 height 15
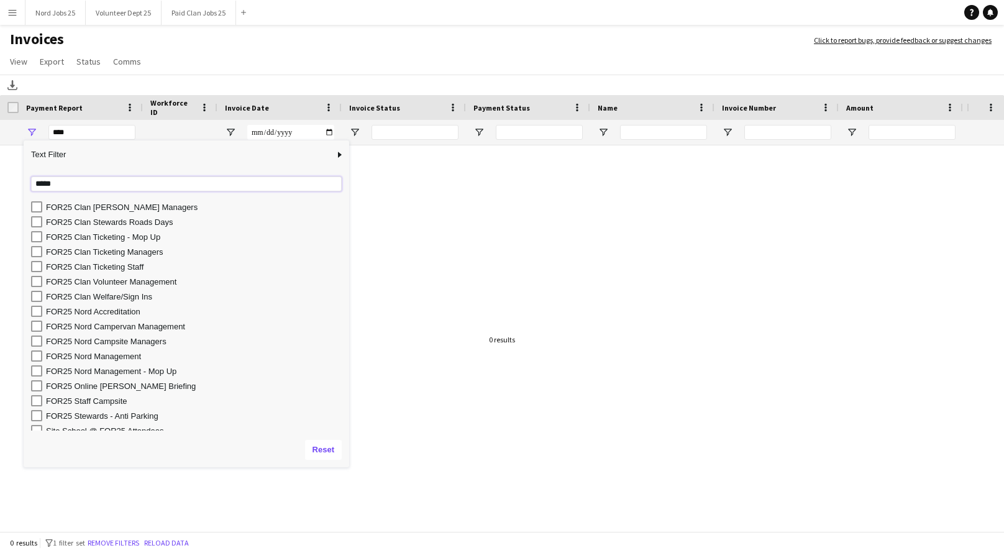
scroll to position [199, 0]
type input "*****"
click at [124, 413] on div "FOR25 Stewards - Anti Parking" at bounding box center [195, 411] width 299 height 9
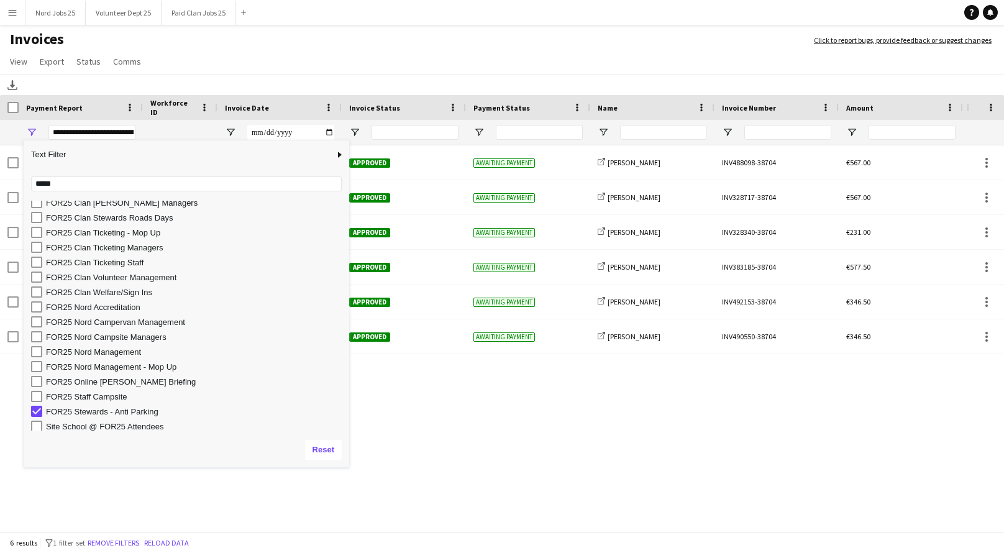
click at [327, 46] on h1 "Invoices" at bounding box center [400, 40] width 801 height 21
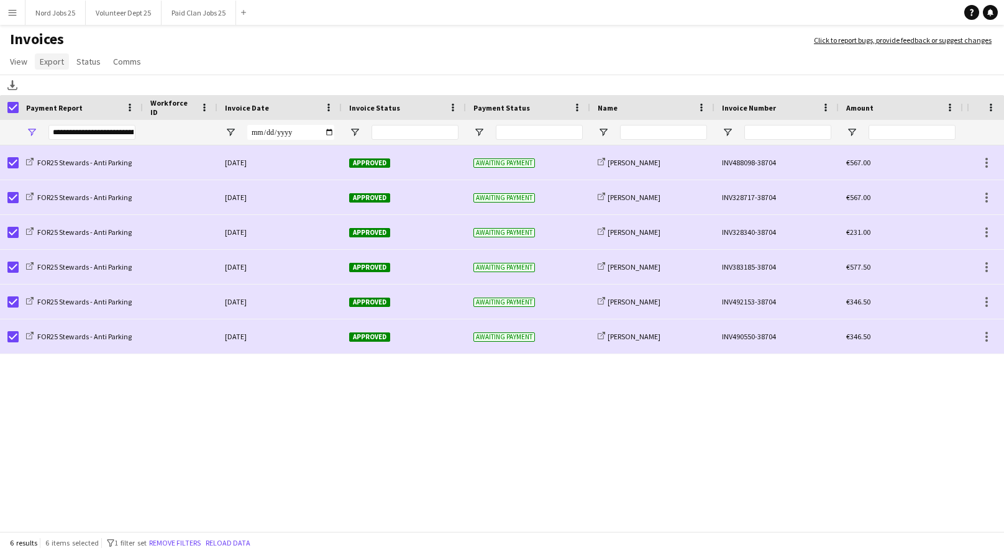
click at [53, 68] on link "Export" at bounding box center [52, 61] width 34 height 16
click at [81, 95] on link "Export as XLSX" at bounding box center [78, 88] width 87 height 26
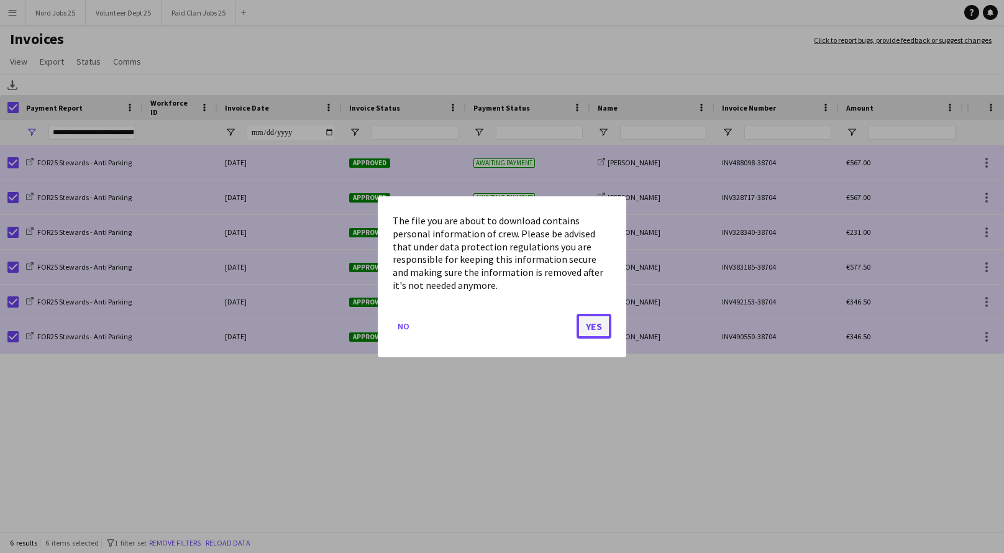
click at [588, 324] on button "Yes" at bounding box center [594, 325] width 35 height 25
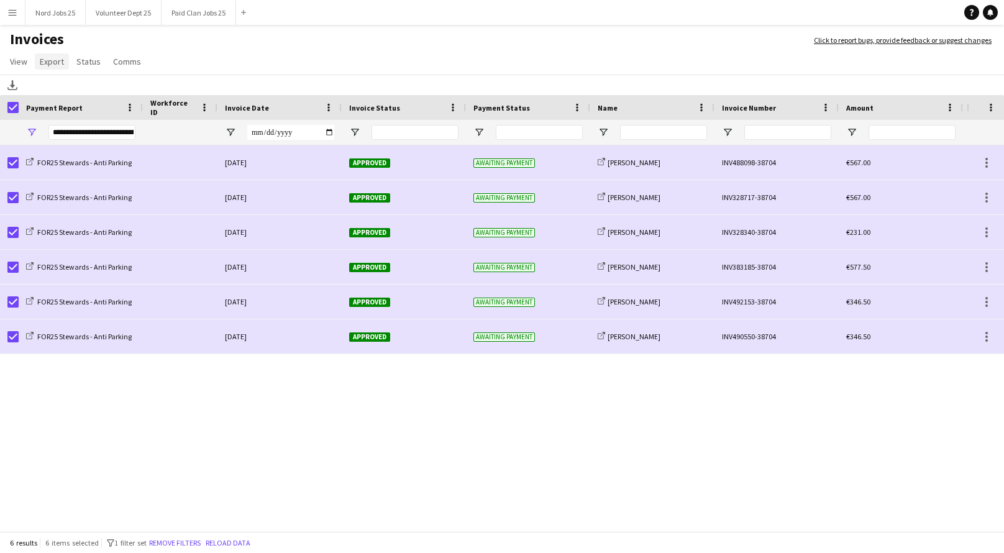
click at [52, 61] on span "Export" at bounding box center [52, 61] width 24 height 11
click at [95, 86] on span "Export as XLSX" at bounding box center [72, 88] width 54 height 11
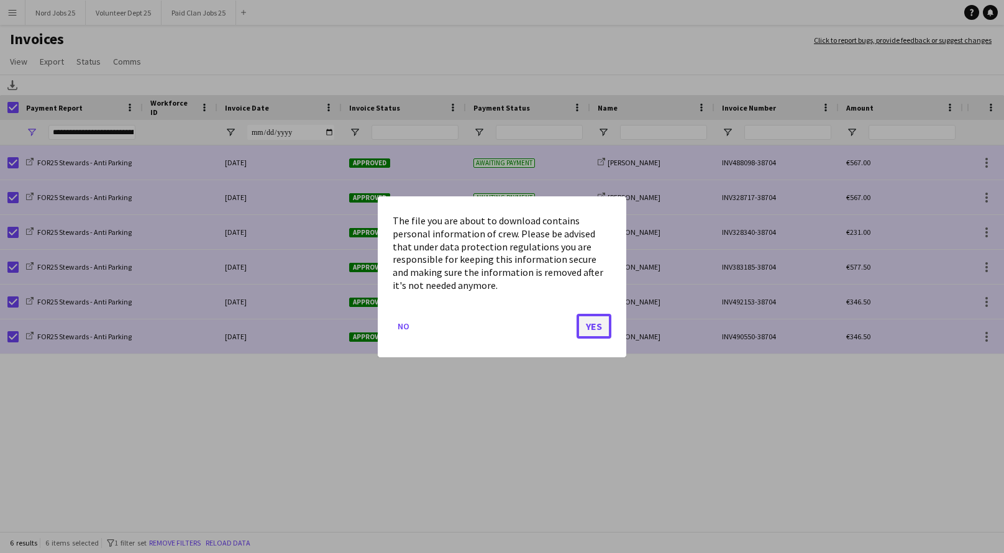
click at [588, 327] on button "Yes" at bounding box center [594, 325] width 35 height 25
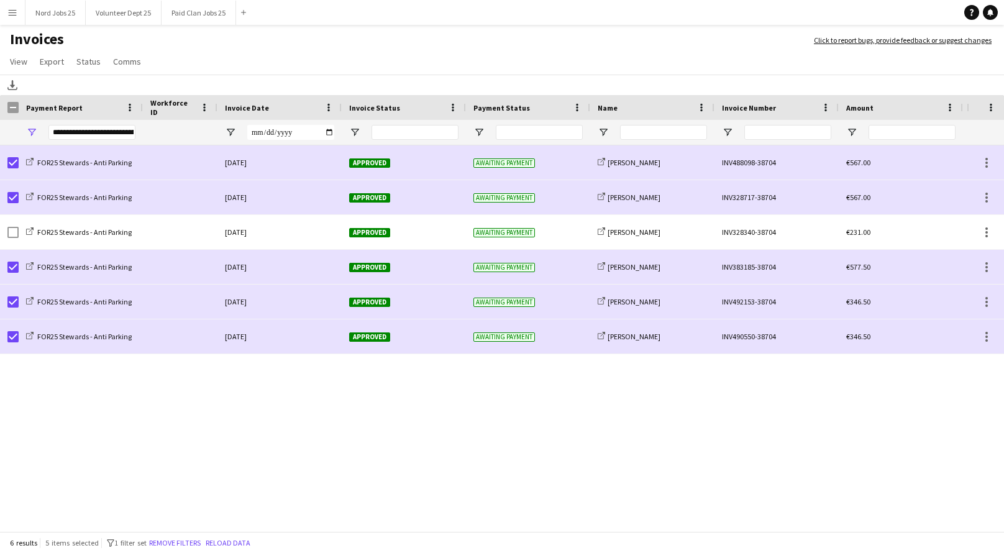
click at [94, 51] on app-page-menu "View Customise view Customise filters Reset Filters Reset View Reset All Export…" at bounding box center [502, 63] width 1004 height 24
click at [93, 63] on span "Status" at bounding box center [88, 61] width 24 height 11
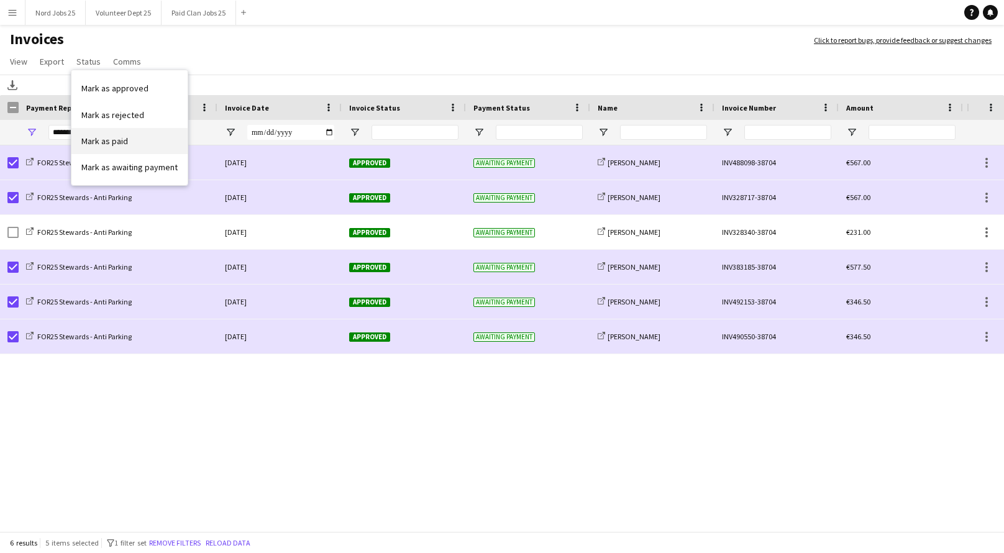
click at [140, 140] on link "Mark as paid" at bounding box center [129, 141] width 116 height 26
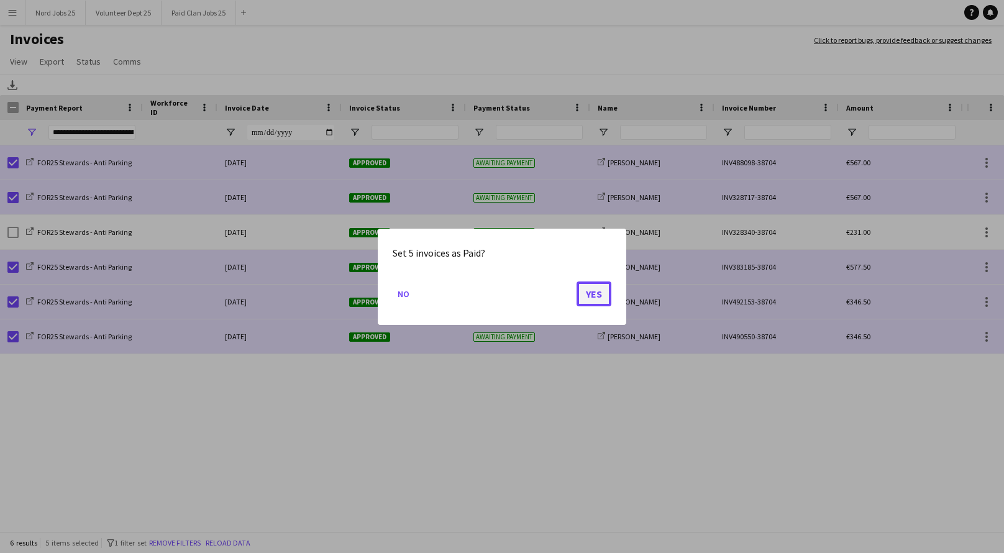
click at [600, 301] on button "Yes" at bounding box center [594, 293] width 35 height 25
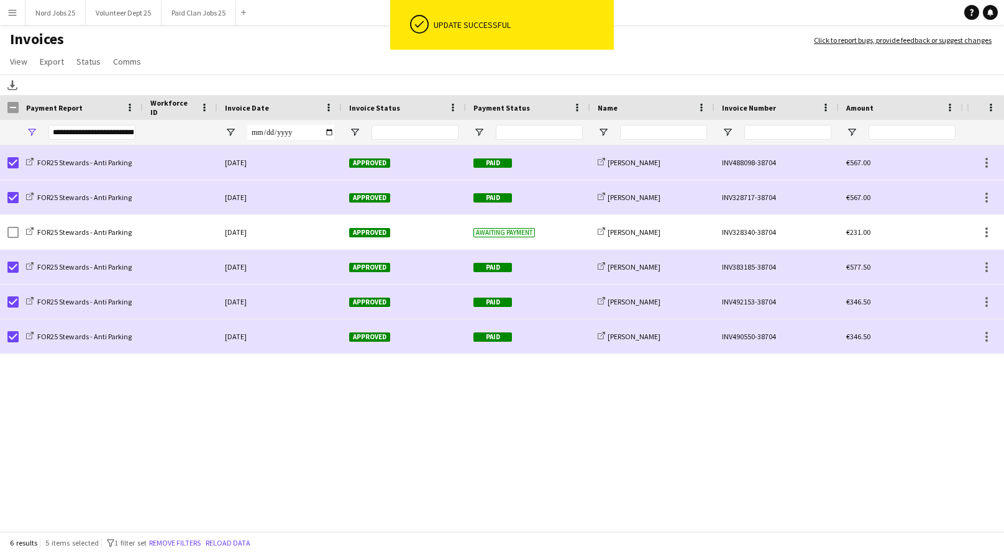
click at [415, 416] on div "FOR25 Stewards - Anti Parking 10-August-2025 Approved Paid share-external-link-…" at bounding box center [483, 339] width 967 height 388
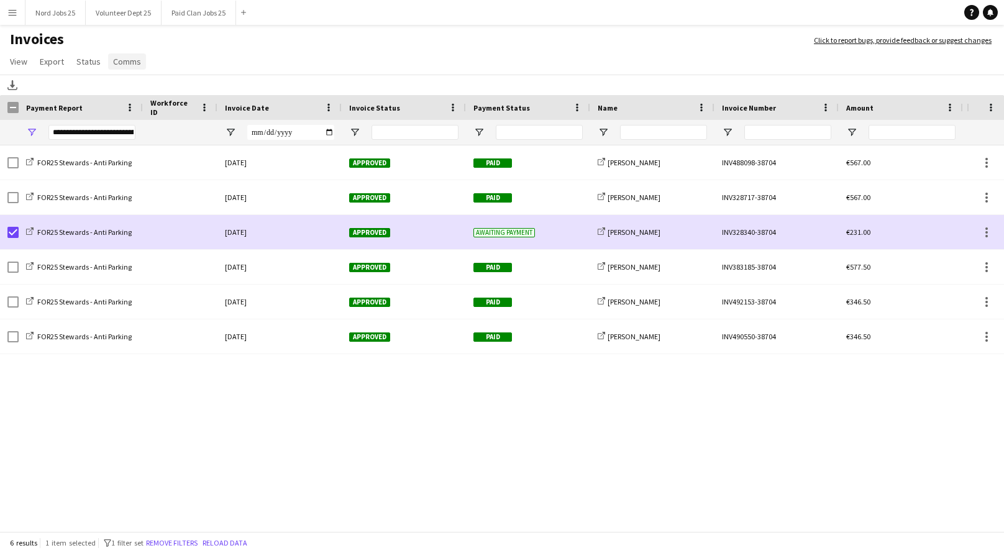
click at [124, 59] on span "Comms" at bounding box center [127, 61] width 28 height 11
click at [147, 89] on span "Send notification" at bounding box center [147, 88] width 63 height 11
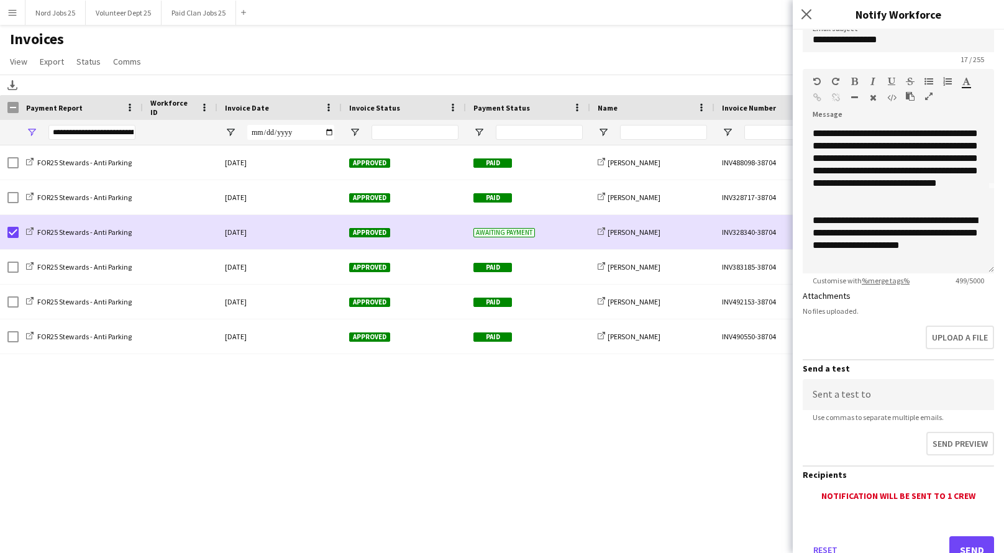
scroll to position [155, 0]
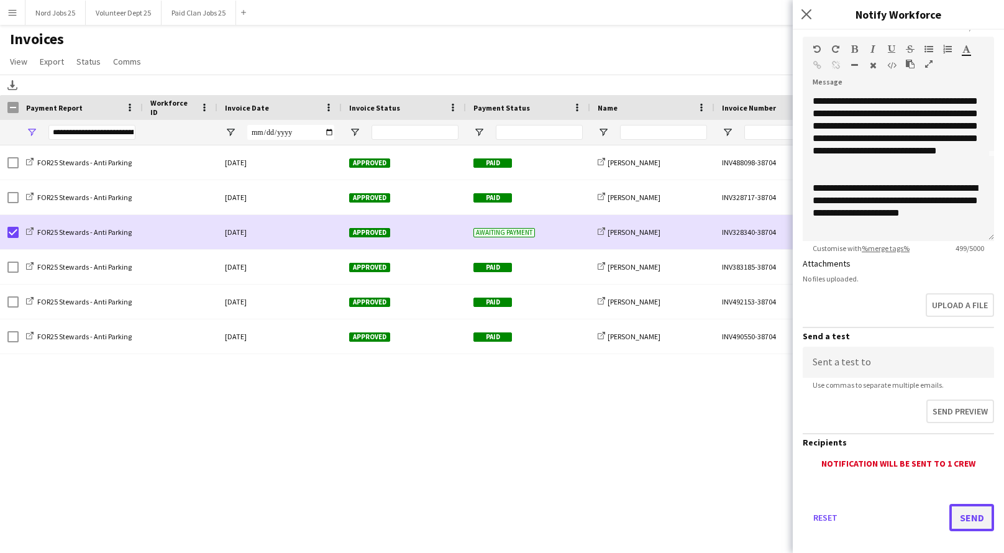
click at [961, 516] on button "Send" at bounding box center [971, 517] width 45 height 27
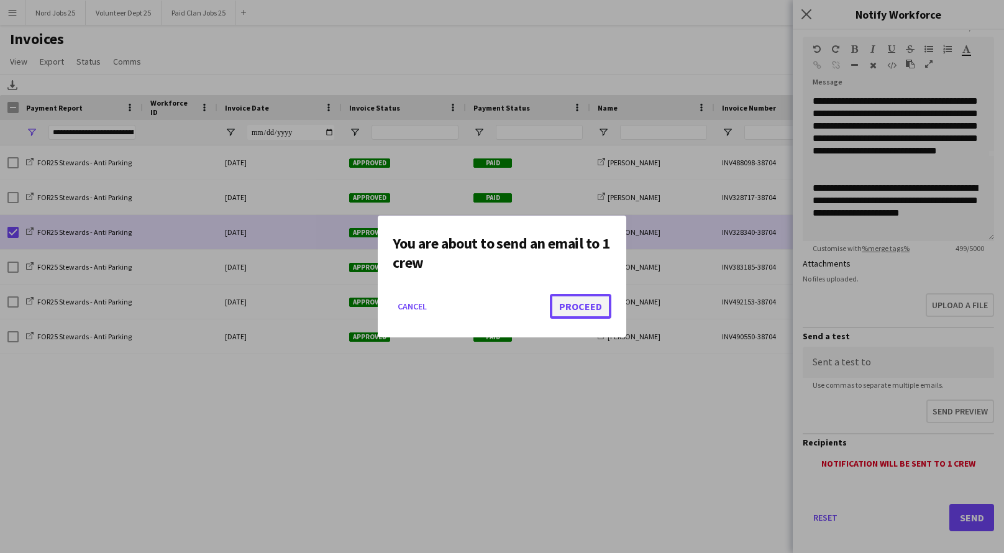
click at [579, 304] on button "Proceed" at bounding box center [581, 306] width 62 height 25
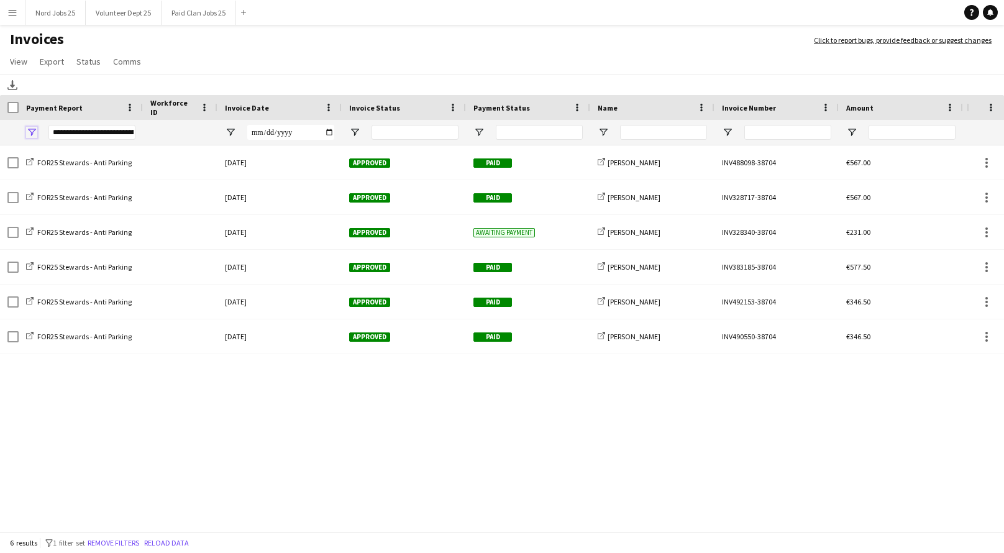
click at [30, 131] on span "Open Filter Menu" at bounding box center [31, 132] width 11 height 11
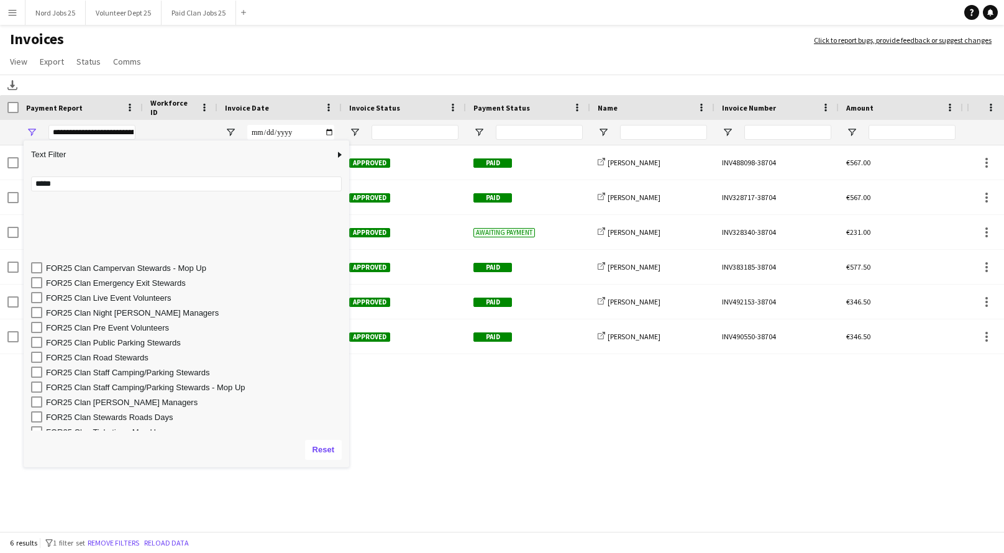
scroll to position [202, 0]
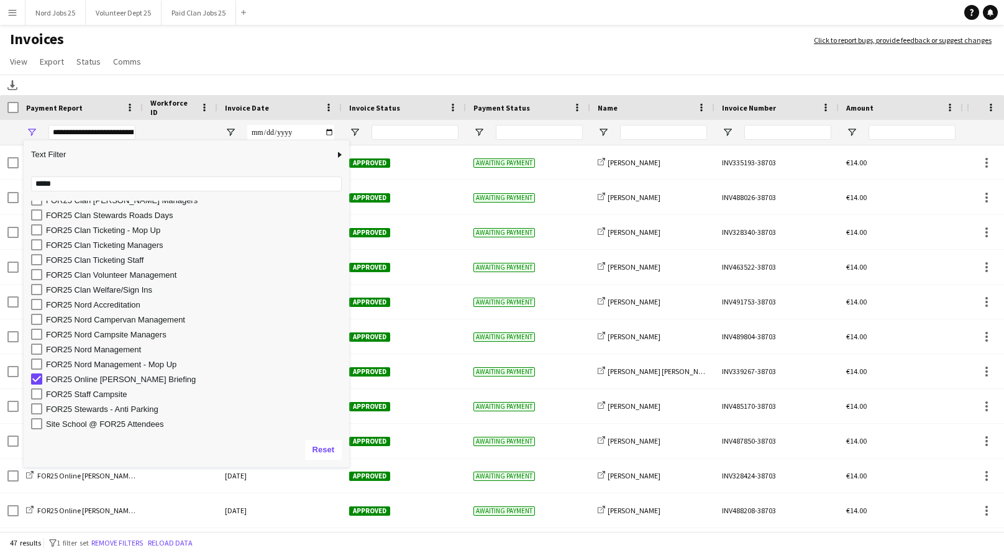
click at [404, 40] on h1 "Invoices" at bounding box center [400, 40] width 801 height 21
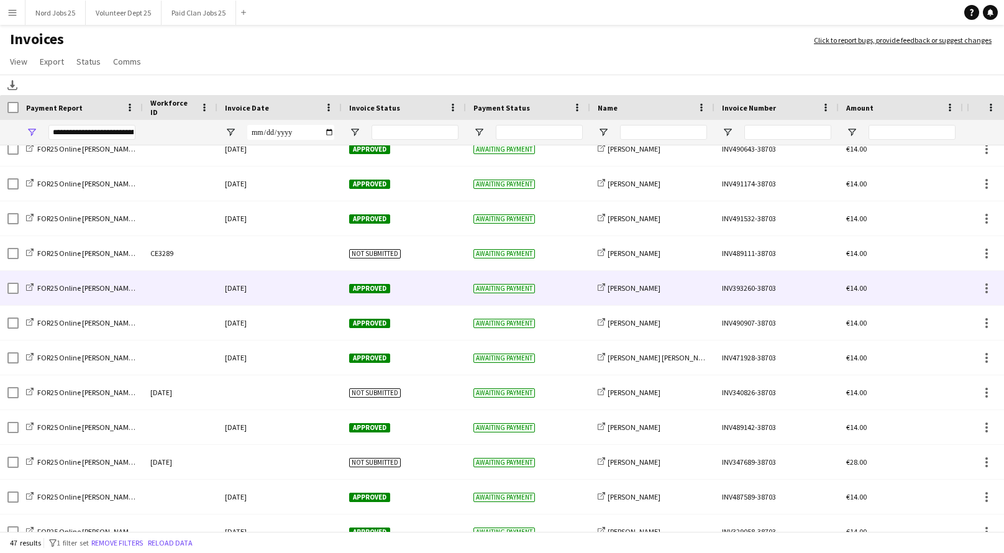
scroll to position [750, 0]
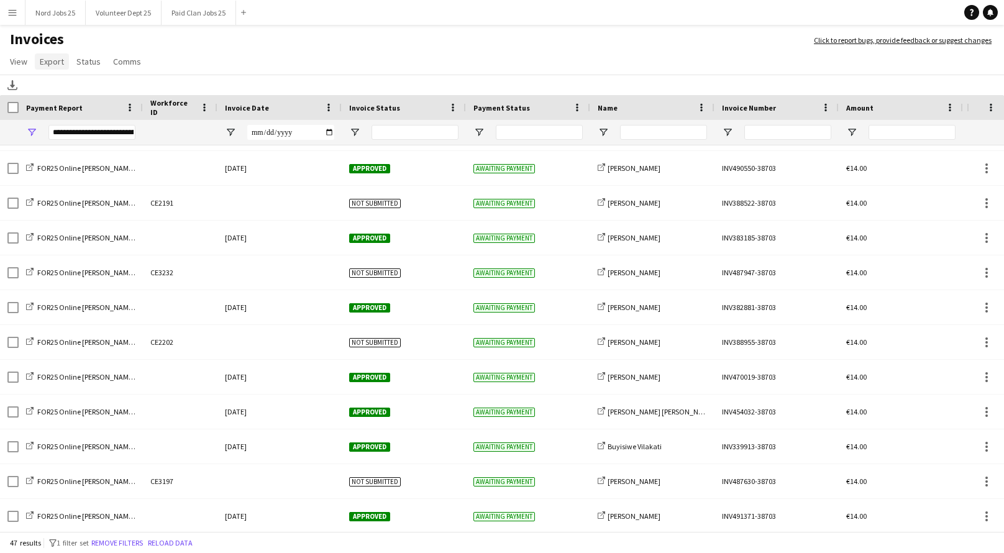
click at [47, 63] on span "Export" at bounding box center [52, 61] width 24 height 11
click at [74, 89] on span "Export as XLSX" at bounding box center [72, 88] width 54 height 11
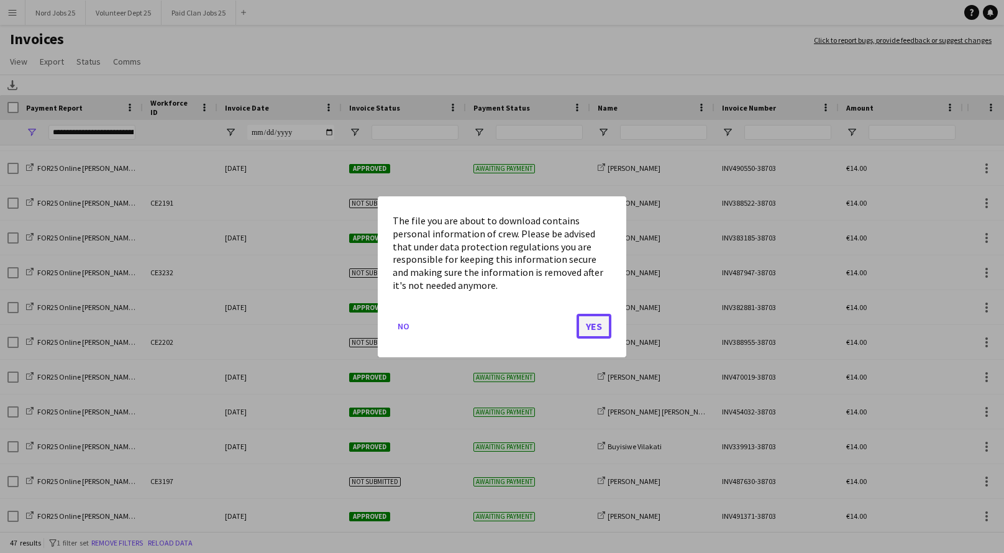
click at [598, 328] on button "Yes" at bounding box center [594, 325] width 35 height 25
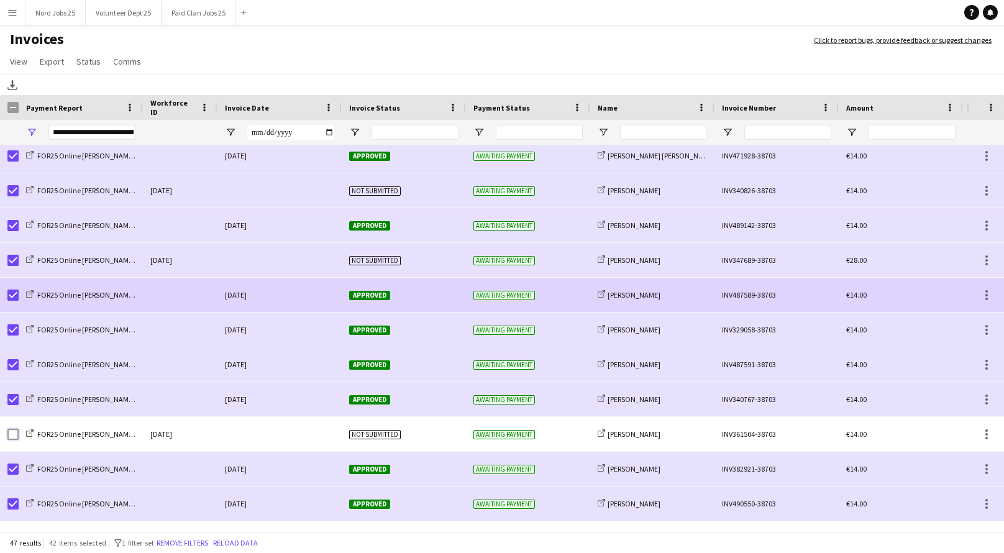
scroll to position [887, 0]
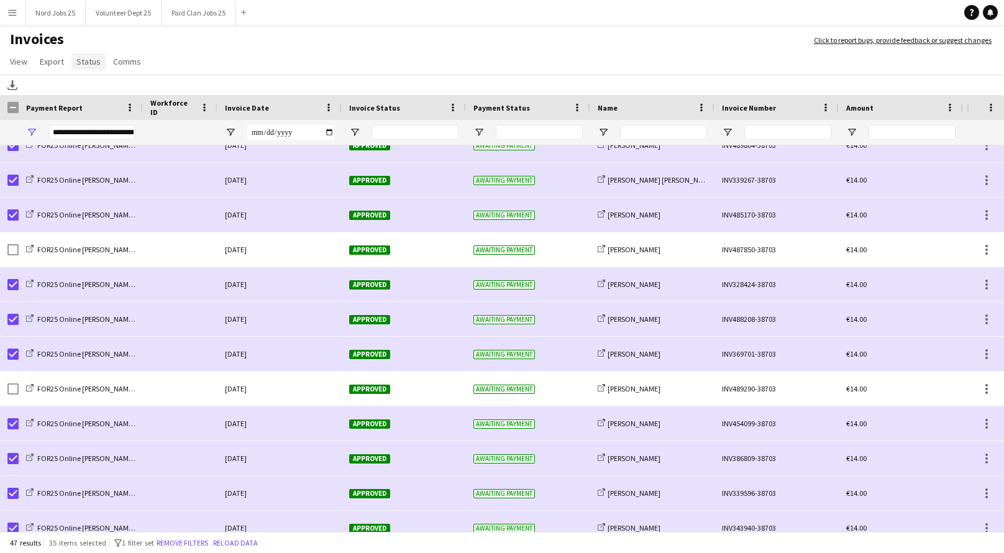
click at [93, 60] on span "Status" at bounding box center [88, 61] width 24 height 11
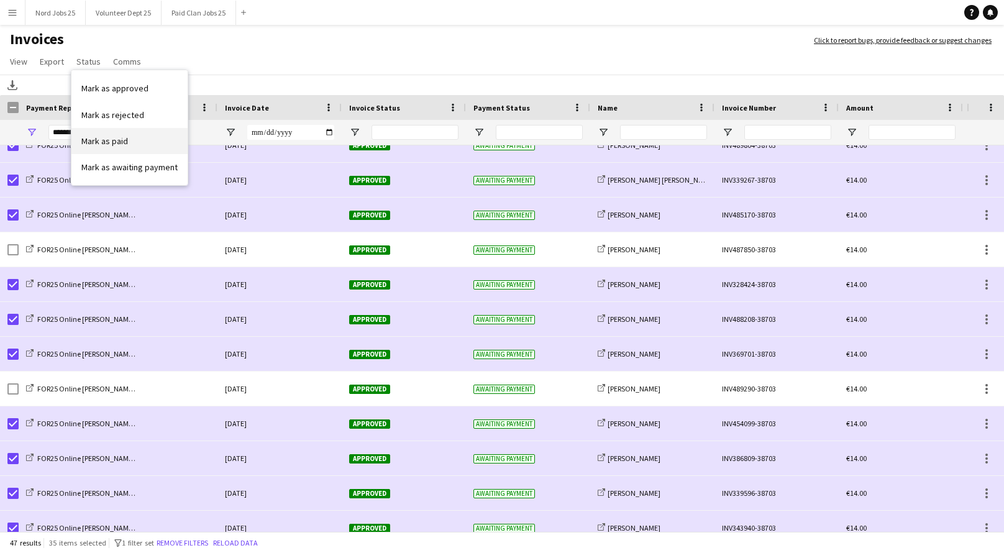
click at [131, 139] on link "Mark as paid" at bounding box center [129, 141] width 116 height 26
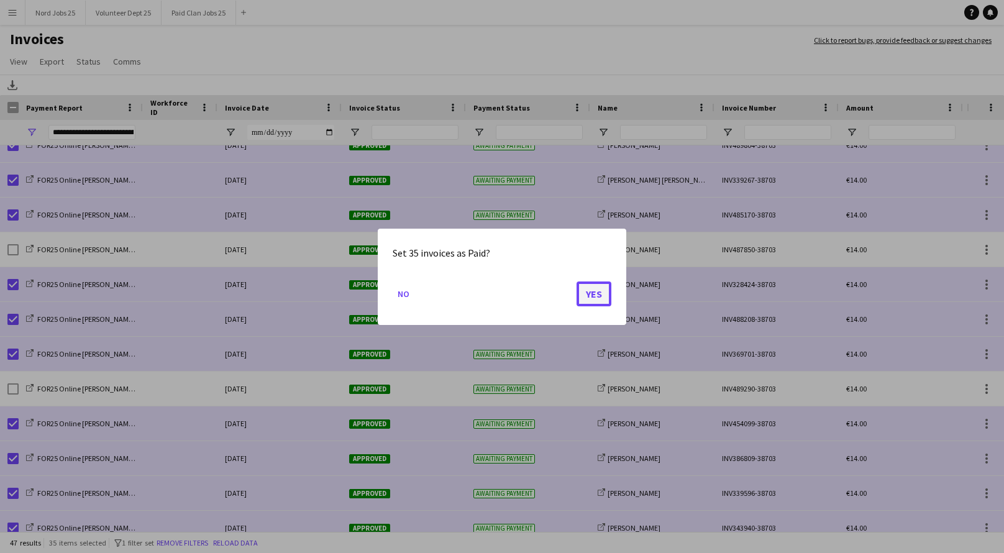
click at [592, 295] on button "Yes" at bounding box center [594, 293] width 35 height 25
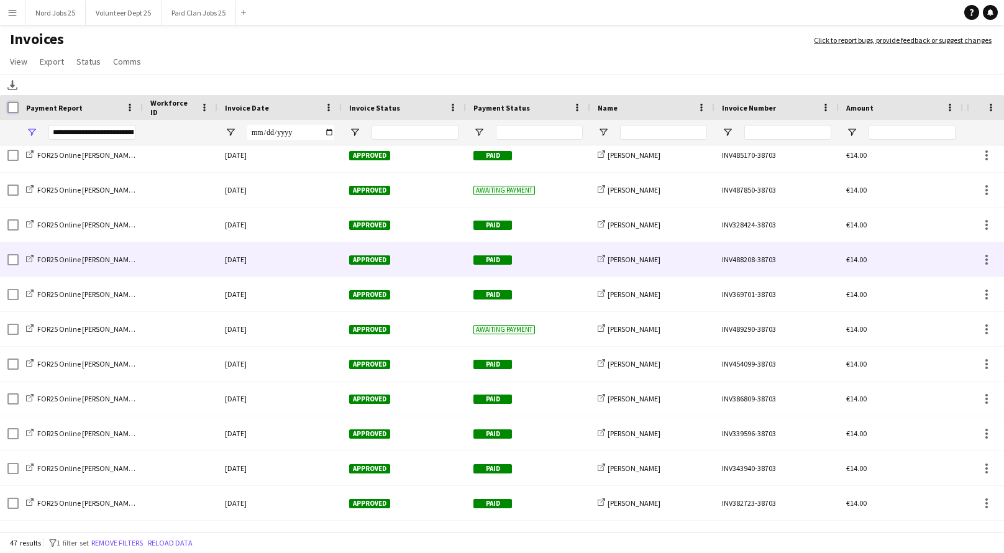
scroll to position [276, 0]
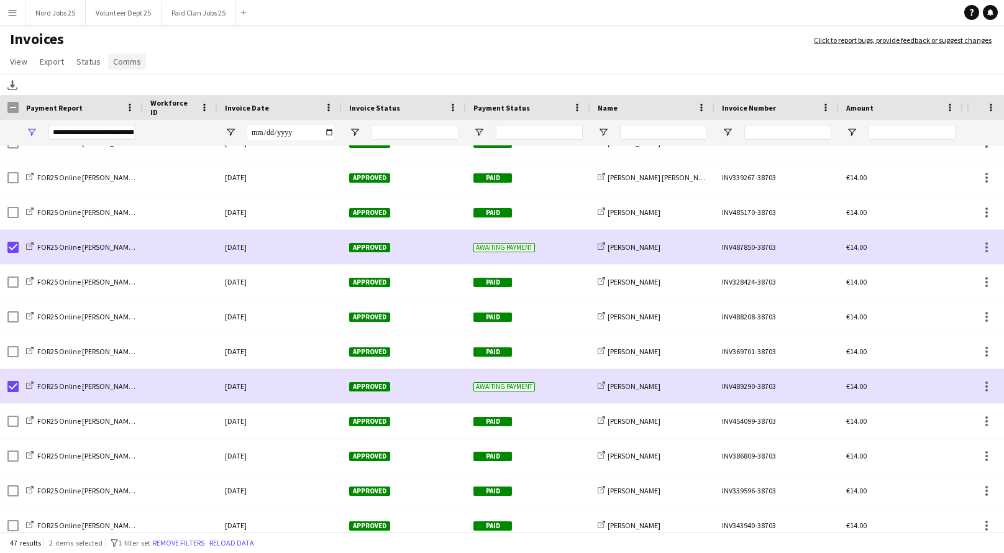
click at [117, 67] on link "Comms" at bounding box center [127, 61] width 38 height 16
click at [156, 93] on span "Send notification" at bounding box center [147, 88] width 63 height 11
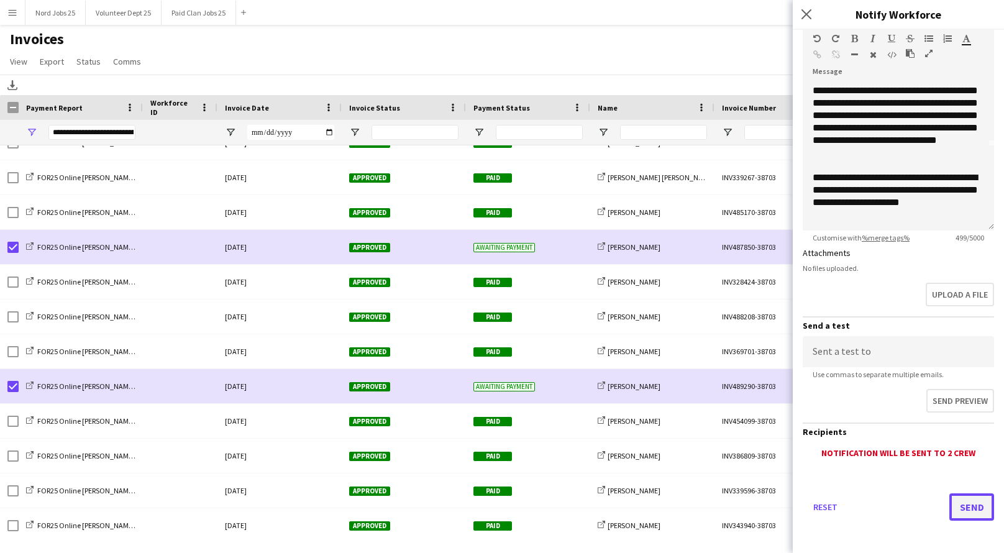
click at [968, 503] on button "Send" at bounding box center [971, 506] width 45 height 27
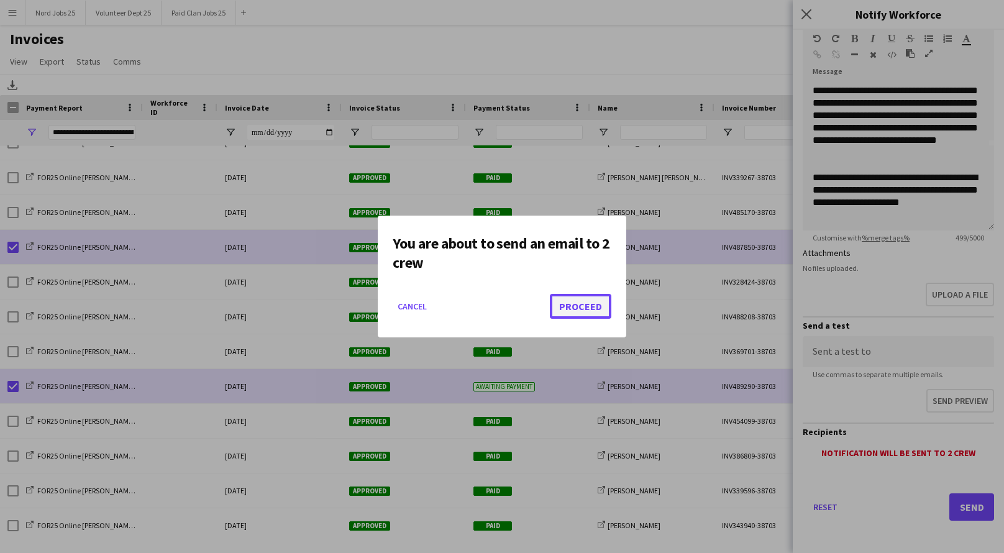
click at [591, 308] on button "Proceed" at bounding box center [581, 306] width 62 height 25
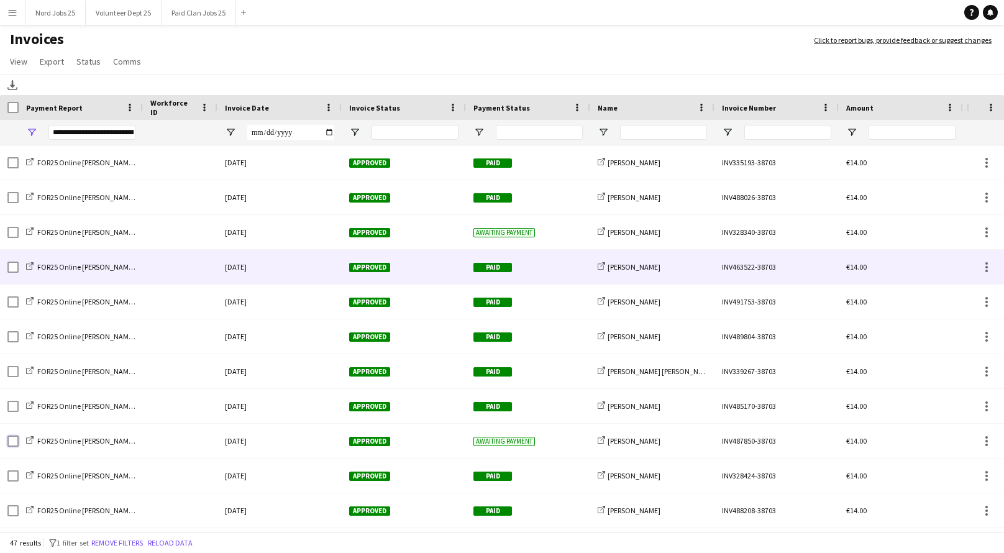
scroll to position [0, 0]
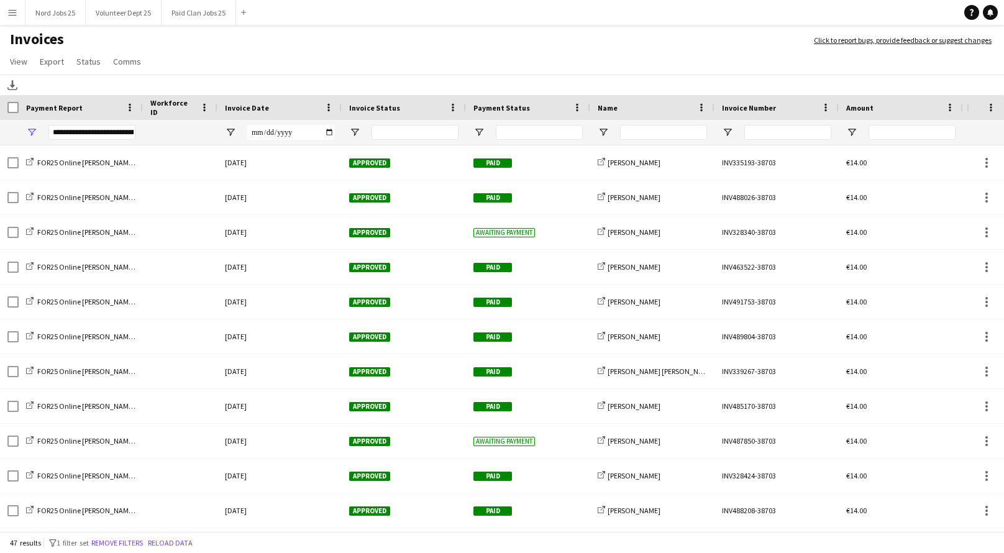
click at [371, 7] on app-navbar "Menu Boards Boards Boards All jobs Status Workforce Workforce My Workforce Recr…" at bounding box center [502, 12] width 1004 height 25
click at [429, 70] on app-page-menu "View Customise view Customise filters Reset Filters Reset View Reset All Export…" at bounding box center [502, 63] width 1004 height 24
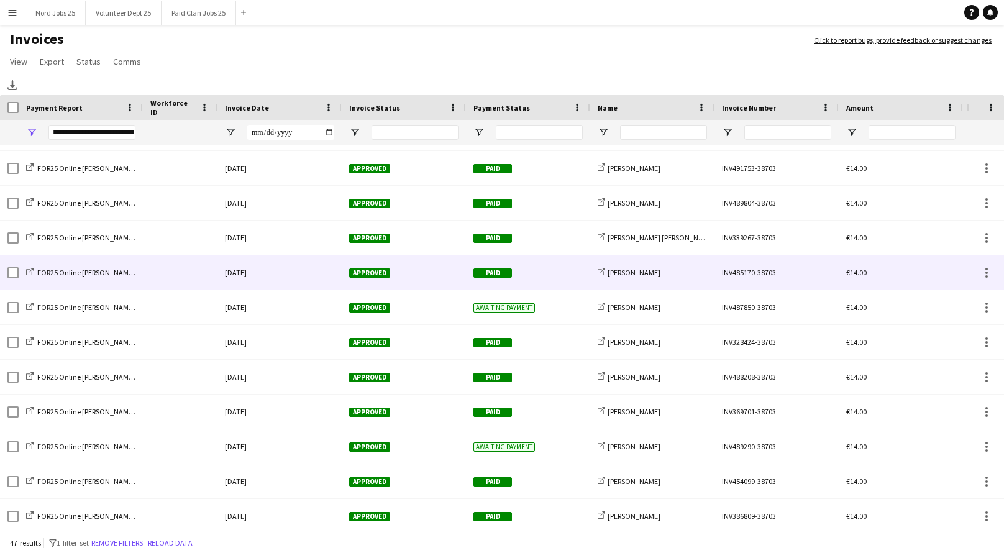
scroll to position [136, 0]
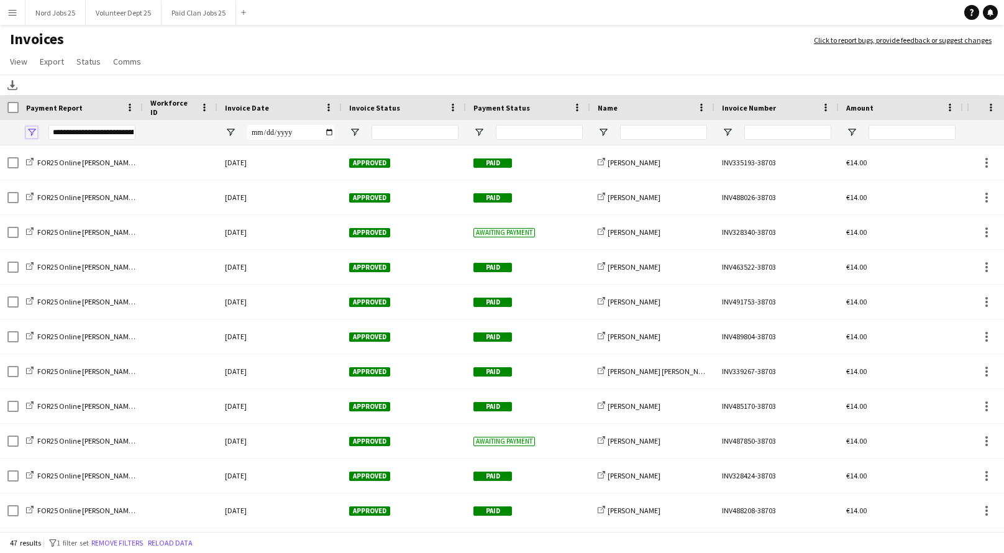
click at [30, 128] on span "Open Filter Menu" at bounding box center [31, 132] width 11 height 11
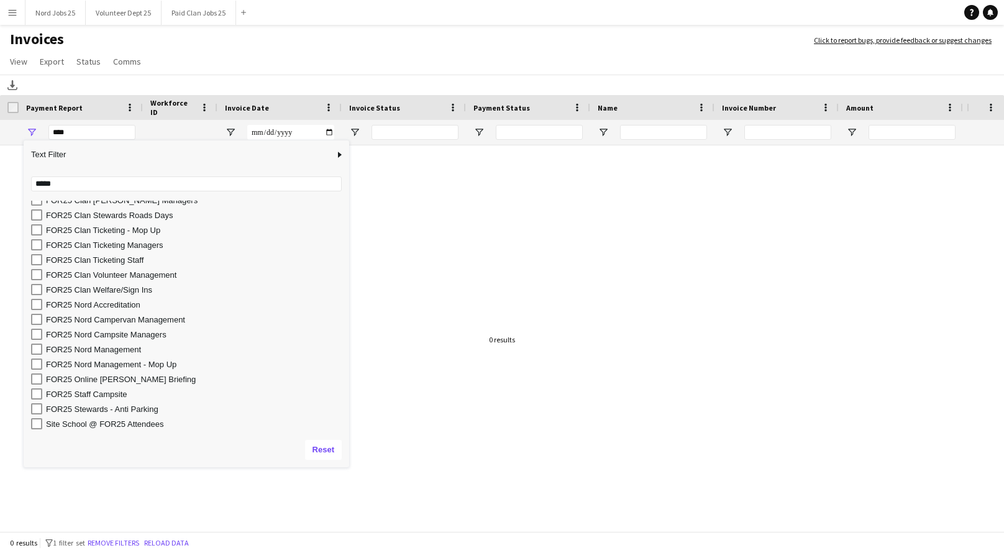
click at [116, 305] on div "FOR25 Nord Accreditation" at bounding box center [195, 304] width 299 height 9
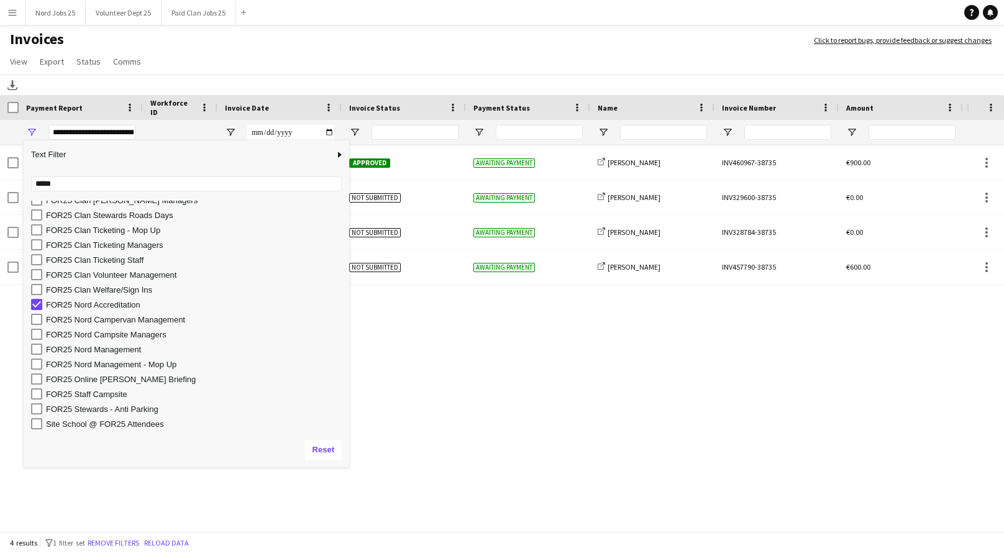
click at [429, 58] on app-page-menu "View Customise view Customise filters Reset Filters Reset View Reset All Export…" at bounding box center [502, 63] width 1004 height 24
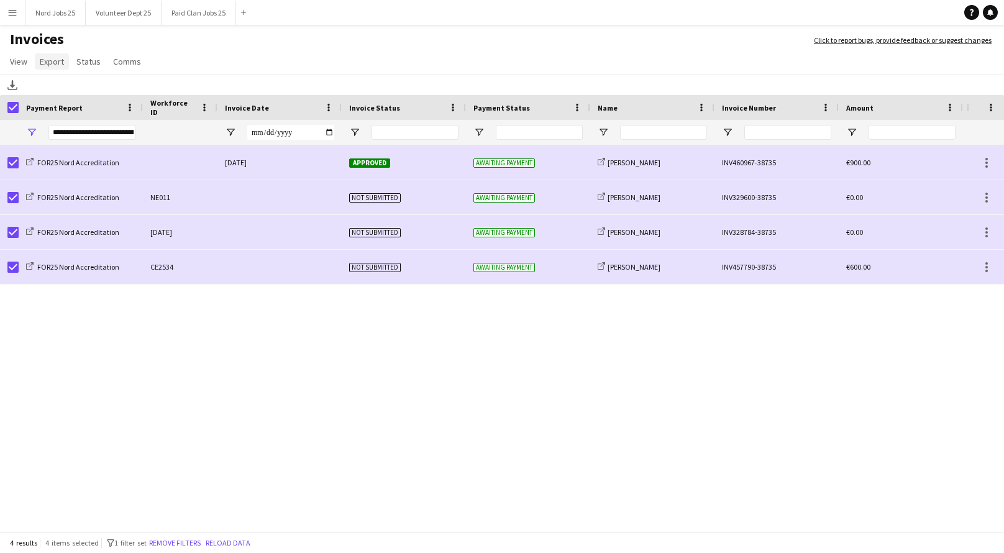
click at [60, 62] on span "Export" at bounding box center [52, 61] width 24 height 11
click at [93, 89] on span "Export as XLSX" at bounding box center [72, 88] width 54 height 11
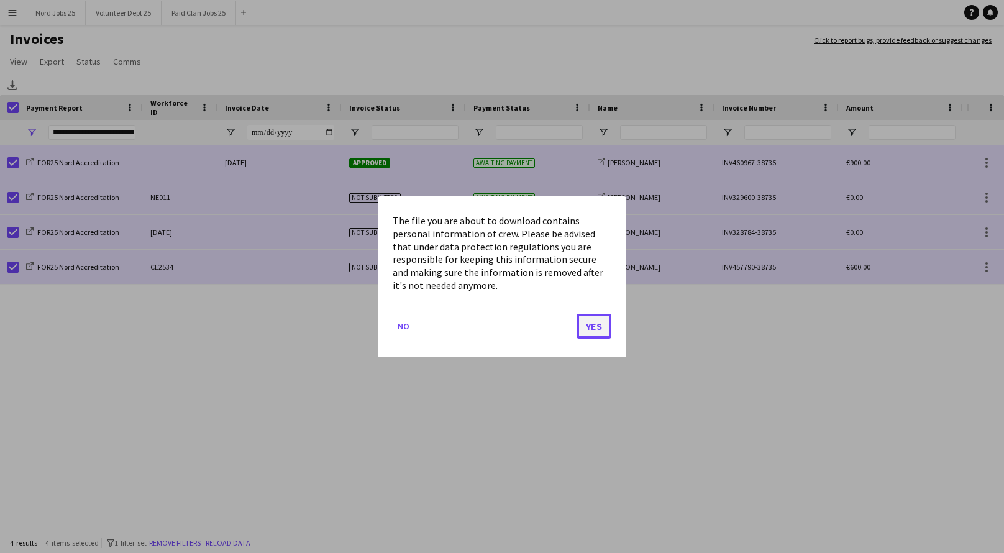
click at [602, 324] on button "Yes" at bounding box center [594, 325] width 35 height 25
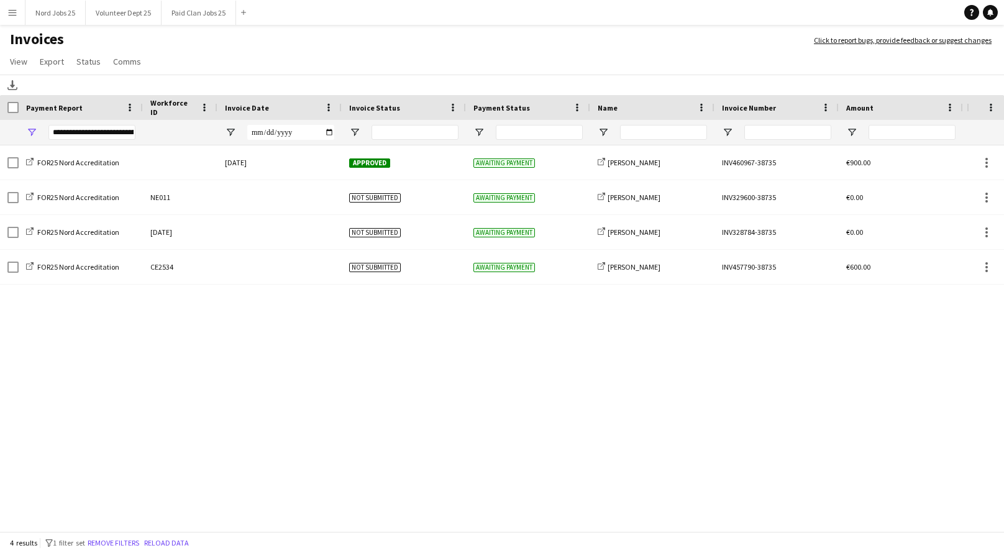
click at [71, 129] on div "**********" at bounding box center [91, 132] width 87 height 15
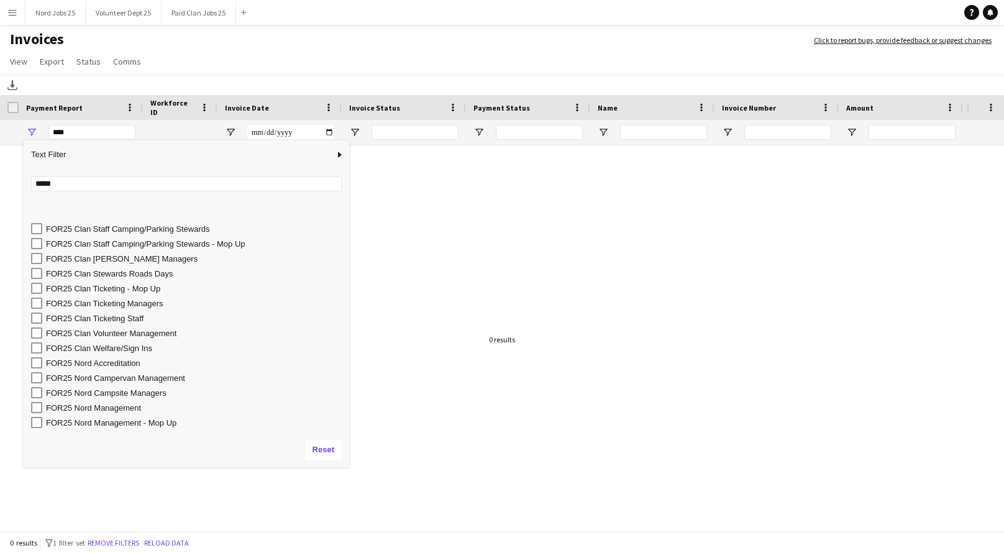
scroll to position [202, 0]
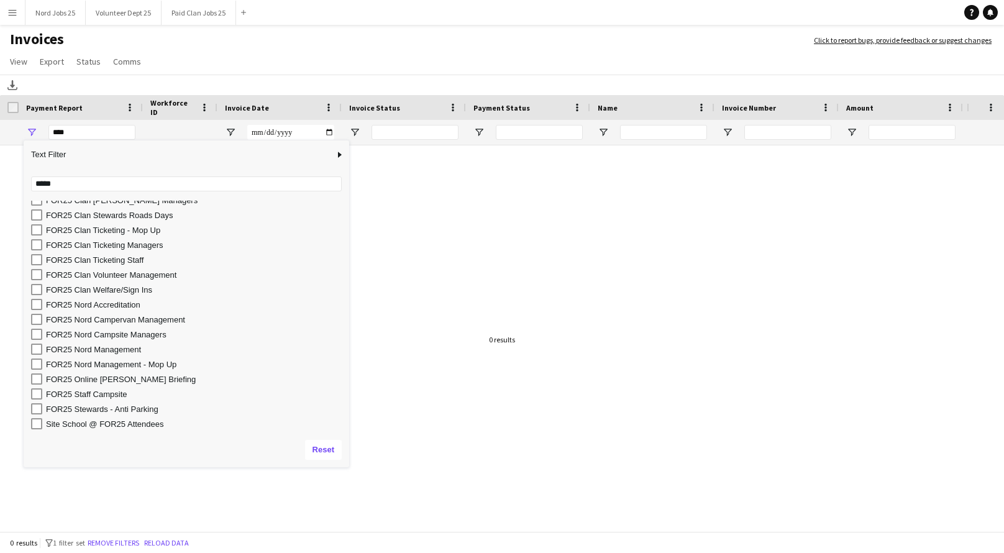
click at [156, 317] on div "FOR25 Nord Campervan Management" at bounding box center [195, 319] width 299 height 9
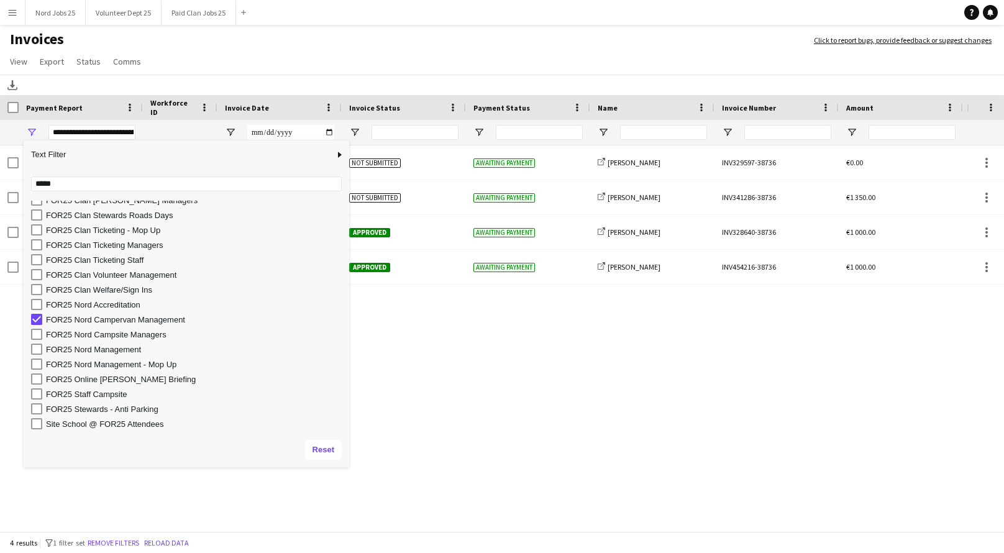
click at [278, 54] on app-page-menu "View Customise view Customise filters Reset Filters Reset View Reset All Export…" at bounding box center [502, 63] width 1004 height 24
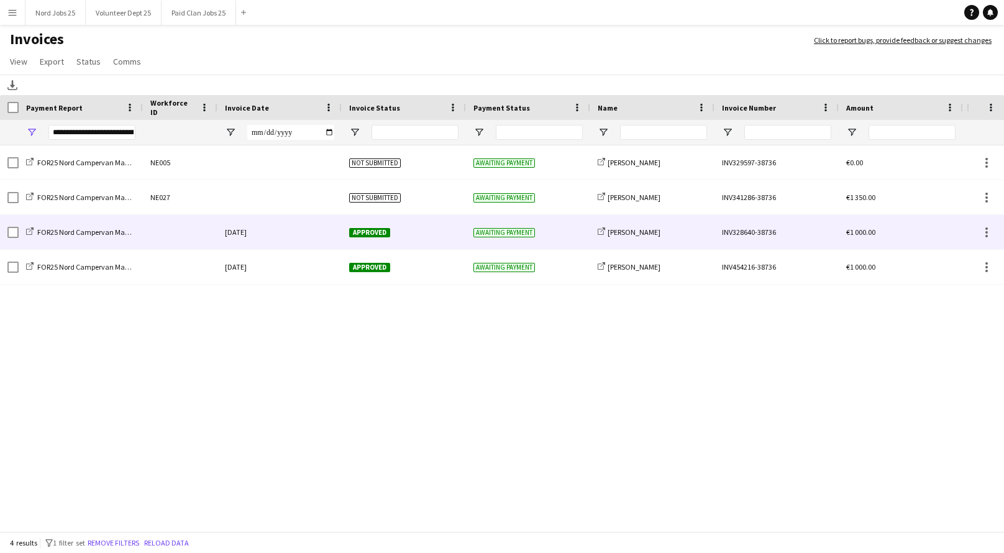
click at [204, 234] on div at bounding box center [180, 232] width 75 height 34
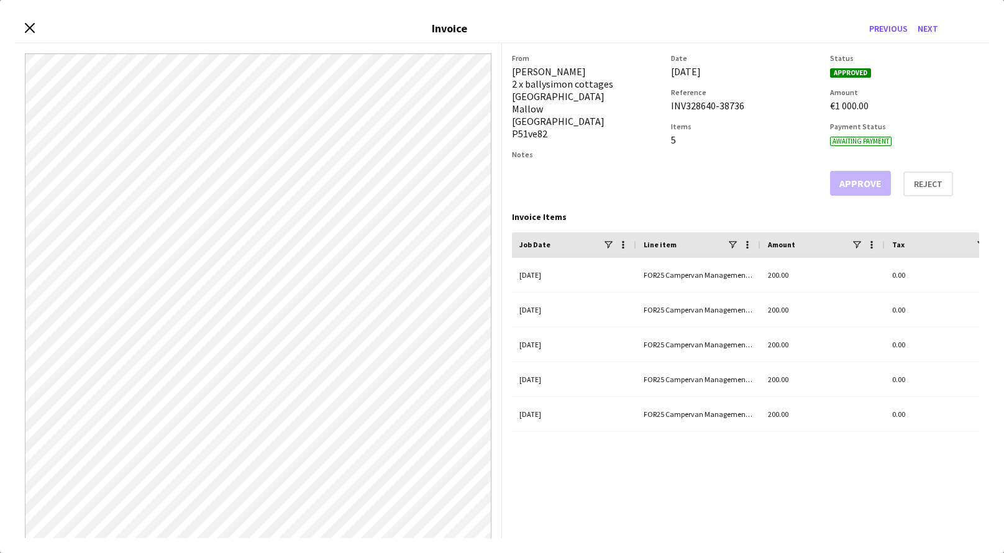
click at [760, 496] on app-invoice-summary "From Tim Buckley 2 x ballysimon cottages dromahane Mallow Cork P51ve82 Notes Da…" at bounding box center [745, 290] width 487 height 495
click at [34, 25] on icon "Close invoice dialog" at bounding box center [30, 28] width 12 height 12
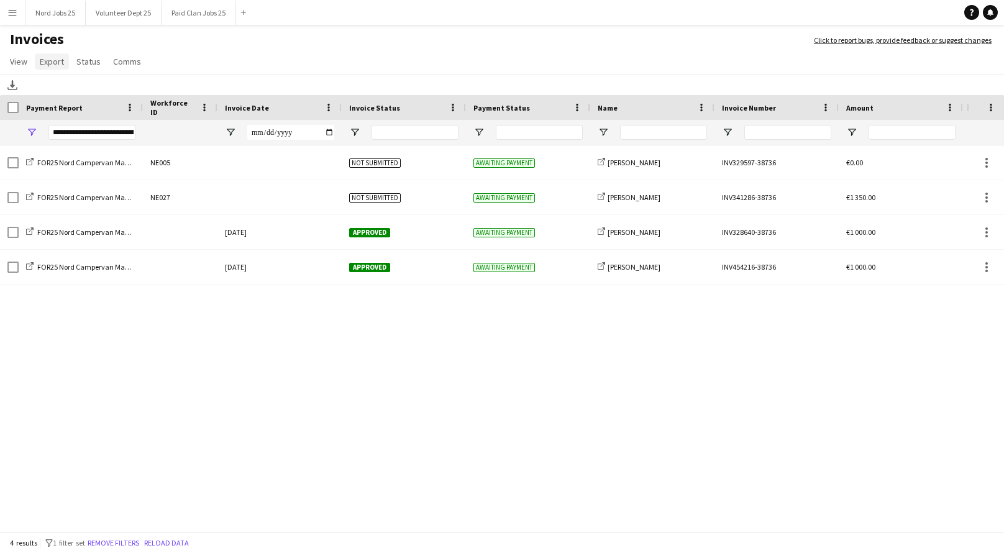
click at [58, 60] on span "Export" at bounding box center [52, 61] width 24 height 11
click at [89, 94] on link "Export as XLSX" at bounding box center [78, 88] width 87 height 26
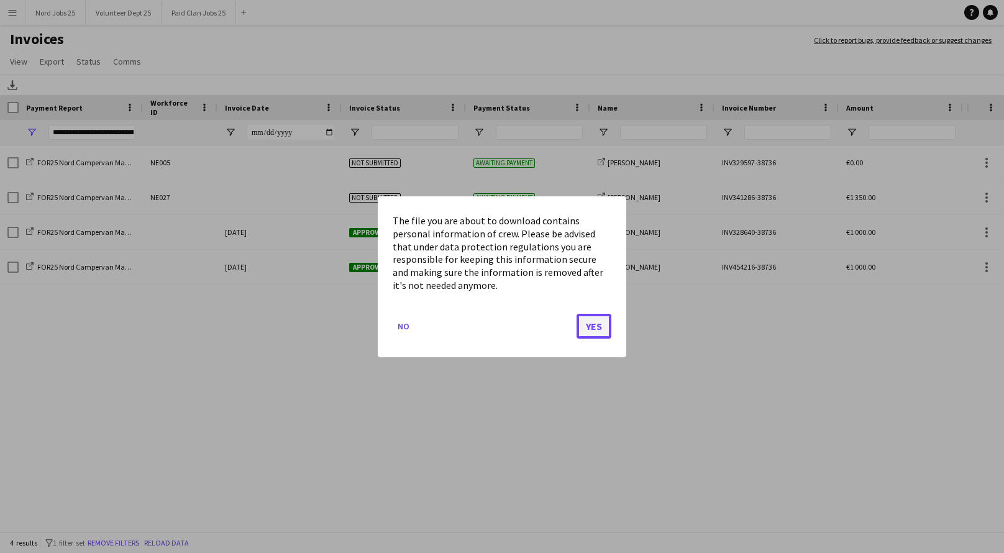
click at [589, 320] on button "Yes" at bounding box center [594, 325] width 35 height 25
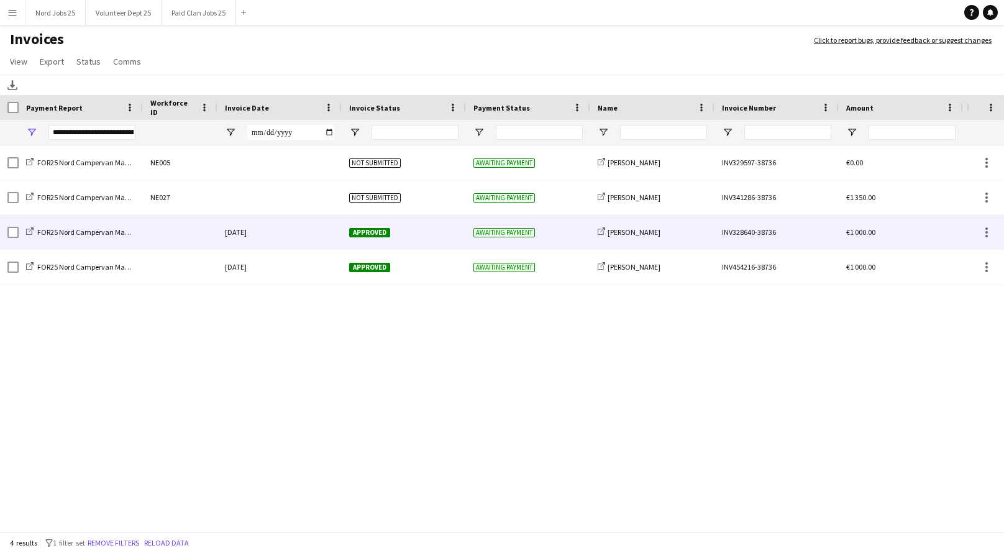
click at [254, 225] on div "[DATE]" at bounding box center [279, 232] width 124 height 34
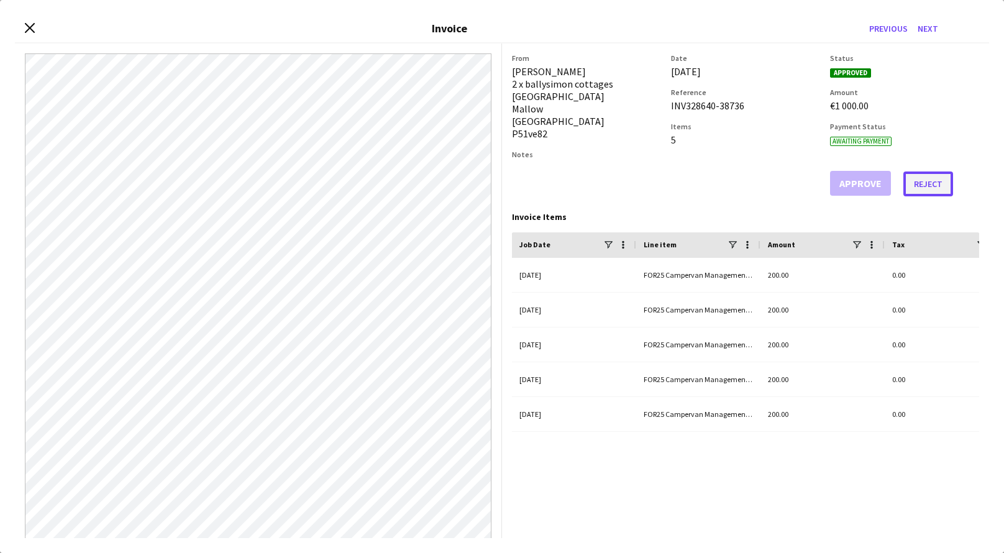
click at [924, 189] on button "Reject" at bounding box center [928, 183] width 50 height 25
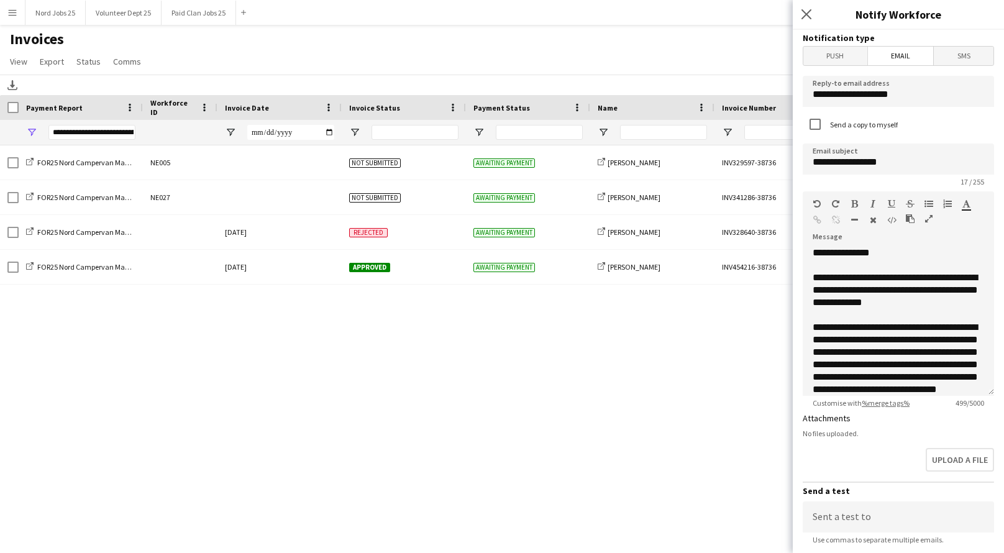
scroll to position [0, 0]
click at [806, 16] on icon at bounding box center [806, 14] width 12 height 12
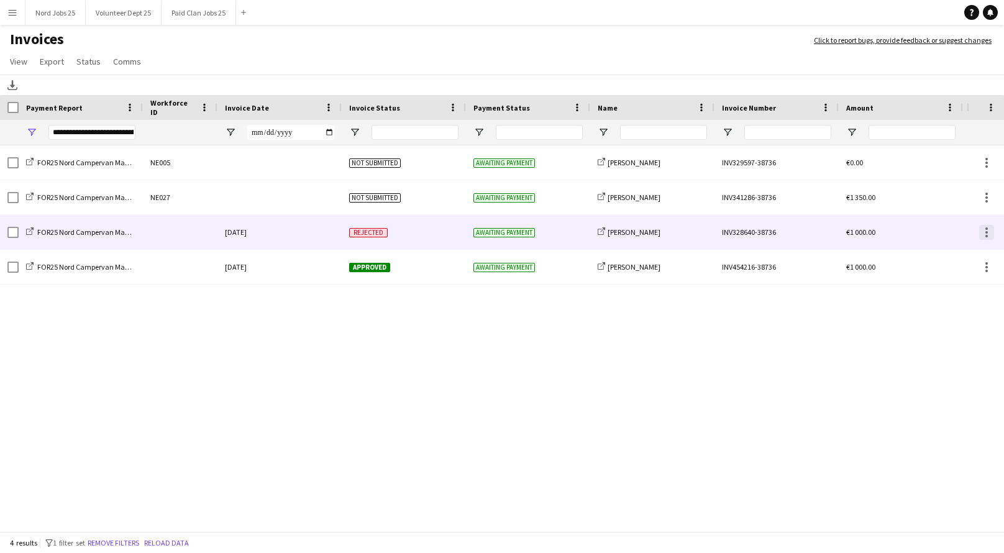
click at [988, 233] on div at bounding box center [986, 232] width 15 height 15
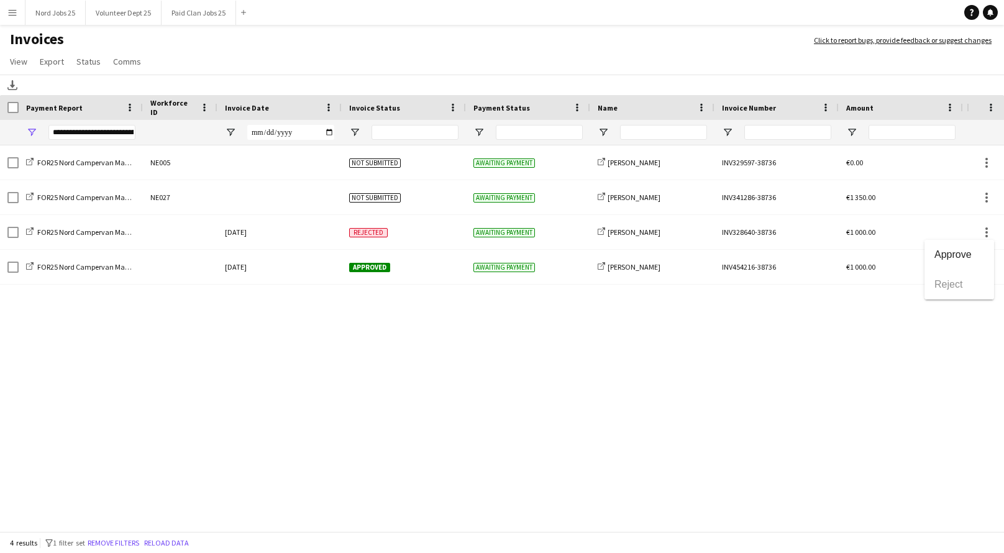
click at [799, 313] on div at bounding box center [502, 276] width 1004 height 553
click at [47, 64] on span "Export" at bounding box center [52, 61] width 24 height 11
click at [96, 87] on span "Export as XLSX" at bounding box center [72, 88] width 54 height 11
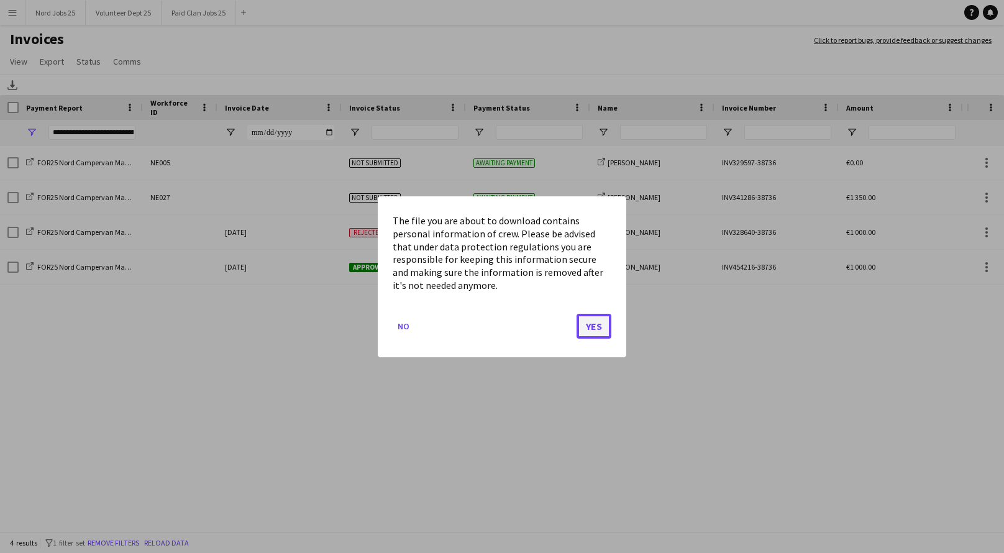
click at [584, 328] on button "Yes" at bounding box center [594, 325] width 35 height 25
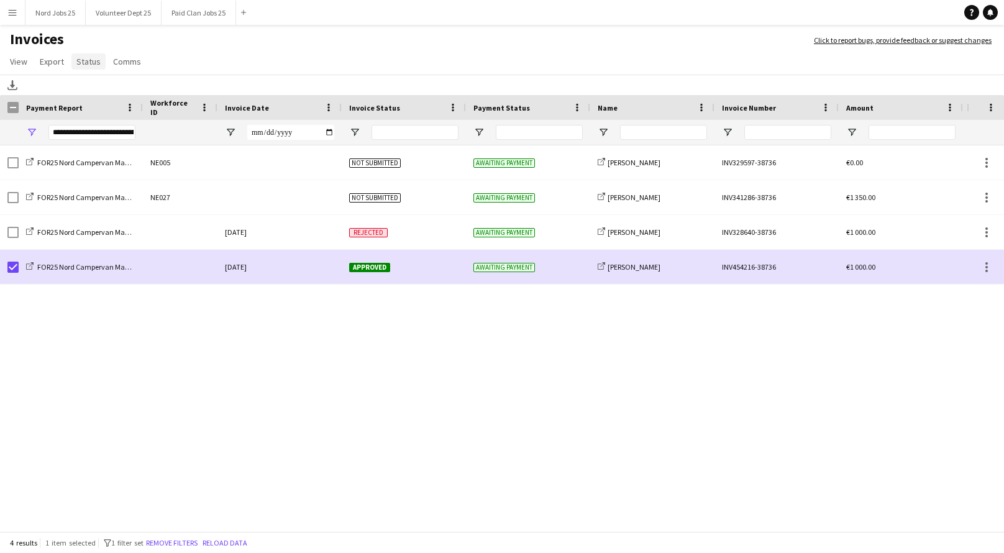
click at [92, 63] on span "Status" at bounding box center [88, 61] width 24 height 11
click at [137, 143] on link "Mark as paid" at bounding box center [129, 141] width 116 height 26
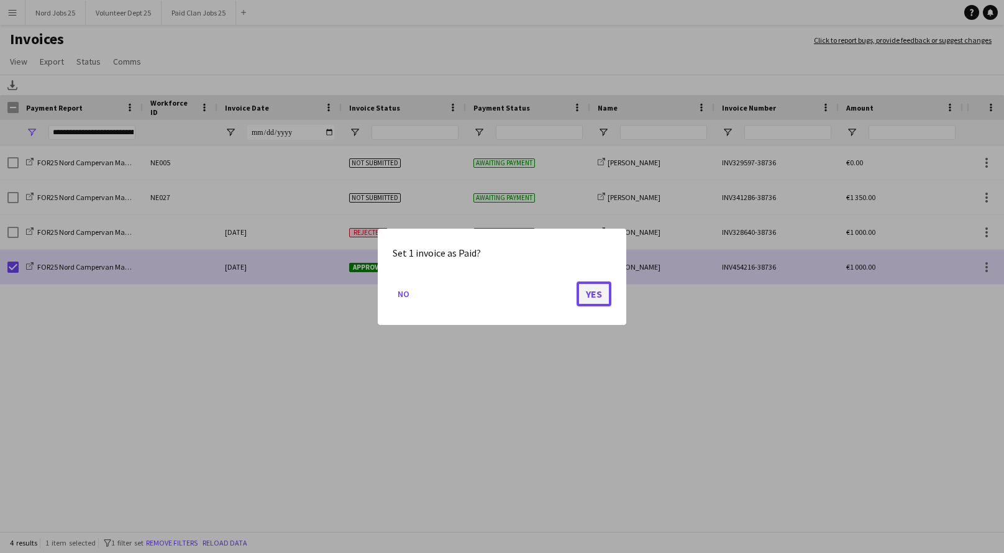
click at [587, 297] on button "Yes" at bounding box center [594, 293] width 35 height 25
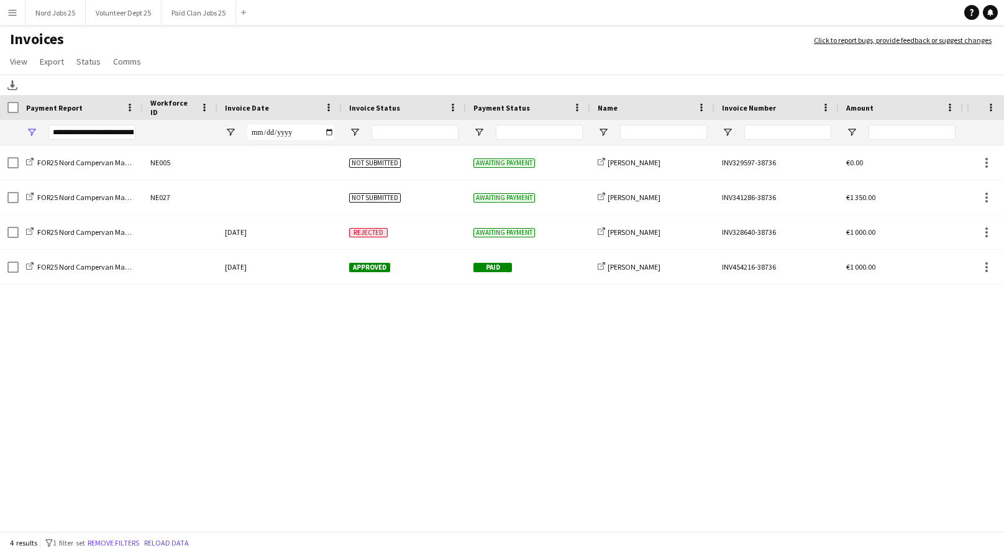
click at [77, 141] on div "**********" at bounding box center [91, 132] width 87 height 25
click at [81, 135] on div "**********" at bounding box center [91, 132] width 87 height 15
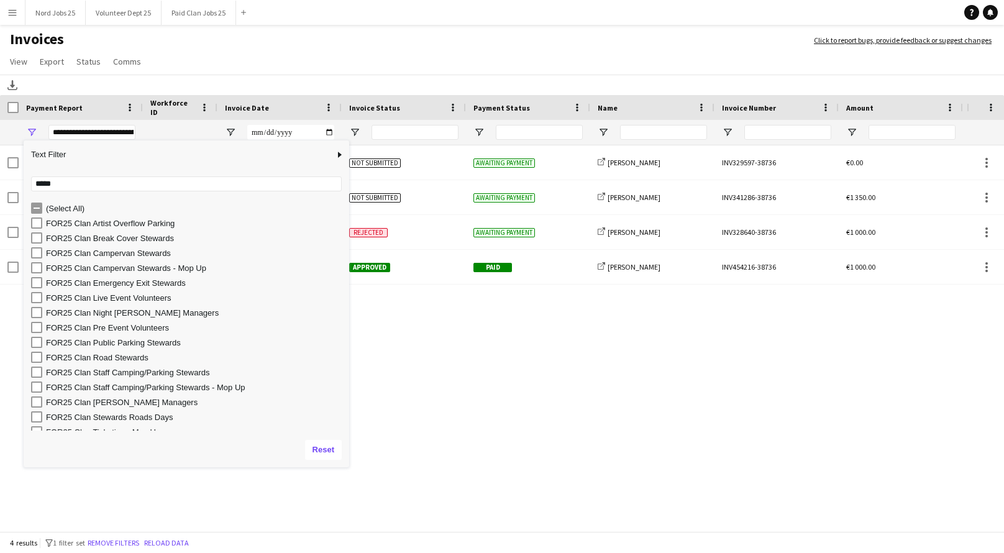
click at [112, 225] on div "FOR25 Clan Artist Overflow Parking" at bounding box center [195, 223] width 299 height 9
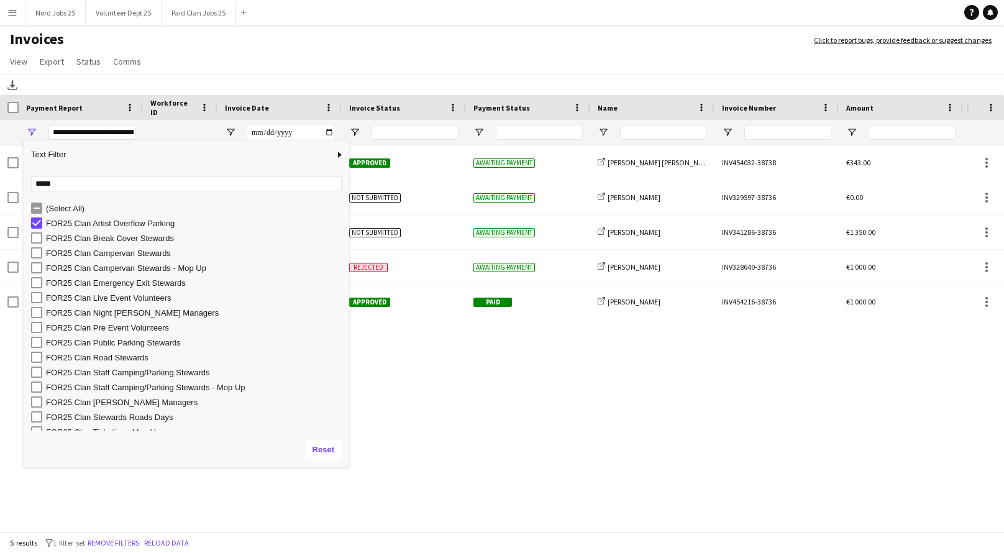
scroll to position [202, 0]
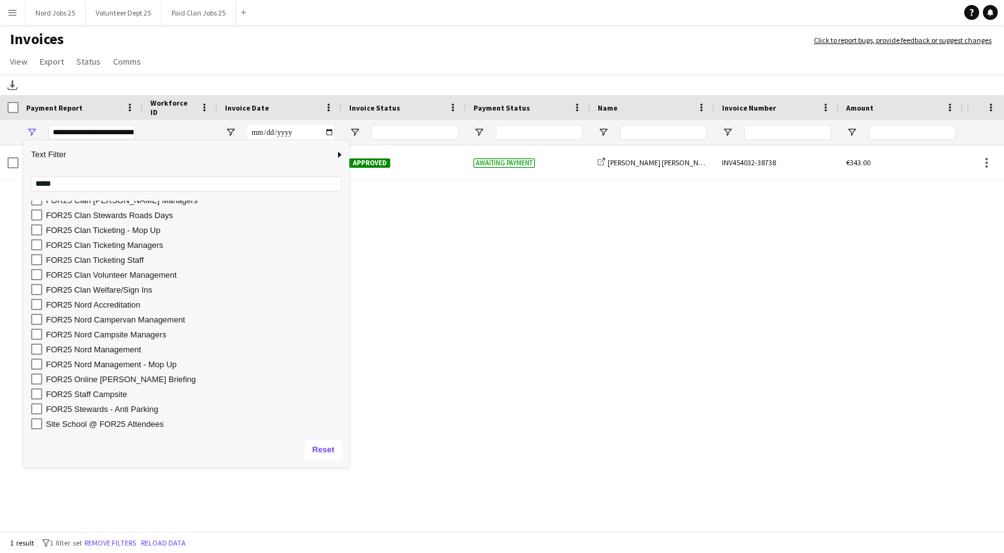
click at [221, 67] on app-page-menu "View Customise view Customise filters Reset Filters Reset View Reset All Export…" at bounding box center [502, 63] width 1004 height 24
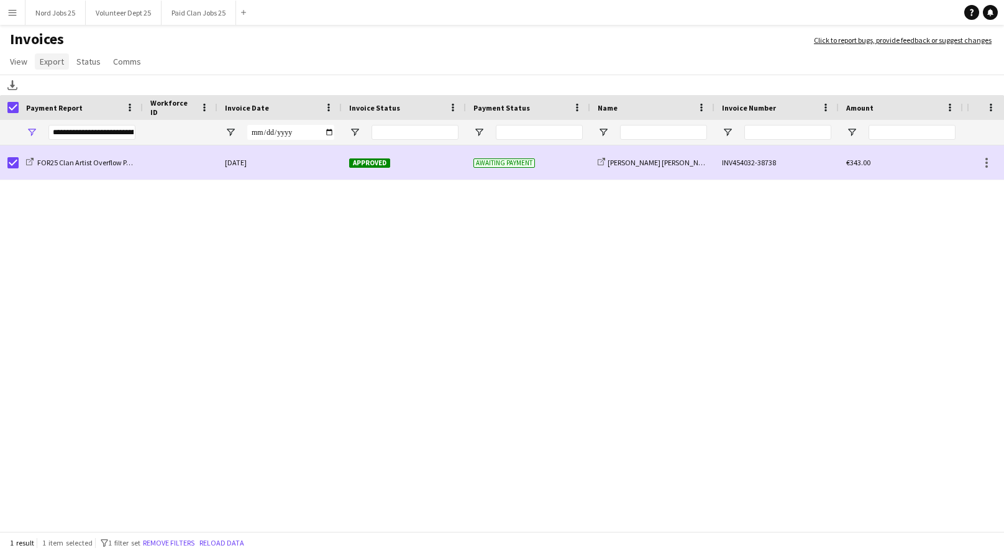
click at [59, 62] on span "Export" at bounding box center [52, 61] width 24 height 11
click at [98, 88] on link "Export as XLSX" at bounding box center [78, 88] width 87 height 26
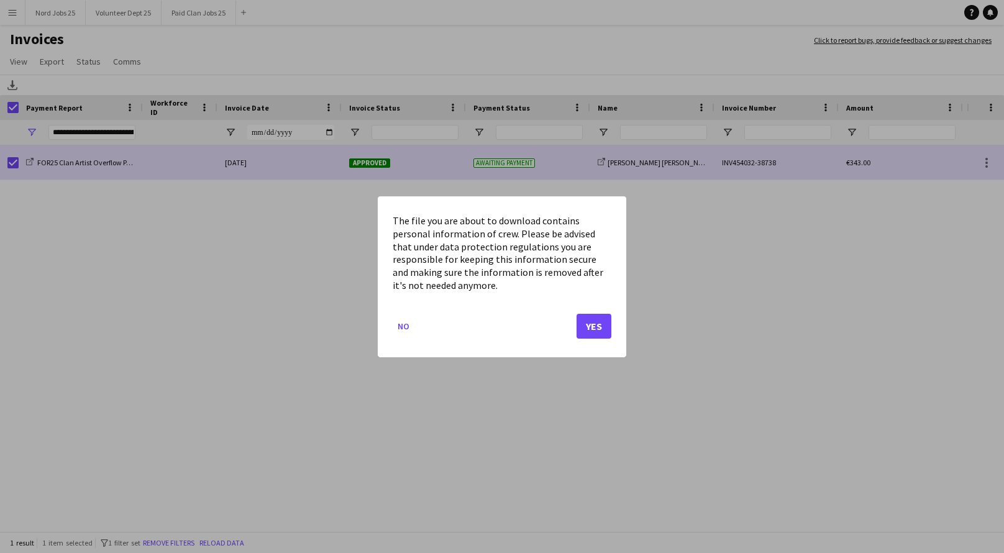
click at [595, 332] on button "Yes" at bounding box center [594, 325] width 35 height 25
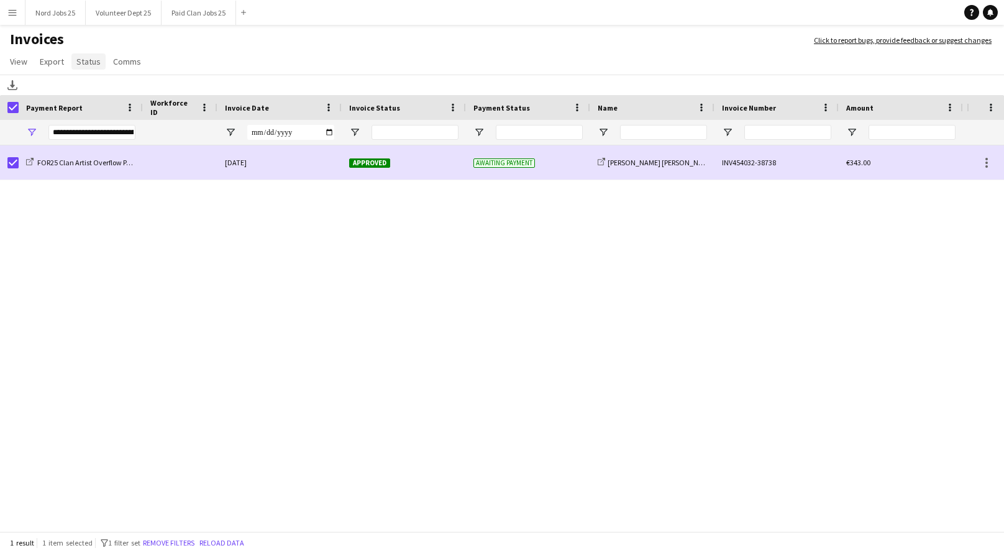
click at [93, 58] on span "Status" at bounding box center [88, 61] width 24 height 11
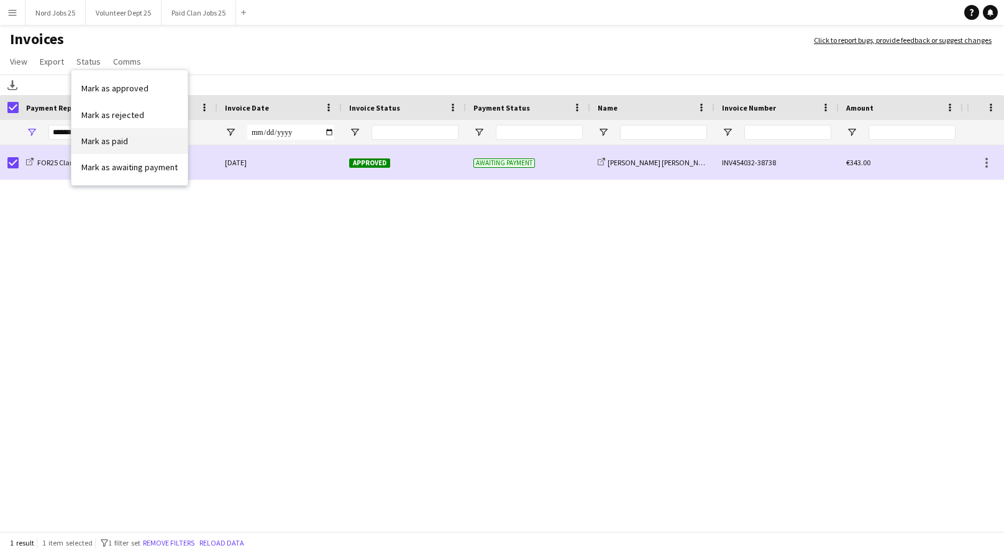
click at [107, 137] on span "Mark as paid" at bounding box center [104, 140] width 47 height 11
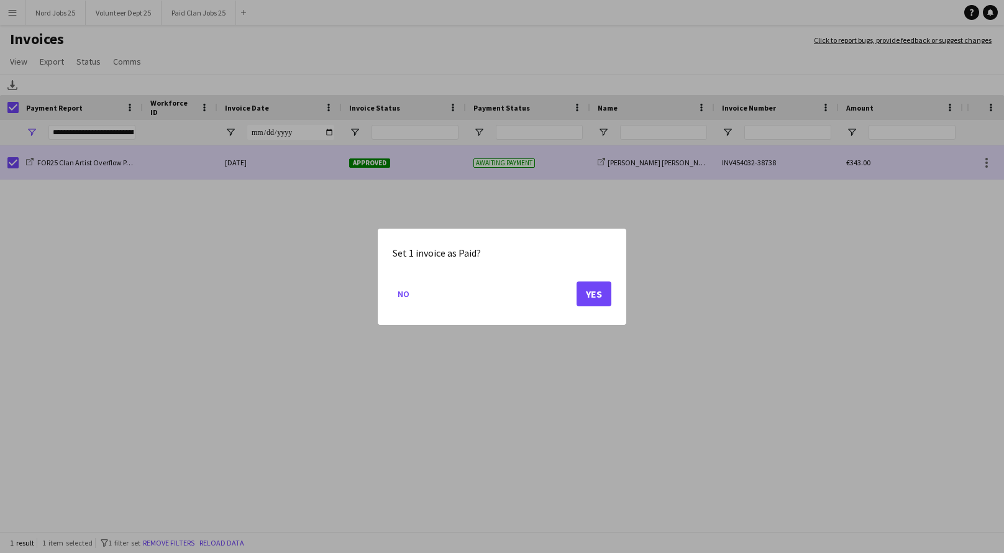
click at [593, 306] on mat-dialog-actions "No Yes" at bounding box center [502, 298] width 219 height 53
click at [594, 299] on button "Yes" at bounding box center [594, 293] width 35 height 25
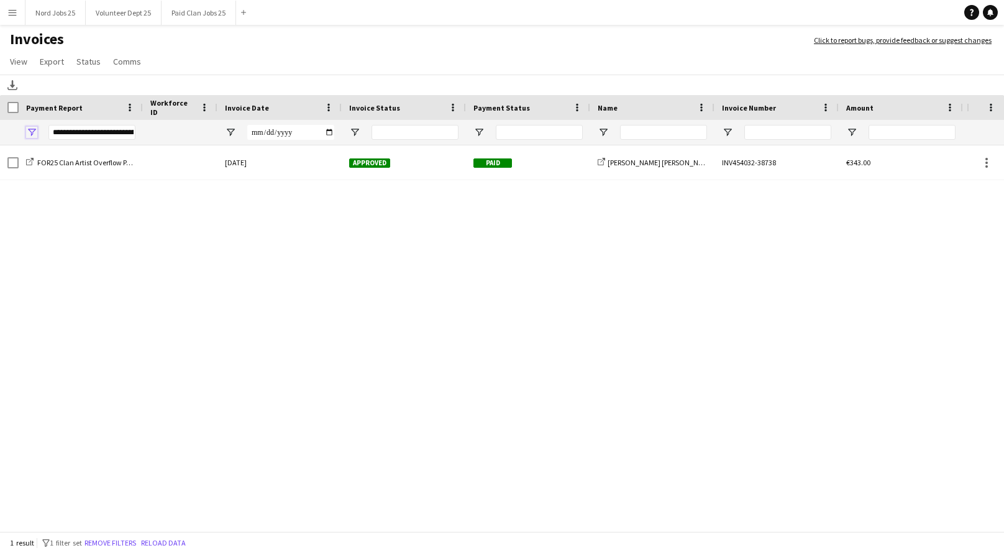
click at [27, 133] on span "Open Filter Menu" at bounding box center [31, 132] width 11 height 11
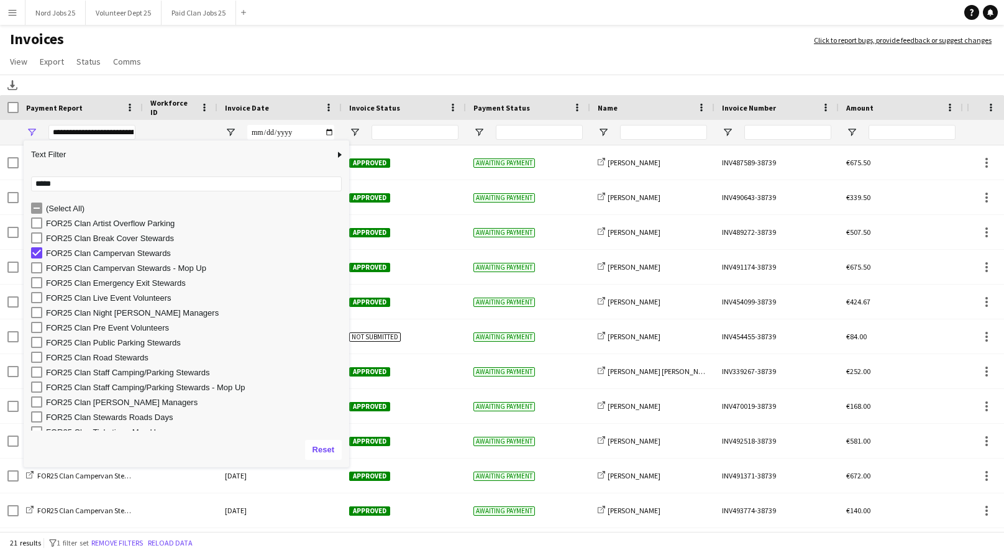
click at [294, 66] on app-page-menu "View Customise view Customise filters Reset Filters Reset View Reset All Export…" at bounding box center [502, 63] width 1004 height 24
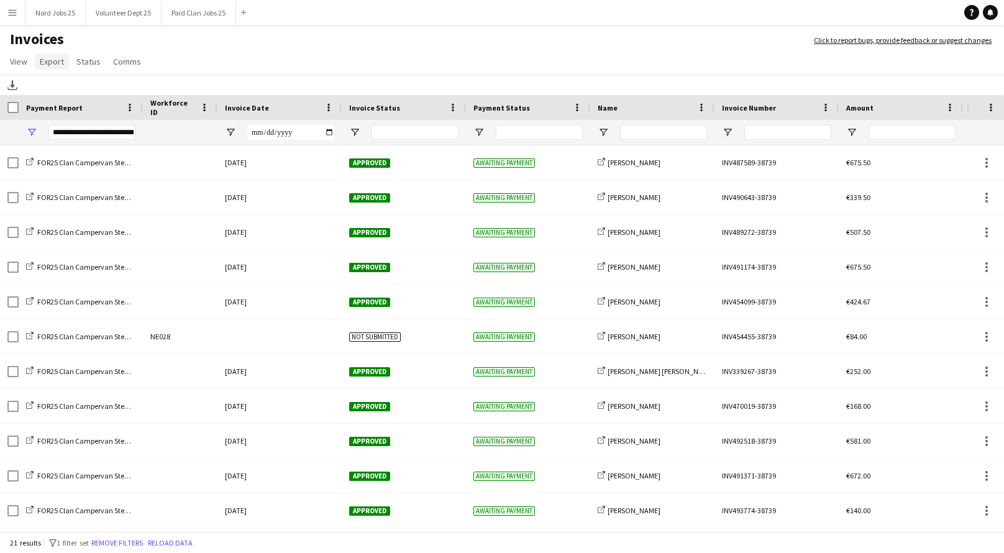
click at [52, 63] on span "Export" at bounding box center [52, 61] width 24 height 11
click at [101, 89] on link "Export as XLSX" at bounding box center [78, 88] width 87 height 26
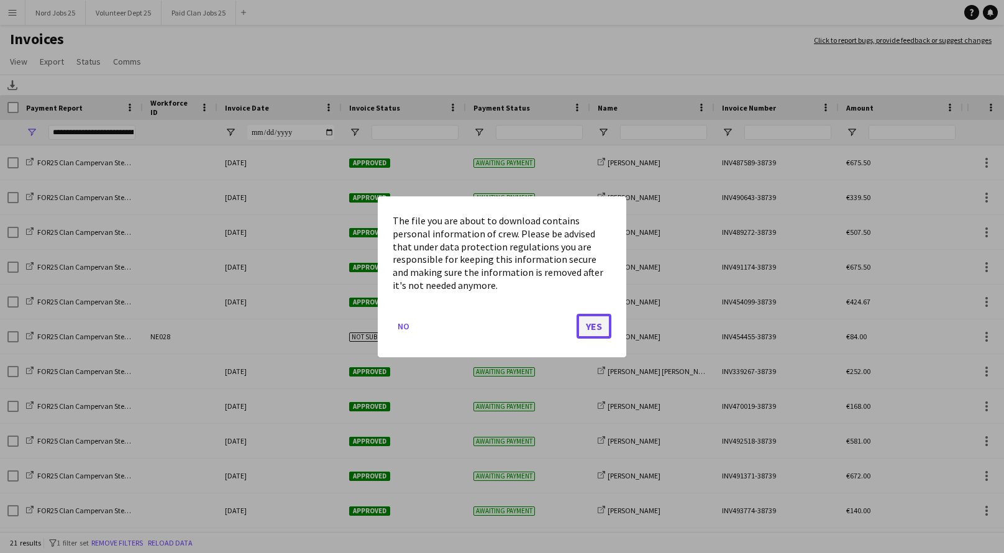
click at [600, 329] on button "Yes" at bounding box center [594, 325] width 35 height 25
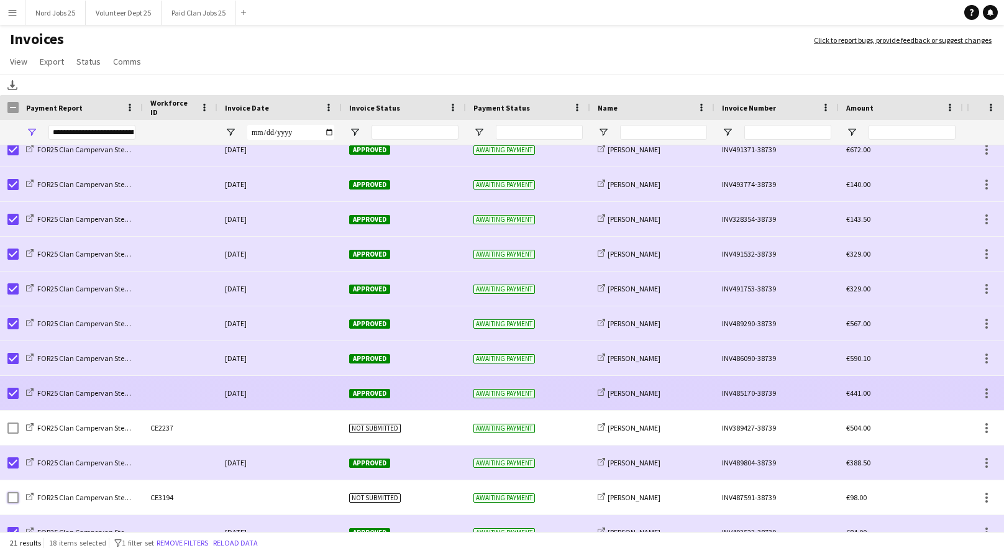
scroll to position [317, 0]
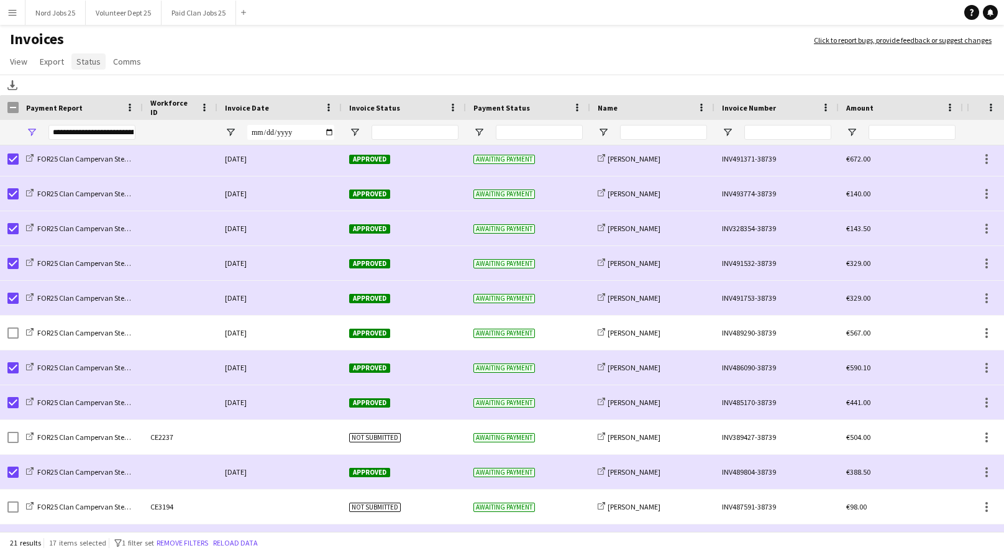
click at [86, 56] on span "Status" at bounding box center [88, 61] width 24 height 11
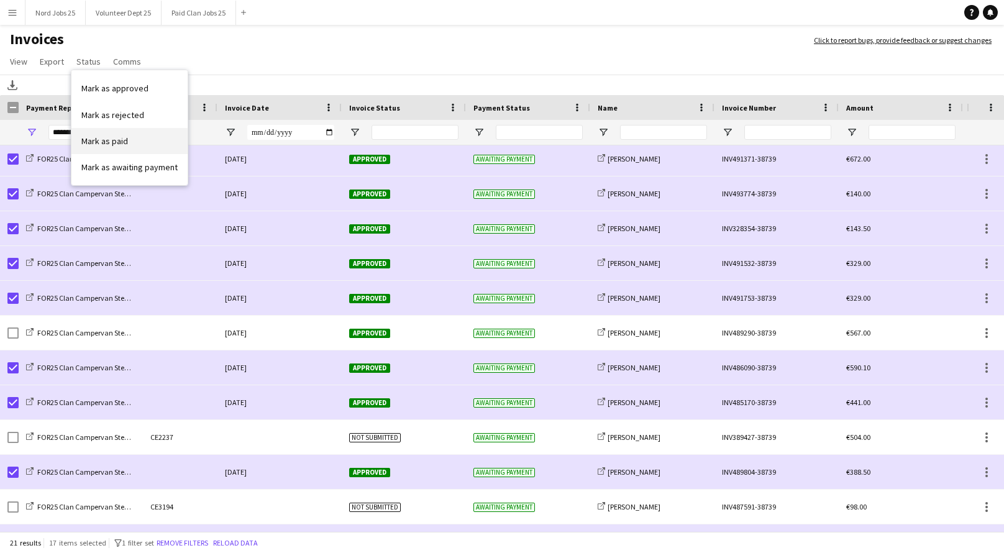
click at [145, 139] on link "Mark as paid" at bounding box center [129, 141] width 116 height 26
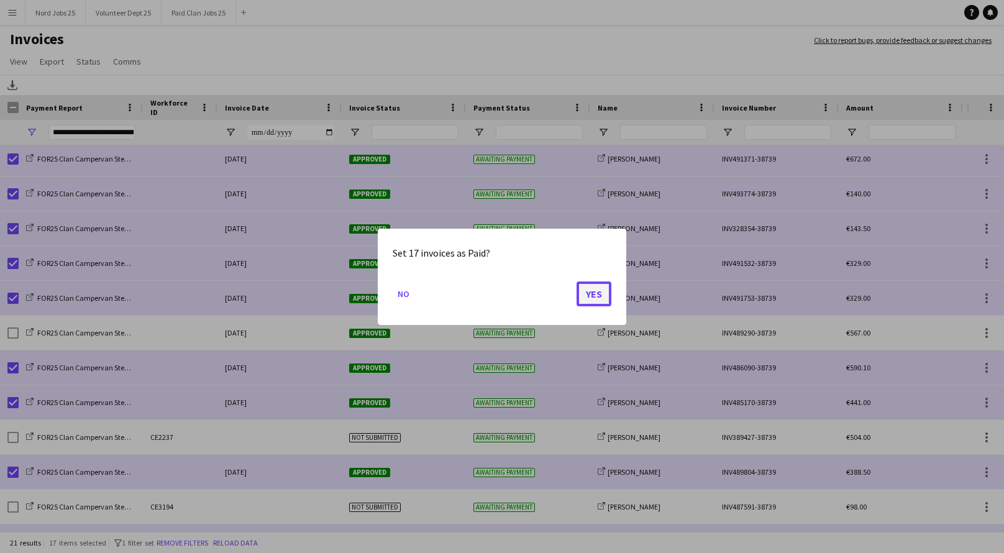
click at [592, 298] on button "Yes" at bounding box center [594, 293] width 35 height 25
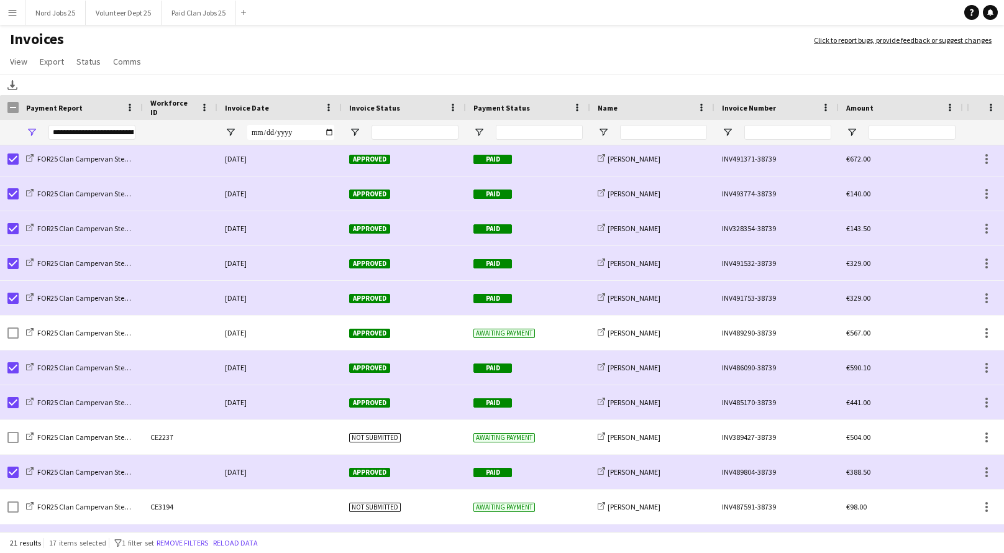
click at [17, 114] on div at bounding box center [9, 107] width 19 height 25
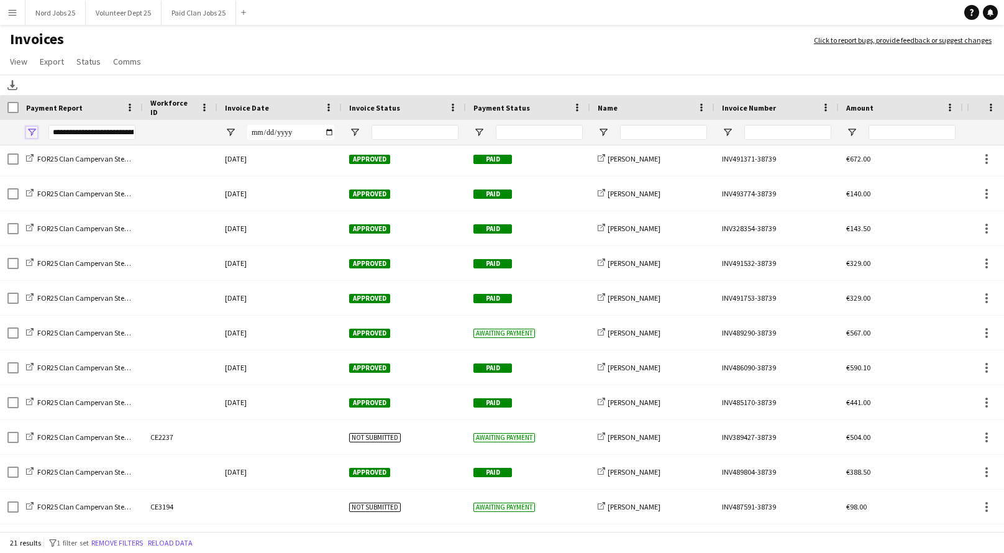
click at [35, 128] on span "Open Filter Menu" at bounding box center [31, 132] width 11 height 11
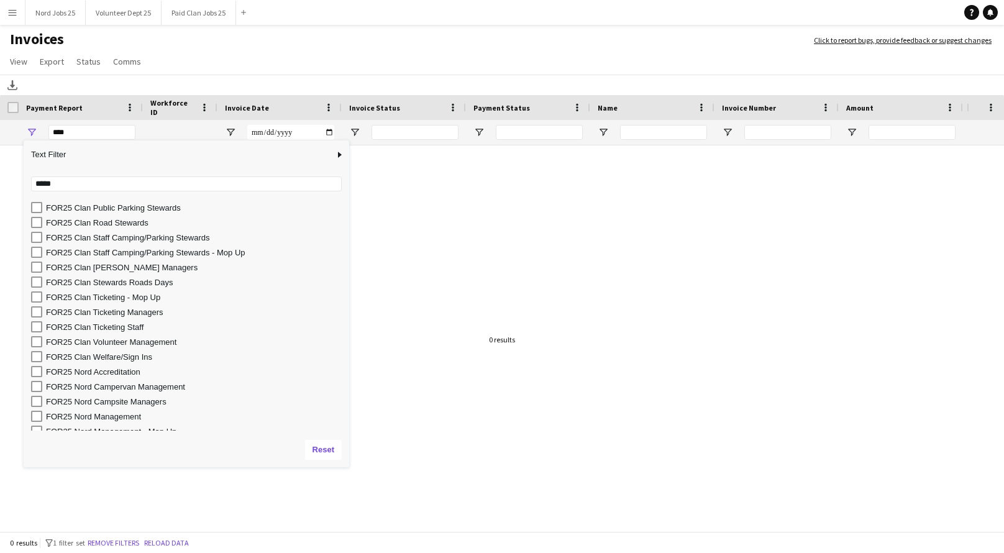
scroll to position [121, 0]
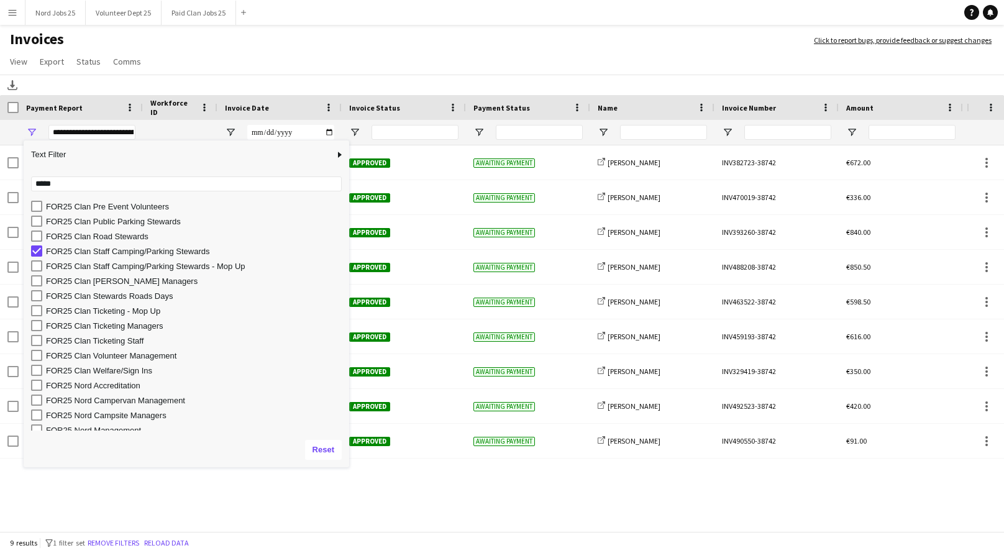
click at [294, 29] on main "Invoices Click to report bugs, provide feedback or suggest changes View Customi…" at bounding box center [502, 282] width 1004 height 514
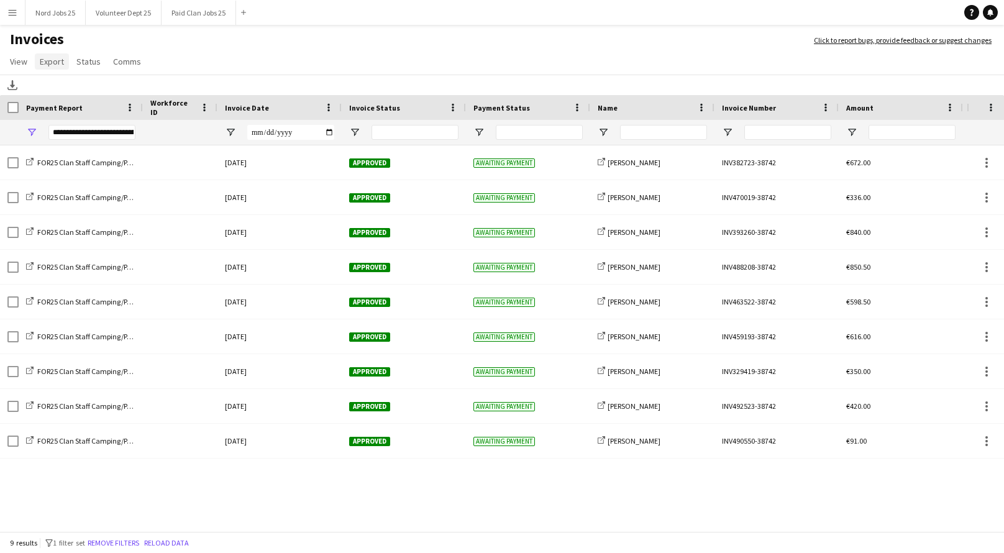
click at [57, 63] on span "Export" at bounding box center [52, 61] width 24 height 11
click at [88, 94] on link "Export as XLSX" at bounding box center [78, 88] width 87 height 26
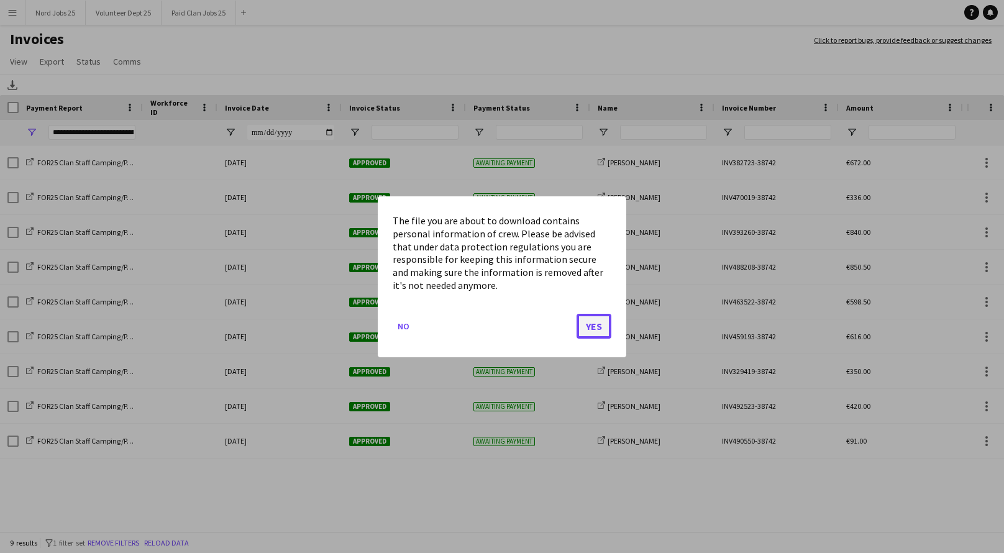
click at [605, 334] on button "Yes" at bounding box center [594, 325] width 35 height 25
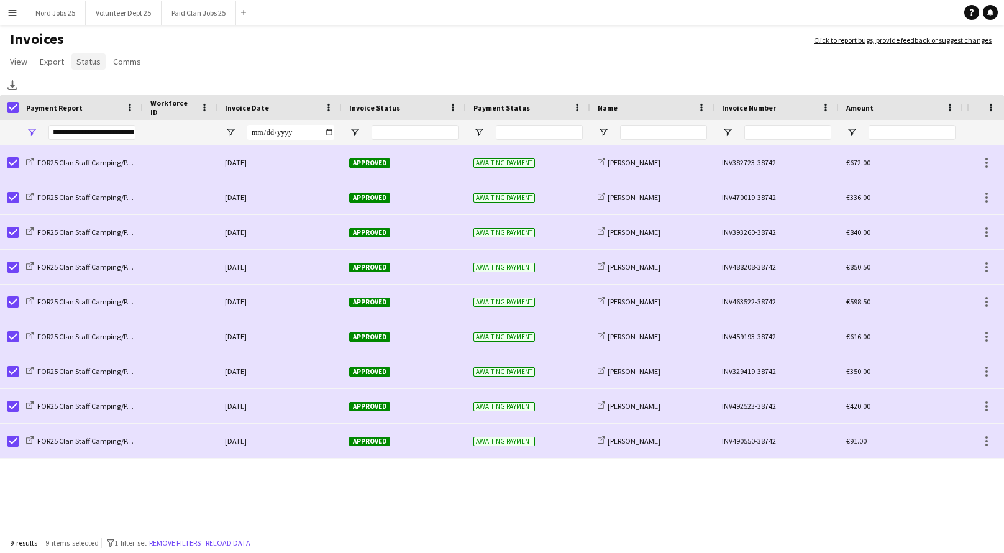
click at [95, 62] on span "Status" at bounding box center [88, 61] width 24 height 11
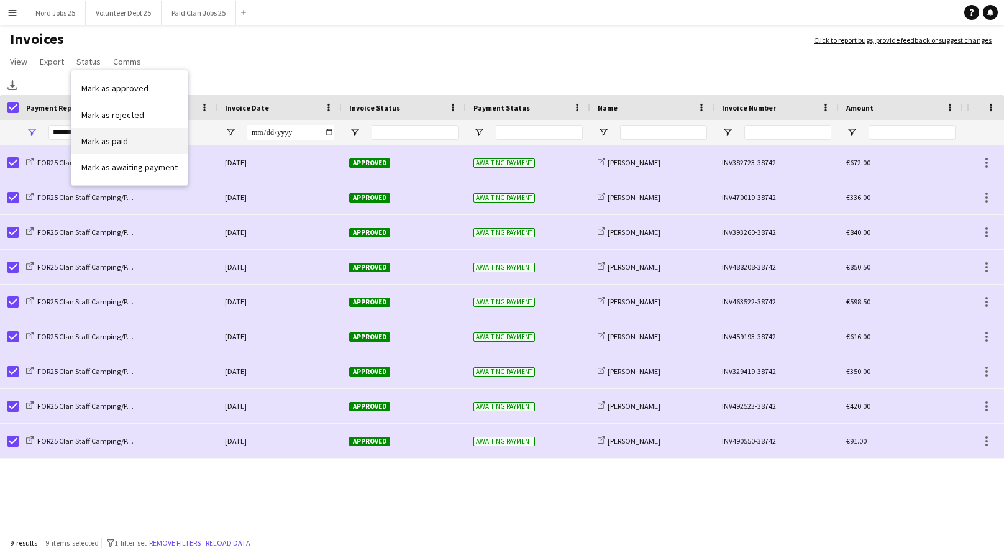
click at [127, 140] on link "Mark as paid" at bounding box center [129, 141] width 116 height 26
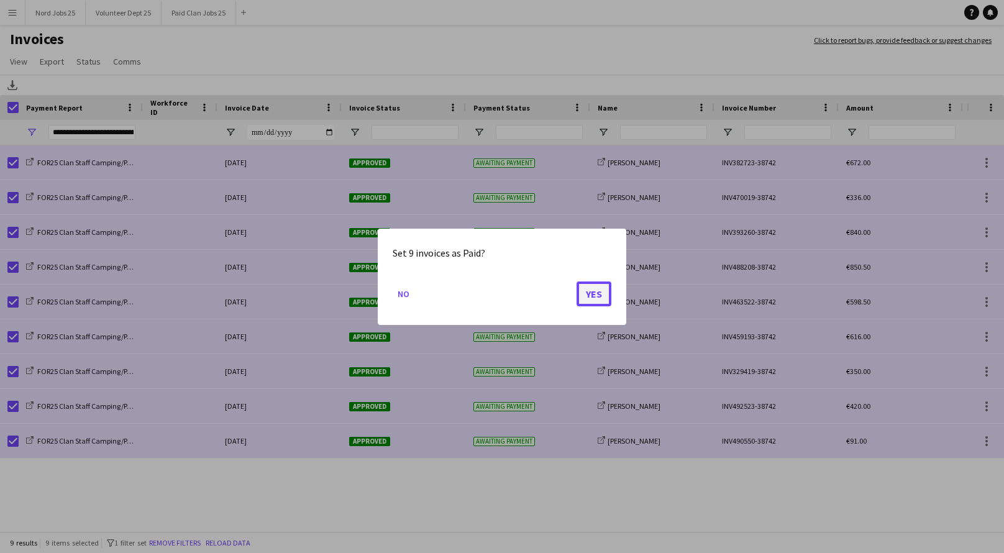
click at [600, 293] on button "Yes" at bounding box center [594, 293] width 35 height 25
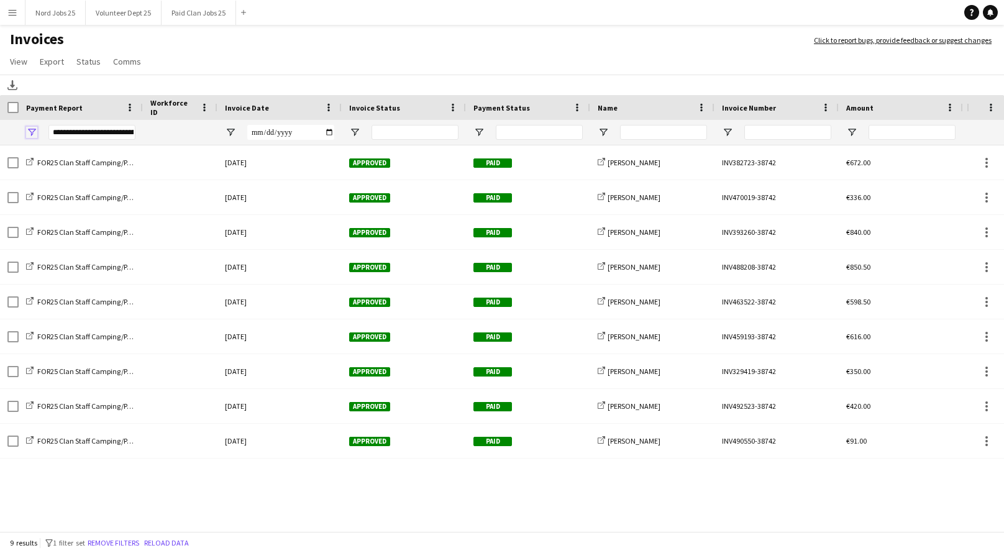
click at [32, 132] on span "Open Filter Menu" at bounding box center [31, 132] width 11 height 11
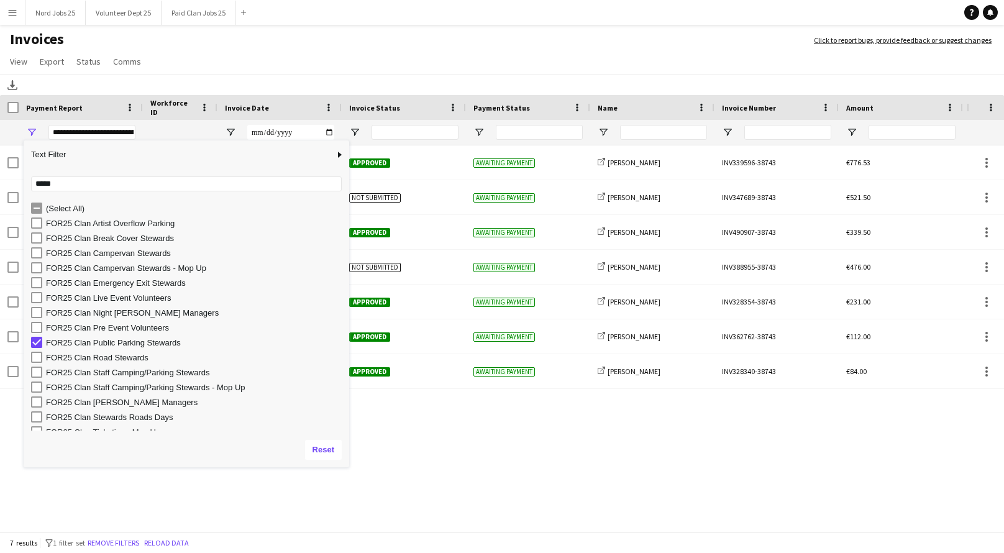
click at [312, 60] on app-page-menu "View Customise view Customise filters Reset Filters Reset View Reset All Export…" at bounding box center [502, 63] width 1004 height 24
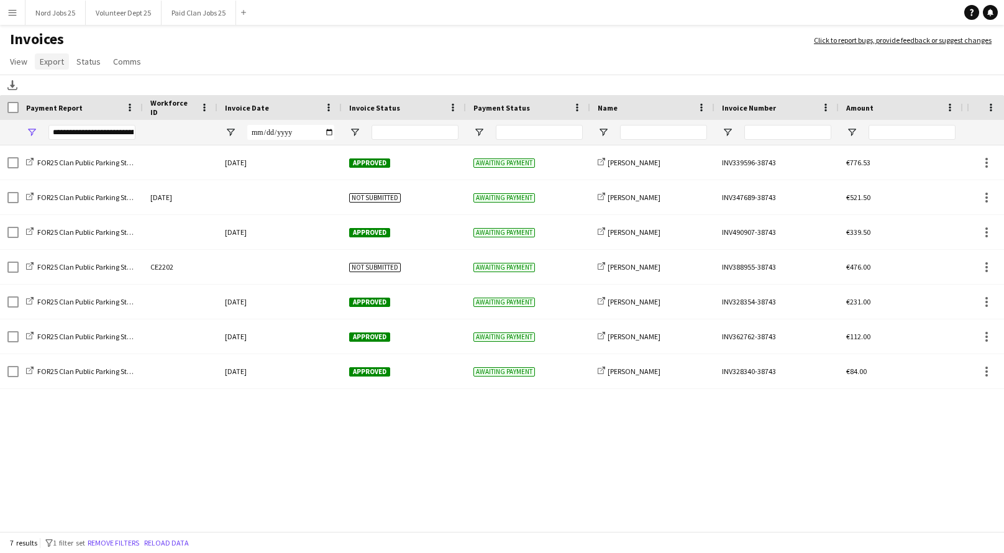
click at [68, 63] on link "Export" at bounding box center [52, 61] width 34 height 16
click at [83, 88] on span "Export as XLSX" at bounding box center [72, 88] width 54 height 11
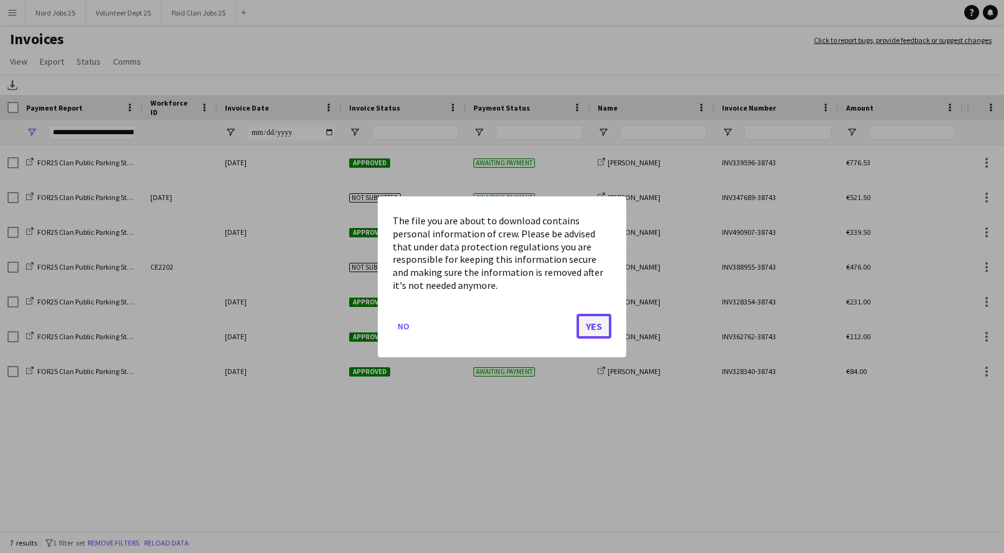
click at [606, 326] on button "Yes" at bounding box center [594, 325] width 35 height 25
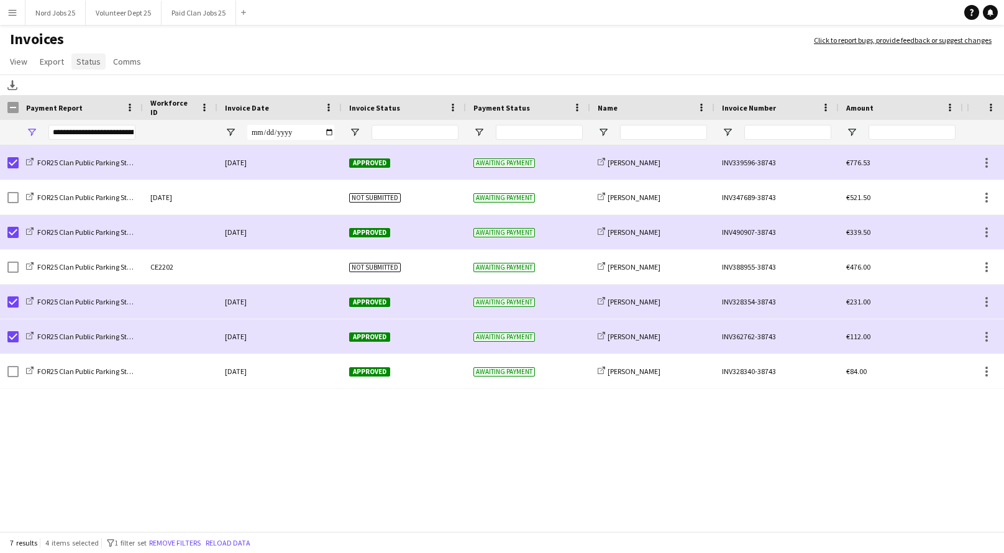
click at [84, 58] on span "Status" at bounding box center [88, 61] width 24 height 11
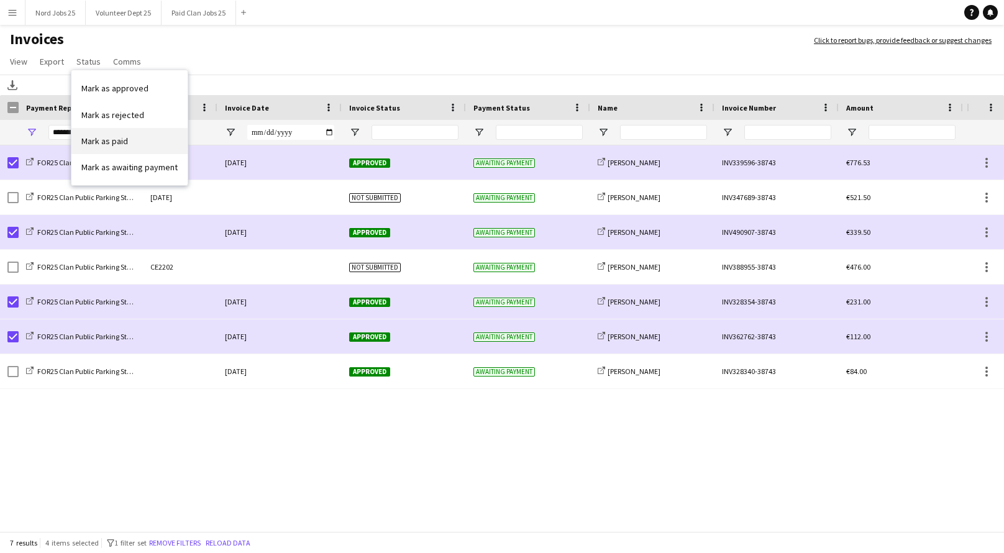
click at [122, 142] on span "Mark as paid" at bounding box center [104, 140] width 47 height 11
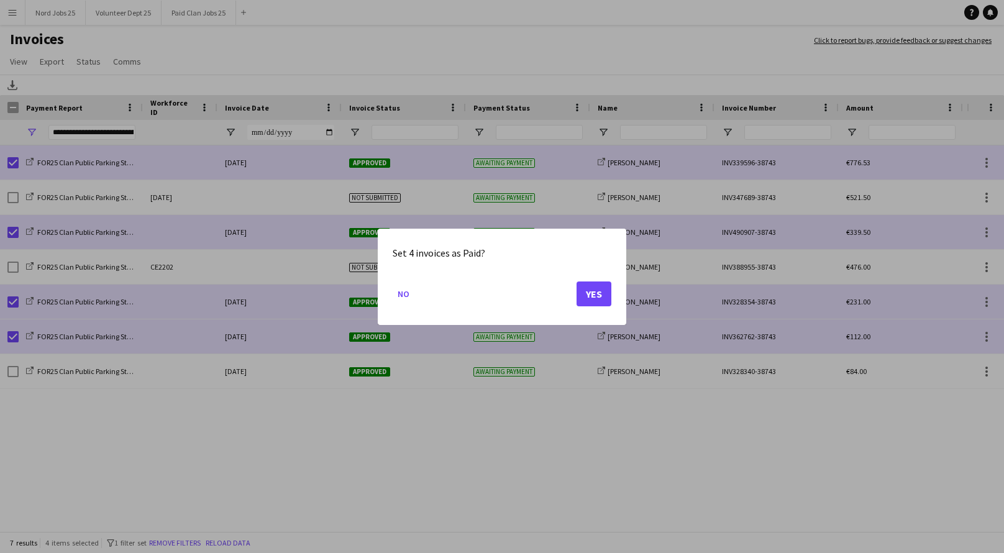
click at [594, 299] on button "Yes" at bounding box center [594, 293] width 35 height 25
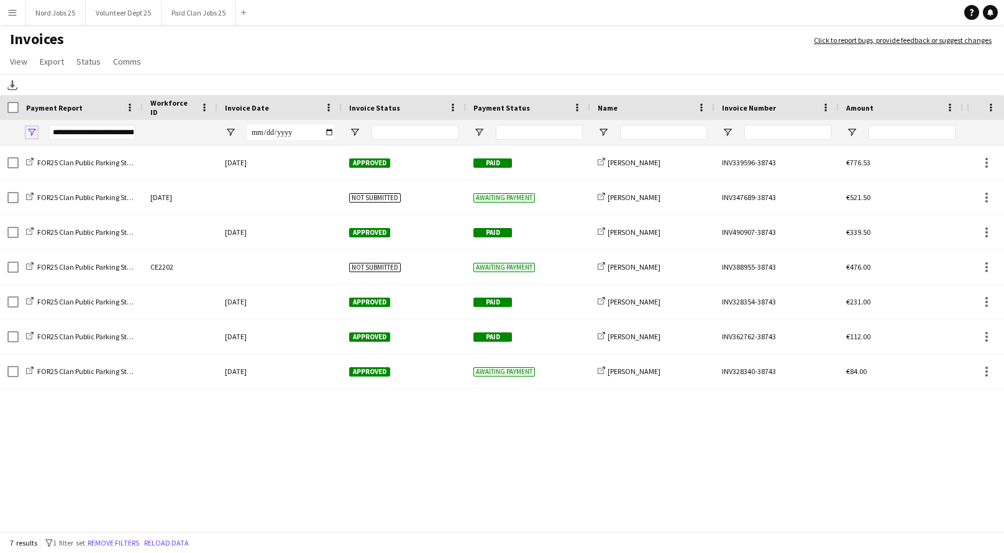
click at [30, 131] on span "Open Filter Menu" at bounding box center [31, 132] width 11 height 11
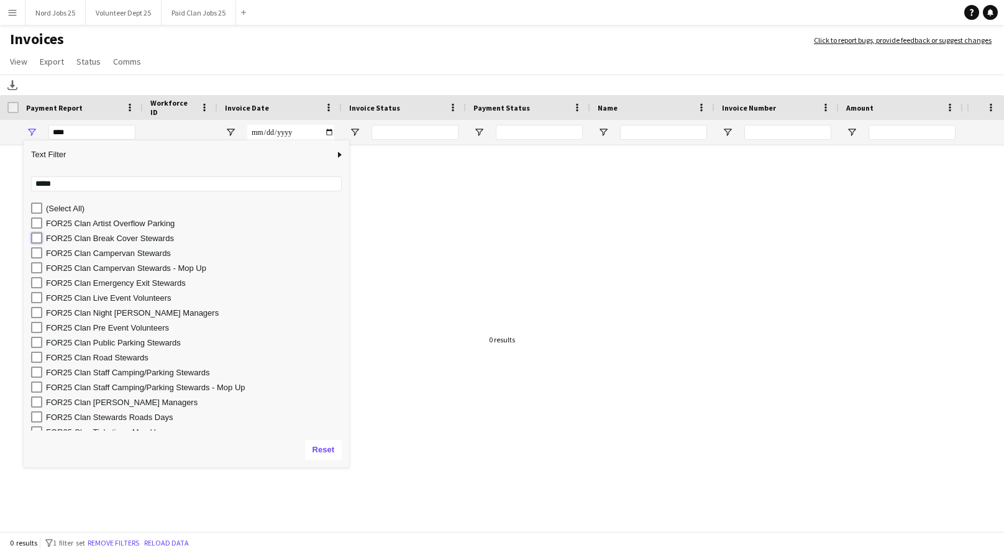
type input "**********"
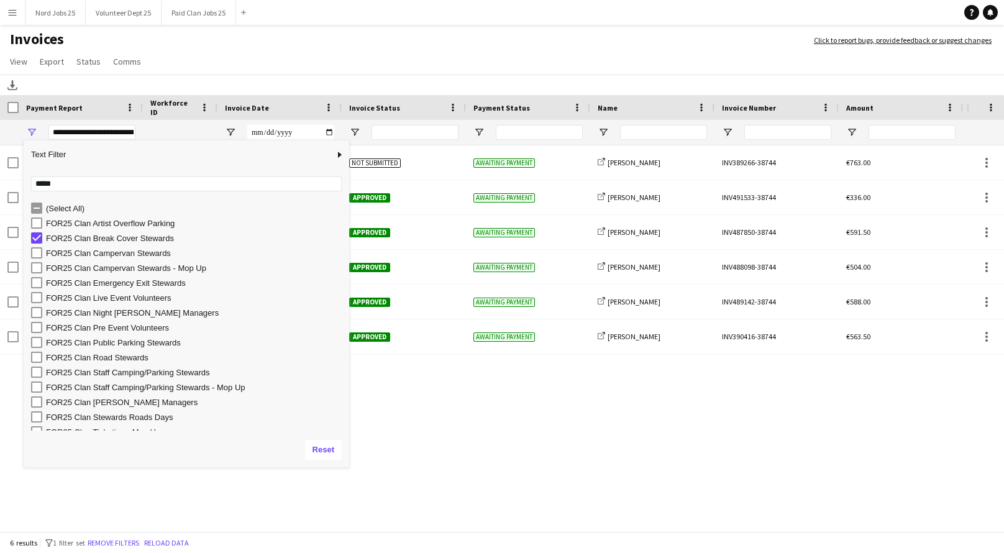
click at [224, 37] on h1 "Invoices" at bounding box center [400, 40] width 801 height 21
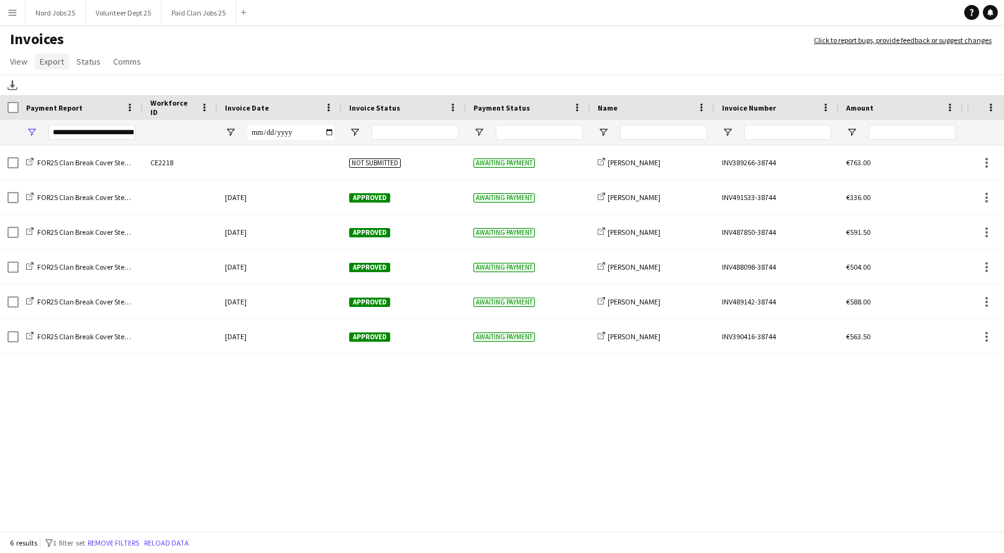
click at [58, 65] on span "Export" at bounding box center [52, 61] width 24 height 11
click at [75, 88] on span "Export as XLSX" at bounding box center [72, 88] width 54 height 11
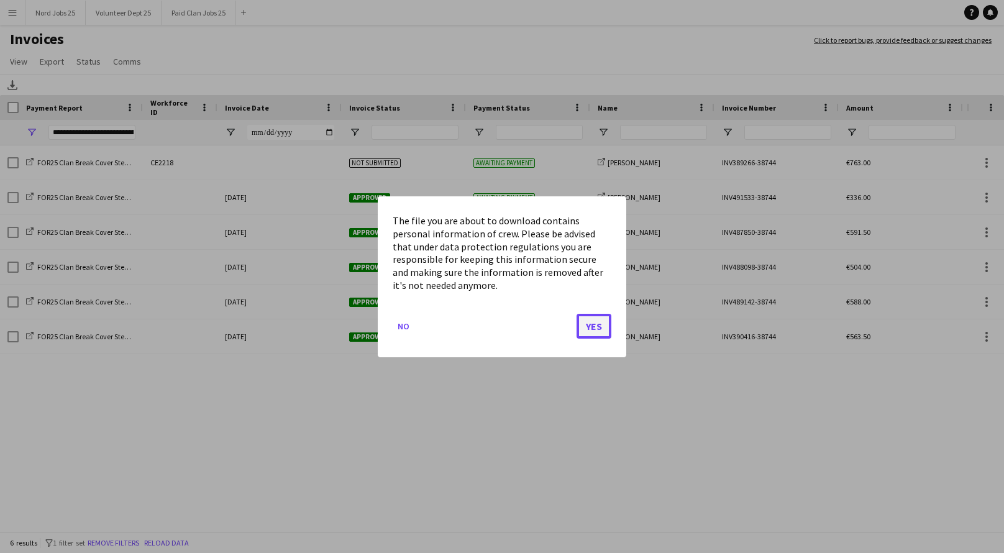
click at [601, 326] on button "Yes" at bounding box center [594, 325] width 35 height 25
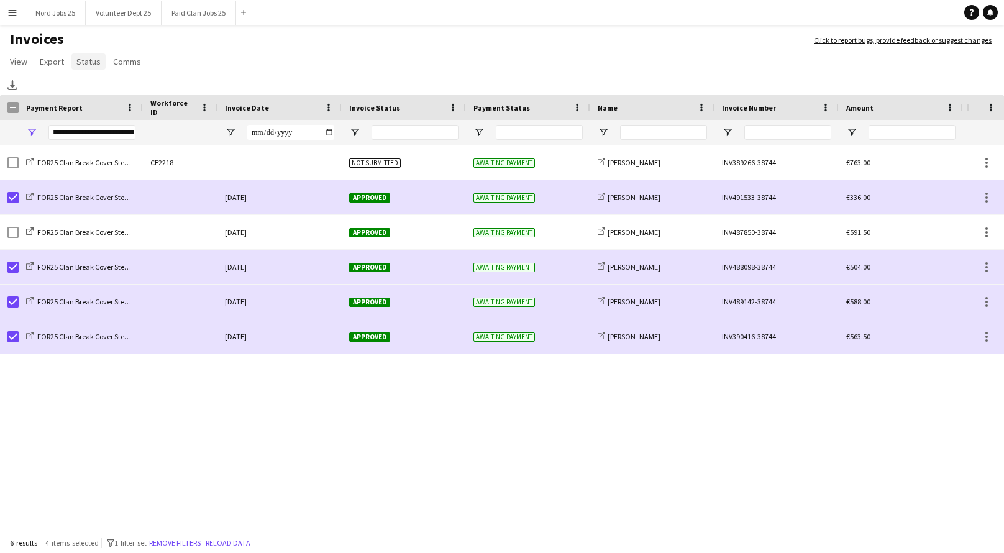
click at [86, 65] on span "Status" at bounding box center [88, 61] width 24 height 11
click at [107, 140] on span "Mark as paid" at bounding box center [104, 140] width 47 height 11
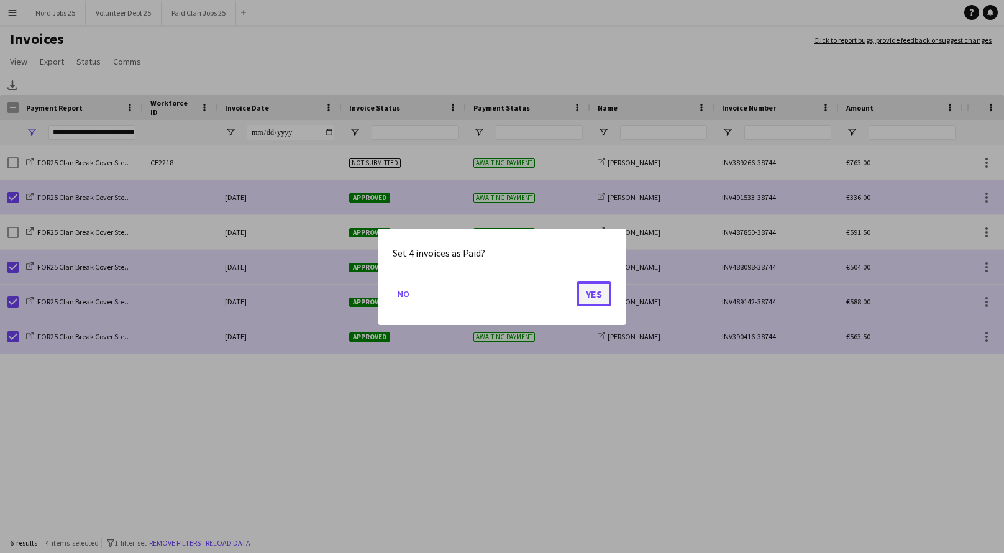
click at [578, 303] on button "Yes" at bounding box center [594, 293] width 35 height 25
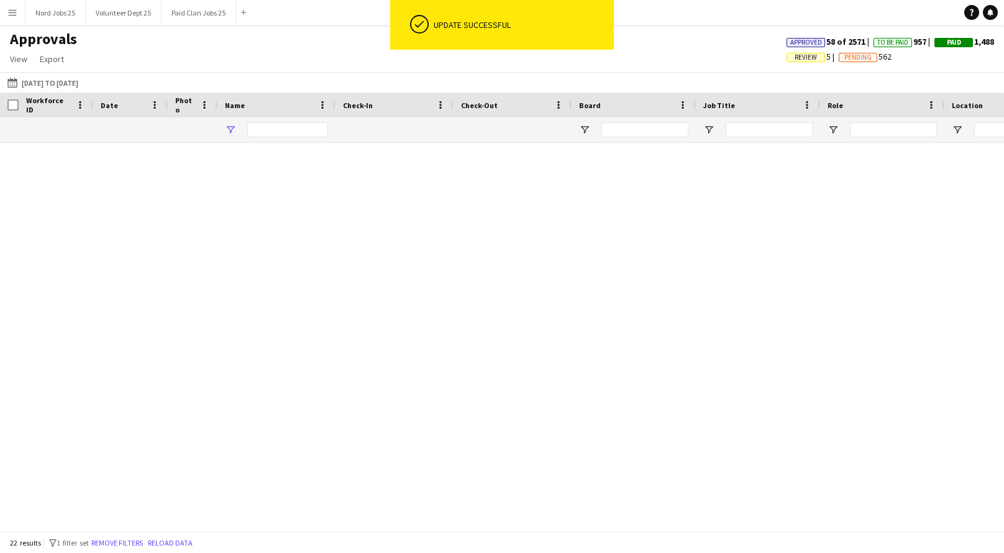
type input "****"
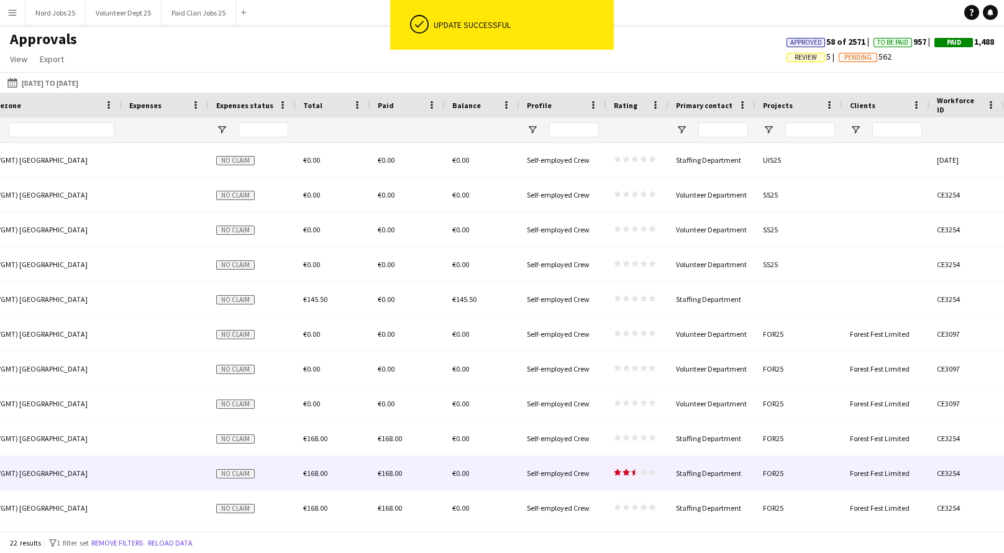
scroll to position [0, 978]
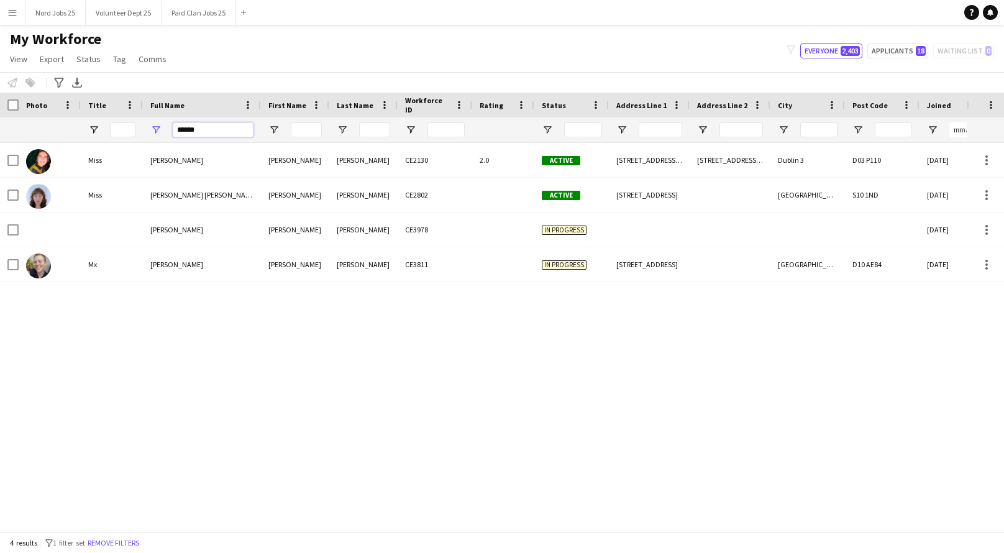
click at [191, 131] on input "******" at bounding box center [213, 129] width 81 height 15
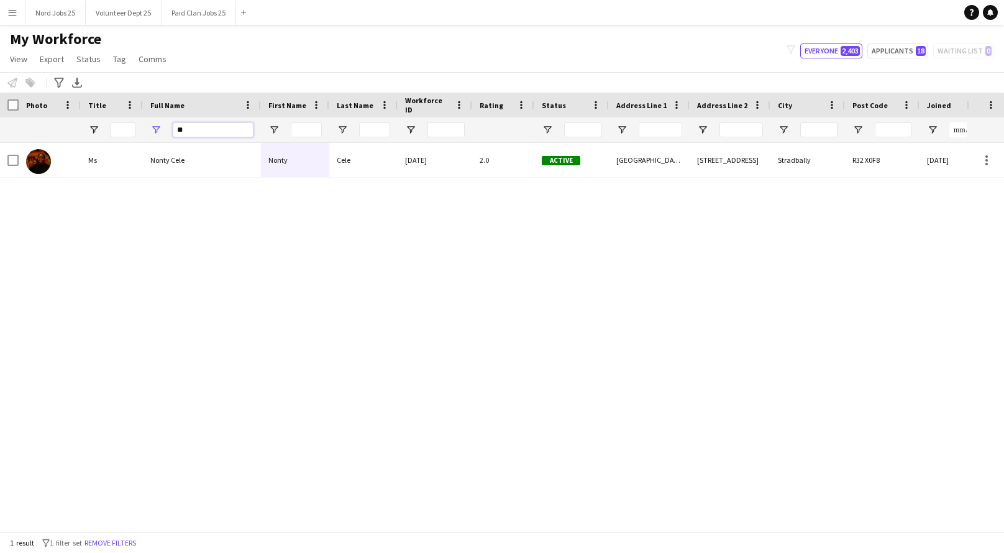
type input "*"
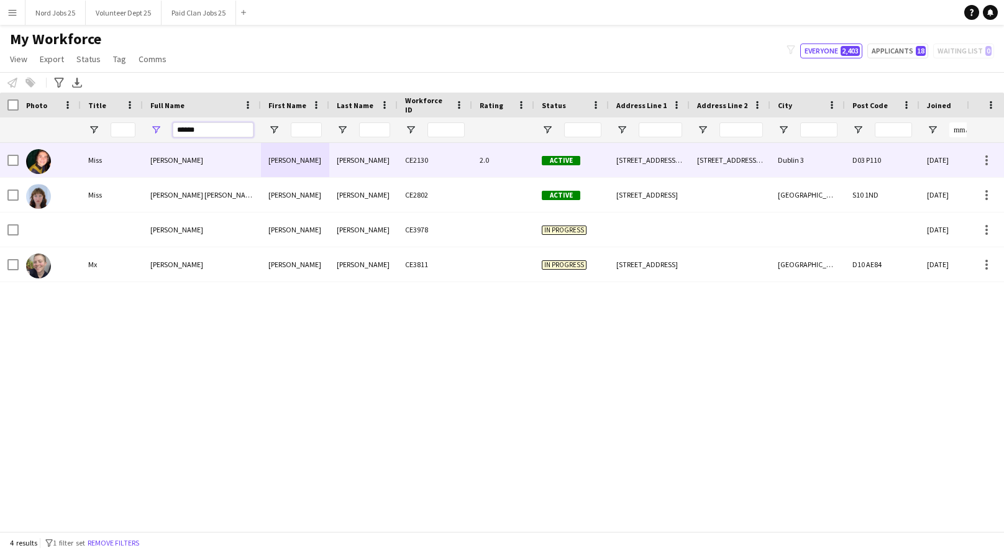
type input "******"
click at [221, 151] on div "[PERSON_NAME]" at bounding box center [202, 160] width 118 height 34
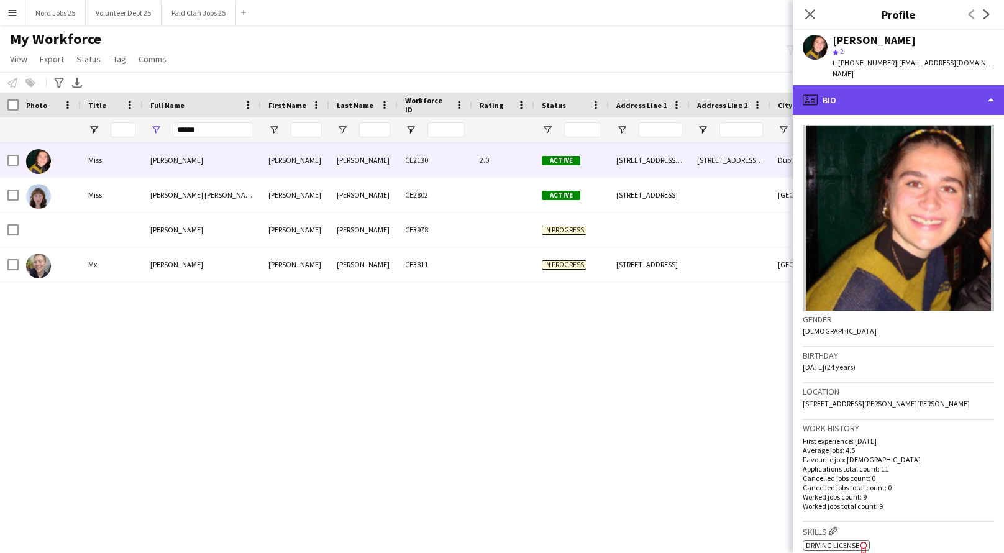
click at [854, 94] on div "profile Bio" at bounding box center [898, 100] width 211 height 30
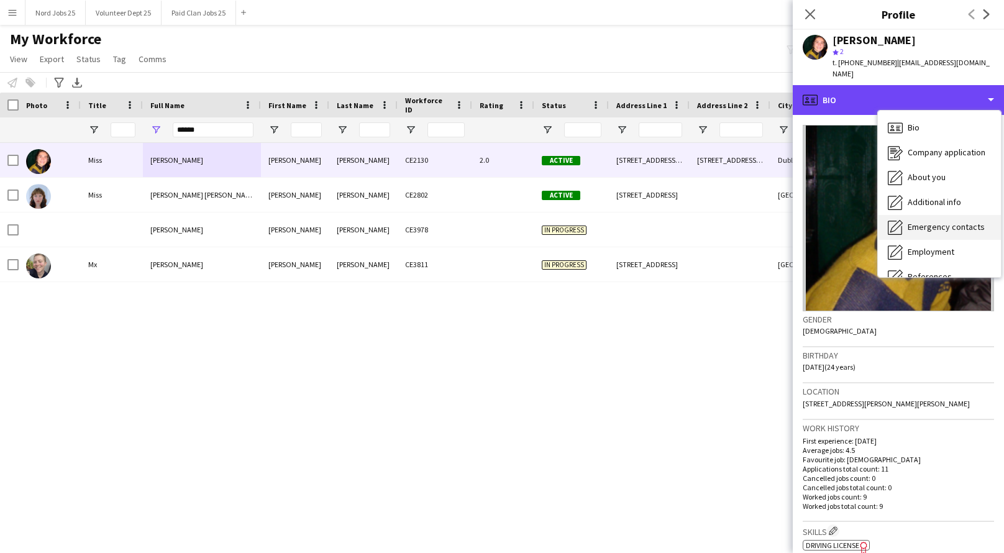
scroll to position [116, 0]
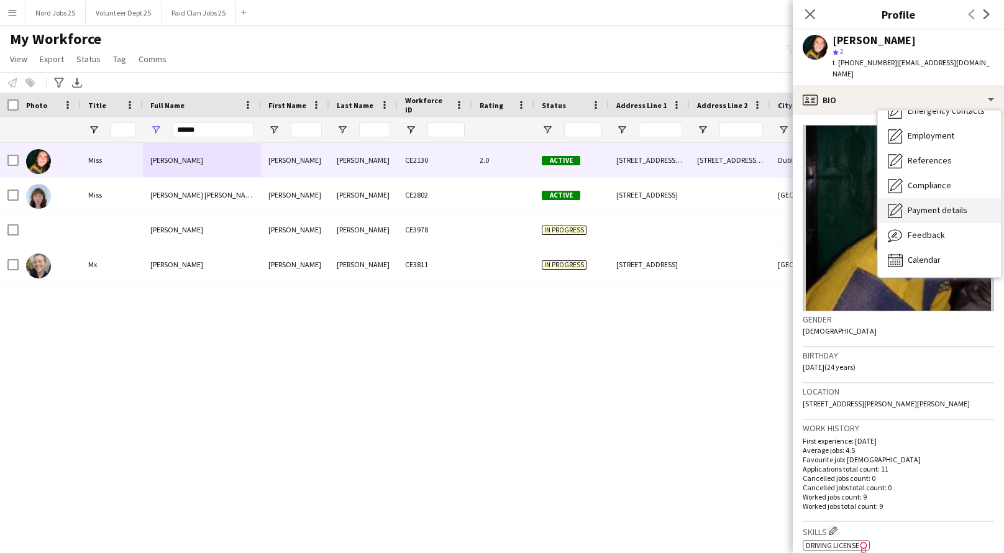
click at [923, 204] on span "Payment details" at bounding box center [938, 209] width 60 height 11
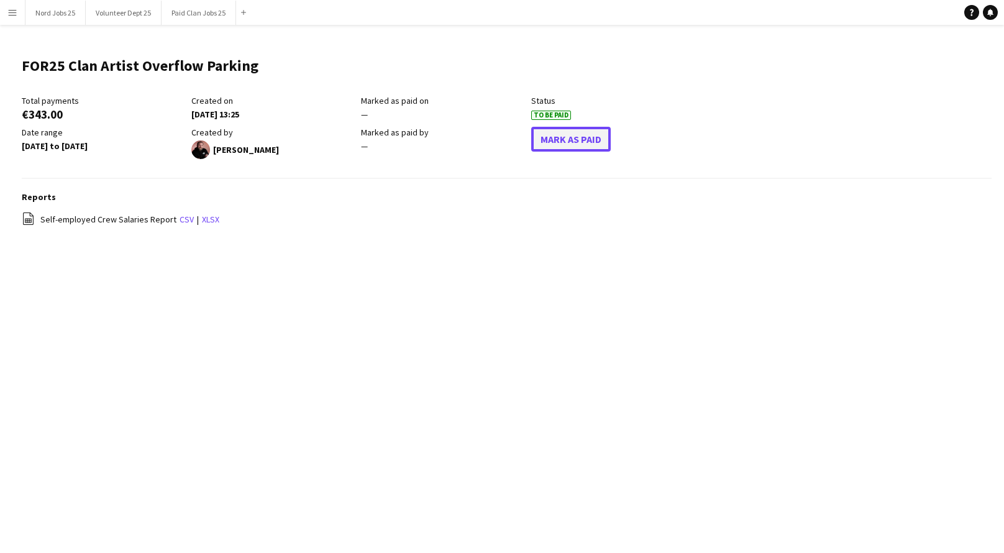
click at [568, 137] on button "Mark As Paid" at bounding box center [571, 139] width 80 height 25
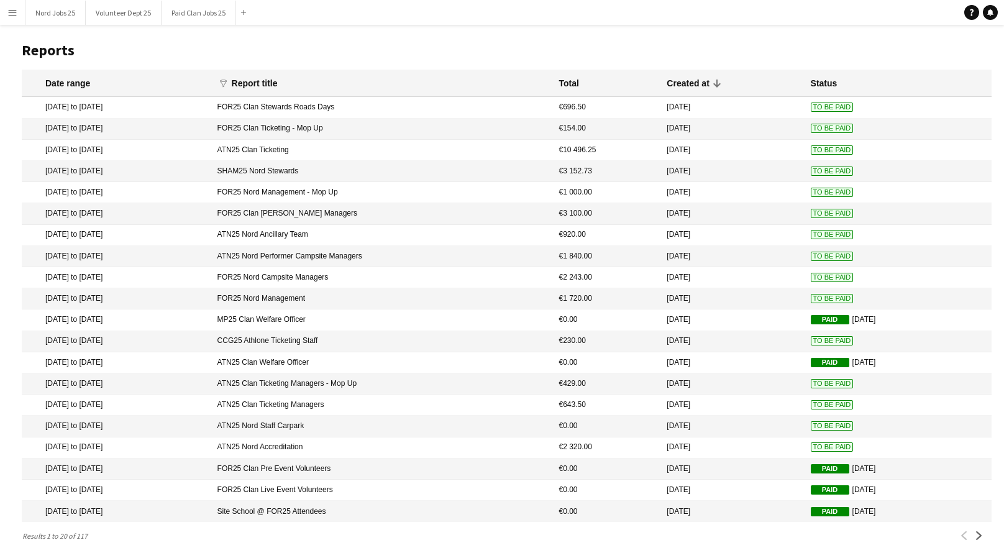
scroll to position [33, 0]
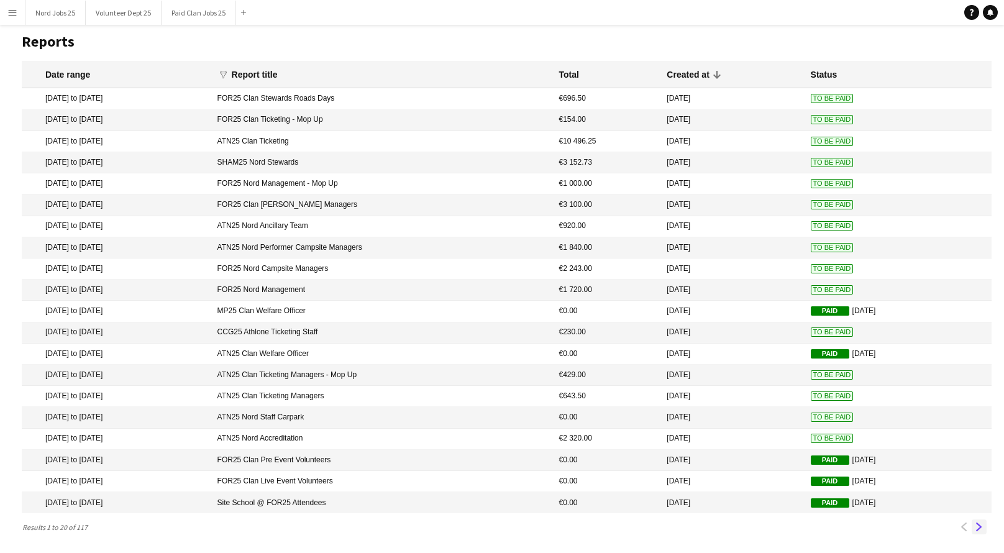
click at [982, 526] on app-icon "Next" at bounding box center [979, 527] width 9 height 9
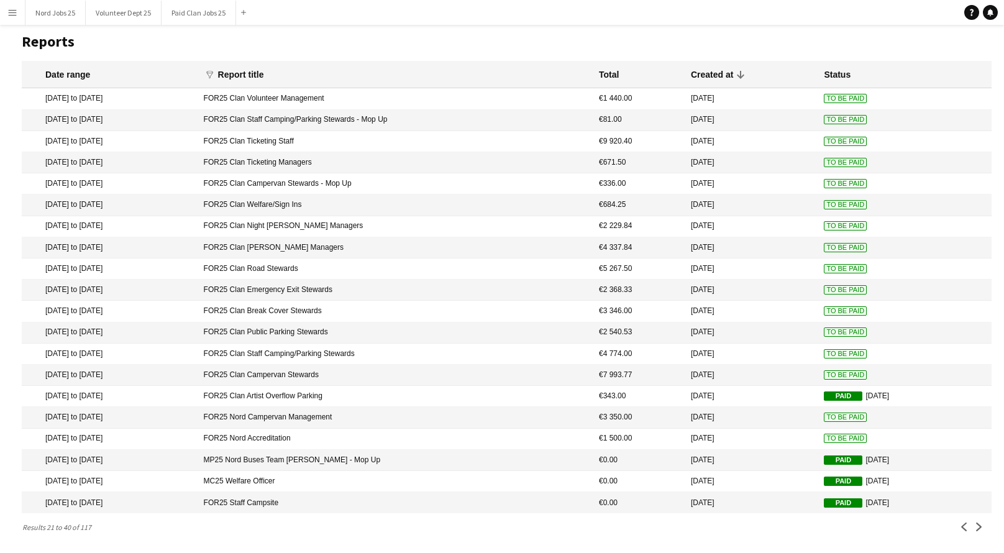
click at [322, 370] on mat-cell "FOR25 Clan Campervan Stewards" at bounding box center [395, 375] width 395 height 21
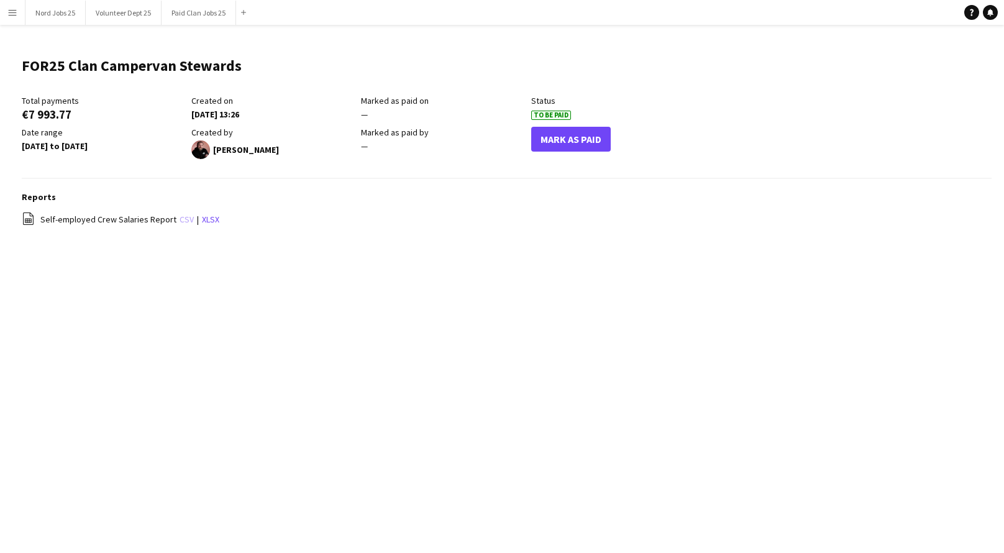
click at [180, 219] on link "csv" at bounding box center [187, 219] width 14 height 11
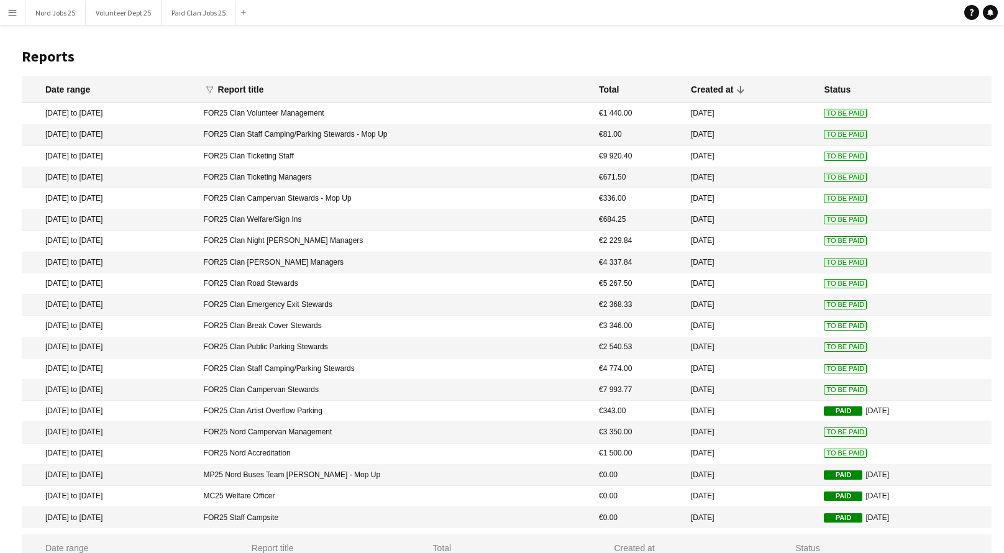
scroll to position [33, 0]
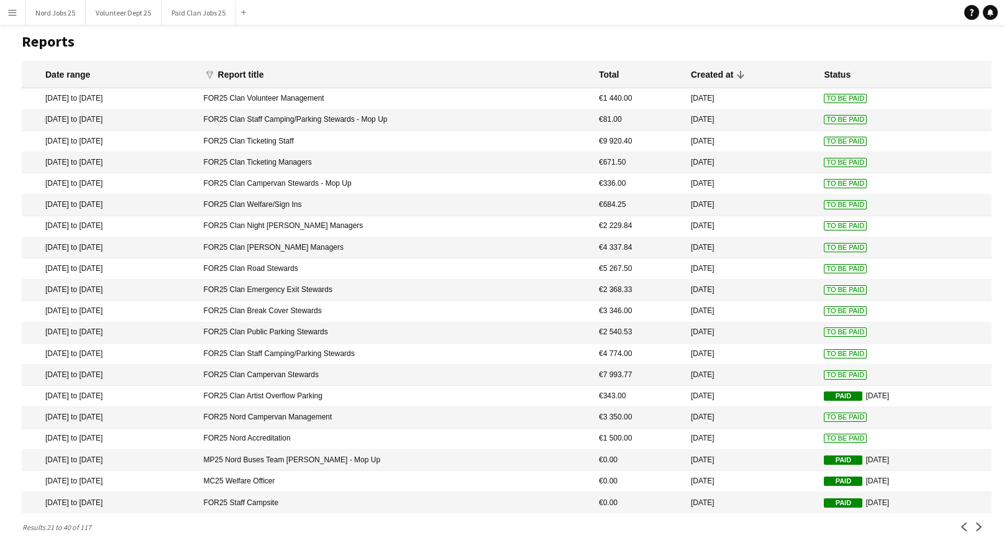
click at [317, 346] on mat-cell "FOR25 Clan Staff Camping/Parking Stewards" at bounding box center [395, 354] width 395 height 21
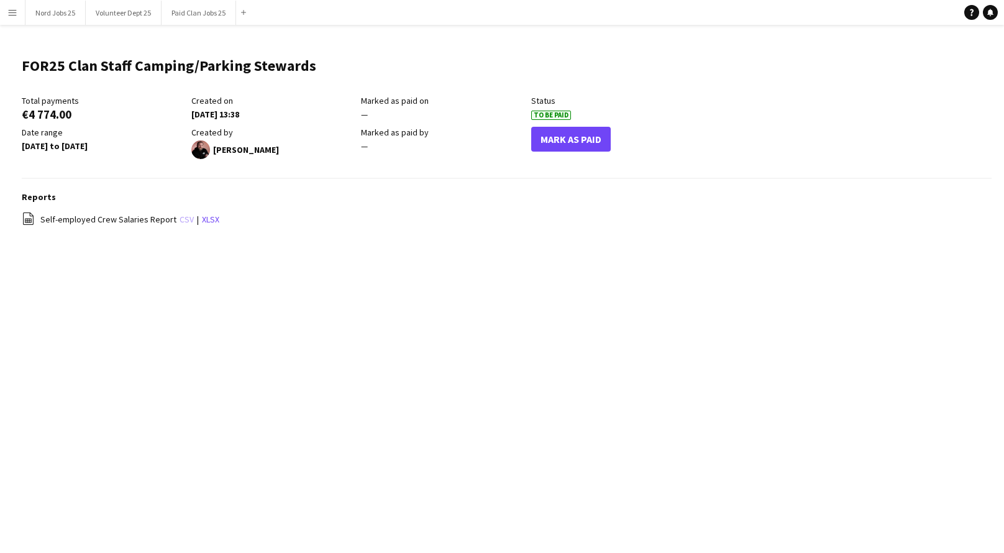
click at [180, 222] on link "csv" at bounding box center [187, 219] width 14 height 11
click at [551, 138] on button "Mark As Paid" at bounding box center [571, 139] width 80 height 25
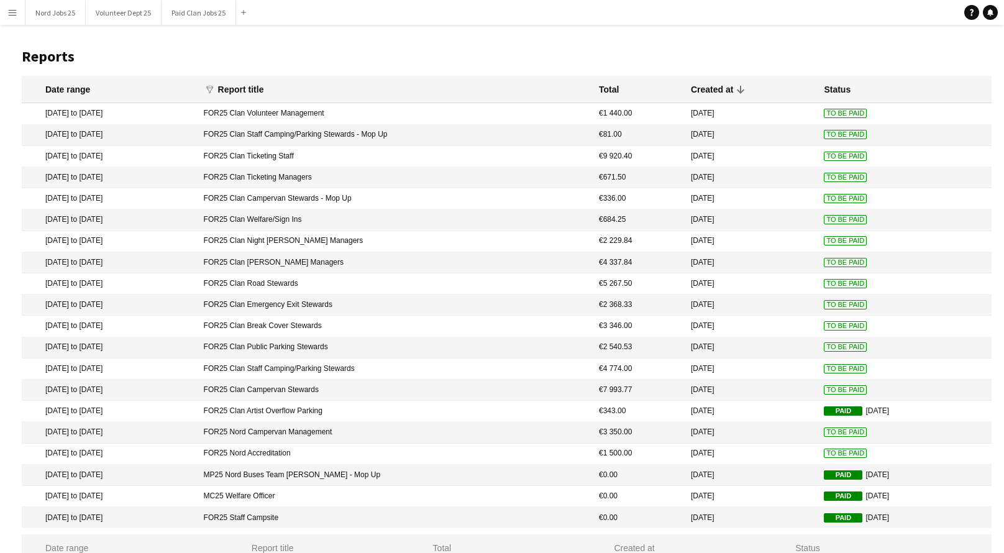
scroll to position [33, 0]
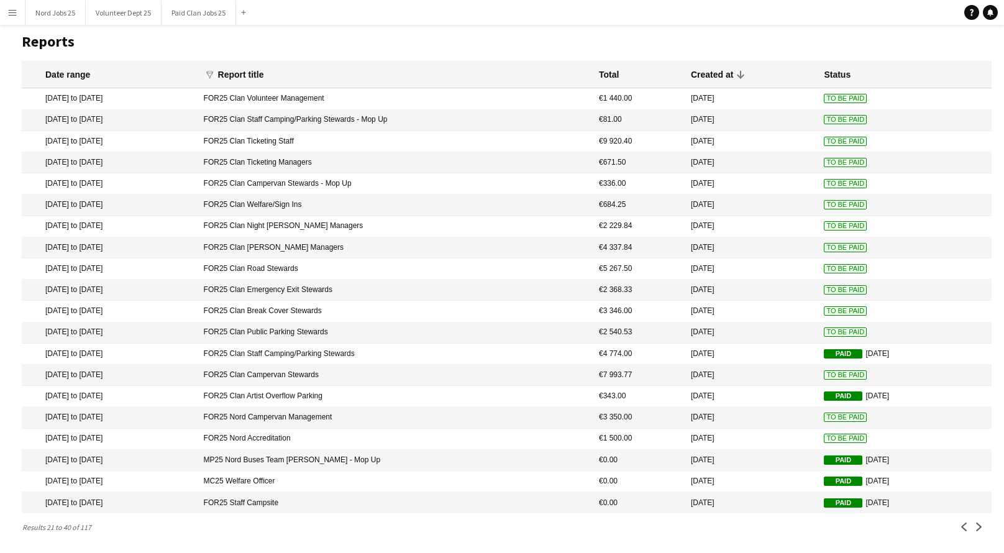
click at [451, 322] on mat-cell "FOR25 Clan Public Parking Stewards" at bounding box center [395, 332] width 395 height 21
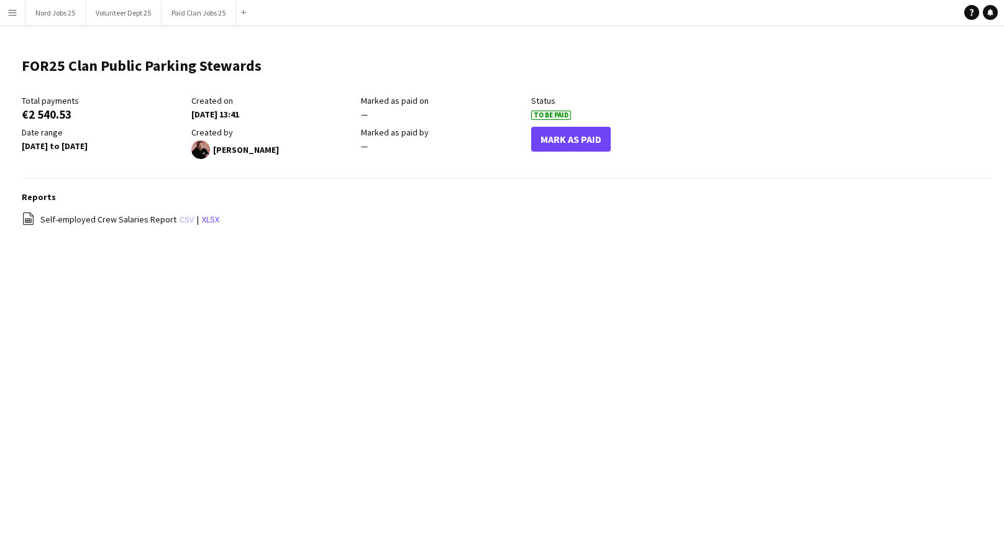
click at [180, 217] on link "csv" at bounding box center [187, 219] width 14 height 11
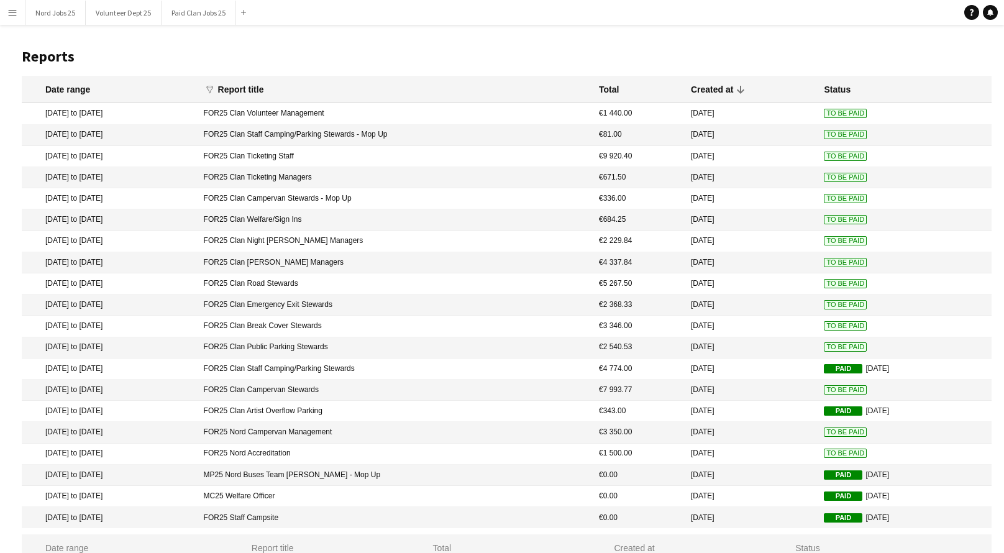
scroll to position [33, 0]
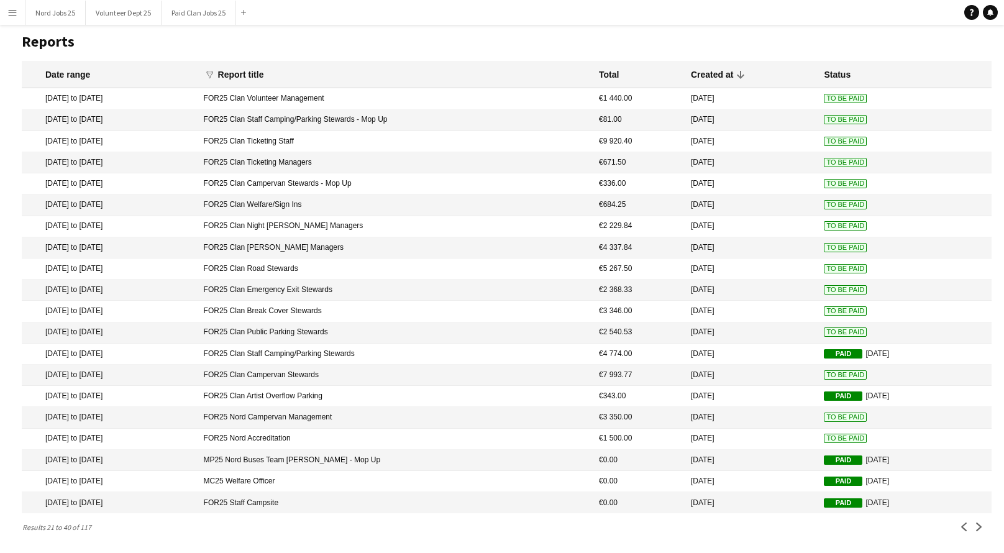
click at [412, 306] on mat-cell "FOR25 Clan Break Cover Stewards" at bounding box center [395, 311] width 395 height 21
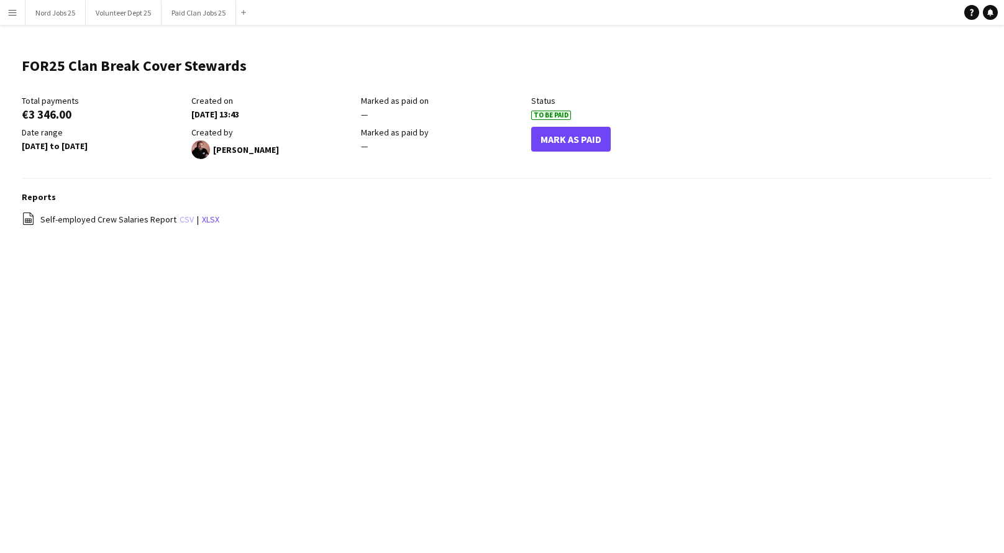
click at [182, 220] on link "csv" at bounding box center [187, 219] width 14 height 11
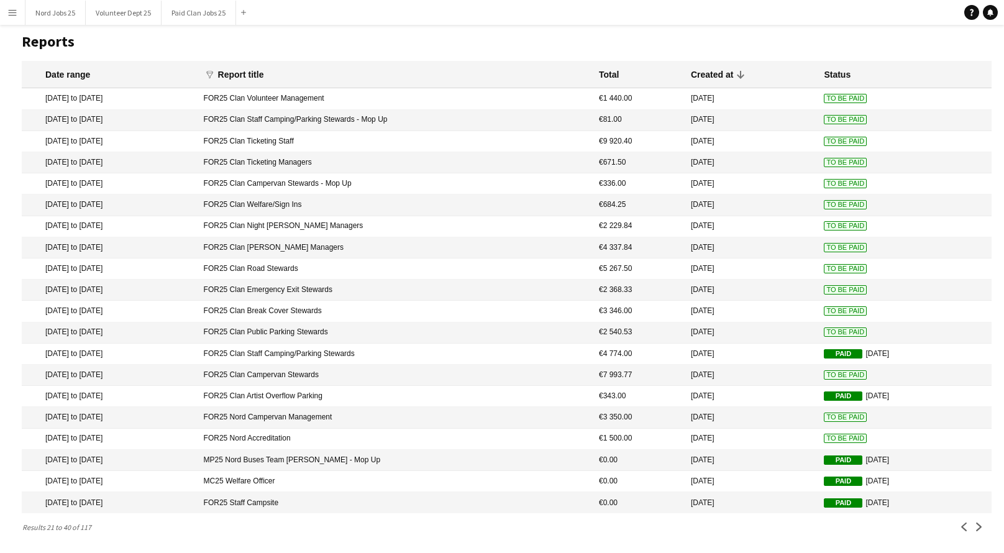
click at [381, 285] on mat-cell "FOR25 Clan Emergency Exit Stewards" at bounding box center [395, 290] width 395 height 21
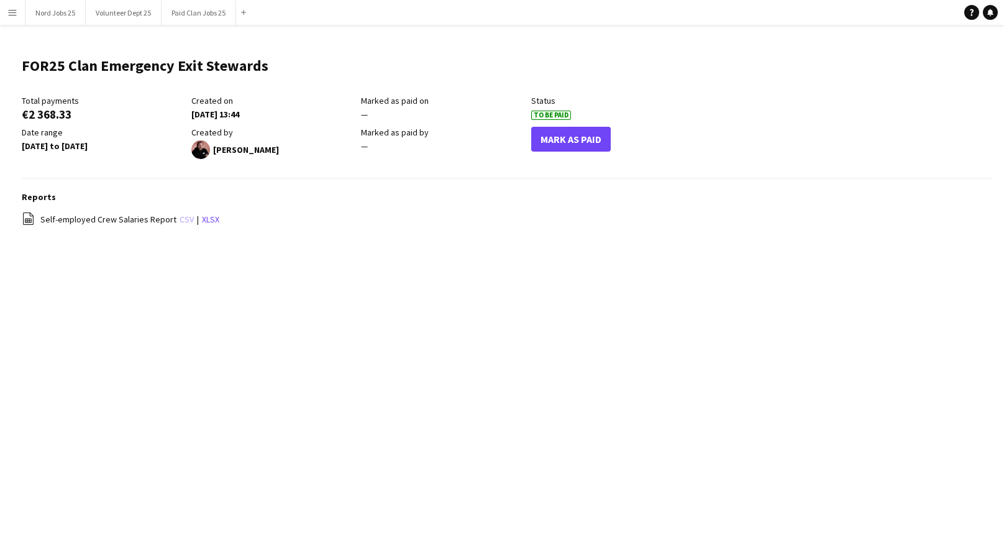
click at [181, 219] on link "csv" at bounding box center [187, 219] width 14 height 11
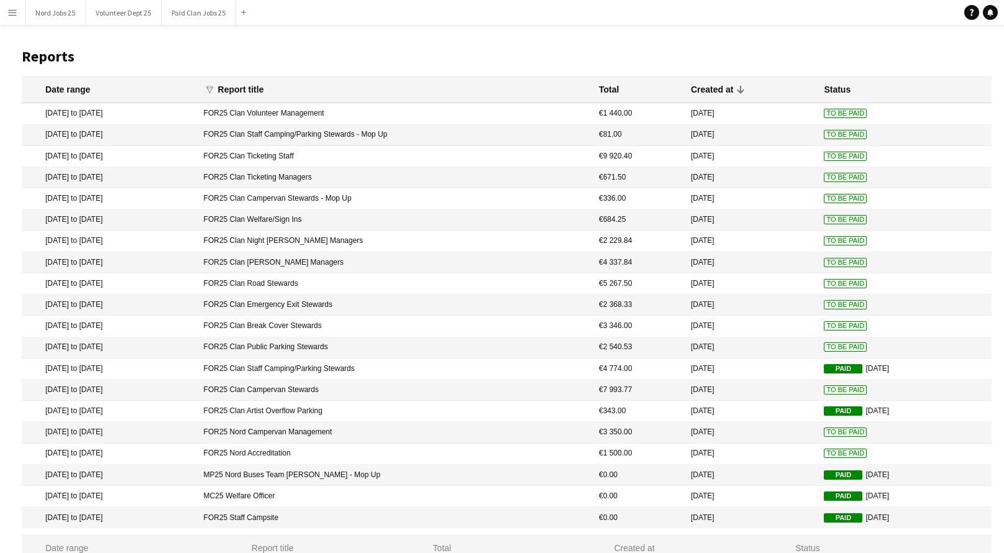
scroll to position [33, 0]
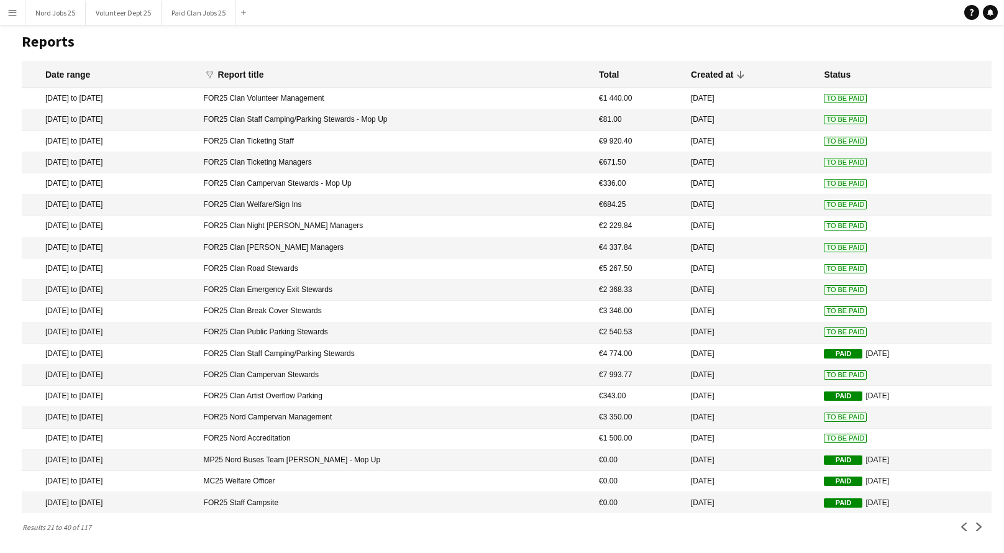
click at [393, 258] on mat-cell "FOR25 Clan Road Stewards" at bounding box center [395, 268] width 395 height 21
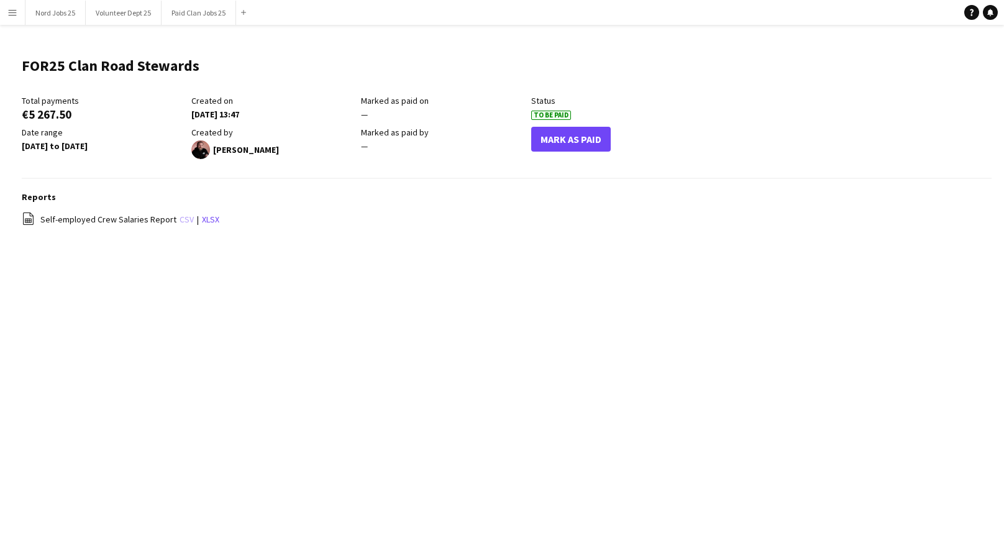
click at [180, 221] on link "csv" at bounding box center [187, 219] width 14 height 11
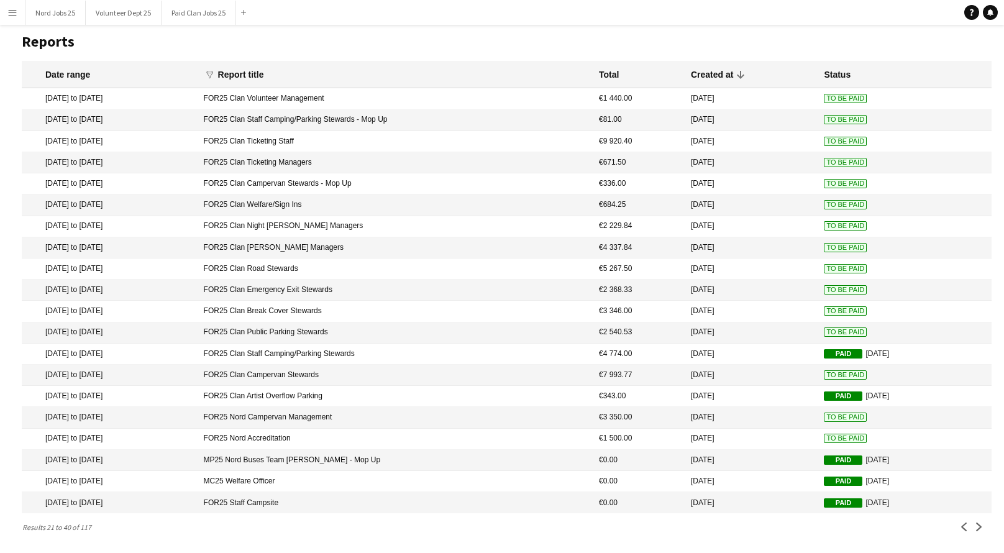
click at [355, 242] on mat-cell "FOR25 Clan [PERSON_NAME] Managers" at bounding box center [395, 247] width 395 height 21
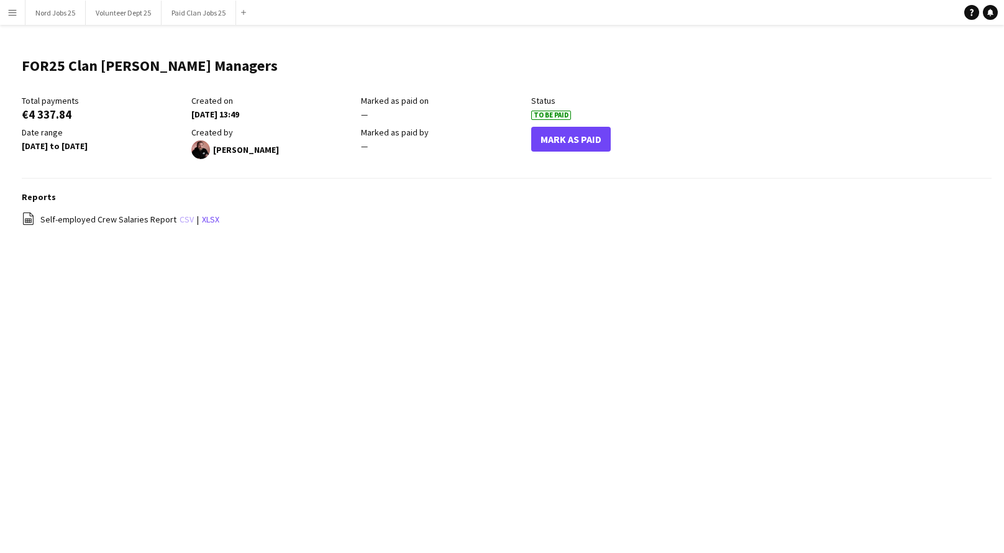
click at [180, 221] on link "csv" at bounding box center [187, 219] width 14 height 11
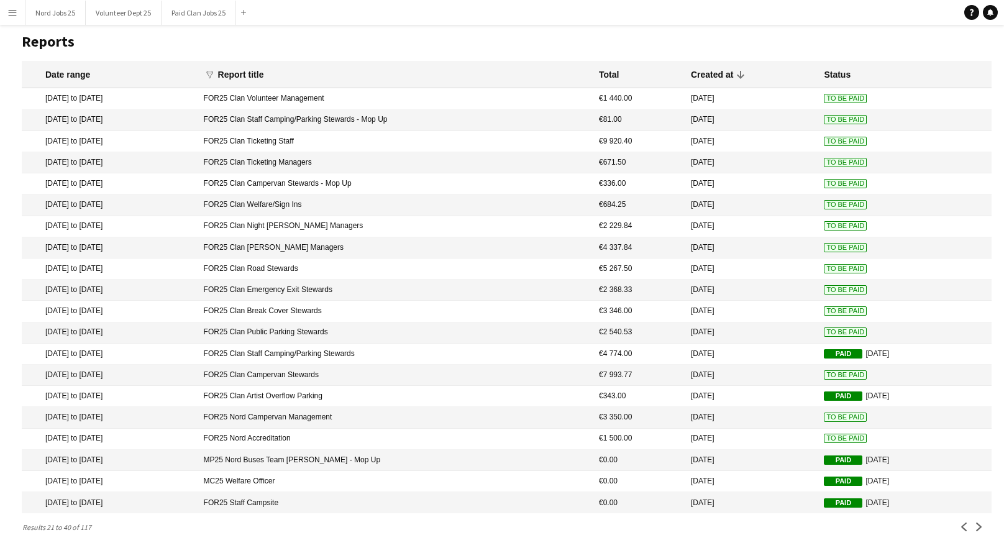
click at [347, 216] on mat-cell "FOR25 Clan Night [PERSON_NAME] Managers" at bounding box center [395, 226] width 395 height 21
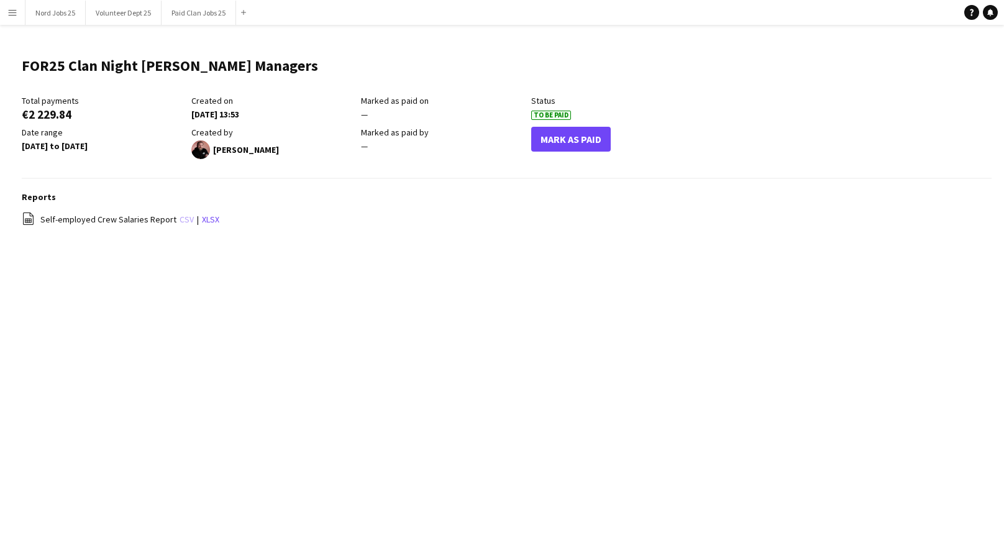
click at [181, 222] on link "csv" at bounding box center [187, 219] width 14 height 11
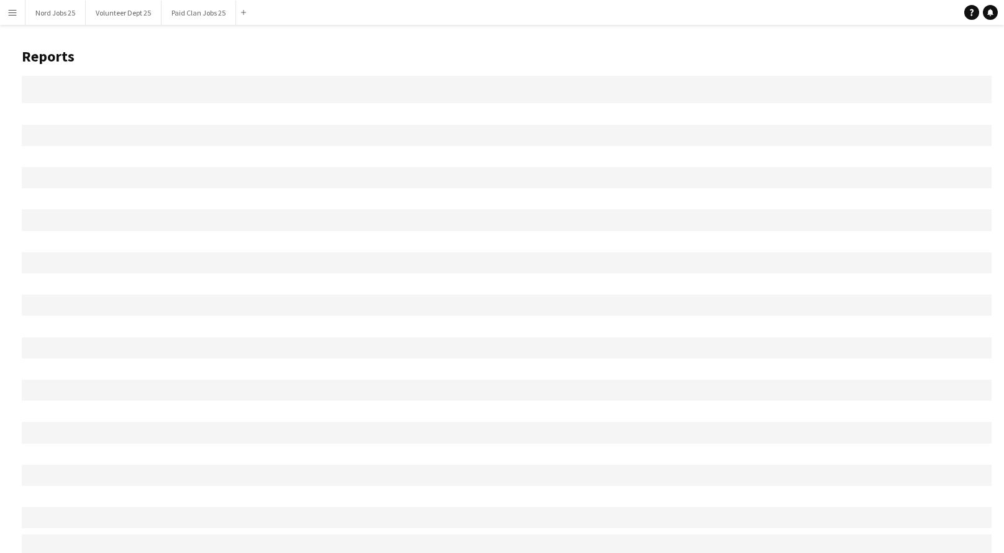
scroll to position [33, 0]
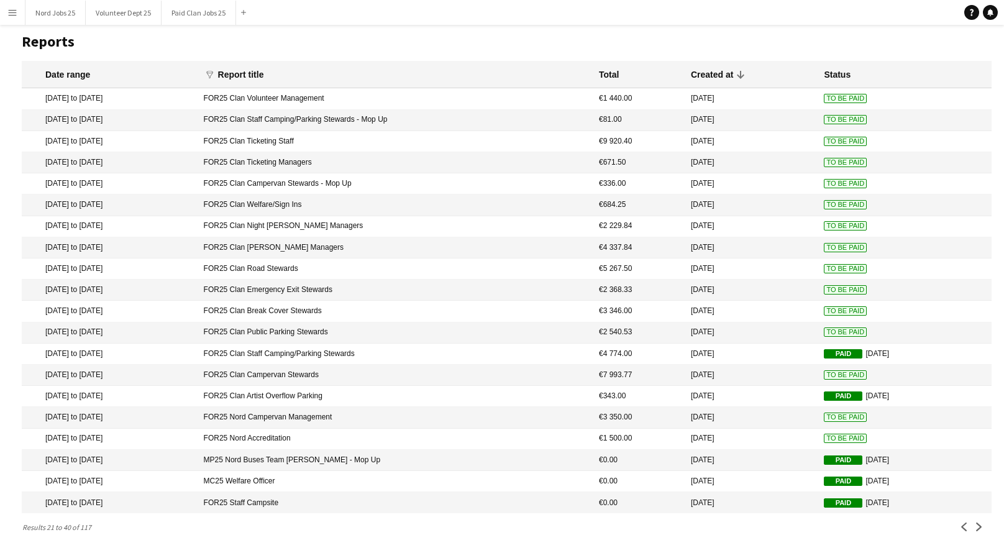
click at [420, 194] on mat-cell "FOR25 Clan Welfare/Sign Ins" at bounding box center [395, 204] width 395 height 21
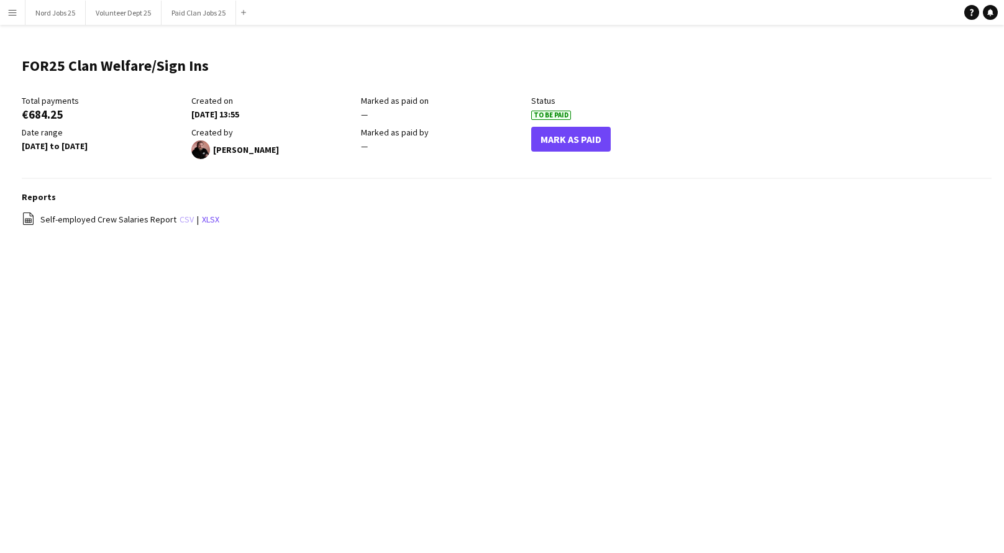
click at [182, 219] on link "csv" at bounding box center [187, 219] width 14 height 11
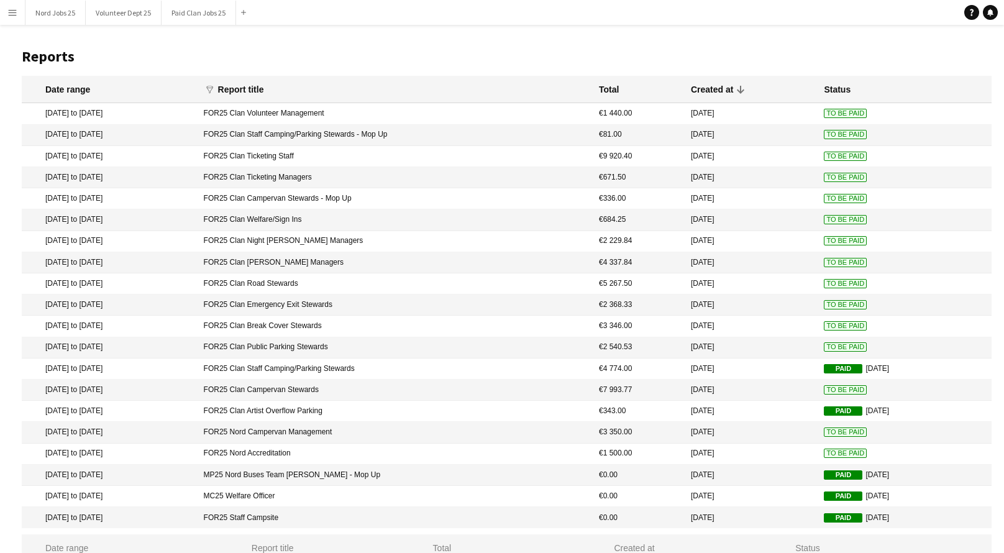
scroll to position [33, 0]
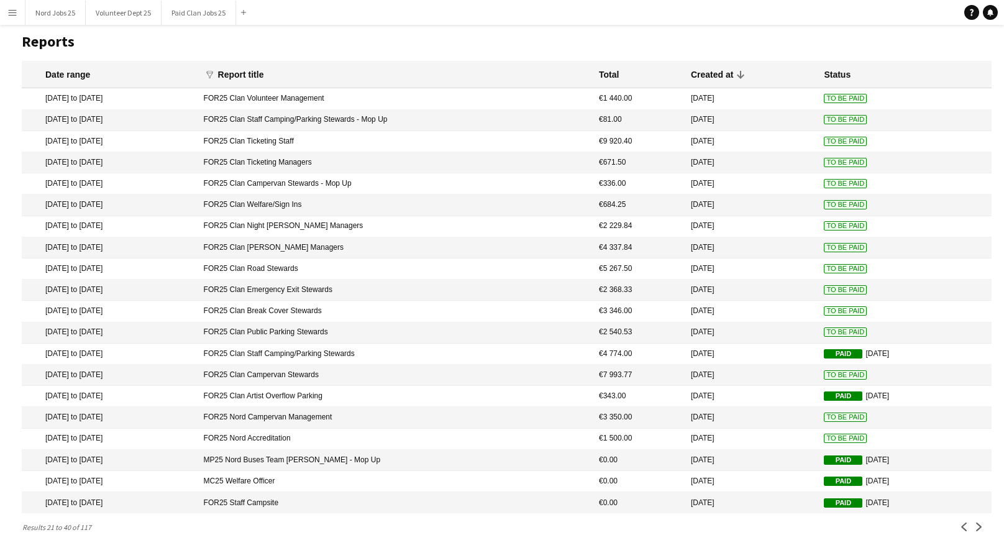
click at [308, 174] on mat-cell "FOR25 Clan Campervan Stewards - Mop Up" at bounding box center [395, 183] width 395 height 21
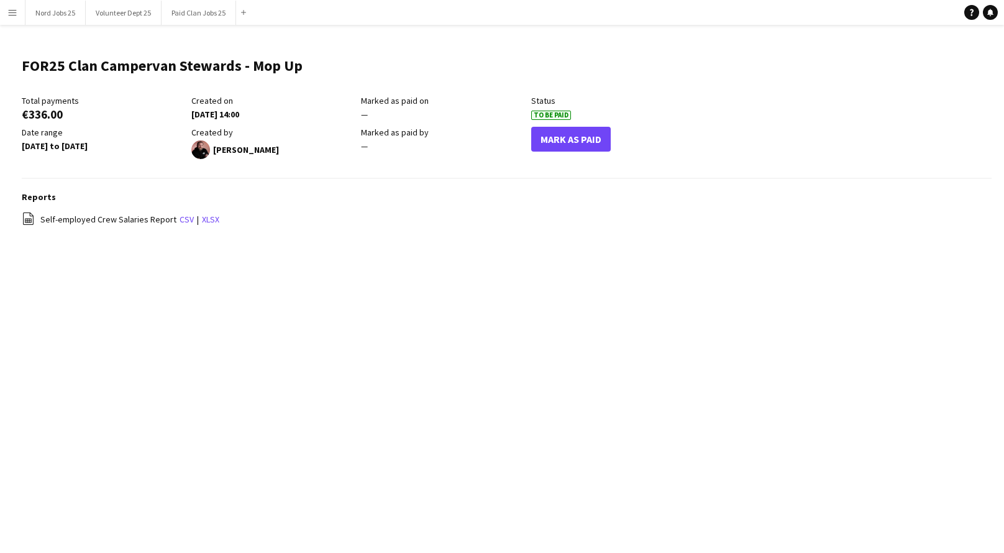
click at [175, 210] on div "Reports file-spreadsheet Self-employed Crew Salaries Report csv | xlsx" at bounding box center [507, 215] width 970 height 48
click at [180, 218] on link "csv" at bounding box center [187, 219] width 14 height 11
click at [572, 132] on button "Mark As Paid" at bounding box center [571, 139] width 80 height 25
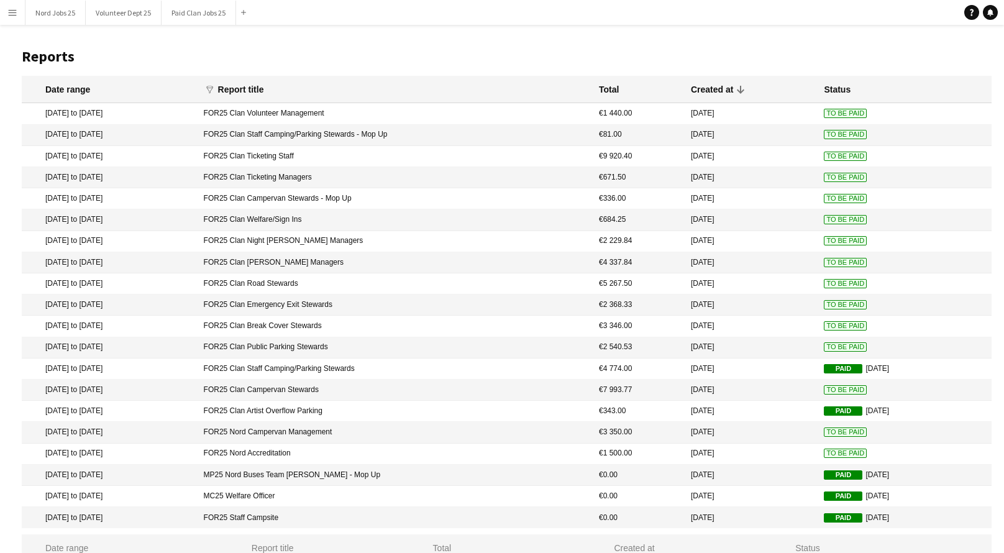
scroll to position [33, 0]
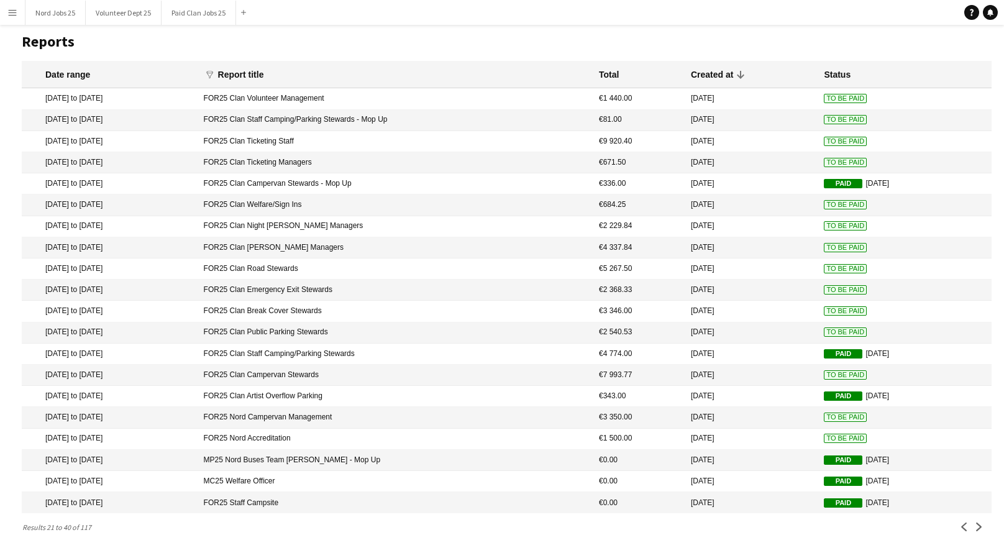
click at [419, 152] on mat-cell "FOR25 Clan Ticketing Managers" at bounding box center [395, 162] width 395 height 21
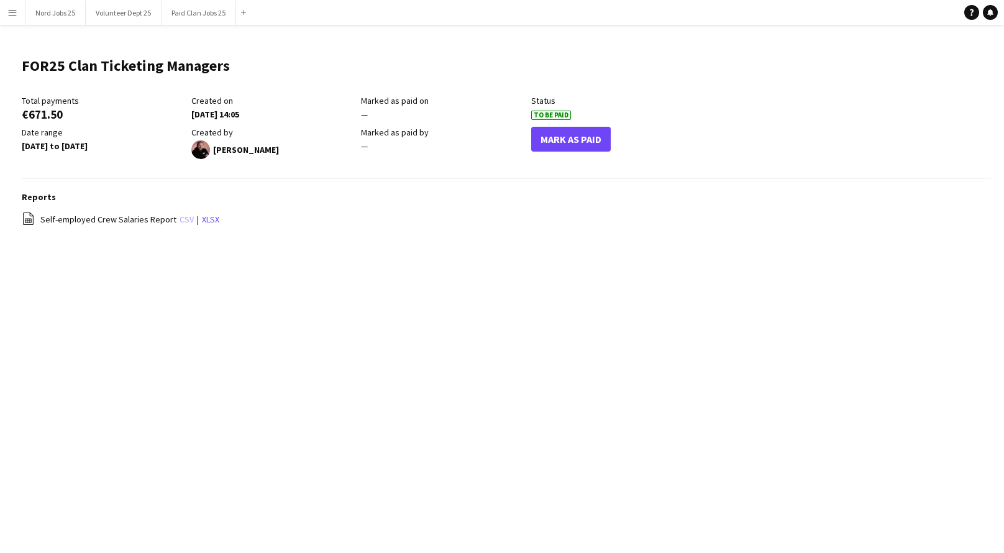
click at [180, 218] on link "csv" at bounding box center [187, 219] width 14 height 11
click at [180, 221] on link "csv" at bounding box center [187, 219] width 14 height 11
click at [558, 141] on button "Mark As Paid" at bounding box center [571, 139] width 80 height 25
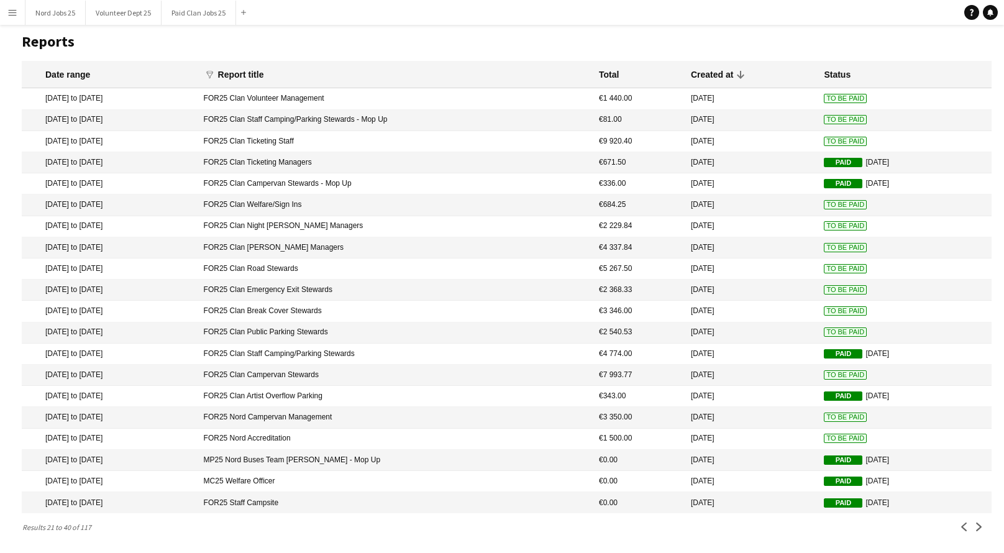
click at [370, 131] on mat-cell "FOR25 Clan Ticketing Staff" at bounding box center [395, 141] width 395 height 21
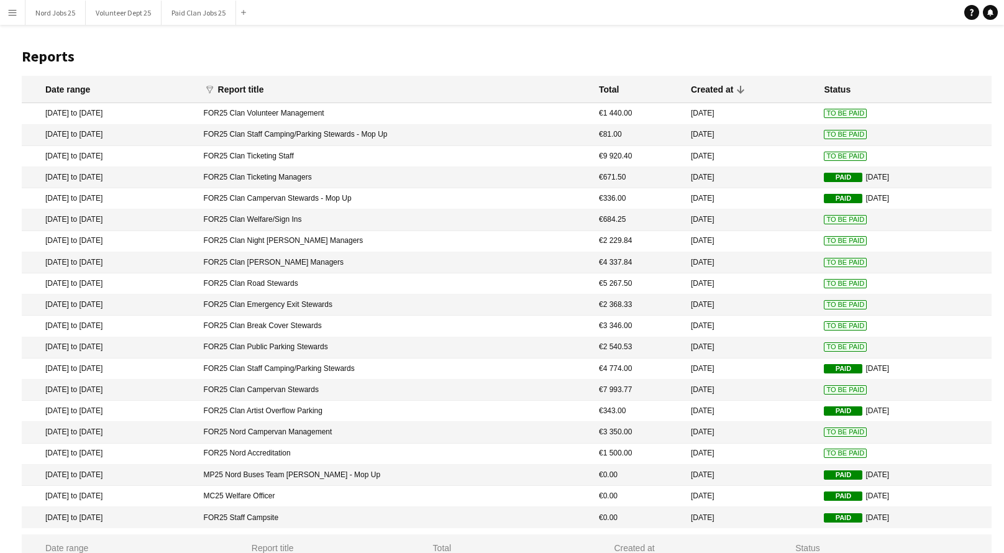
scroll to position [33, 0]
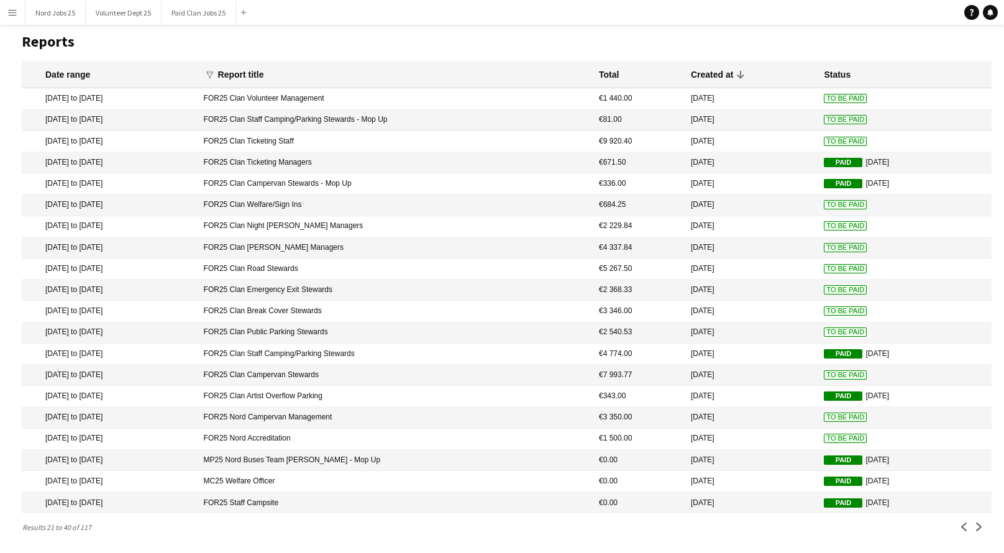
click at [403, 110] on mat-cell "FOR25 Clan Staff Camping/Parking Stewards - Mop Up" at bounding box center [395, 120] width 395 height 21
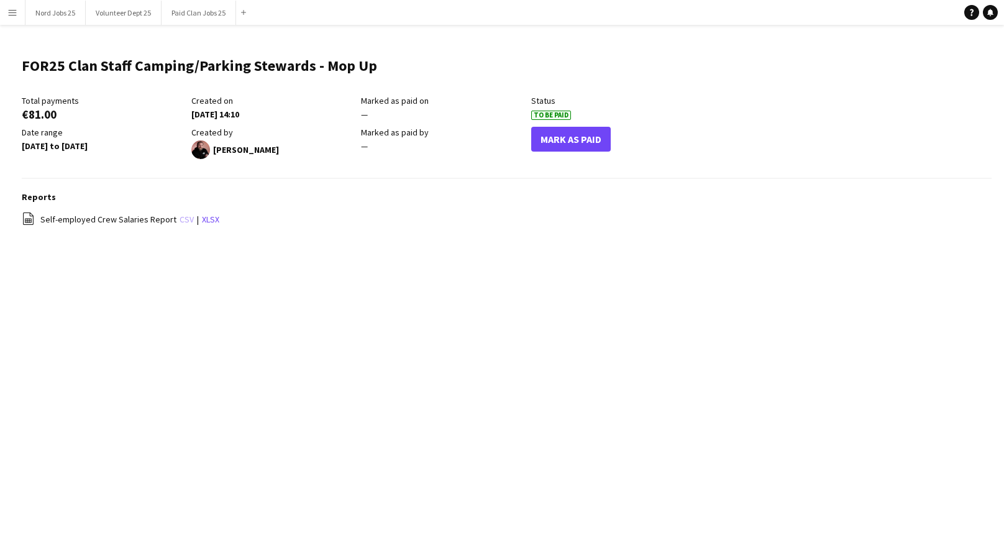
click at [180, 221] on link "csv" at bounding box center [187, 219] width 14 height 11
click at [566, 134] on button "Mark As Paid" at bounding box center [571, 139] width 80 height 25
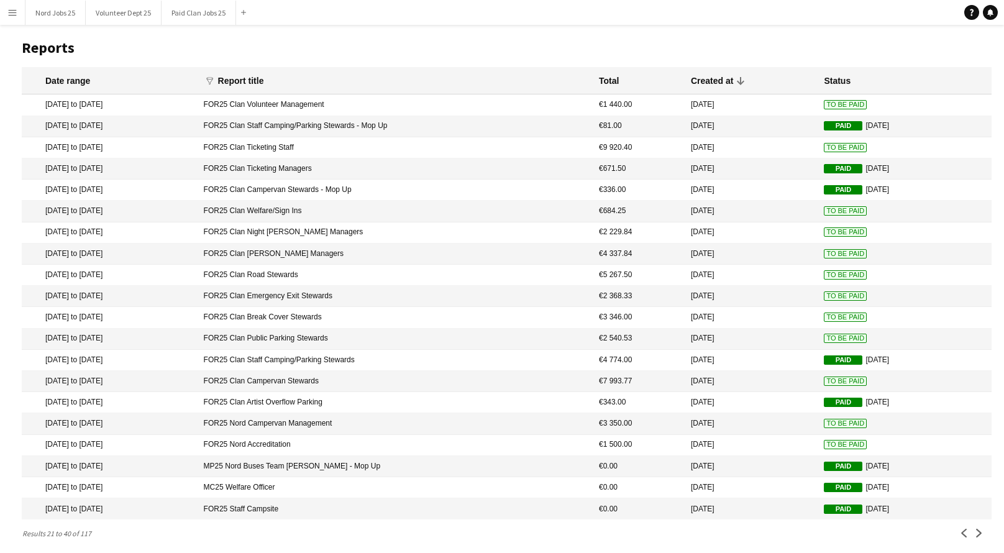
scroll to position [6, 0]
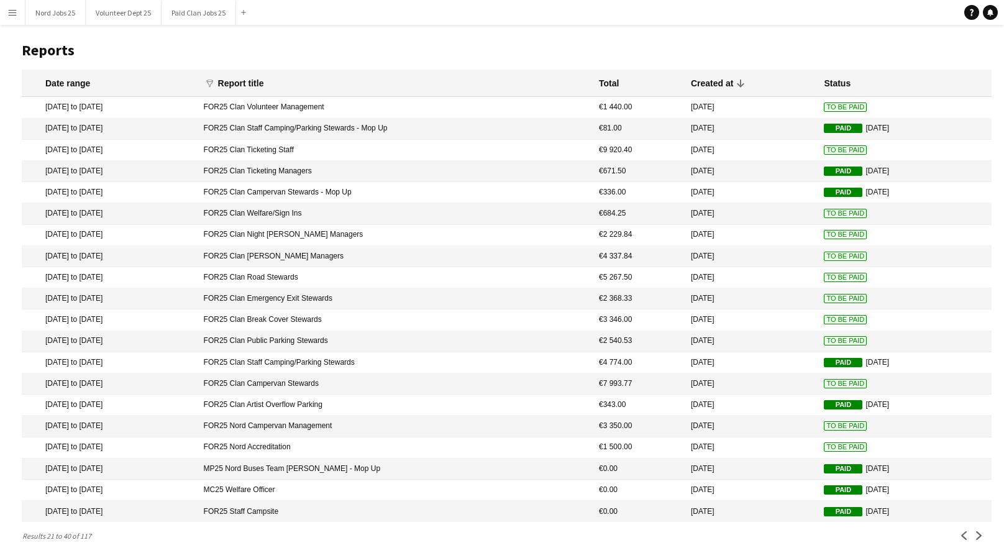
click at [469, 112] on mat-cell "FOR25 Clan Volunteer Management" at bounding box center [395, 107] width 395 height 21
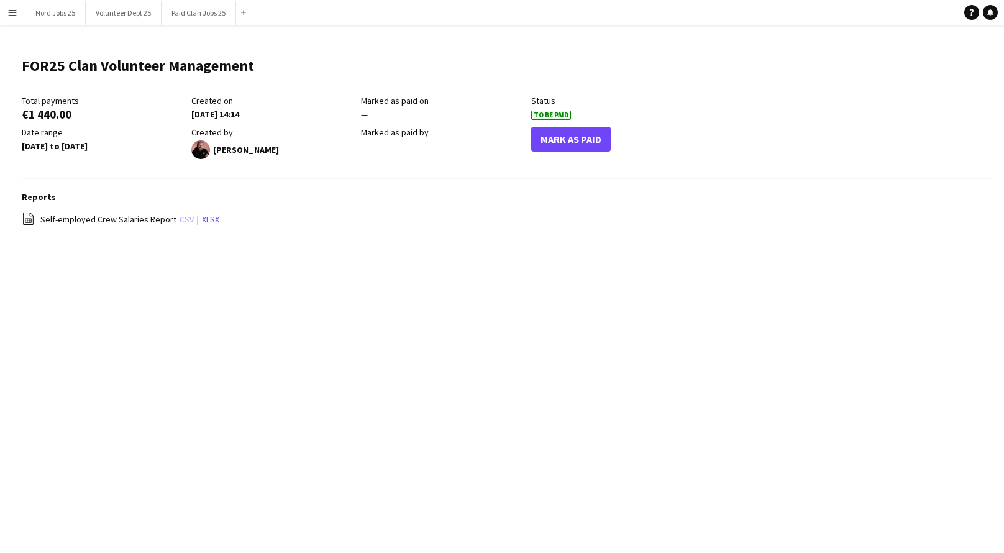
click at [180, 220] on link "csv" at bounding box center [187, 219] width 14 height 11
click at [181, 214] on link "csv" at bounding box center [187, 219] width 14 height 11
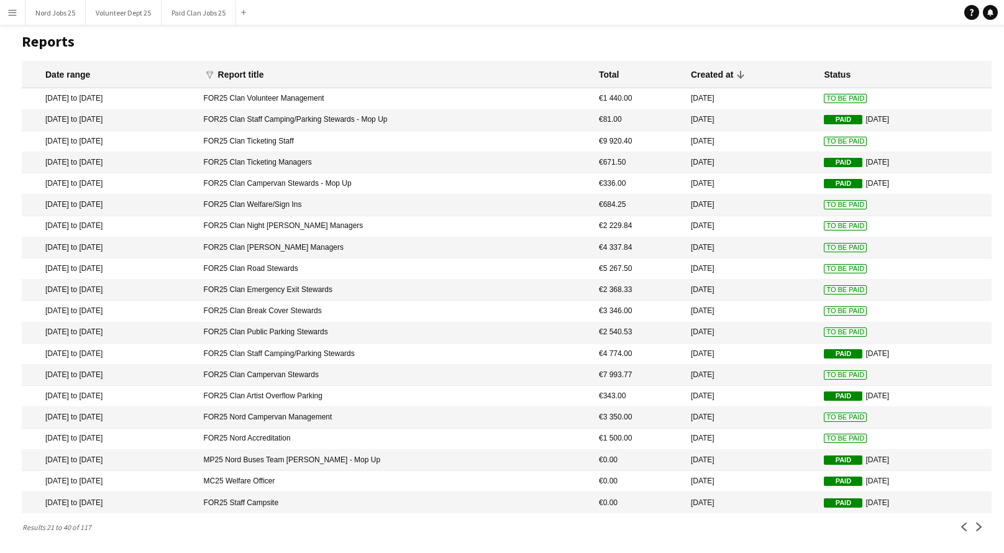
scroll to position [33, 0]
click at [957, 524] on button "Previous" at bounding box center [964, 526] width 15 height 15
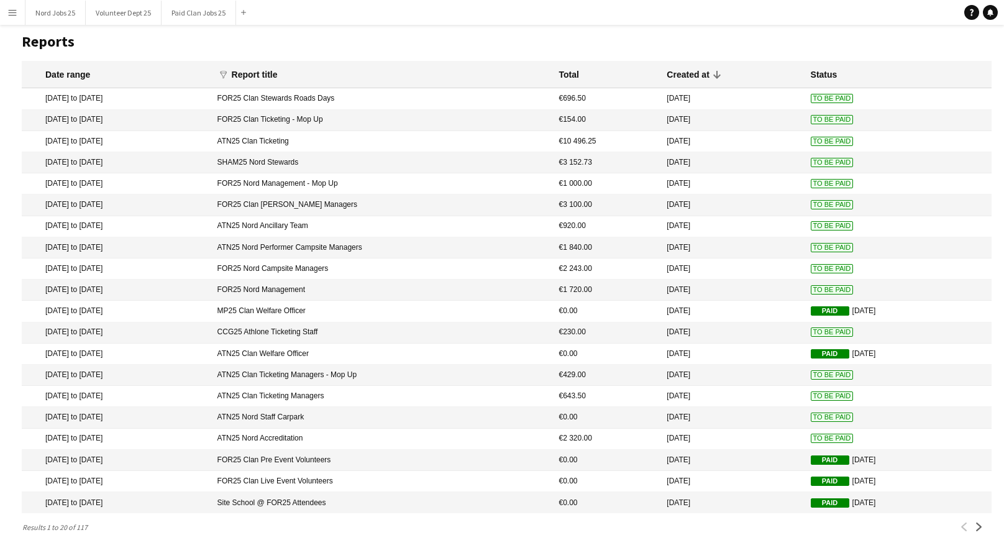
click at [391, 328] on mat-cell "CCG25 Athlone Ticketing Staff" at bounding box center [382, 332] width 342 height 21
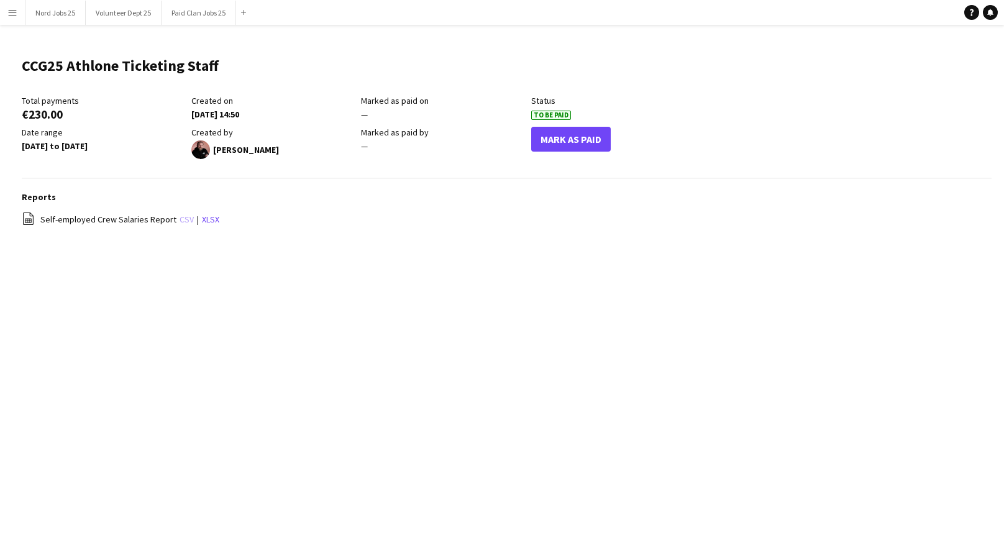
click at [183, 222] on link "csv" at bounding box center [187, 219] width 14 height 11
click at [183, 217] on link "csv" at bounding box center [187, 219] width 14 height 11
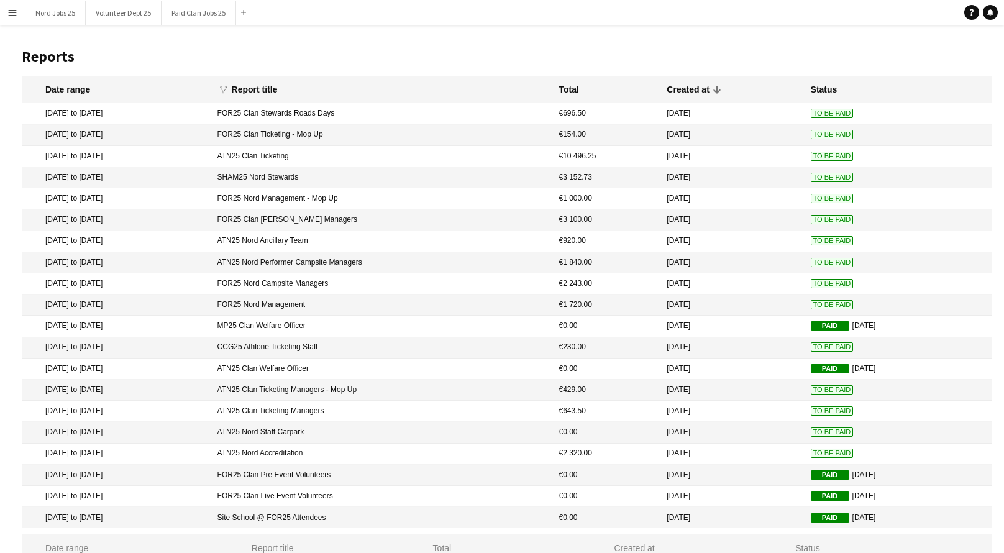
scroll to position [33, 0]
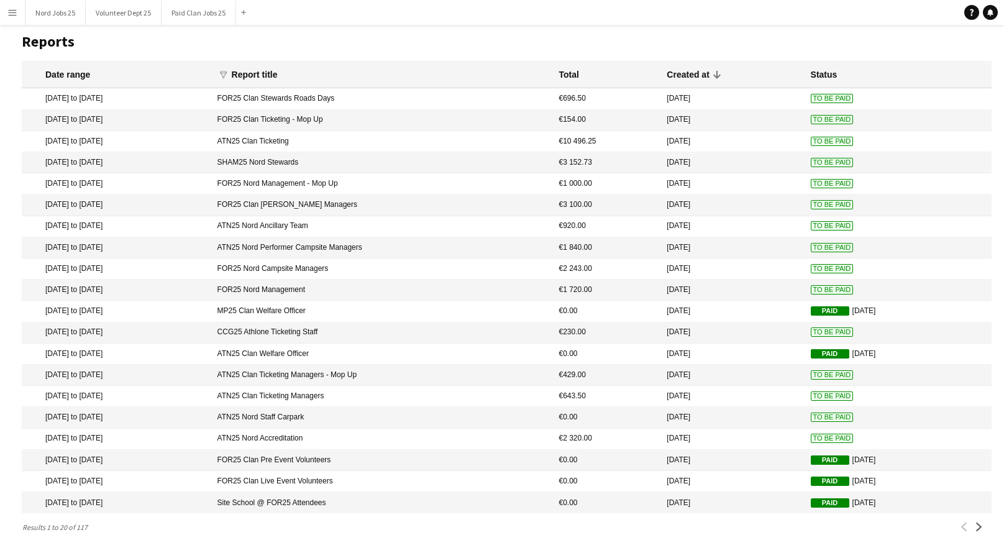
click at [377, 322] on mat-cell "CCG25 Athlone Ticketing Staff" at bounding box center [382, 332] width 342 height 21
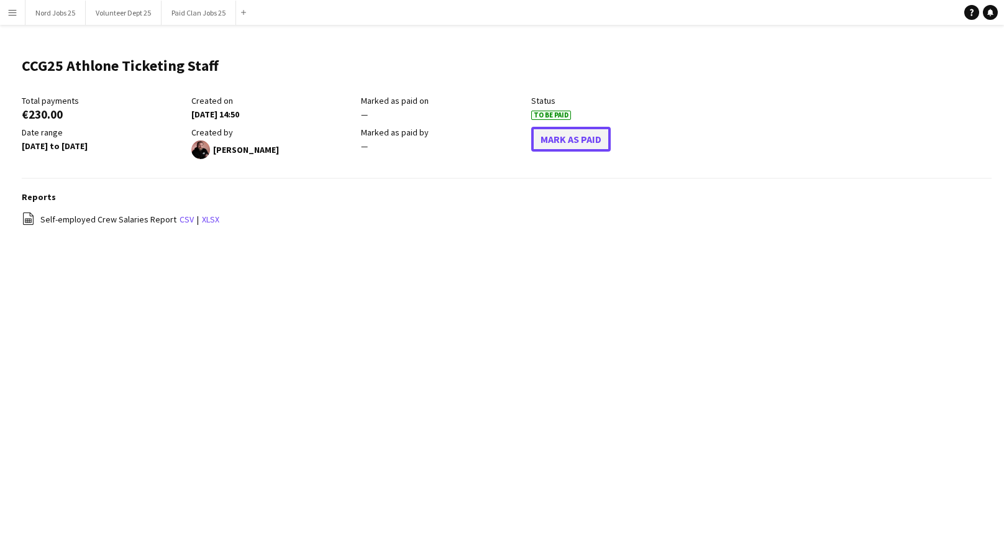
click at [552, 144] on button "Mark As Paid" at bounding box center [571, 139] width 80 height 25
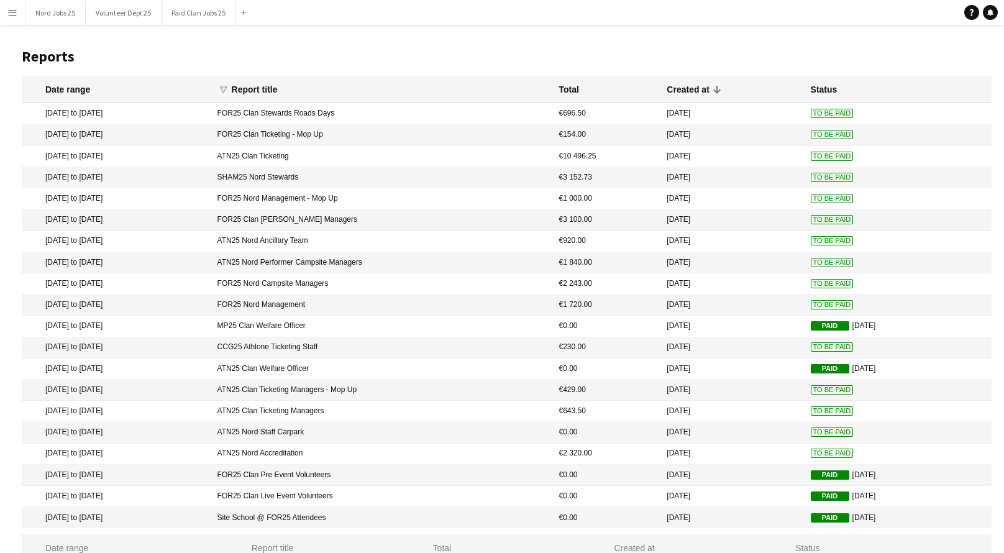
scroll to position [33, 0]
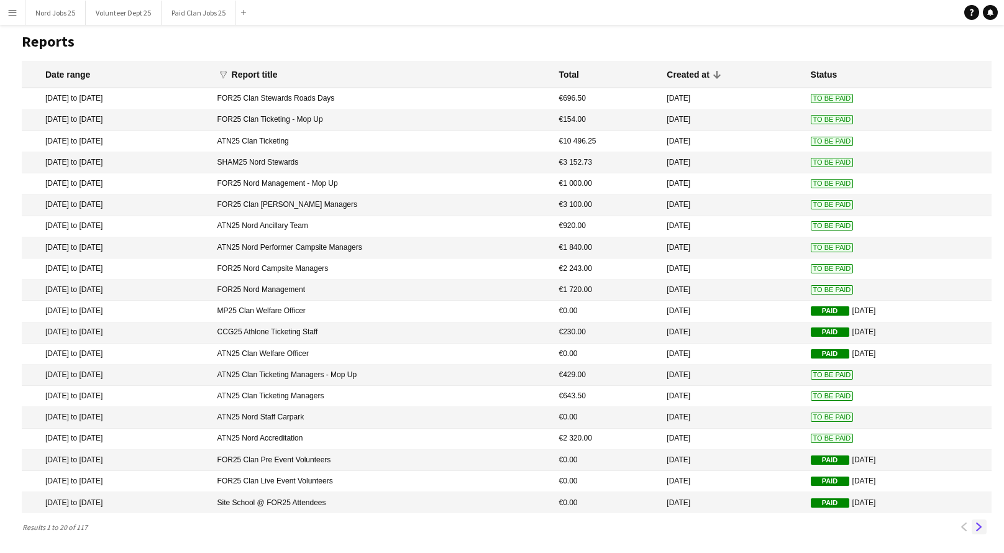
click at [982, 524] on app-icon "Next" at bounding box center [979, 527] width 9 height 9
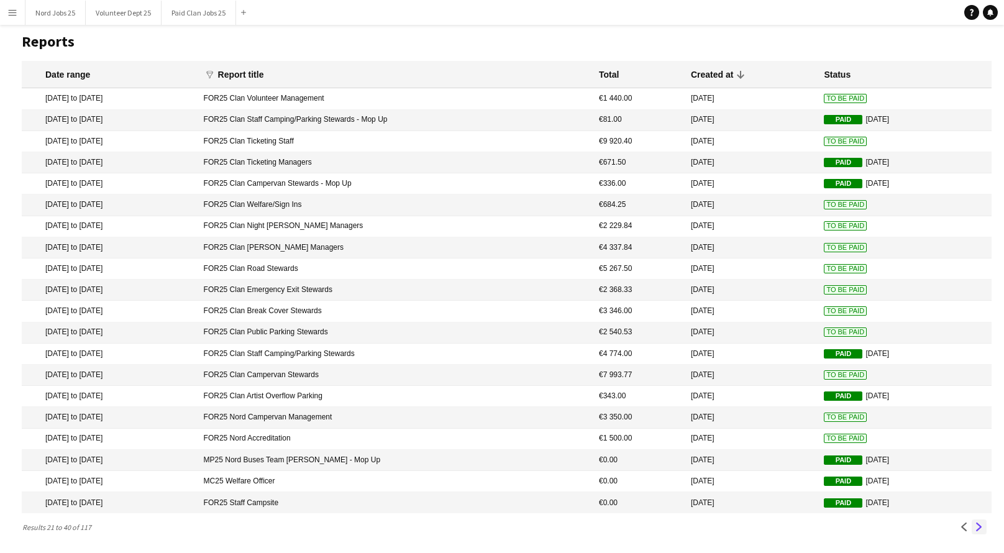
click at [976, 525] on app-icon "Next" at bounding box center [979, 527] width 9 height 9
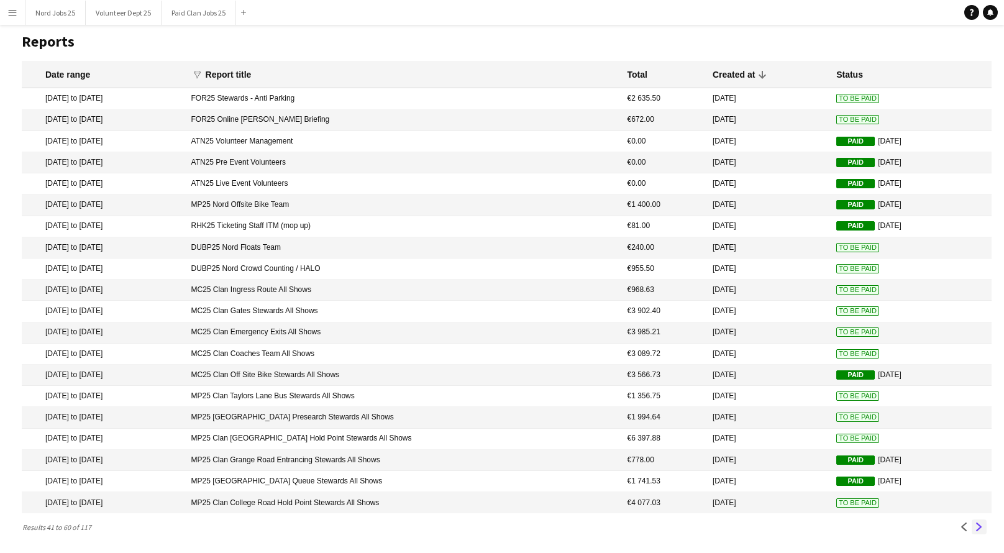
click at [979, 524] on app-icon "Next" at bounding box center [979, 527] width 9 height 9
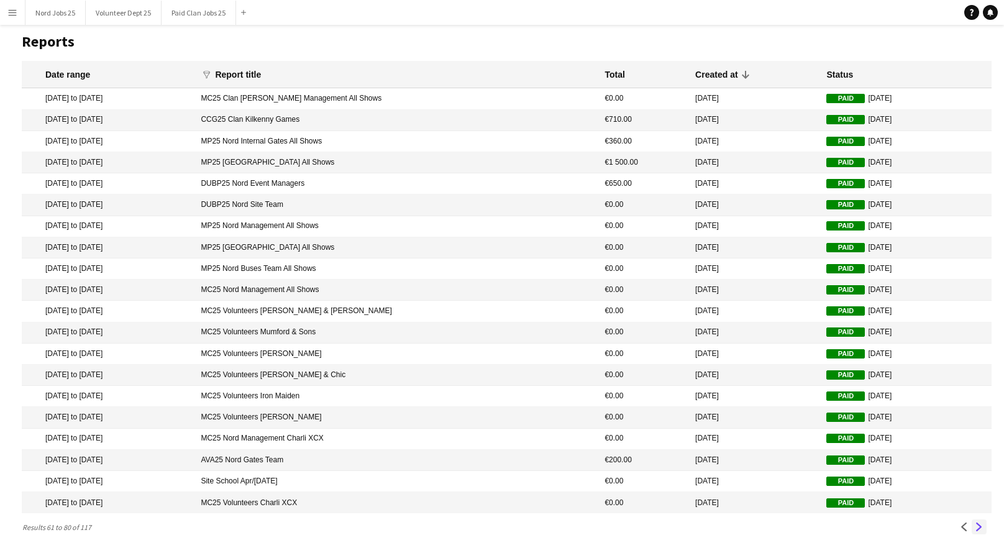
click at [978, 526] on app-icon "Next" at bounding box center [979, 527] width 9 height 9
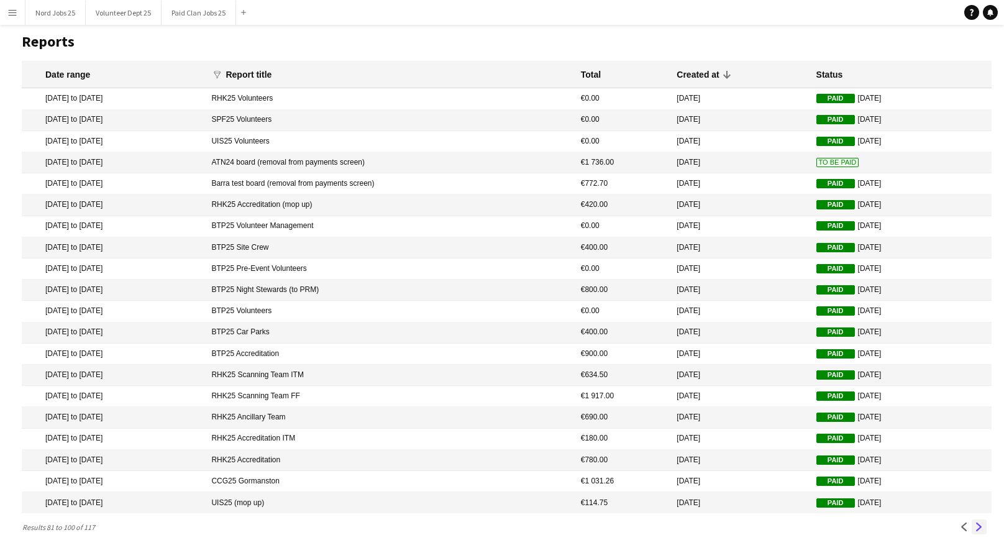
click at [977, 529] on app-icon "Next" at bounding box center [979, 527] width 9 height 9
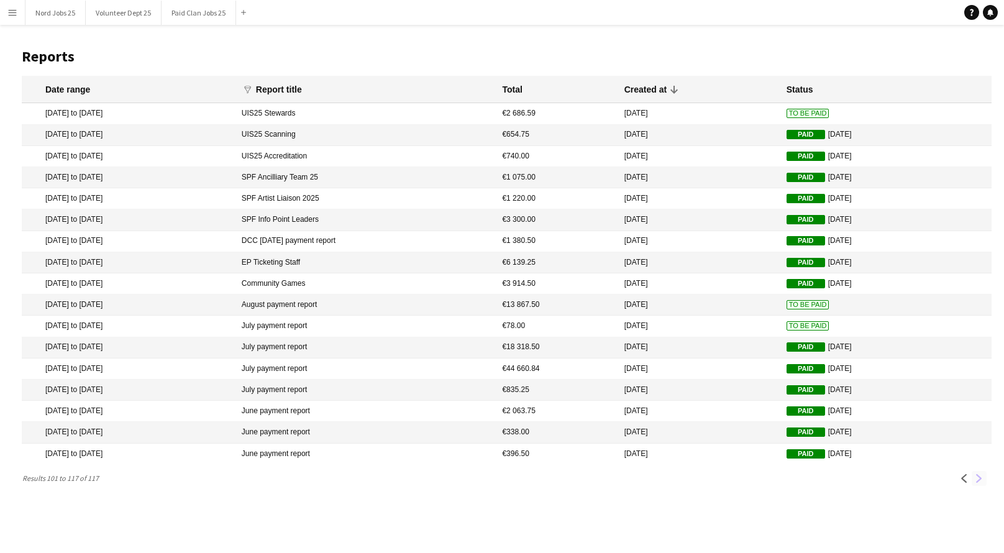
scroll to position [0, 0]
click at [963, 483] on app-icon "Previous" at bounding box center [964, 478] width 9 height 9
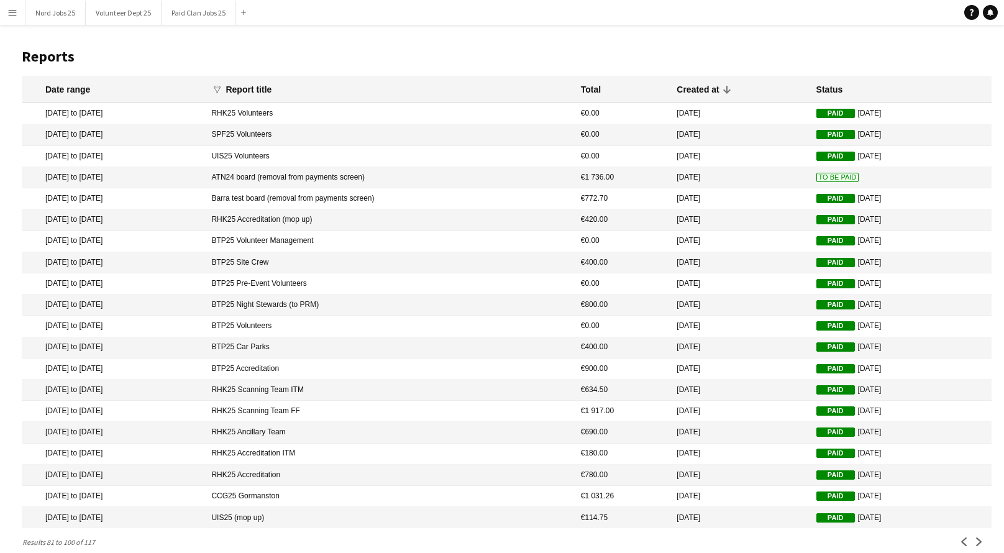
scroll to position [33, 0]
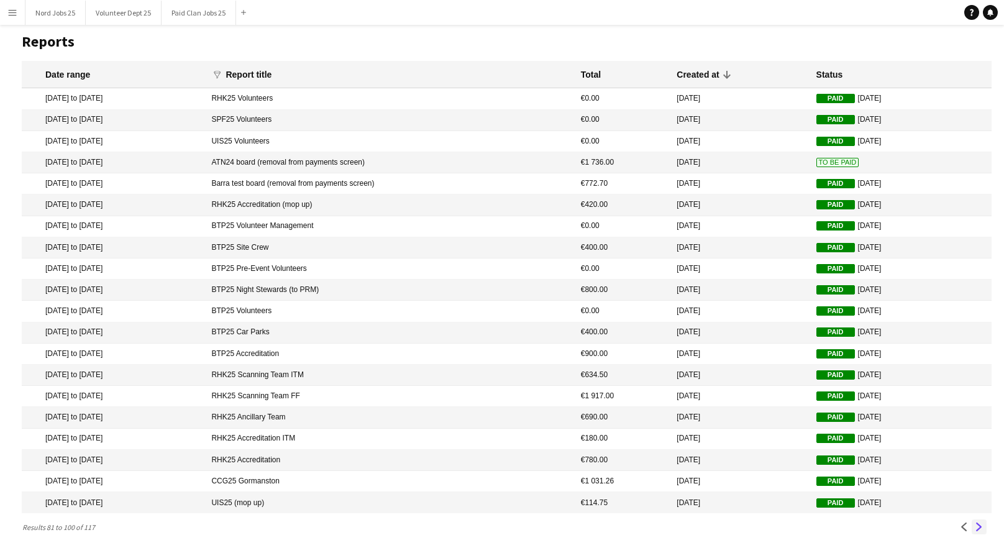
click at [977, 519] on button "Next" at bounding box center [979, 526] width 15 height 15
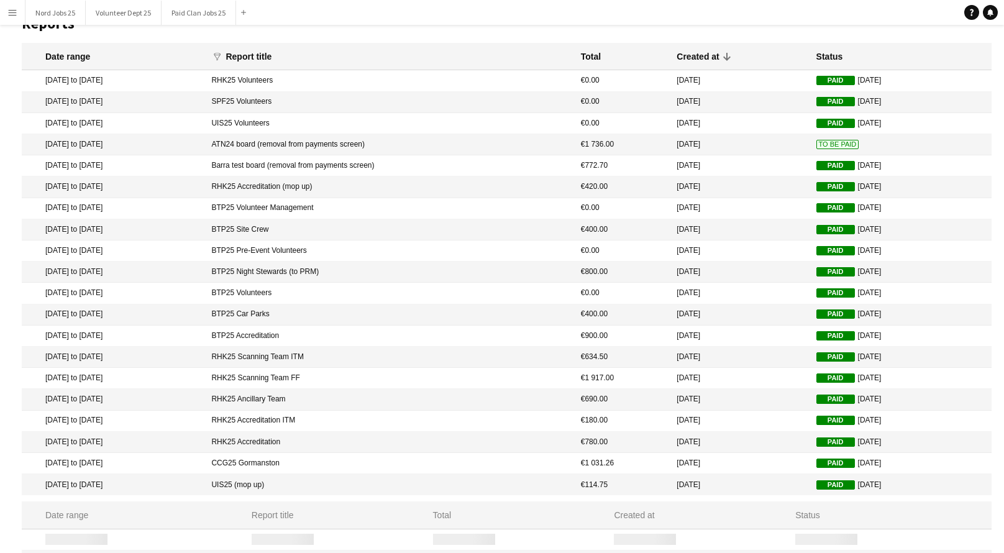
scroll to position [0, 0]
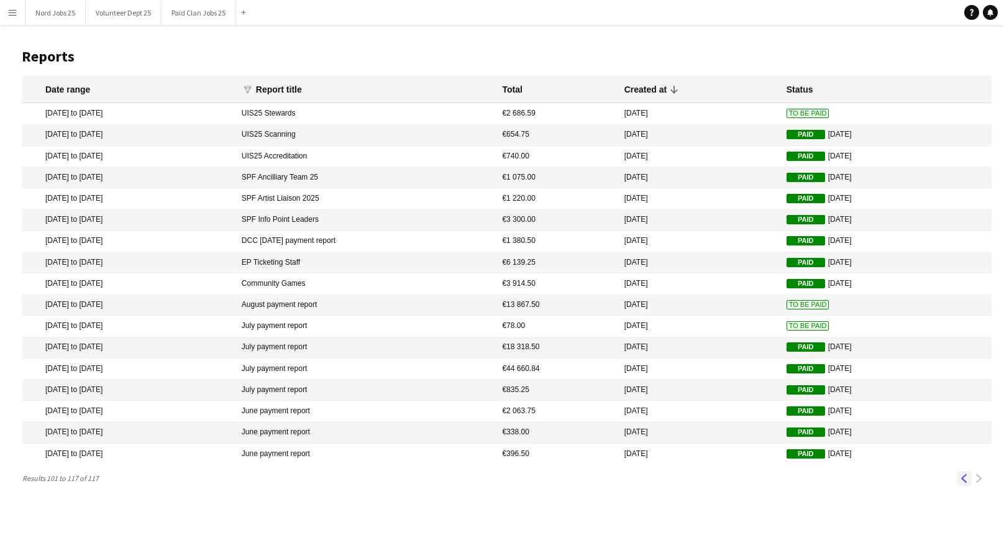
click at [963, 486] on button "Previous" at bounding box center [964, 478] width 15 height 15
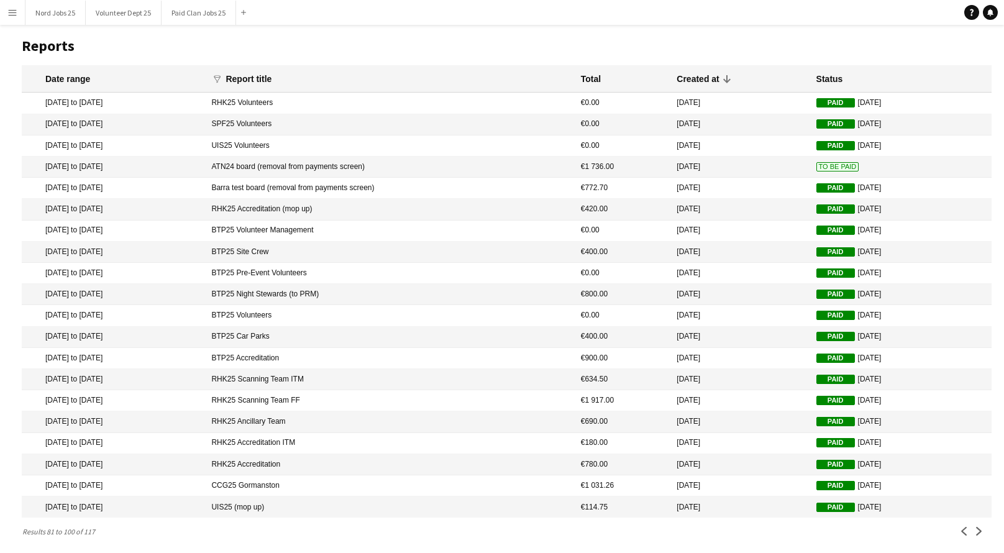
scroll to position [33, 0]
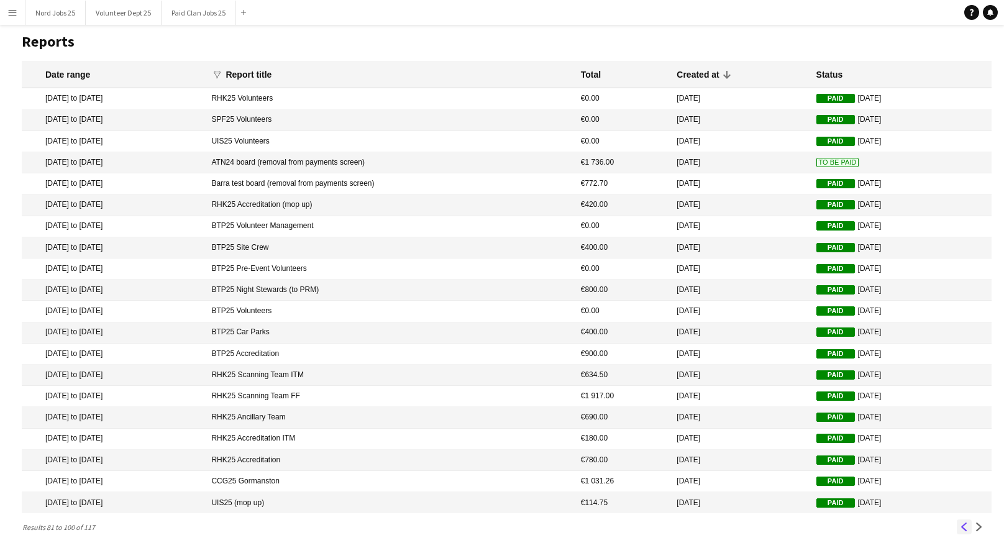
click at [962, 526] on app-icon "Previous" at bounding box center [964, 527] width 9 height 9
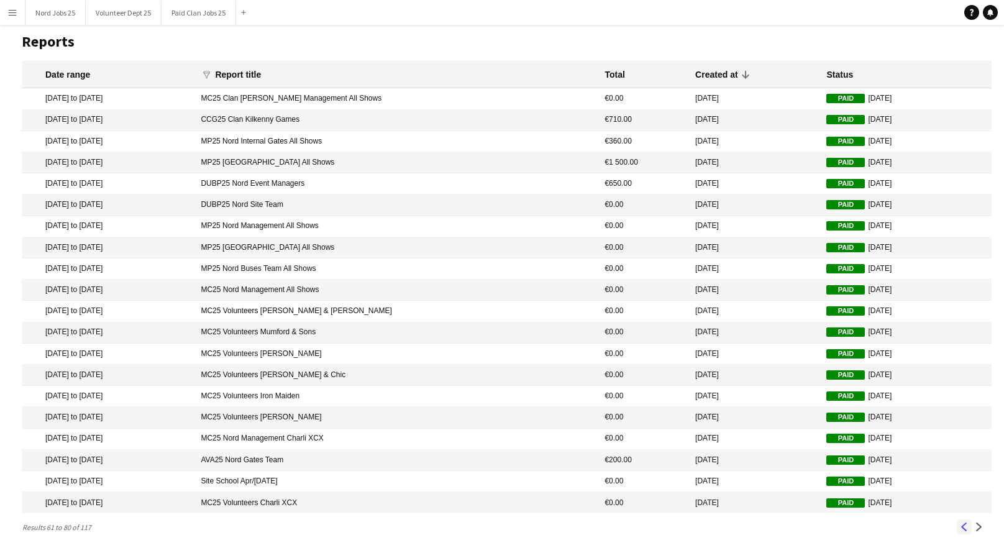
click at [965, 526] on app-icon "Previous" at bounding box center [964, 527] width 9 height 9
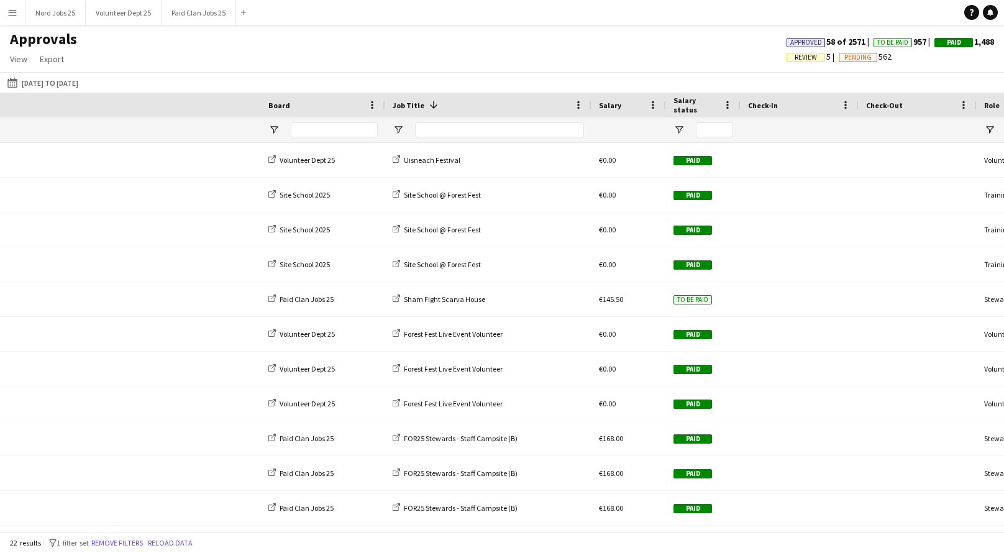
scroll to position [0, 453]
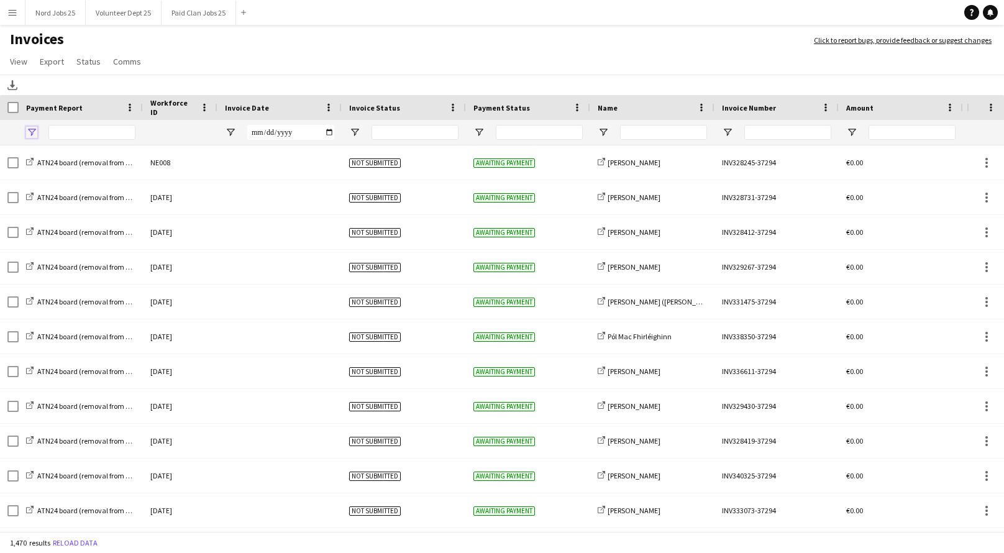
click at [36, 127] on span "Open Filter Menu" at bounding box center [31, 132] width 11 height 11
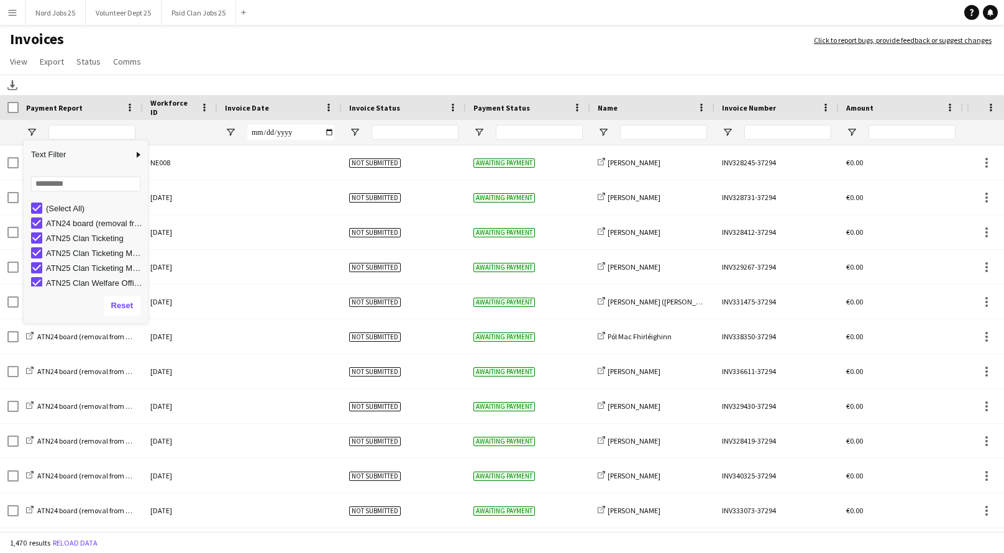
type input "***"
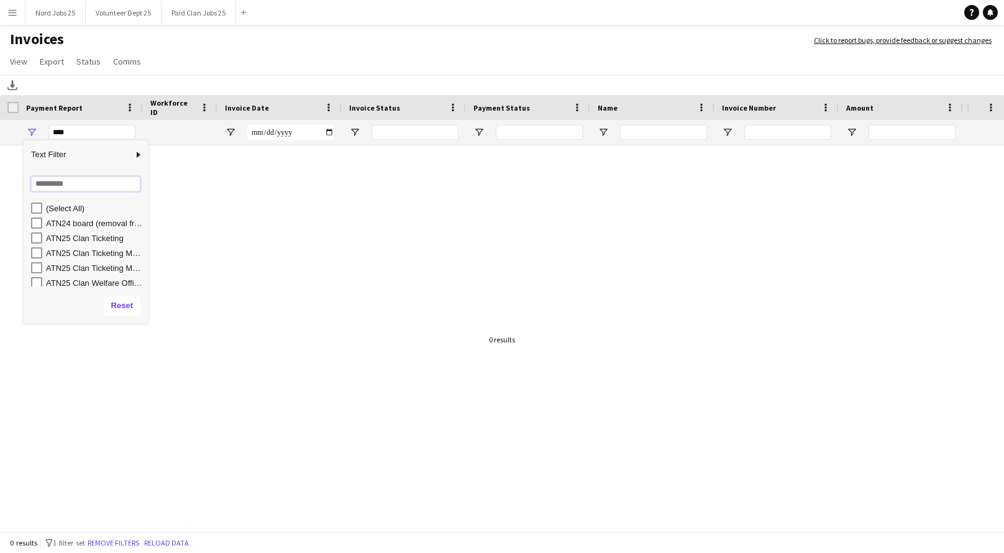
click at [60, 185] on input "Search filter values" at bounding box center [85, 183] width 109 height 15
type input "*****"
drag, startPoint x: 154, startPoint y: 319, endPoint x: 258, endPoint y: 441, distance: 160.9
click at [258, 441] on div "Drag here to set row groups Drag here to set column labels Payment Report Workf…" at bounding box center [502, 314] width 1004 height 439
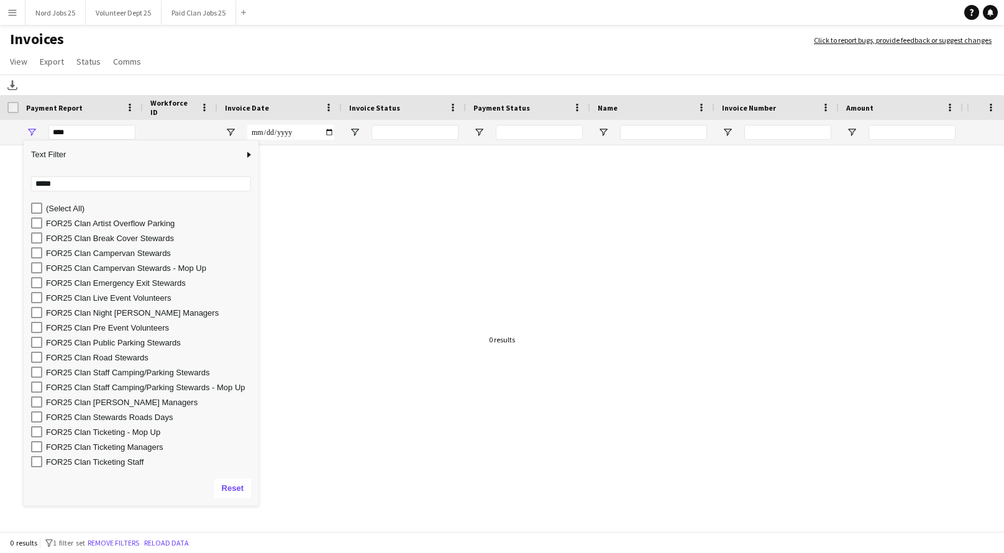
drag, startPoint x: 173, startPoint y: 322, endPoint x: 189, endPoint y: 498, distance: 176.6
click at [189, 498] on form "Loading... ***** No matches. (Select All) FOR25 Clan Artist Overflow Parking FO…" at bounding box center [141, 337] width 235 height 337
click at [124, 281] on div "FOR25 Clan Emergency Exit Stewards" at bounding box center [150, 282] width 209 height 9
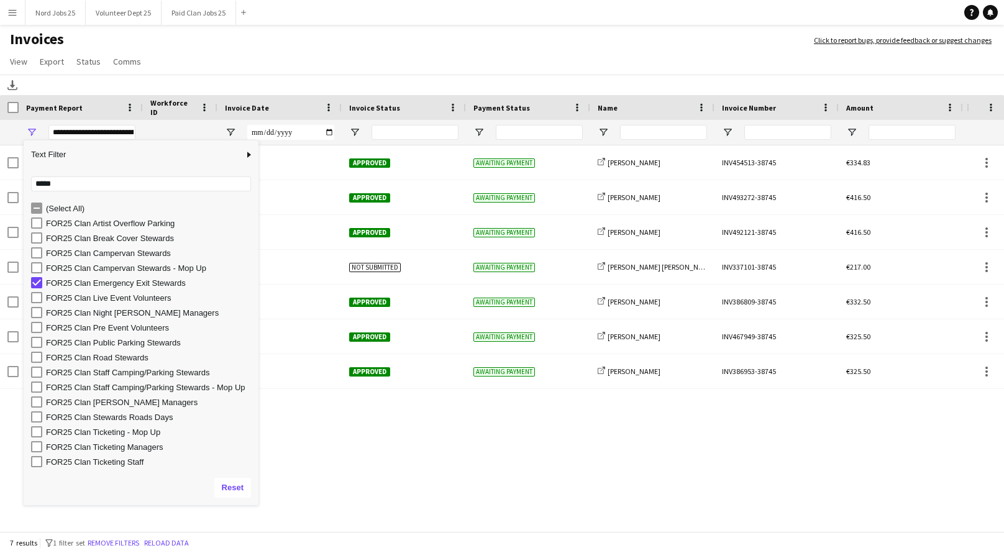
click at [215, 60] on app-page-menu "View Customise view Customise filters Reset Filters Reset View Reset All Export…" at bounding box center [502, 63] width 1004 height 24
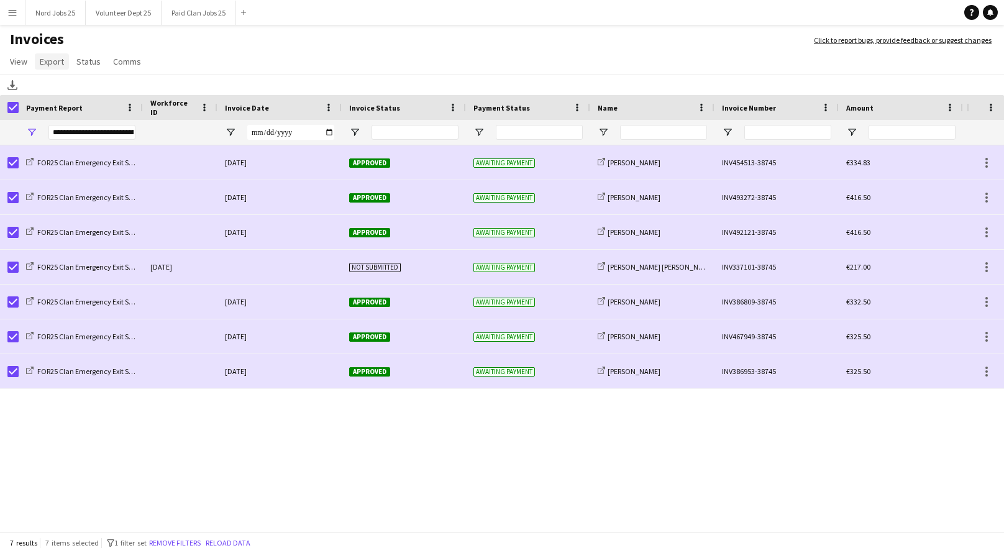
click at [52, 70] on link "Export" at bounding box center [52, 61] width 34 height 16
click at [88, 91] on span "Export as XLSX" at bounding box center [72, 88] width 54 height 11
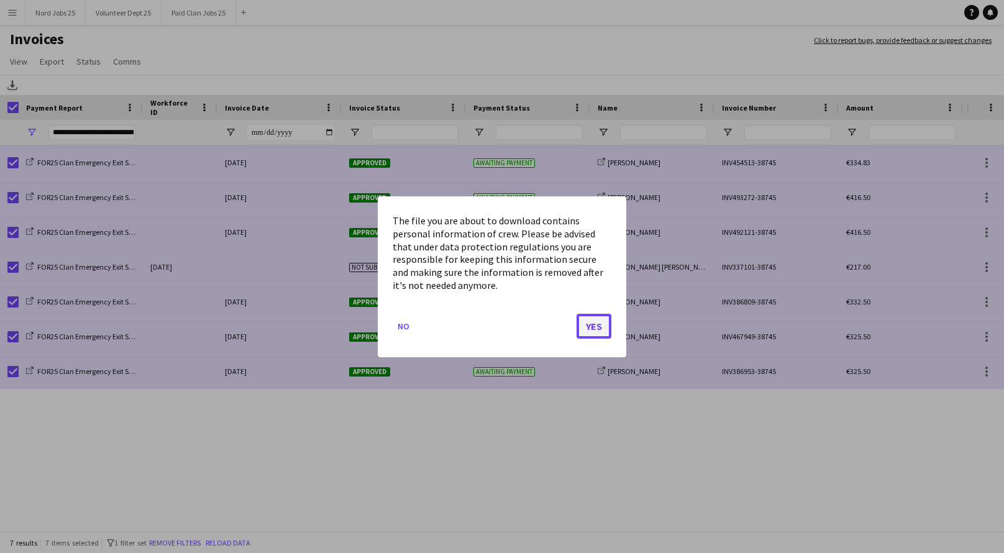
click at [593, 334] on button "Yes" at bounding box center [594, 325] width 35 height 25
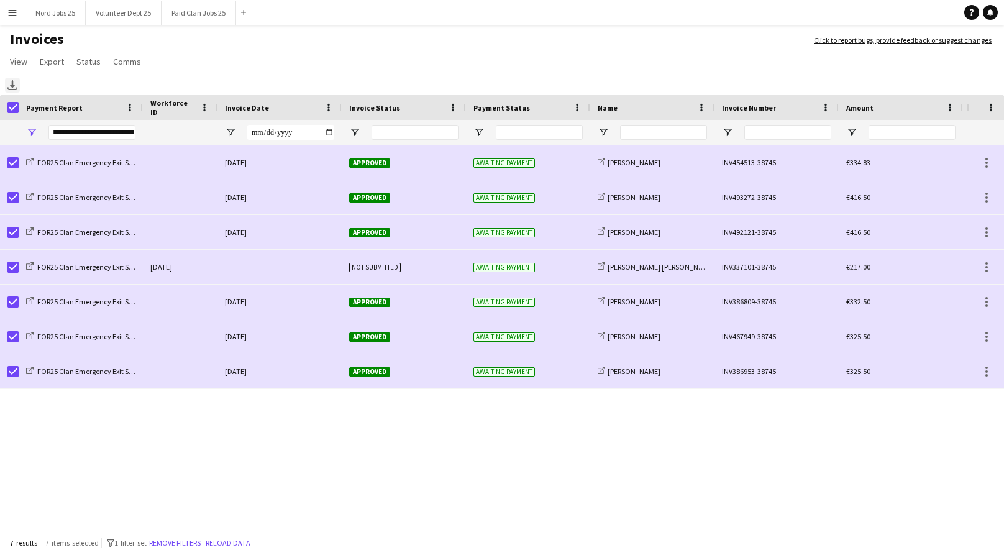
click at [9, 84] on icon "Download" at bounding box center [12, 85] width 10 height 10
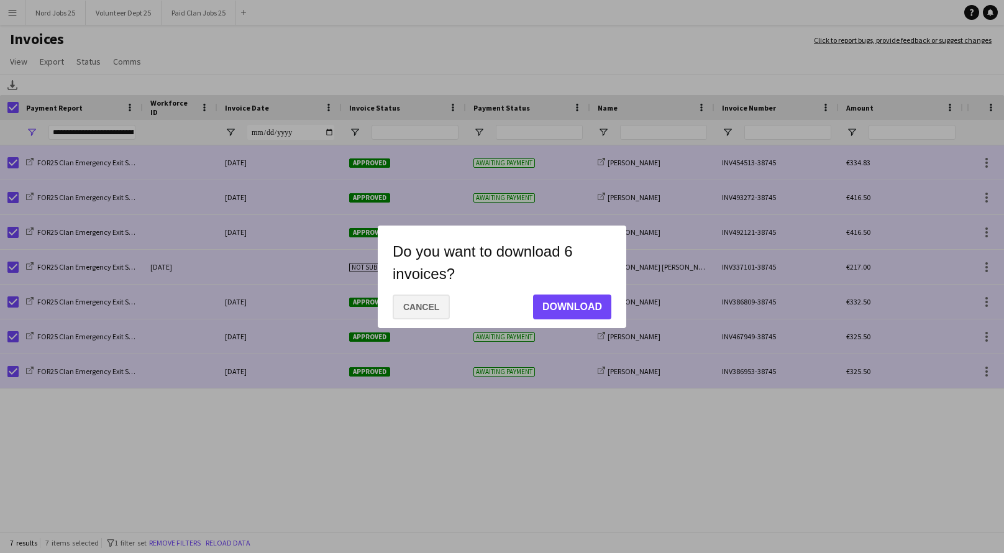
click at [429, 303] on button "Cancel" at bounding box center [421, 306] width 57 height 25
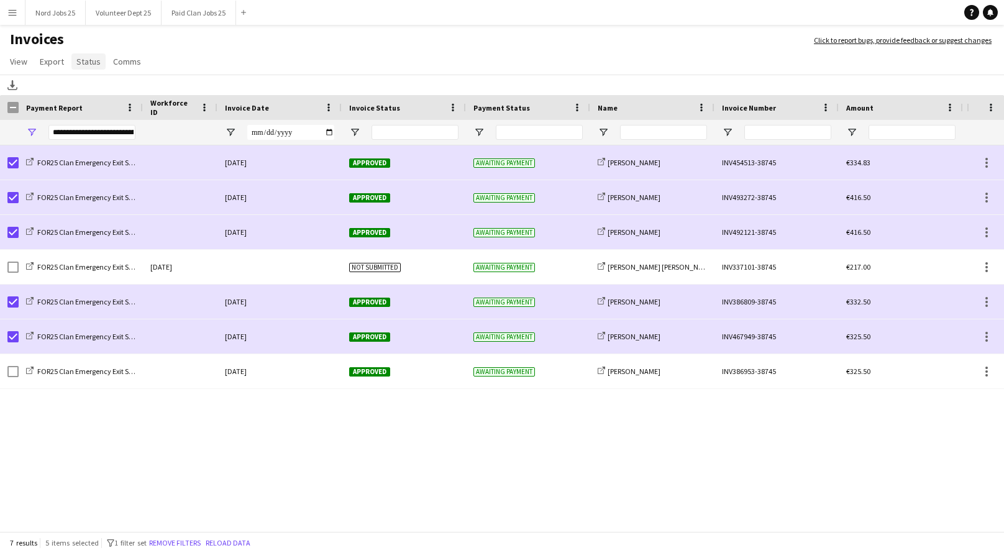
click at [92, 63] on span "Status" at bounding box center [88, 61] width 24 height 11
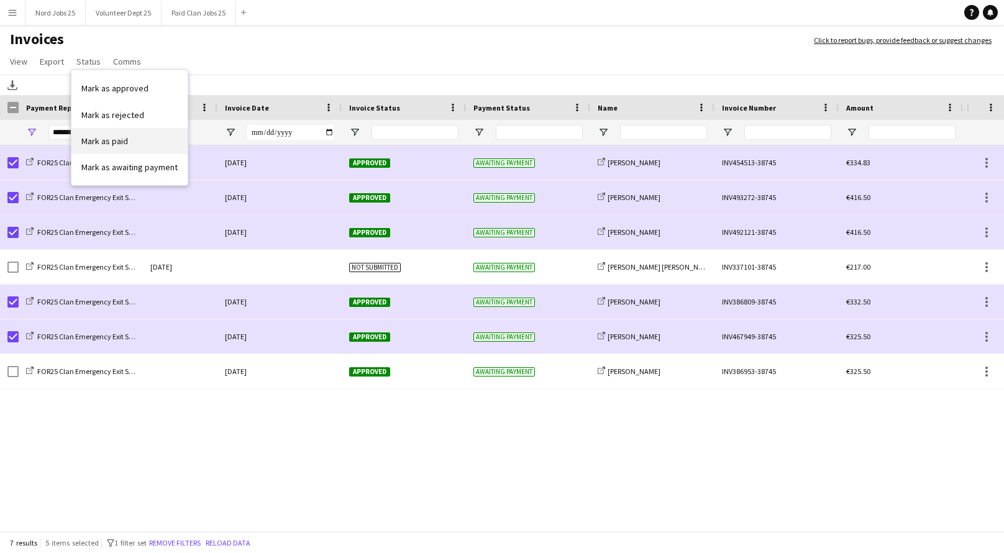
click at [103, 144] on span "Mark as paid" at bounding box center [104, 140] width 47 height 11
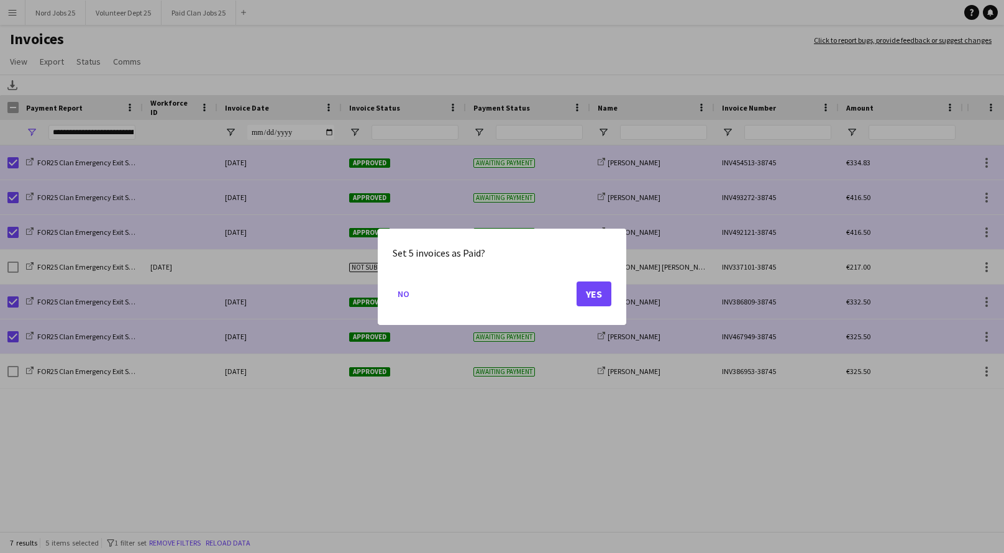
click at [594, 297] on button "Yes" at bounding box center [594, 293] width 35 height 25
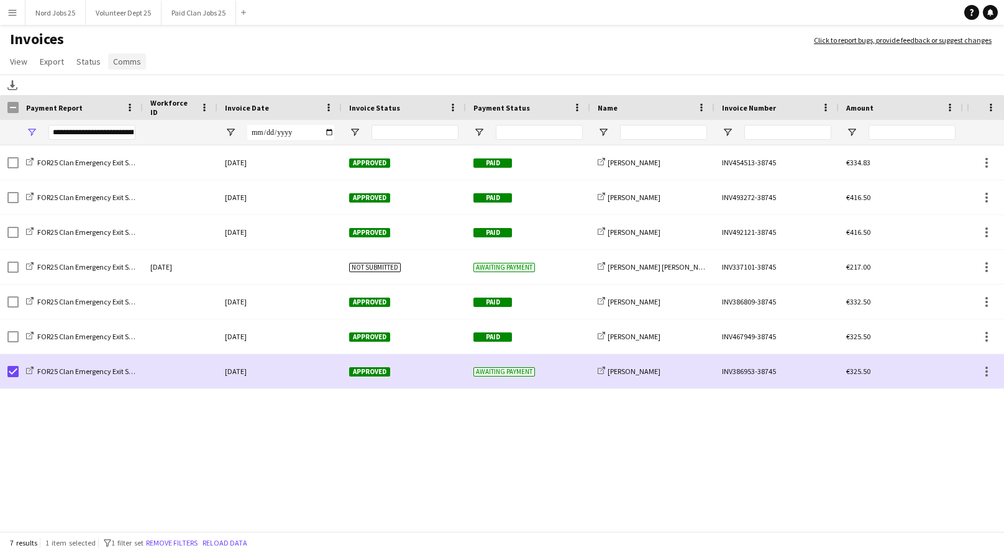
click at [114, 60] on span "Comms" at bounding box center [127, 61] width 28 height 11
click at [155, 92] on span "Send notification" at bounding box center [147, 88] width 63 height 11
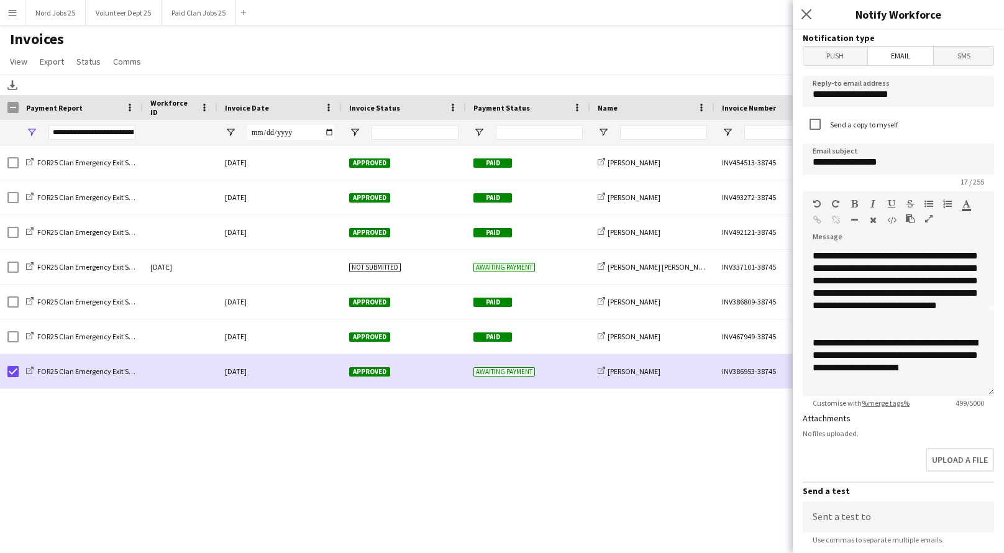
scroll to position [165, 0]
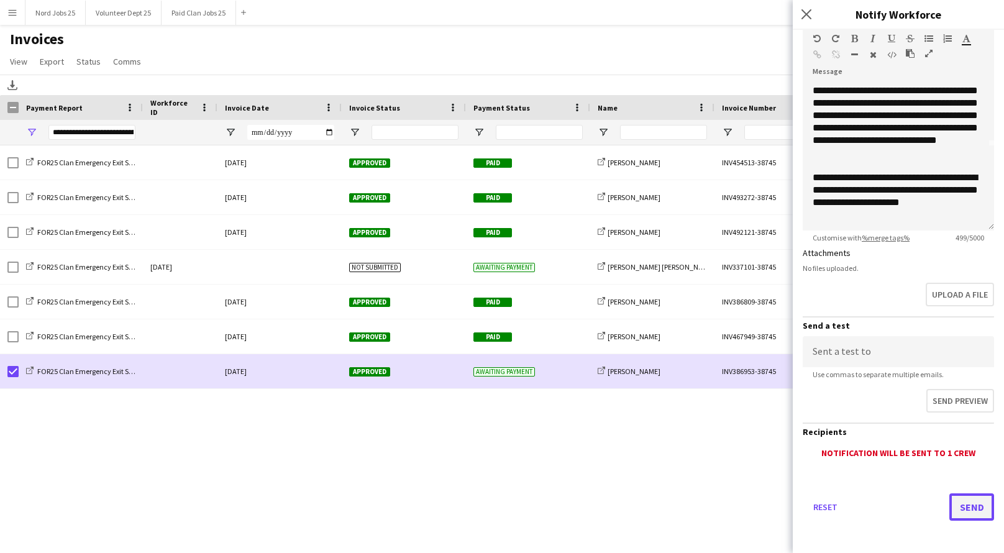
click at [967, 507] on button "Send" at bounding box center [971, 506] width 45 height 27
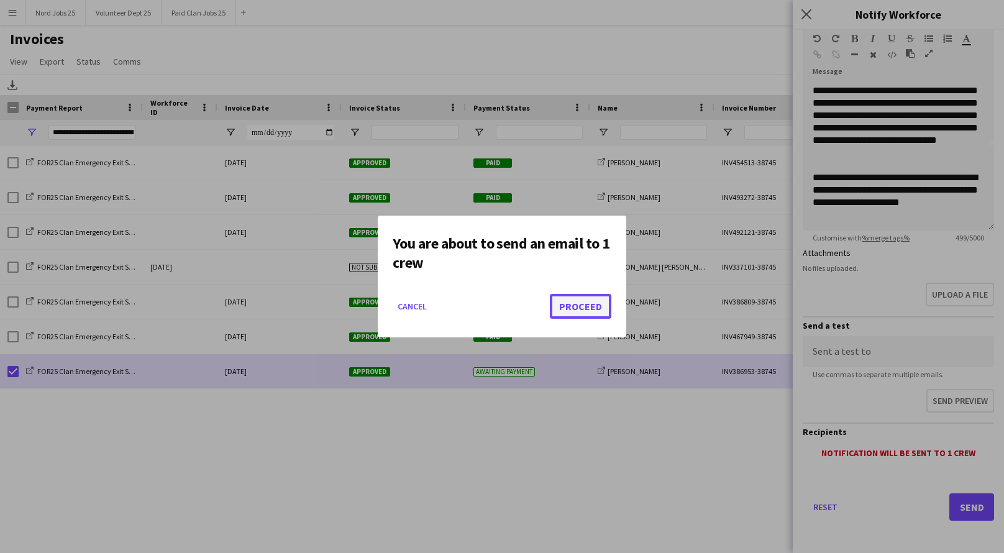
click at [585, 301] on button "Proceed" at bounding box center [581, 306] width 62 height 25
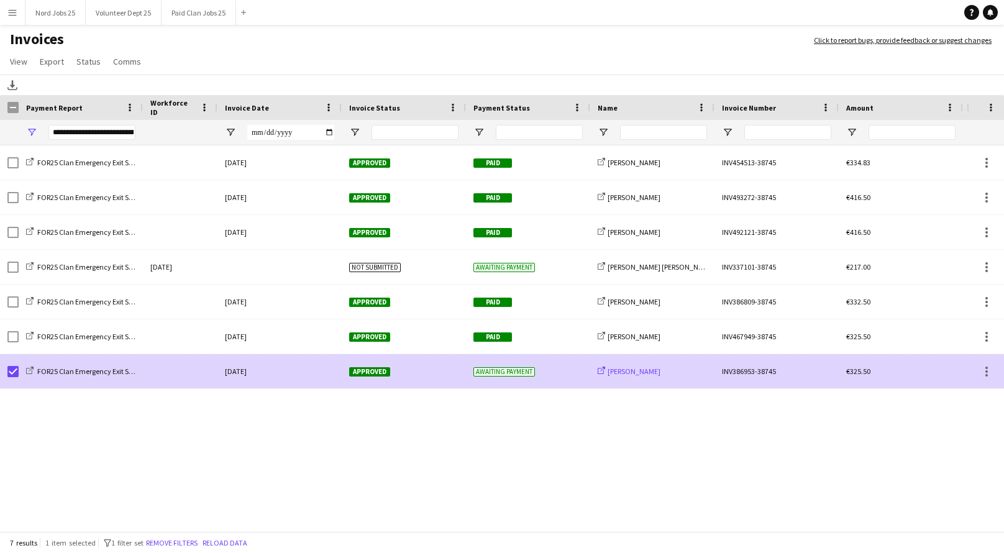
drag, startPoint x: 660, startPoint y: 372, endPoint x: 606, endPoint y: 373, distance: 54.1
click at [606, 373] on div "share-external-link-1 Sabelo Mavuso" at bounding box center [652, 371] width 124 height 34
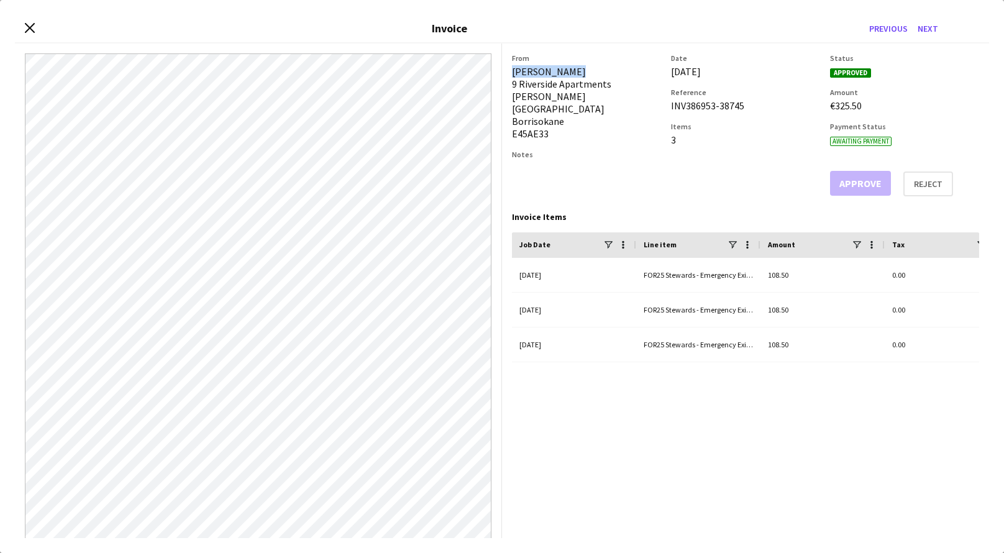
drag, startPoint x: 581, startPoint y: 74, endPoint x: 511, endPoint y: 74, distance: 70.2
click at [511, 74] on app-invoice-summary "From Sabelo Mavuso 9 [GEOGRAPHIC_DATA] [PERSON_NAME][GEOGRAPHIC_DATA] E45AE33 N…" at bounding box center [745, 290] width 487 height 495
copy div "[PERSON_NAME]"
click at [30, 19] on div "Close invoice dialog Invoice Previous Next" at bounding box center [502, 29] width 974 height 29
click at [32, 27] on icon "Close invoice dialog" at bounding box center [30, 28] width 12 height 12
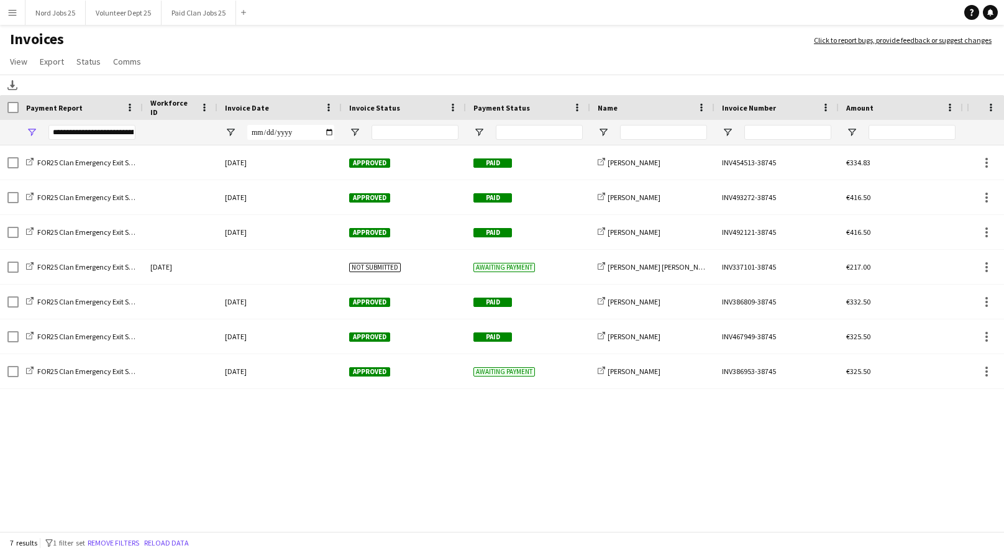
click at [63, 130] on div "**********" at bounding box center [91, 132] width 87 height 15
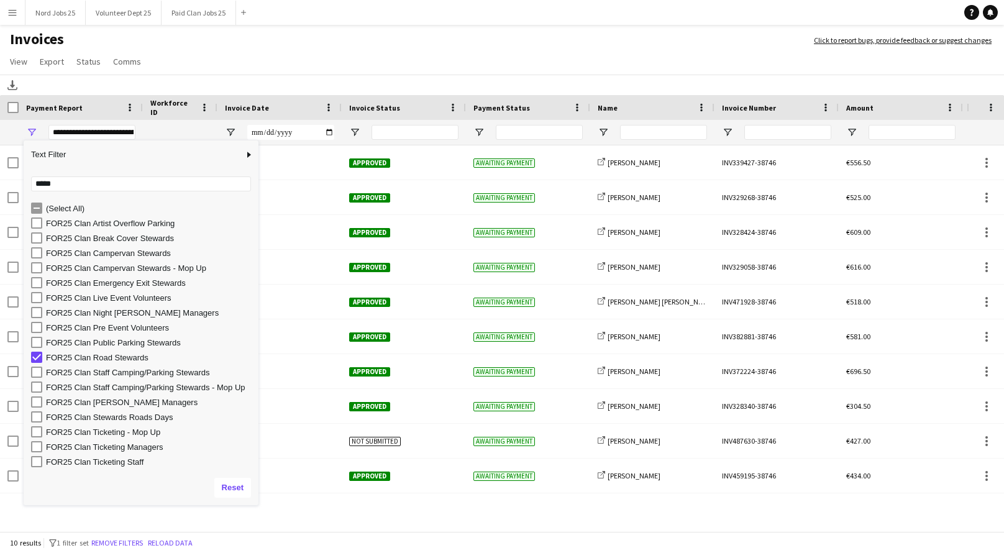
click at [282, 40] on h1 "Invoices" at bounding box center [400, 40] width 801 height 21
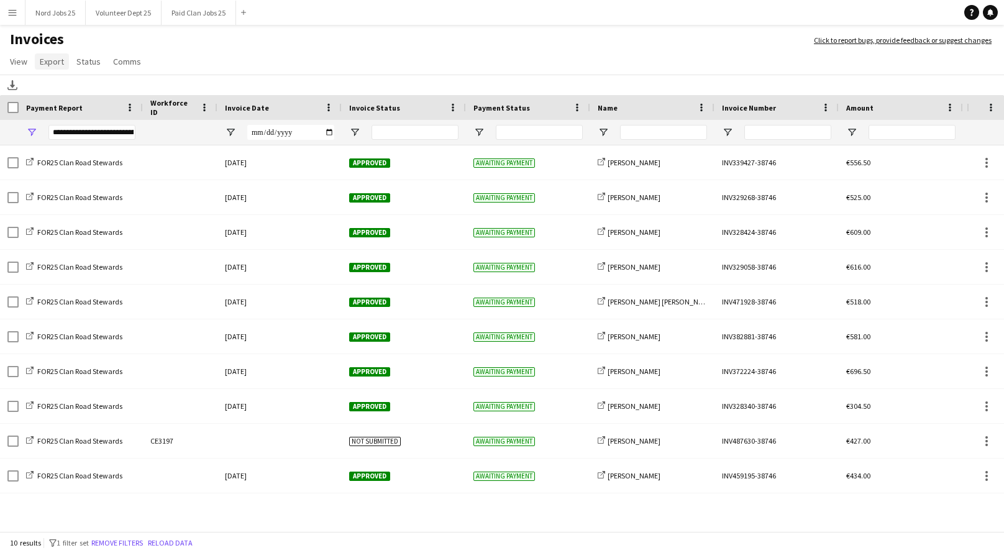
click at [58, 65] on span "Export" at bounding box center [52, 61] width 24 height 11
click at [80, 81] on link "Export as XLSX" at bounding box center [78, 88] width 87 height 26
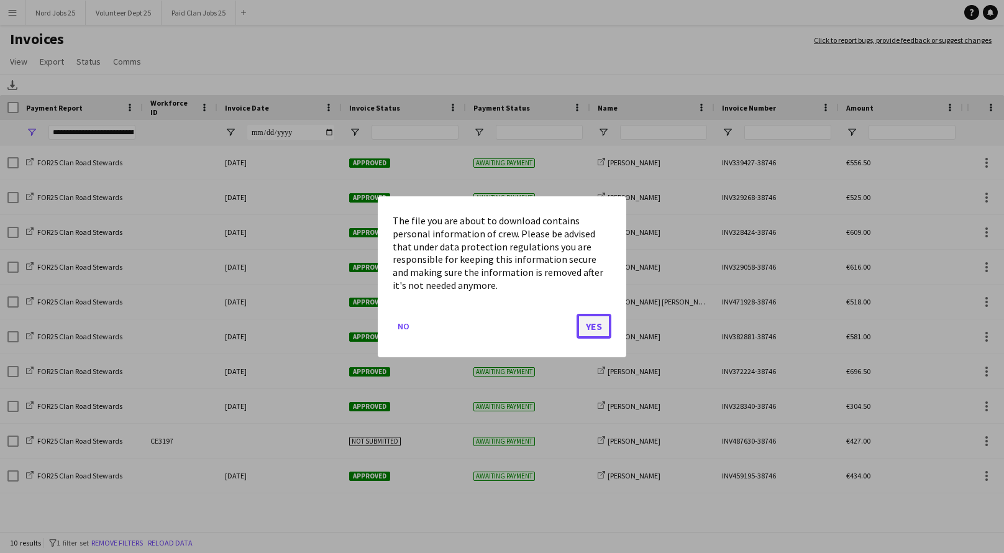
click at [585, 324] on button "Yes" at bounding box center [594, 325] width 35 height 25
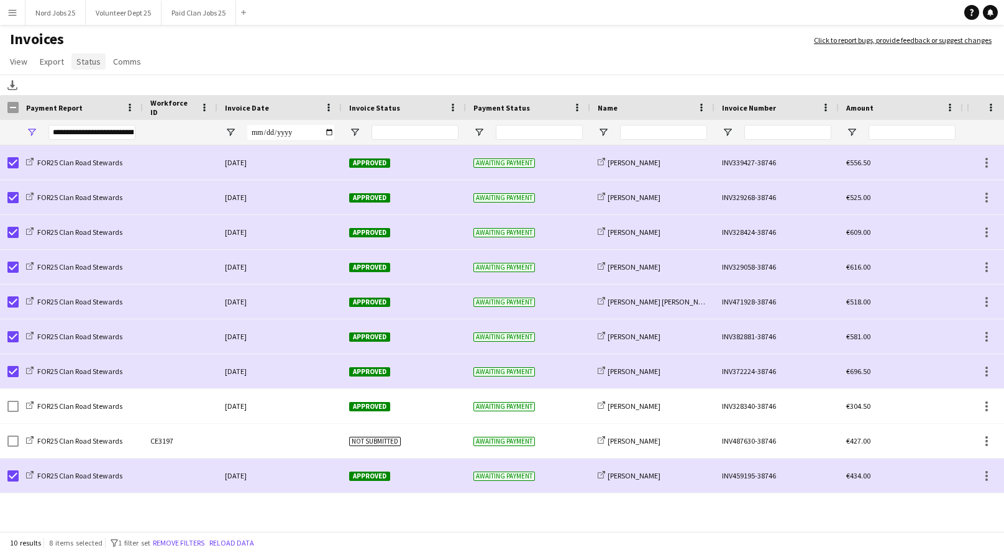
click at [89, 64] on span "Status" at bounding box center [88, 61] width 24 height 11
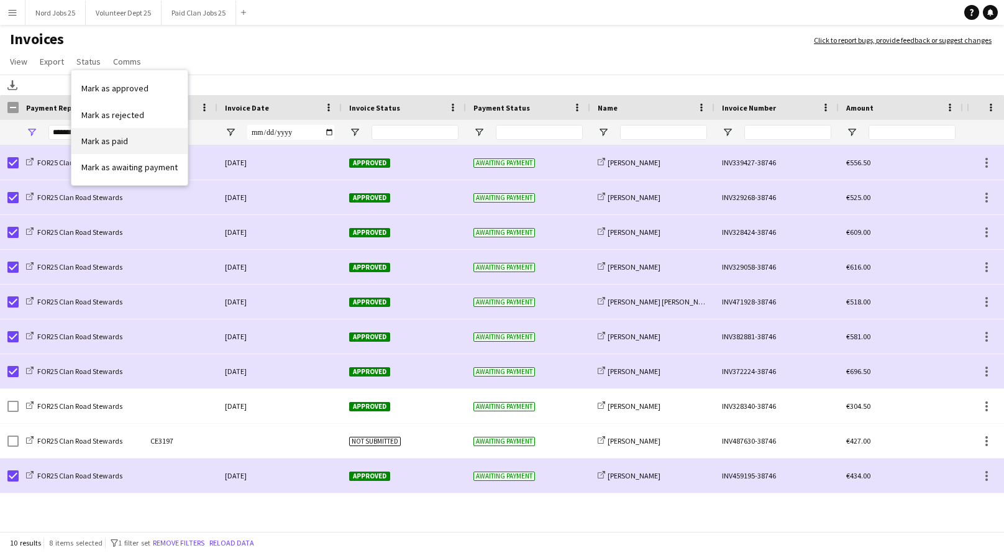
click at [140, 138] on link "Mark as paid" at bounding box center [129, 141] width 116 height 26
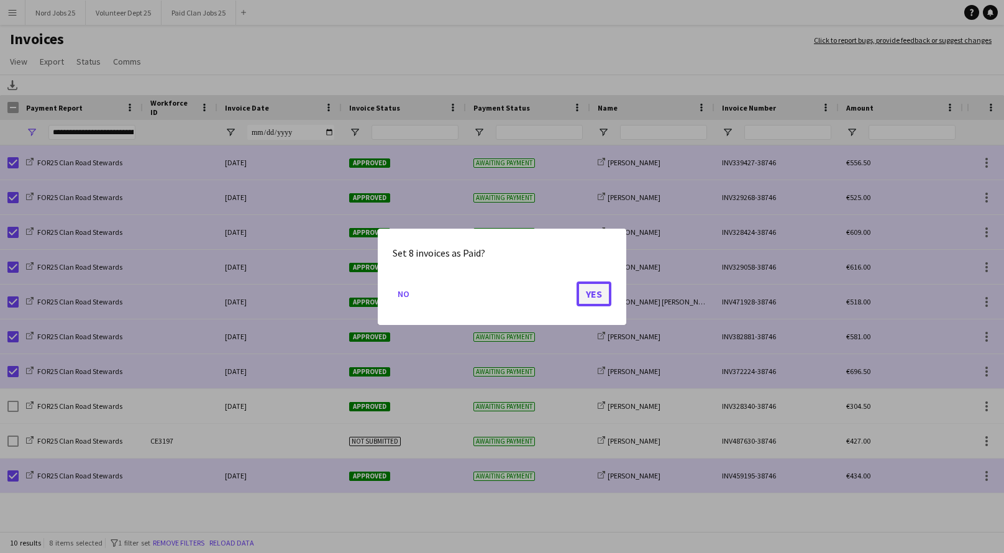
click at [592, 296] on button "Yes" at bounding box center [594, 293] width 35 height 25
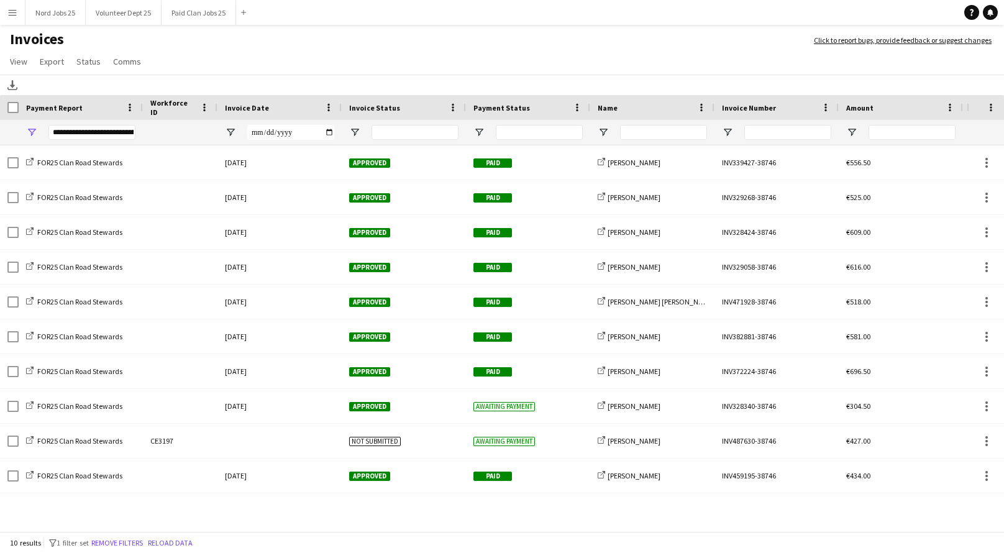
click at [37, 129] on div "**********" at bounding box center [81, 132] width 124 height 25
click at [35, 132] on span "Open Filter Menu" at bounding box center [31, 132] width 11 height 11
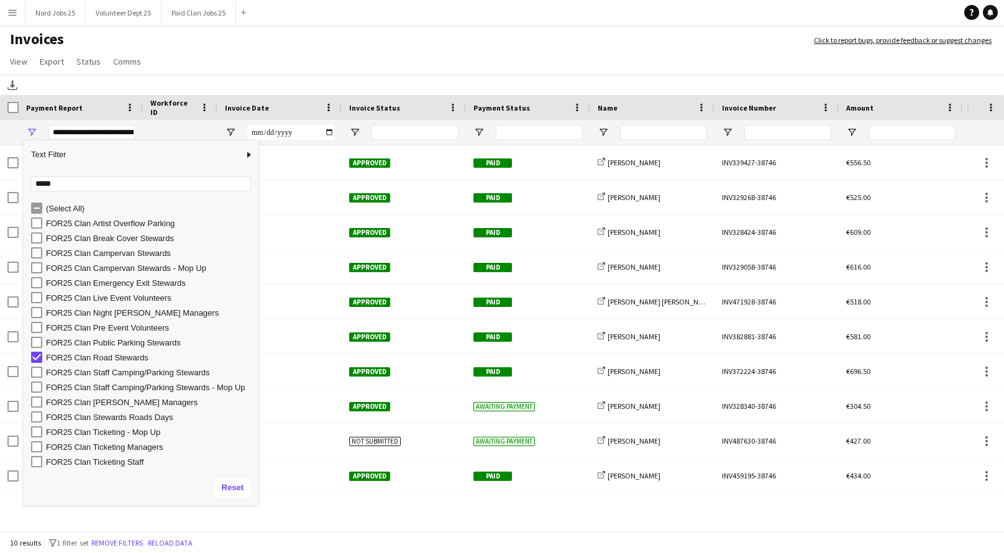
click at [94, 358] on div "FOR25 Clan Road Stewards" at bounding box center [150, 357] width 209 height 9
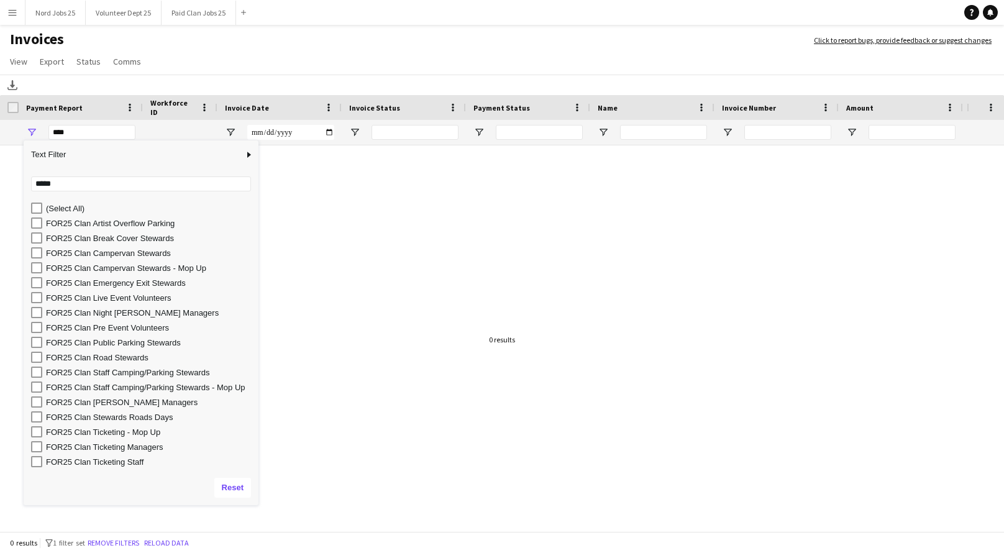
click at [98, 400] on div "FOR25 Clan [PERSON_NAME] Managers" at bounding box center [150, 402] width 209 height 9
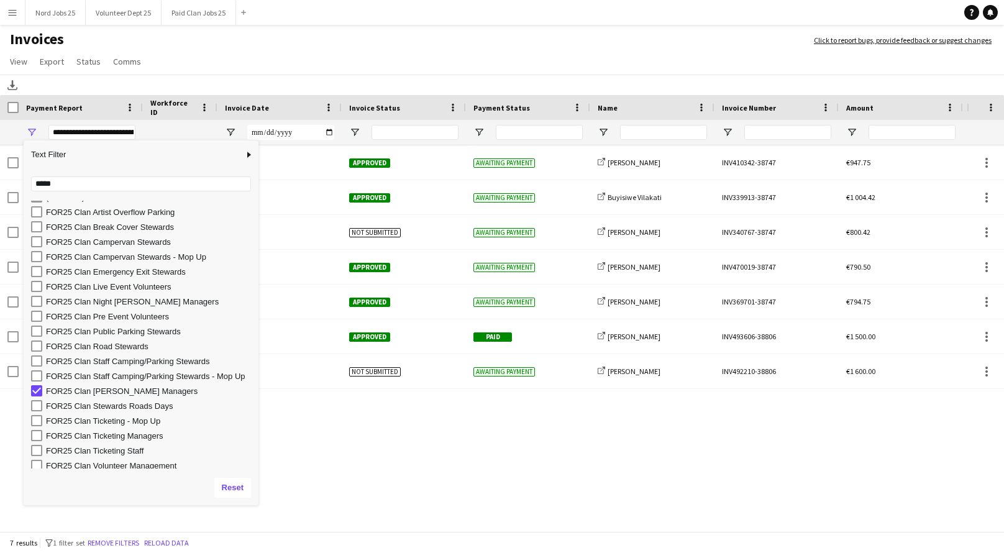
scroll to position [0, 0]
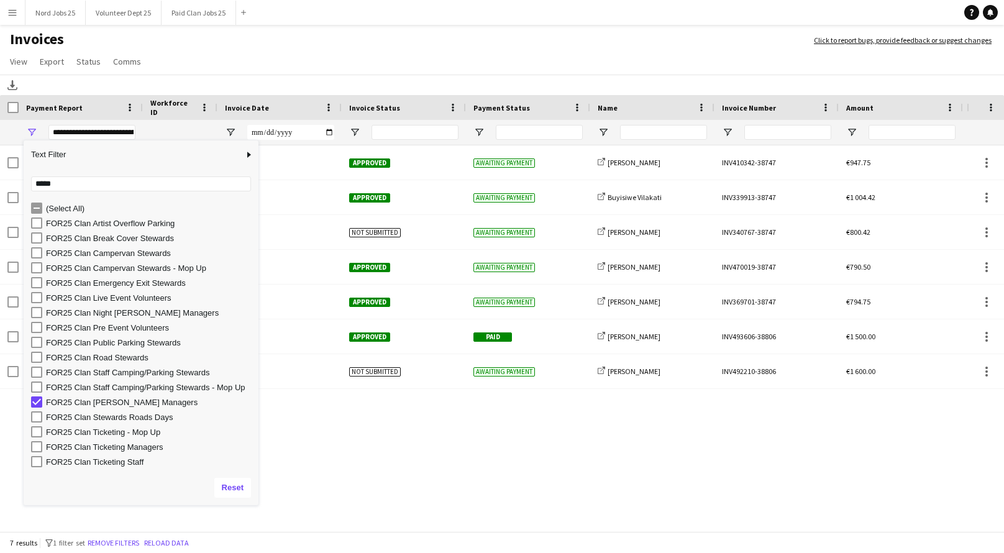
click at [265, 65] on app-page-menu "View Customise view Customise filters Reset Filters Reset View Reset All Export…" at bounding box center [502, 63] width 1004 height 24
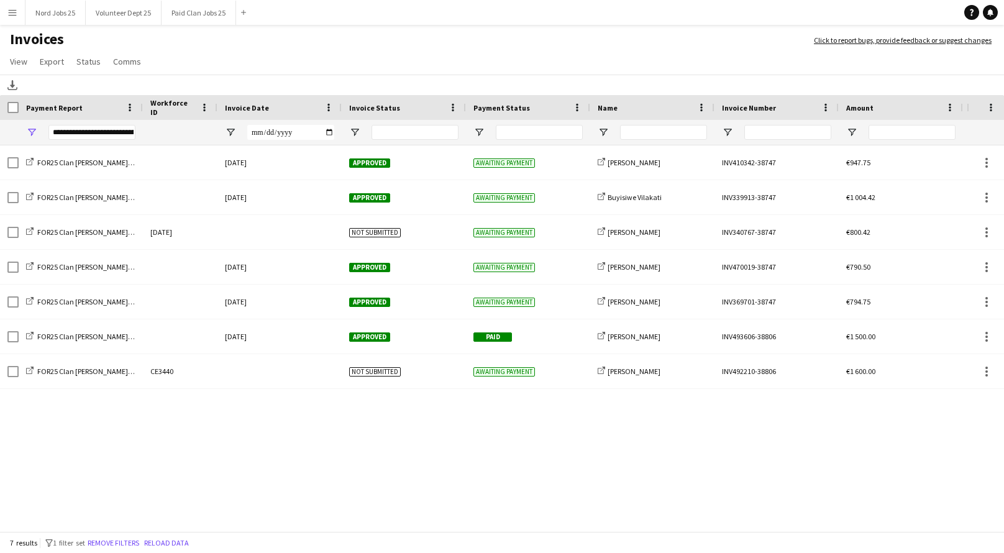
click at [55, 71] on app-page-menu "View Customise view Customise filters Reset Filters Reset View Reset All Export…" at bounding box center [502, 63] width 1004 height 24
click at [54, 59] on span "Export" at bounding box center [52, 61] width 24 height 11
click at [87, 84] on span "Export as XLSX" at bounding box center [72, 88] width 54 height 11
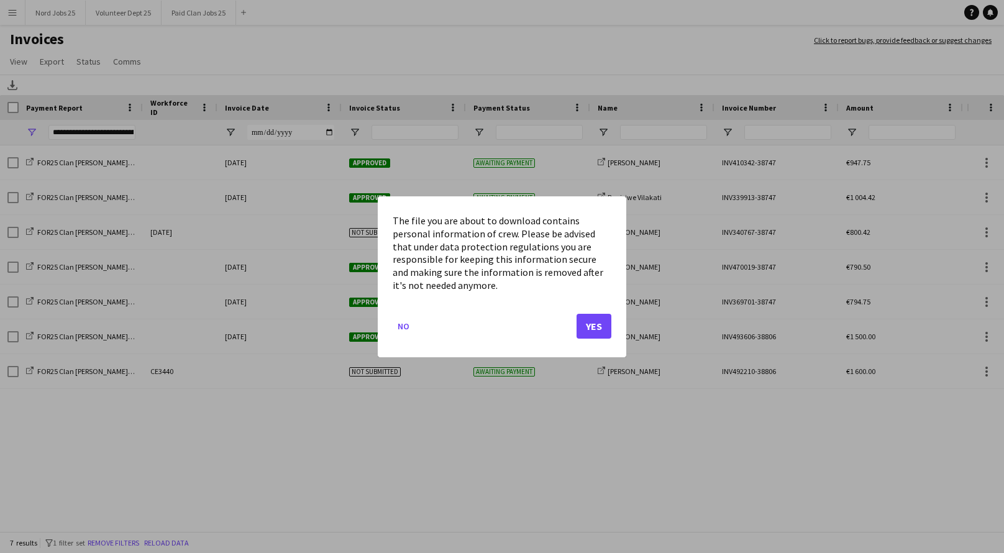
click at [591, 318] on button "Yes" at bounding box center [594, 325] width 35 height 25
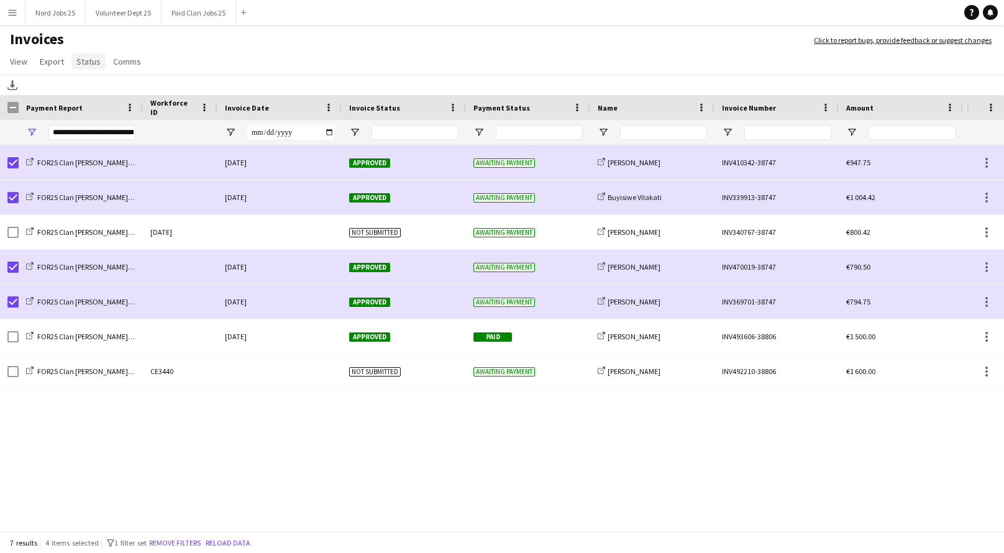
click at [85, 62] on span "Status" at bounding box center [88, 61] width 24 height 11
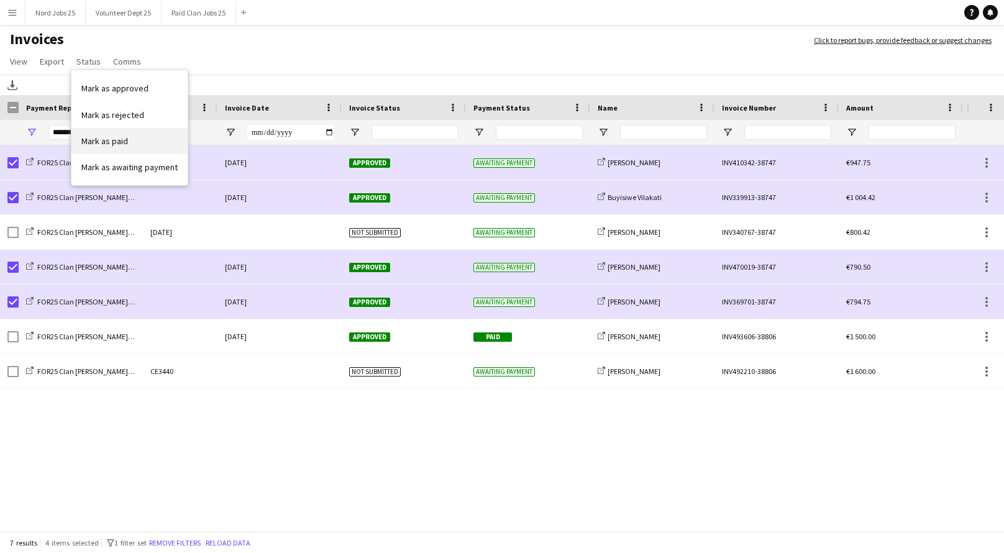
click at [105, 137] on span "Mark as paid" at bounding box center [104, 140] width 47 height 11
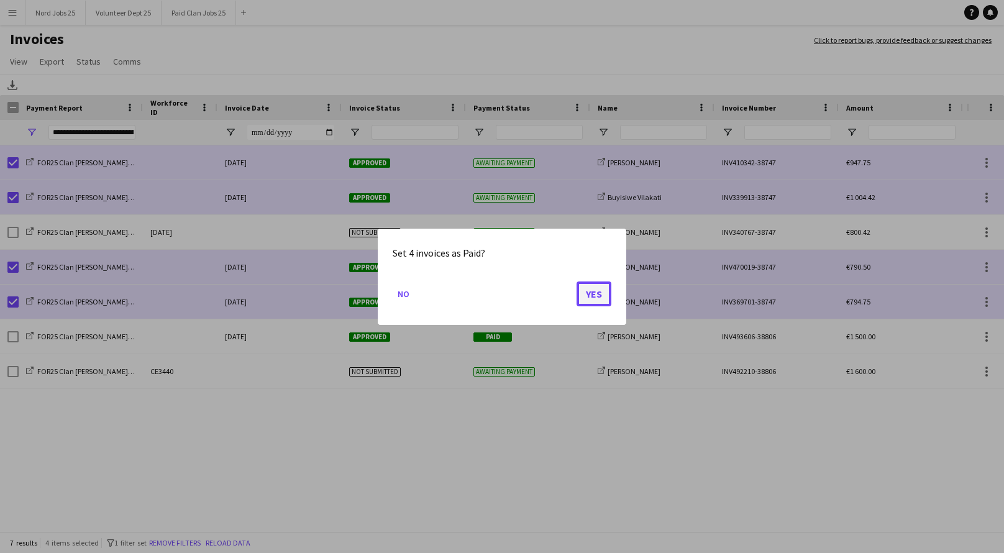
click at [588, 292] on button "Yes" at bounding box center [594, 293] width 35 height 25
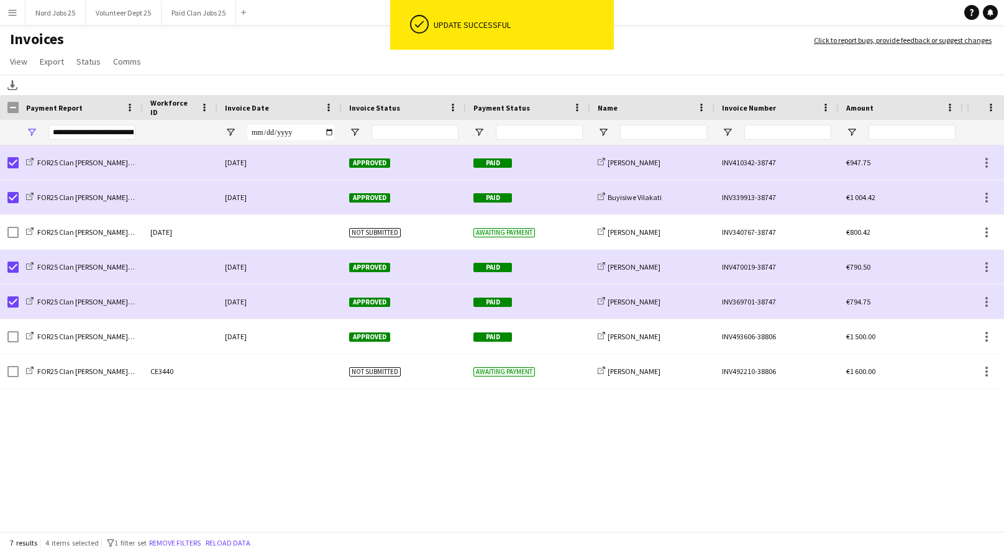
click at [311, 66] on app-page-menu "View Customise view Customise filters Reset Filters Reset View Reset All Export…" at bounding box center [502, 63] width 1004 height 24
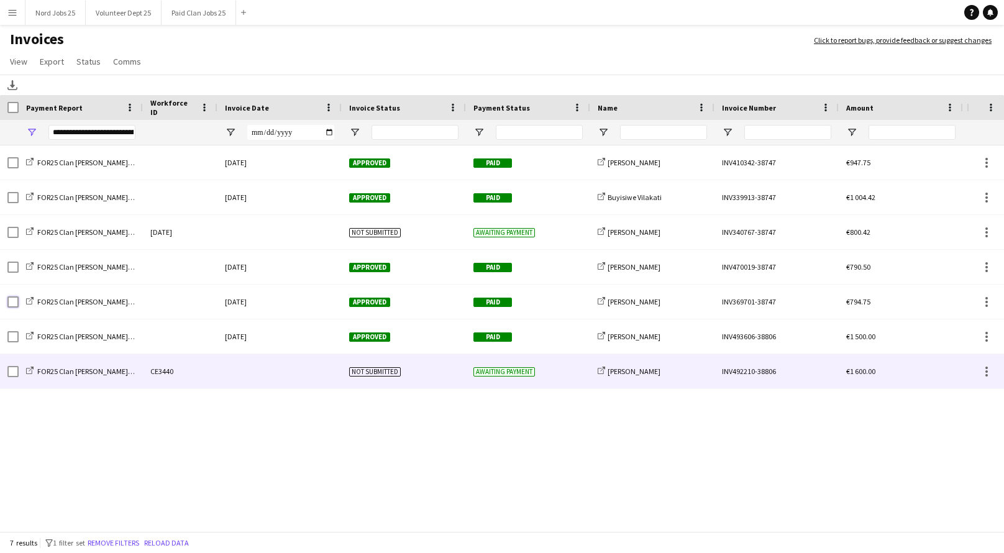
click at [225, 367] on div at bounding box center [279, 371] width 124 height 34
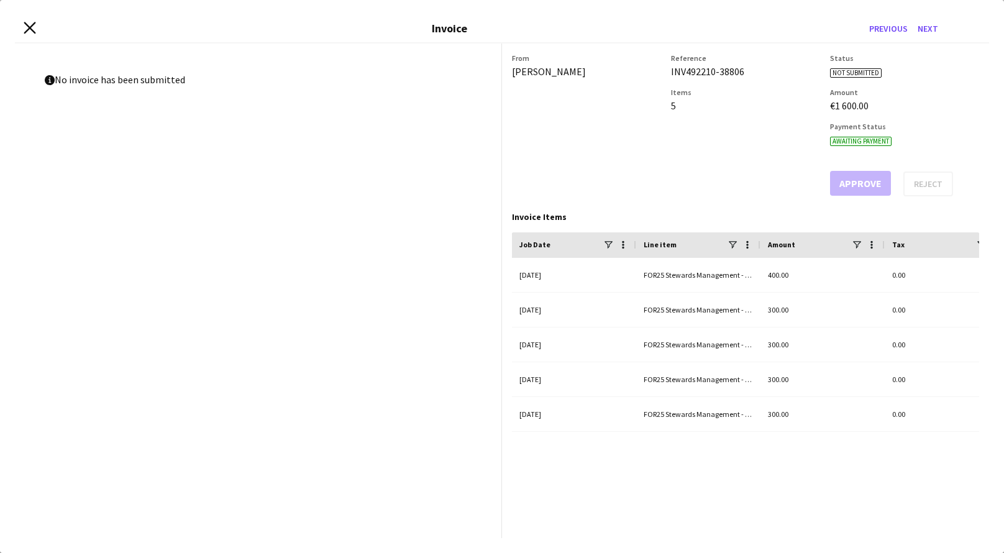
click at [29, 27] on icon at bounding box center [30, 28] width 12 height 12
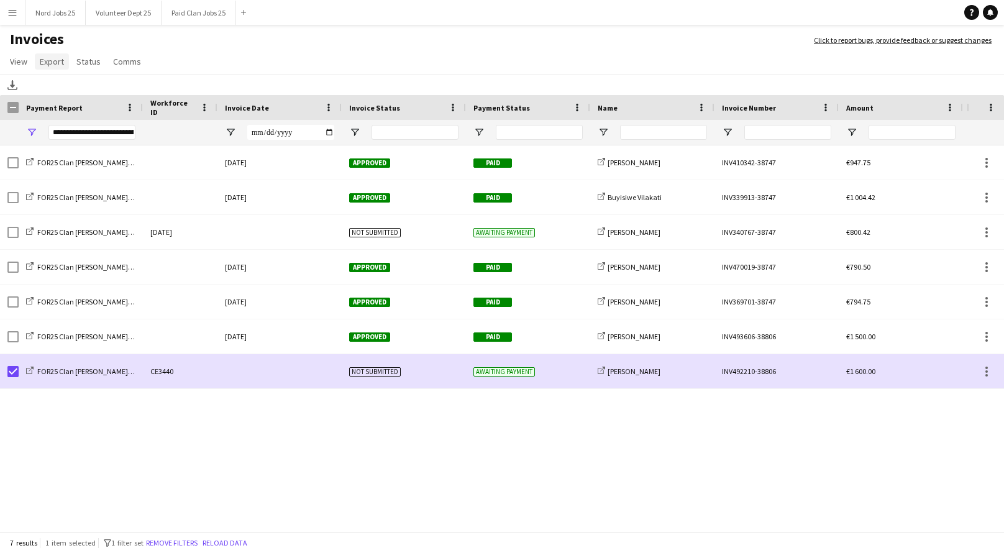
click at [60, 65] on span "Export" at bounding box center [52, 61] width 24 height 11
click at [86, 58] on span "Status" at bounding box center [88, 61] width 24 height 11
click at [94, 138] on span "Mark as paid" at bounding box center [104, 140] width 47 height 11
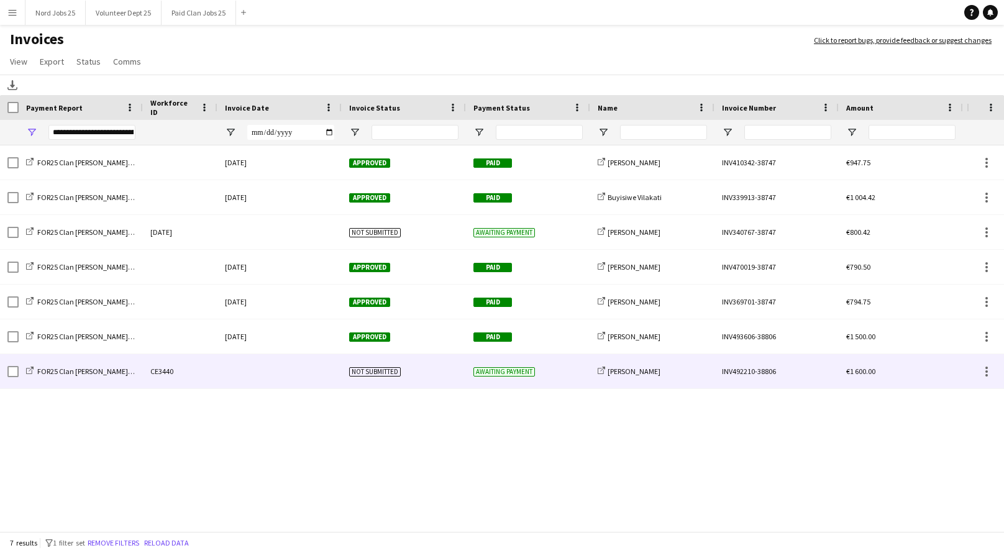
click at [232, 373] on div at bounding box center [279, 371] width 124 height 34
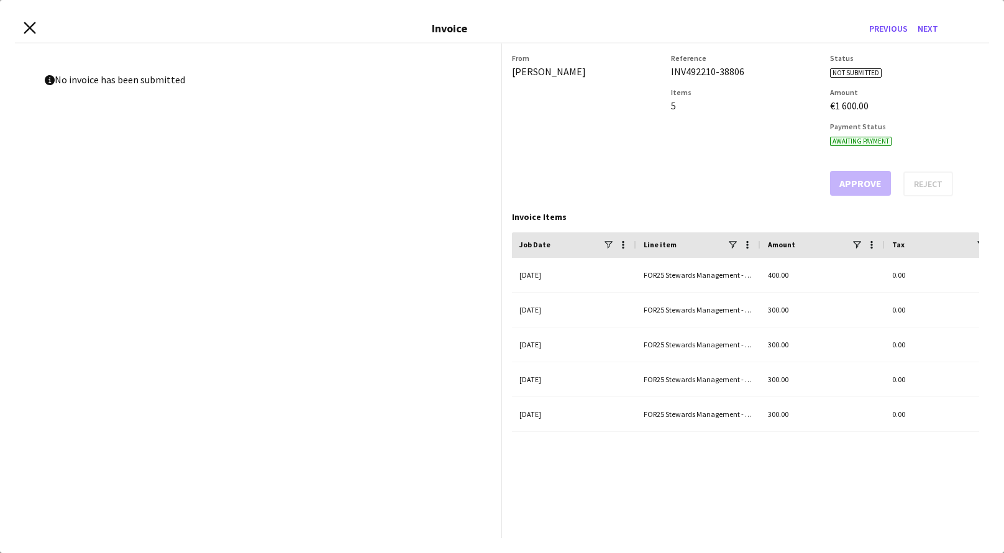
click at [29, 31] on icon "Close invoice dialog" at bounding box center [30, 28] width 12 height 12
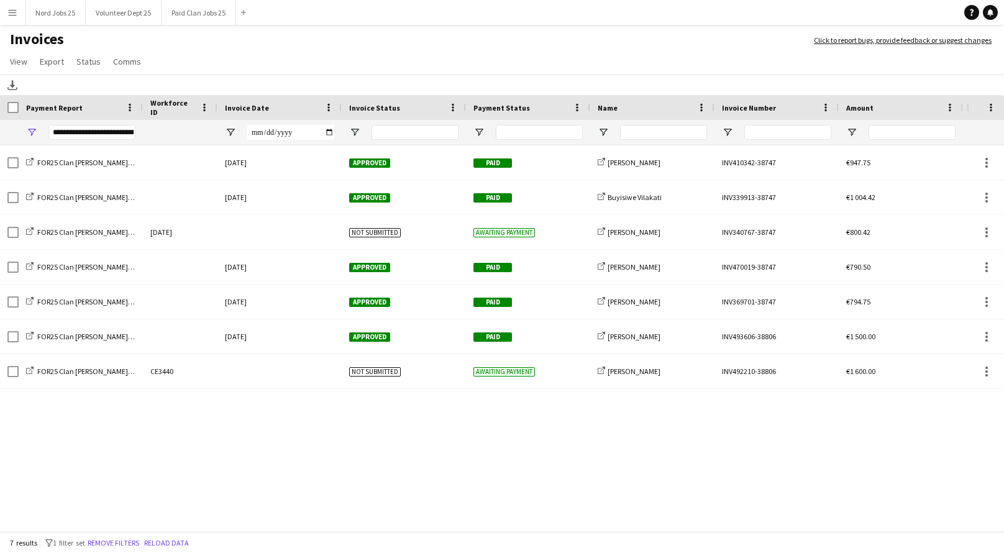
click at [91, 133] on div "**********" at bounding box center [91, 132] width 87 height 15
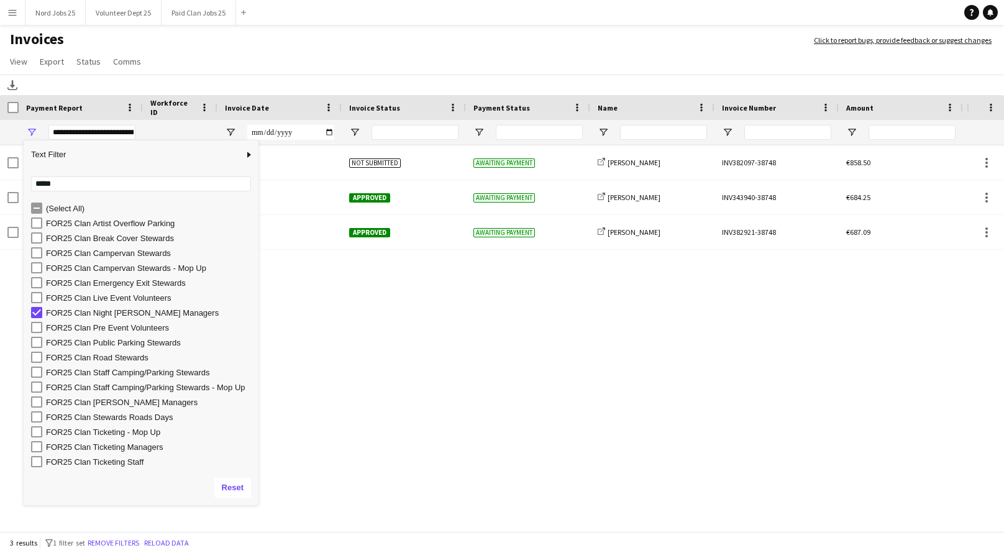
click at [215, 44] on h1 "Invoices" at bounding box center [400, 40] width 801 height 21
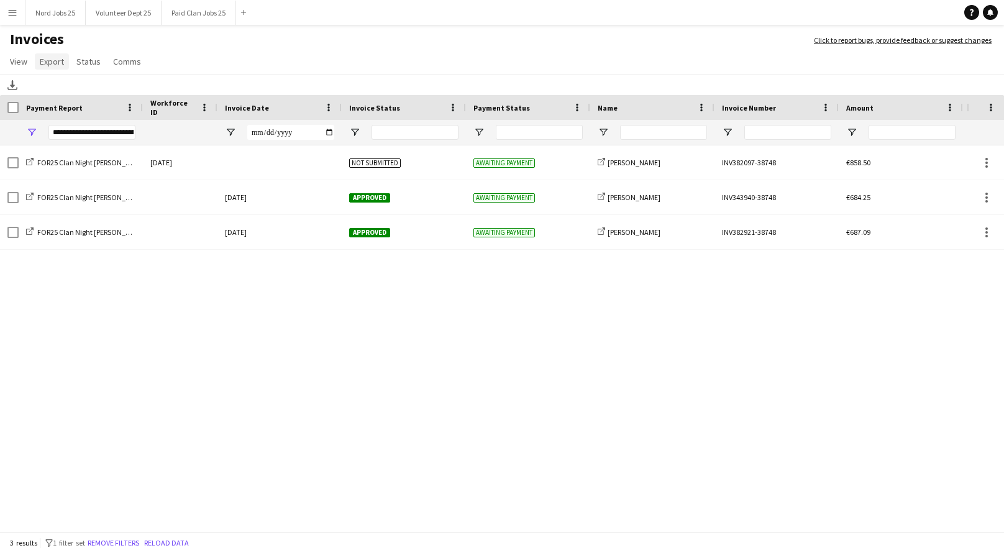
click at [57, 62] on span "Export" at bounding box center [52, 61] width 24 height 11
click at [91, 88] on span "Export as XLSX" at bounding box center [72, 88] width 54 height 11
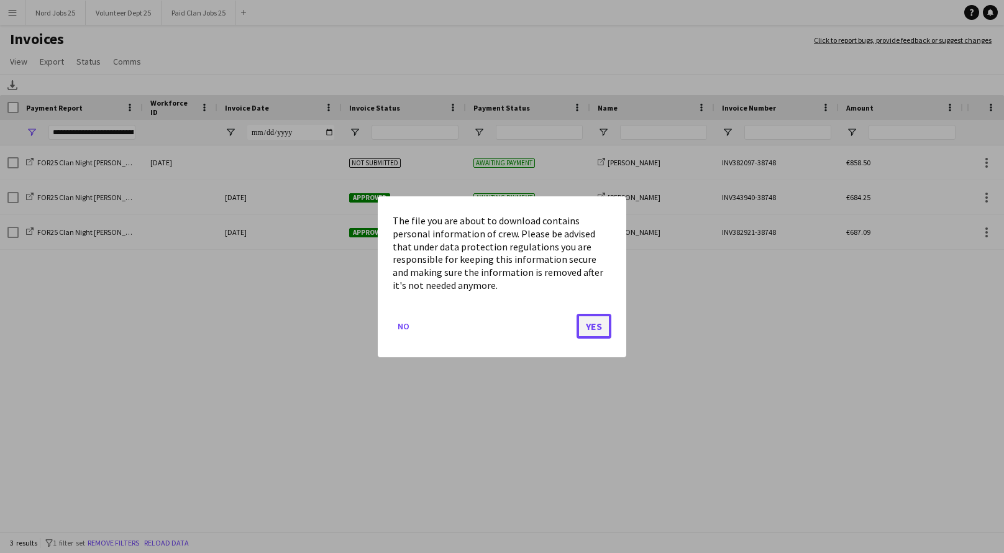
click at [600, 325] on button "Yes" at bounding box center [594, 325] width 35 height 25
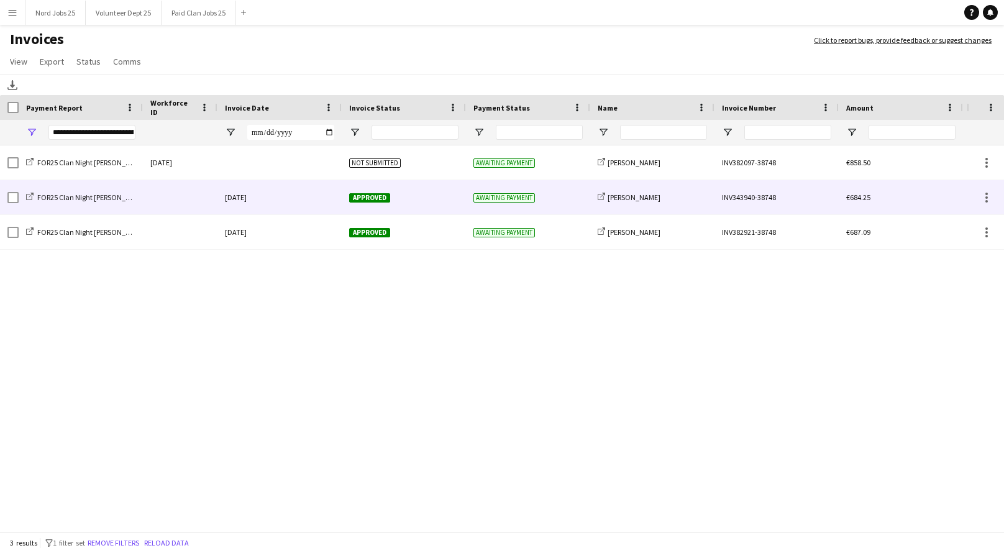
click at [11, 204] on div at bounding box center [12, 197] width 11 height 35
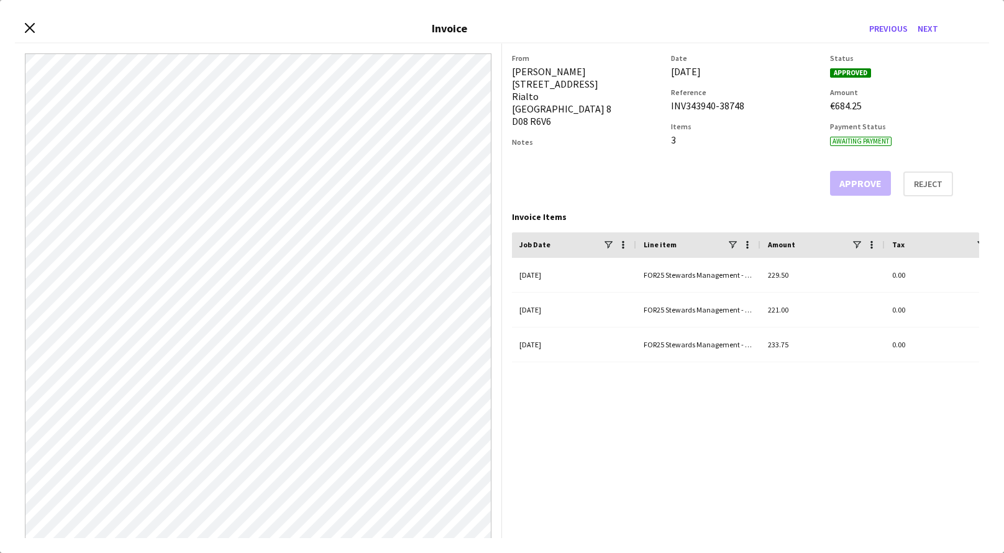
click at [24, 27] on div "Close invoice dialog Invoice Previous Next" at bounding box center [502, 29] width 974 height 29
click at [29, 24] on icon "Close invoice dialog" at bounding box center [30, 28] width 12 height 12
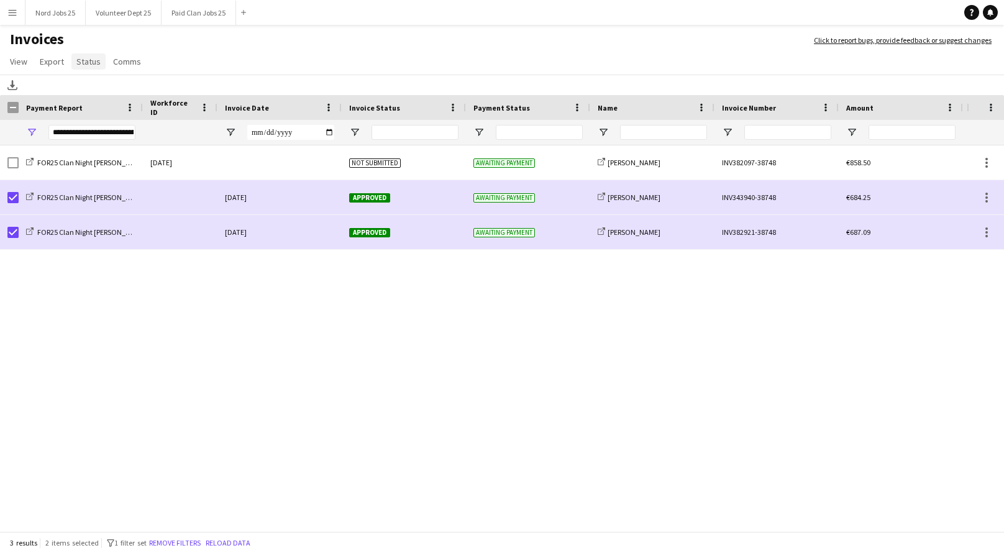
click at [94, 65] on span "Status" at bounding box center [88, 61] width 24 height 11
click at [122, 139] on span "Mark as paid" at bounding box center [104, 140] width 47 height 11
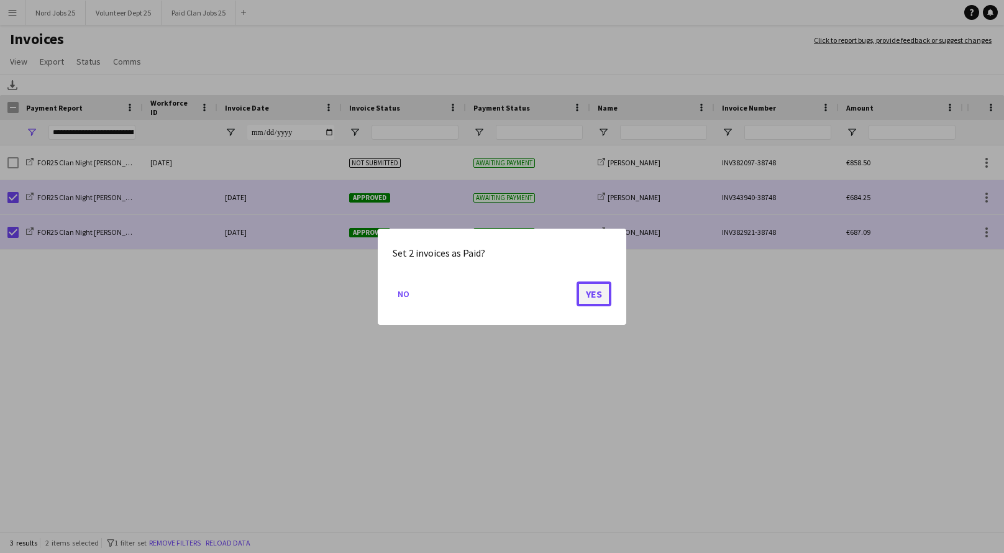
click at [598, 301] on button "Yes" at bounding box center [594, 293] width 35 height 25
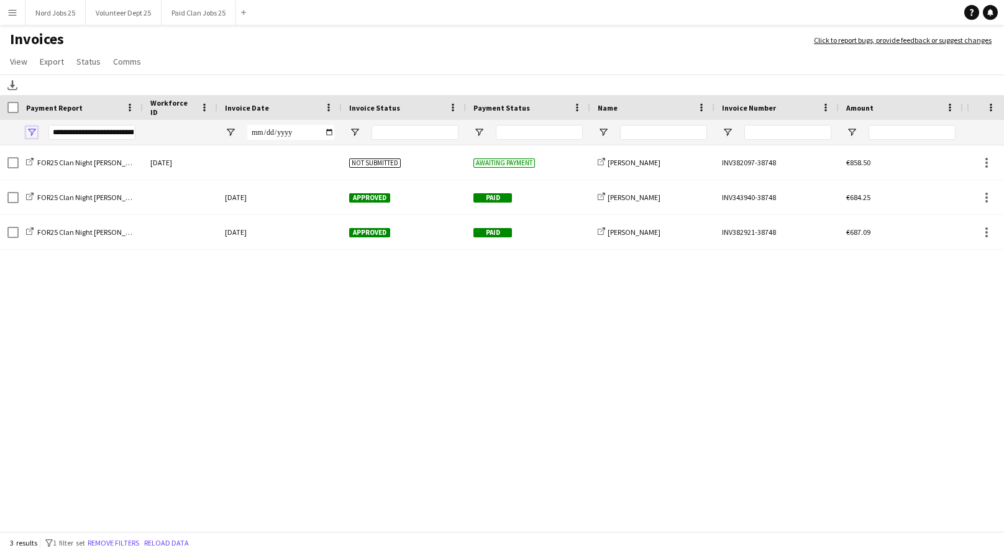
click at [33, 131] on span "Open Filter Menu" at bounding box center [31, 132] width 11 height 11
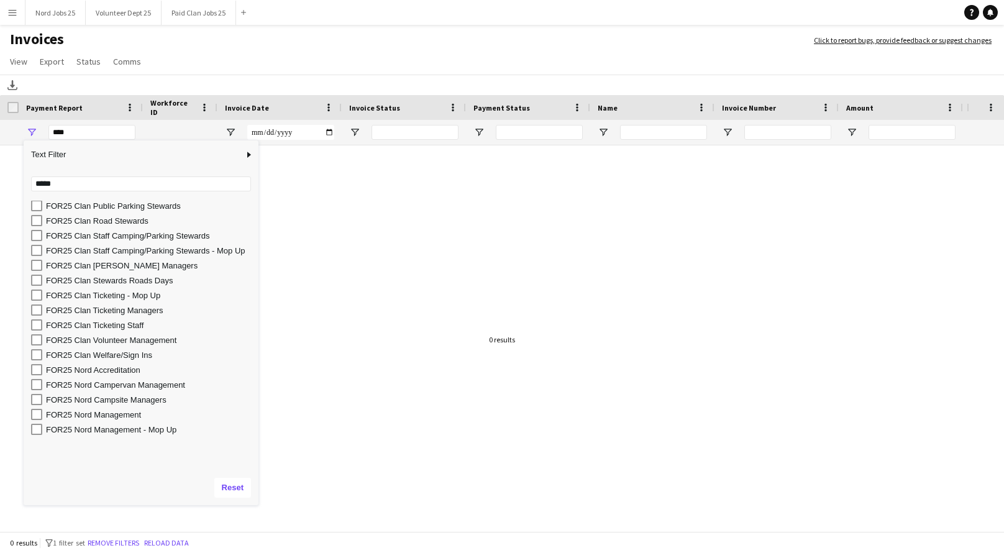
scroll to position [157, 0]
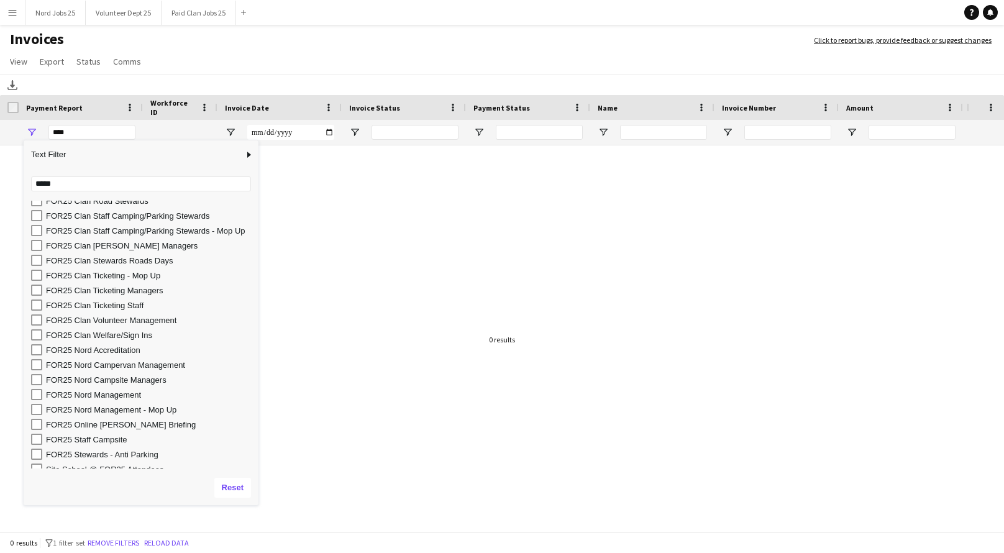
click at [96, 335] on div "FOR25 Clan Welfare/Sign Ins" at bounding box center [150, 335] width 209 height 9
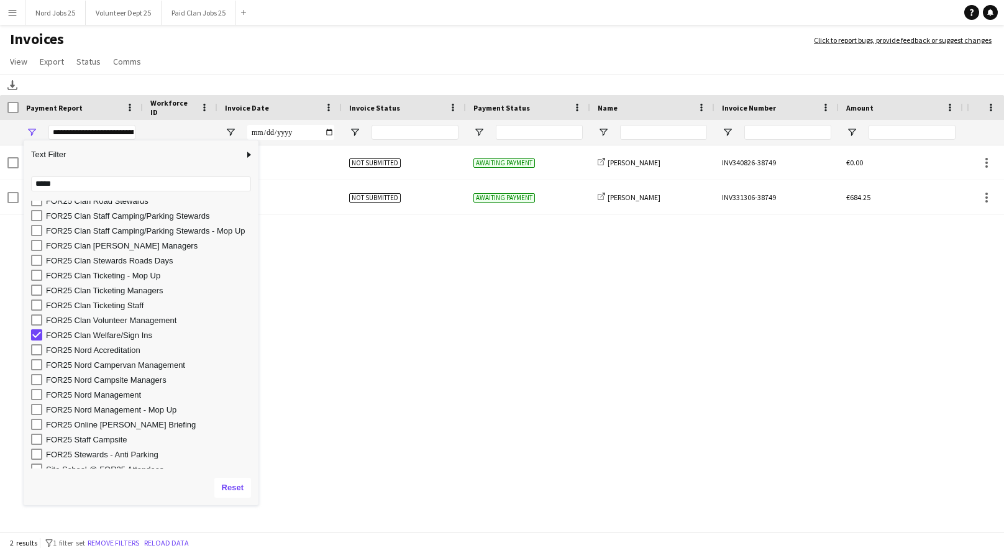
click at [285, 43] on h1 "Invoices" at bounding box center [400, 40] width 801 height 21
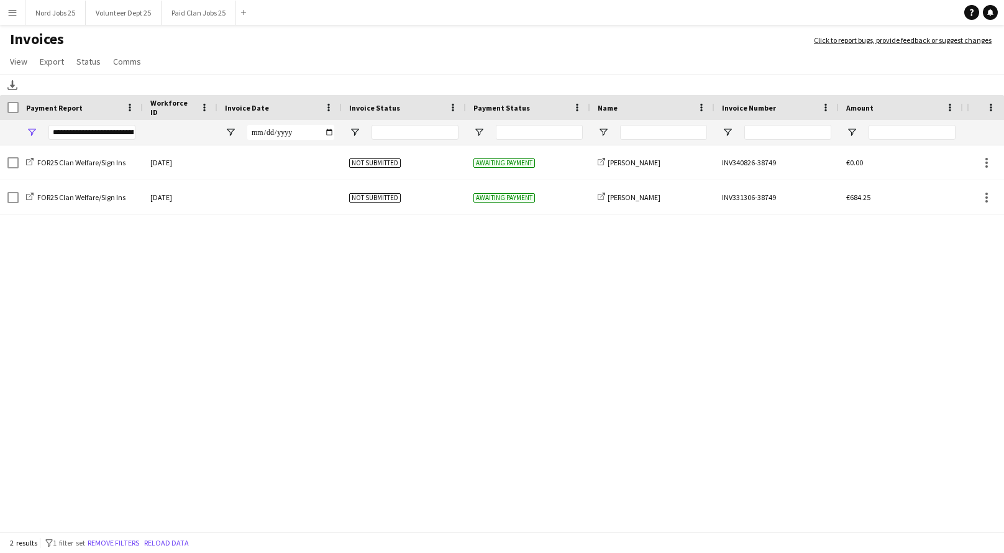
click at [130, 135] on div "**********" at bounding box center [91, 132] width 87 height 15
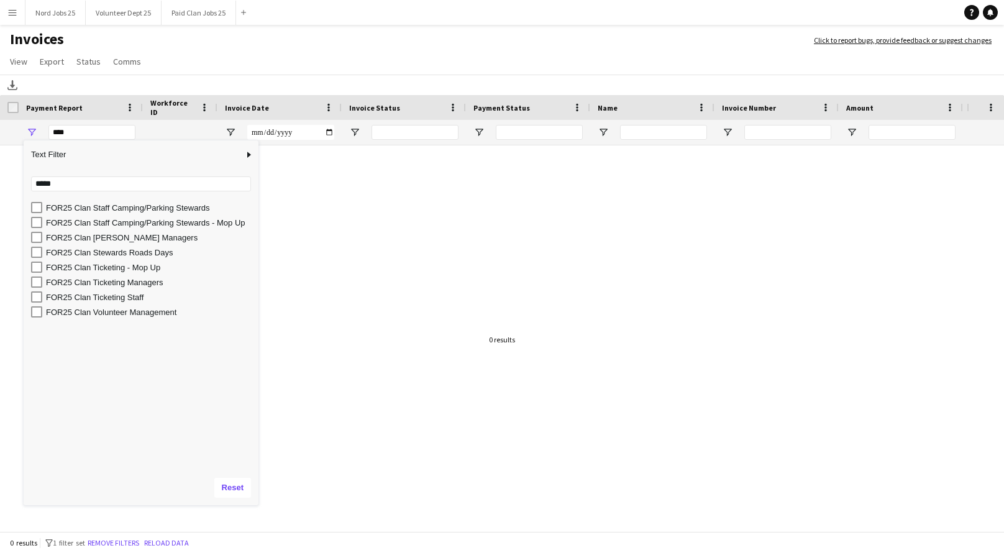
scroll to position [0, 0]
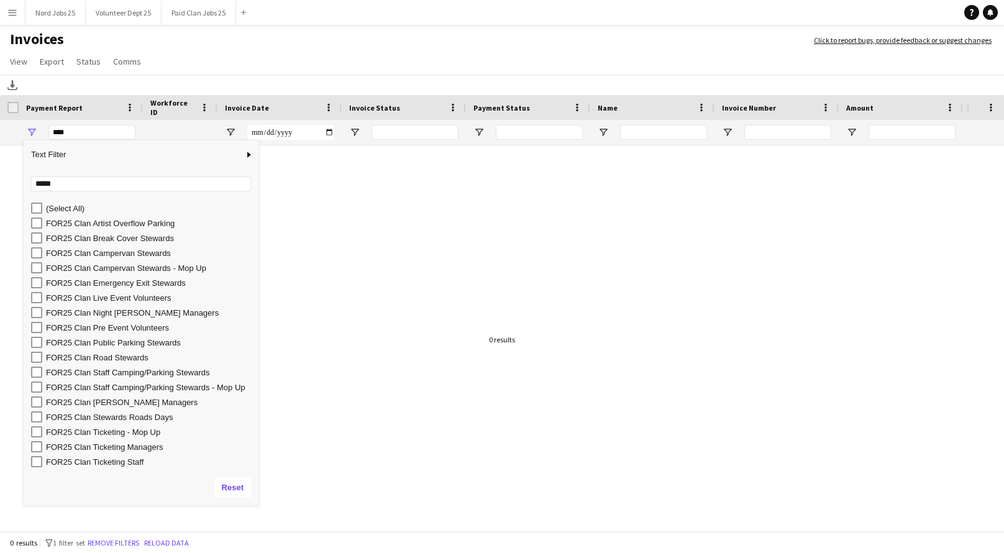
click at [151, 268] on div "FOR25 Clan Campervan Stewards - Mop Up" at bounding box center [150, 267] width 209 height 9
click at [271, 40] on h1 "Invoices" at bounding box center [400, 40] width 801 height 21
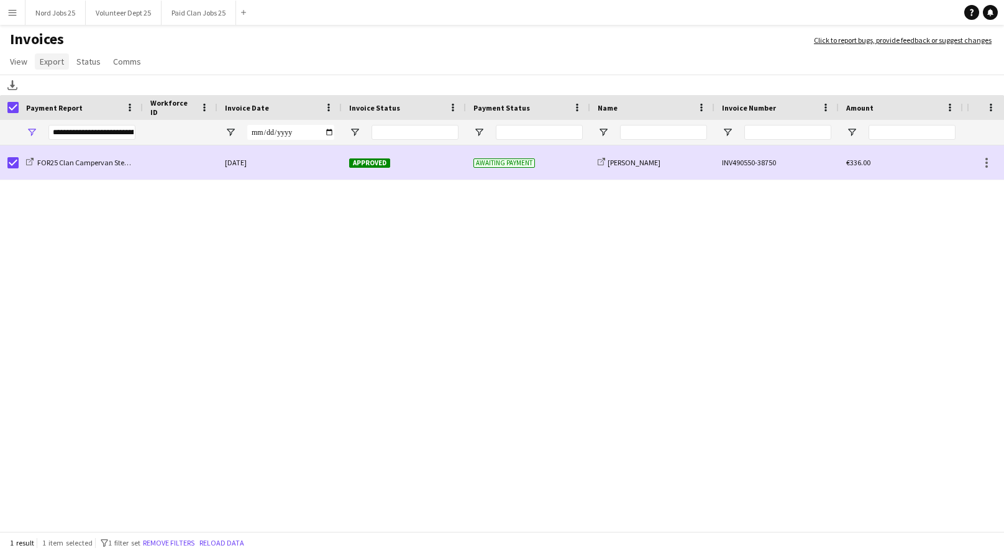
click at [54, 66] on span "Export" at bounding box center [52, 61] width 24 height 11
click at [107, 88] on link "Export as XLSX" at bounding box center [78, 88] width 87 height 26
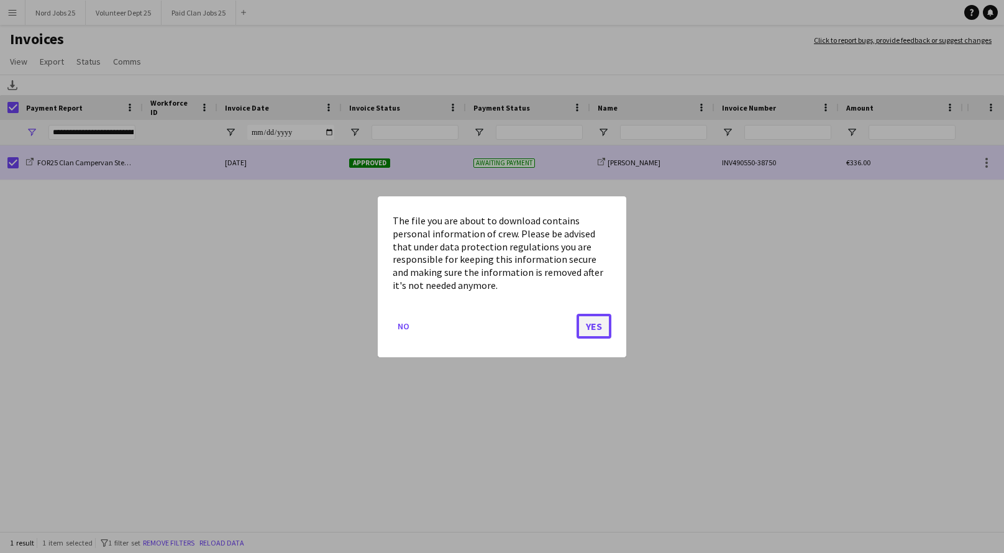
click at [602, 331] on button "Yes" at bounding box center [594, 325] width 35 height 25
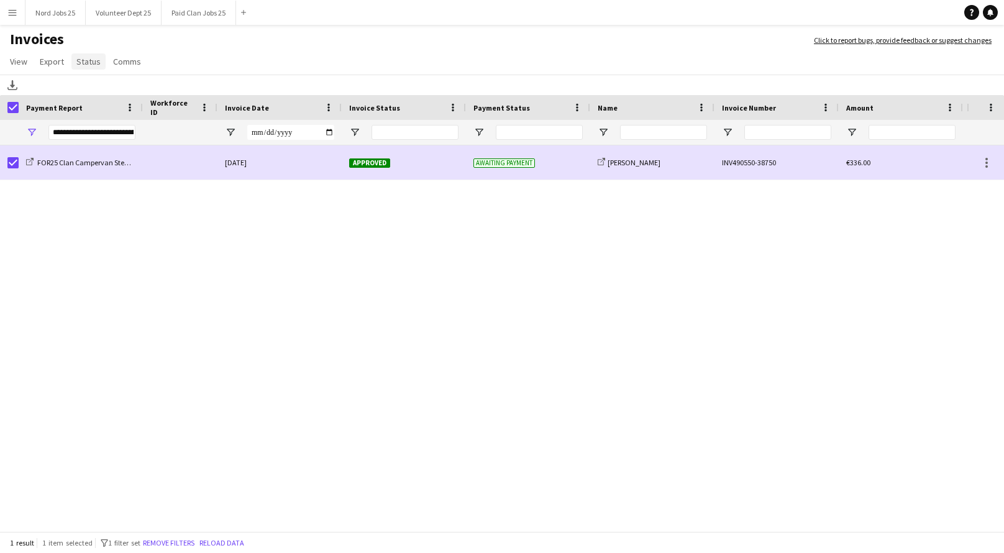
click at [94, 63] on span "Status" at bounding box center [88, 61] width 24 height 11
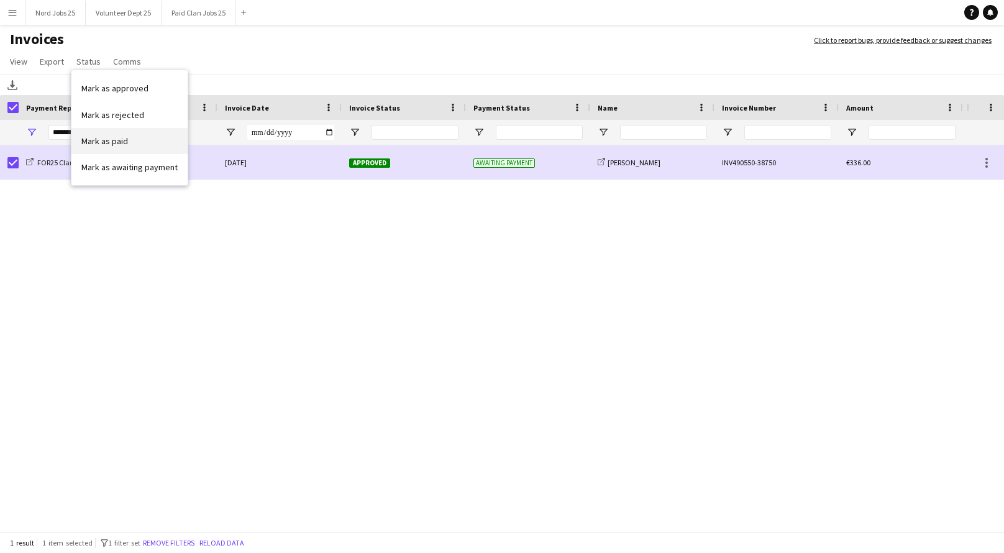
click at [120, 135] on span "Mark as paid" at bounding box center [104, 140] width 47 height 11
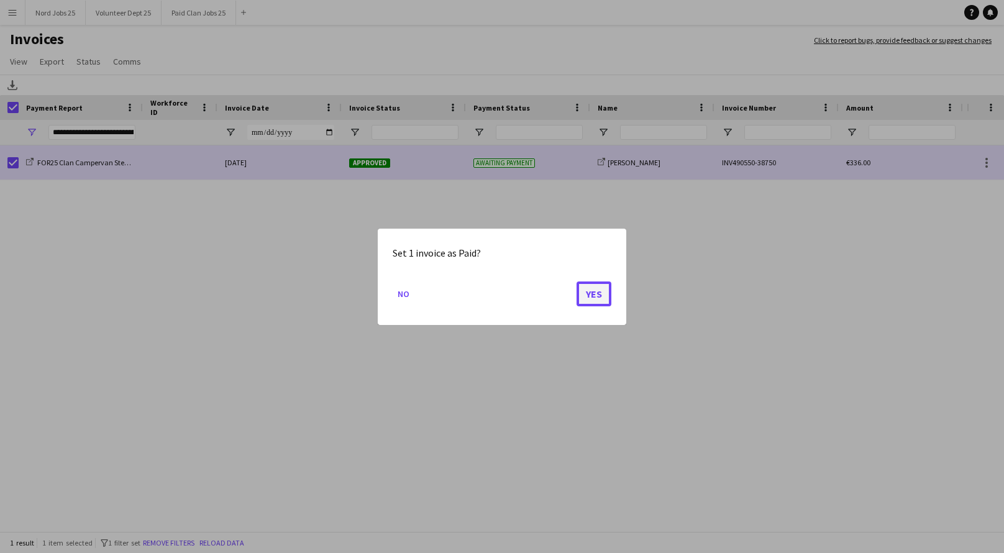
click at [602, 288] on button "Yes" at bounding box center [594, 293] width 35 height 25
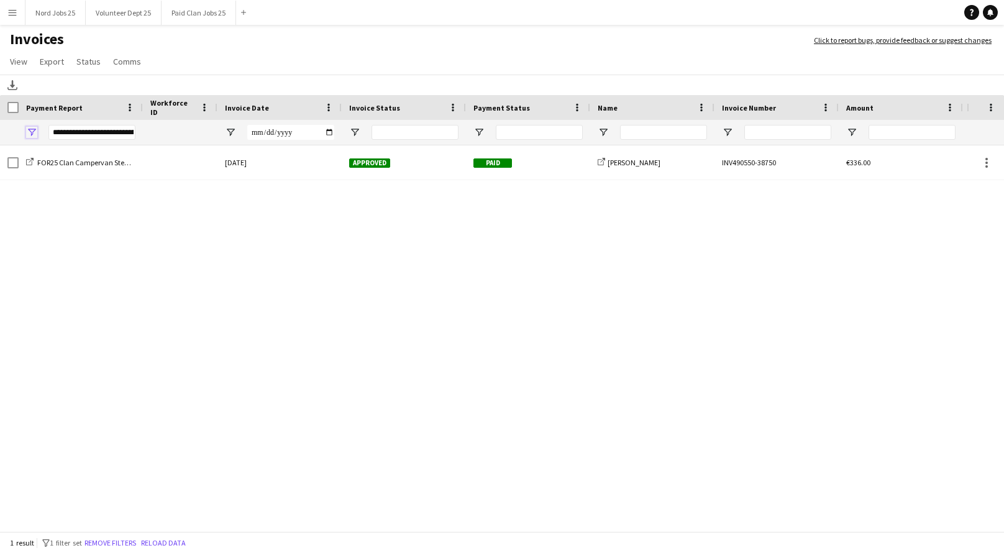
click at [33, 132] on span "Open Filter Menu" at bounding box center [31, 132] width 11 height 11
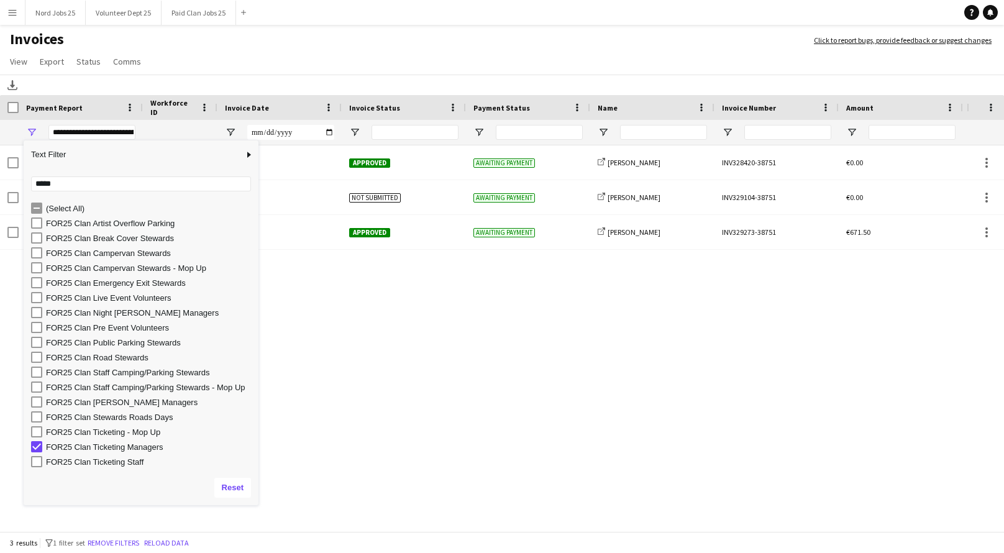
click at [381, 53] on app-page-menu "View Customise view Customise filters Reset Filters Reset View Reset All Export…" at bounding box center [502, 63] width 1004 height 24
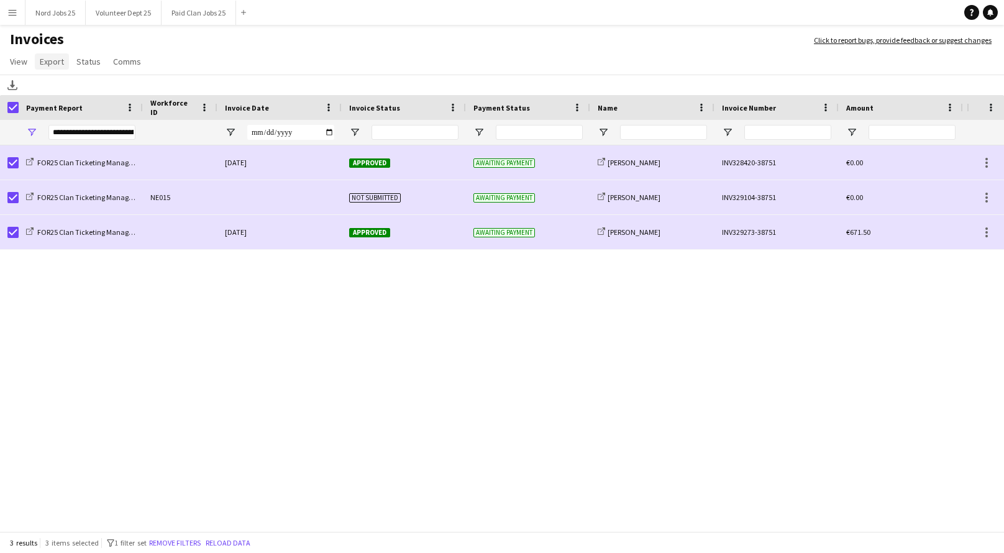
click at [35, 63] on link "Export" at bounding box center [52, 61] width 34 height 16
click at [70, 76] on link "Export as XLSX" at bounding box center [78, 88] width 87 height 26
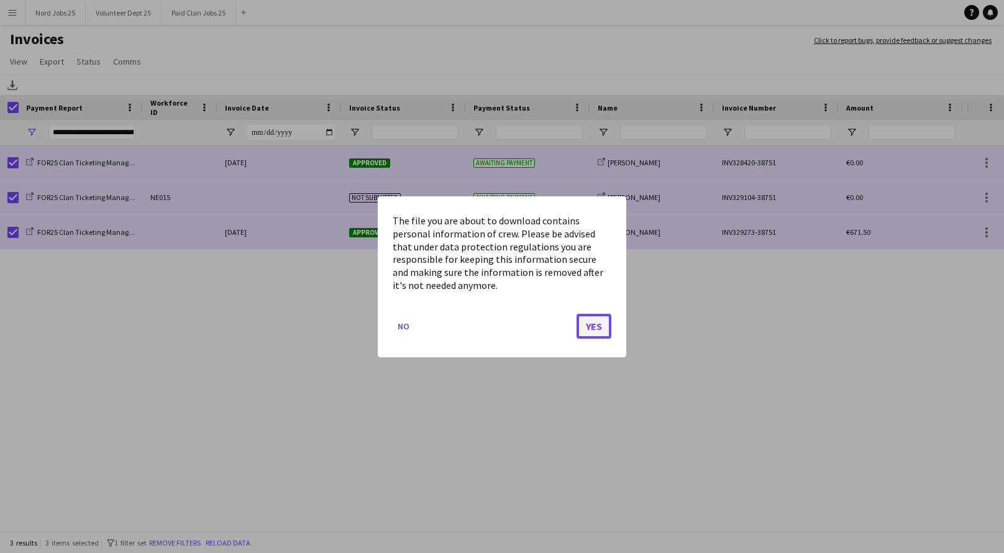
click at [604, 331] on button "Yes" at bounding box center [594, 325] width 35 height 25
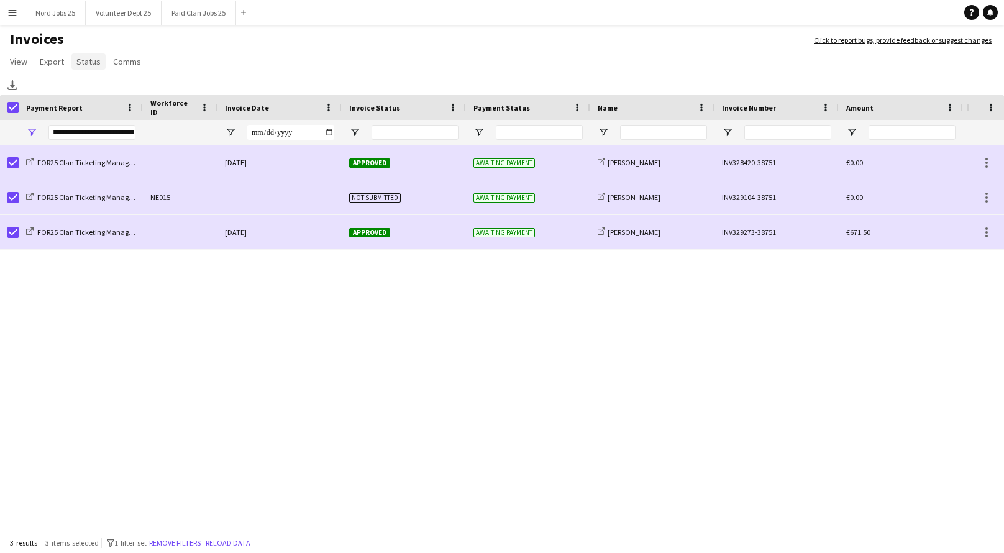
click at [84, 68] on link "Status" at bounding box center [88, 61] width 34 height 16
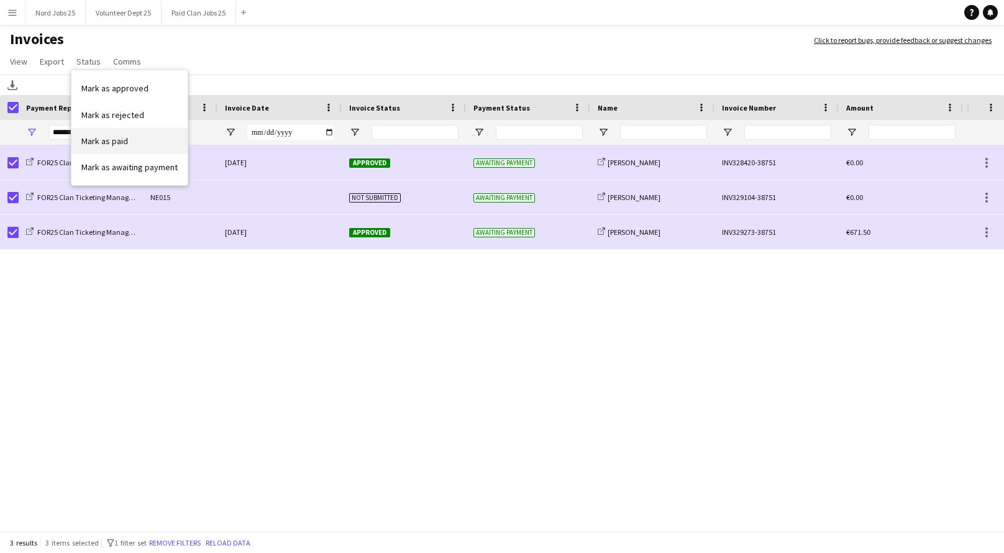
click at [100, 142] on span "Mark as paid" at bounding box center [104, 140] width 47 height 11
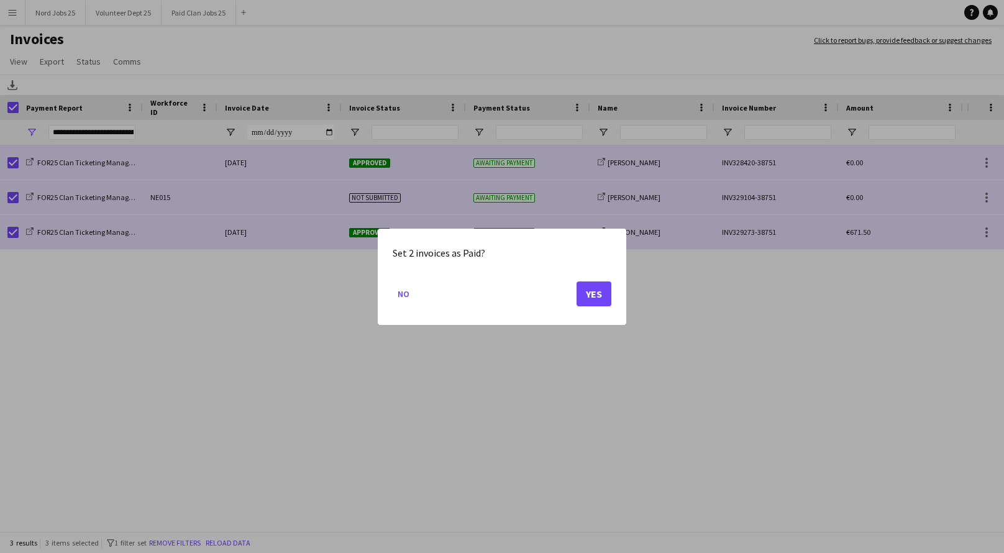
click at [577, 294] on button "Yes" at bounding box center [594, 293] width 35 height 25
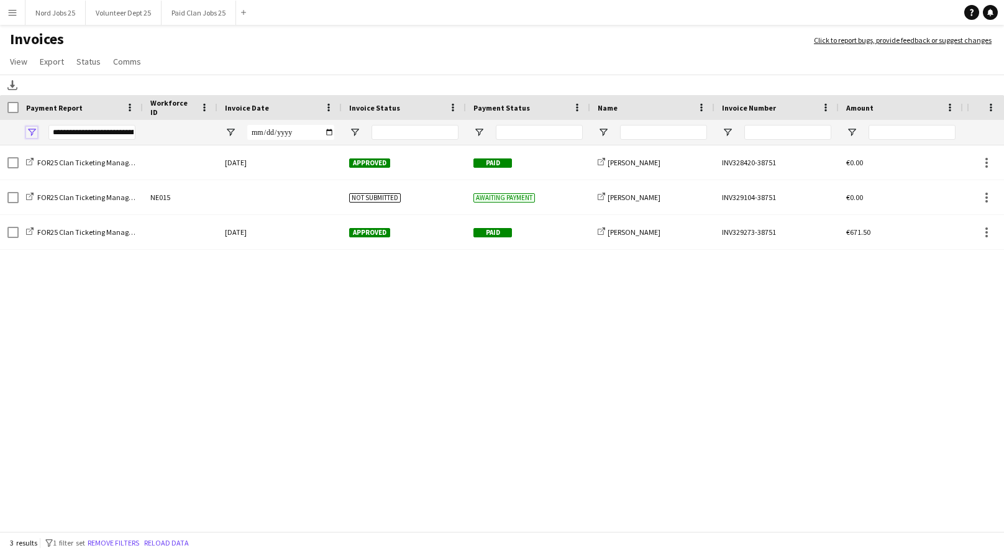
click at [32, 132] on span "Open Filter Menu" at bounding box center [31, 132] width 11 height 11
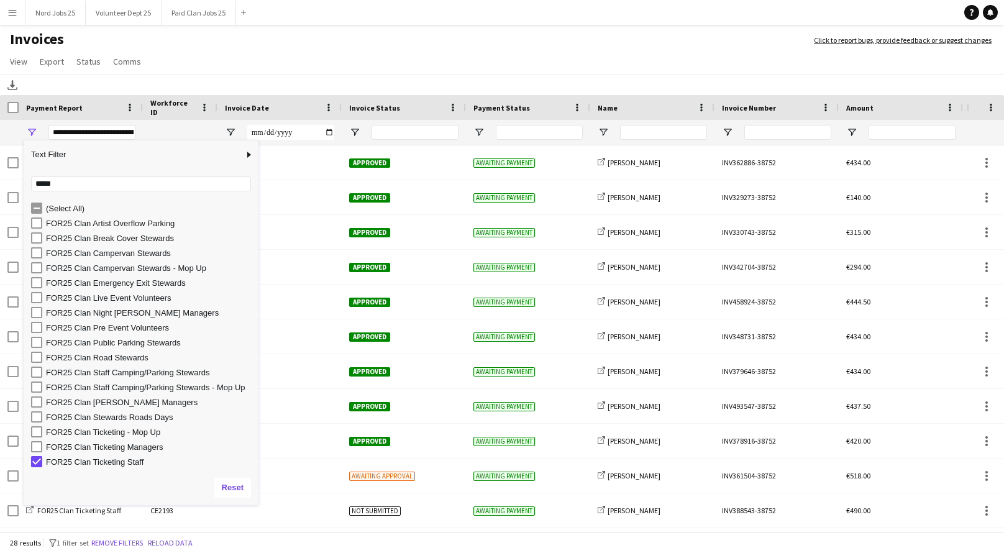
click at [316, 40] on h1 "Invoices" at bounding box center [400, 40] width 801 height 21
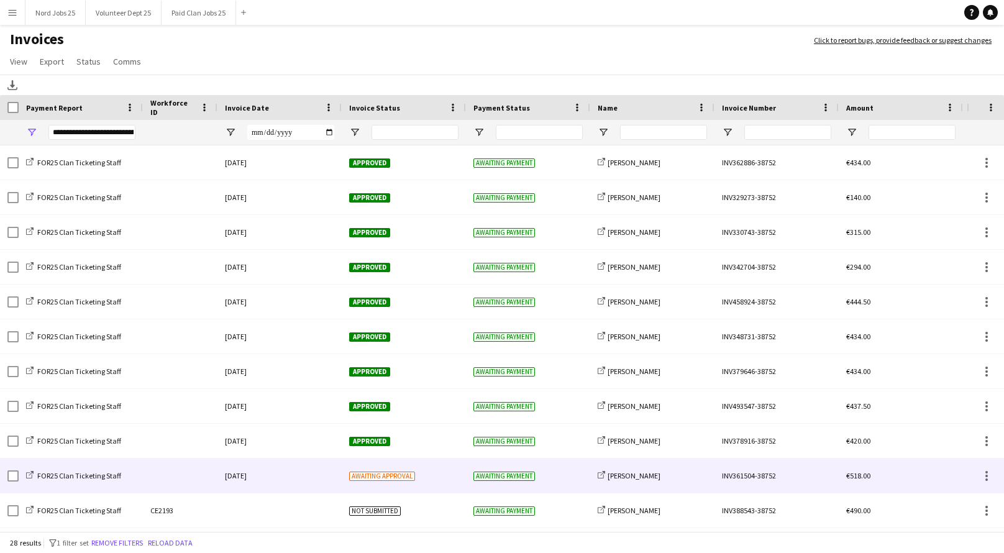
click at [257, 490] on div "[DATE]" at bounding box center [279, 476] width 124 height 34
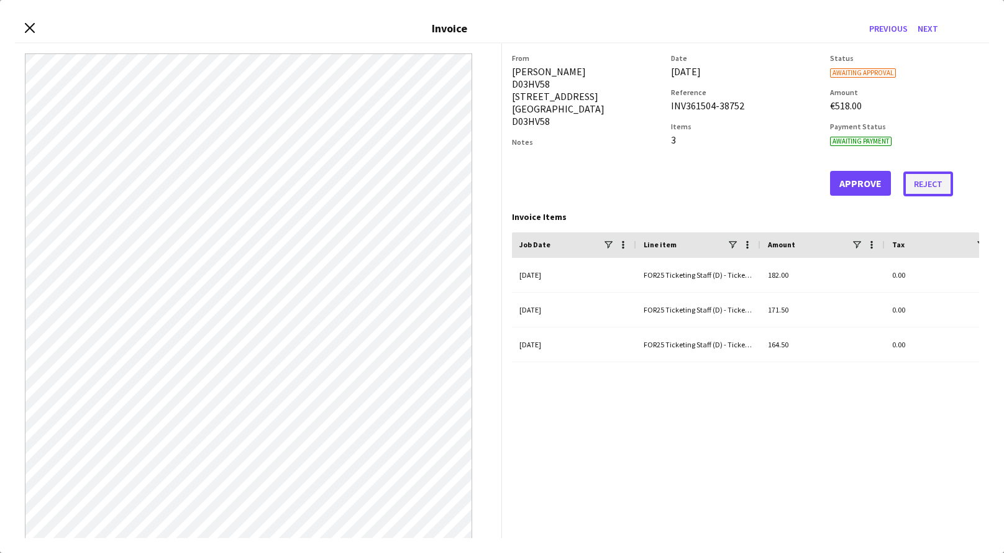
click at [937, 191] on button "Reject" at bounding box center [928, 183] width 50 height 25
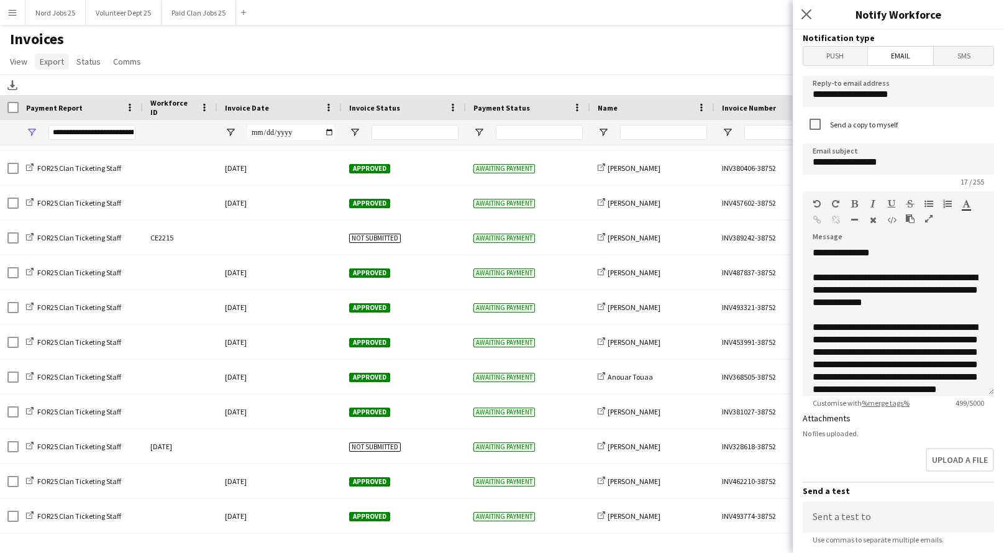
click at [53, 61] on span "Export" at bounding box center [52, 61] width 24 height 11
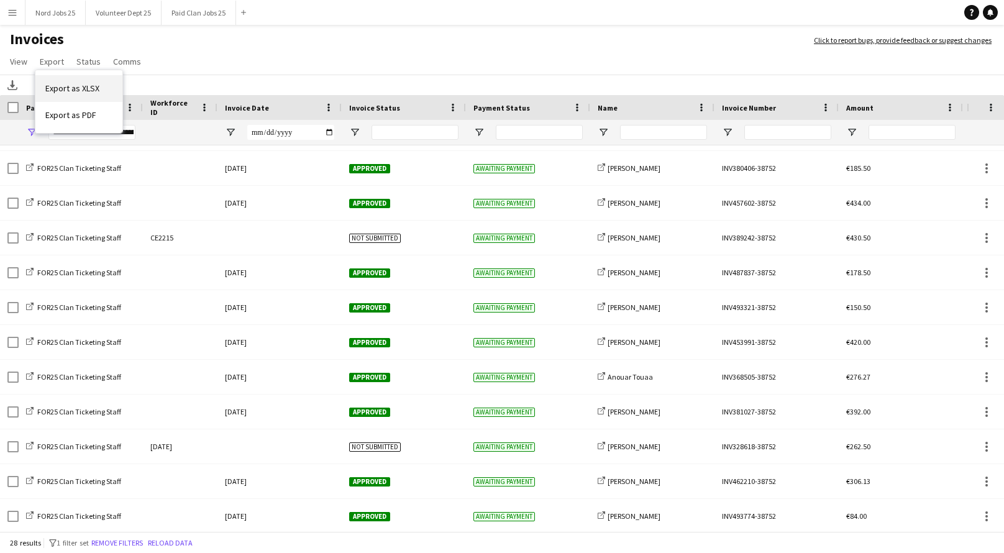
click at [69, 84] on span "Export as XLSX" at bounding box center [72, 88] width 54 height 11
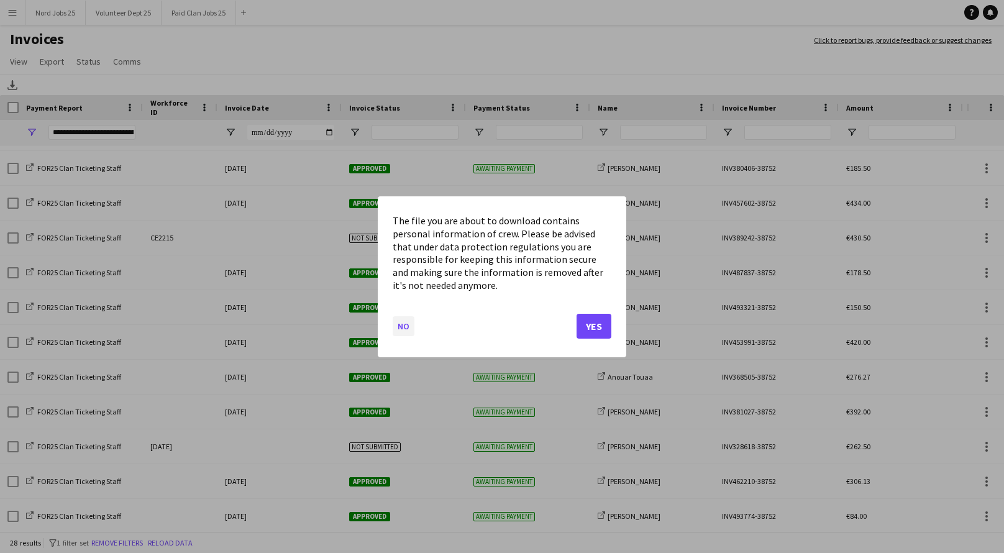
click at [401, 325] on button "No" at bounding box center [404, 326] width 22 height 20
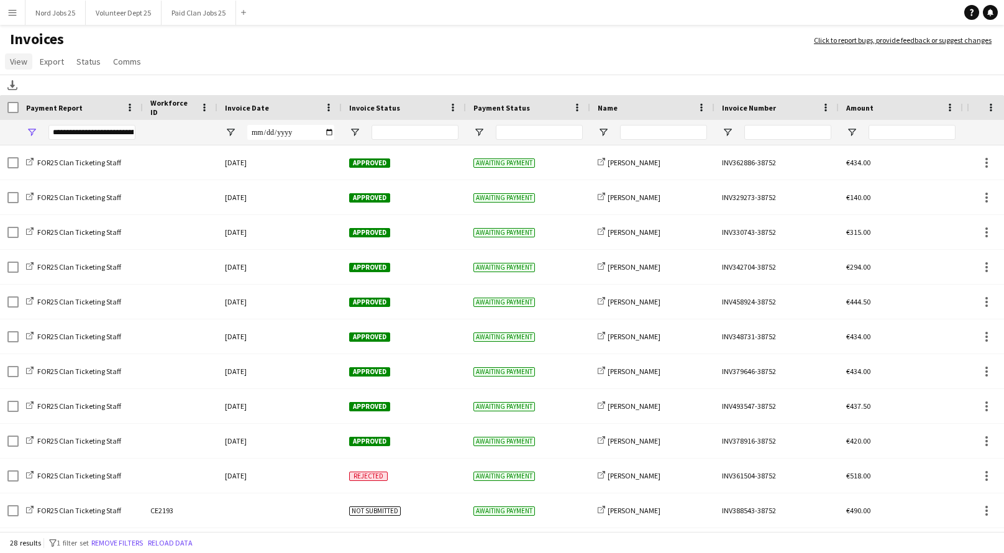
click at [18, 59] on span "View" at bounding box center [18, 61] width 17 height 11
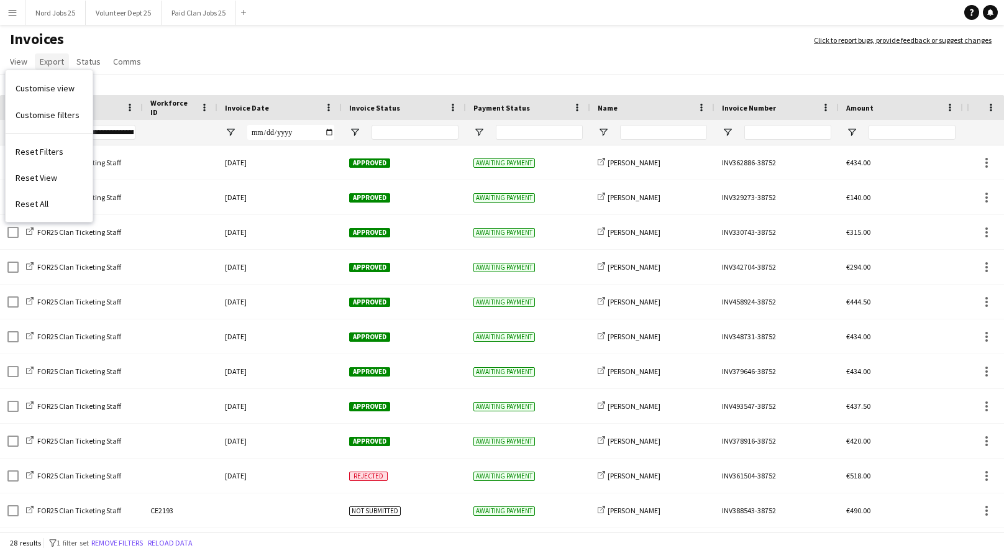
click at [53, 67] on link "Export" at bounding box center [52, 61] width 34 height 16
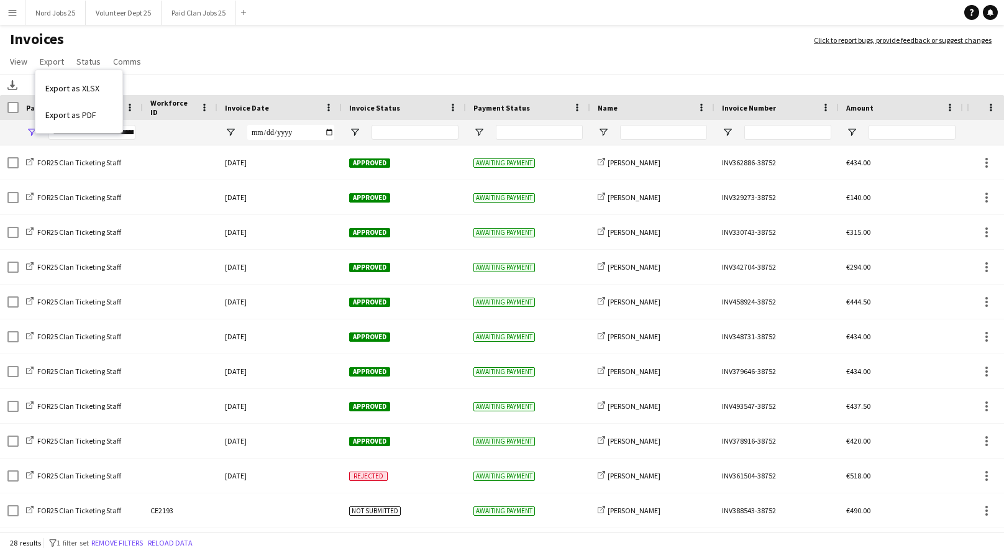
click at [32, 137] on span "Open Filter Menu" at bounding box center [31, 132] width 11 height 11
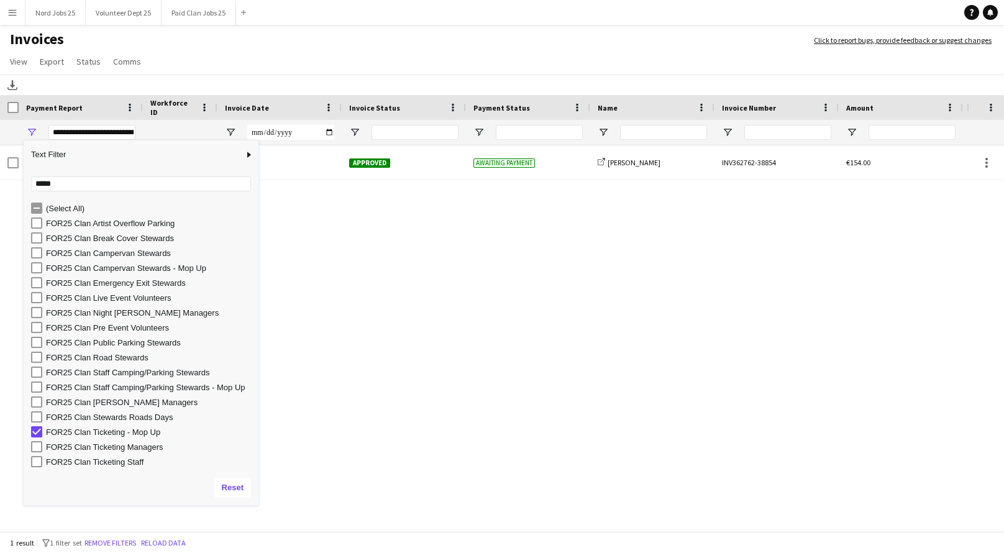
click at [407, 27] on main "Invoices Click to report bugs, provide feedback or suggest changes View Customi…" at bounding box center [502, 282] width 1004 height 514
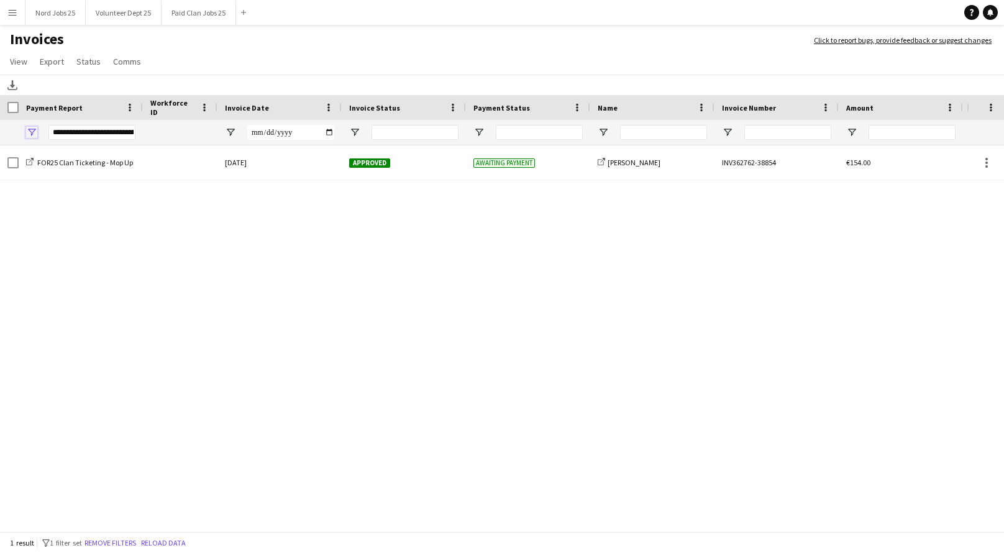
click at [34, 130] on span "Open Filter Menu" at bounding box center [31, 132] width 11 height 11
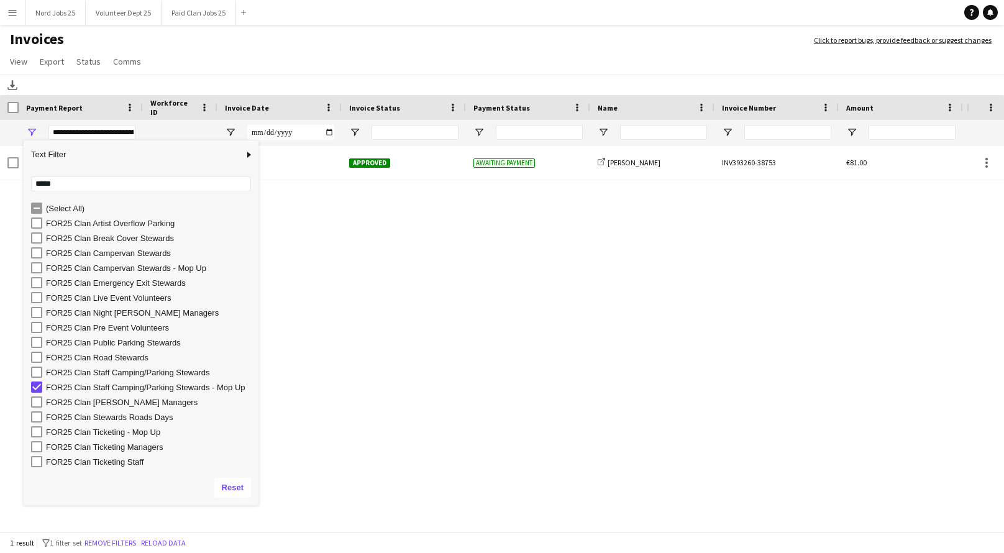
click at [355, 314] on div "FOR25 Clan Staff Camping/Parking Stewards - Mop Up [DATE] Approved Awaiting pay…" at bounding box center [483, 339] width 967 height 388
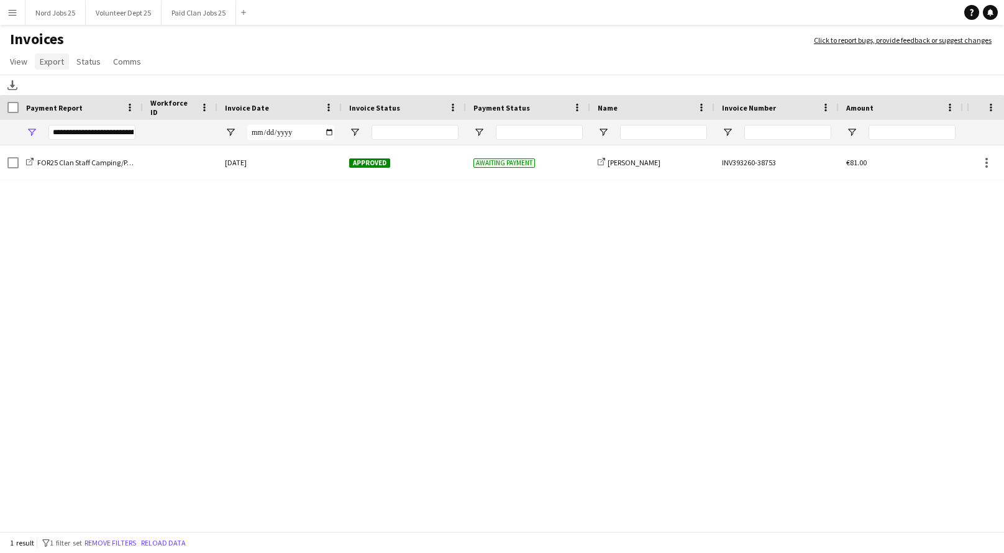
click at [48, 65] on span "Export" at bounding box center [52, 61] width 24 height 11
click at [87, 84] on span "Export as XLSX" at bounding box center [72, 88] width 54 height 11
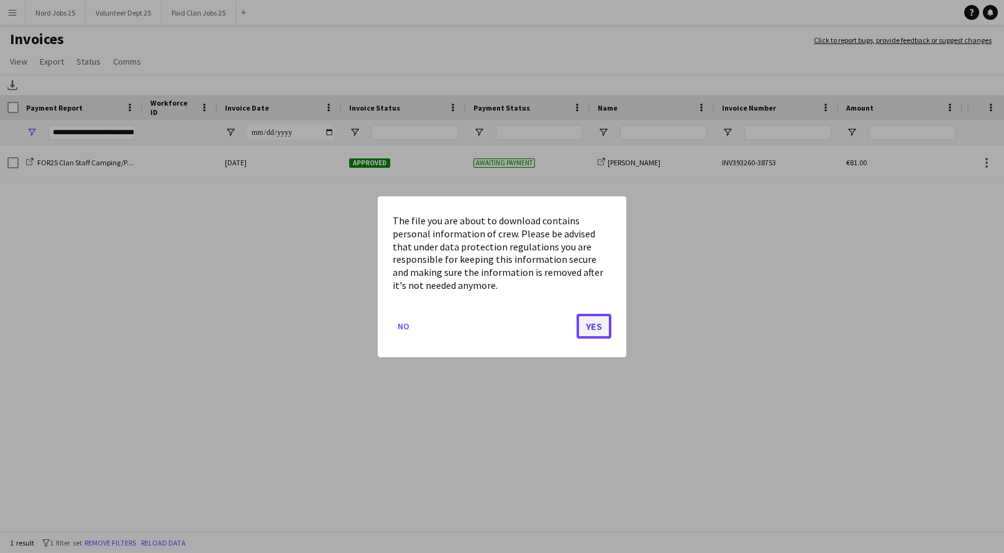
click at [588, 325] on button "Yes" at bounding box center [594, 325] width 35 height 25
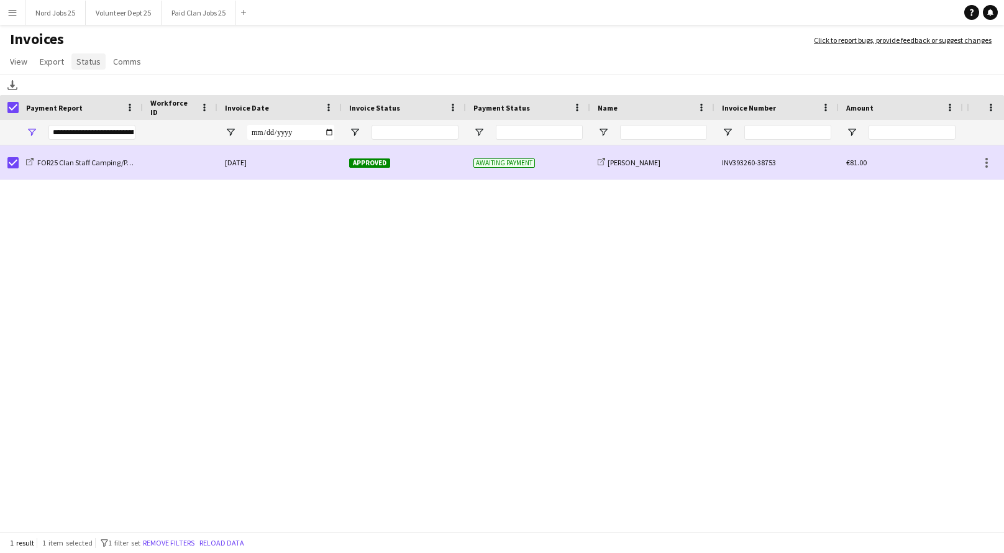
click at [94, 58] on span "Status" at bounding box center [88, 61] width 24 height 11
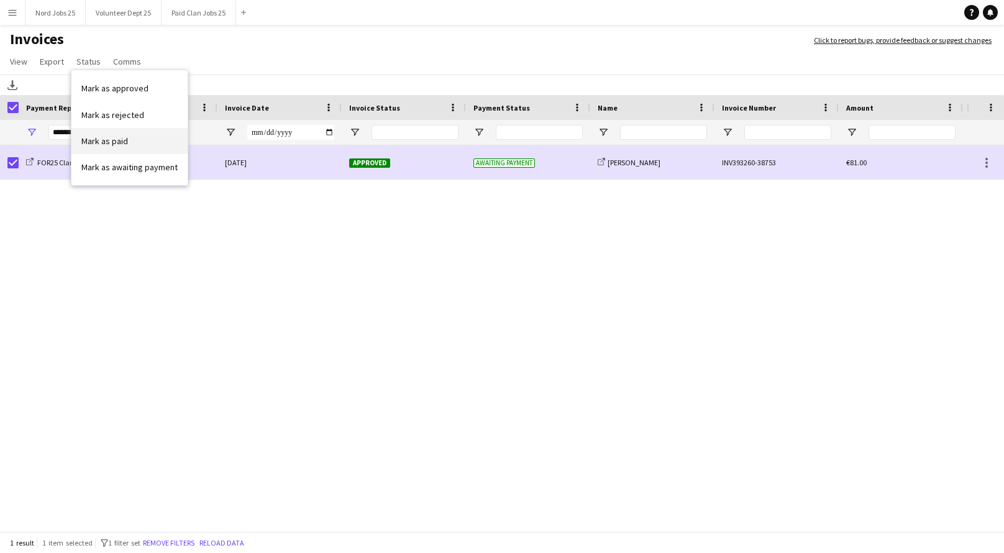
click at [130, 137] on link "Mark as paid" at bounding box center [129, 141] width 116 height 26
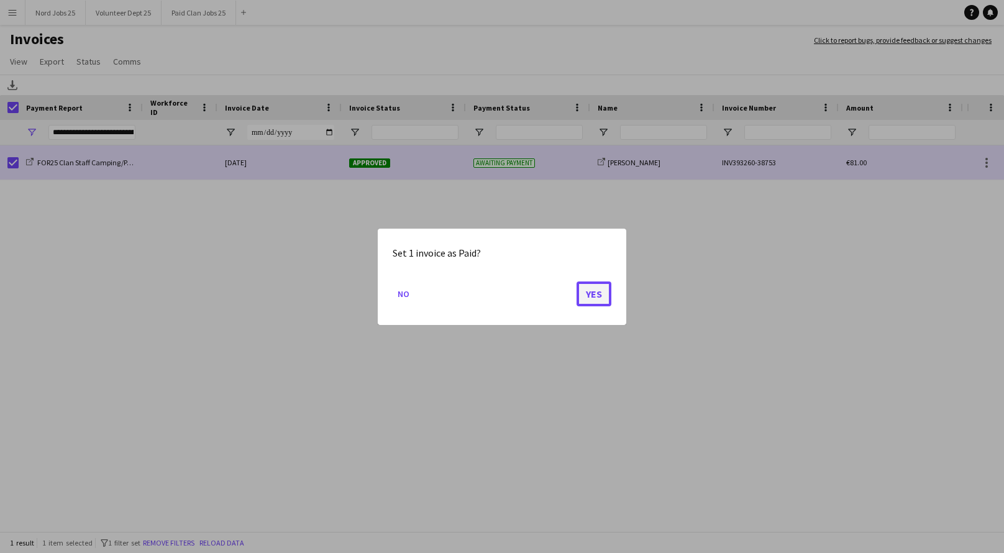
click at [607, 286] on button "Yes" at bounding box center [594, 293] width 35 height 25
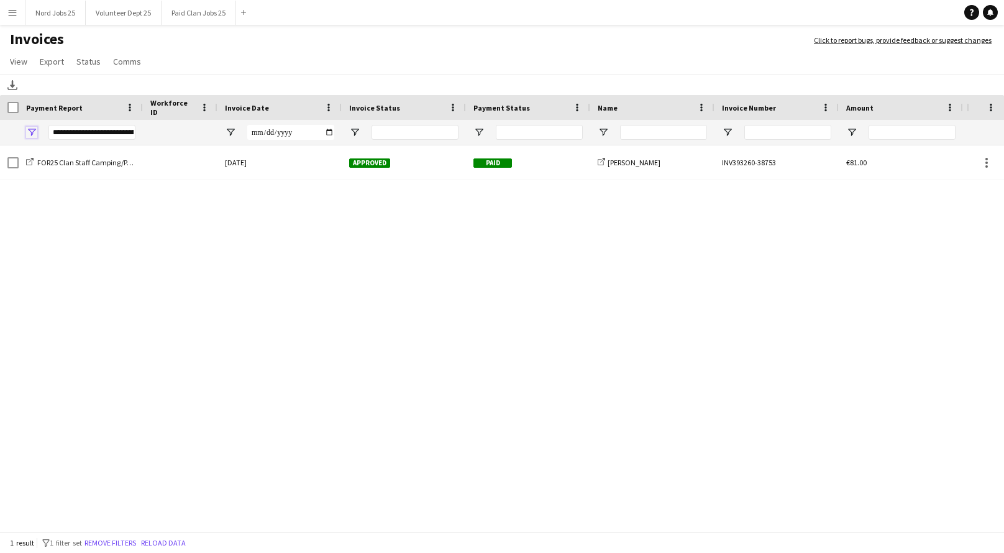
click at [33, 134] on span "Open Filter Menu" at bounding box center [31, 132] width 11 height 11
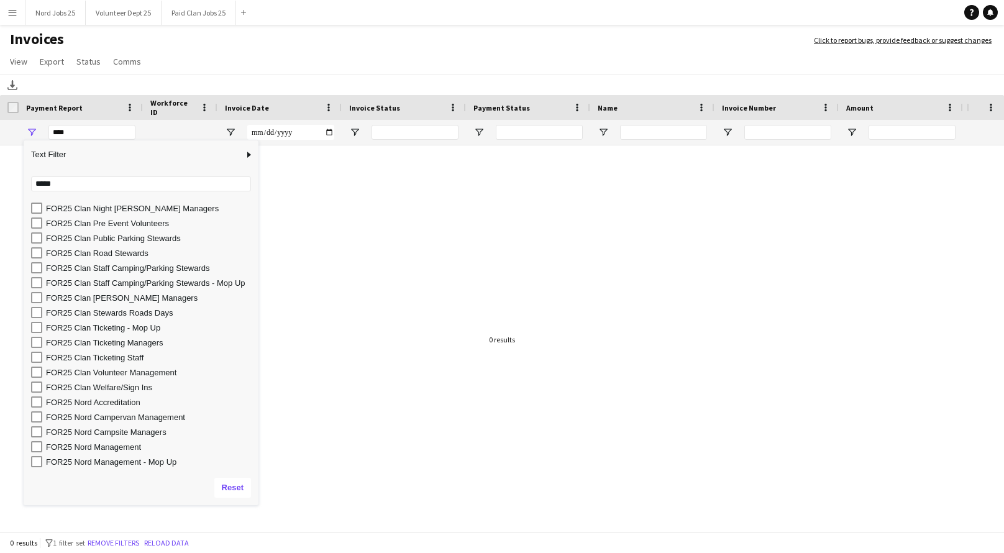
scroll to position [105, 0]
type input "**********"
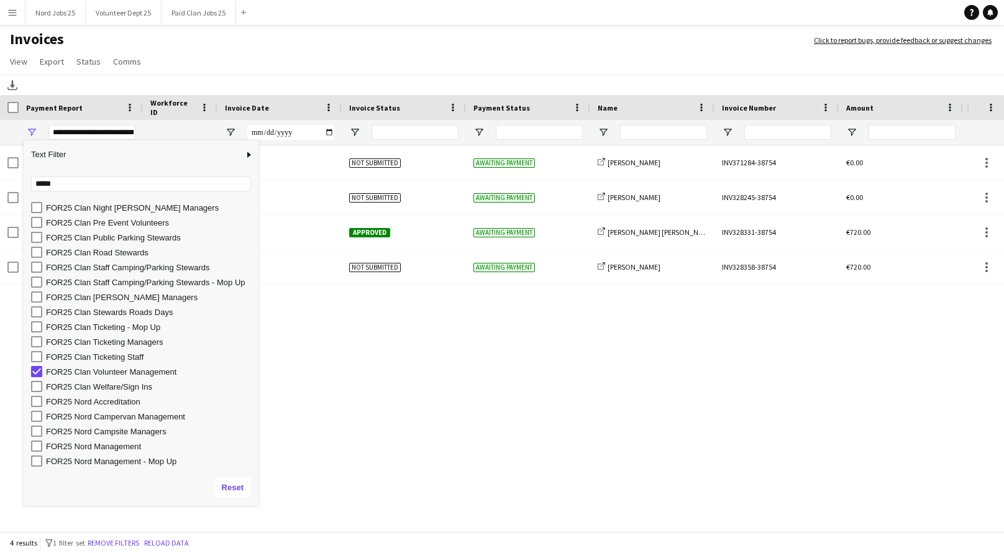
click at [327, 360] on div "FOR25 Clan Volunteer Management [DATE] Not submitted Awaiting payment share-ext…" at bounding box center [483, 339] width 967 height 388
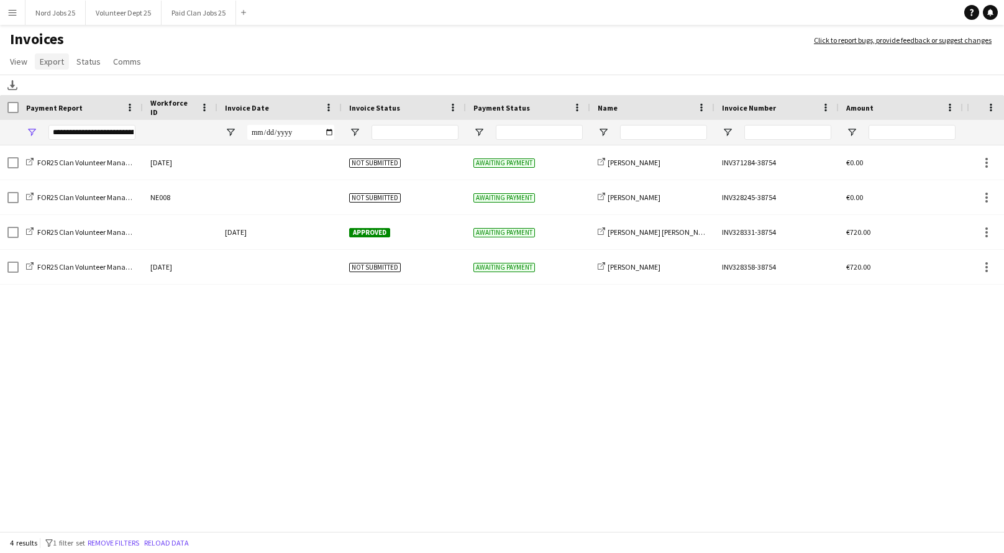
click at [52, 68] on link "Export" at bounding box center [52, 61] width 34 height 16
click at [94, 88] on span "Export as XLSX" at bounding box center [72, 88] width 54 height 11
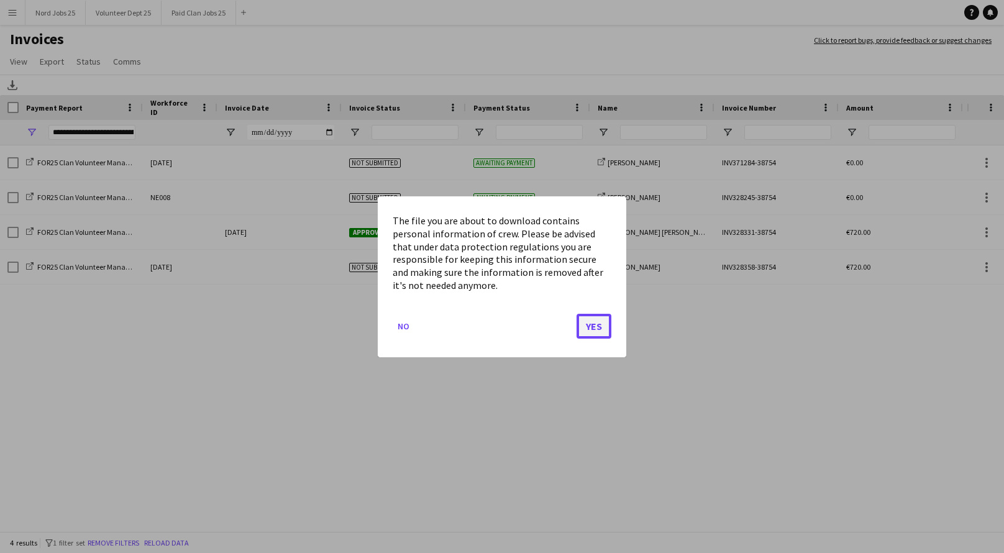
click at [586, 324] on button "Yes" at bounding box center [594, 325] width 35 height 25
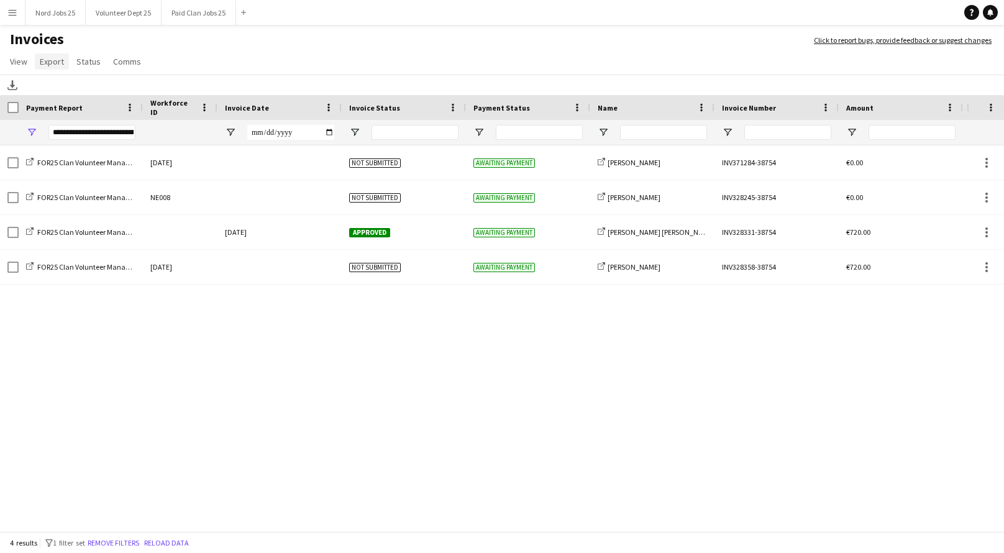
click at [51, 62] on span "Export" at bounding box center [52, 61] width 24 height 11
click at [111, 92] on link "Export as XLSX" at bounding box center [78, 88] width 87 height 26
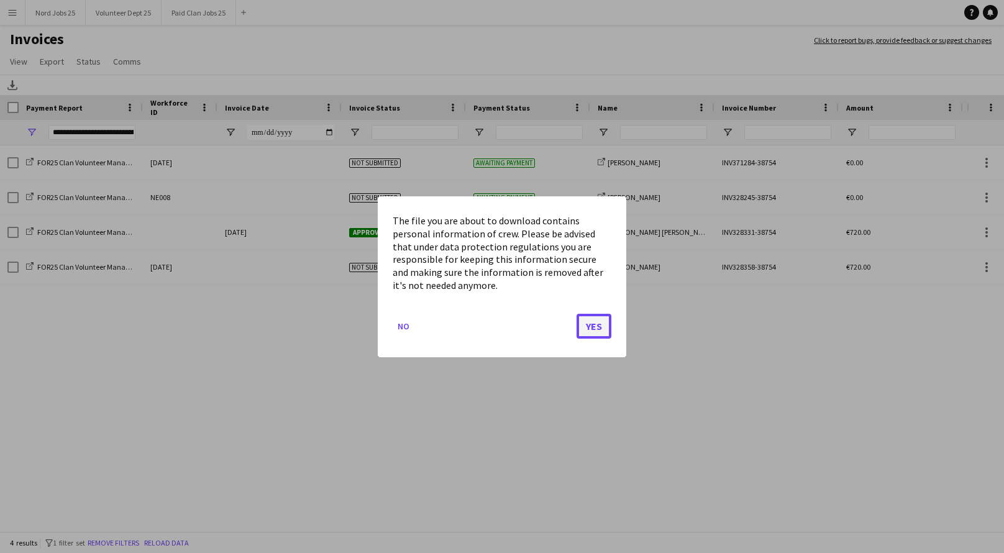
click at [589, 327] on button "Yes" at bounding box center [594, 325] width 35 height 25
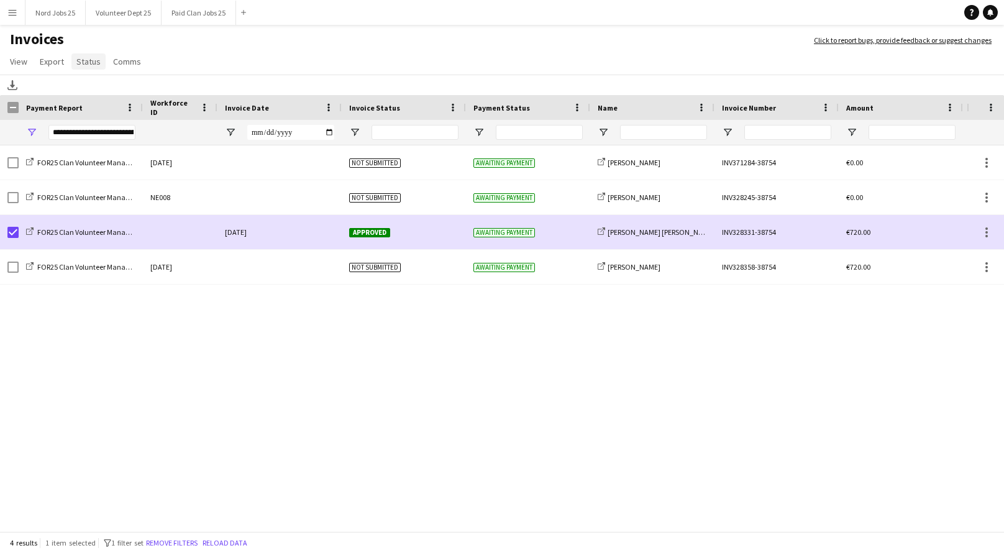
click at [87, 64] on span "Status" at bounding box center [88, 61] width 24 height 11
click at [118, 139] on span "Mark as paid" at bounding box center [104, 140] width 47 height 11
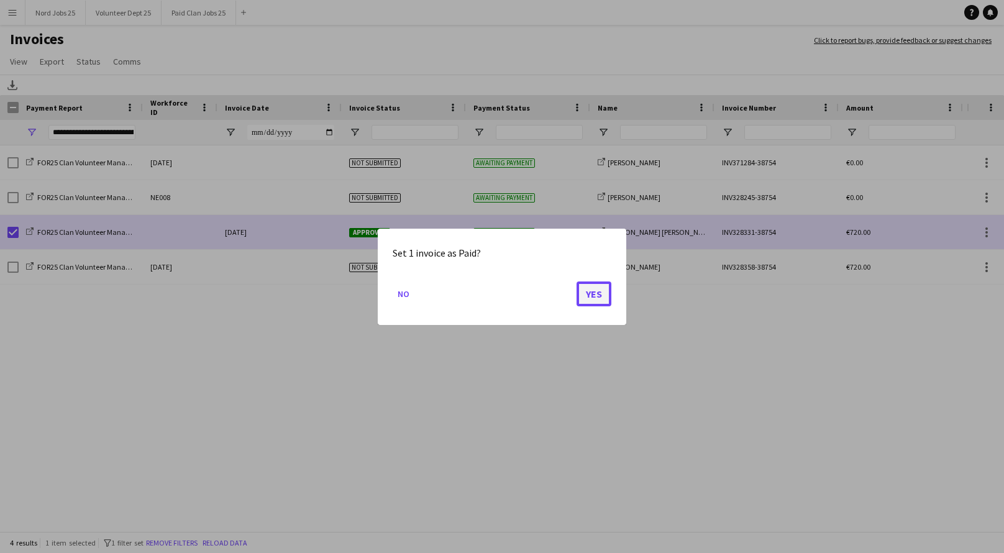
click at [581, 288] on button "Yes" at bounding box center [594, 293] width 35 height 25
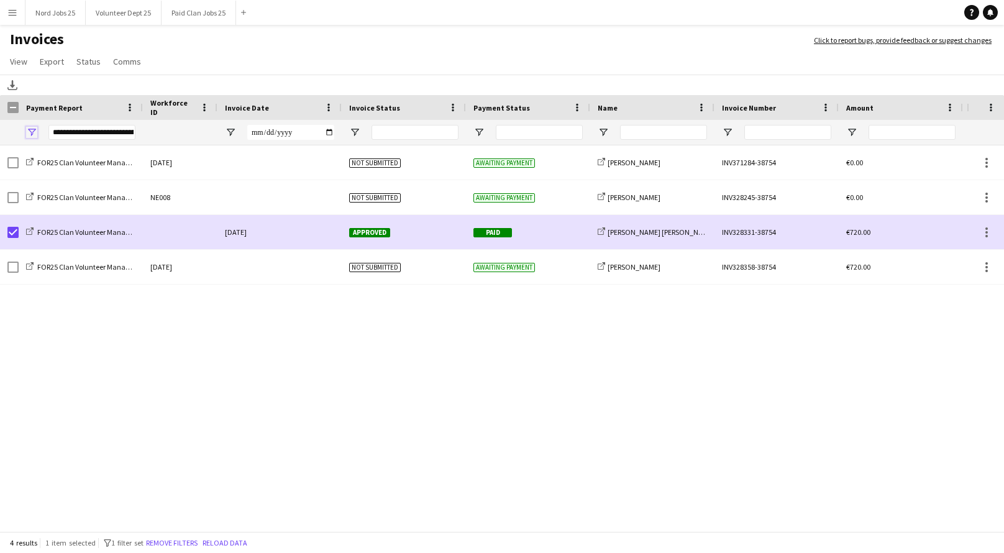
click at [29, 135] on span "Open Filter Menu" at bounding box center [31, 132] width 11 height 11
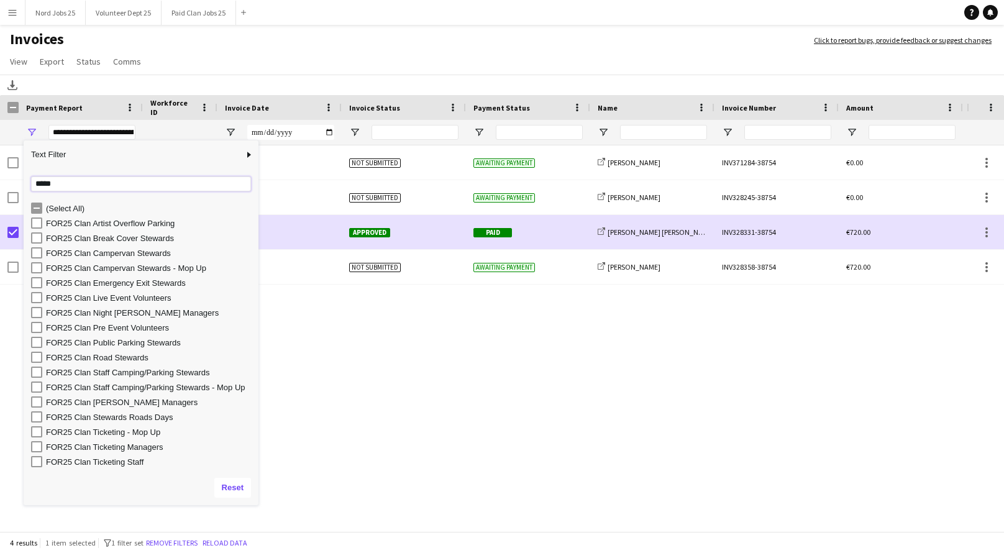
click at [47, 183] on input "*****" at bounding box center [141, 183] width 220 height 15
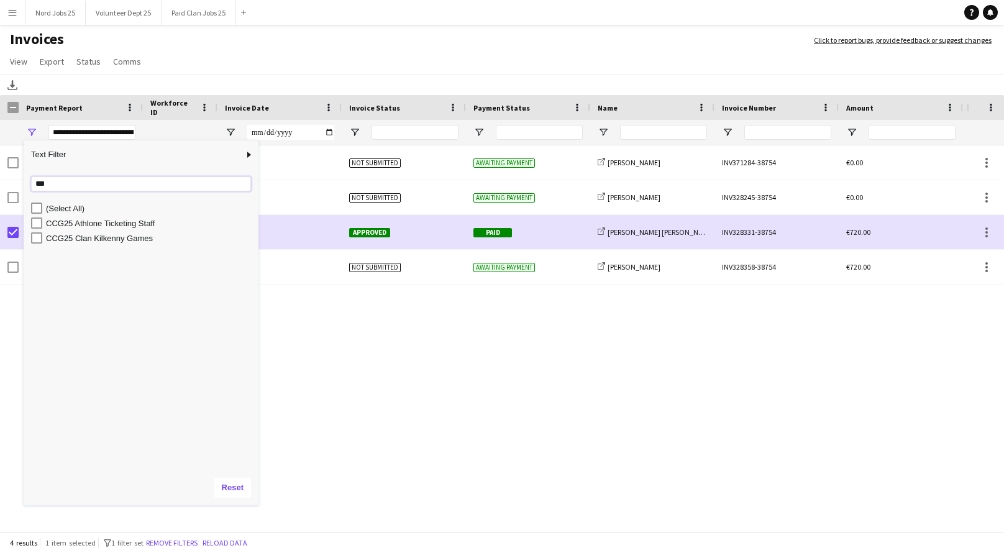
type input "***"
type input "**********"
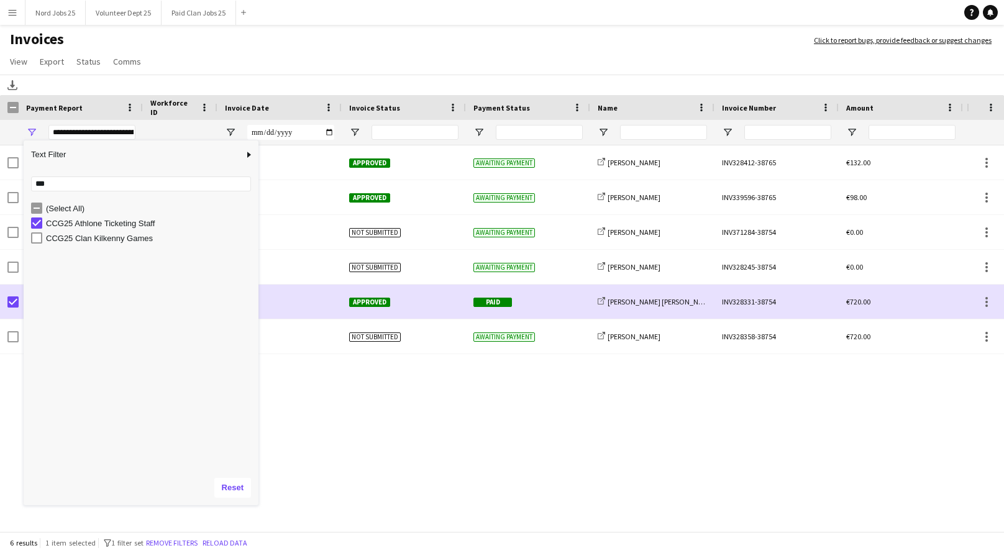
click at [290, 76] on div "Download" at bounding box center [502, 85] width 1004 height 21
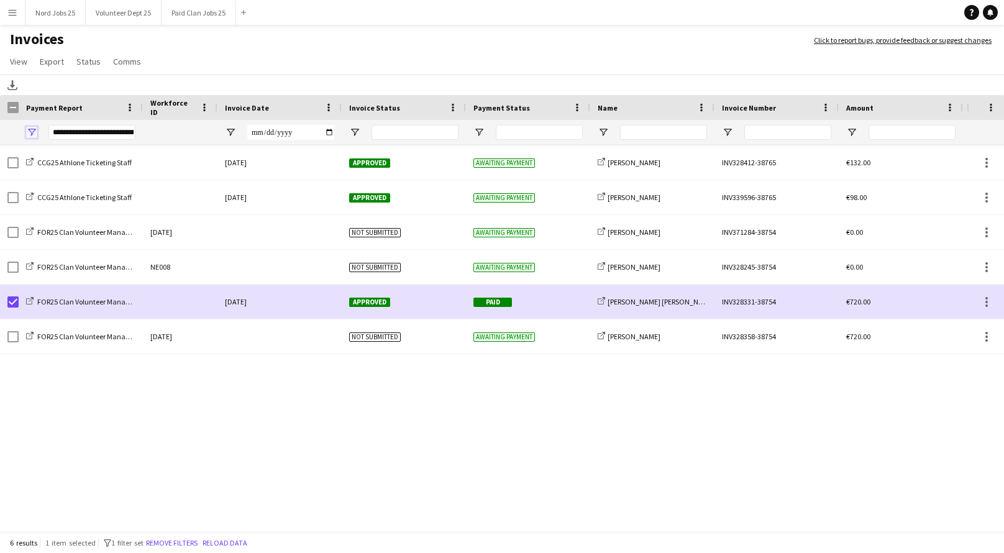
click at [31, 132] on span "Open Filter Menu" at bounding box center [31, 132] width 11 height 11
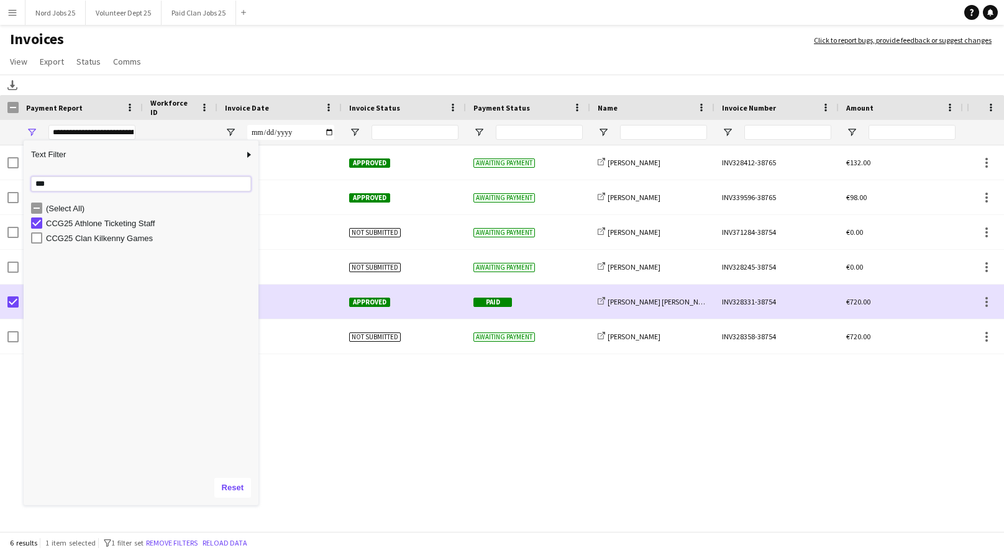
click at [59, 184] on input "***" at bounding box center [141, 183] width 220 height 15
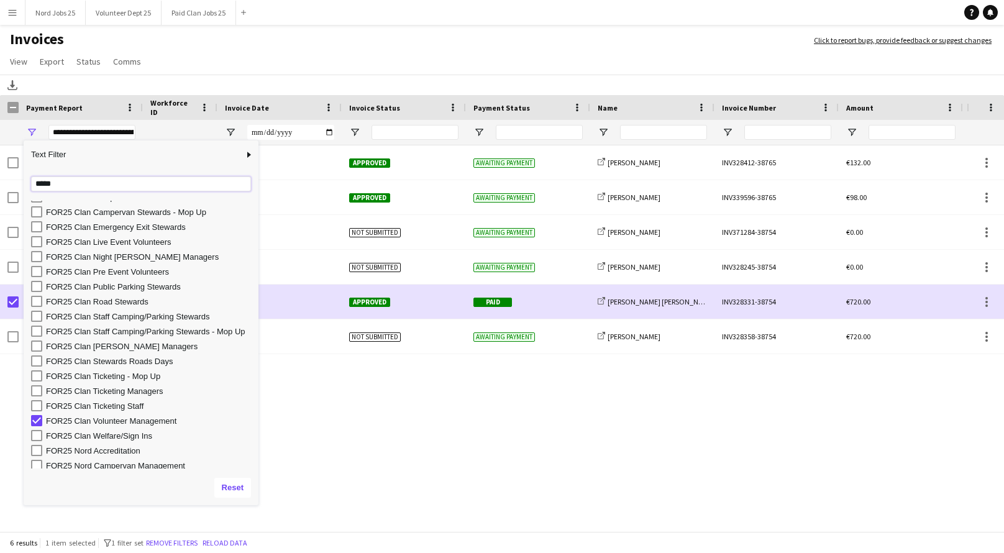
scroll to position [60, 0]
type input "*****"
type input "**********"
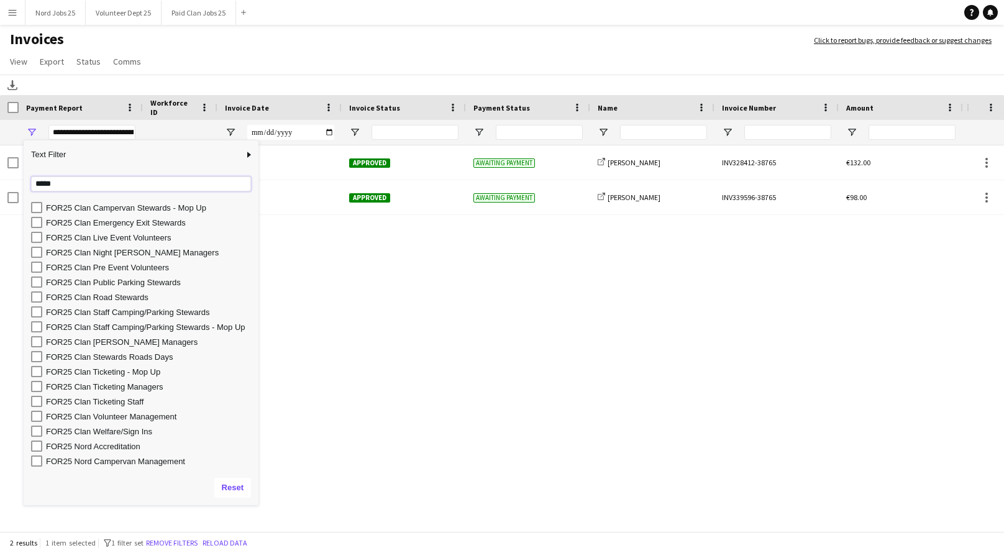
click at [68, 182] on input "*****" at bounding box center [141, 183] width 220 height 15
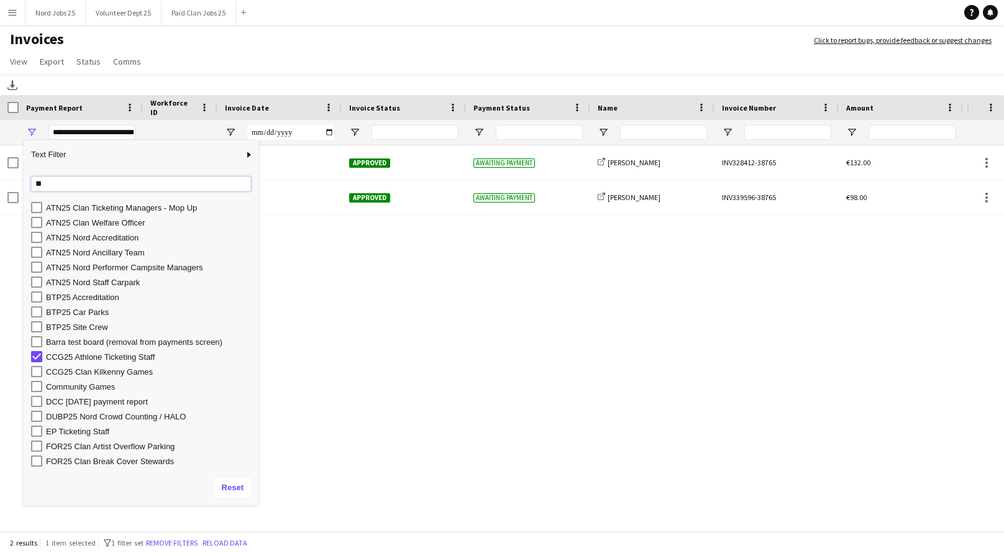
scroll to position [0, 0]
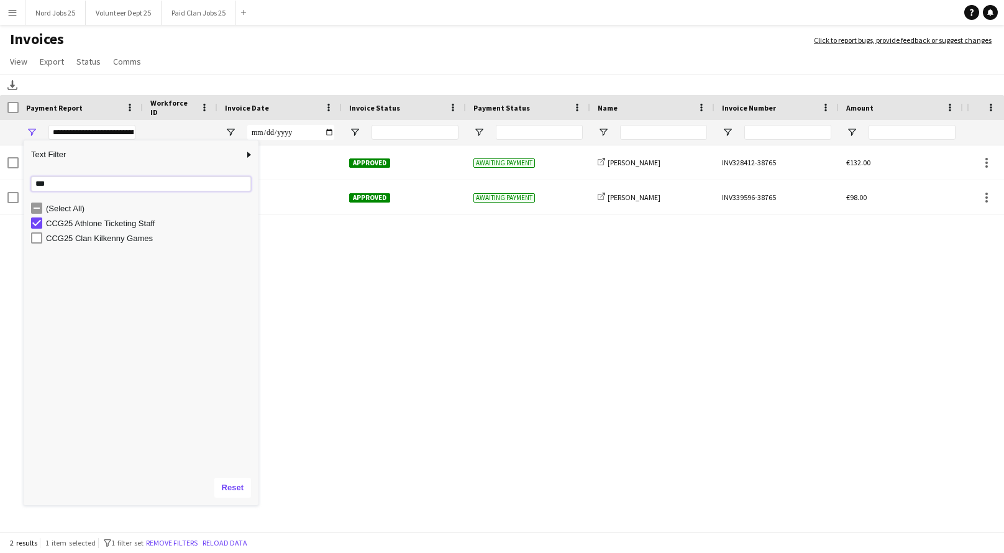
type input "***"
click at [142, 371] on div "(Select All) CCG25 Athlone Ticketing Staff CCG25 Clan Kilkenny Games" at bounding box center [141, 335] width 235 height 268
click at [312, 340] on div "CCG25 Athlone Ticketing Staff [DATE] Approved Awaiting payment share-external-l…" at bounding box center [483, 339] width 967 height 388
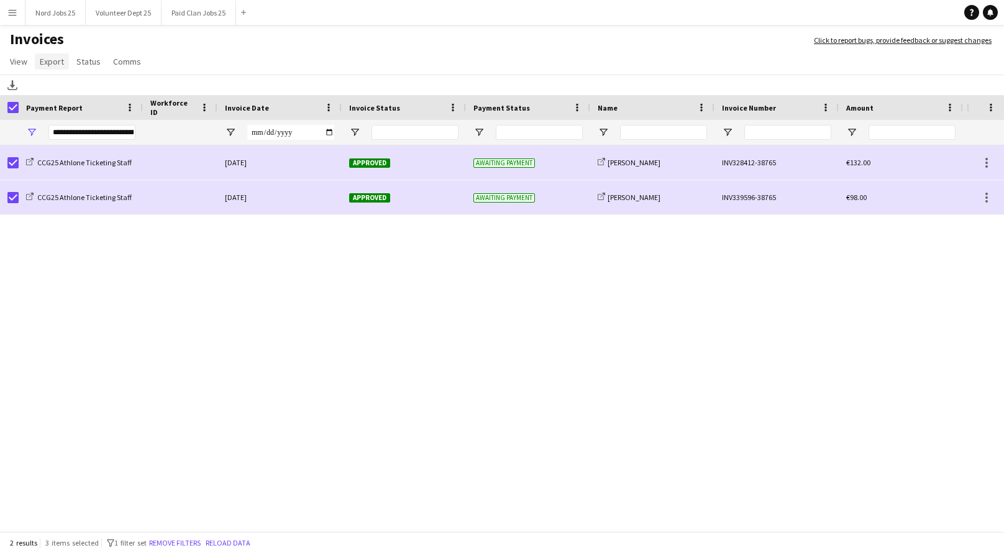
click at [57, 61] on span "Export" at bounding box center [52, 61] width 24 height 11
click at [91, 89] on span "Export as XLSX" at bounding box center [72, 88] width 54 height 11
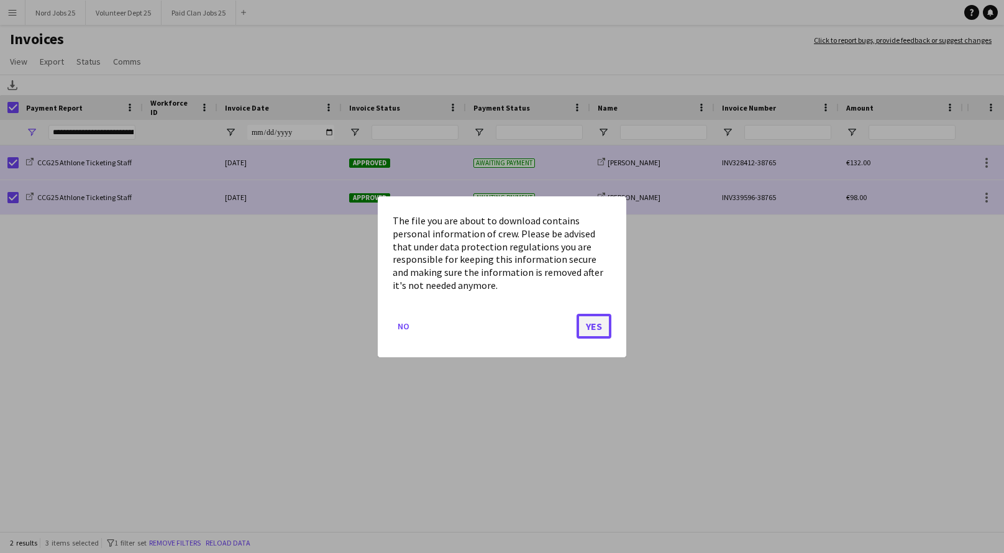
click at [596, 332] on button "Yes" at bounding box center [594, 325] width 35 height 25
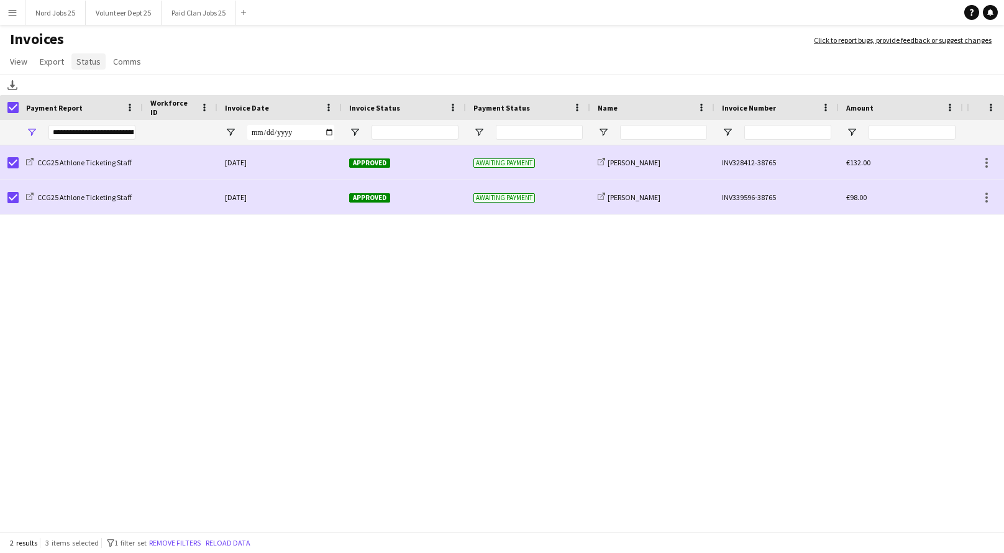
click at [89, 63] on span "Status" at bounding box center [88, 61] width 24 height 11
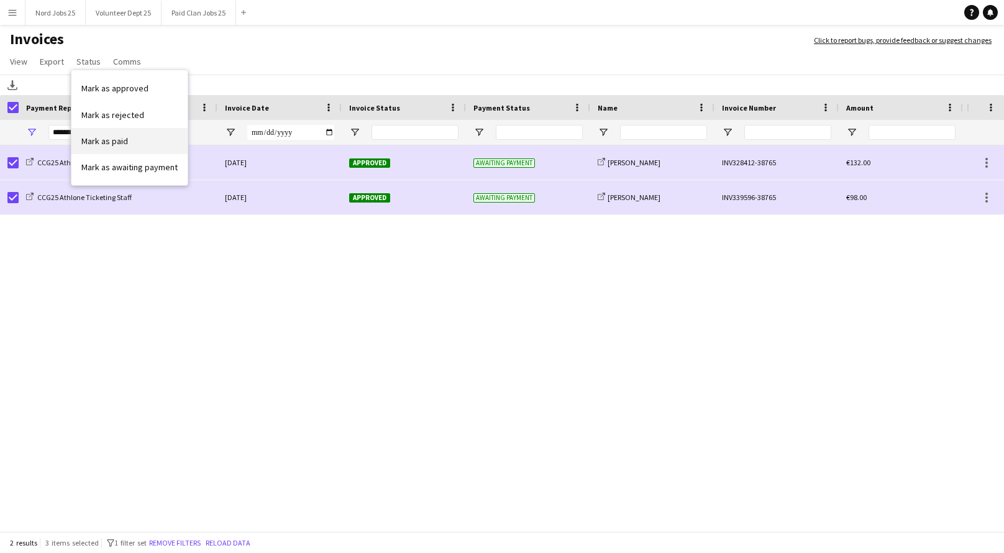
click at [113, 140] on span "Mark as paid" at bounding box center [104, 140] width 47 height 11
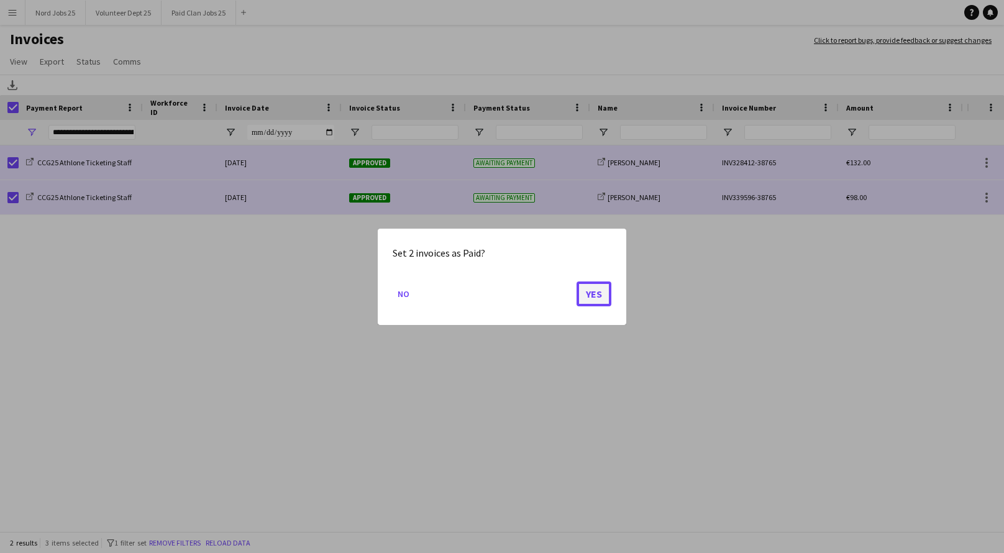
click at [593, 286] on button "Yes" at bounding box center [594, 293] width 35 height 25
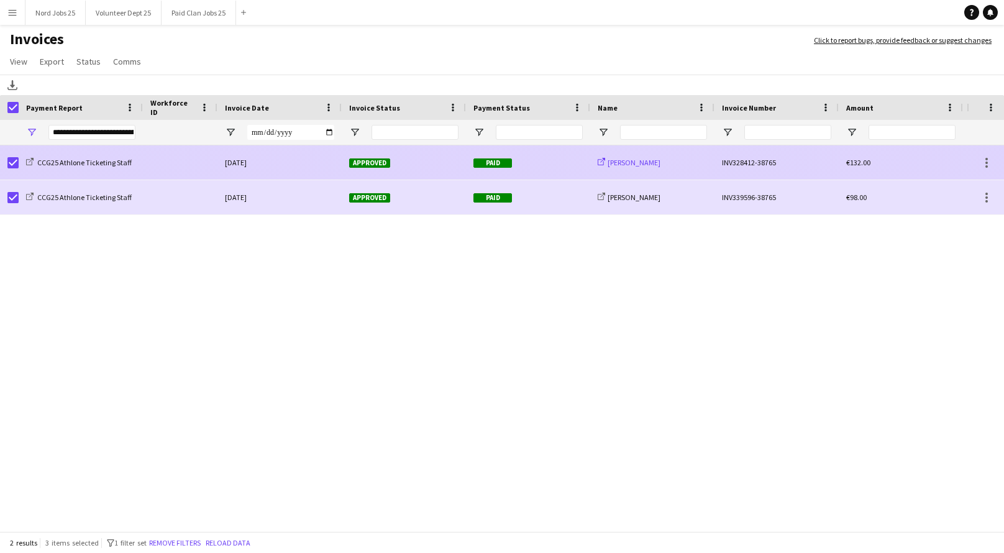
click at [638, 165] on span "[PERSON_NAME]" at bounding box center [634, 162] width 53 height 9
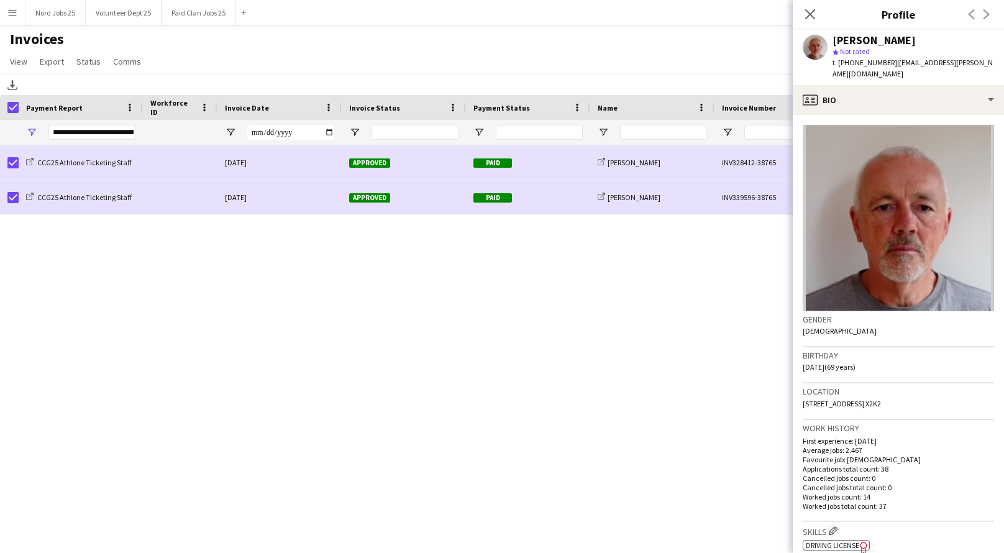
scroll to position [16, 0]
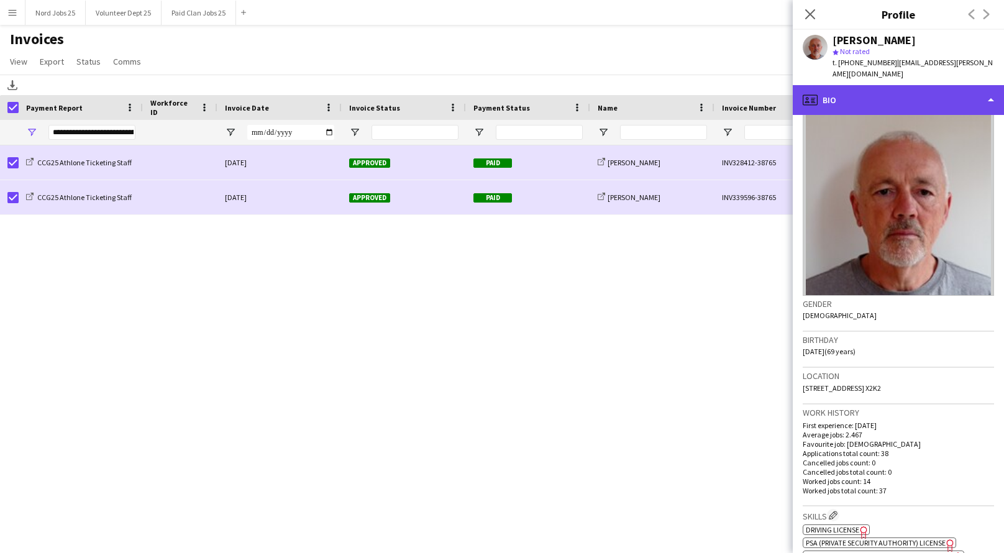
click at [865, 85] on div "profile Bio" at bounding box center [898, 100] width 211 height 30
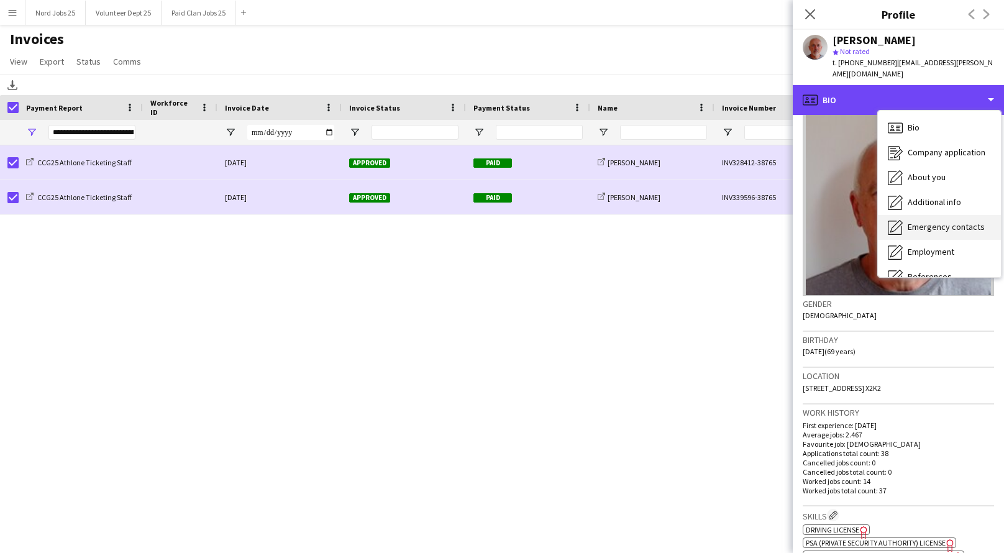
scroll to position [116, 0]
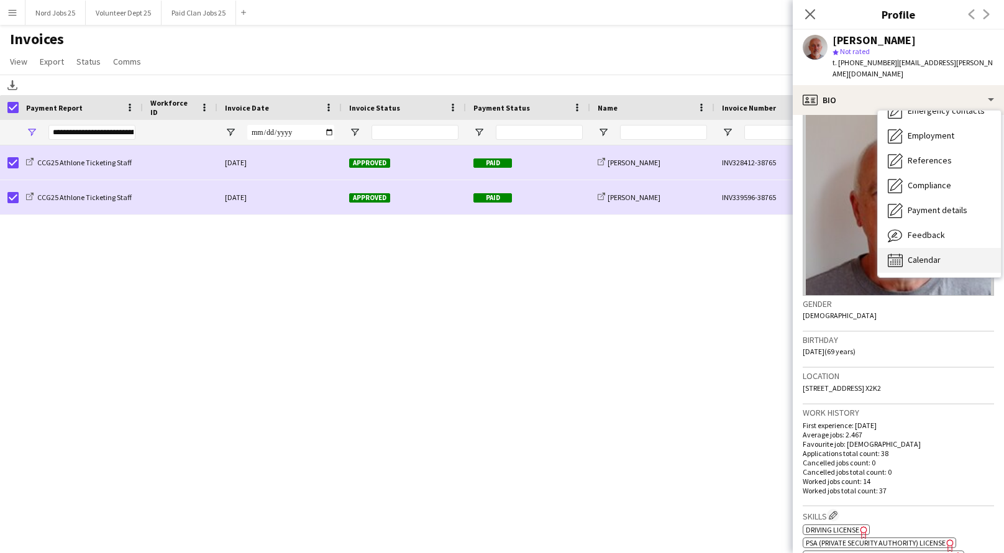
click at [915, 254] on span "Calendar" at bounding box center [924, 259] width 33 height 11
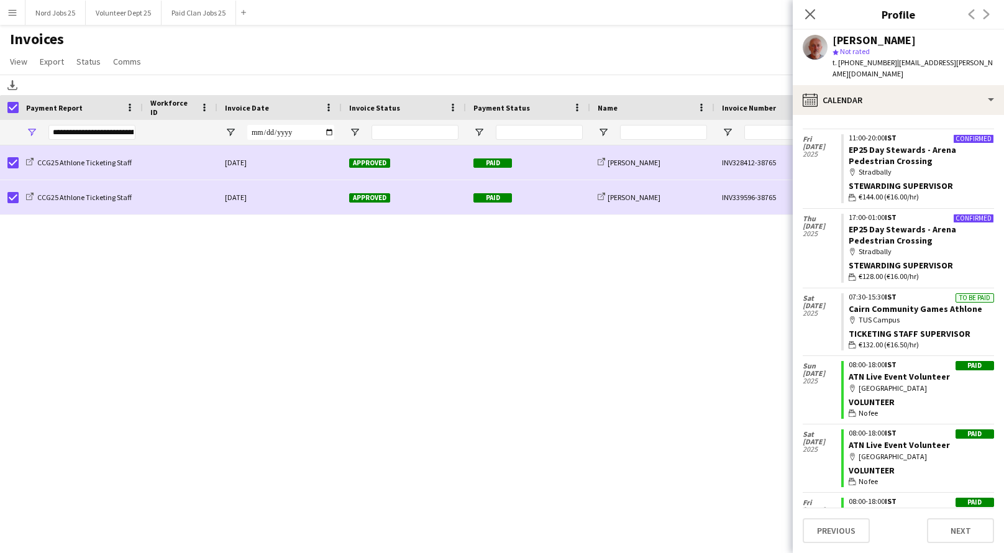
scroll to position [186, 0]
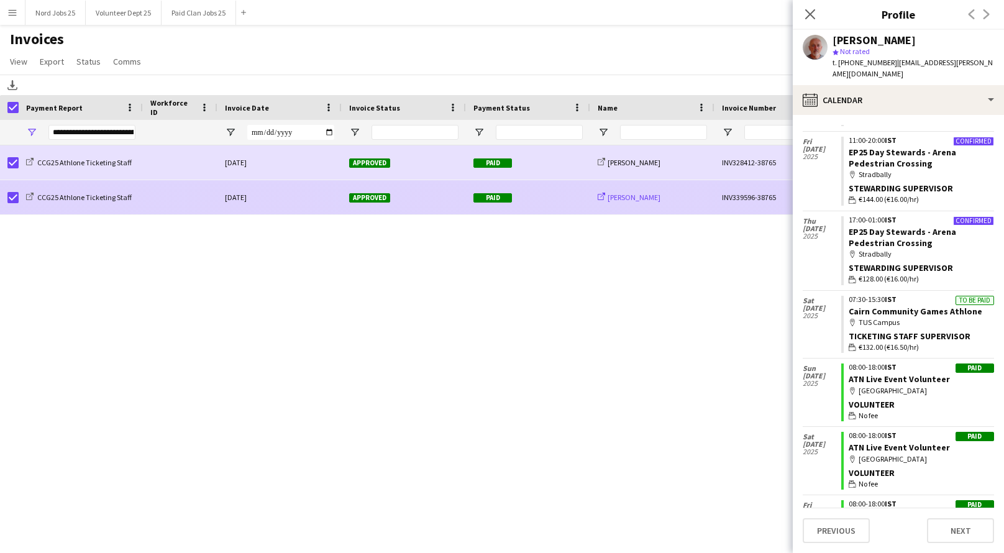
click at [649, 199] on span "[PERSON_NAME]" at bounding box center [634, 197] width 53 height 9
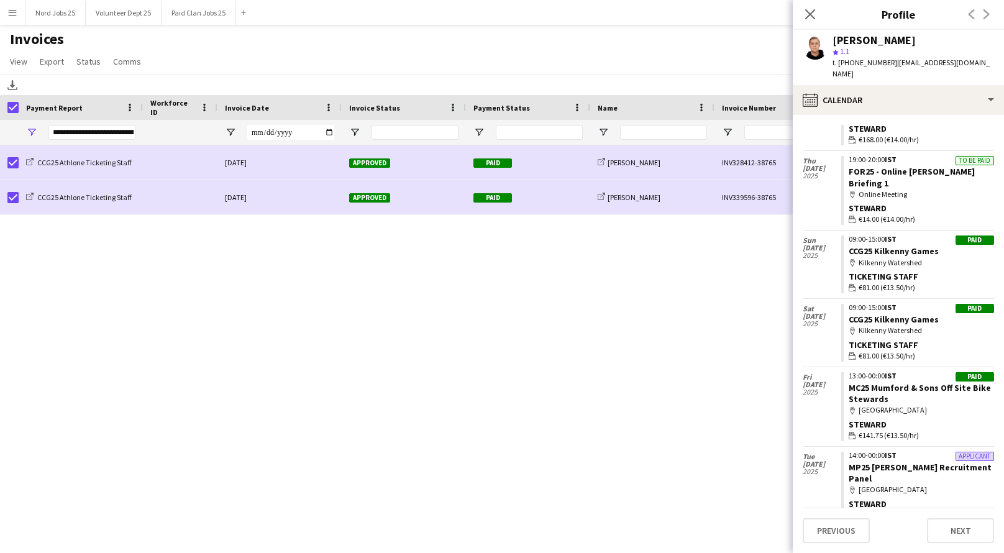
scroll to position [883, 0]
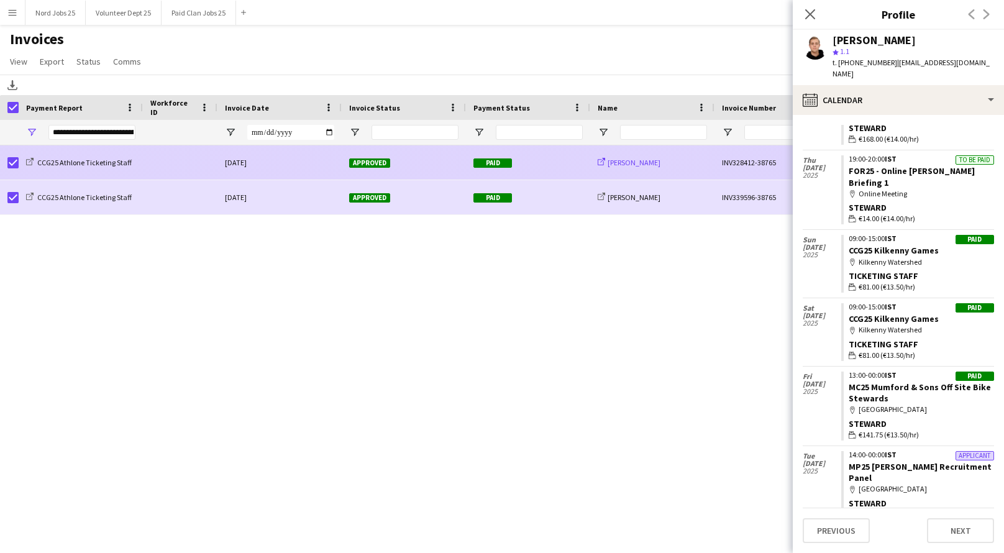
click at [637, 162] on span "[PERSON_NAME]" at bounding box center [634, 162] width 53 height 9
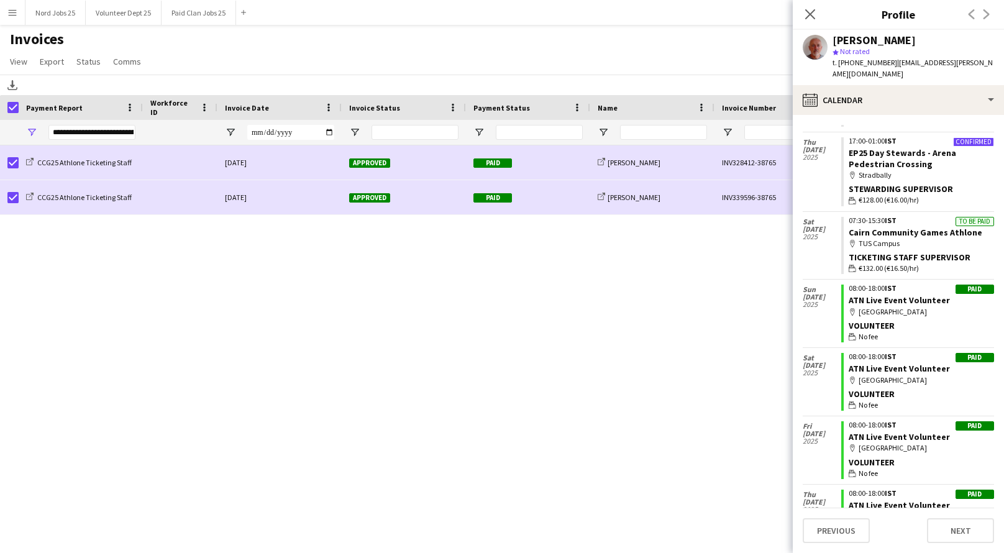
scroll to position [268, 0]
